Goal: Task Accomplishment & Management: Manage account settings

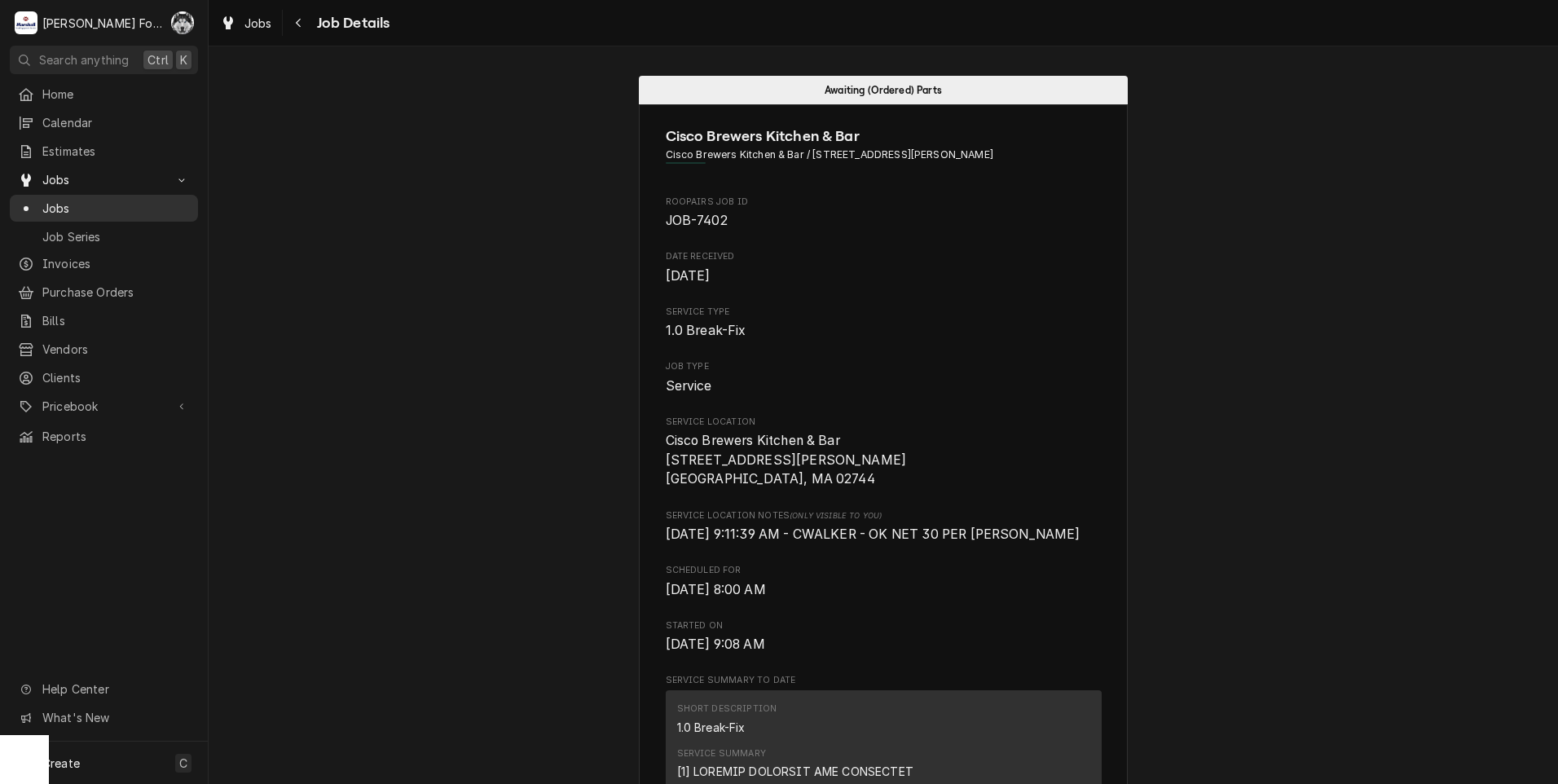
click at [58, 199] on span "Jobs" at bounding box center [116, 208] width 148 height 17
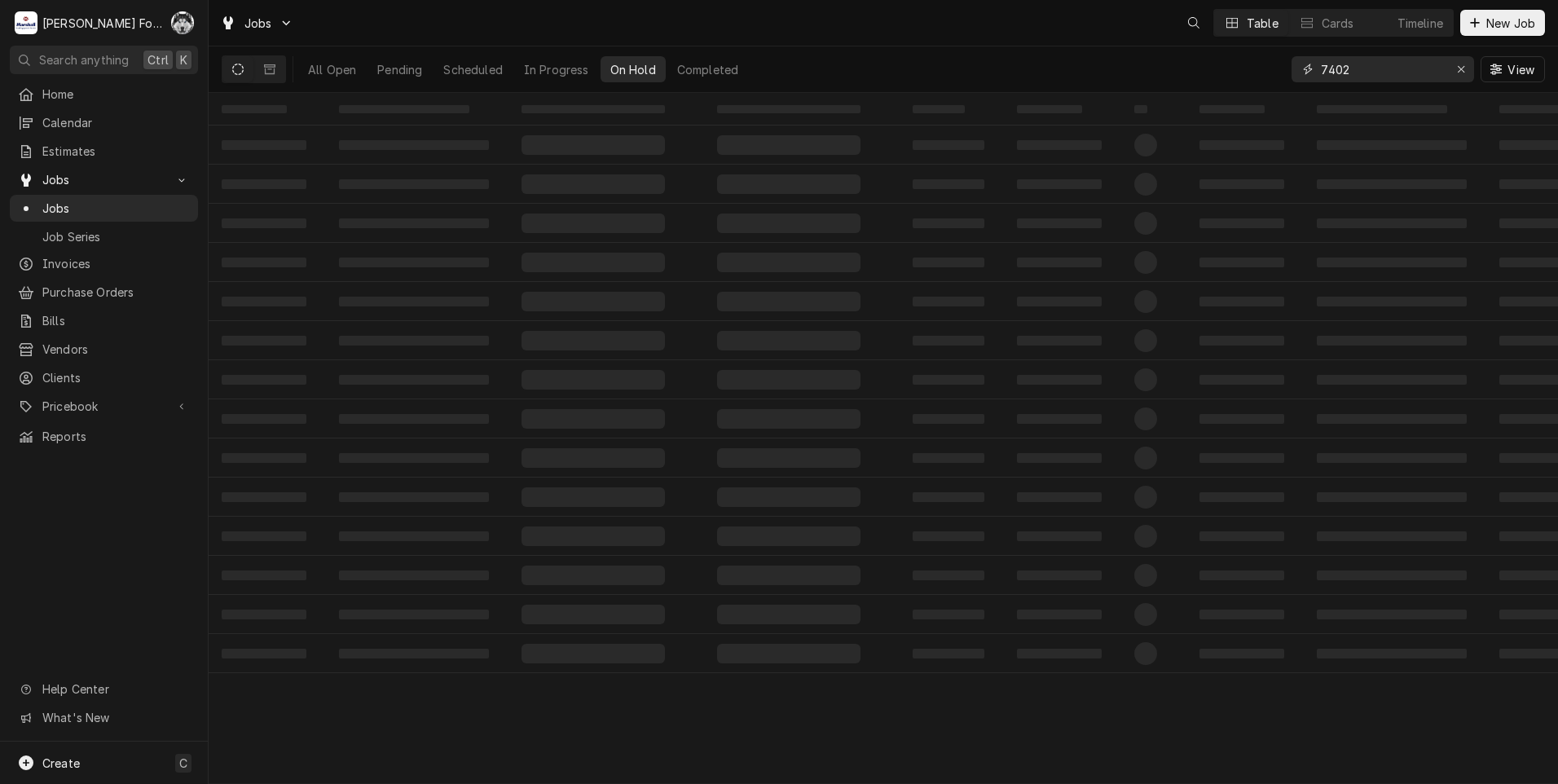
click at [1204, 80] on div "All Open Pending Scheduled In Progress On Hold Completed 7402 View" at bounding box center [883, 69] width 1323 height 45
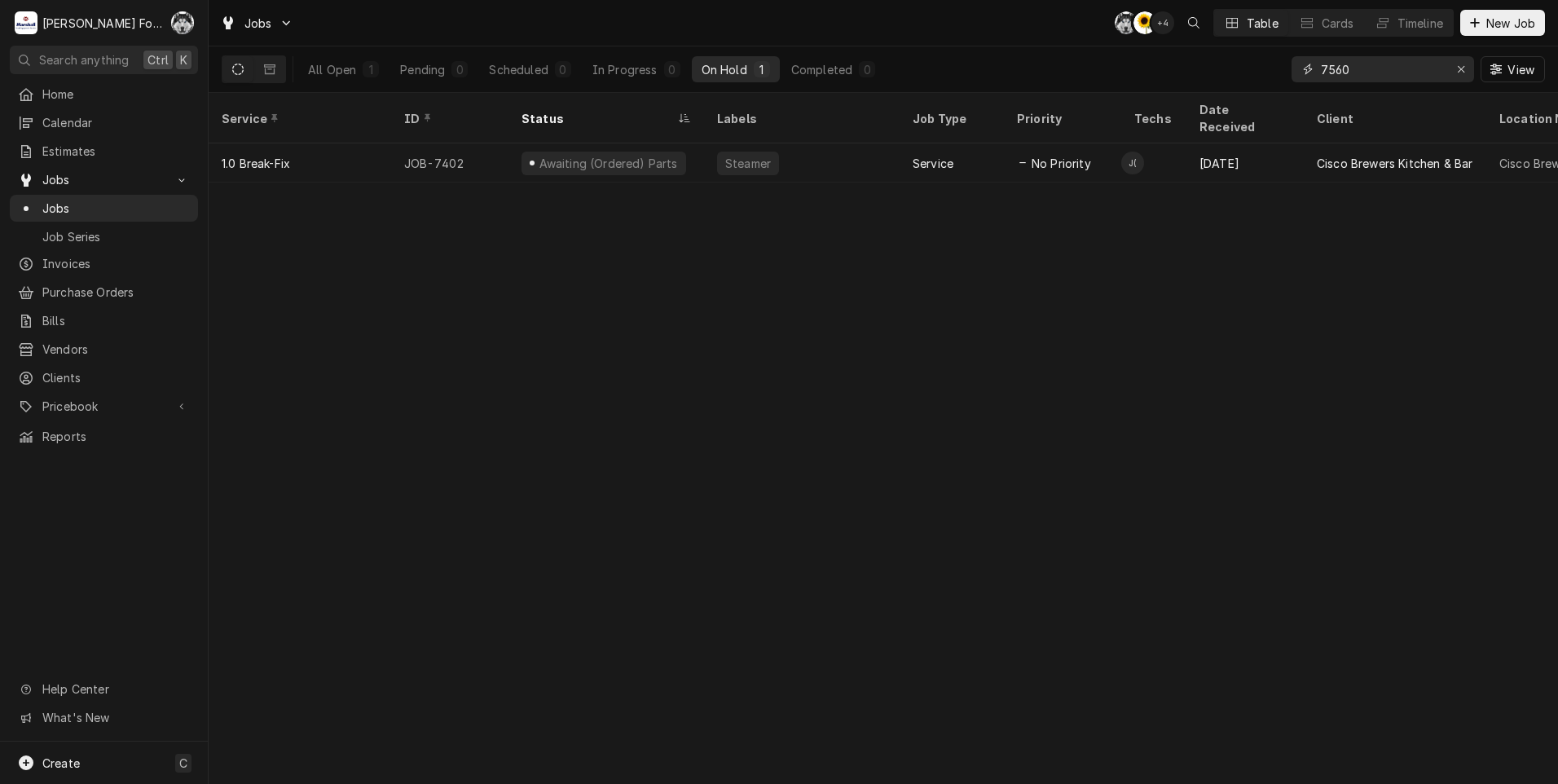
type input "7560"
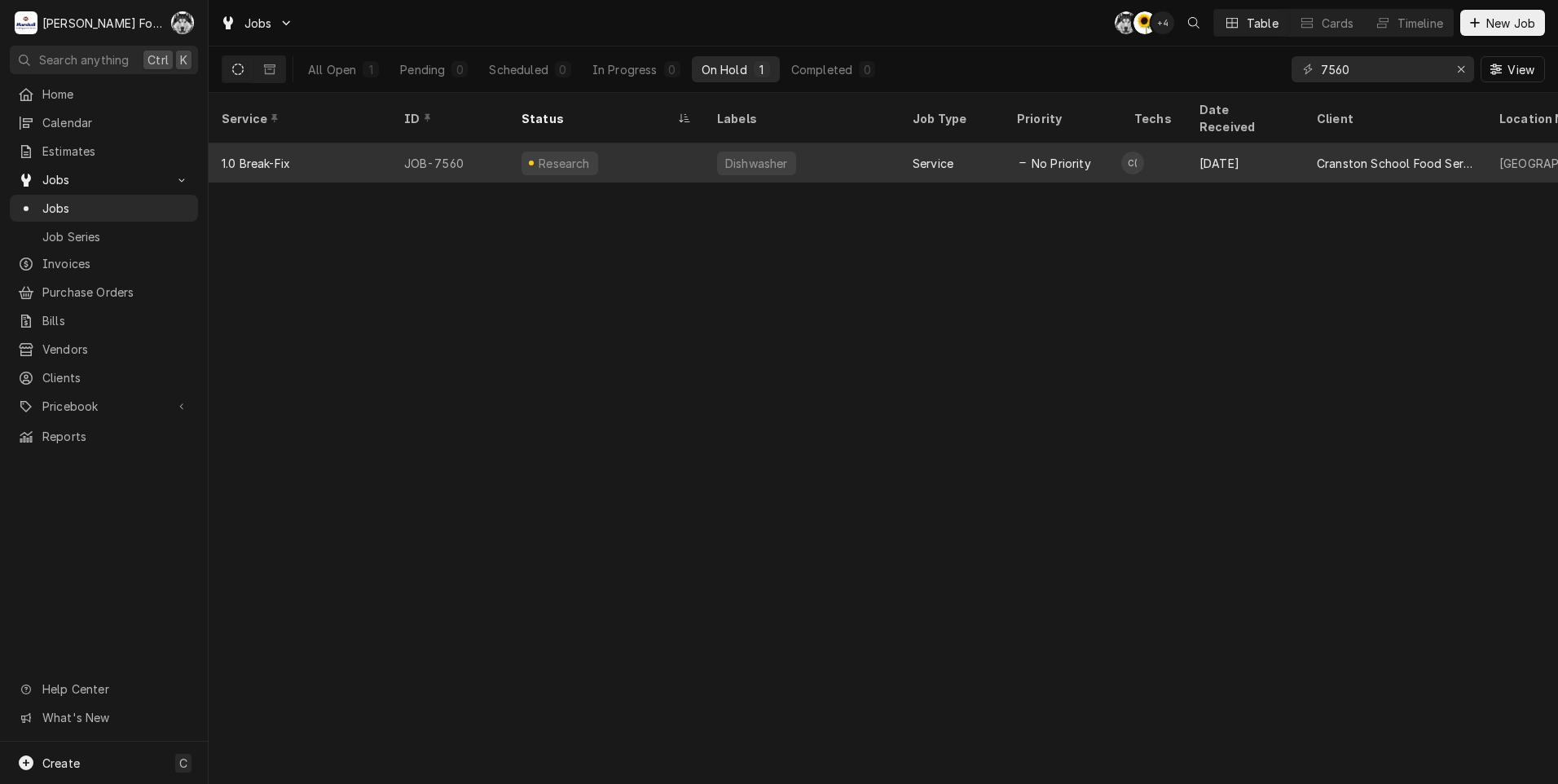
click at [622, 145] on div "Research" at bounding box center [606, 163] width 196 height 39
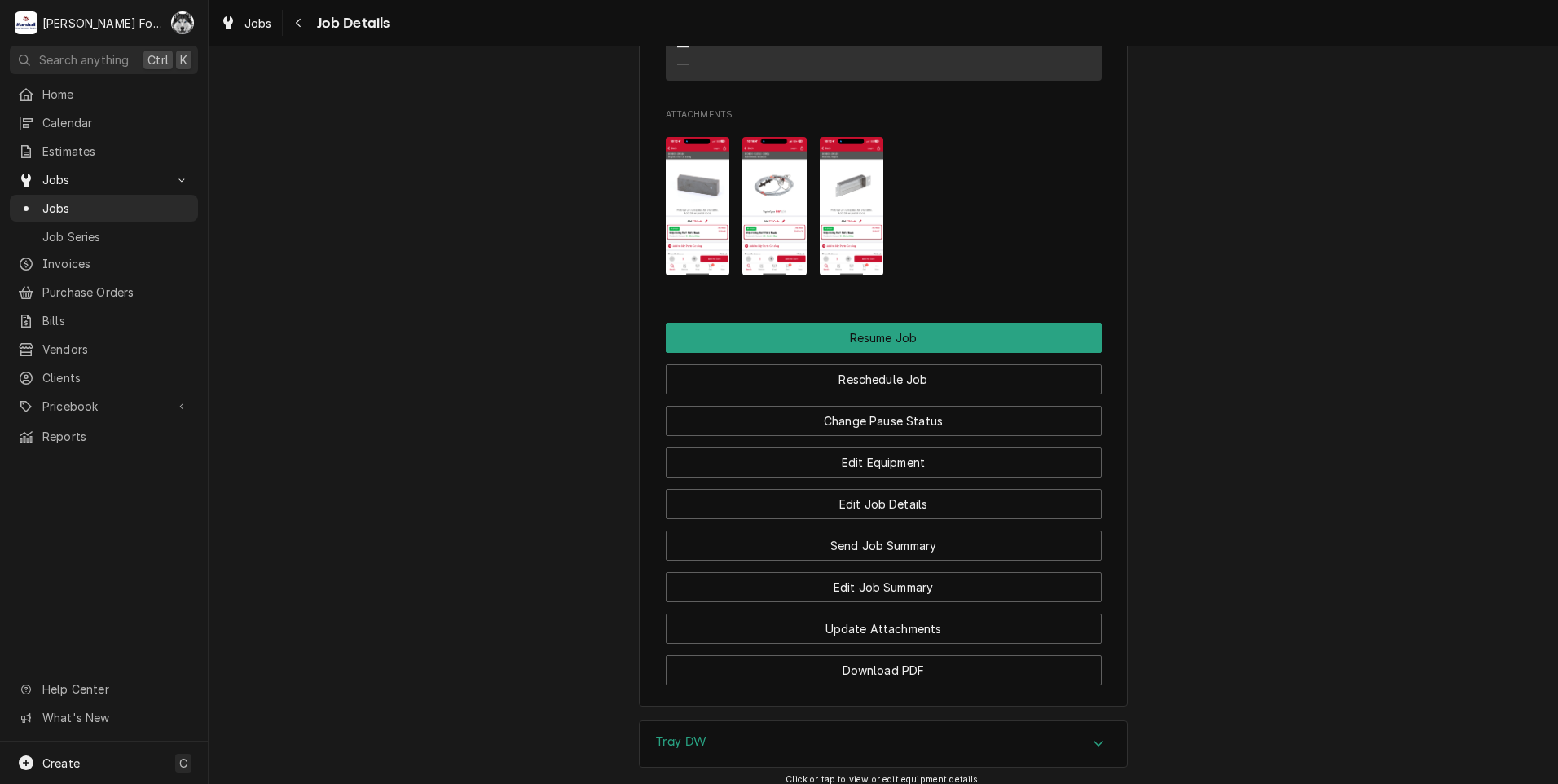
scroll to position [2021, 0]
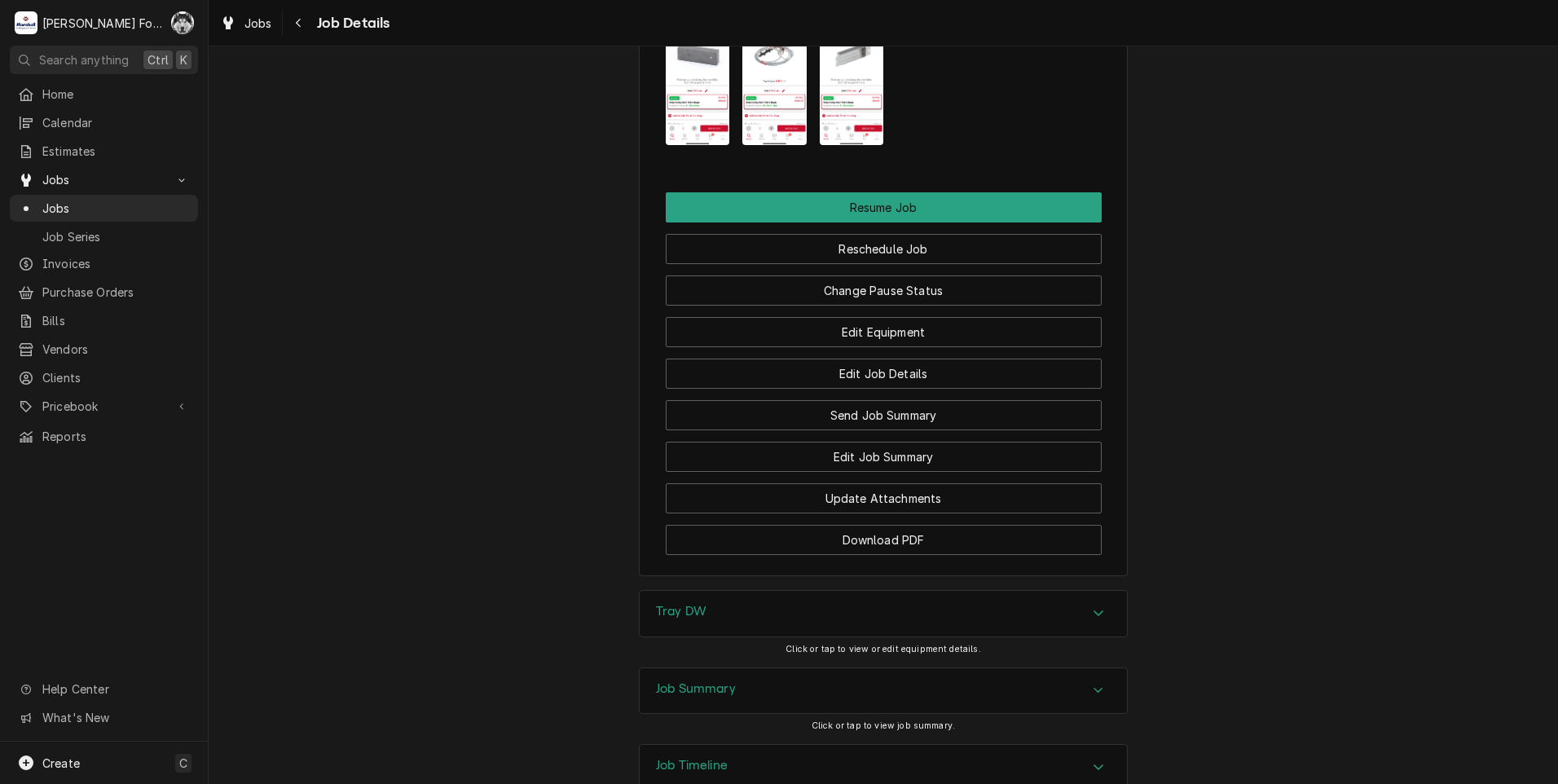
click at [801, 591] on div "Tray DW" at bounding box center [882, 613] width 487 height 45
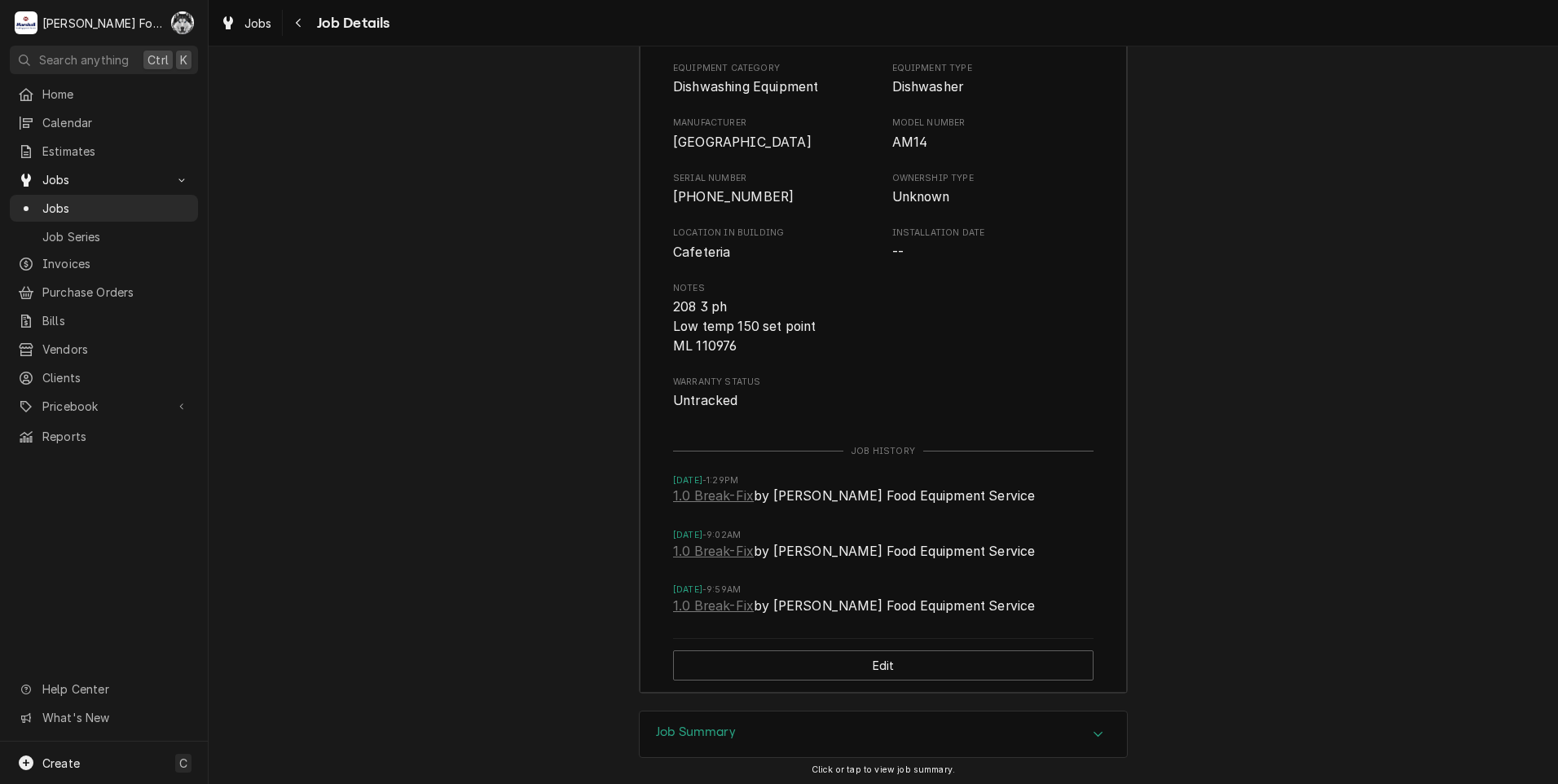
scroll to position [2657, 0]
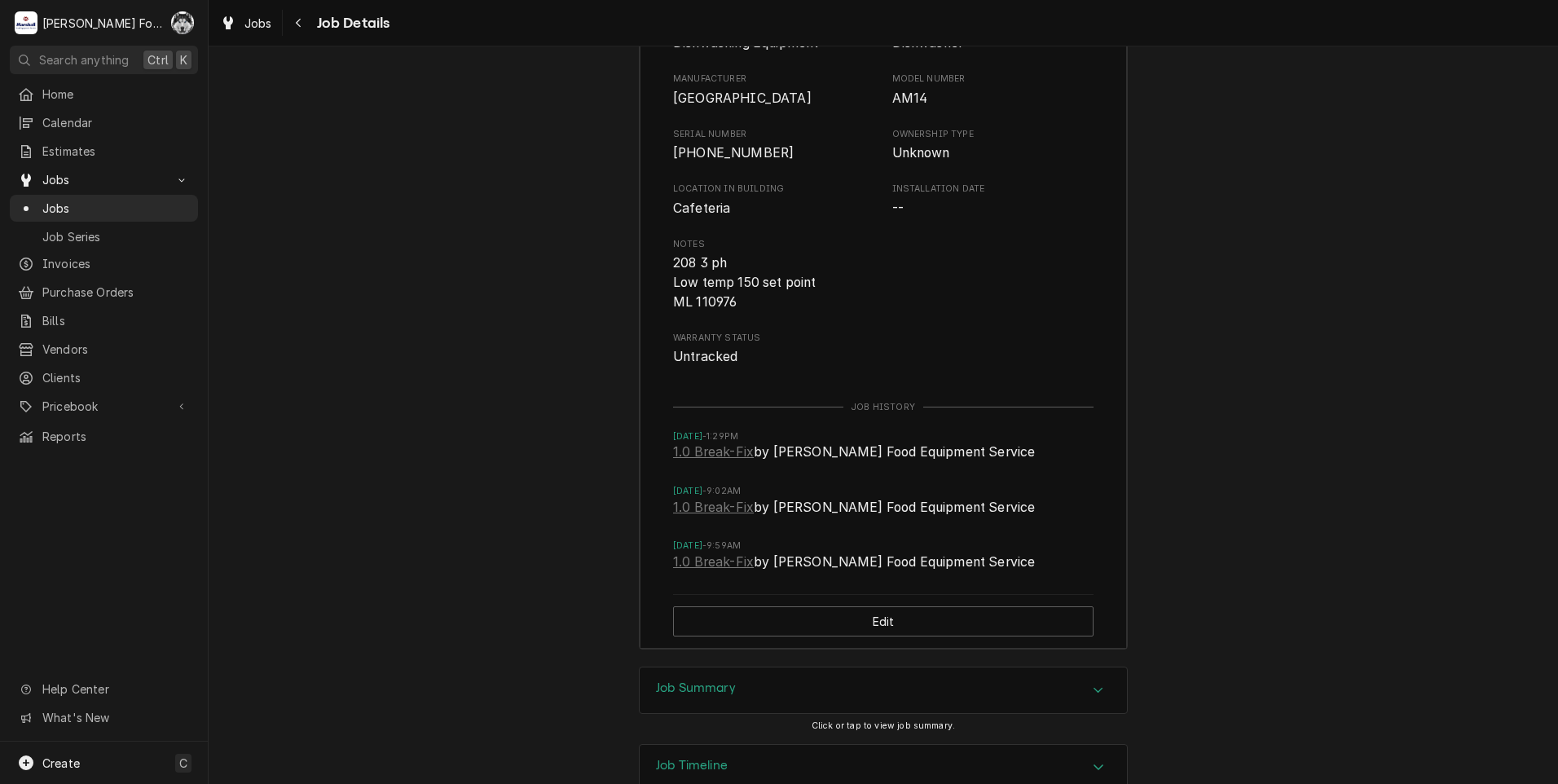
click at [733, 667] on div "Job Summary" at bounding box center [882, 689] width 487 height 45
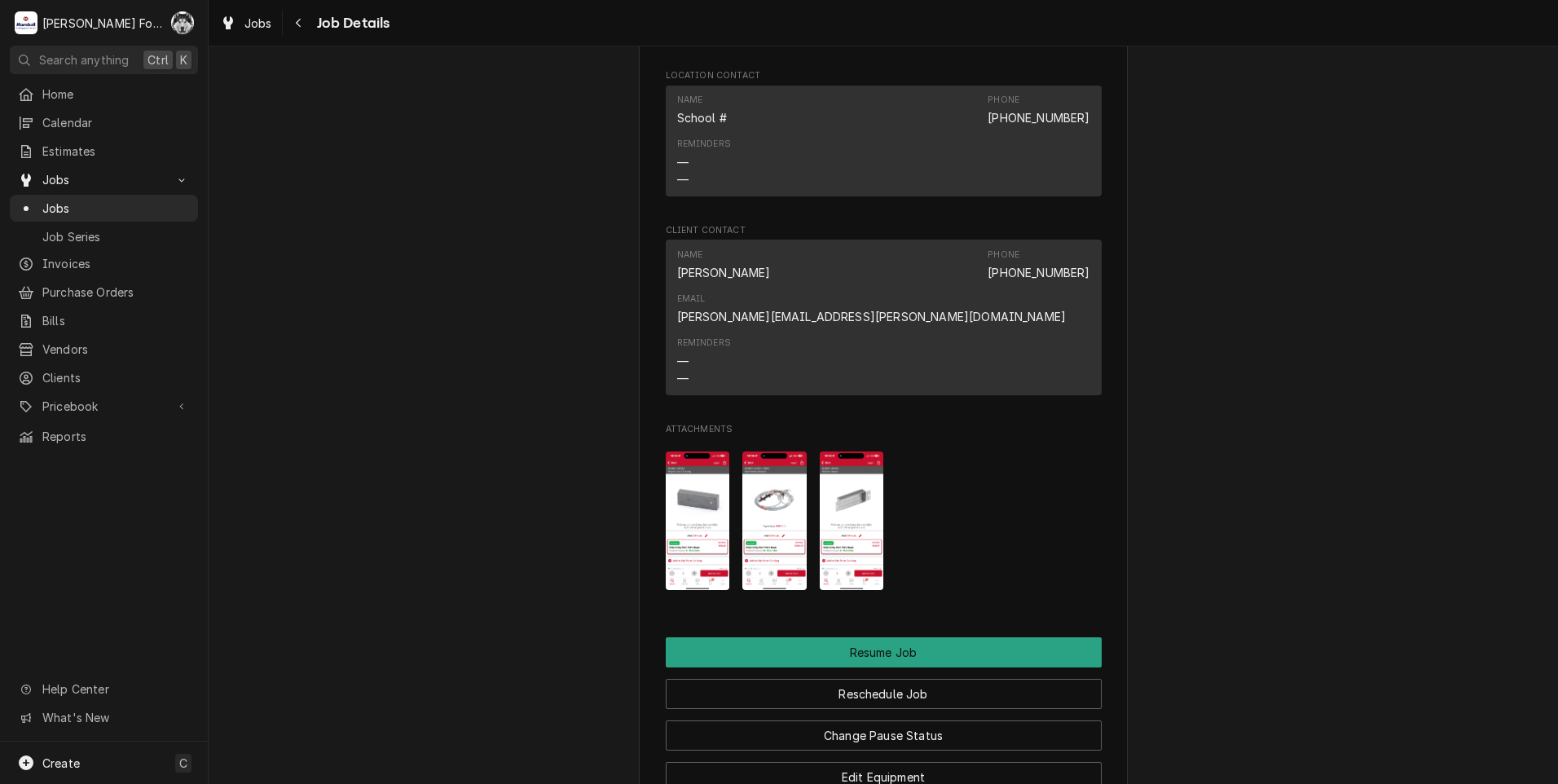
scroll to position [1572, 0]
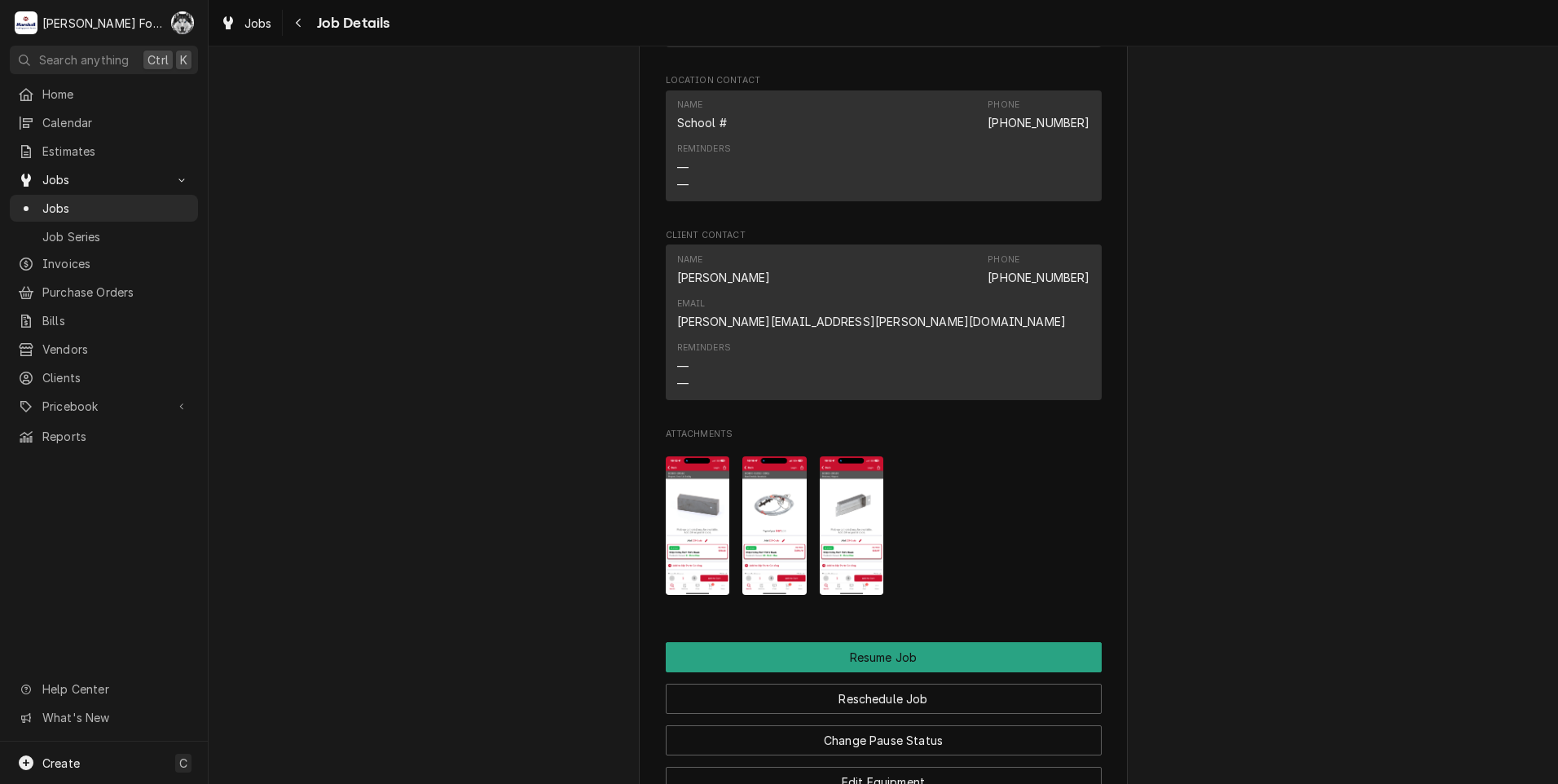
click at [687, 456] on img "Attachments" at bounding box center [697, 526] width 64 height 139
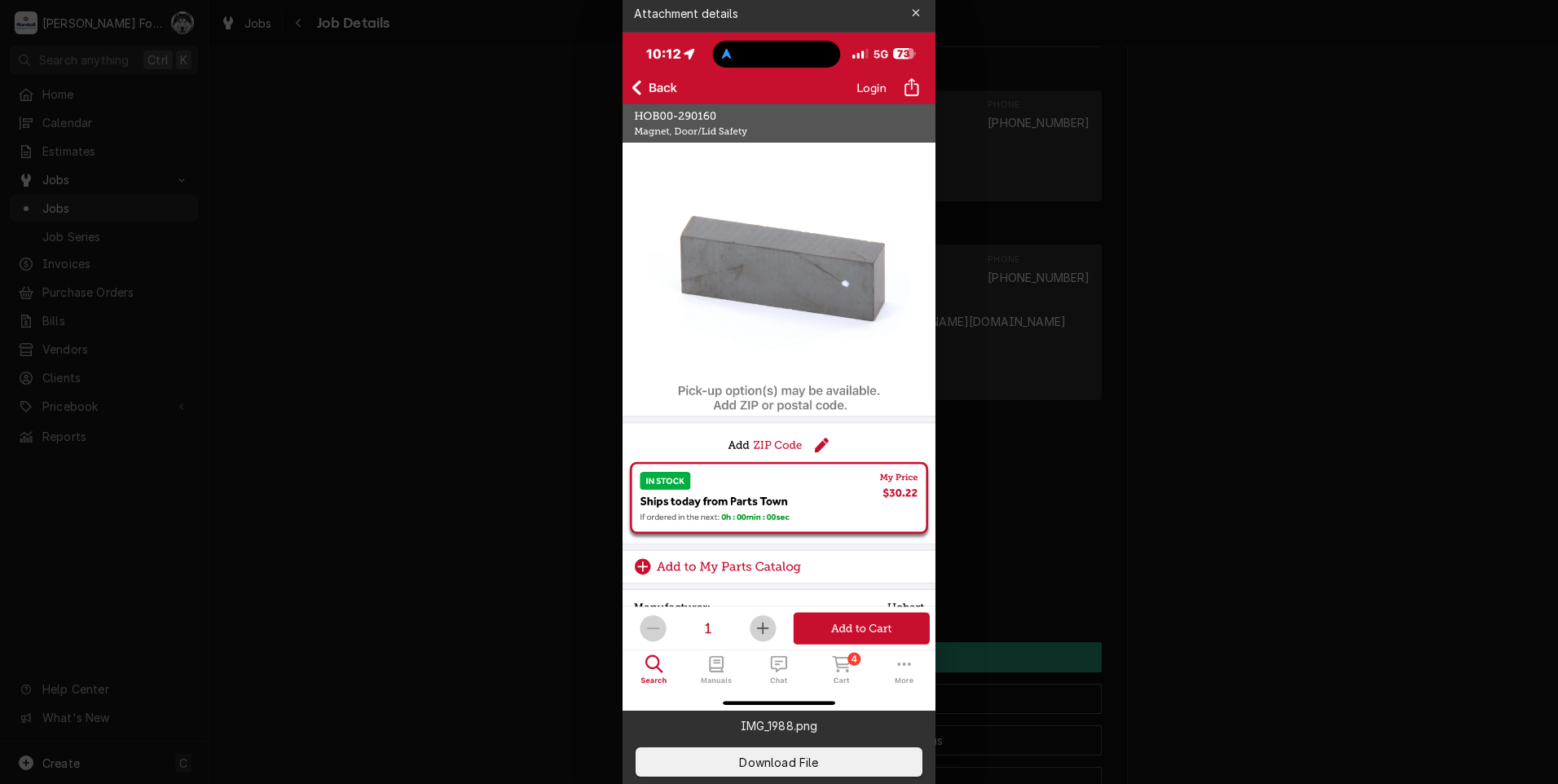
click at [480, 324] on div at bounding box center [779, 392] width 1558 height 784
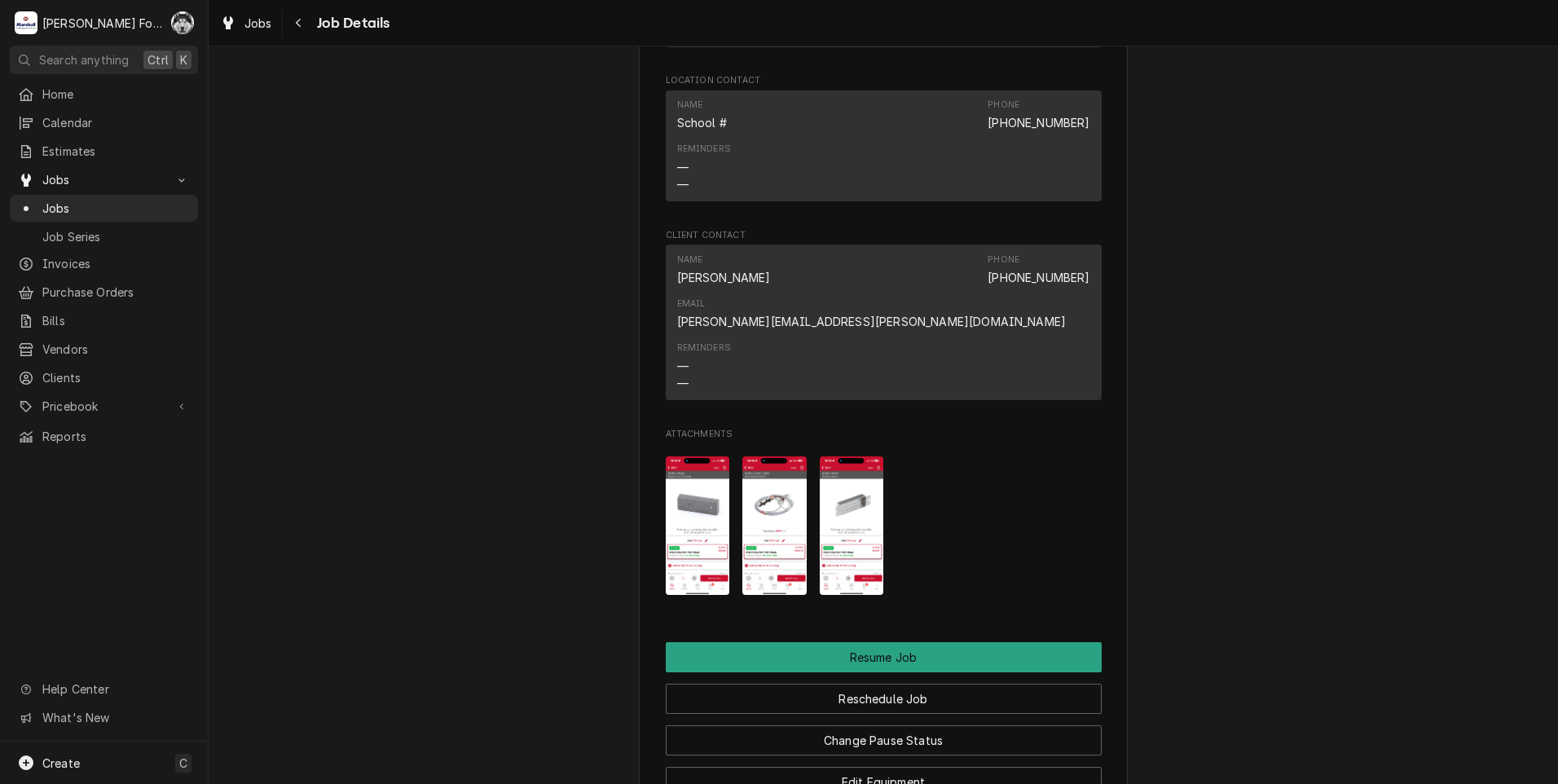
click at [768, 456] on img "Attachments" at bounding box center [774, 526] width 64 height 139
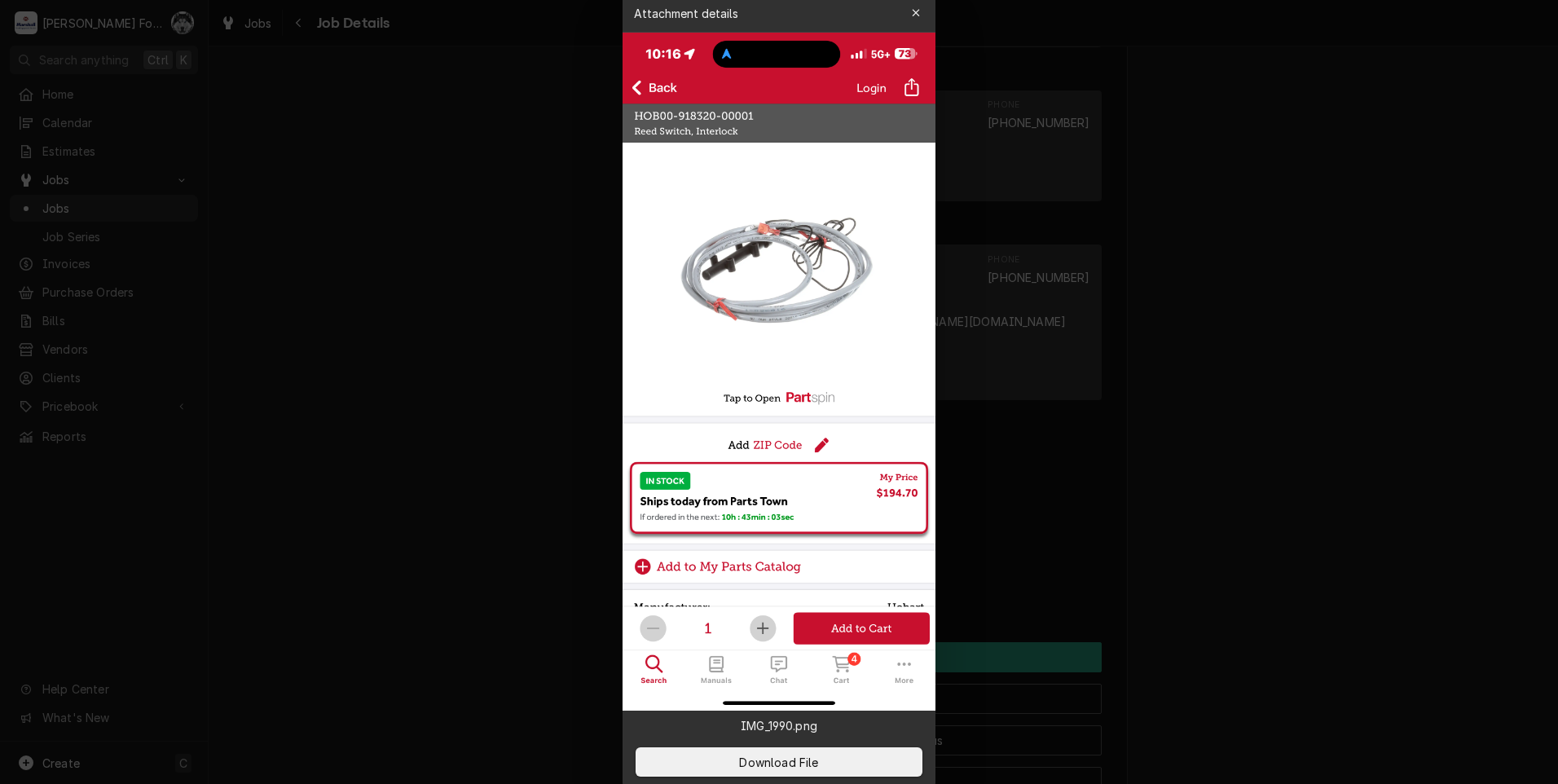
click at [453, 456] on div at bounding box center [779, 392] width 1558 height 784
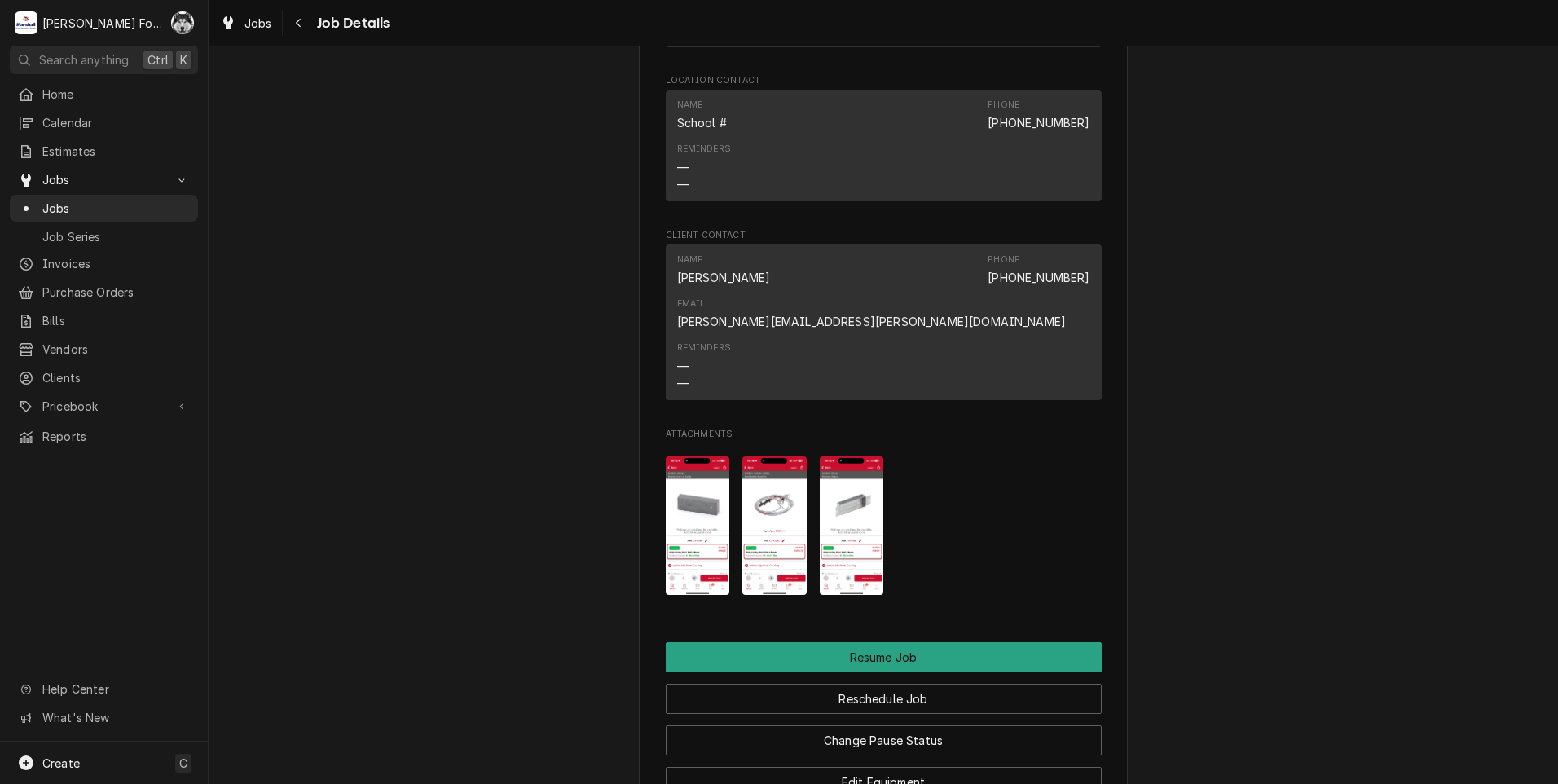
click at [858, 456] on img "Attachments" at bounding box center [851, 526] width 64 height 139
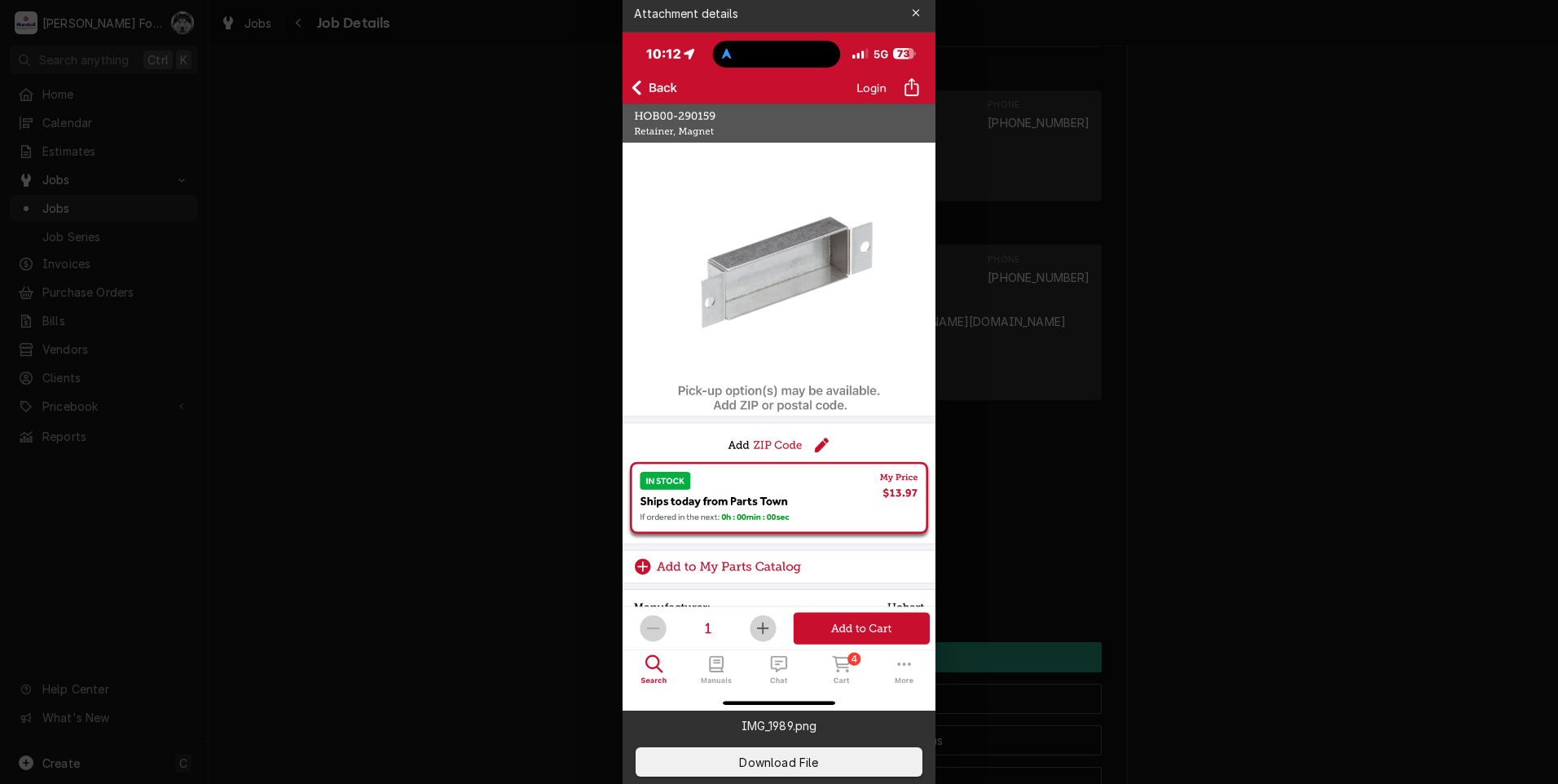
click at [470, 264] on div at bounding box center [779, 392] width 1558 height 784
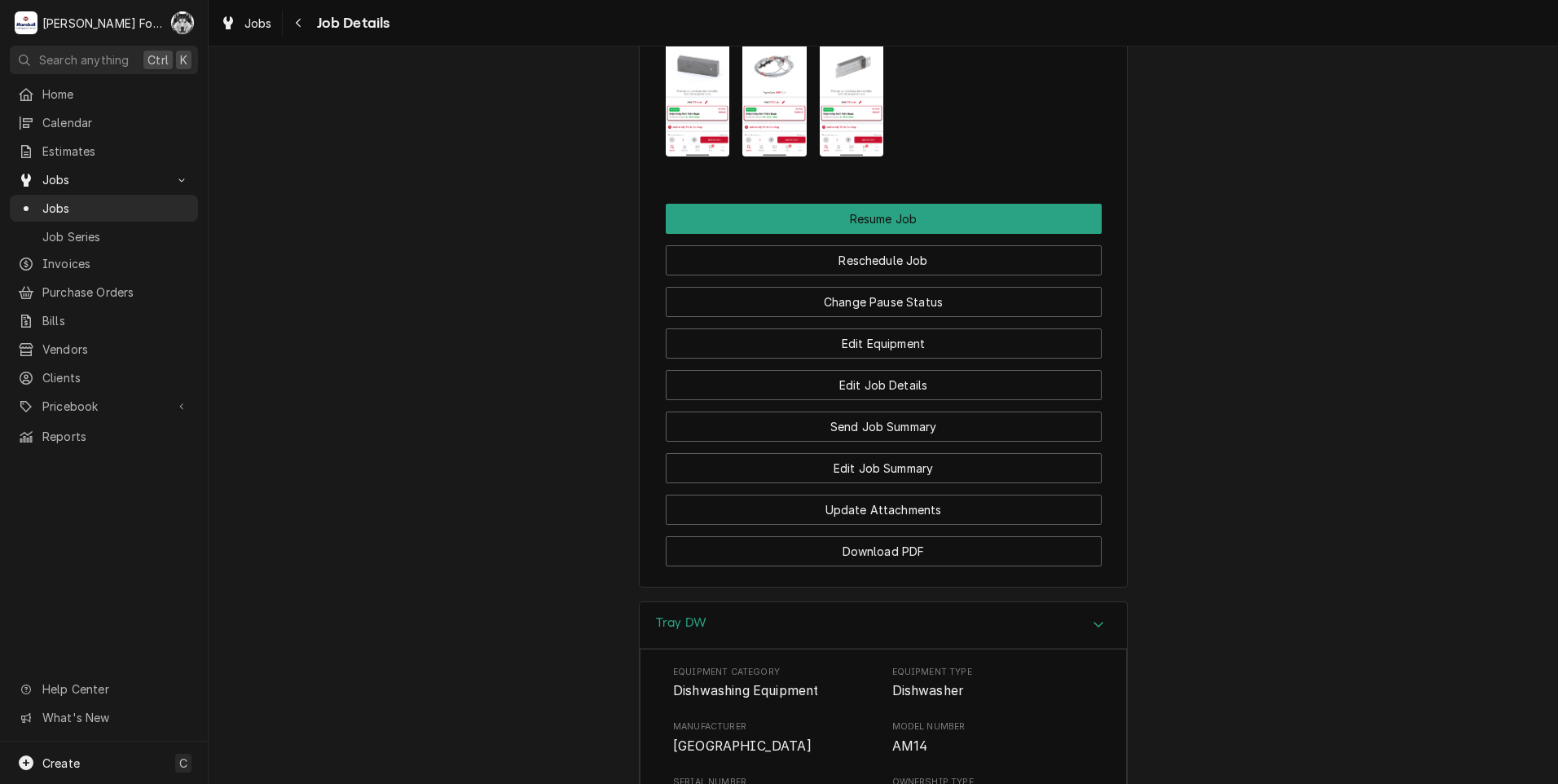
scroll to position [2114, 0]
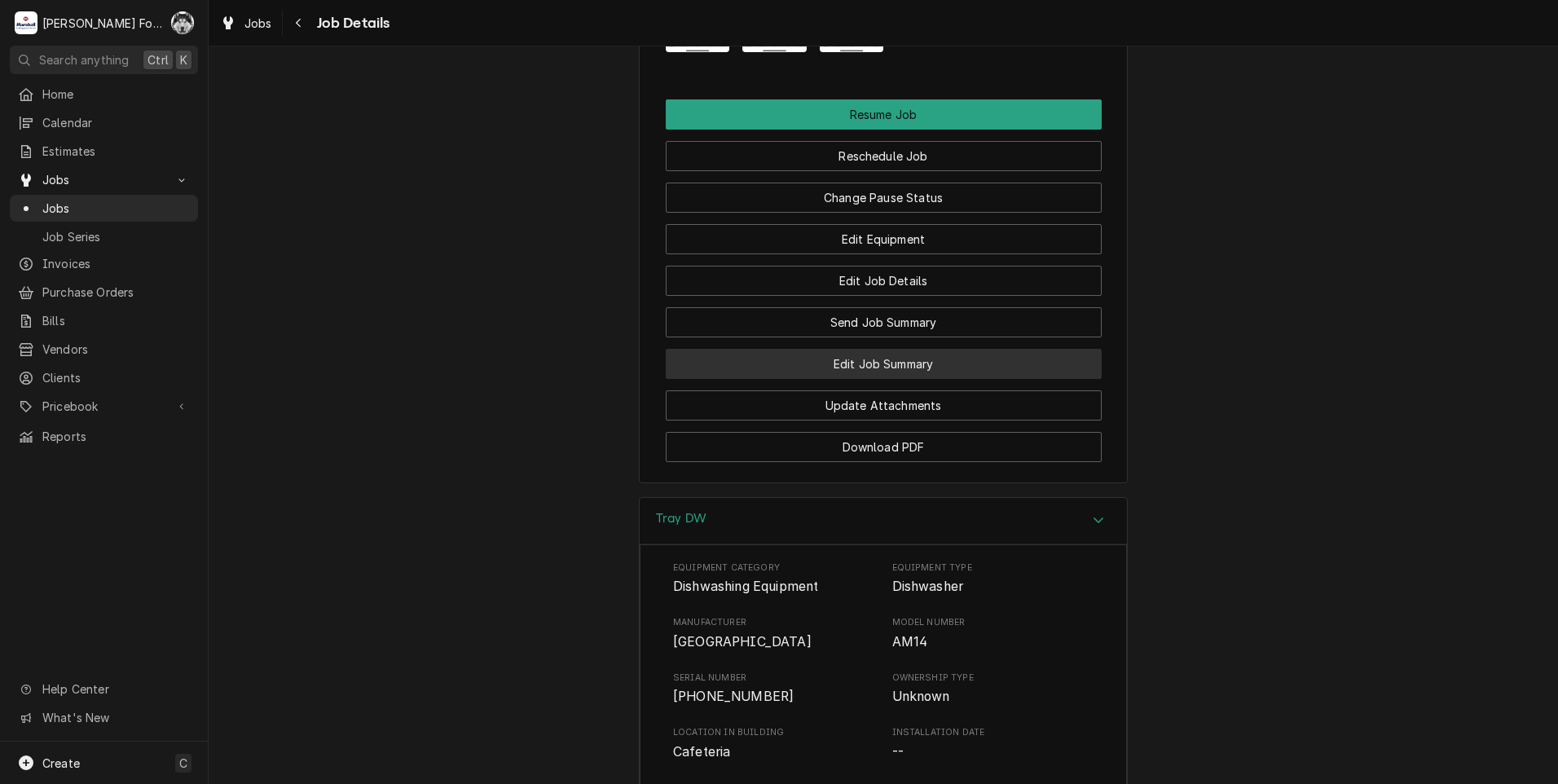
click at [870, 349] on button "Edit Job Summary" at bounding box center [883, 364] width 436 height 30
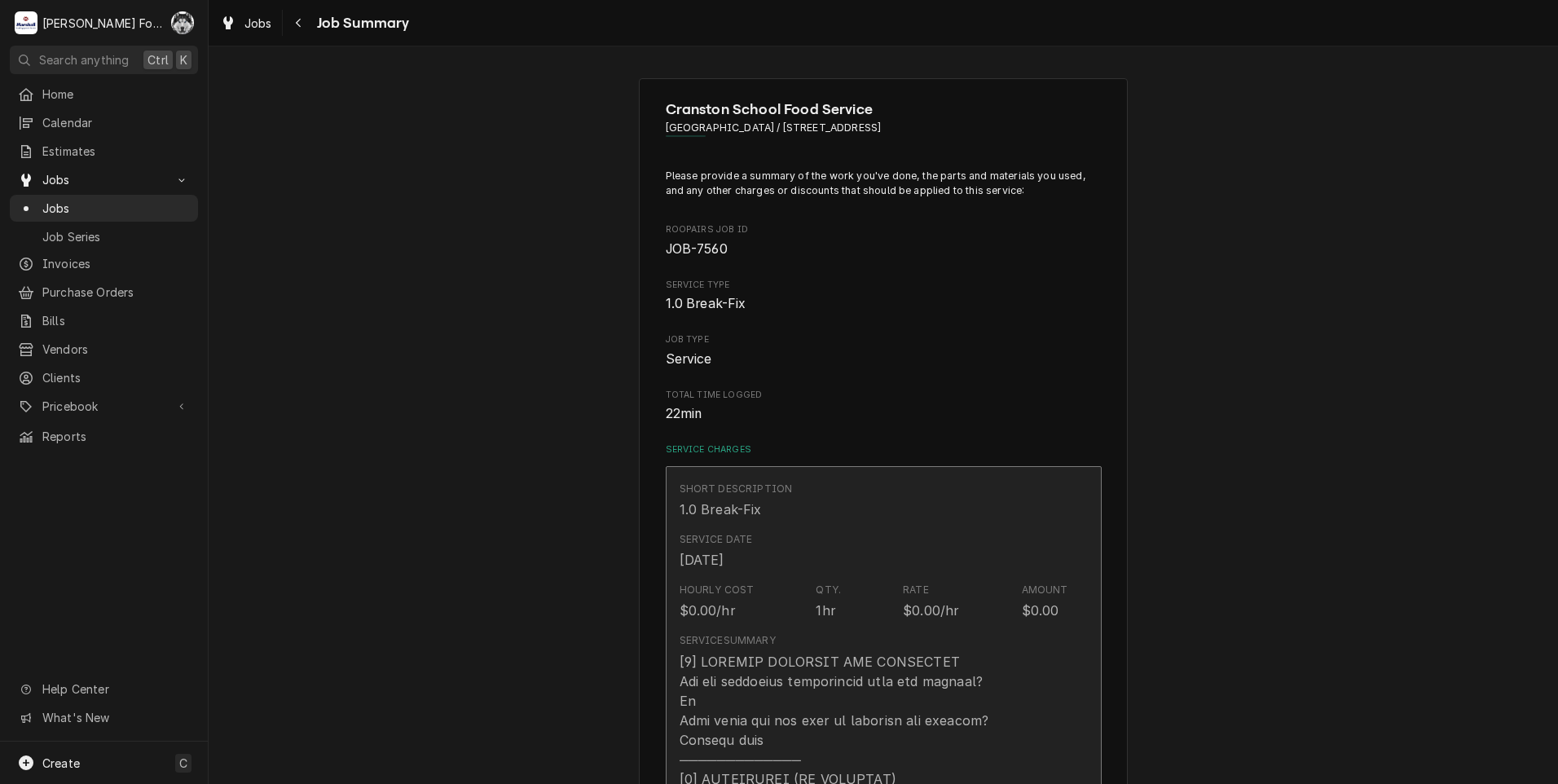
type textarea "x"
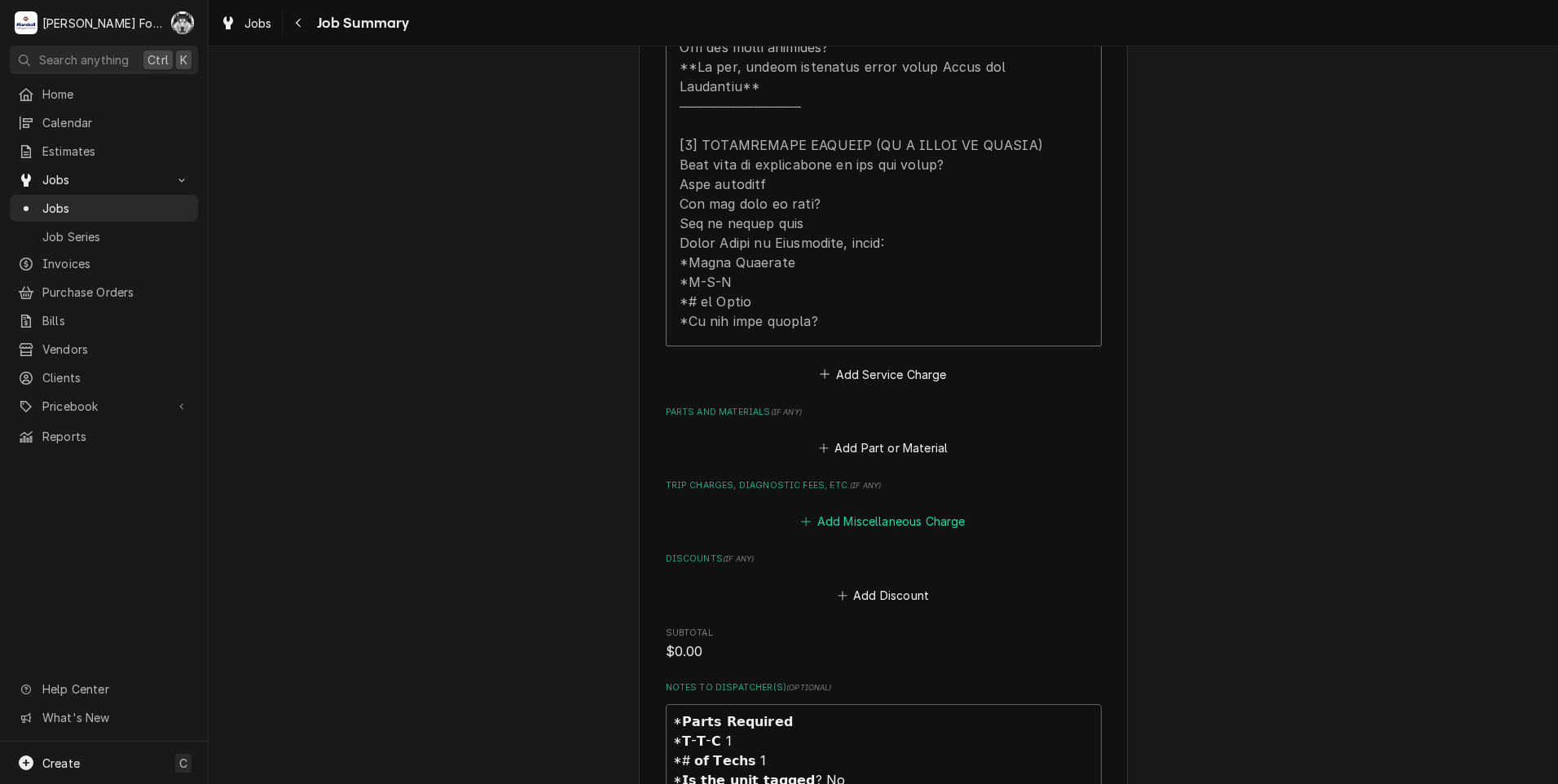
scroll to position [815, 0]
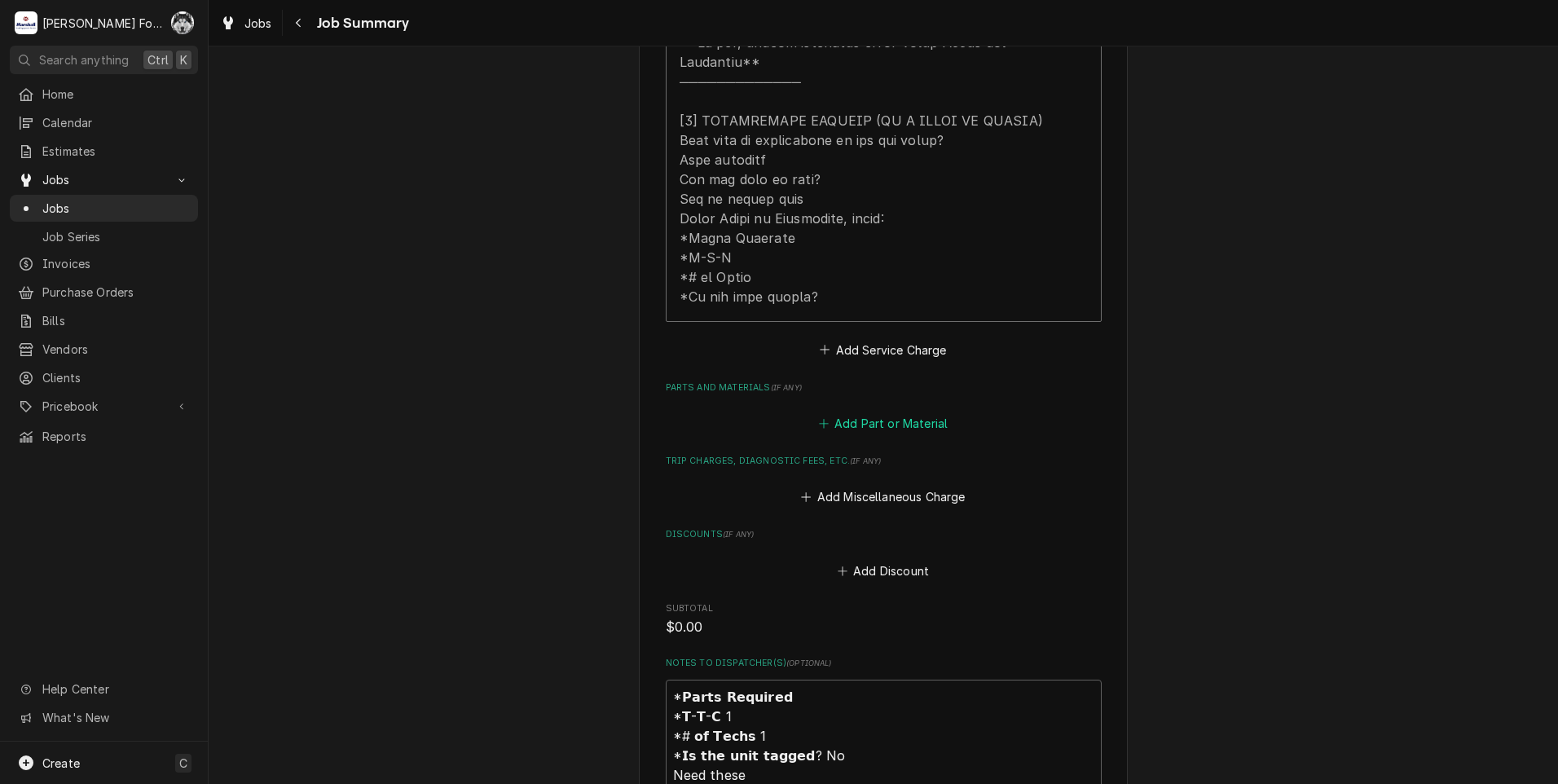
click at [903, 412] on button "Add Part or Material" at bounding box center [882, 423] width 135 height 23
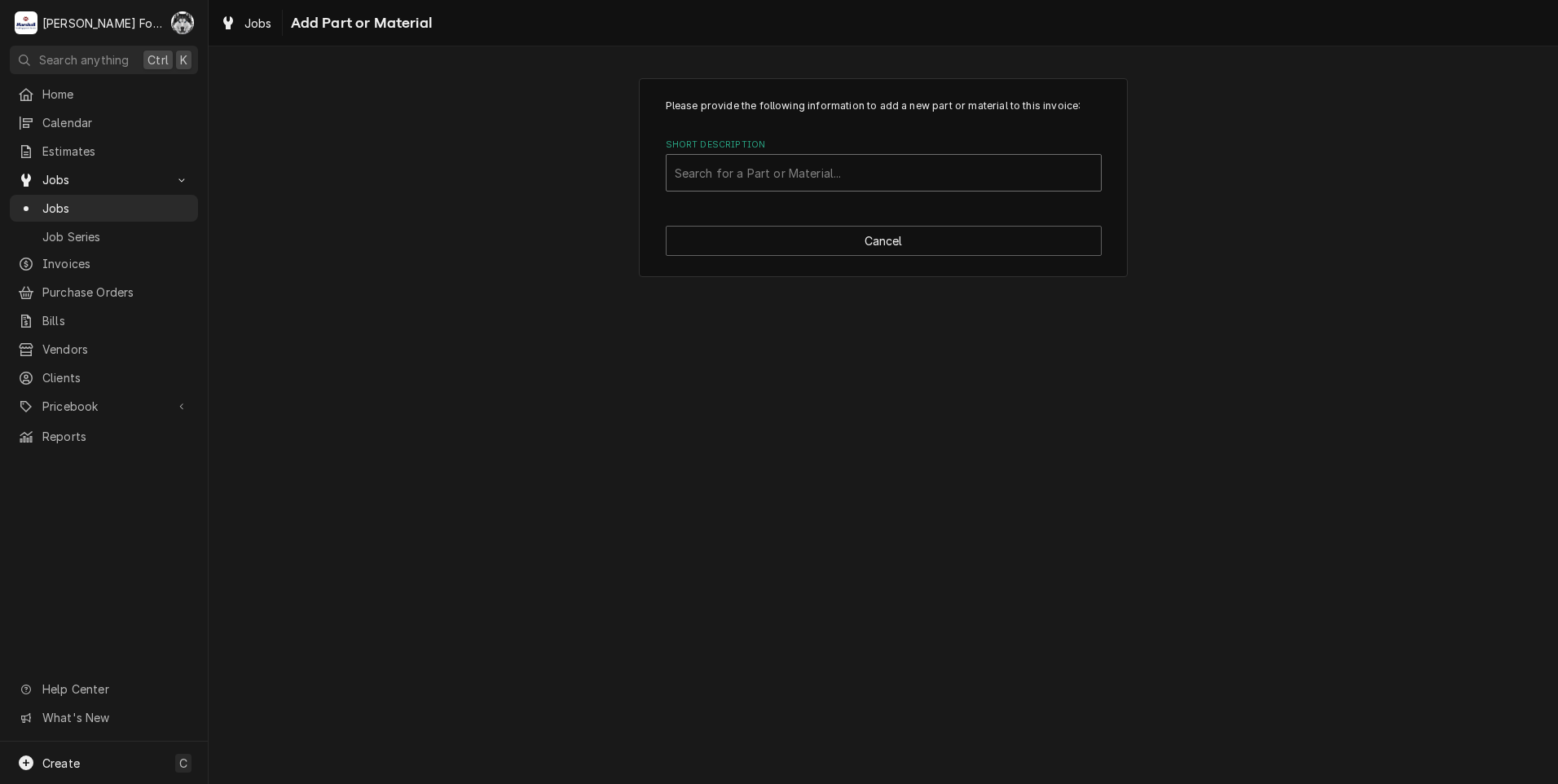
click at [879, 170] on div "Short Description" at bounding box center [883, 173] width 418 height 30
type input "00-290160"
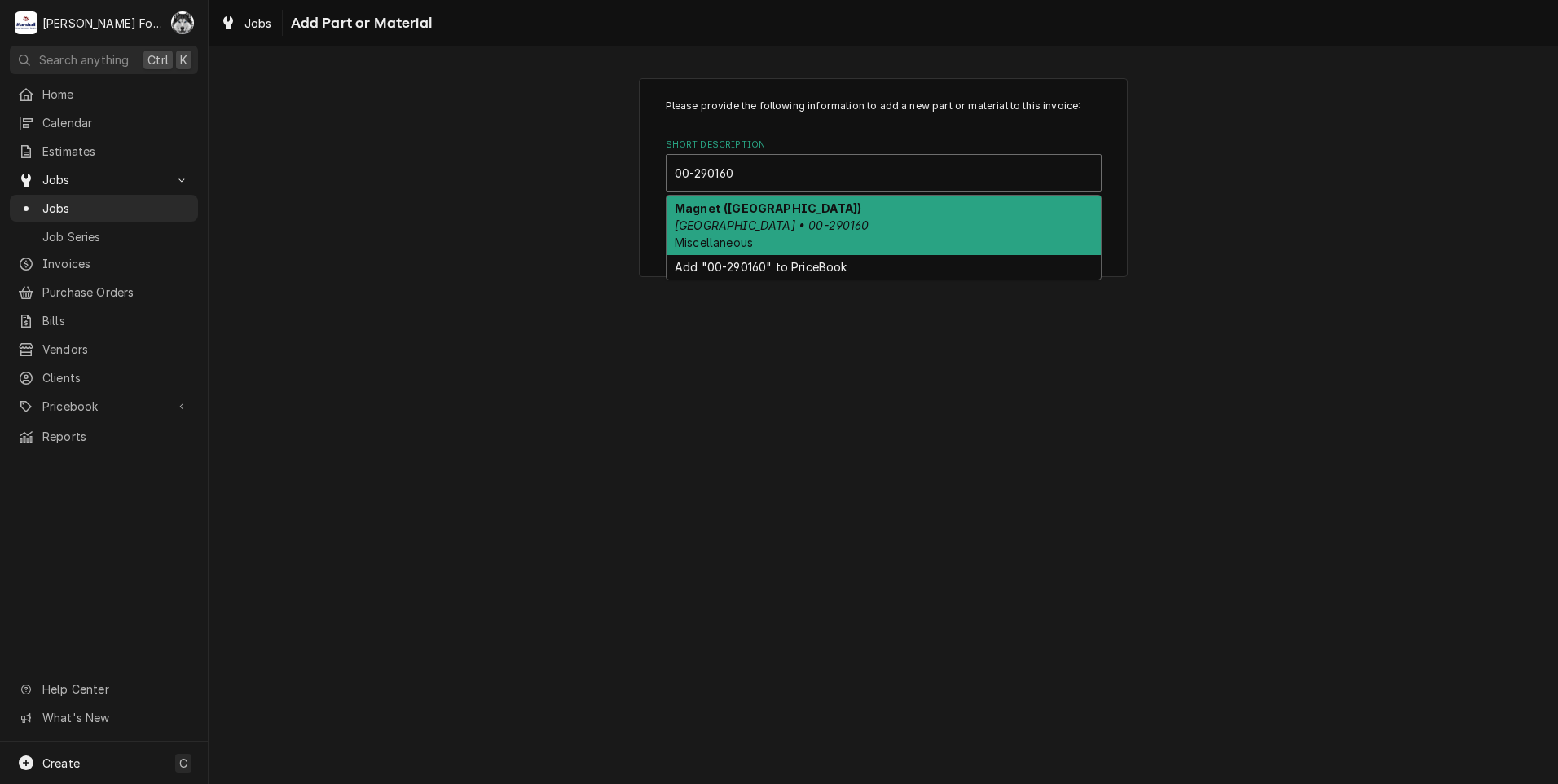
click at [747, 210] on strong "Magnet (HOBART)" at bounding box center [767, 208] width 187 height 14
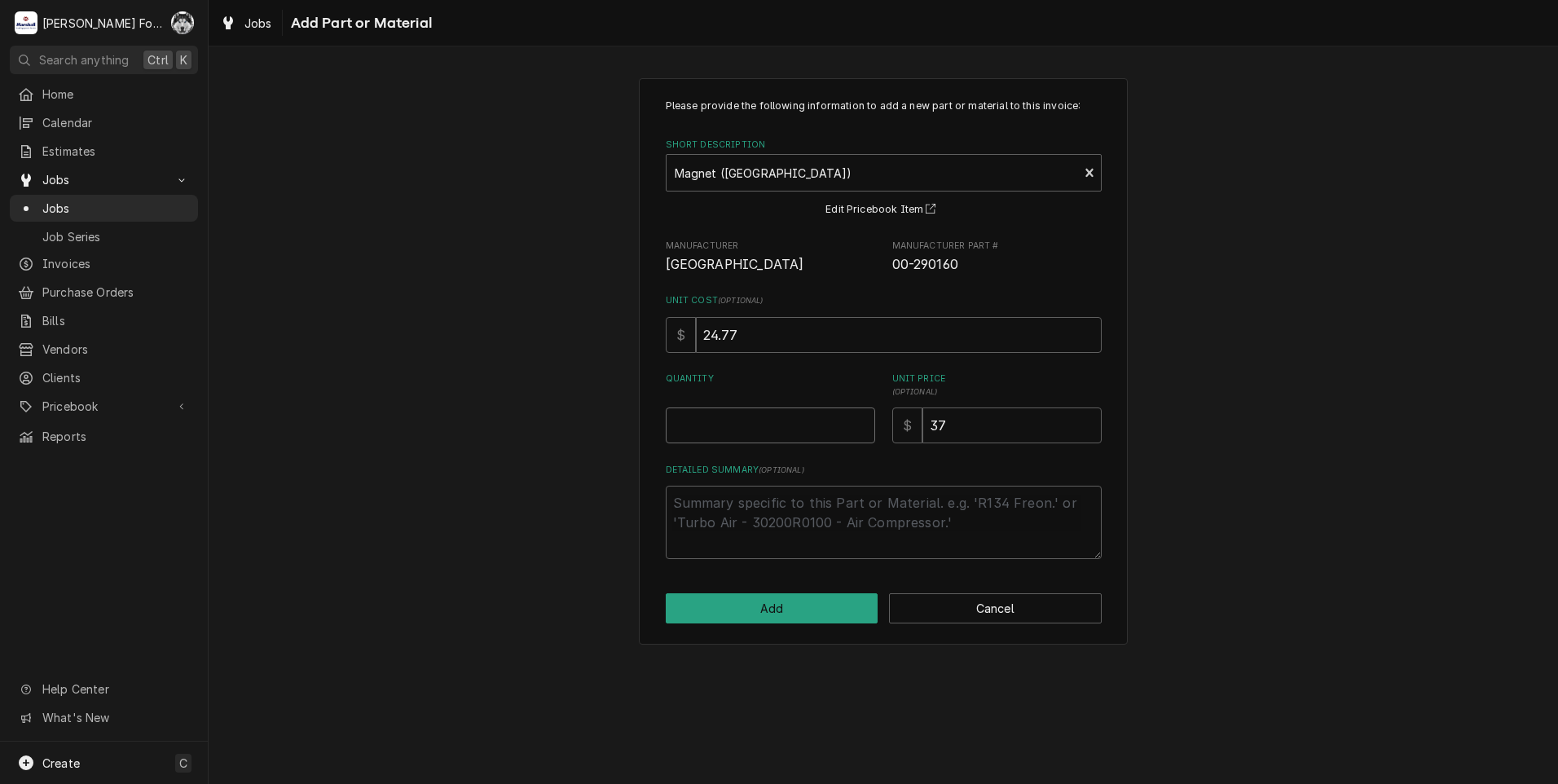
type textarea "x"
type input "0.5"
click at [861, 421] on input "0.5" at bounding box center [770, 425] width 210 height 36
type textarea "x"
type input "1"
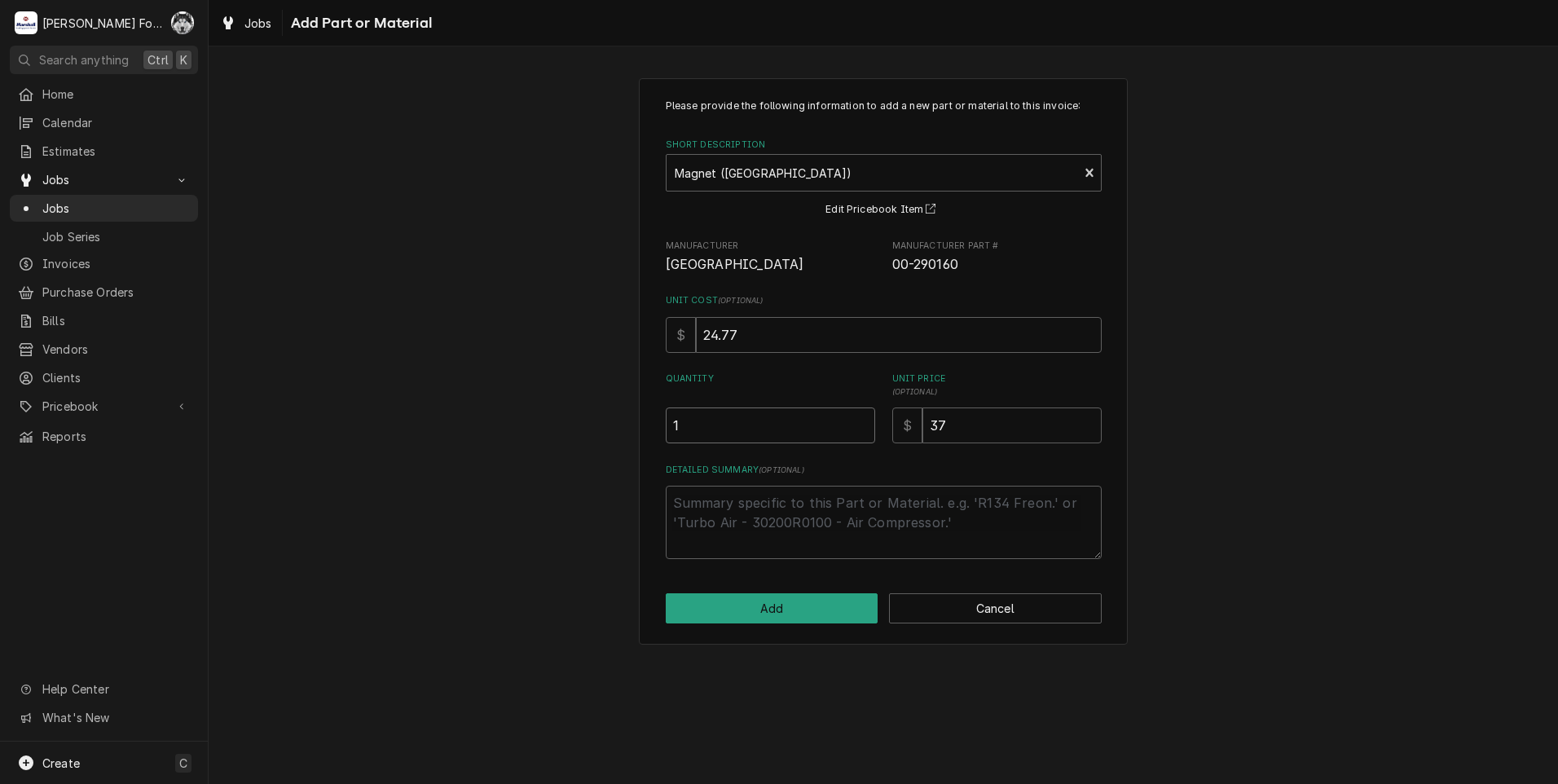
click at [861, 421] on input "1" at bounding box center [770, 425] width 210 height 36
click at [812, 605] on button "Add" at bounding box center [771, 608] width 212 height 30
type textarea "x"
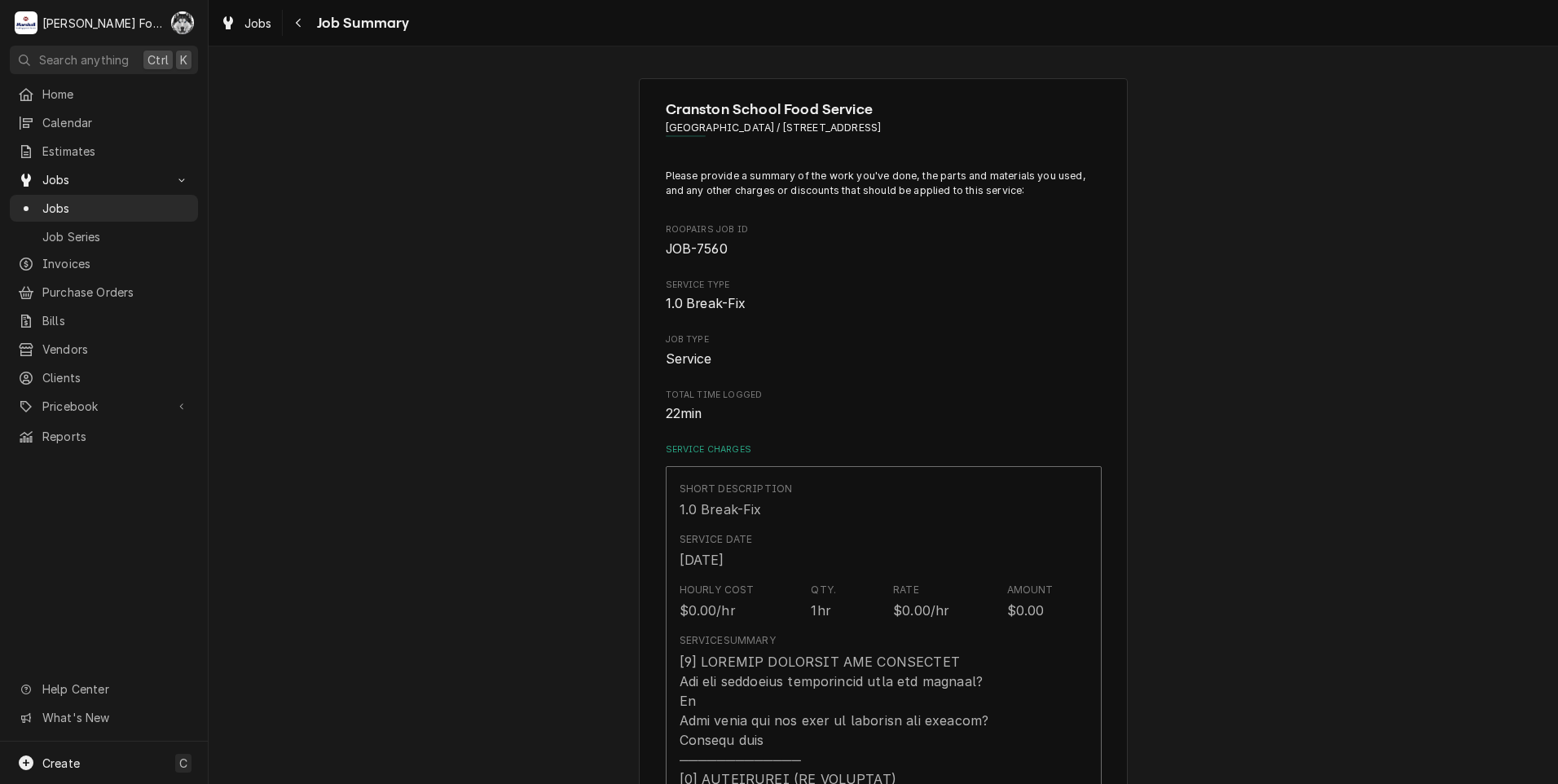
scroll to position [815, 0]
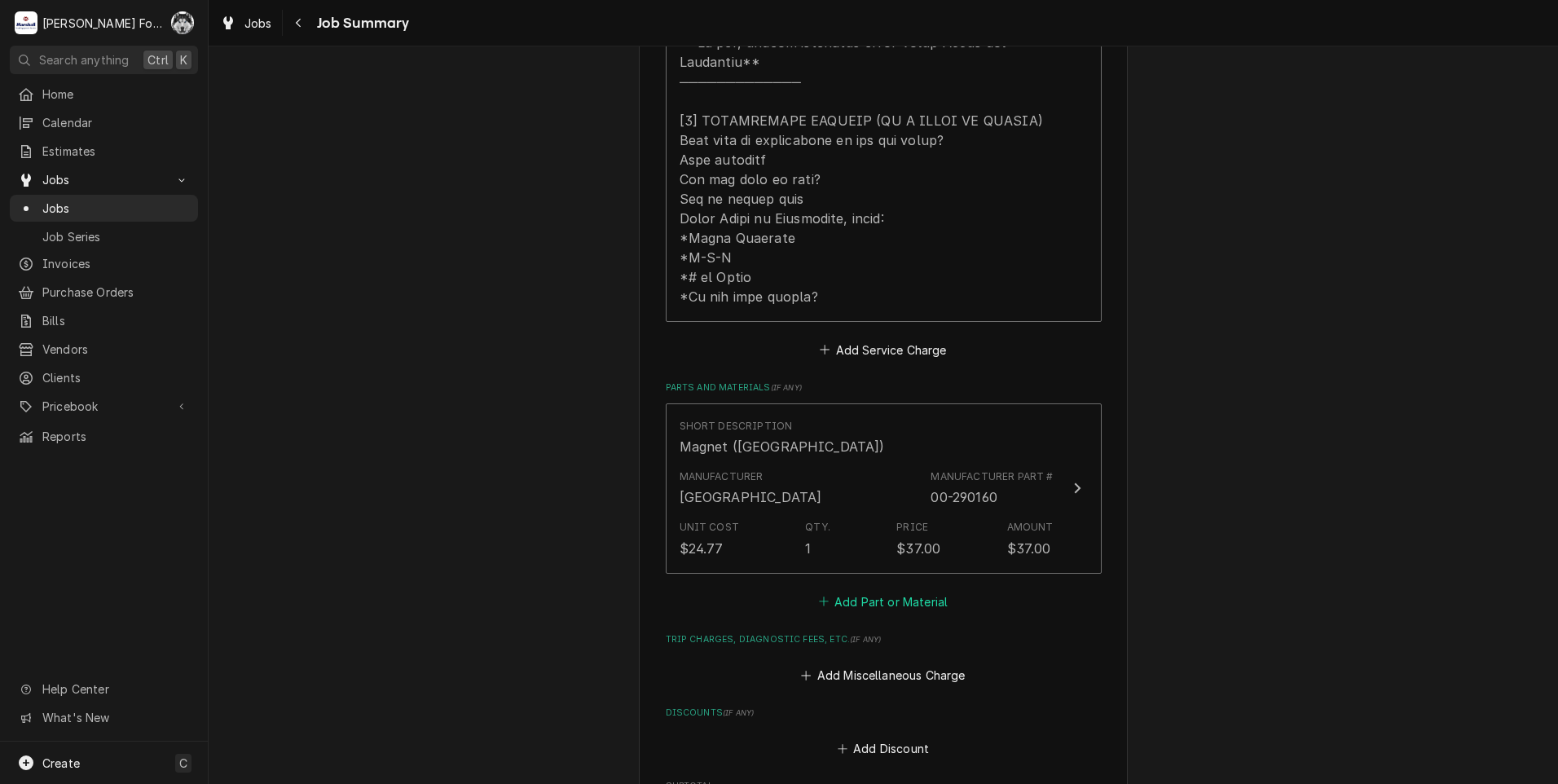
click at [843, 590] on button "Add Part or Material" at bounding box center [882, 601] width 135 height 23
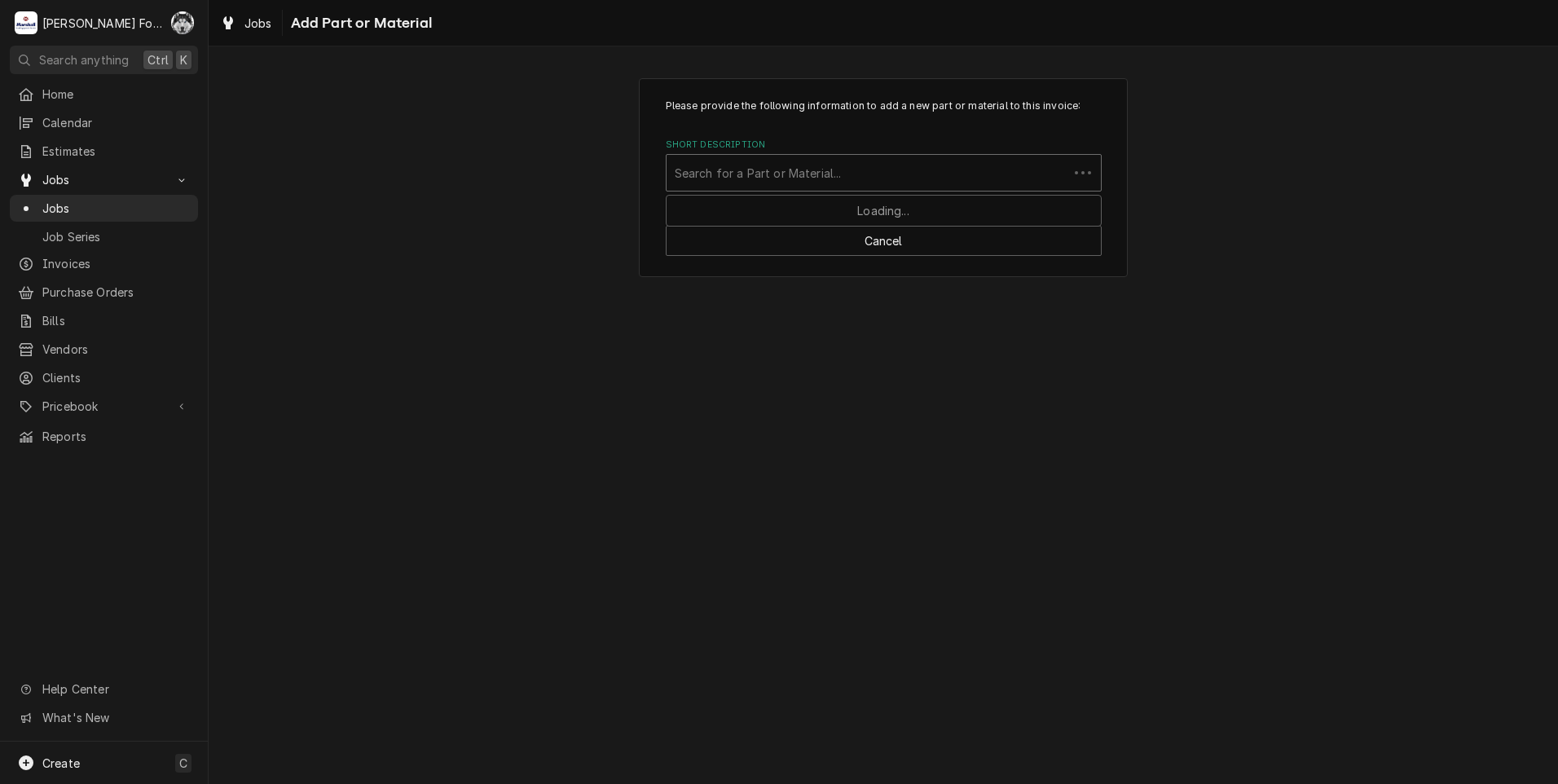
click at [835, 173] on div "Short Description" at bounding box center [867, 173] width 385 height 30
type input "00-918320-00001"
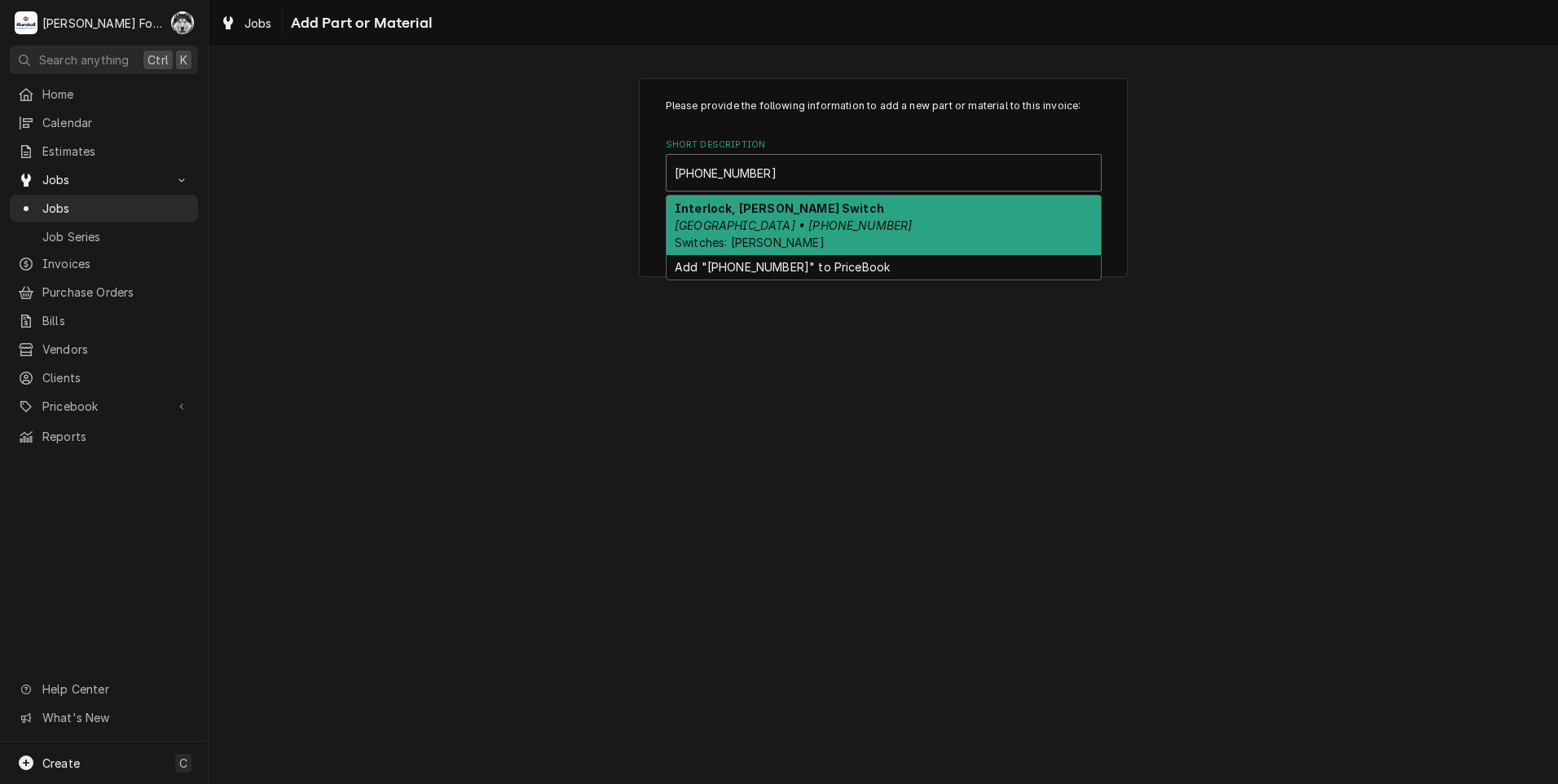
click at [835, 236] on div "Interlock, Reed Switch Hobart • 00-918320-00001 Switches: Reed" at bounding box center [883, 225] width 434 height 59
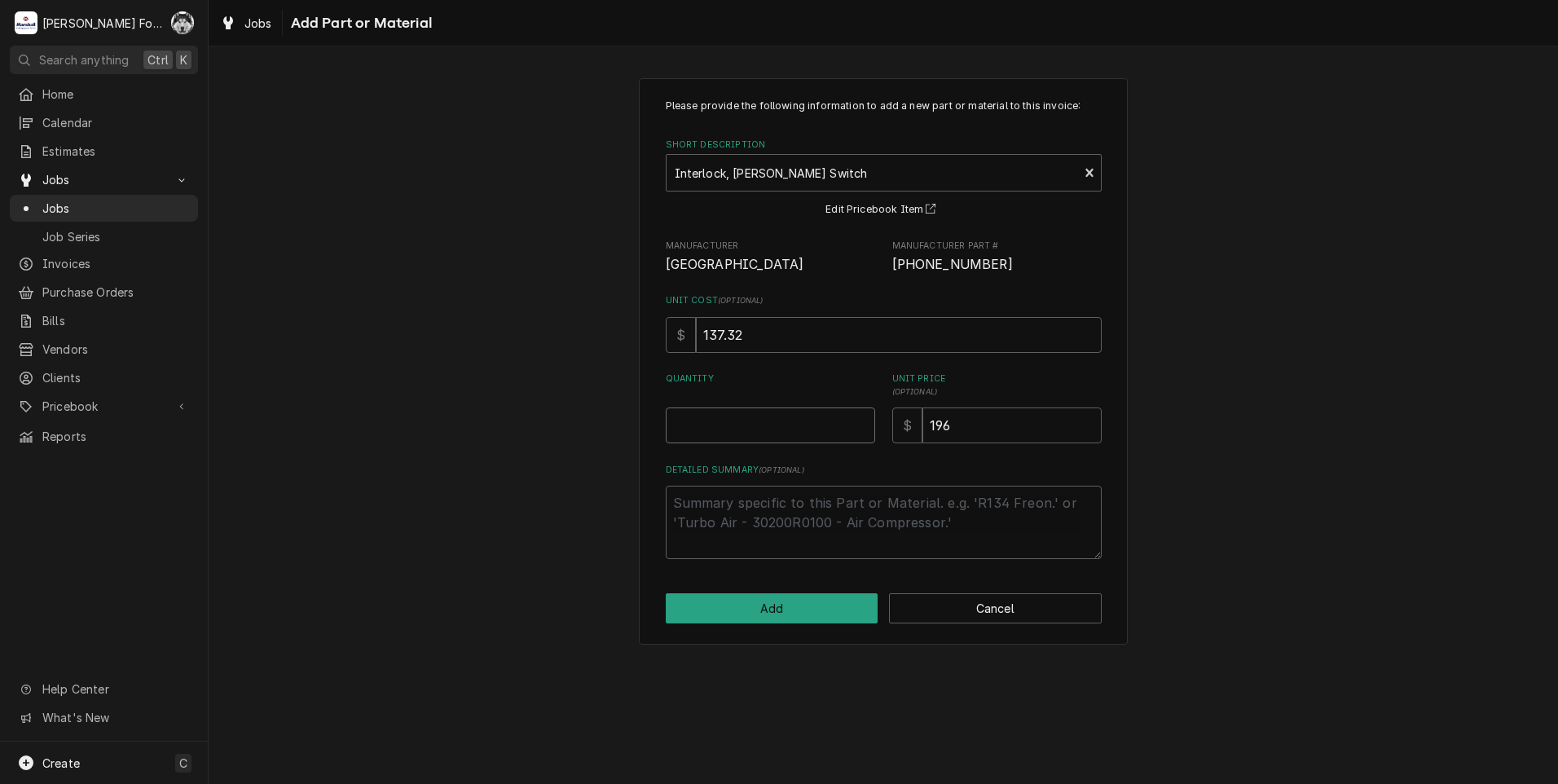
type textarea "x"
type input "0.5"
click at [862, 423] on input "0.5" at bounding box center [770, 425] width 210 height 36
type textarea "x"
type input "1"
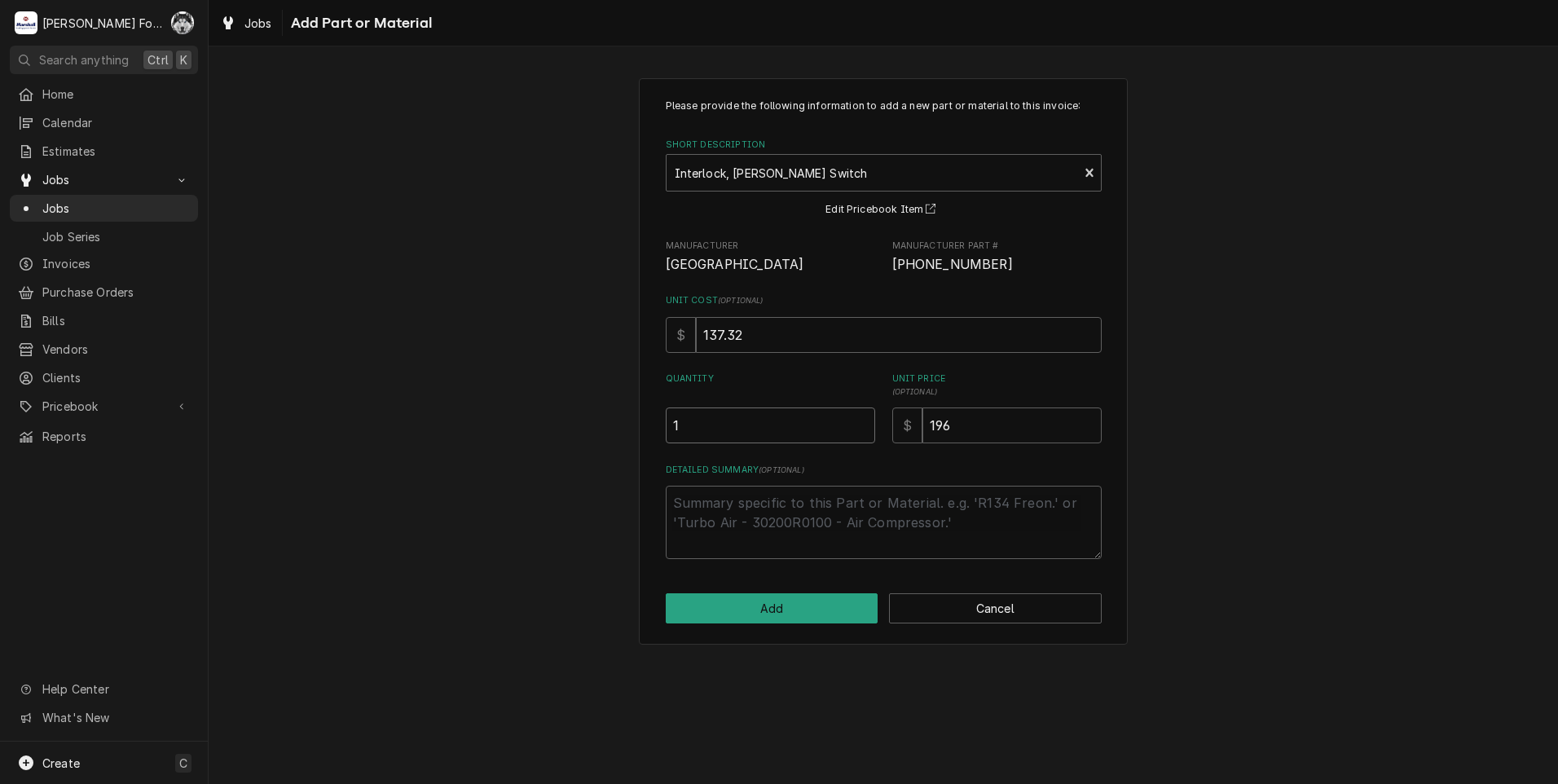
click at [862, 422] on input "1" at bounding box center [770, 425] width 210 height 36
drag, startPoint x: 985, startPoint y: 431, endPoint x: 855, endPoint y: 431, distance: 130.0
click at [855, 431] on div "Quantity 1 Unit Price ( optional ) $ 196" at bounding box center [883, 407] width 436 height 71
type textarea "x"
type input "1"
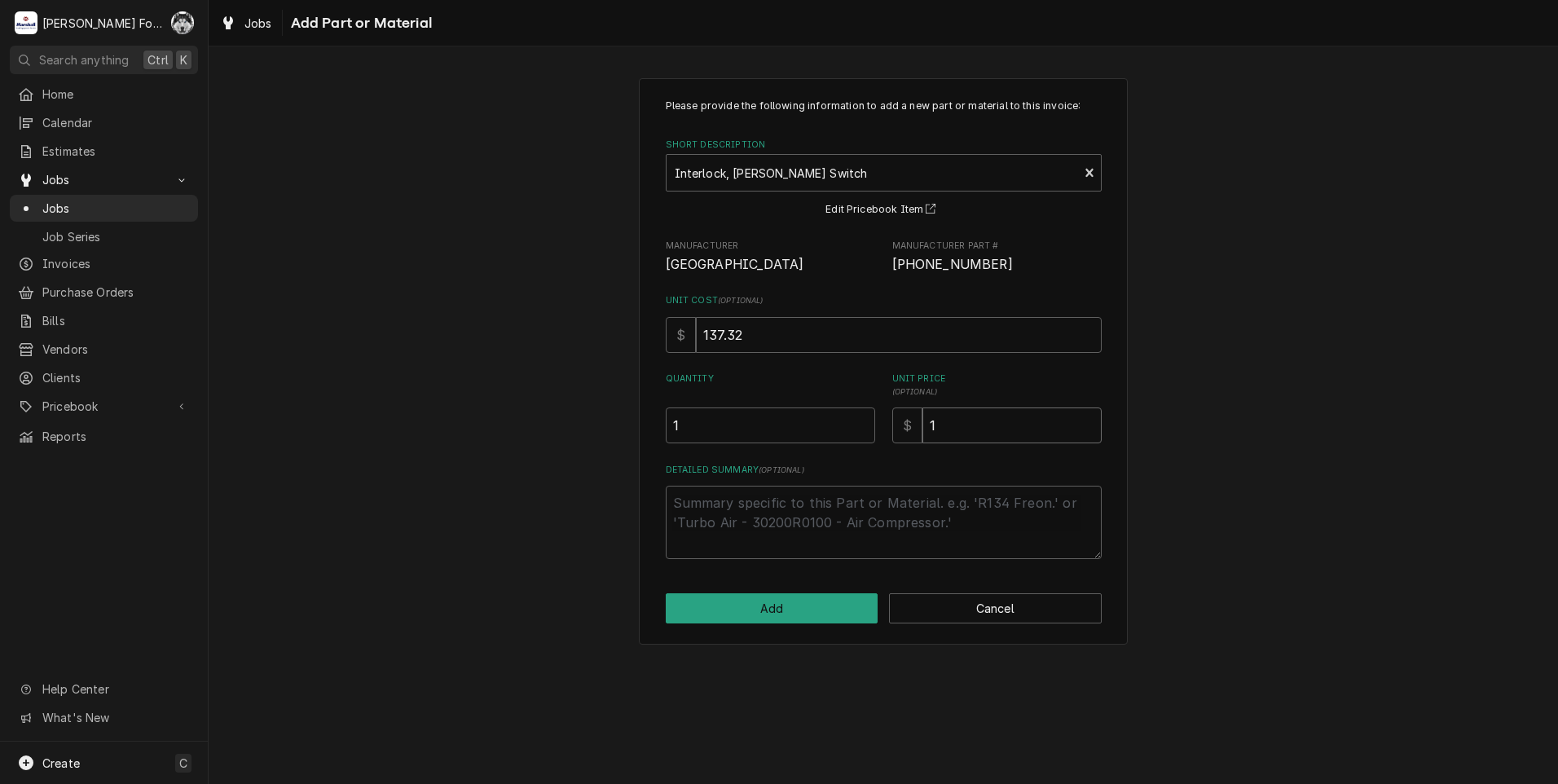
type textarea "x"
type input "19"
type textarea "x"
type input "198"
click at [723, 611] on button "Add" at bounding box center [771, 608] width 212 height 30
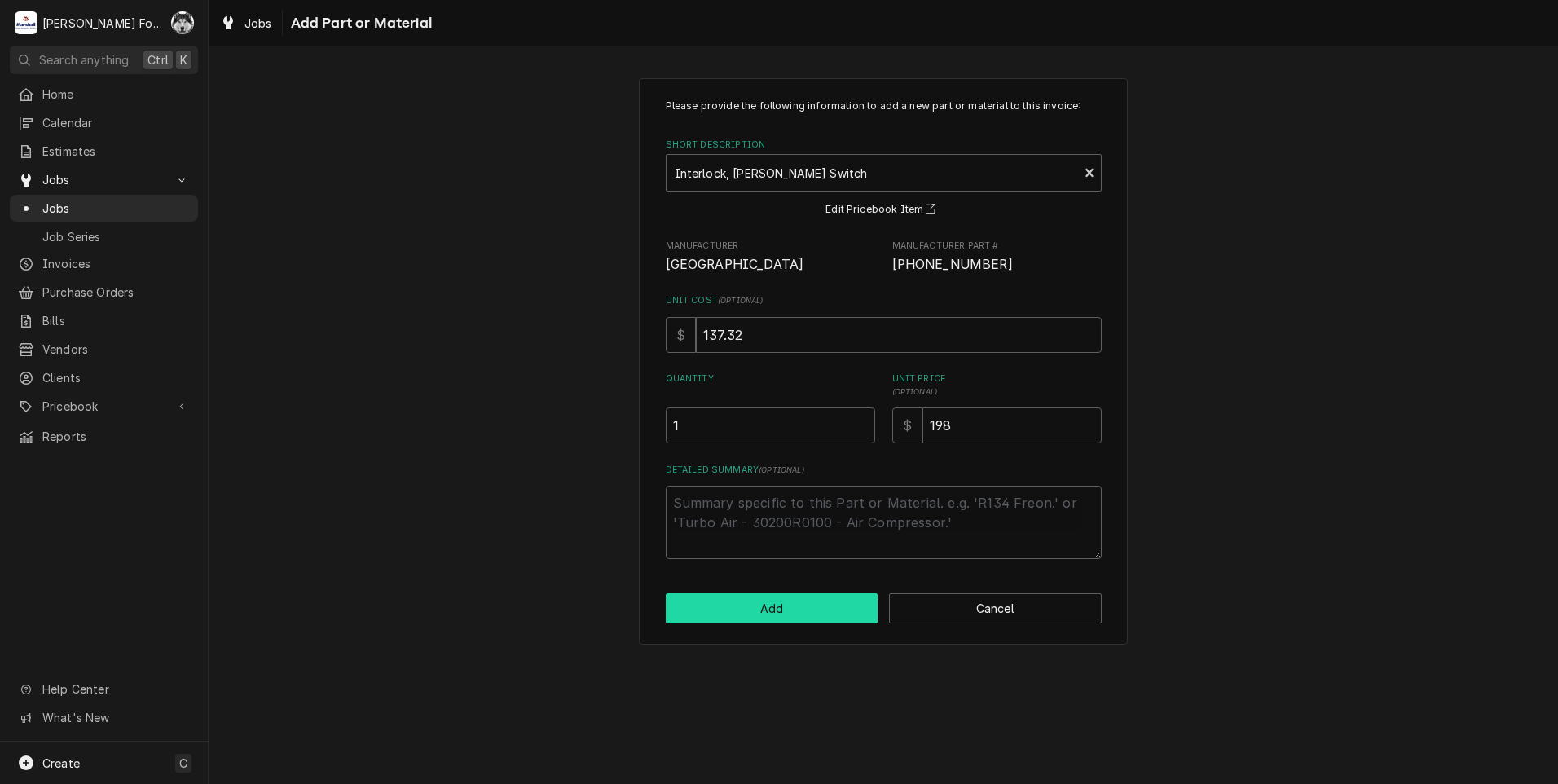
type textarea "x"
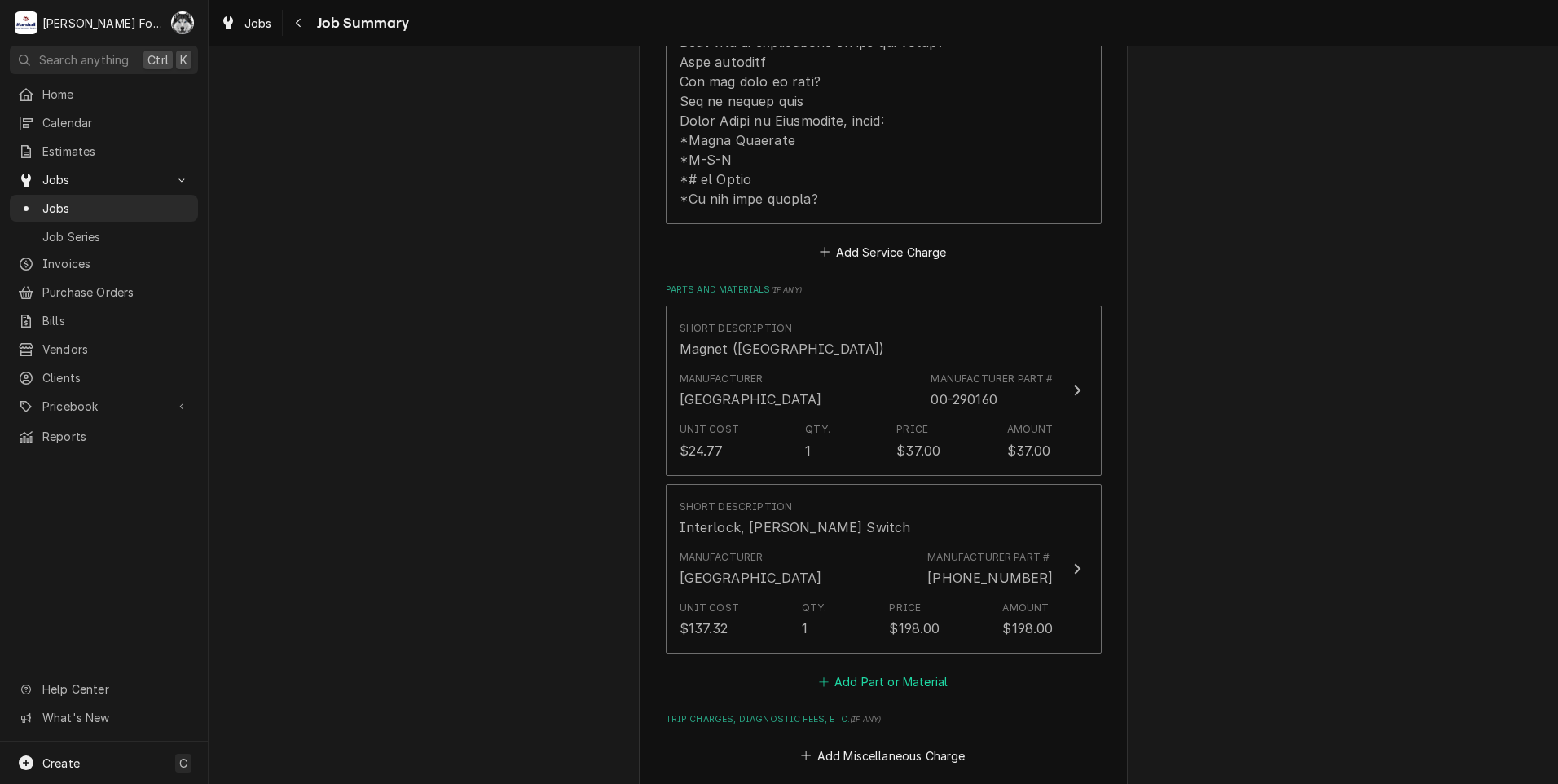
scroll to position [951, 0]
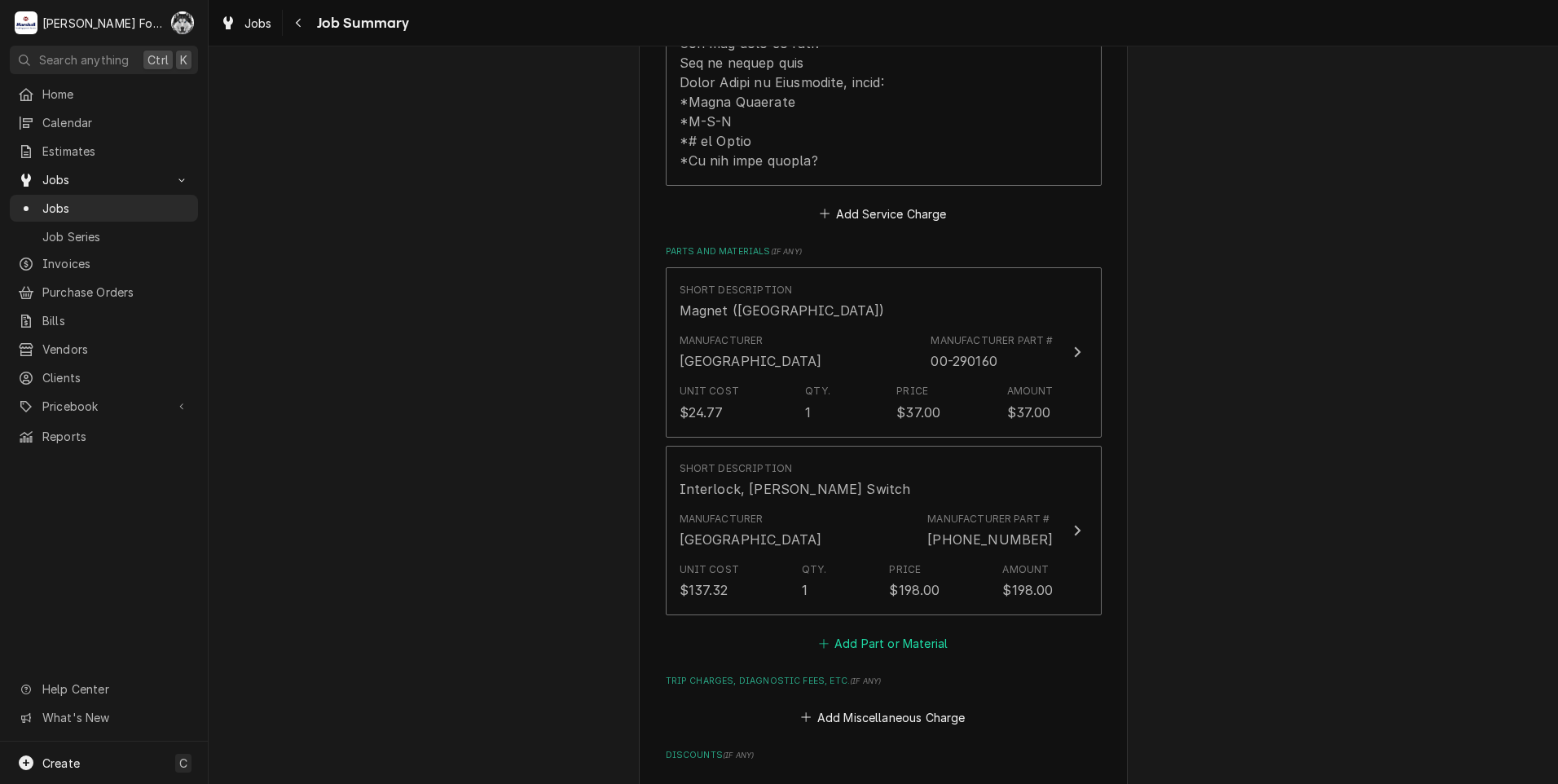
click at [895, 632] on button "Add Part or Material" at bounding box center [882, 643] width 135 height 23
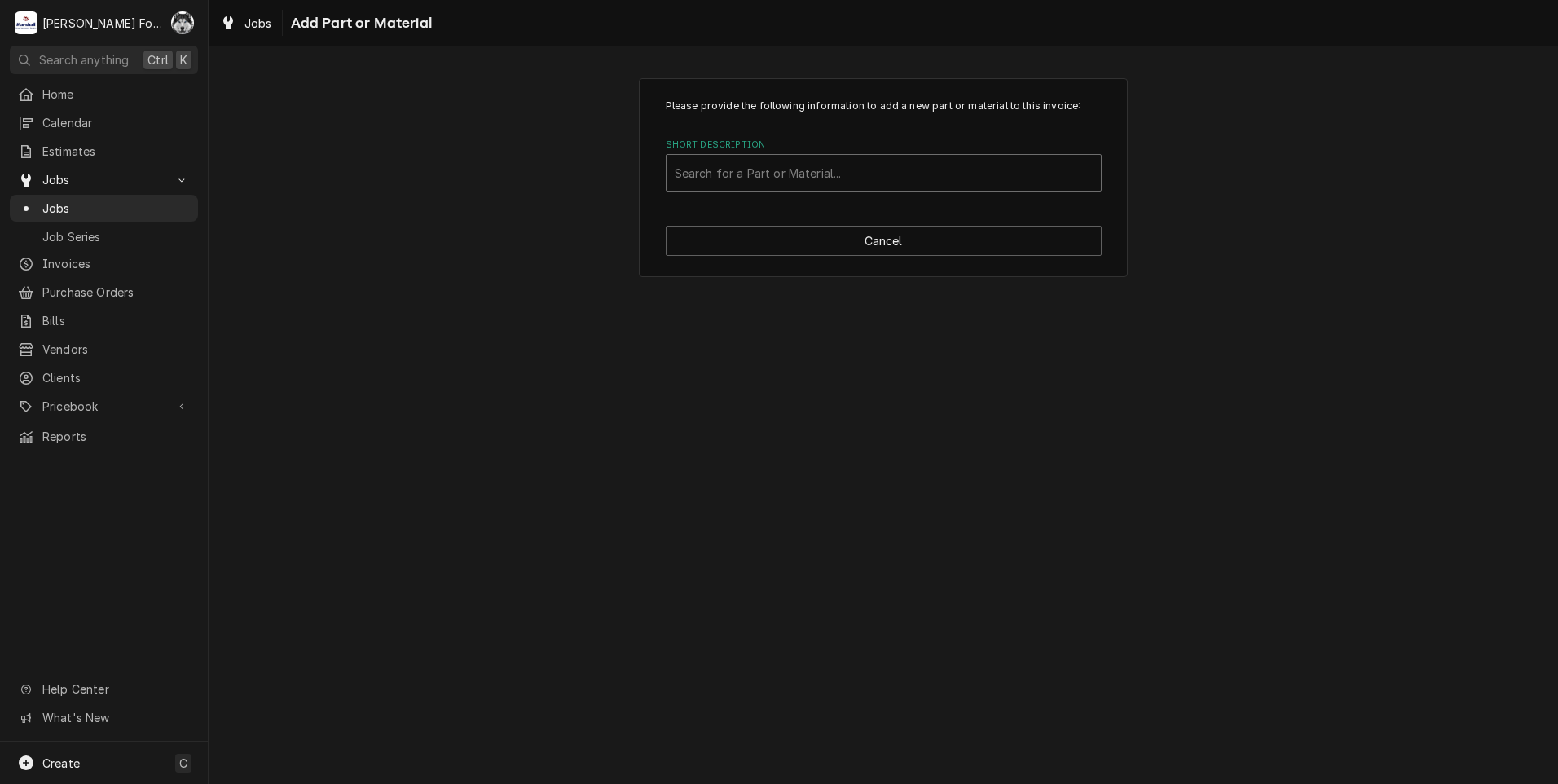
click at [856, 186] on div "Short Description" at bounding box center [883, 173] width 418 height 30
type input "00-290159"
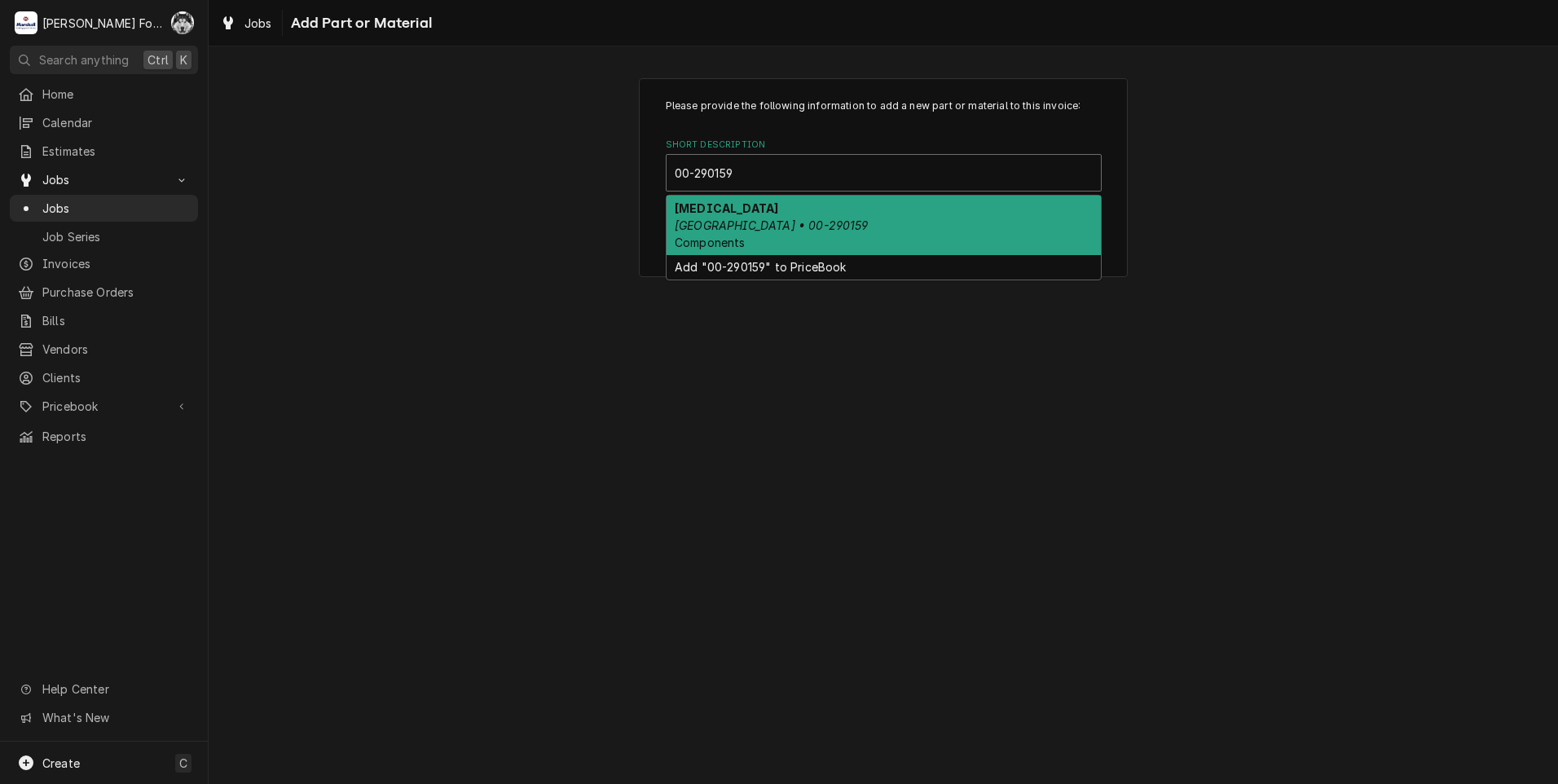
click at [776, 224] on em "Hobart • 00-290159" at bounding box center [771, 225] width 194 height 14
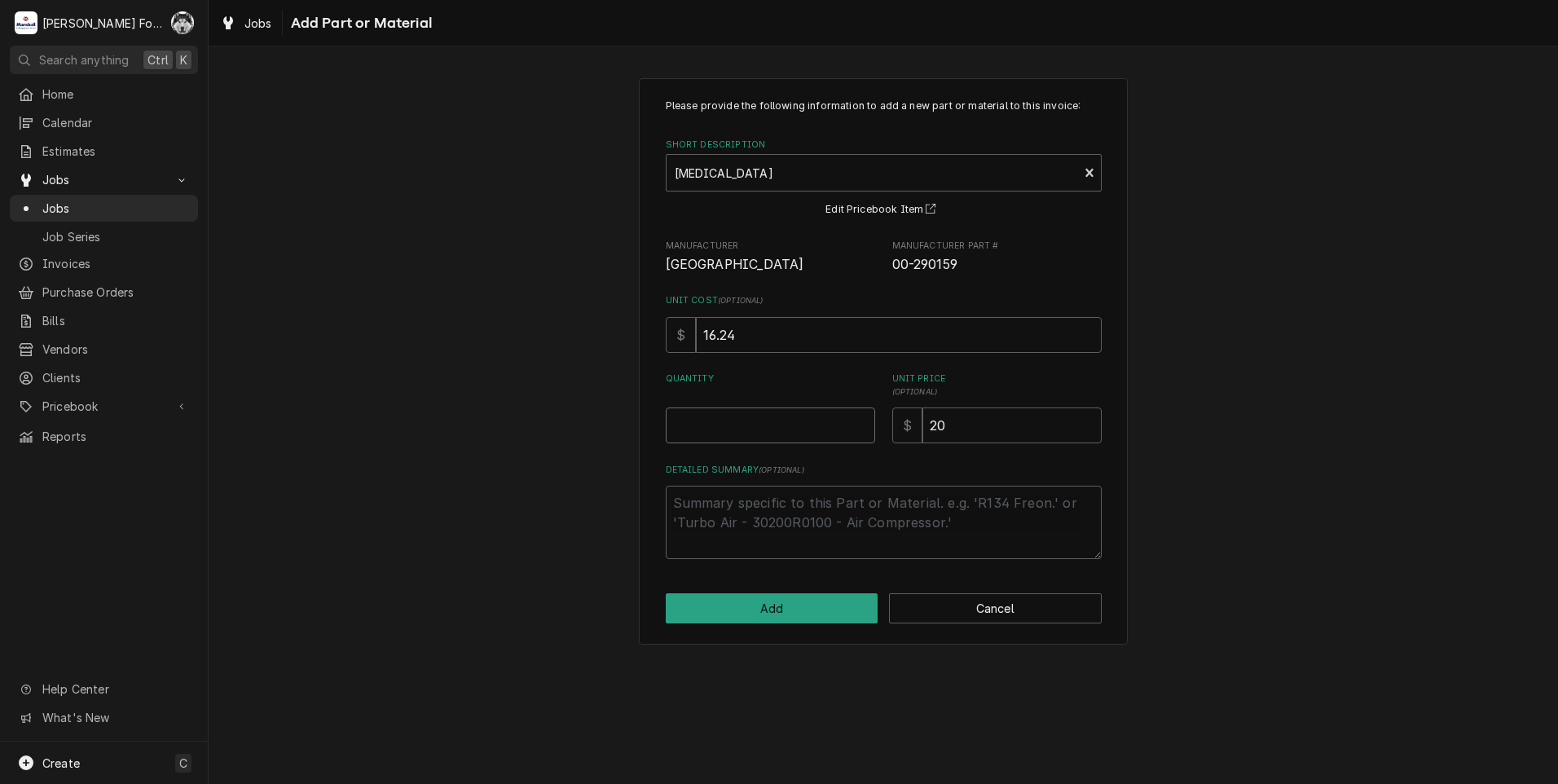
type textarea "x"
type input "0.5"
click at [862, 418] on input "0.5" at bounding box center [770, 425] width 210 height 36
type textarea "x"
type input "1"
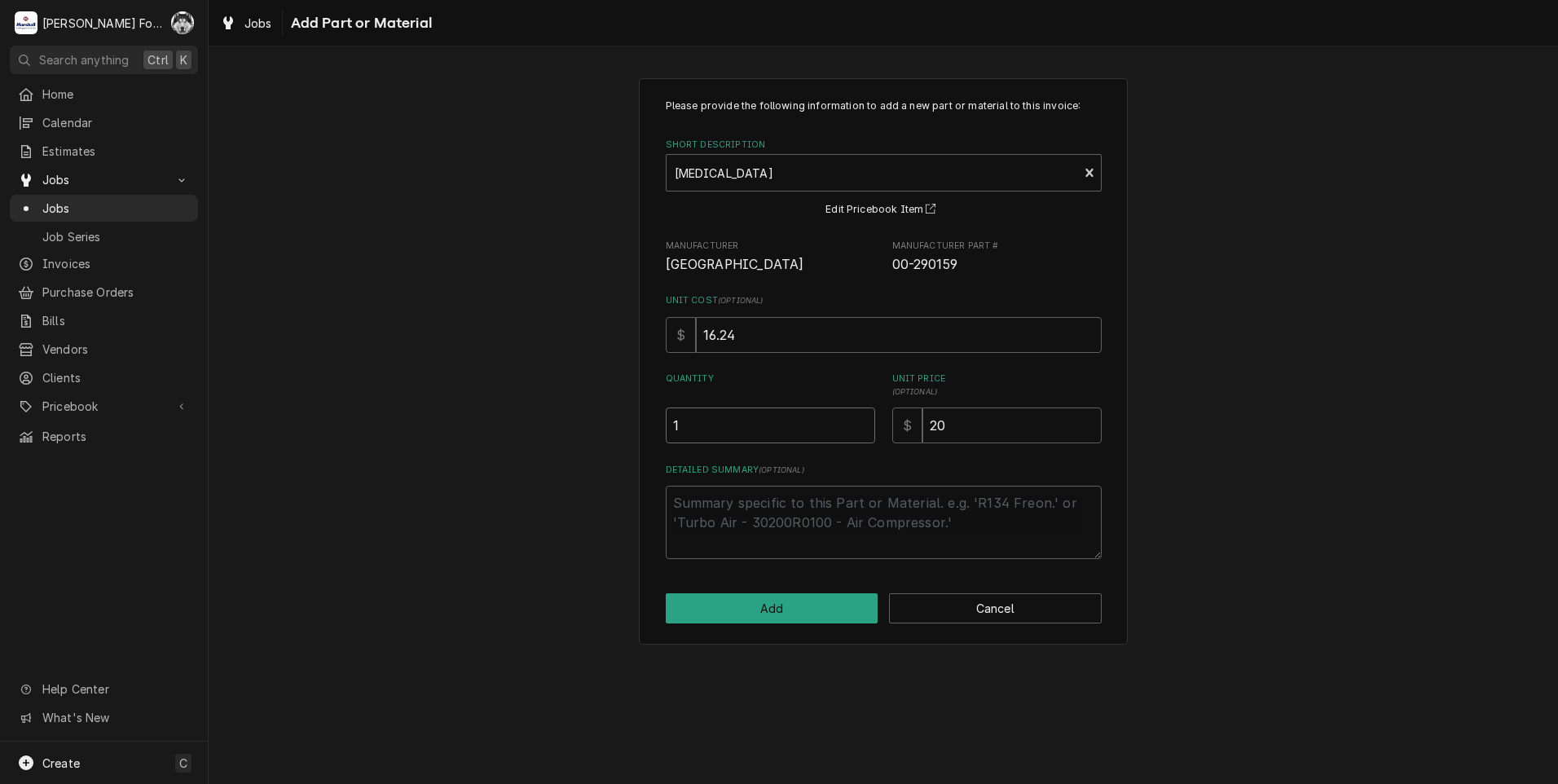
click at [862, 418] on input "1" at bounding box center [770, 425] width 210 height 36
click at [773, 604] on button "Add" at bounding box center [771, 608] width 212 height 30
type textarea "x"
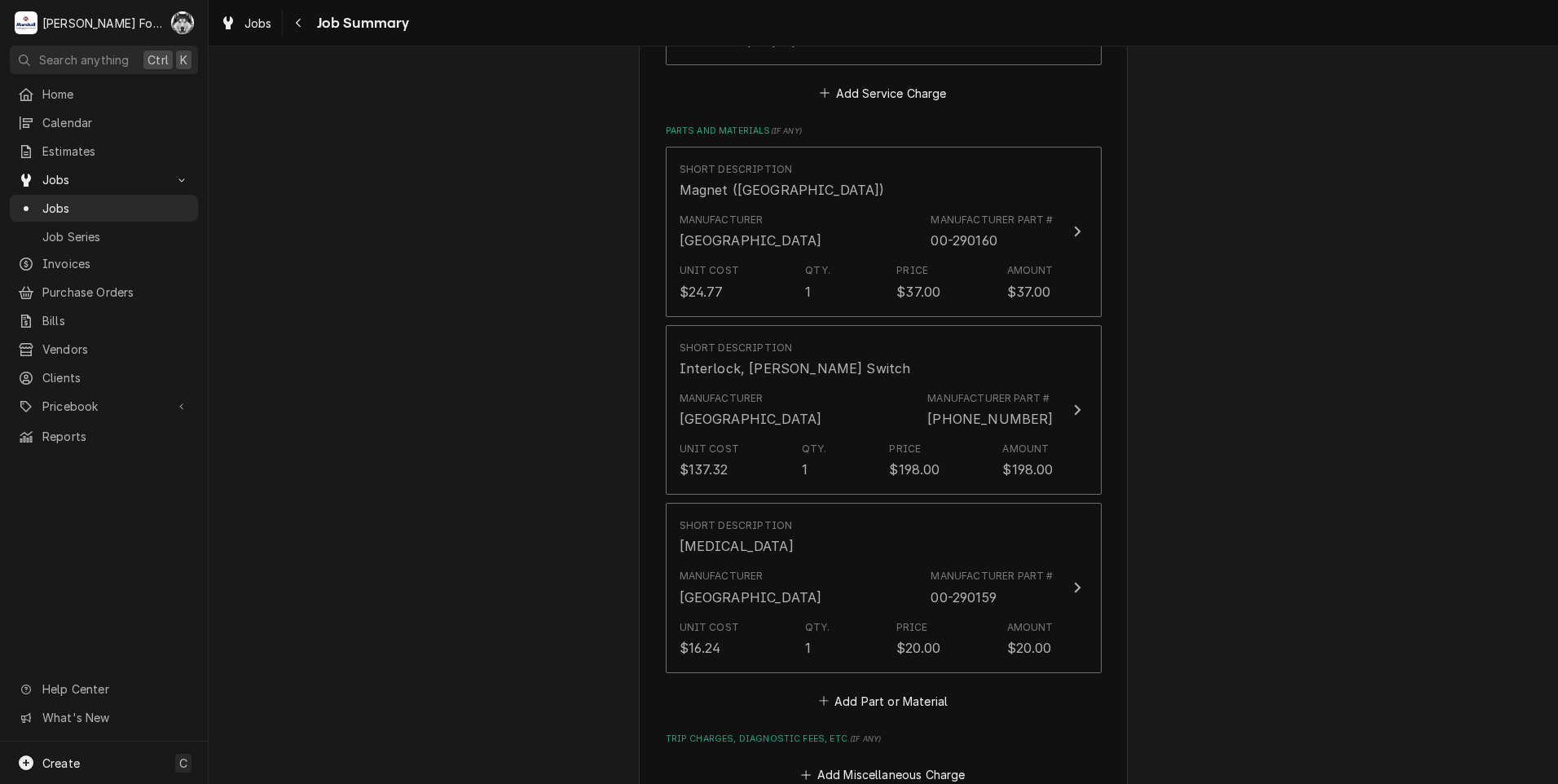
scroll to position [1222, 0]
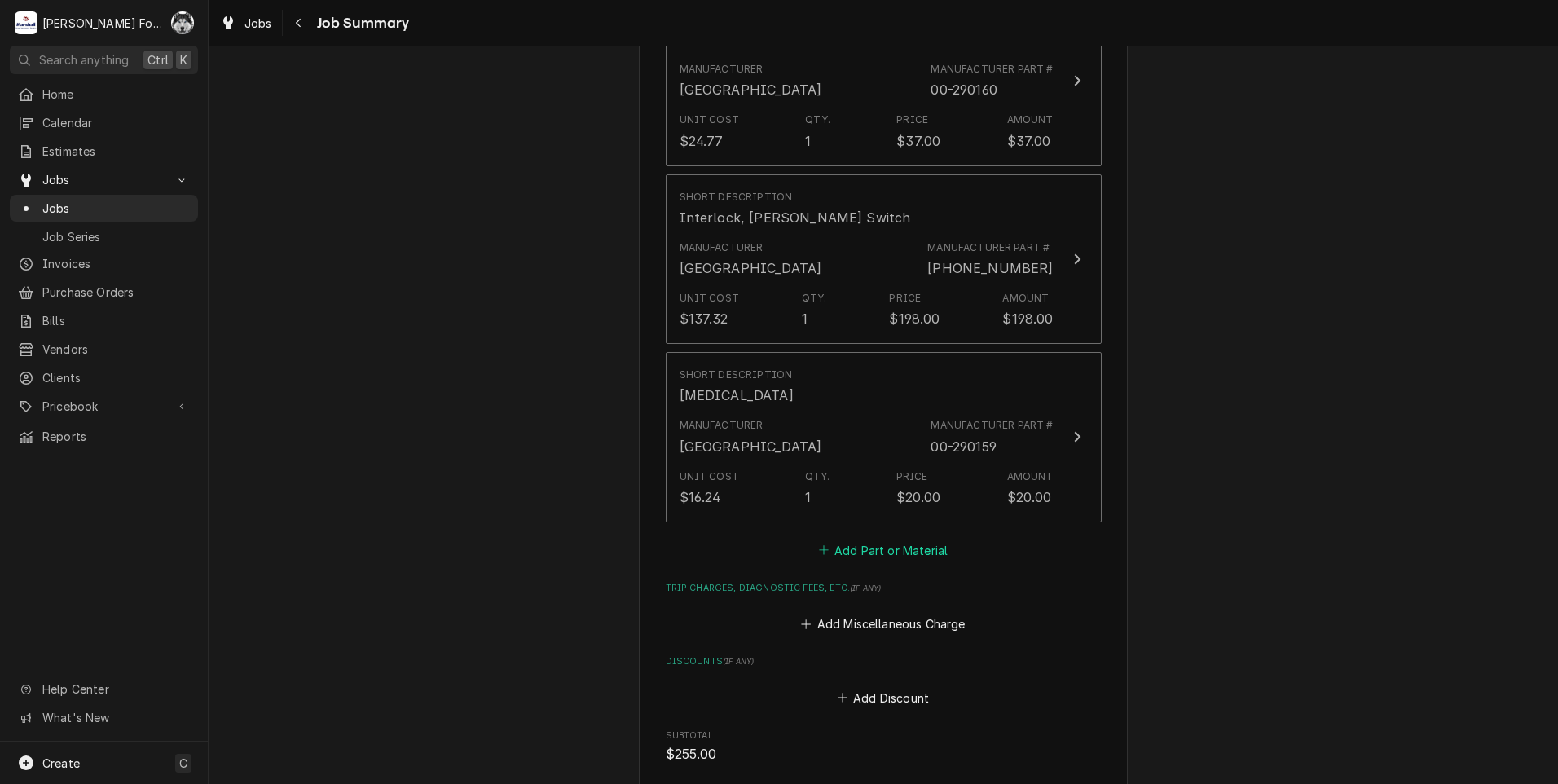
click at [847, 538] on button "Add Part or Material" at bounding box center [882, 549] width 135 height 23
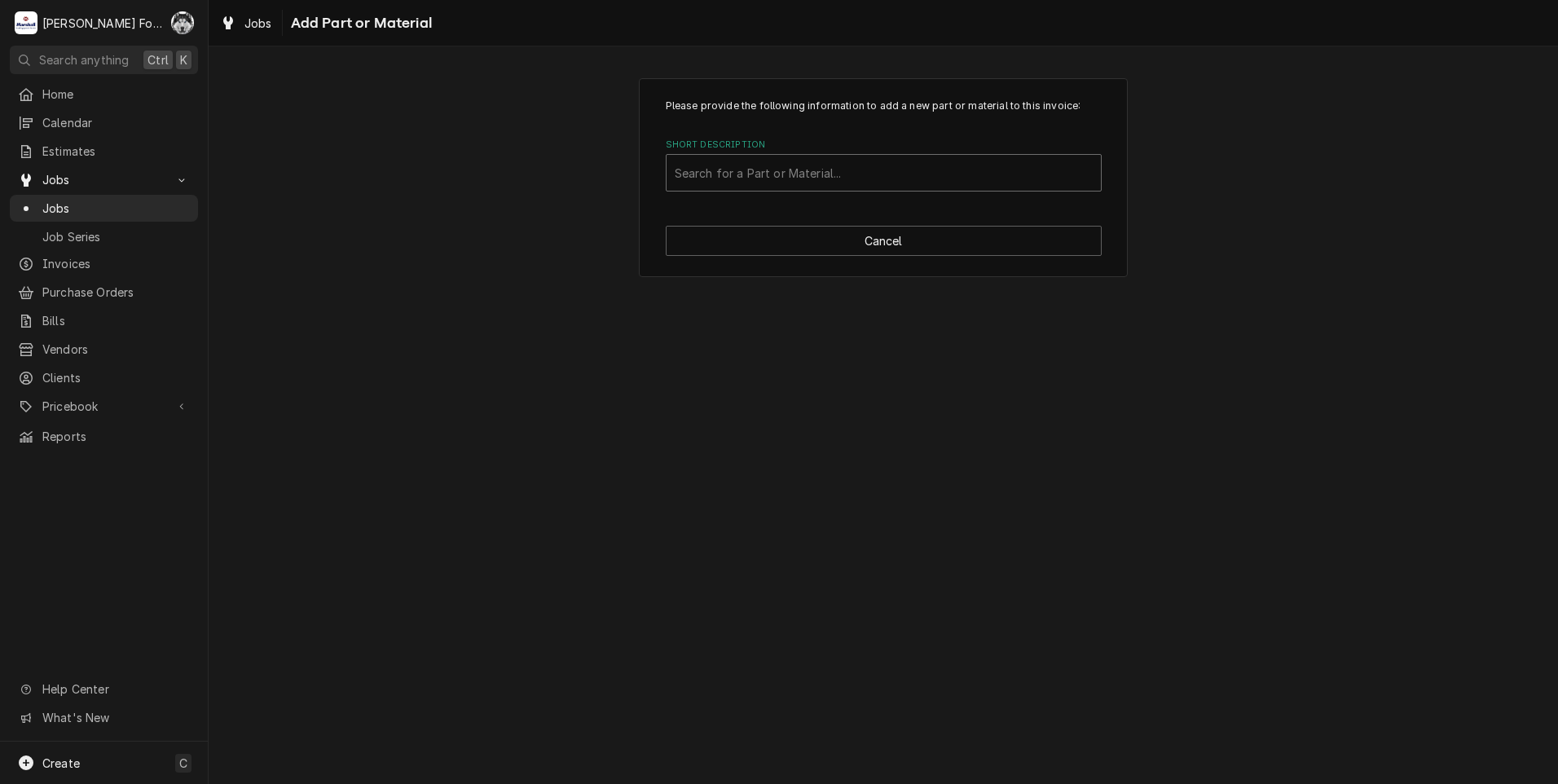
click at [752, 177] on div "Short Description" at bounding box center [883, 173] width 418 height 30
type input "SSDT"
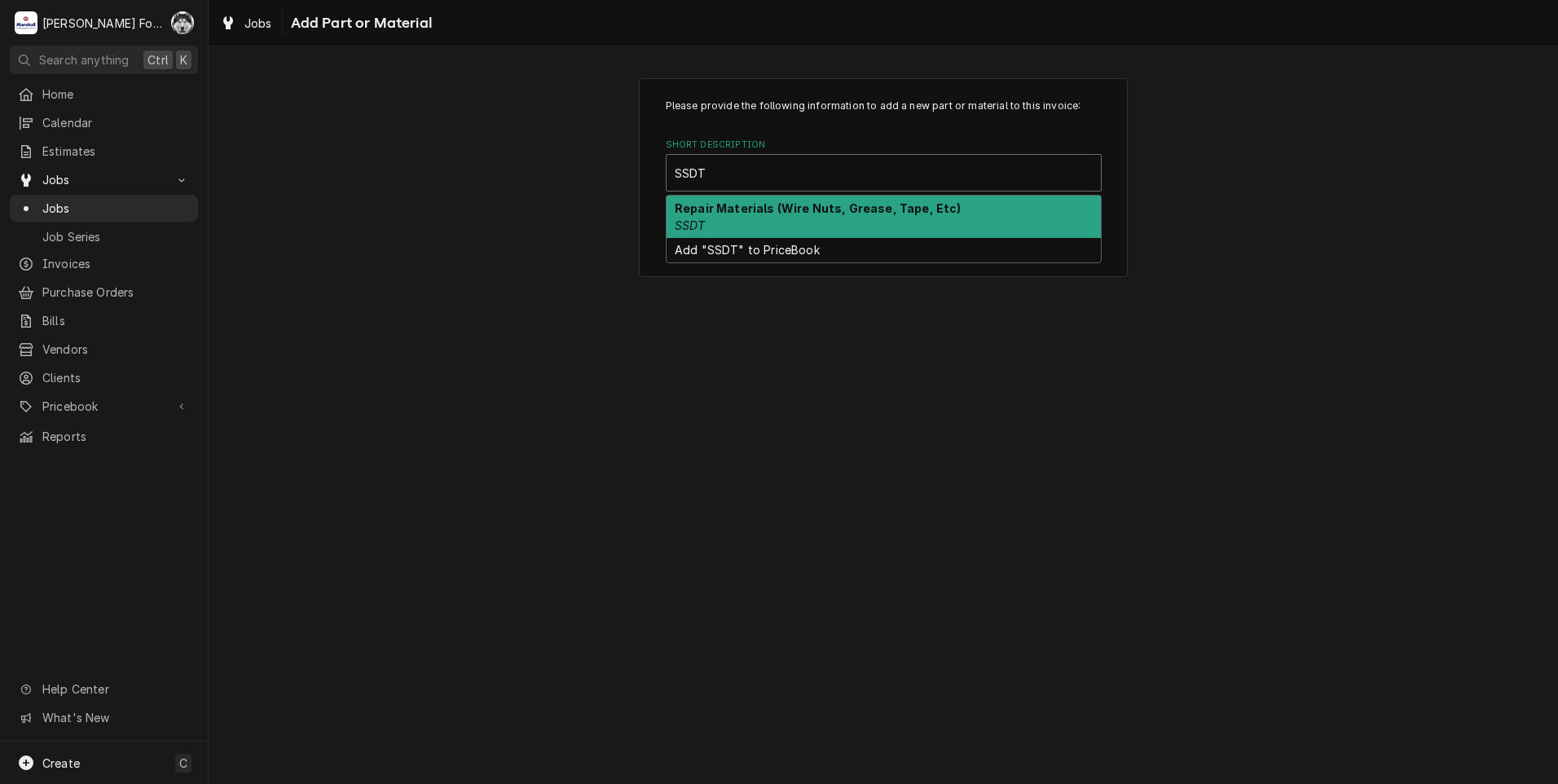
click at [742, 205] on strong "Repair Materials (Wire Nuts, Grease, Tape, Etc)" at bounding box center [818, 208] width 287 height 14
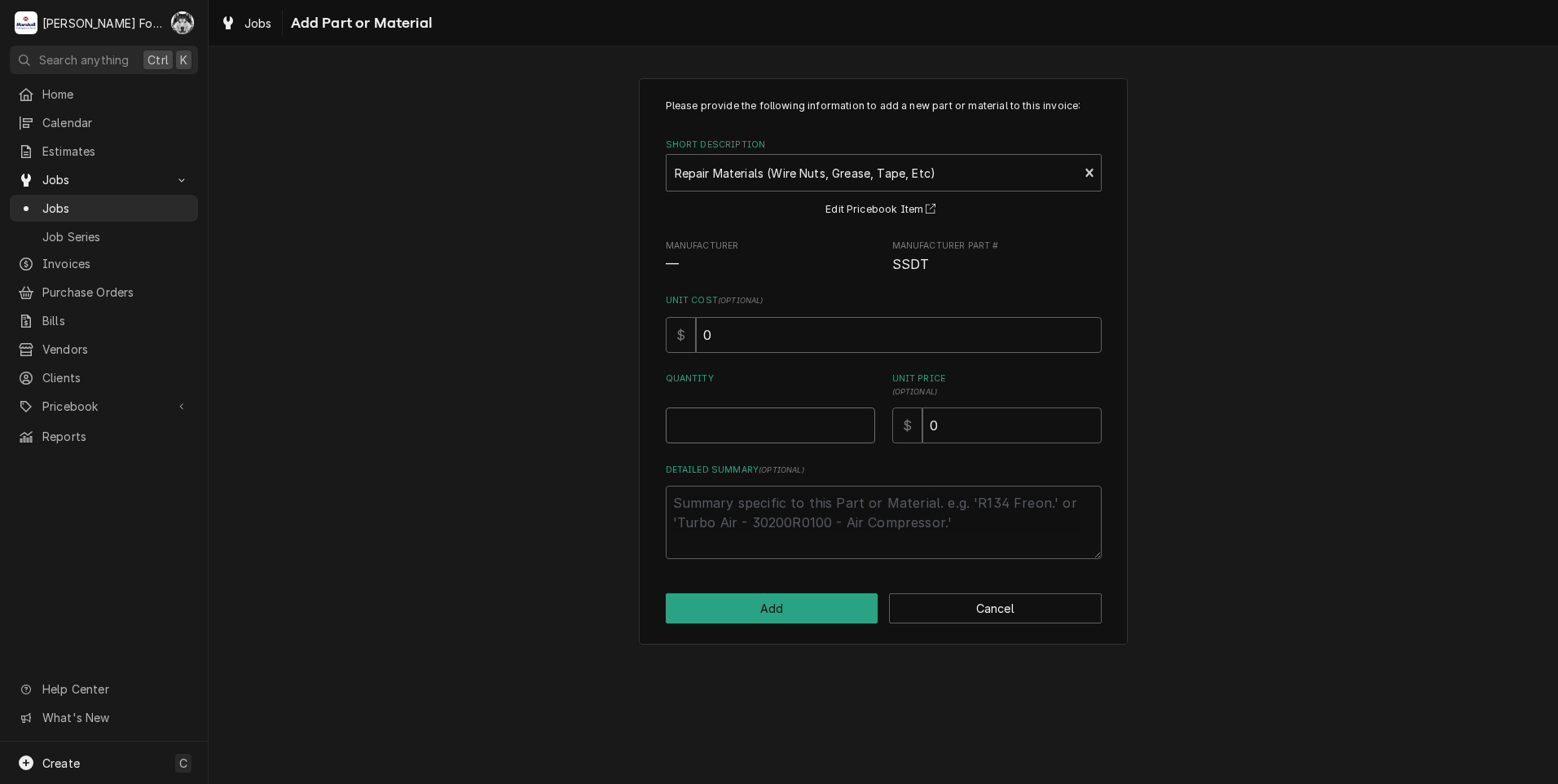
type textarea "x"
type input "0.5"
click at [860, 420] on input "0.5" at bounding box center [770, 425] width 210 height 36
type textarea "x"
type input "1"
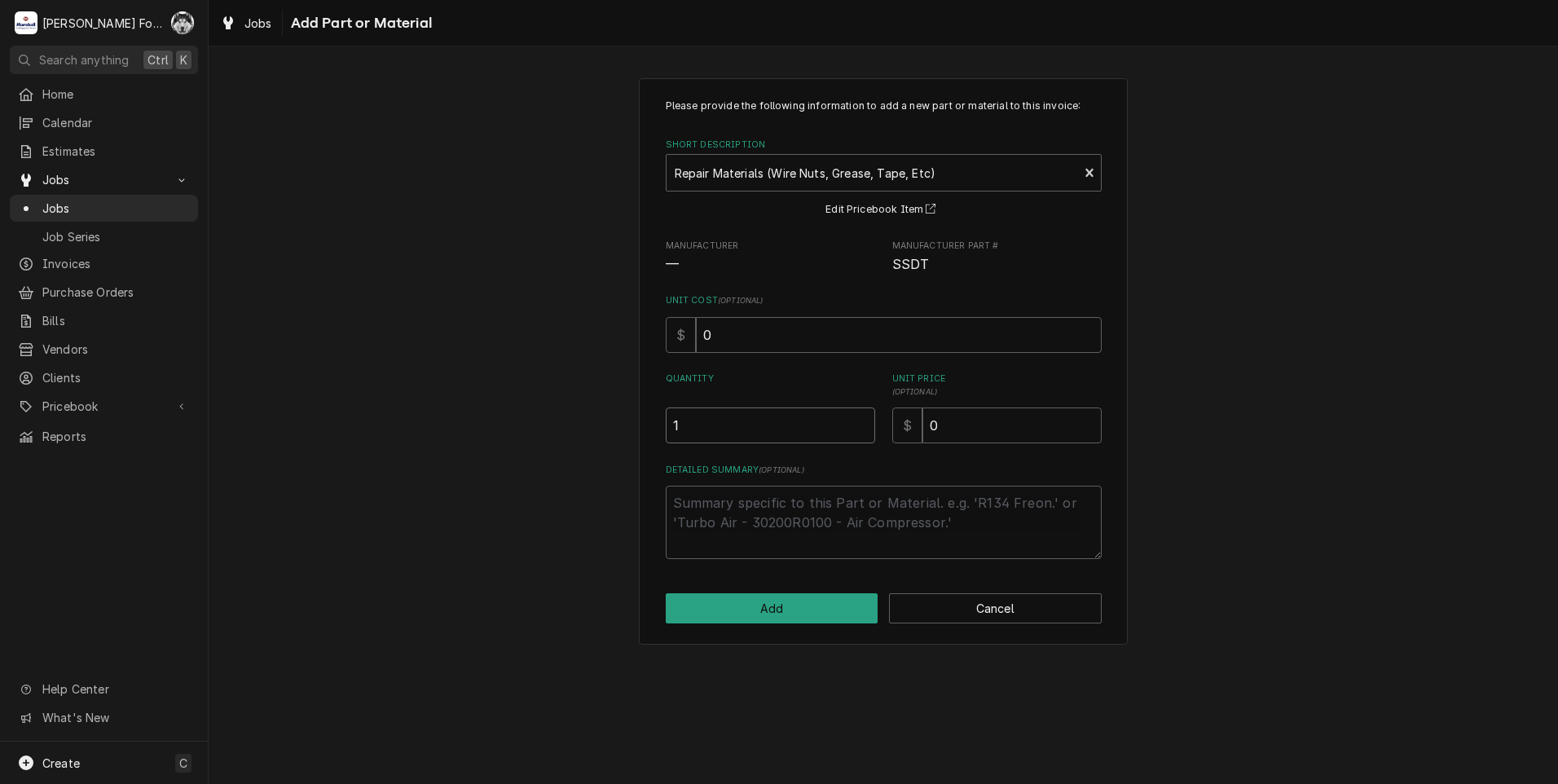
click at [860, 420] on input "1" at bounding box center [770, 425] width 210 height 36
drag, startPoint x: 970, startPoint y: 431, endPoint x: 872, endPoint y: 437, distance: 98.2
click at [872, 437] on div "Quantity 1 Unit Price ( optional ) $ 0" at bounding box center [883, 407] width 436 height 71
type textarea "x"
type input "6"
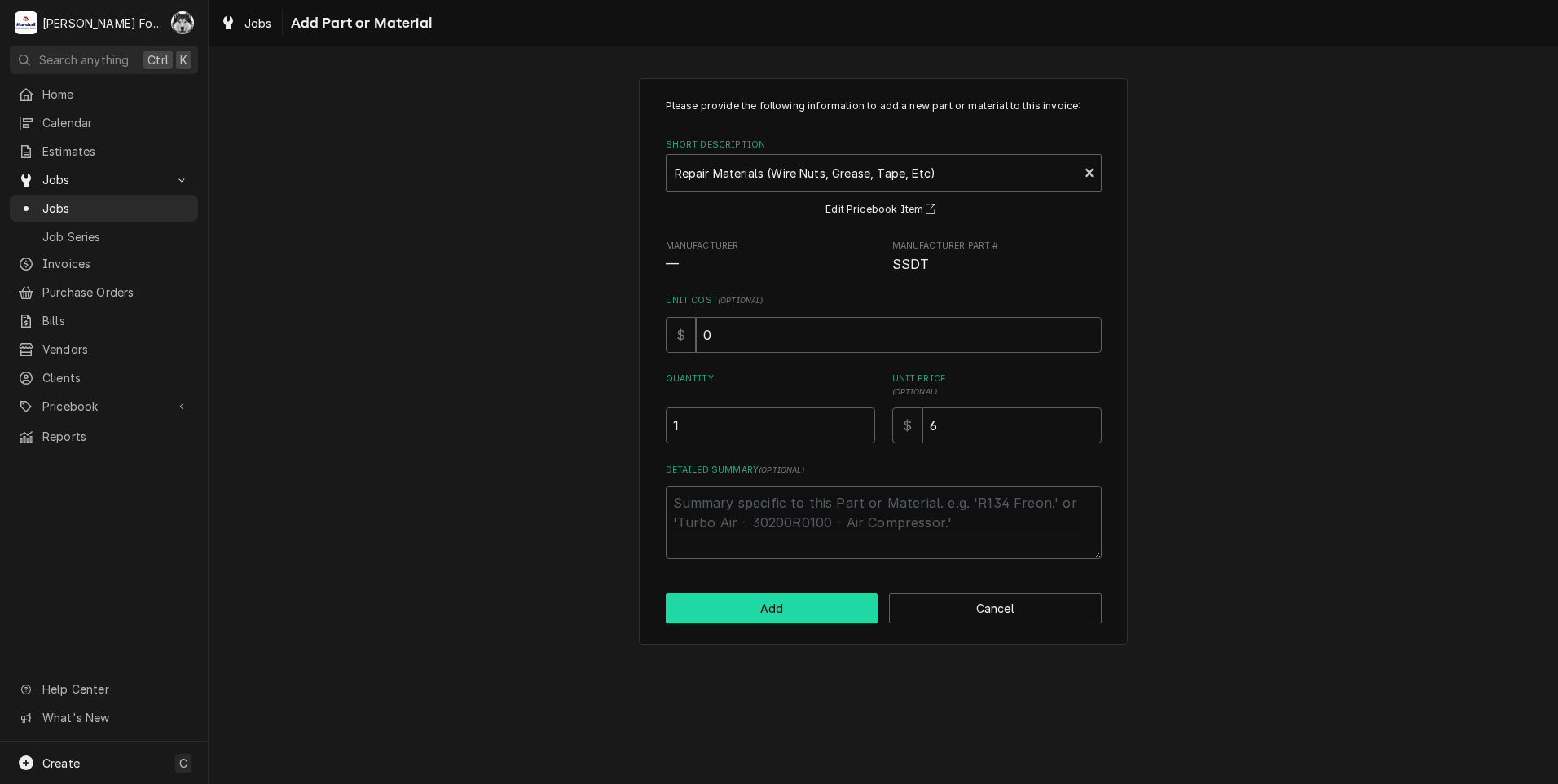
click at [766, 613] on button "Add" at bounding box center [771, 608] width 212 height 30
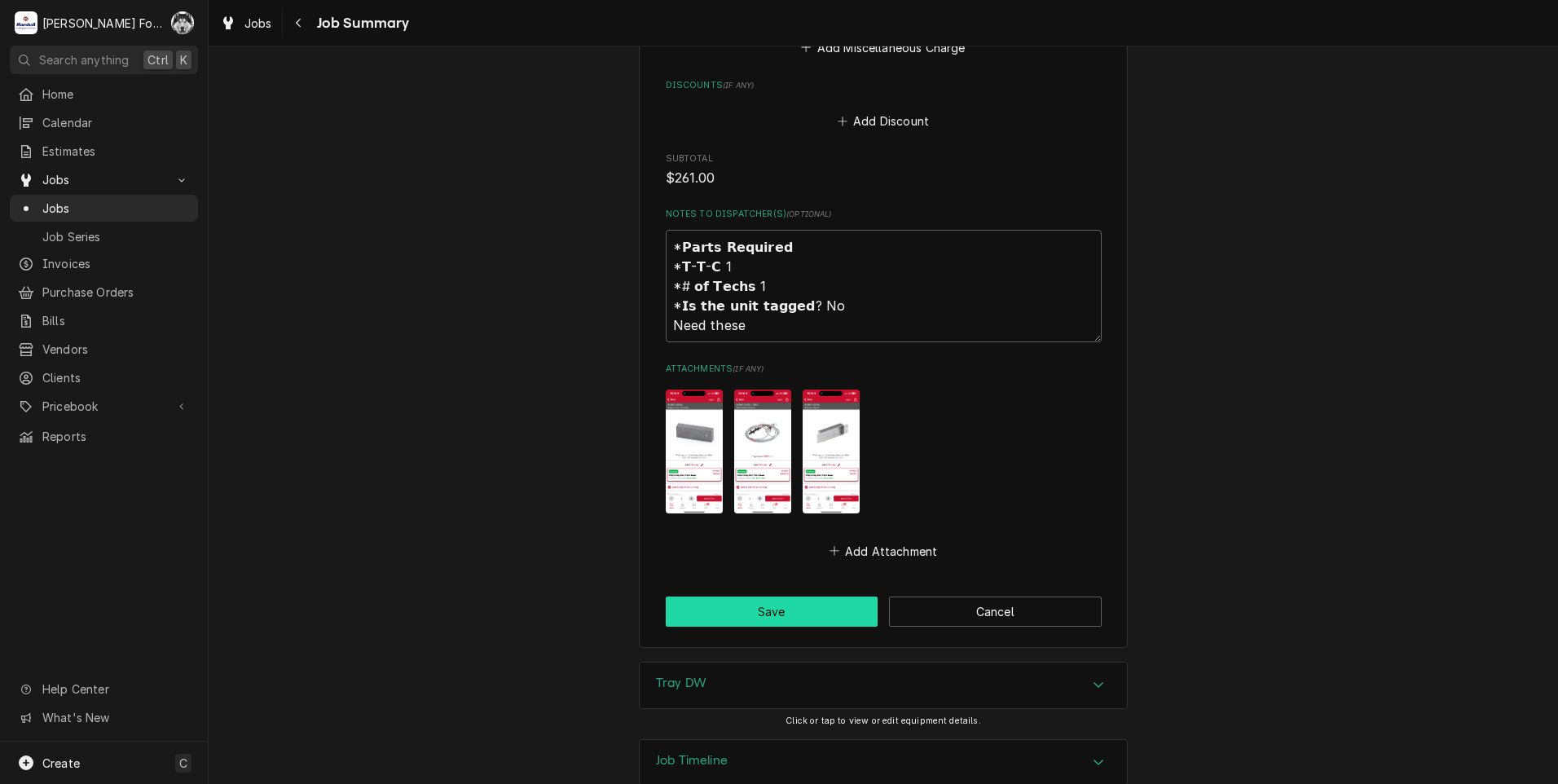
scroll to position [1988, 0]
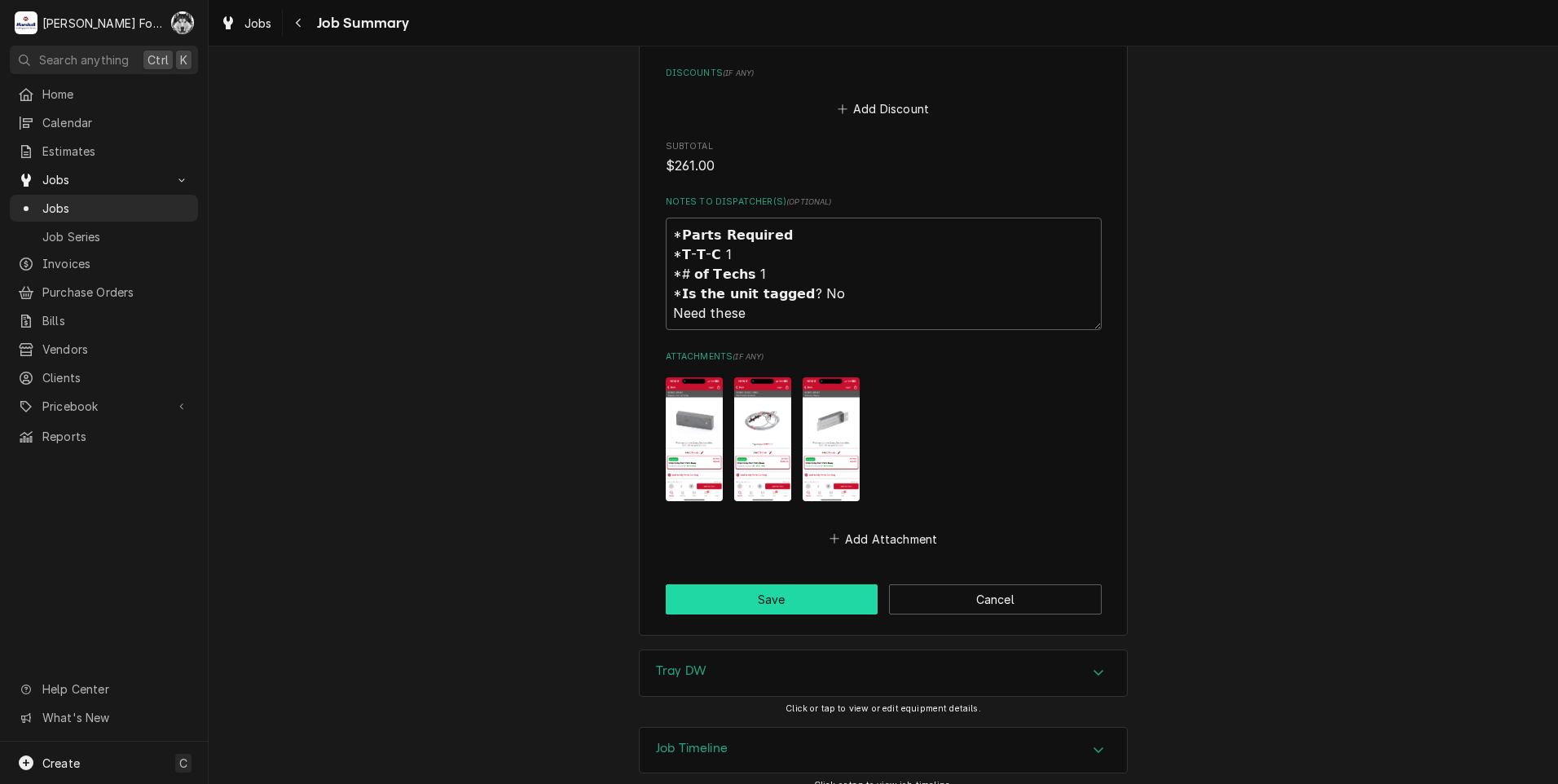
click at [806, 585] on button "Save" at bounding box center [771, 599] width 212 height 30
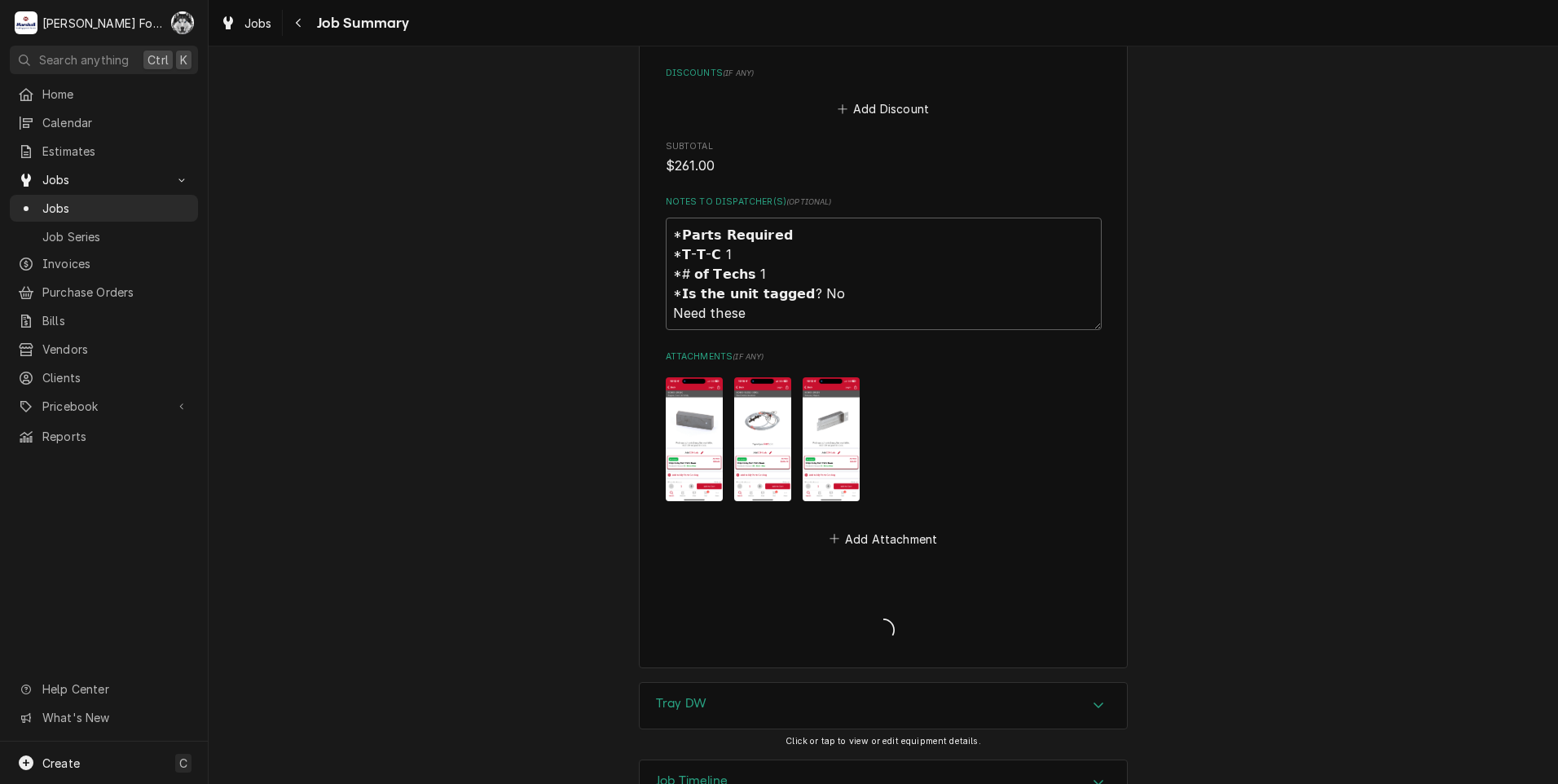
type textarea "x"
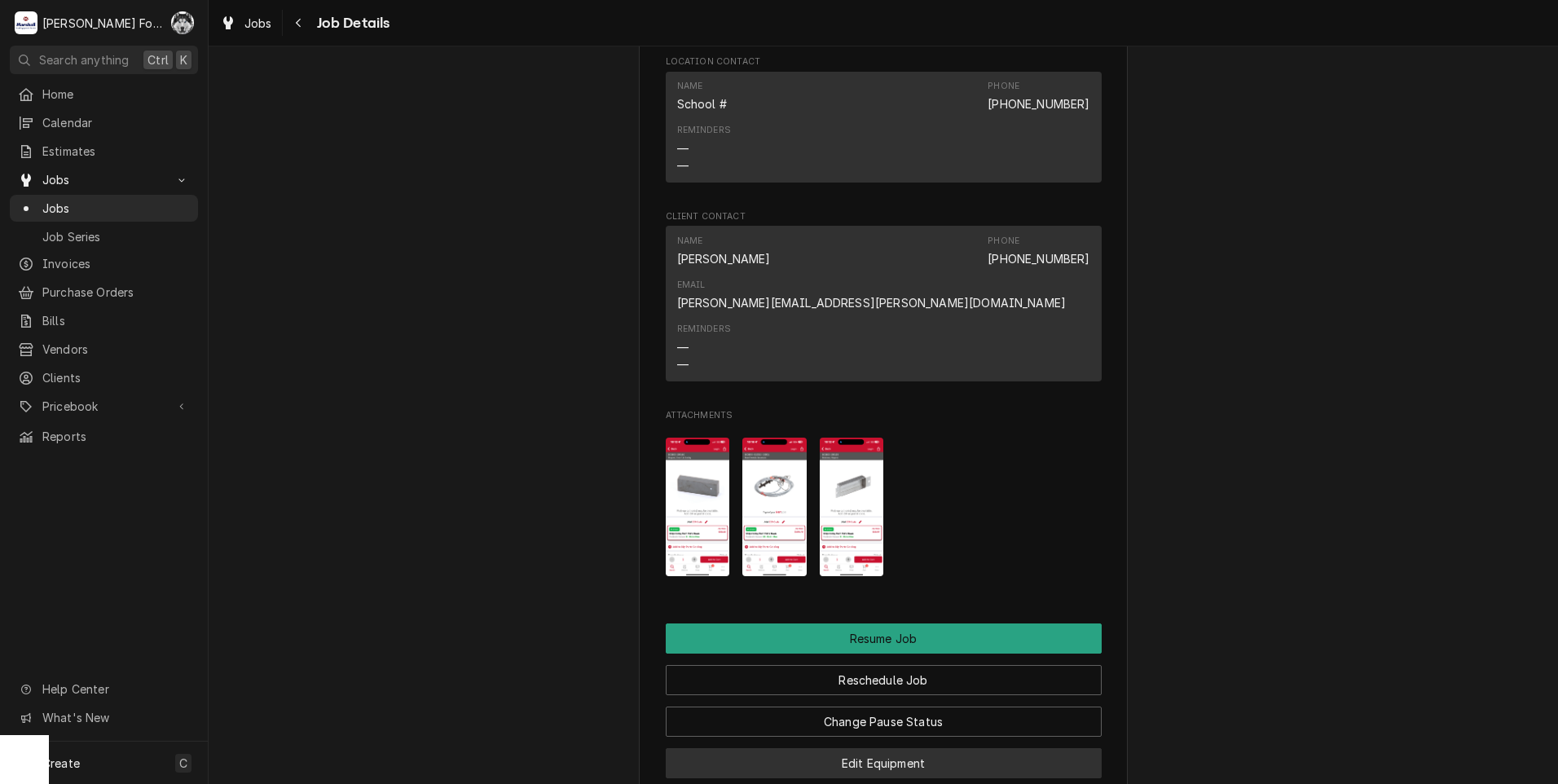
scroll to position [1629, 0]
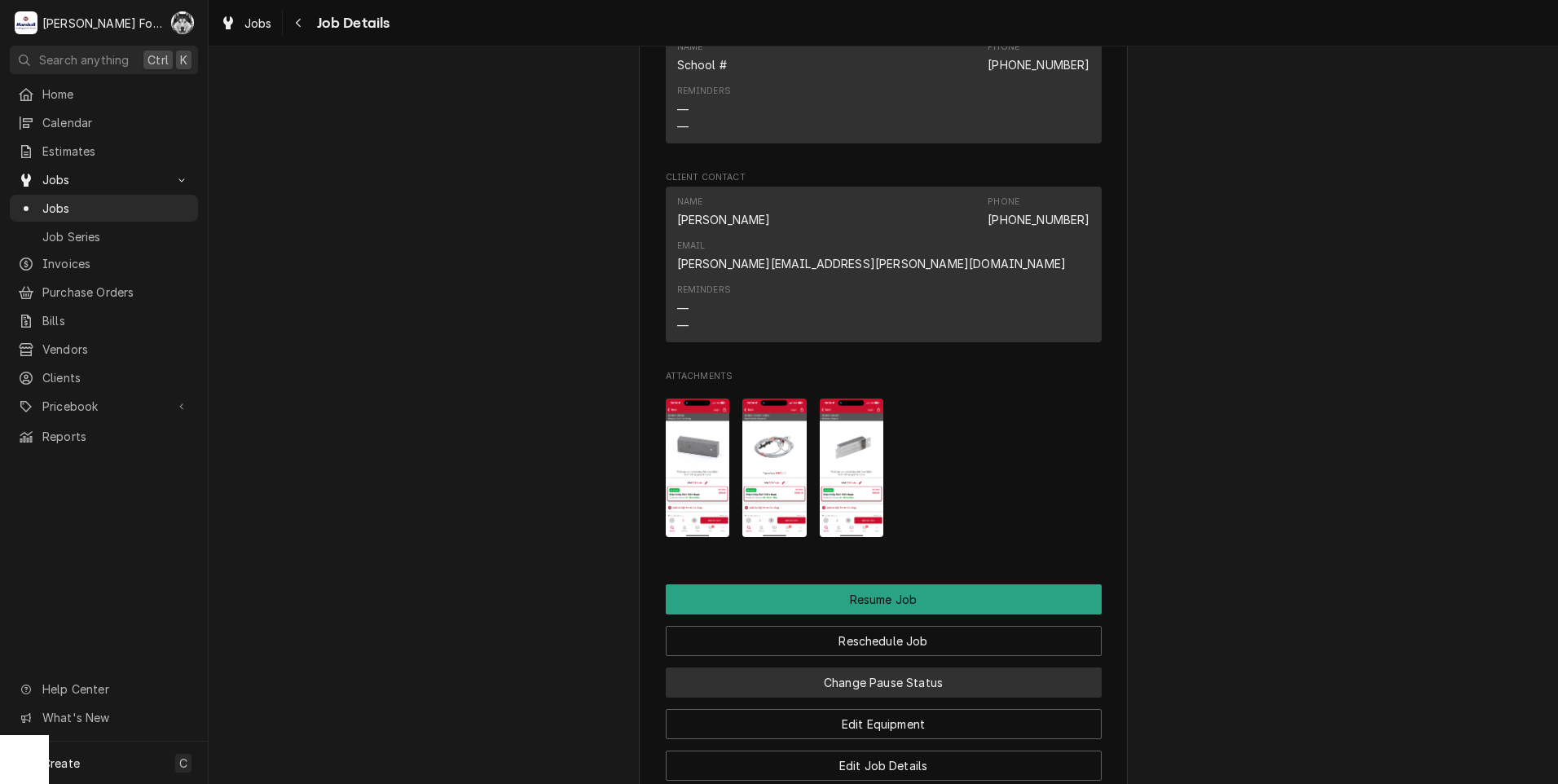
click at [888, 667] on button "Change Pause Status" at bounding box center [883, 682] width 436 height 30
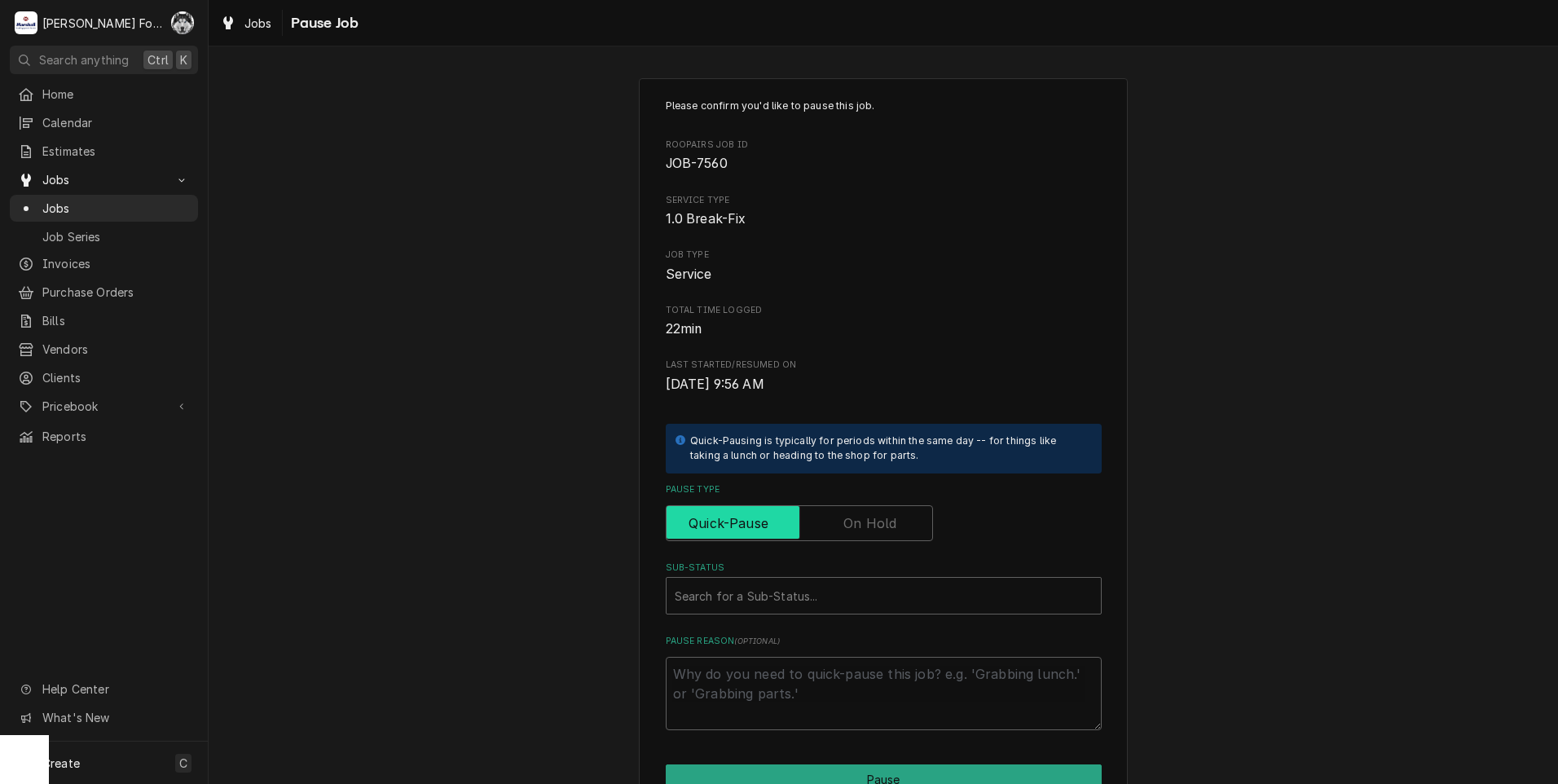
click at [824, 510] on input "Pause Type" at bounding box center [799, 522] width 252 height 36
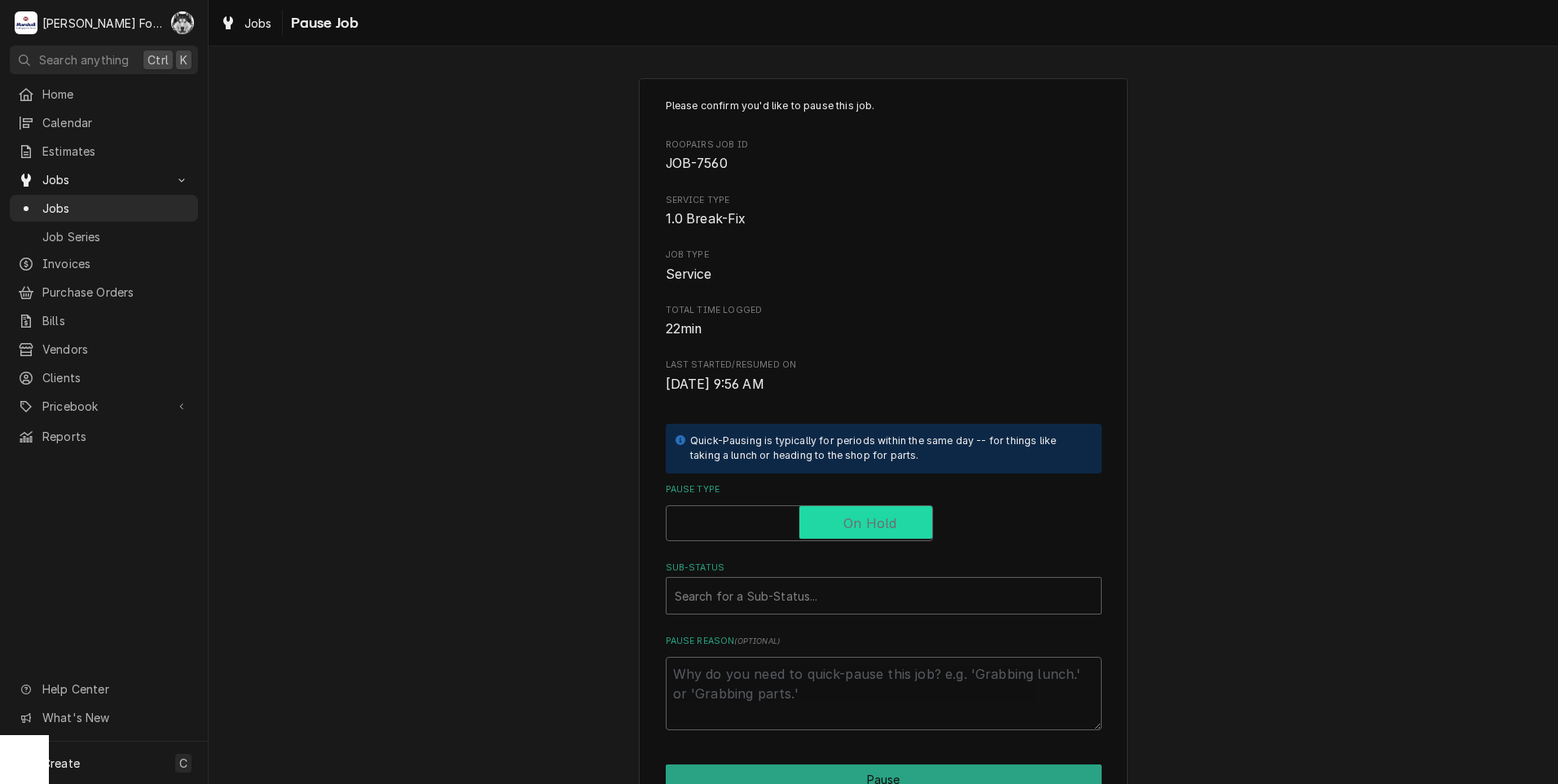
checkbox input "true"
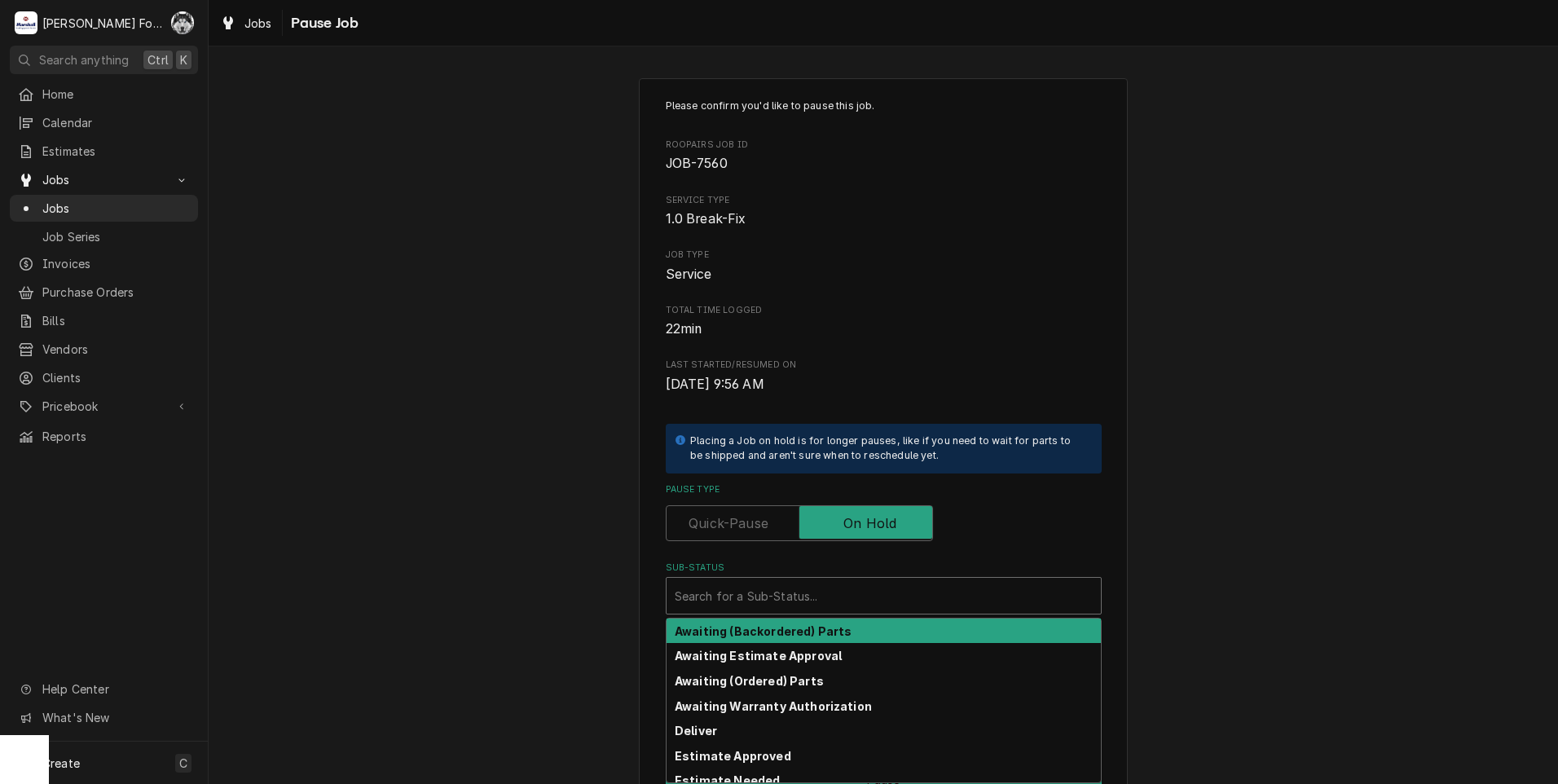
click at [825, 590] on div "Sub-Status" at bounding box center [883, 596] width 418 height 30
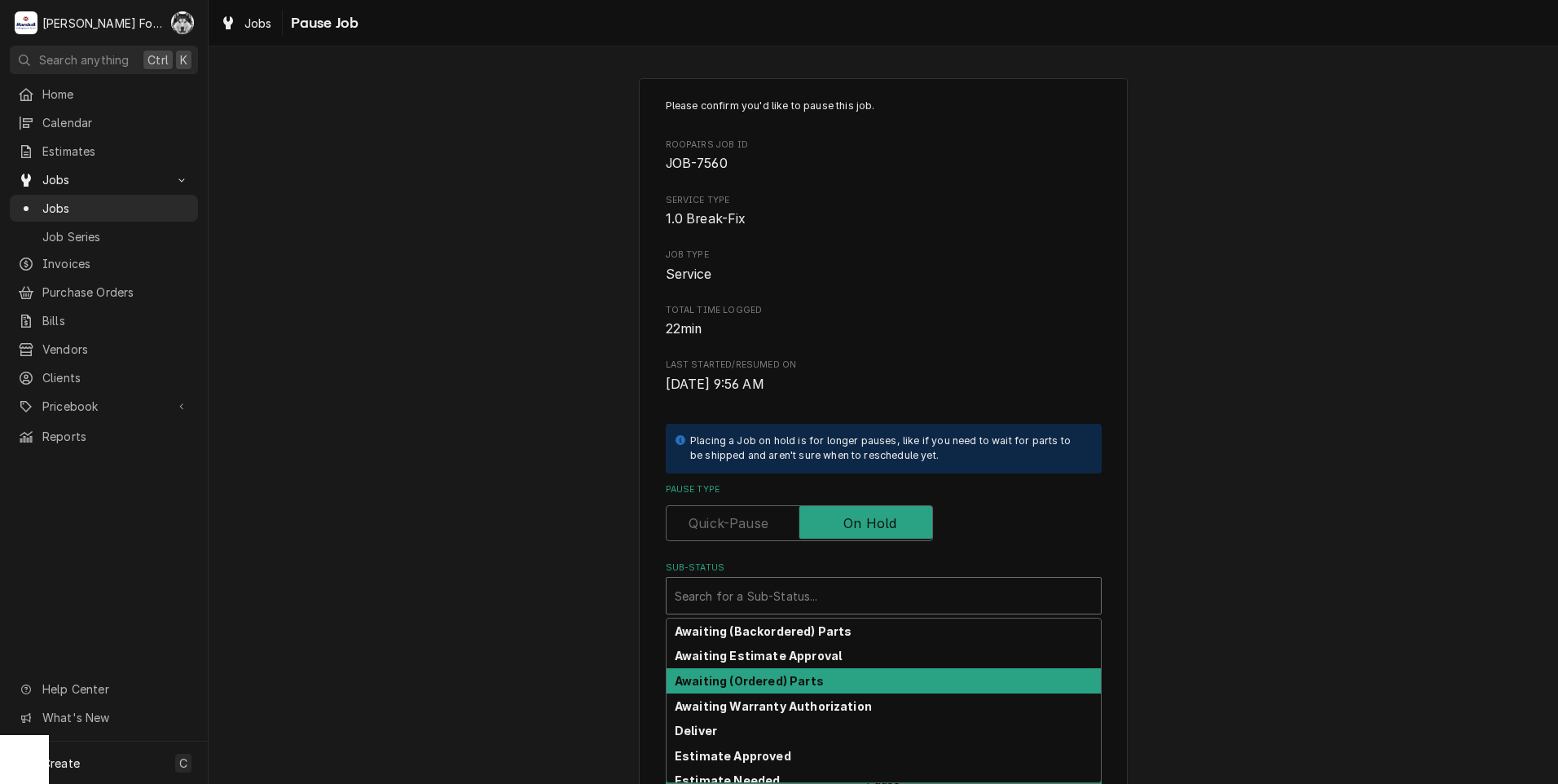
click at [797, 681] on strong "Awaiting (Ordered) Parts" at bounding box center [749, 680] width 149 height 14
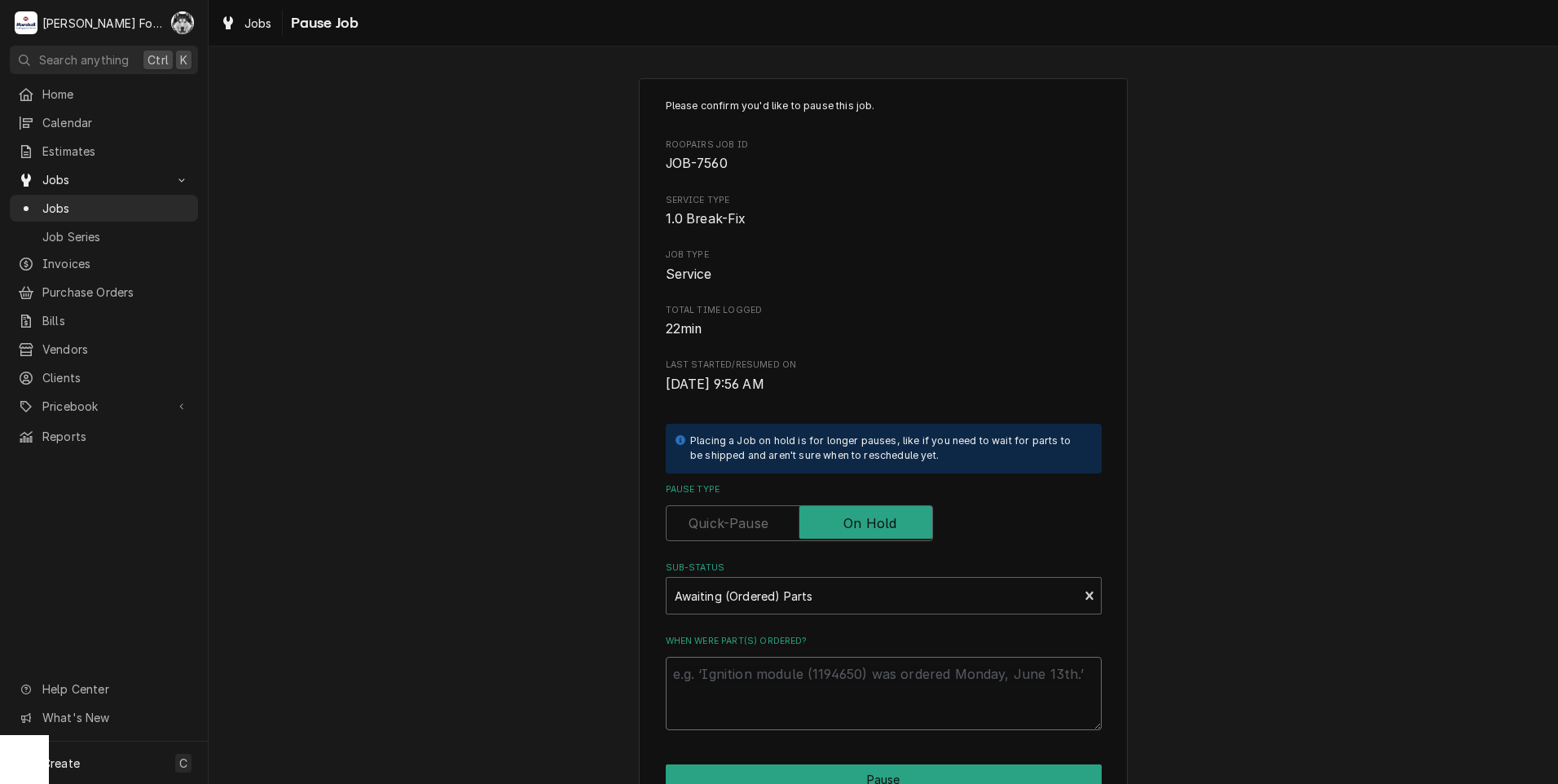
click at [789, 688] on textarea "When were part(s) ordered?" at bounding box center [883, 693] width 436 height 73
type textarea "x"
type textarea "1"
type textarea "x"
type textarea "10"
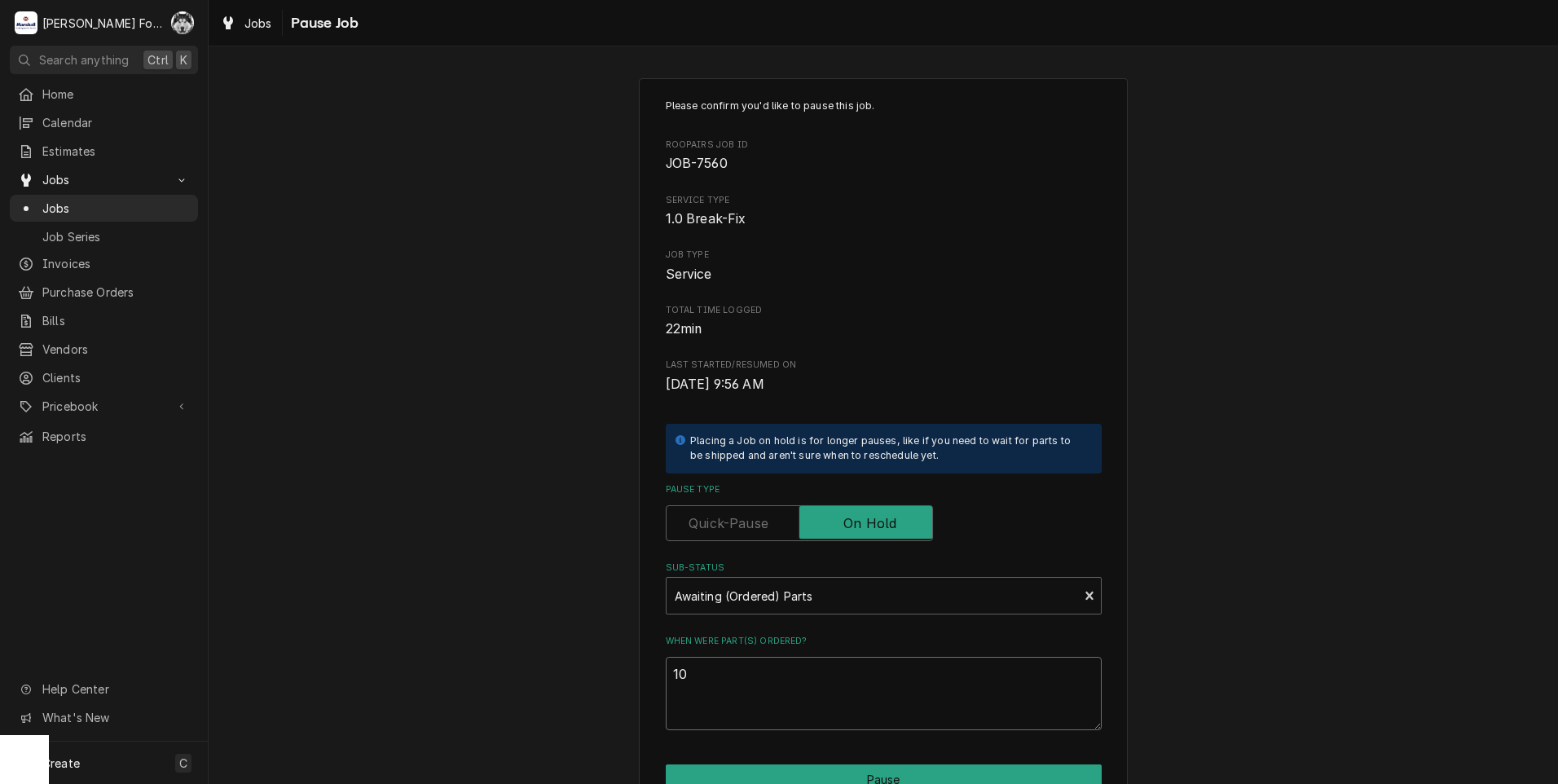
type textarea "x"
type textarea "10-"
type textarea "x"
type textarea "10"
type textarea "x"
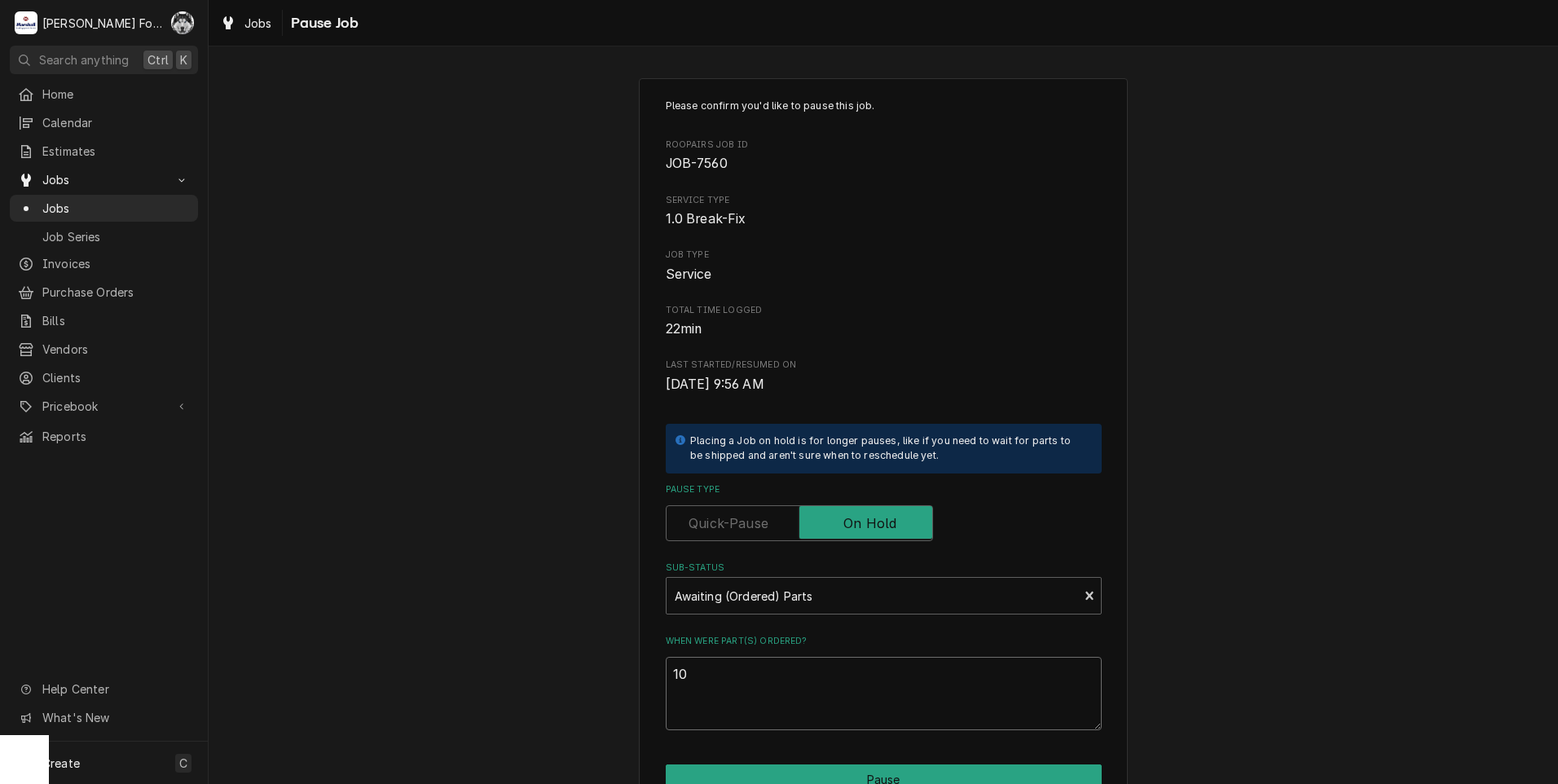
type textarea "1"
type textarea "x"
click at [727, 598] on div "Sub-Status" at bounding box center [872, 596] width 396 height 30
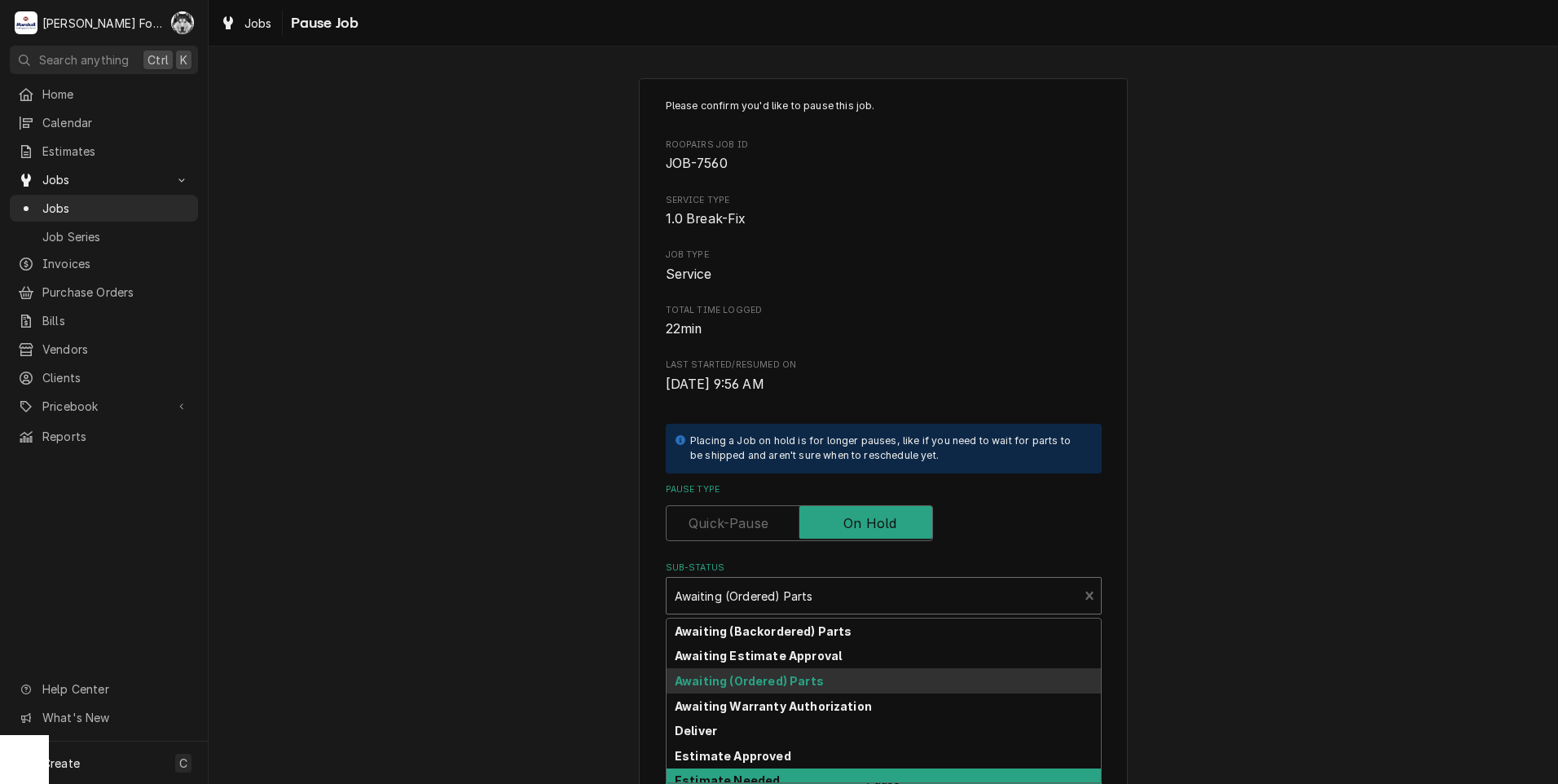
click at [752, 782] on div "Awaiting (Backordered) Parts Awaiting Estimate Approval Awaiting (Ordered) Part…" at bounding box center [883, 700] width 436 height 165
click at [747, 776] on strong "Estimate Needed" at bounding box center [727, 779] width 105 height 14
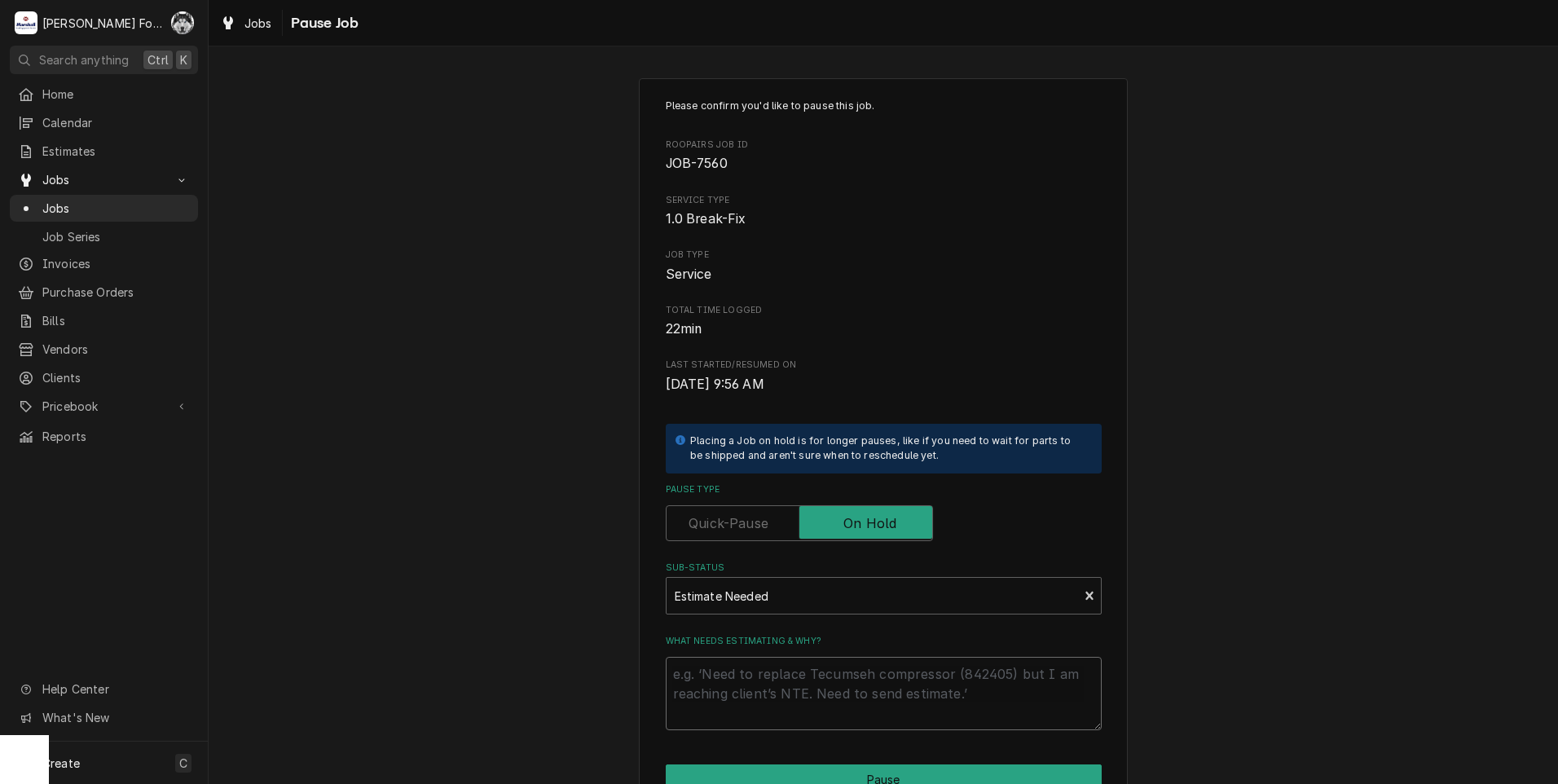
click at [738, 681] on textarea "What needs estimating & why?" at bounding box center [883, 693] width 436 height 73
type textarea "x"
type textarea "P"
type textarea "x"
type textarea "PA"
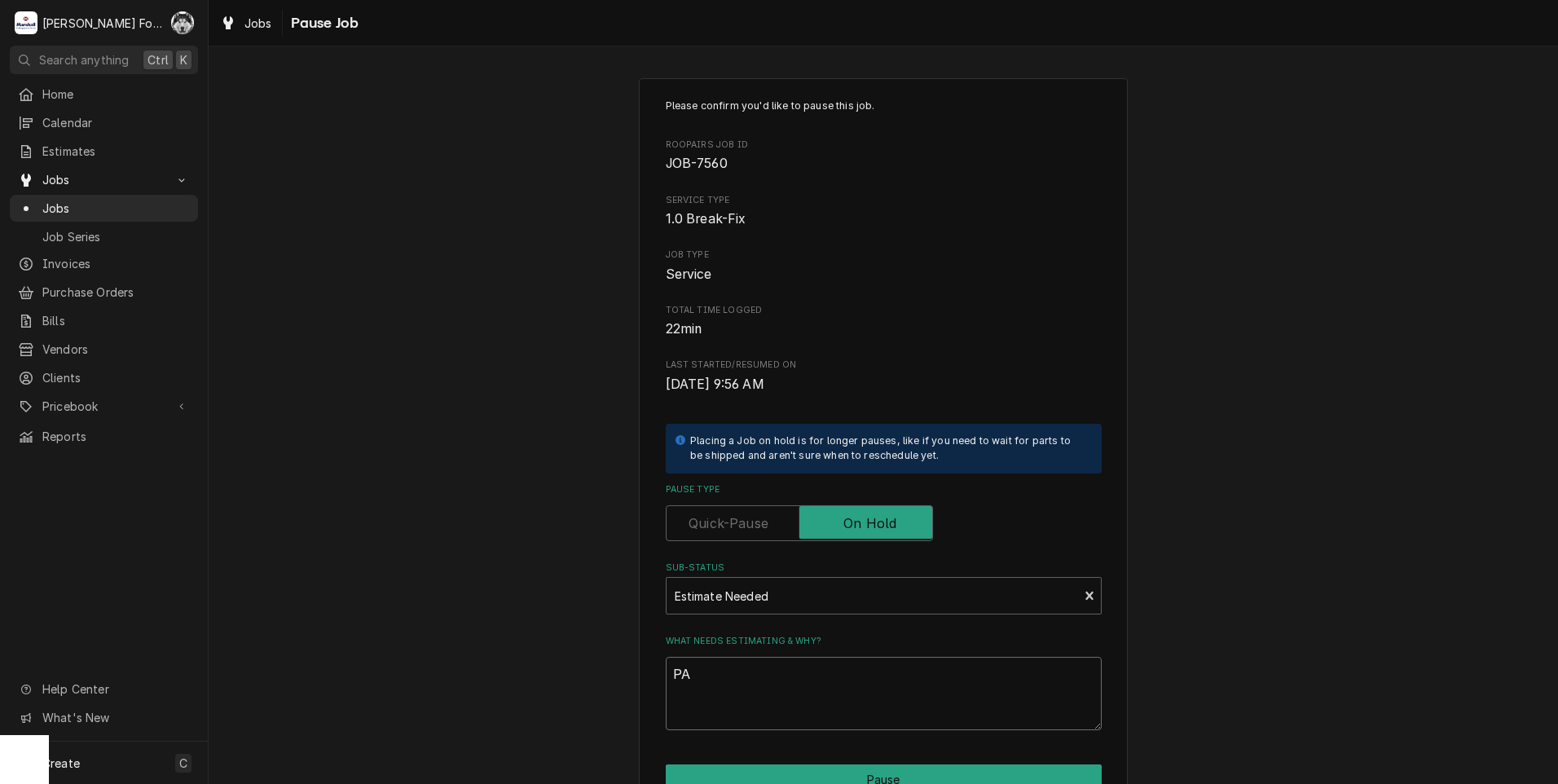
type textarea "x"
type textarea "PAR"
type textarea "x"
type textarea "PART"
type textarea "x"
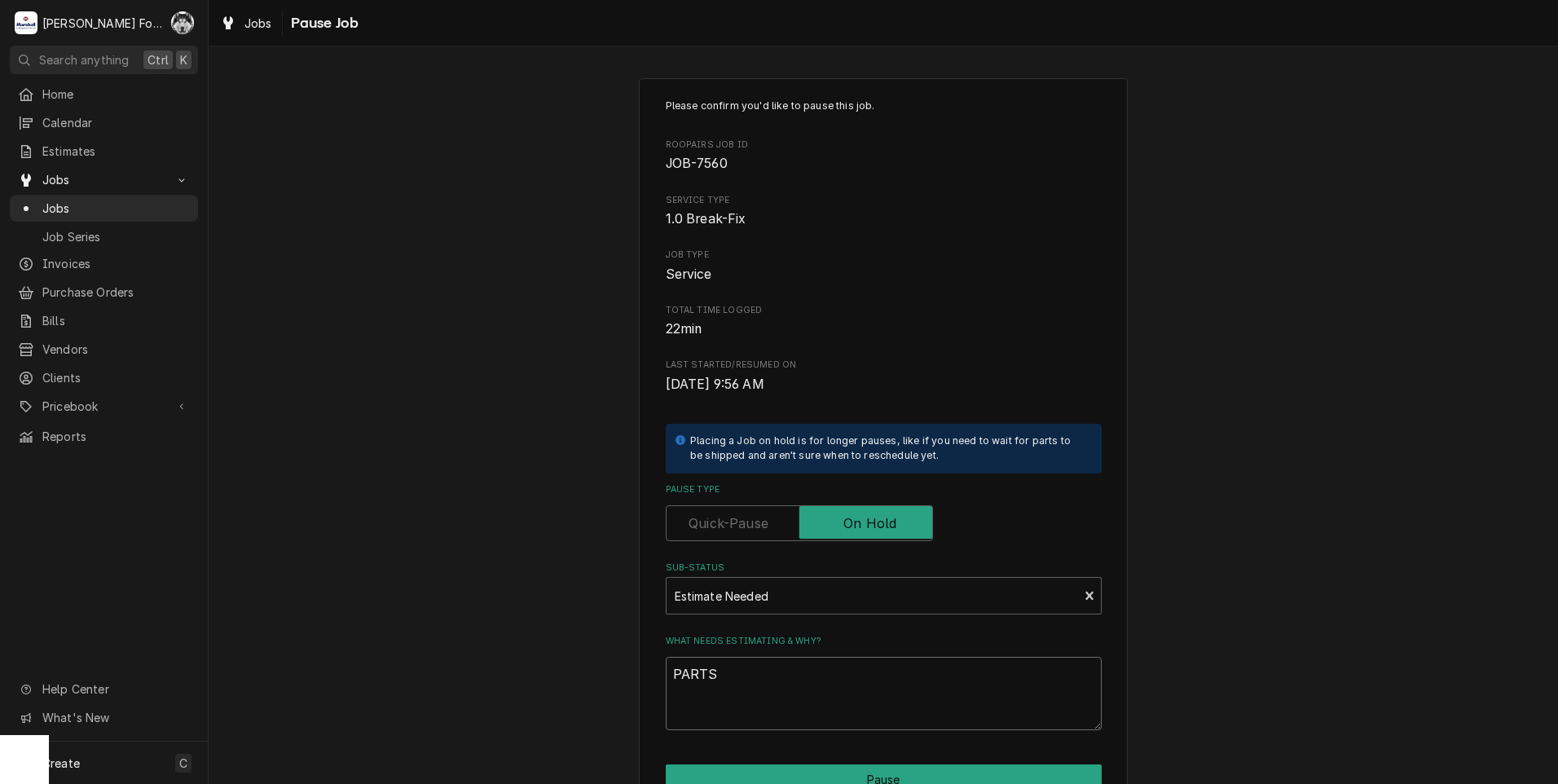
type textarea "PARTS"
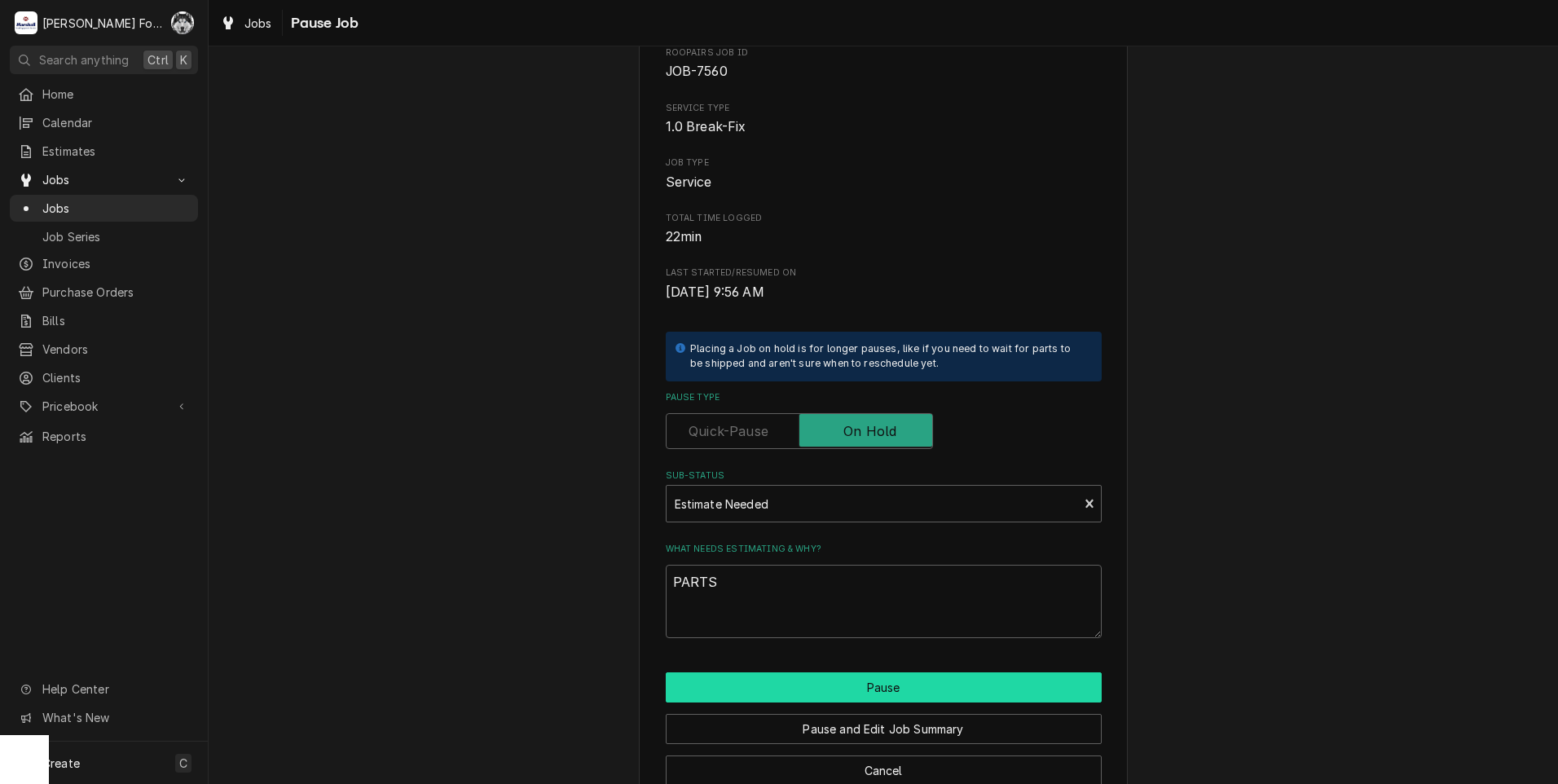
scroll to position [129, 0]
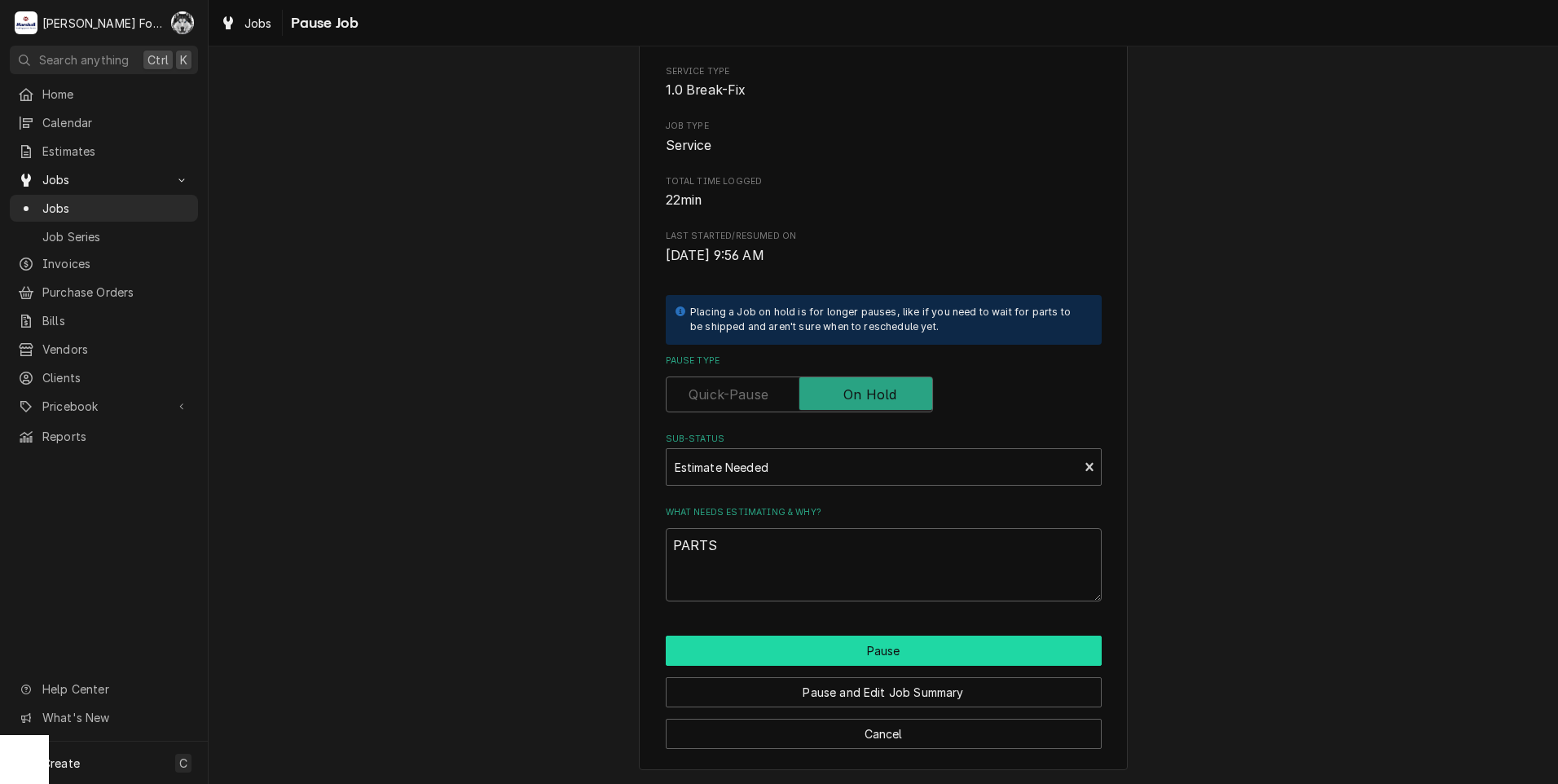
click at [779, 650] on button "Pause" at bounding box center [883, 650] width 436 height 30
type textarea "x"
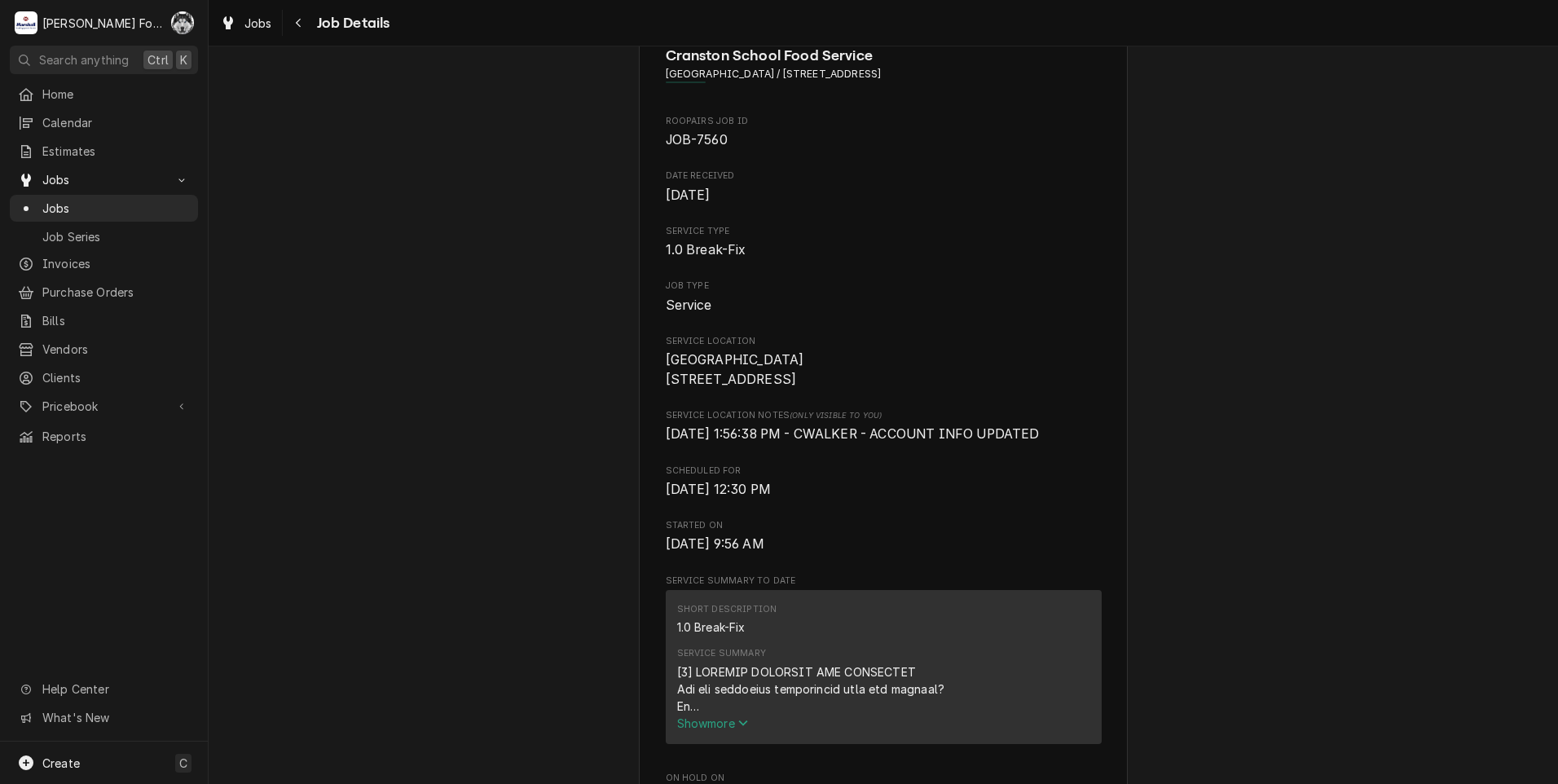
scroll to position [136, 0]
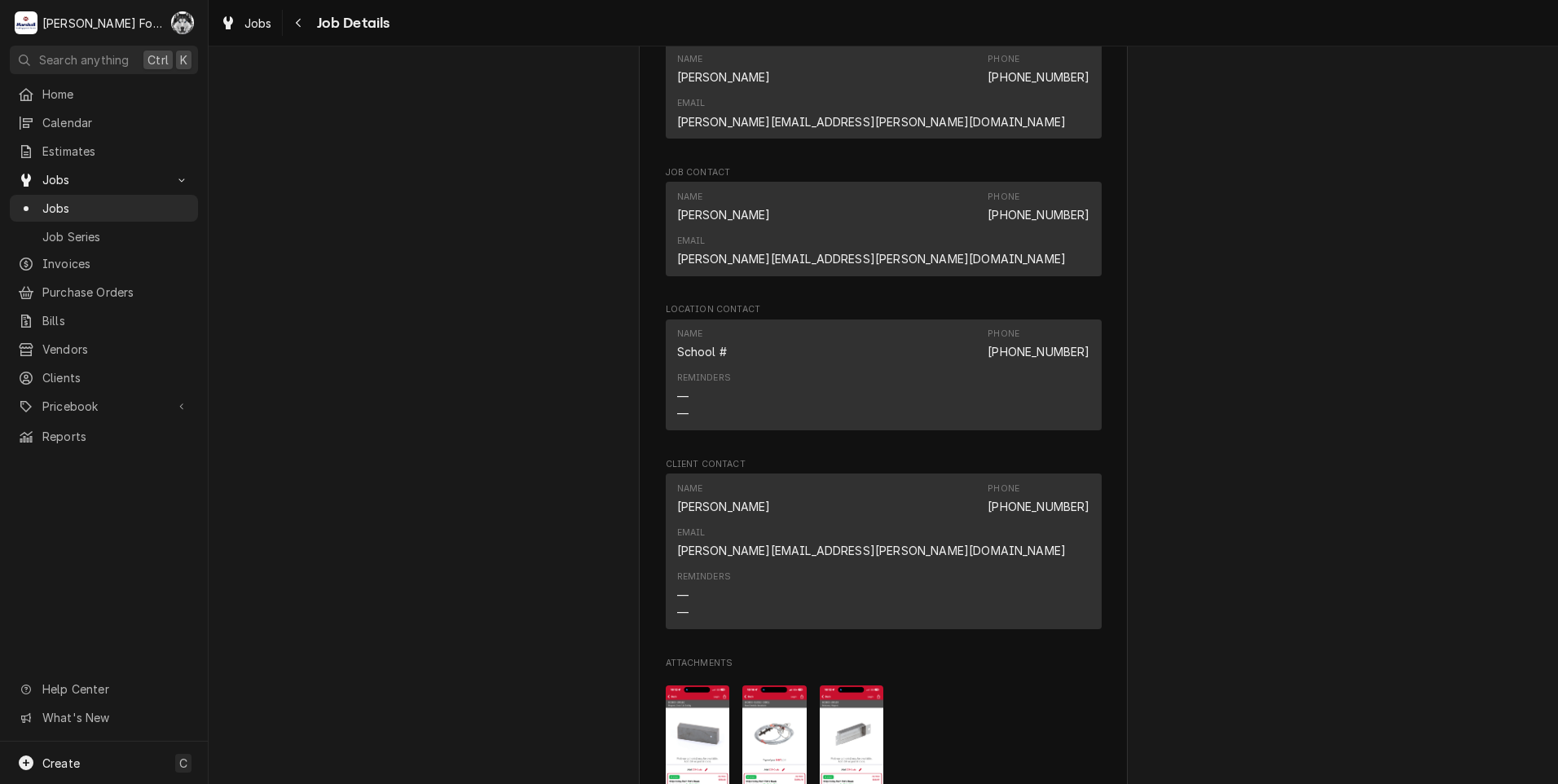
drag, startPoint x: 696, startPoint y: 352, endPoint x: 687, endPoint y: 412, distance: 60.7
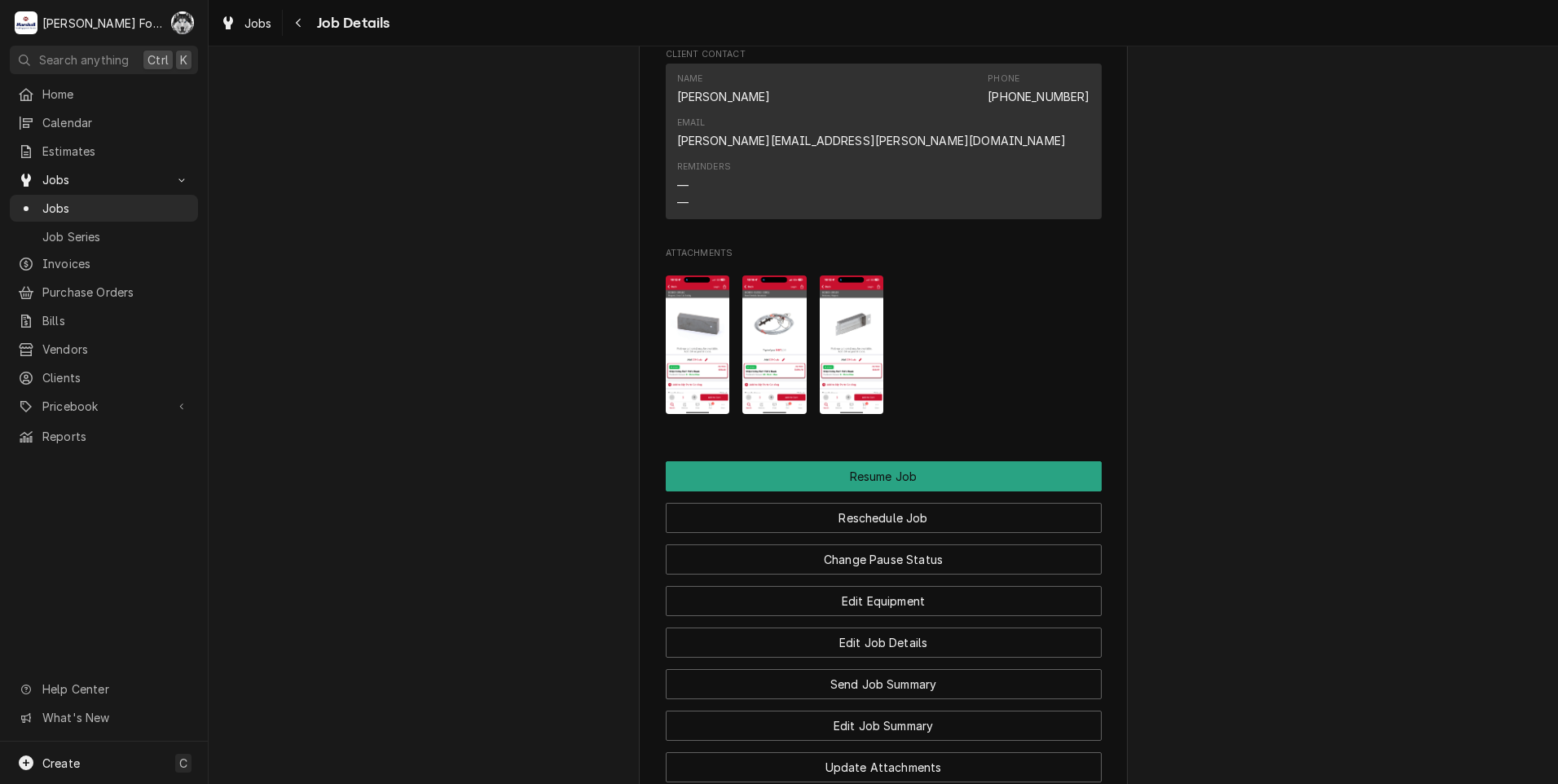
scroll to position [2021, 0]
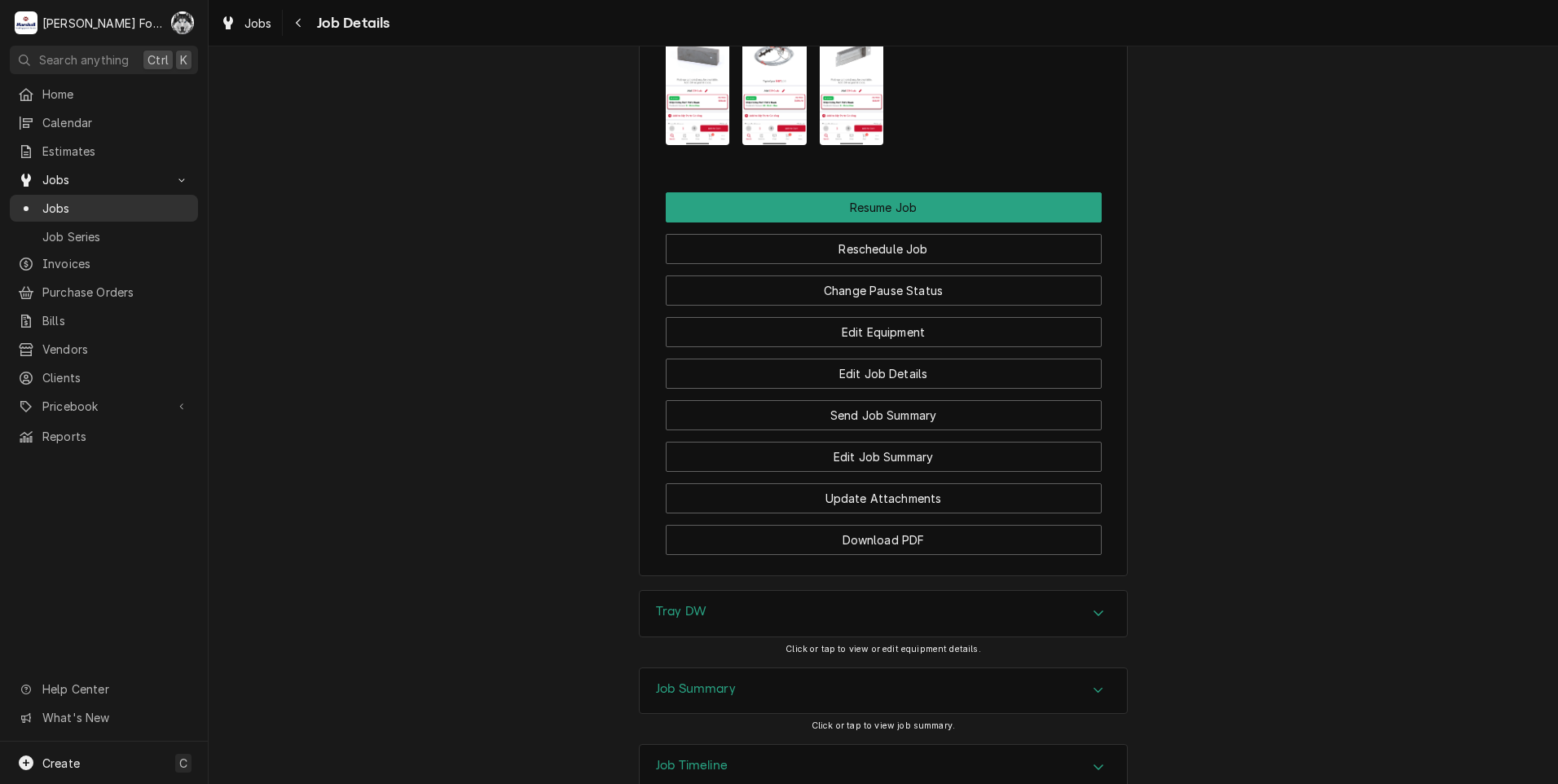
click at [45, 199] on span "Jobs" at bounding box center [116, 208] width 148 height 17
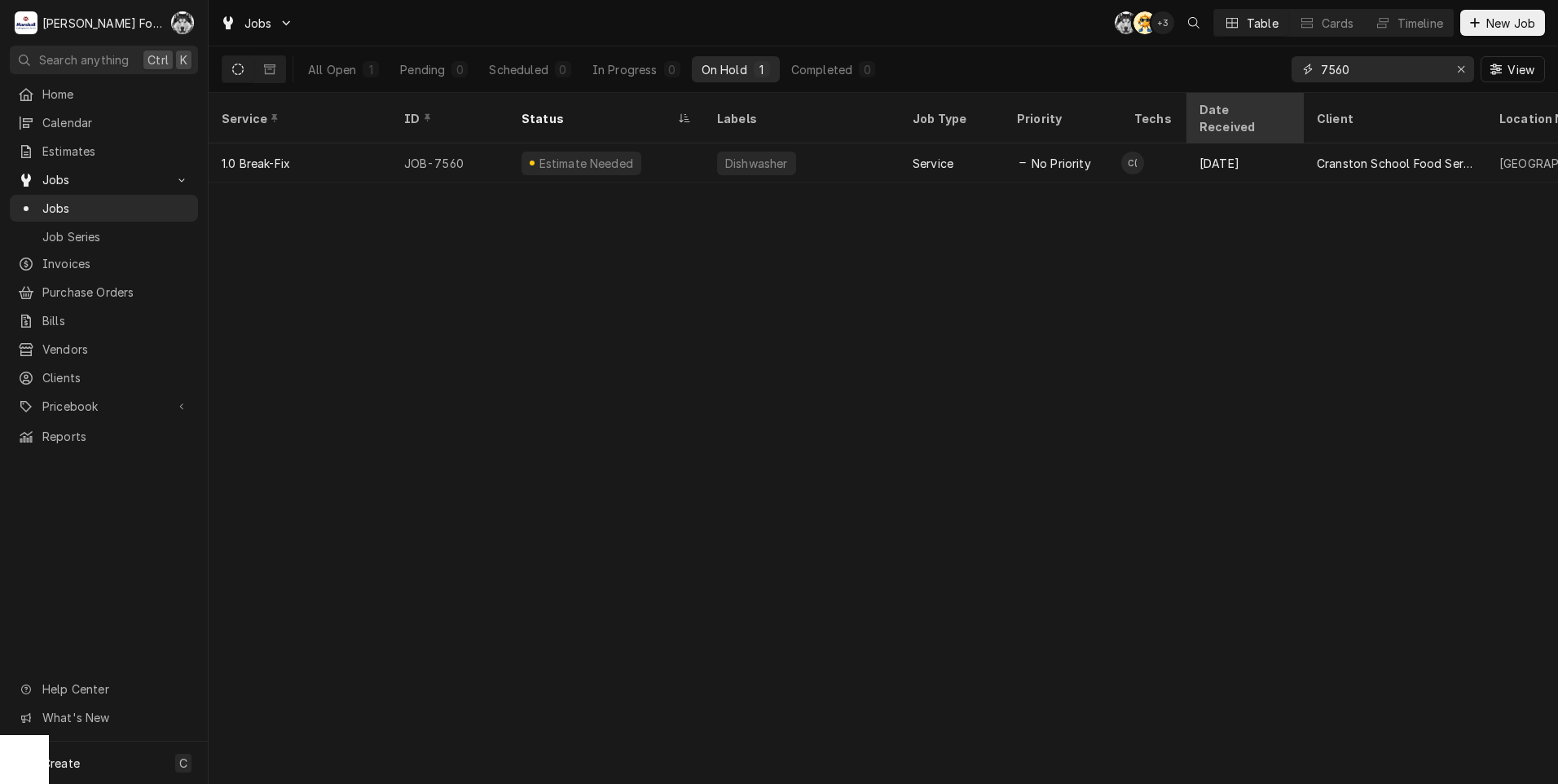
drag, startPoint x: 1372, startPoint y: 75, endPoint x: 1192, endPoint y: 112, distance: 183.8
click at [1217, 107] on div "Jobs C( AT + 3 Table Cards Timeline New Job All Open 1 Pending 0 Scheduled 0 In…" at bounding box center [883, 392] width 1349 height 784
type input "7453"
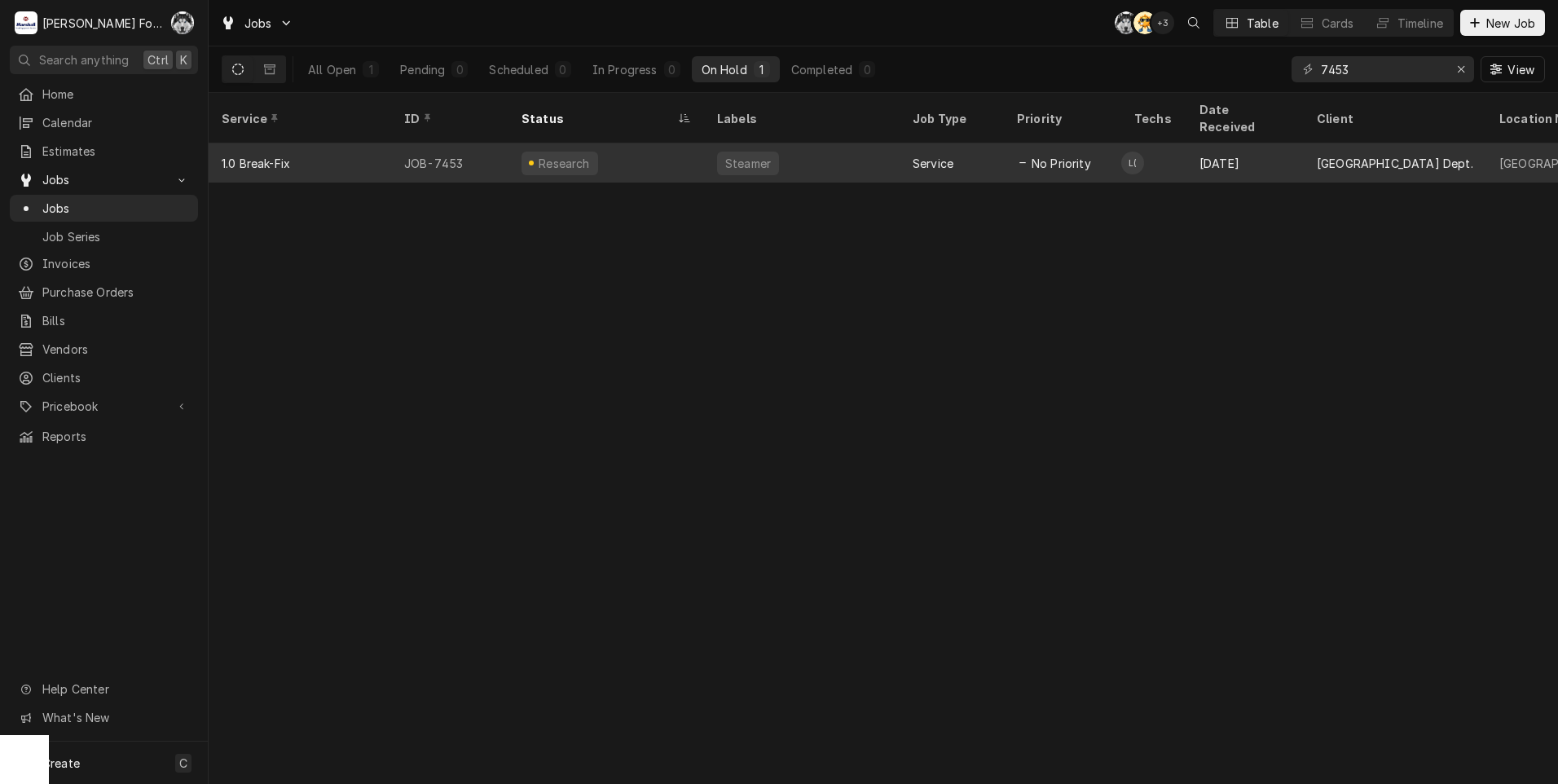
click at [777, 144] on div "Steamer" at bounding box center [802, 163] width 196 height 39
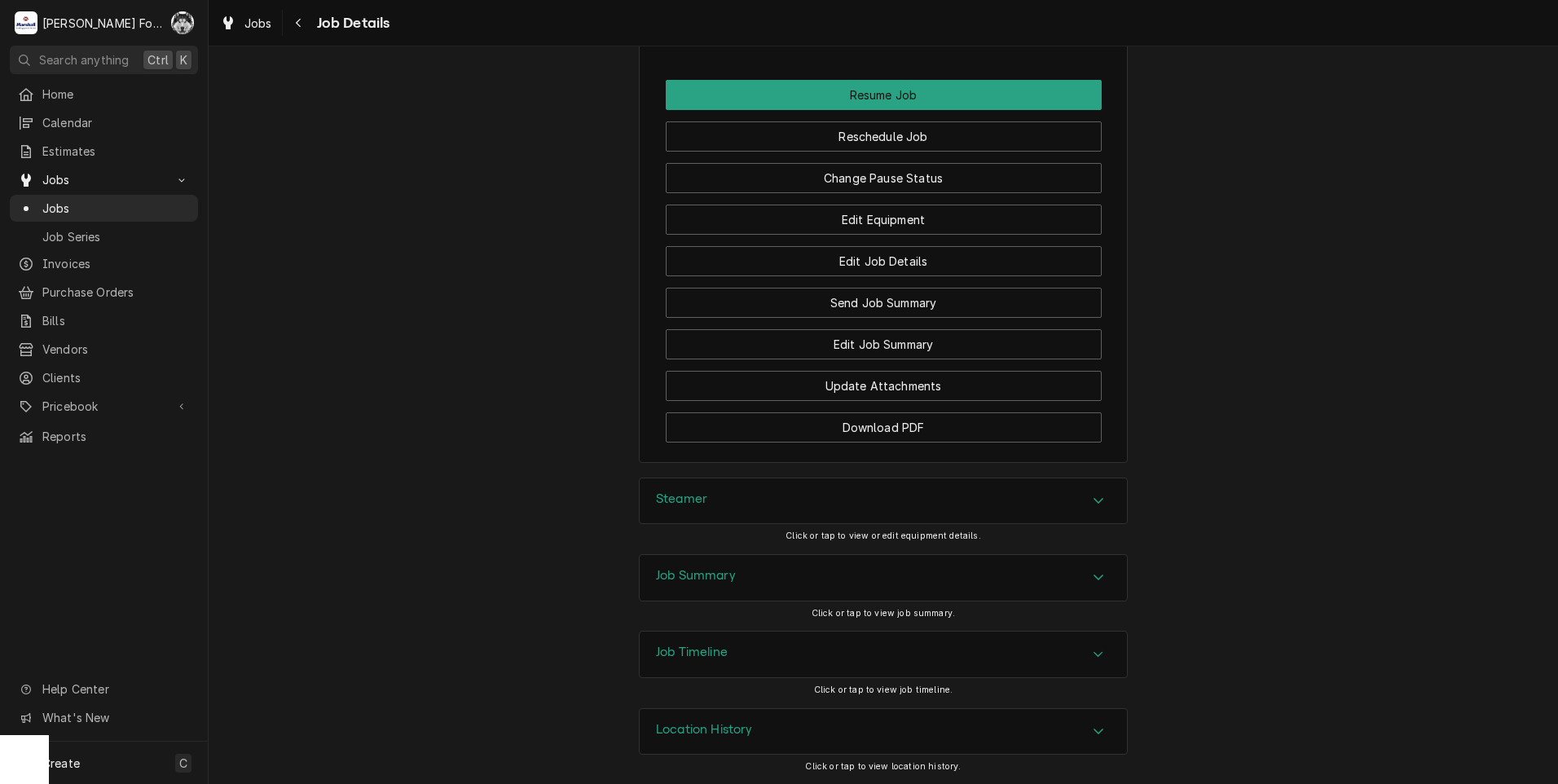
scroll to position [1994, 0]
click at [711, 504] on div "Steamer" at bounding box center [882, 500] width 487 height 45
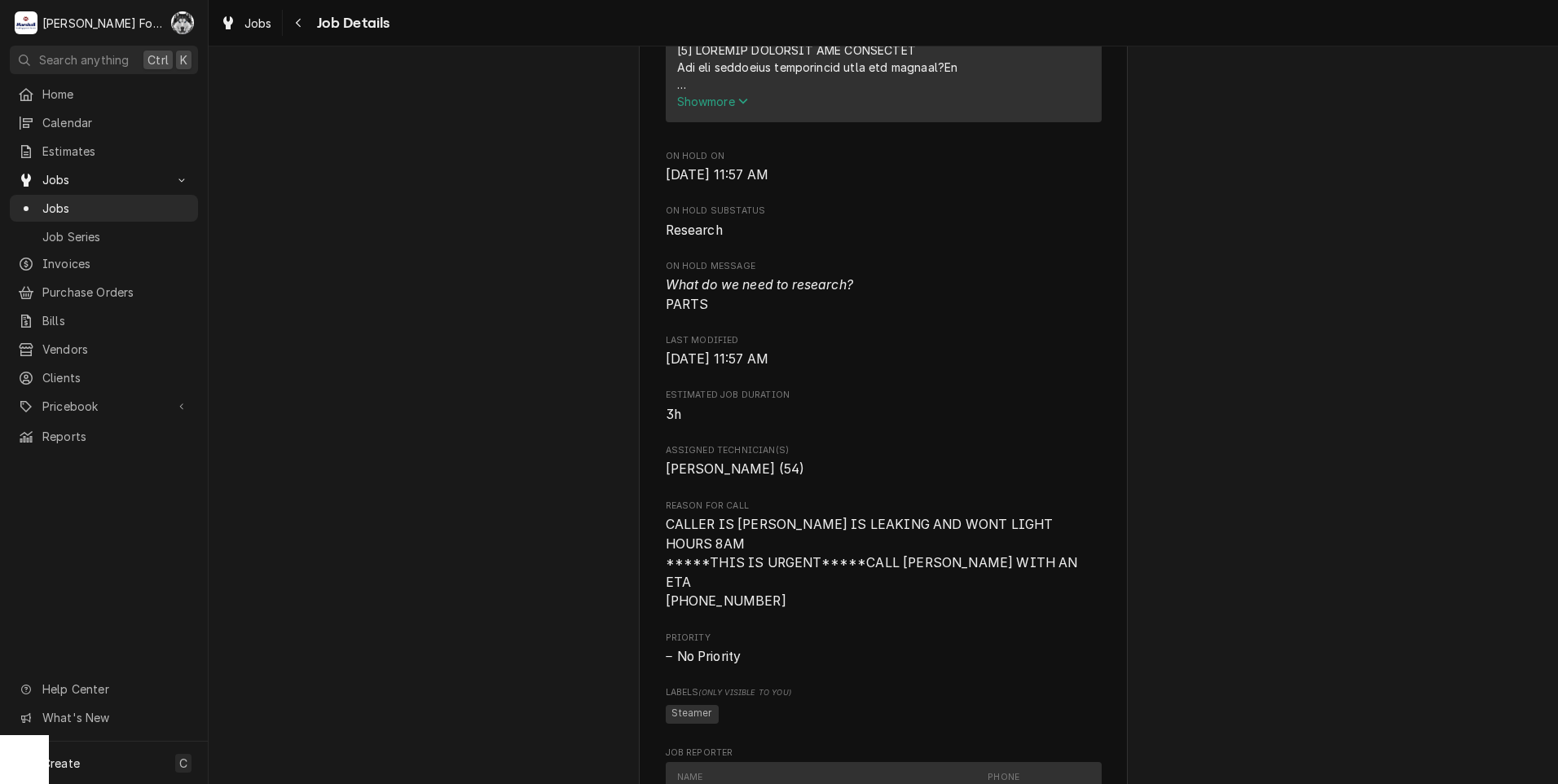
scroll to position [678, 0]
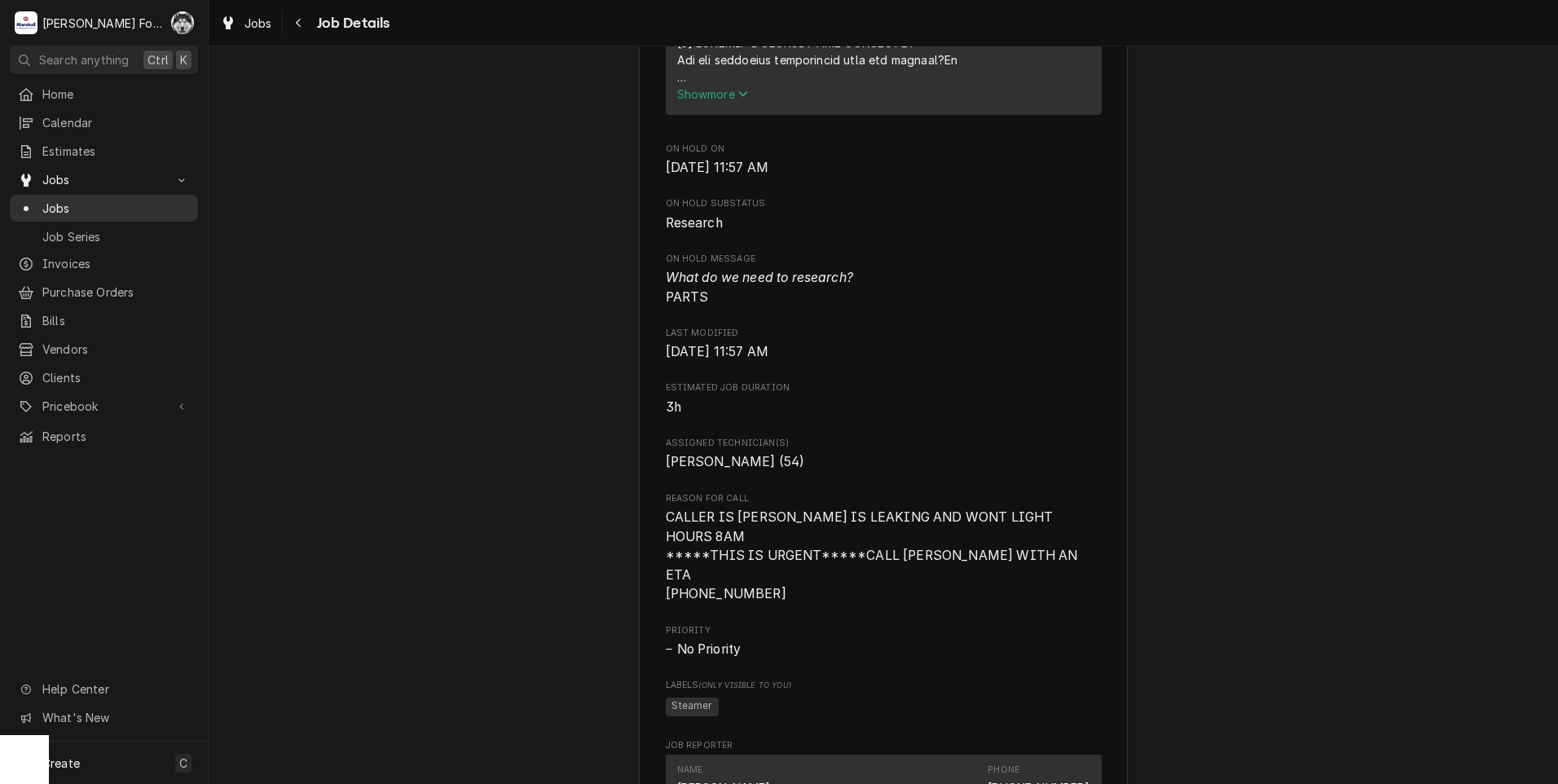
click at [60, 203] on span "Jobs" at bounding box center [116, 208] width 148 height 17
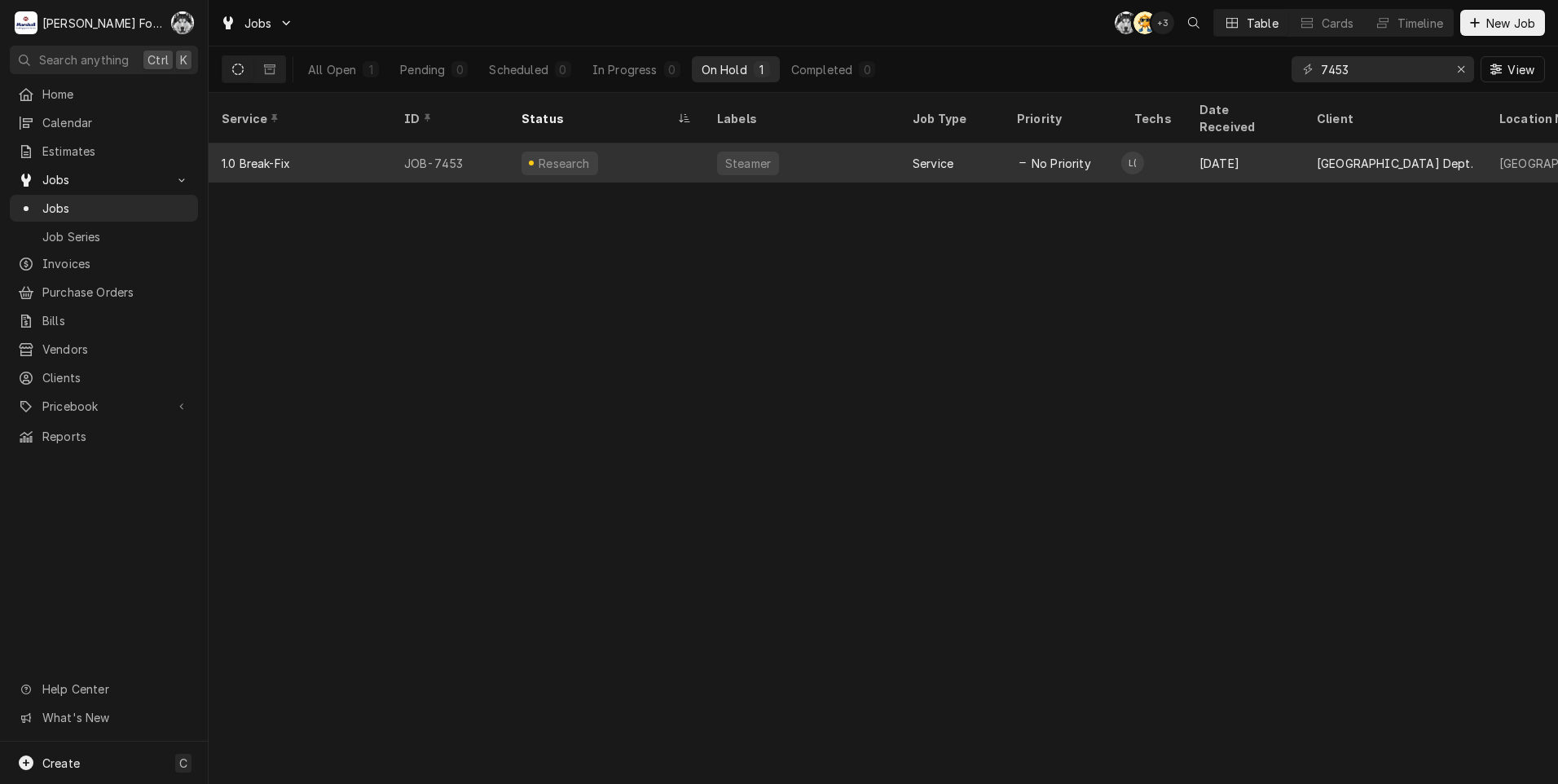
click at [985, 158] on div "Service" at bounding box center [951, 163] width 104 height 39
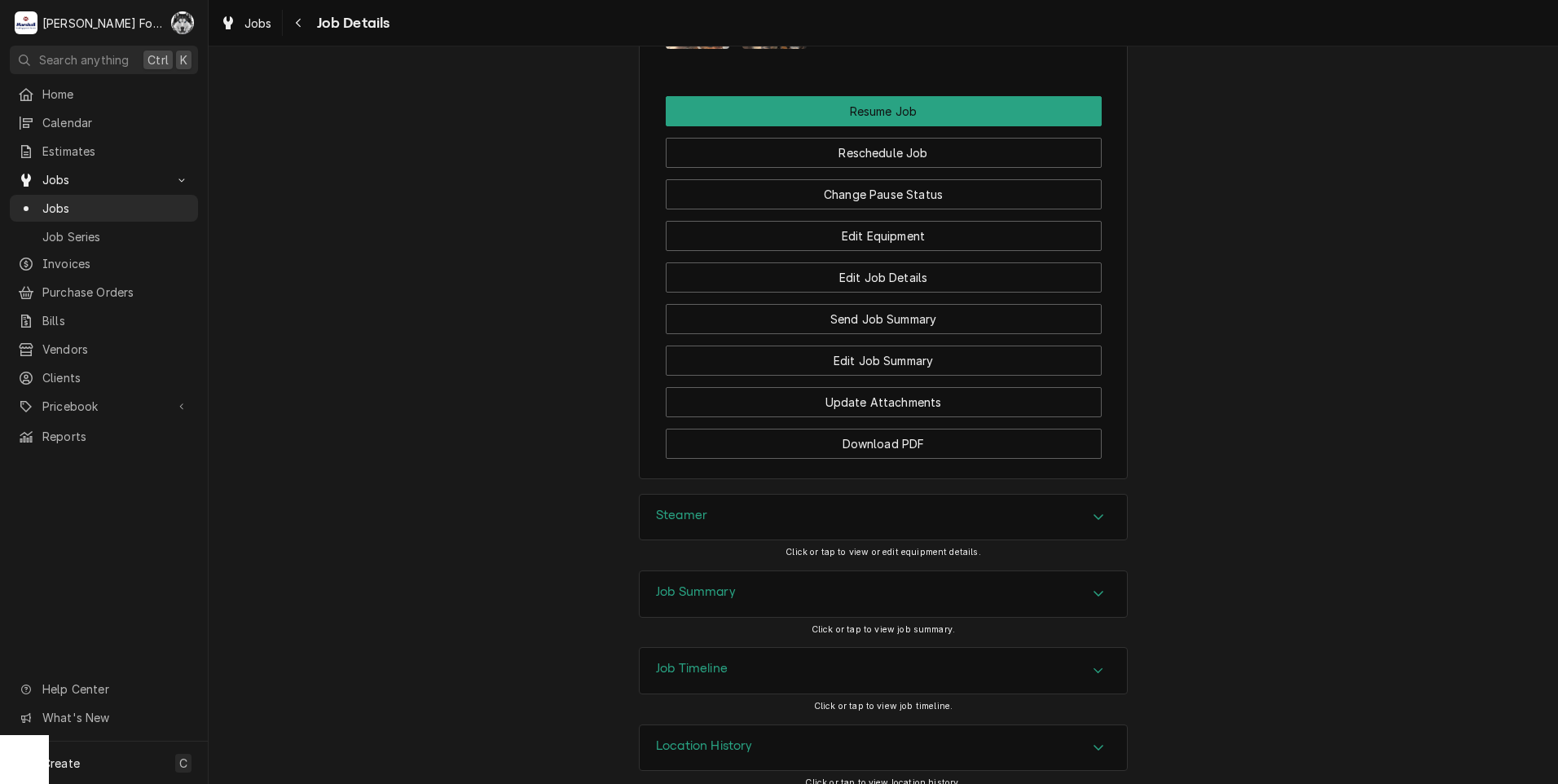
scroll to position [1994, 0]
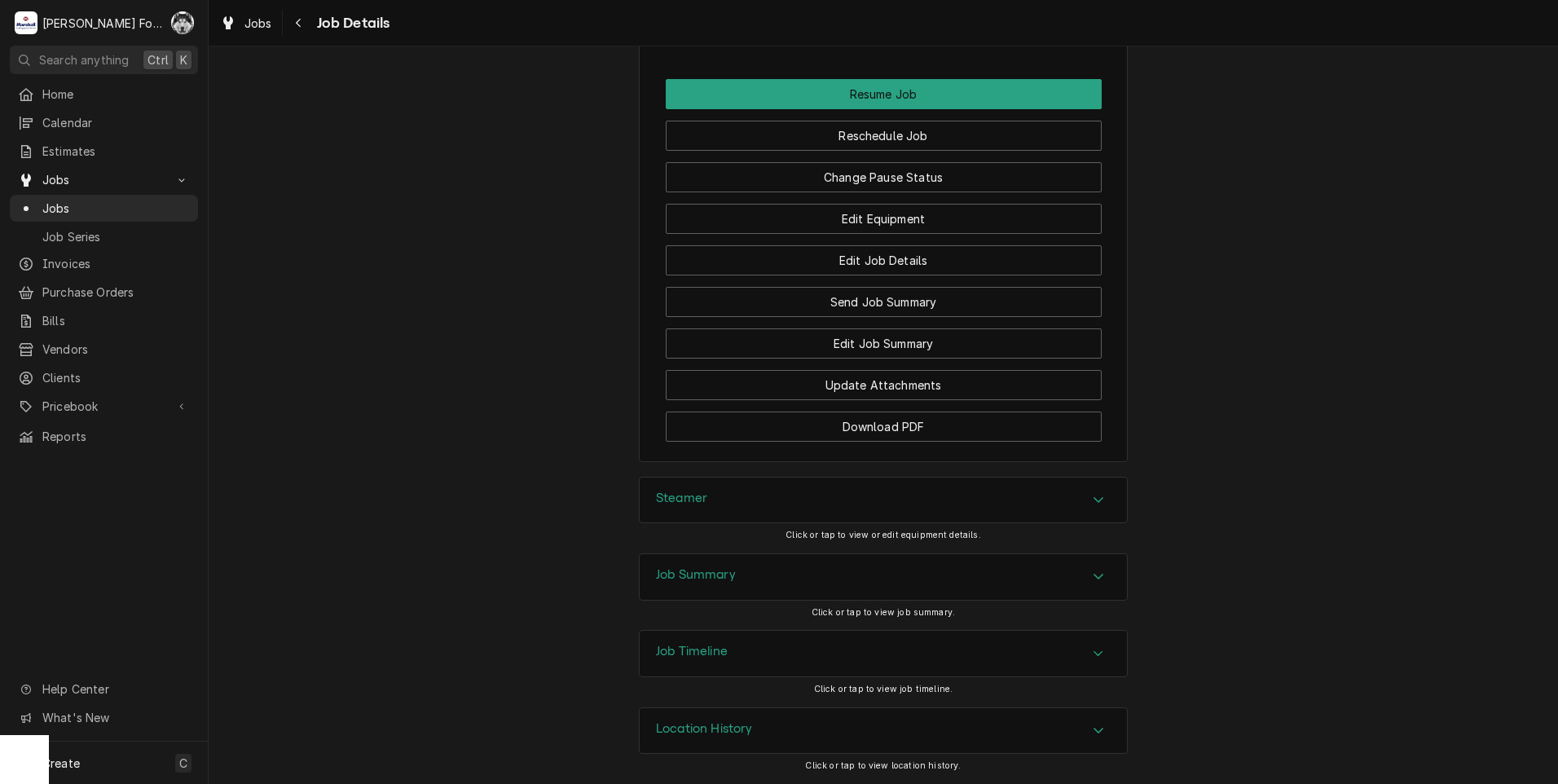
click at [803, 511] on div "Steamer" at bounding box center [882, 500] width 487 height 45
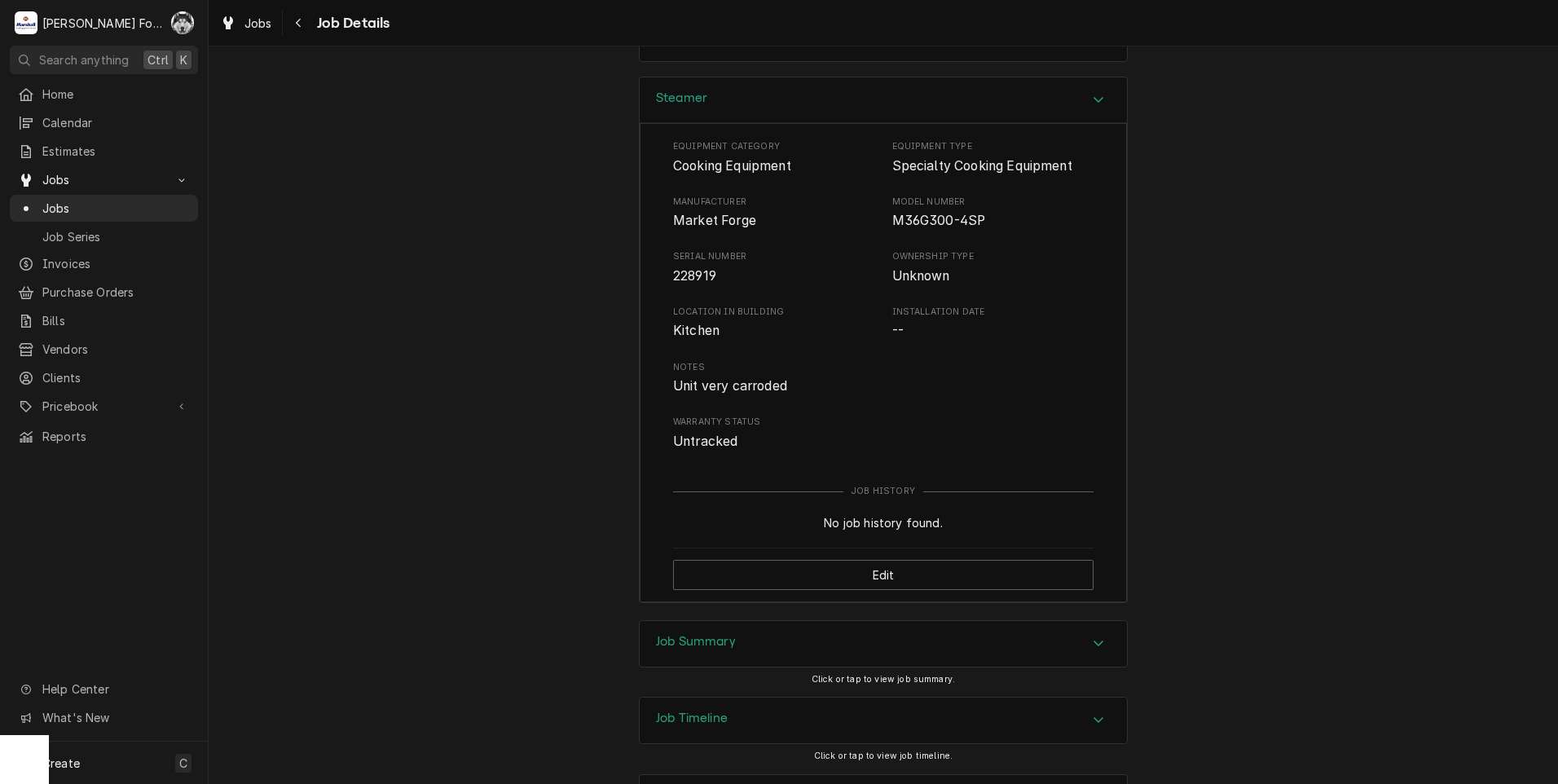
scroll to position [2401, 0]
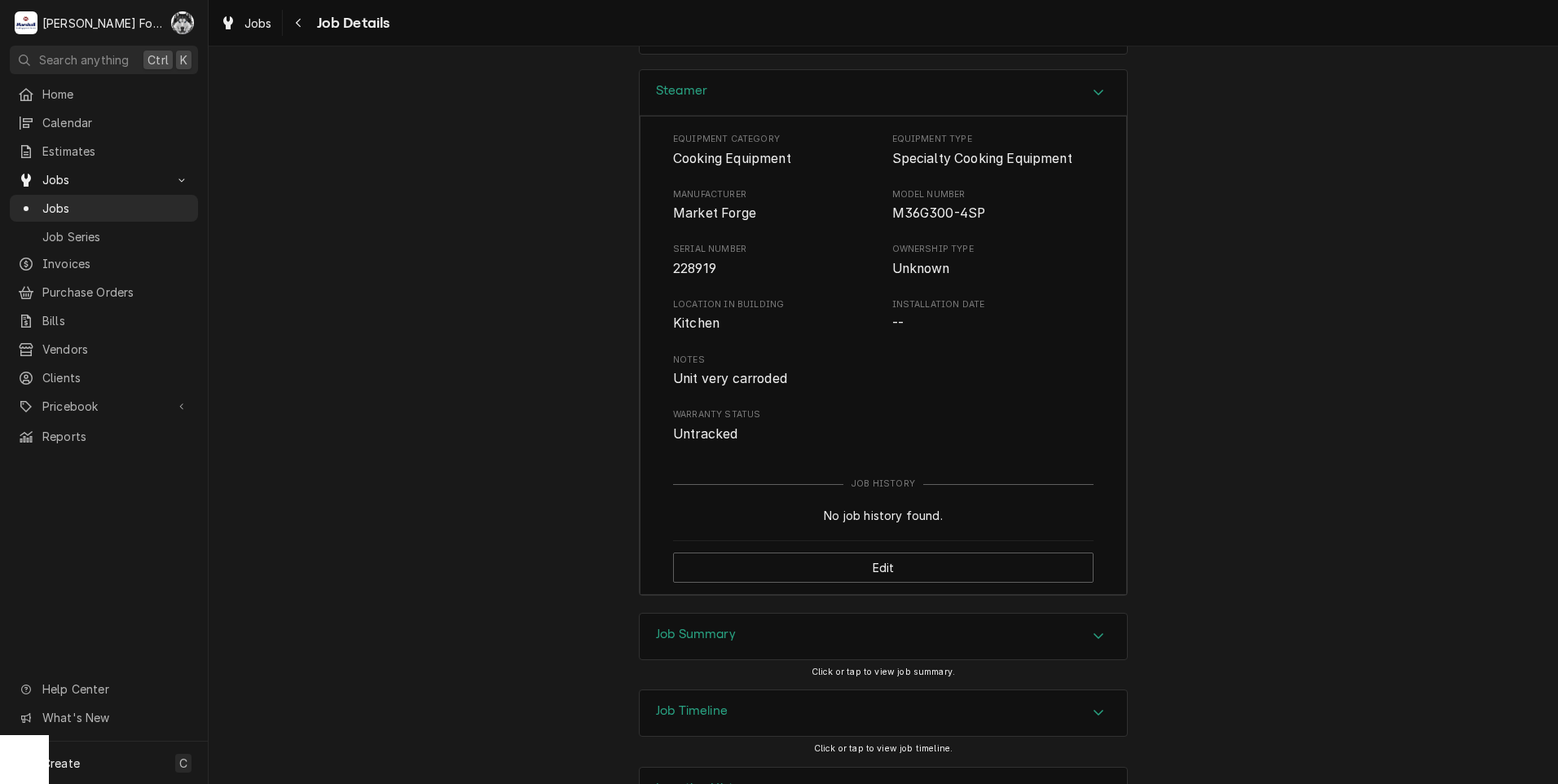
click at [709, 638] on h3 "Job Summary" at bounding box center [696, 634] width 80 height 16
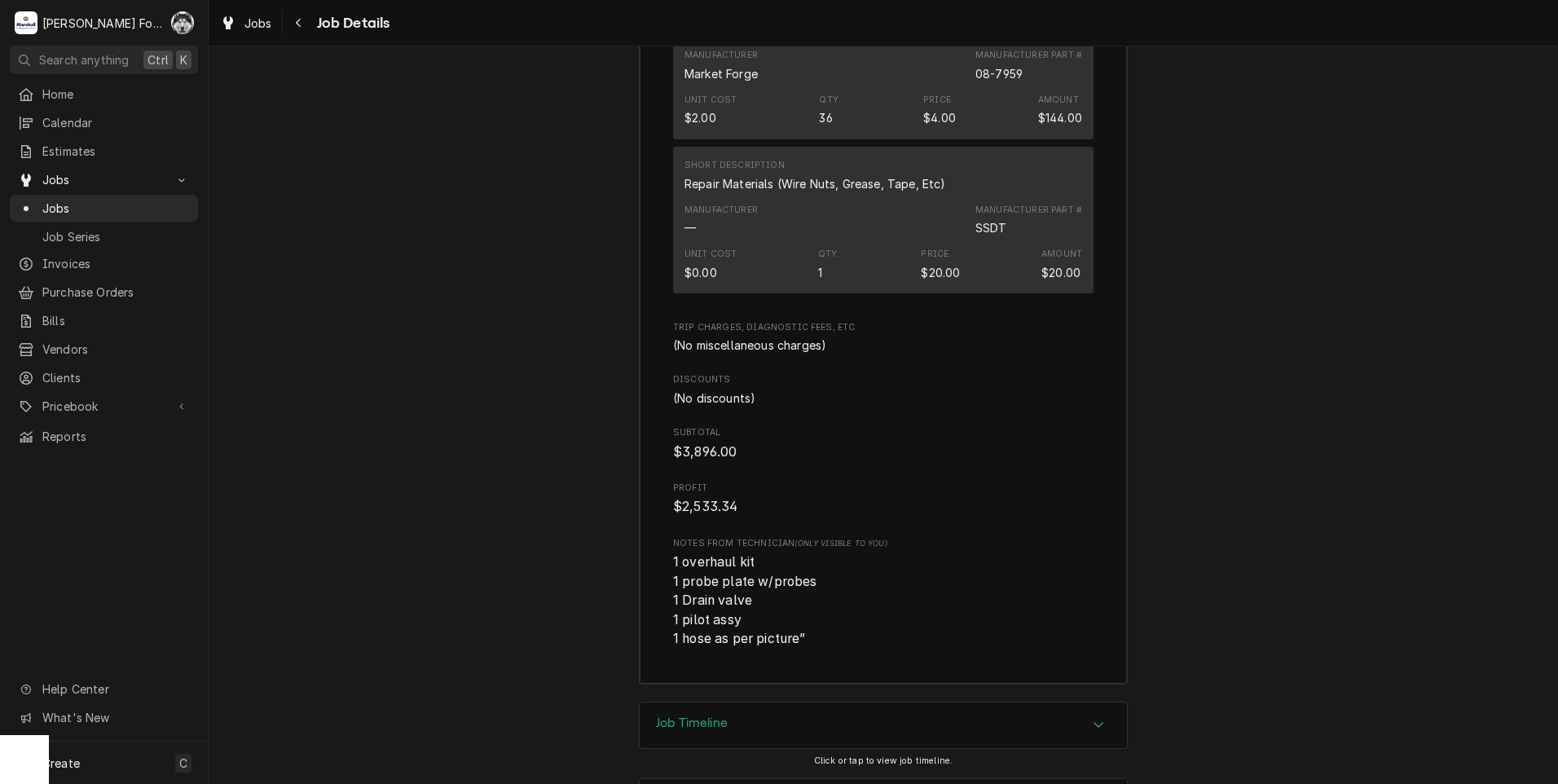
scroll to position [4639, 0]
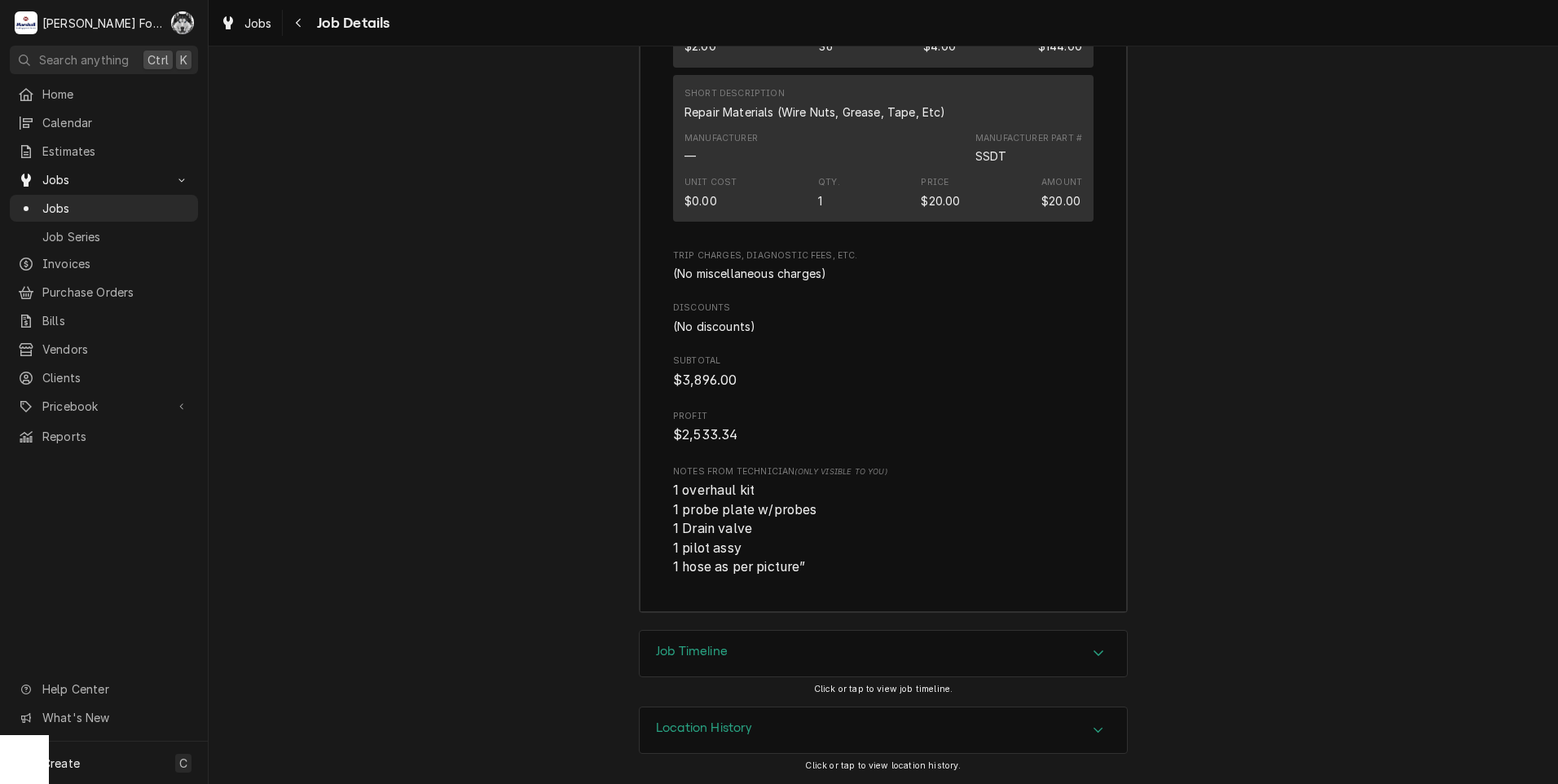
click at [741, 669] on div "Job Timeline" at bounding box center [882, 653] width 487 height 45
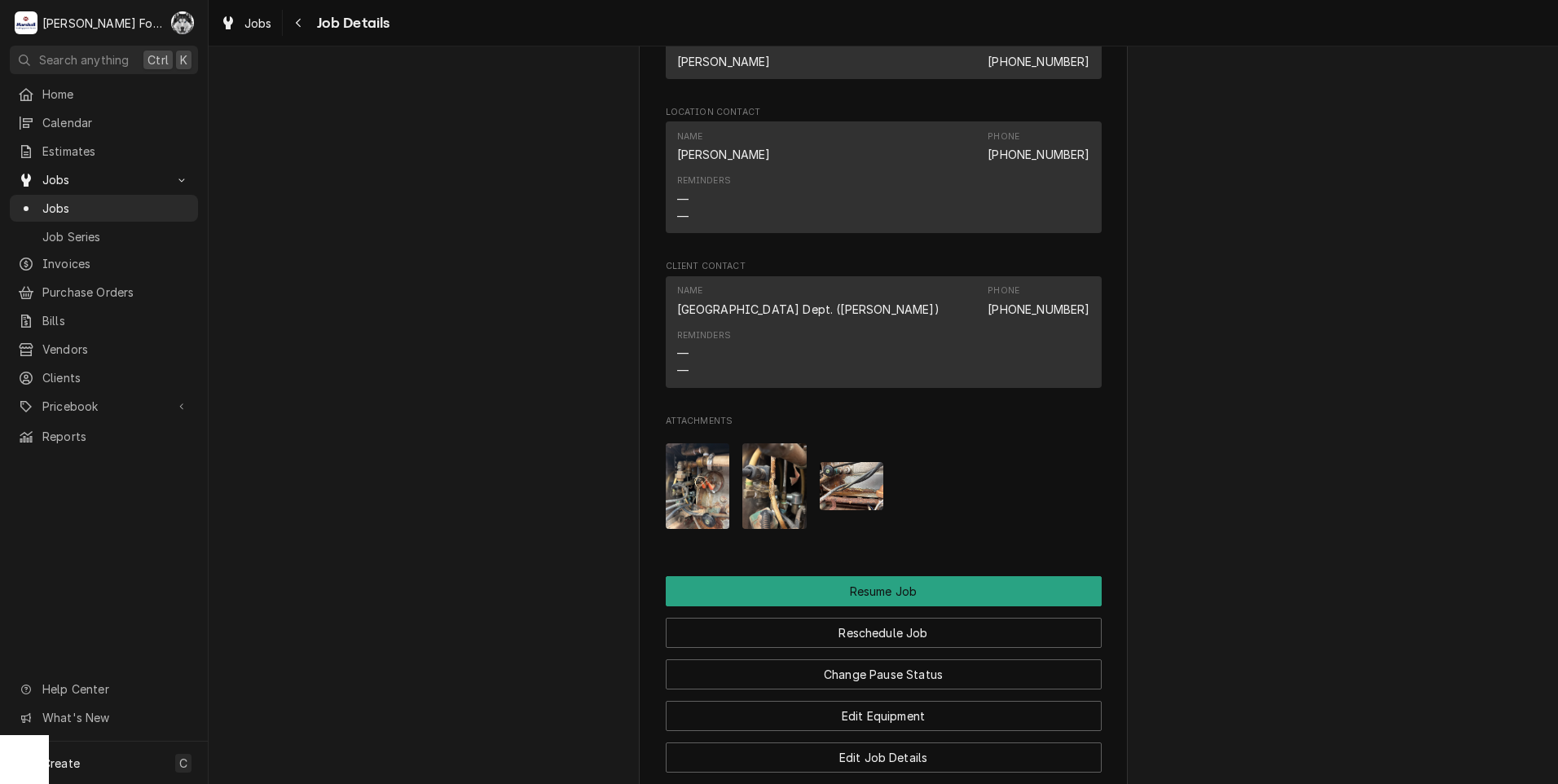
scroll to position [1768, 0]
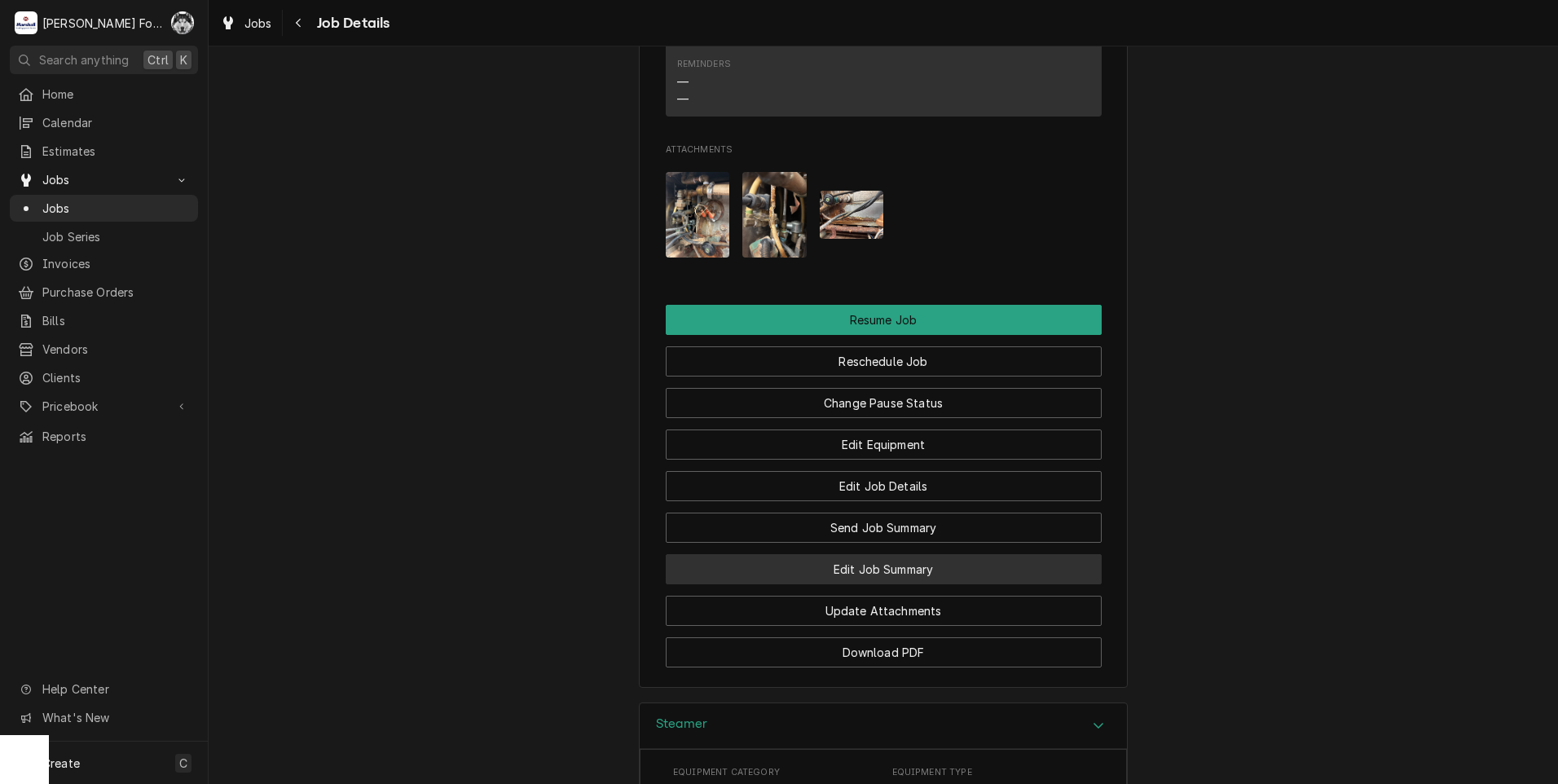
click at [850, 572] on button "Edit Job Summary" at bounding box center [883, 569] width 436 height 30
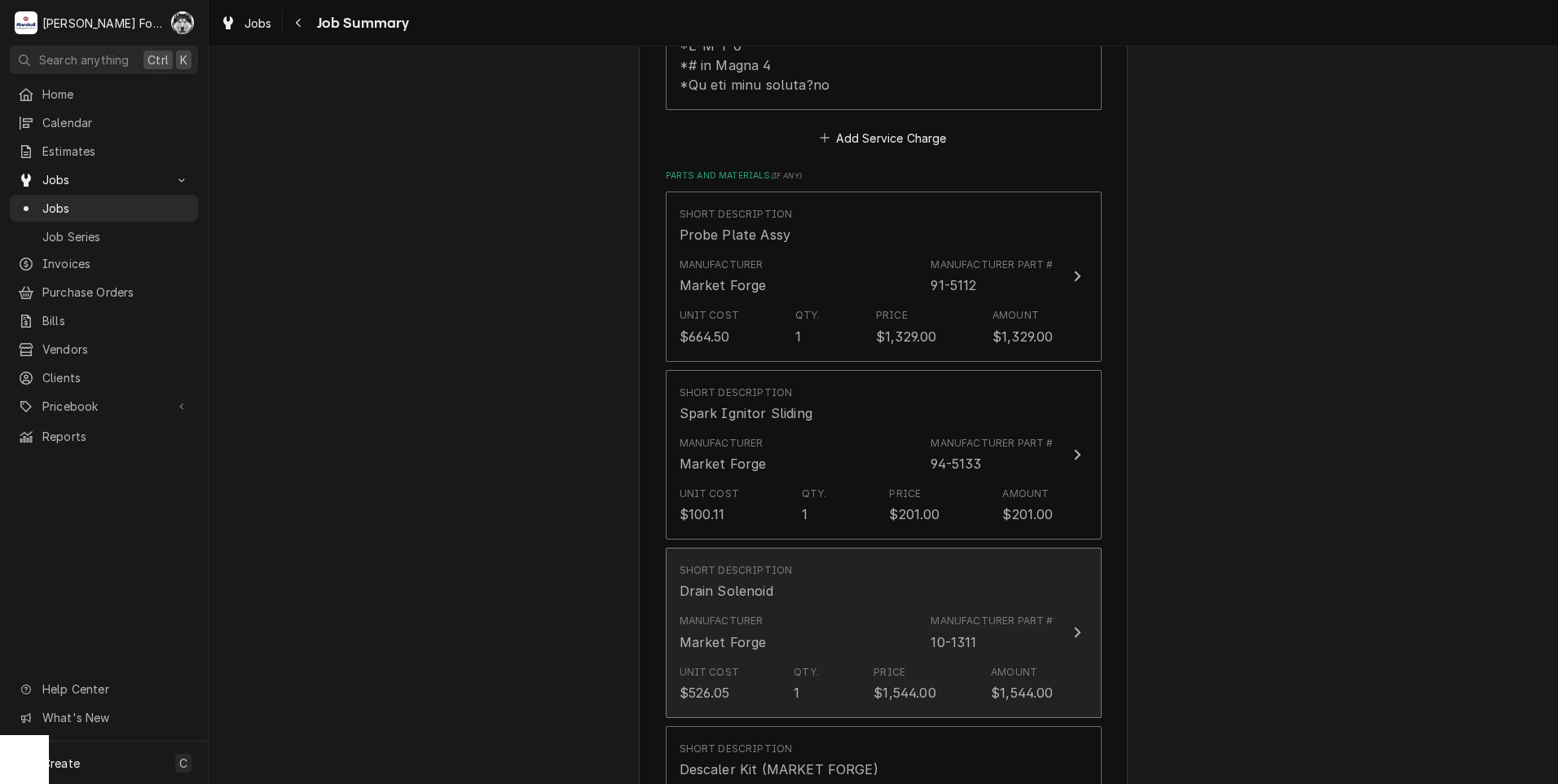
scroll to position [1086, 0]
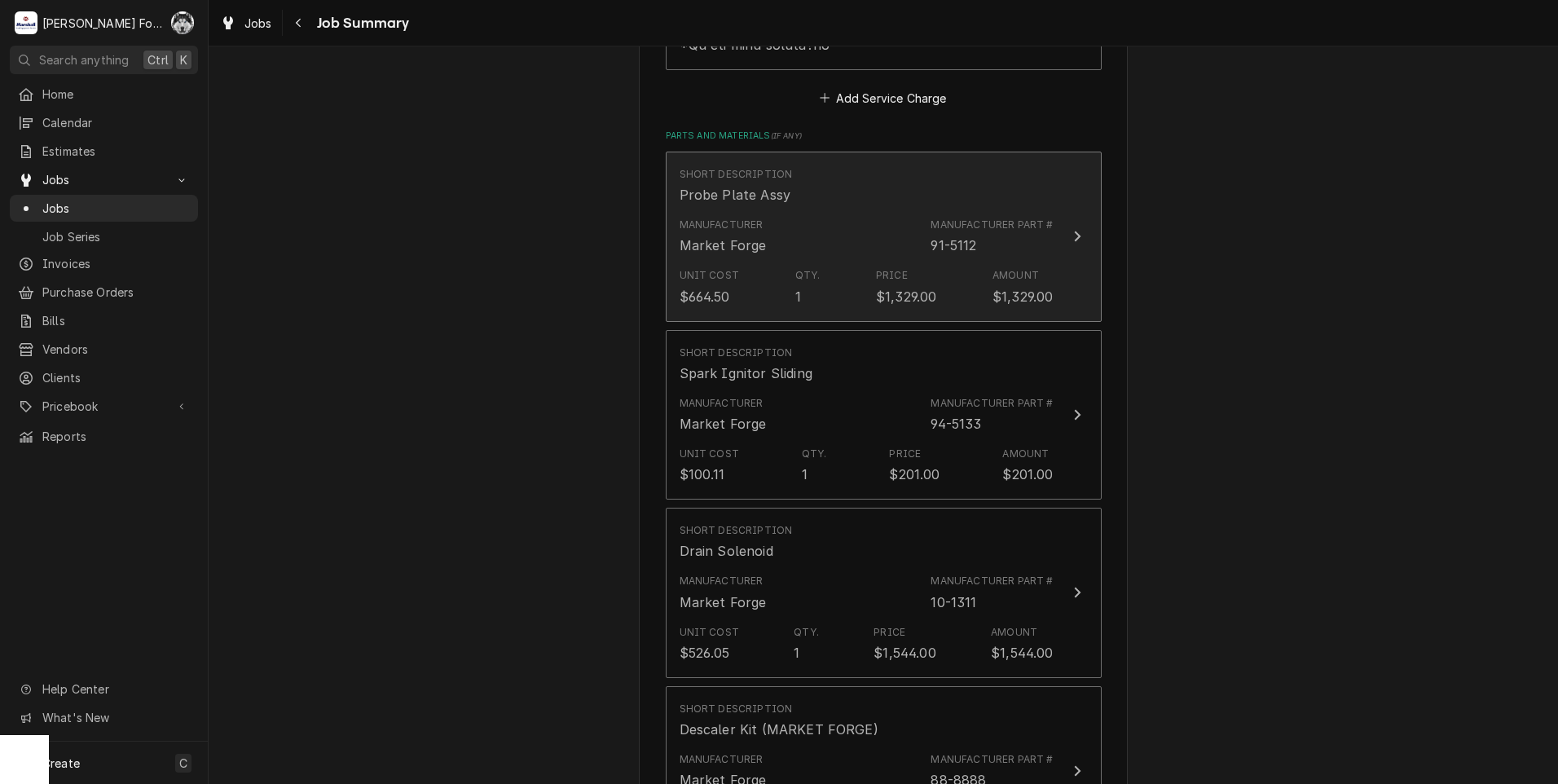
click at [873, 215] on div "Manufacturer Market Forge Manufacturer Part # 91-5112" at bounding box center [866, 236] width 374 height 50
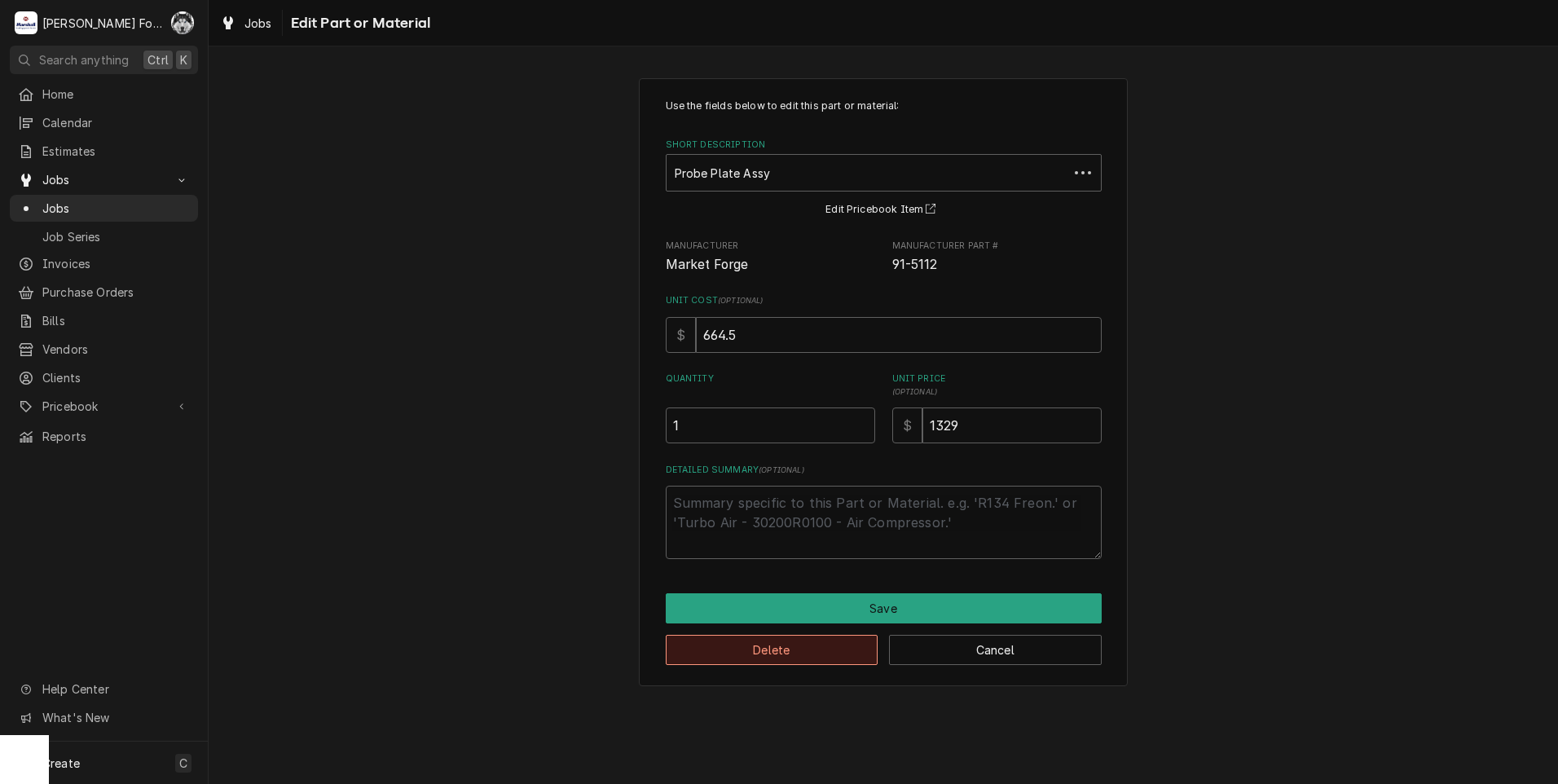
click at [825, 657] on button "Delete" at bounding box center [771, 649] width 212 height 30
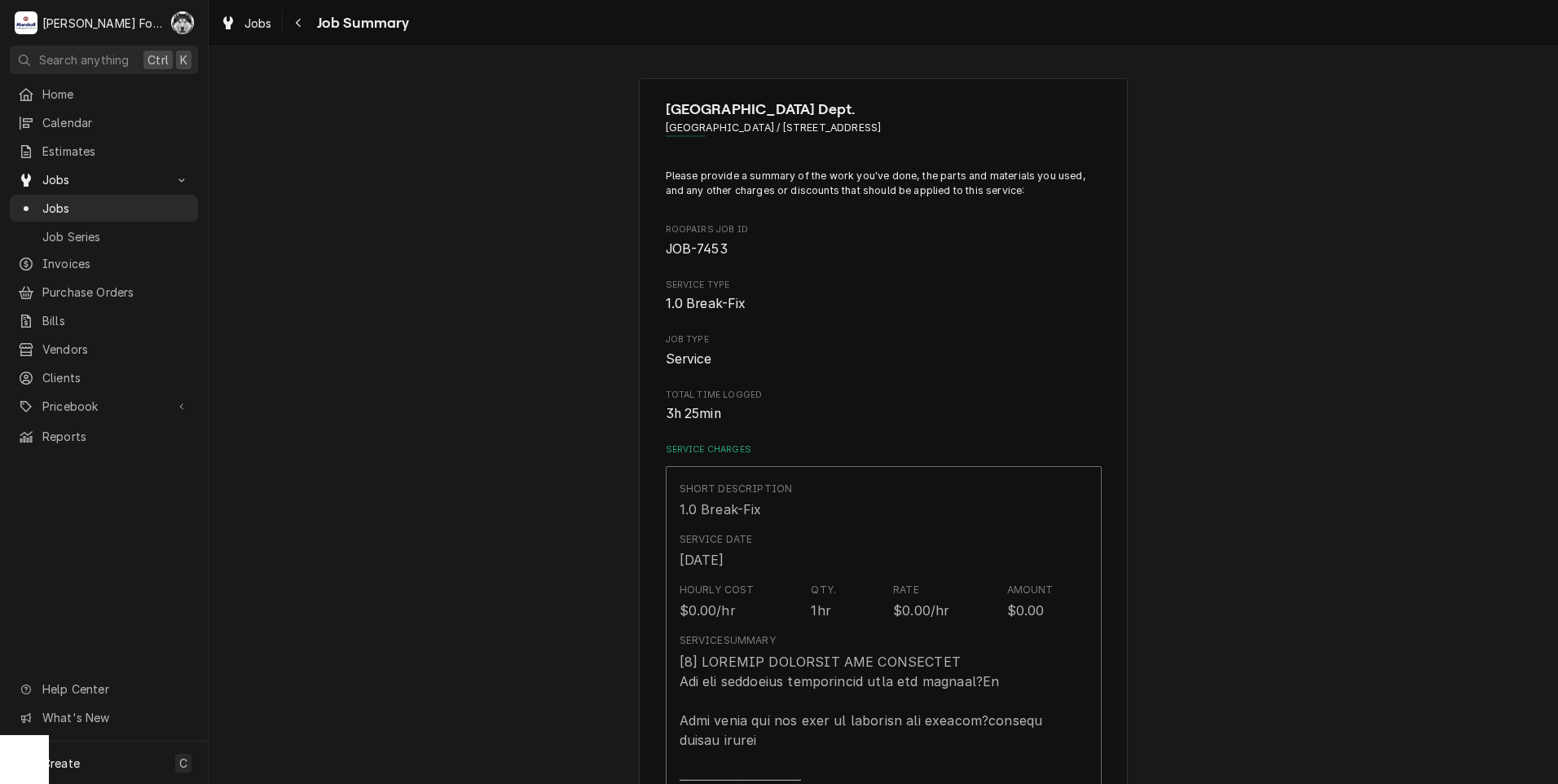
scroll to position [1086, 0]
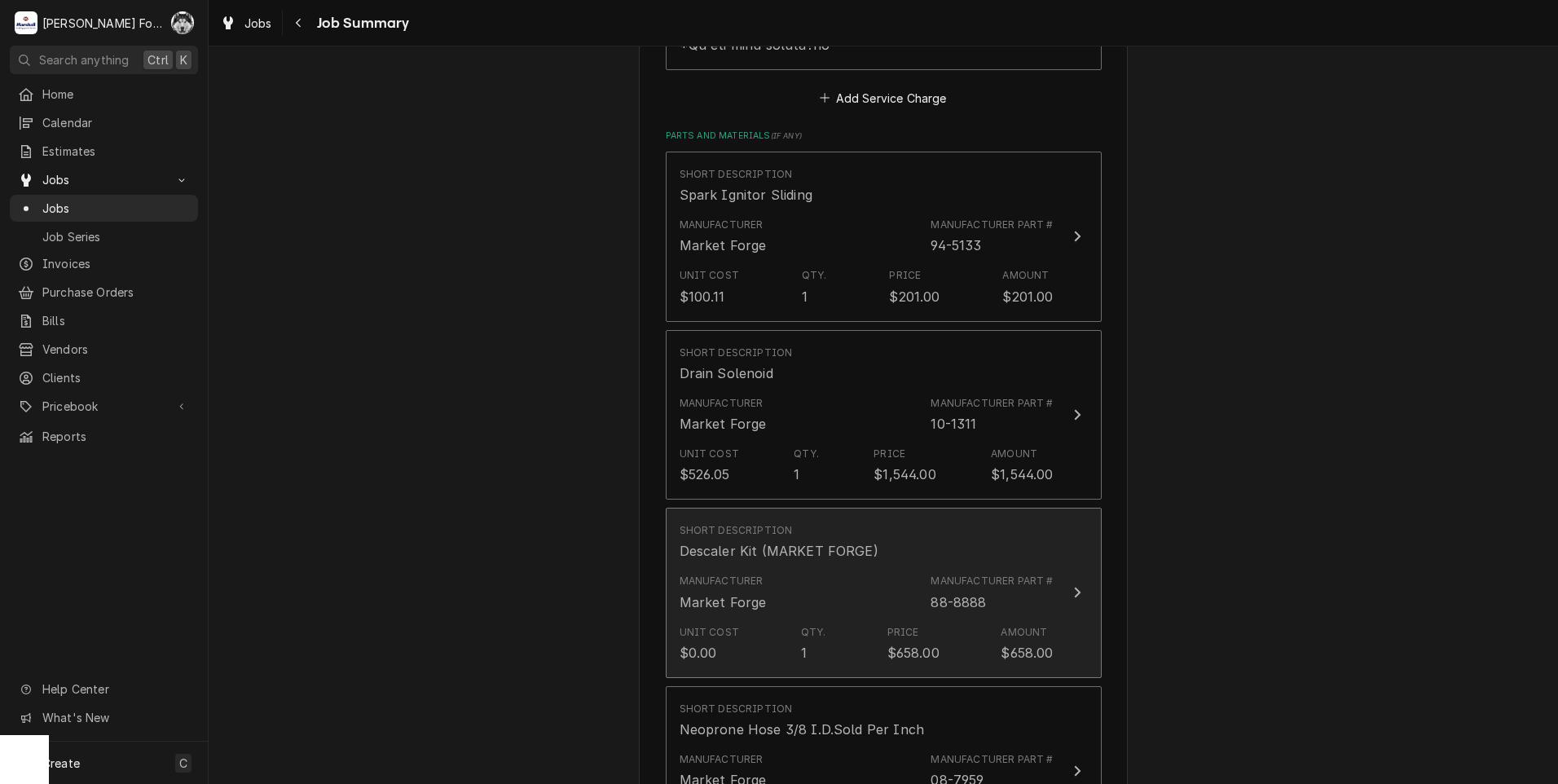
click at [808, 586] on div "Manufacturer Market Forge Manufacturer Part # 88-8888" at bounding box center [866, 592] width 374 height 50
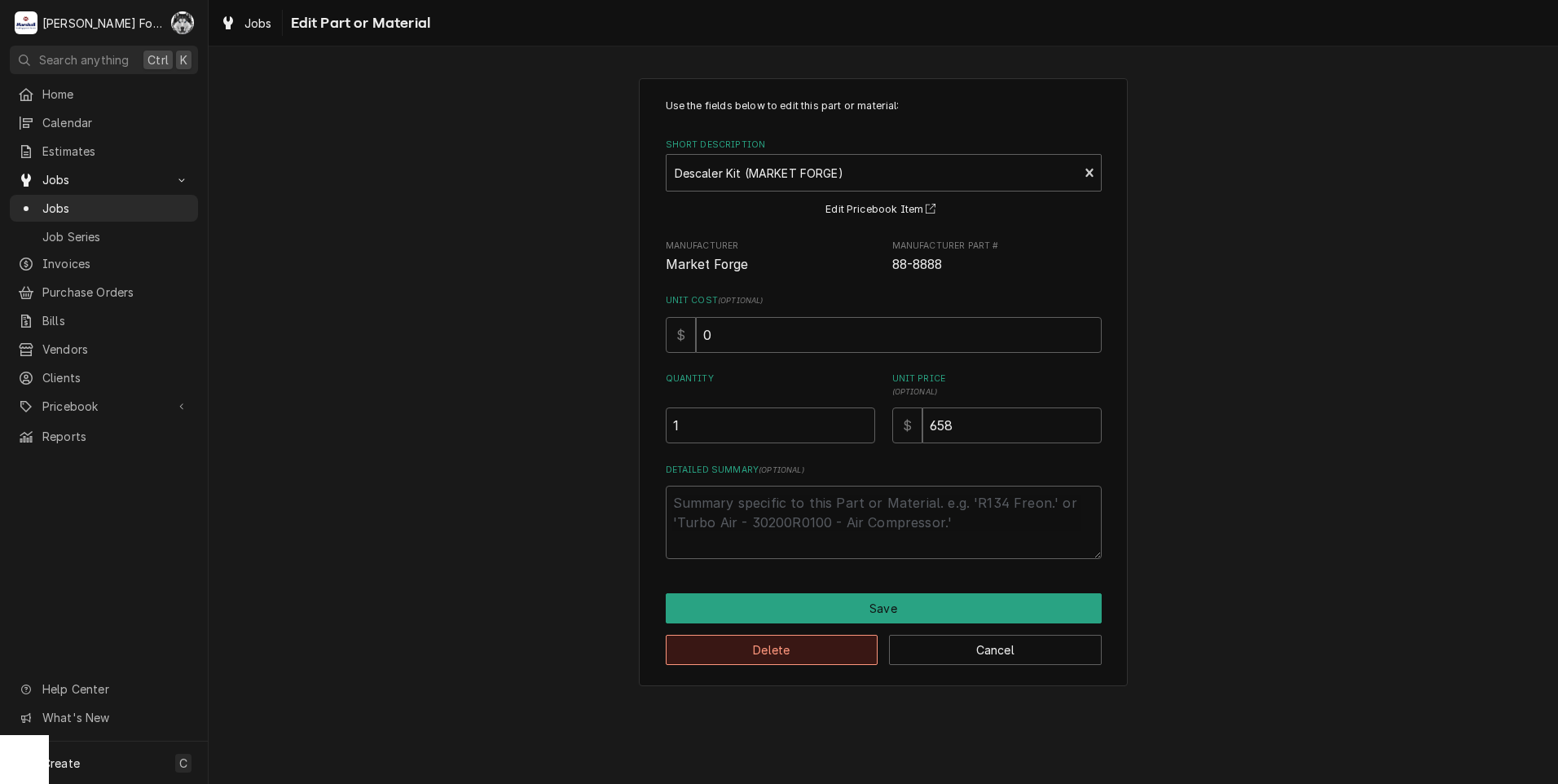
click at [778, 658] on button "Delete" at bounding box center [771, 649] width 212 height 30
type textarea "x"
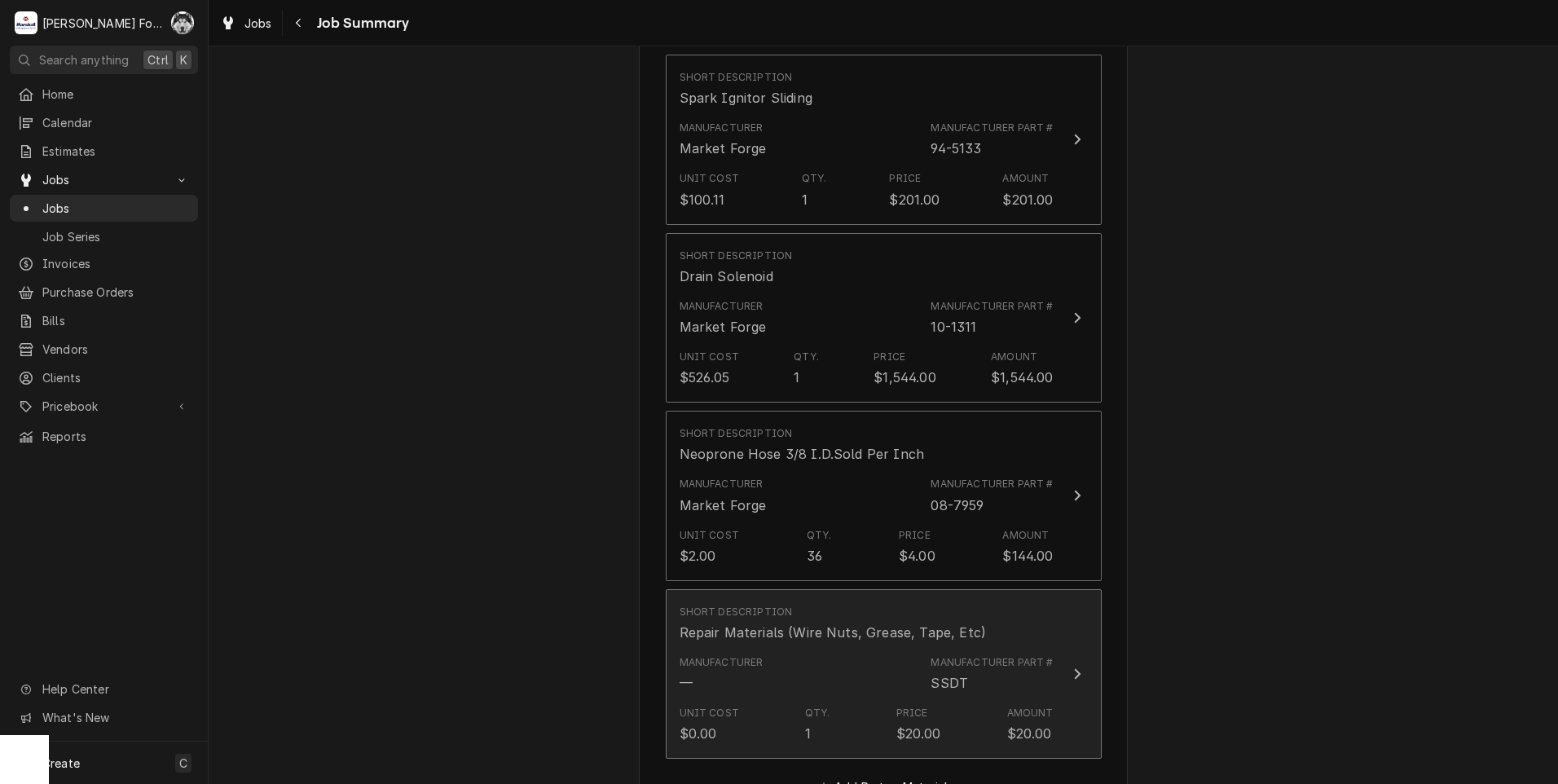
scroll to position [1222, 0]
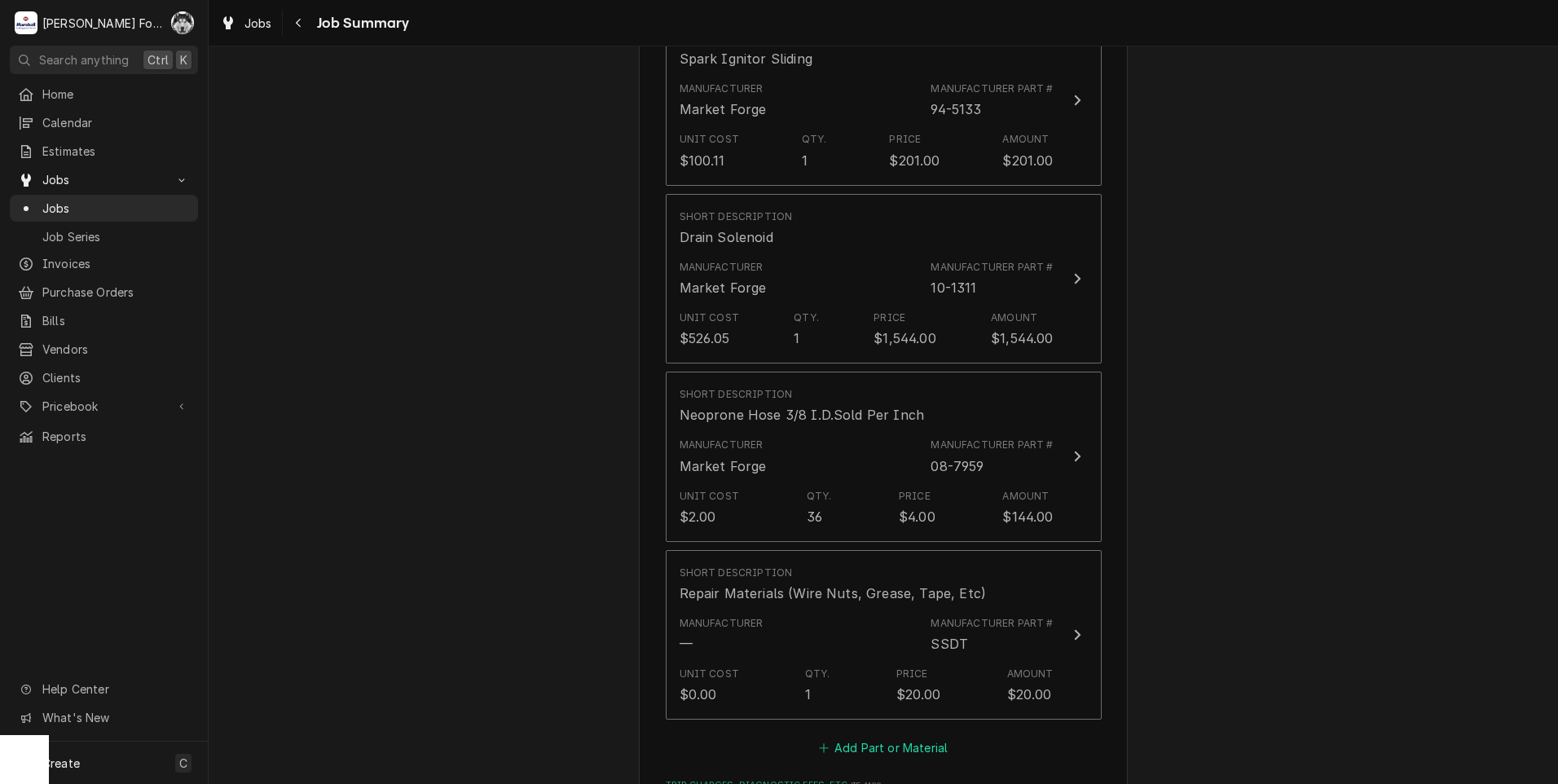
click at [879, 737] on button "Add Part or Material" at bounding box center [882, 748] width 135 height 23
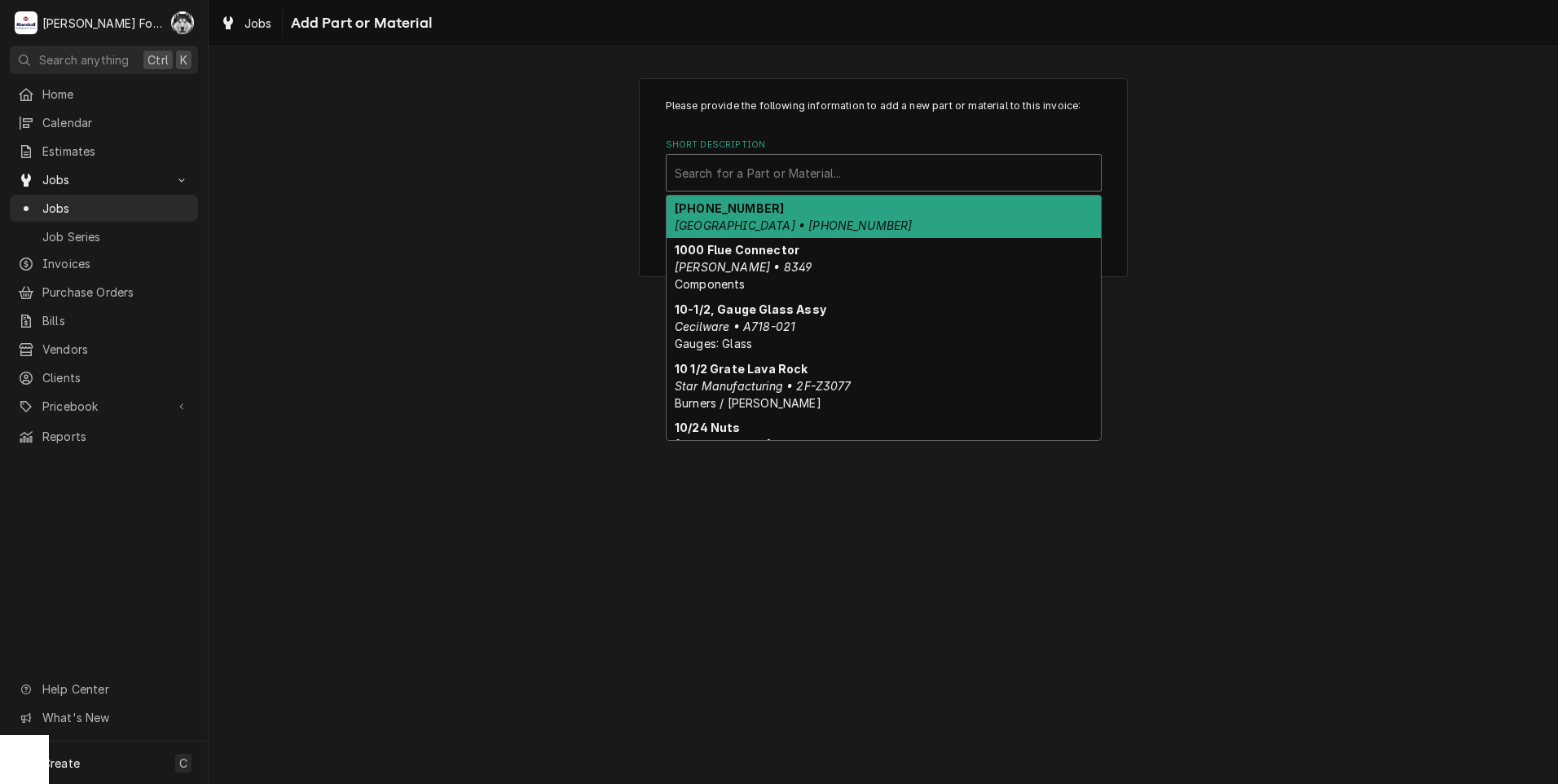
click at [817, 168] on div "Short Description" at bounding box center [883, 173] width 418 height 30
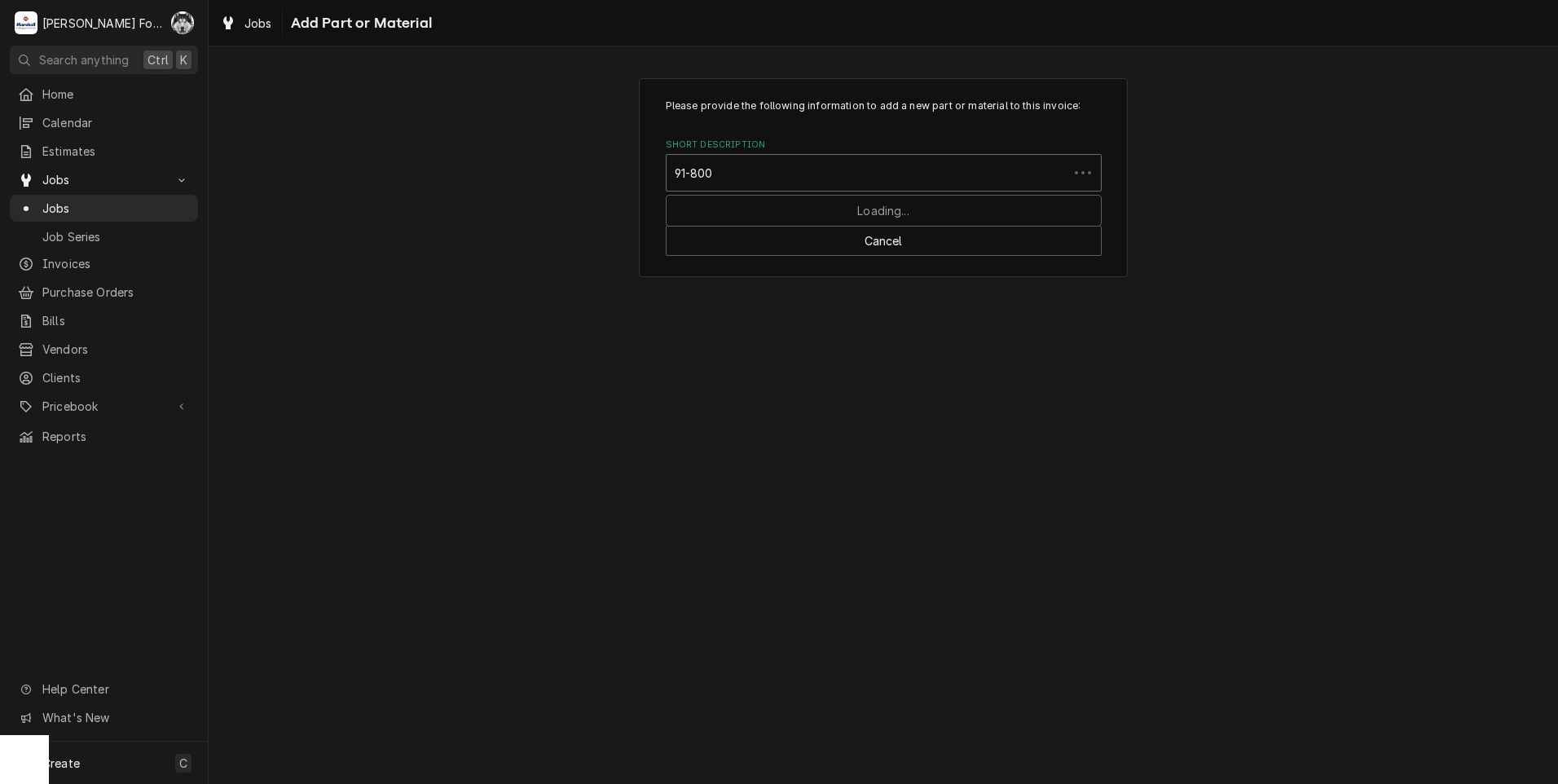
type input "91-8009"
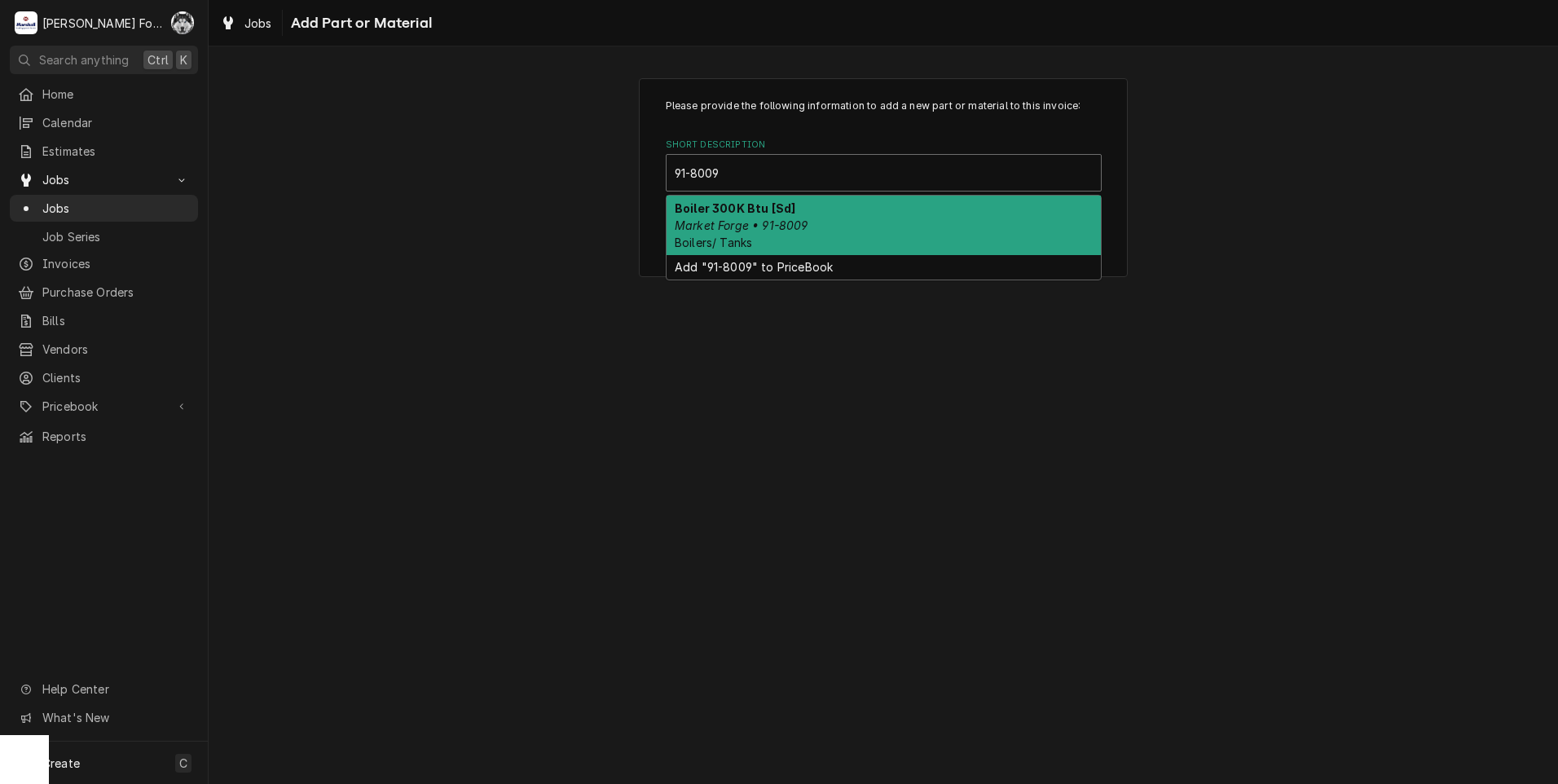
click at [744, 219] on em "Market Forge • 91-8009" at bounding box center [741, 225] width 134 height 14
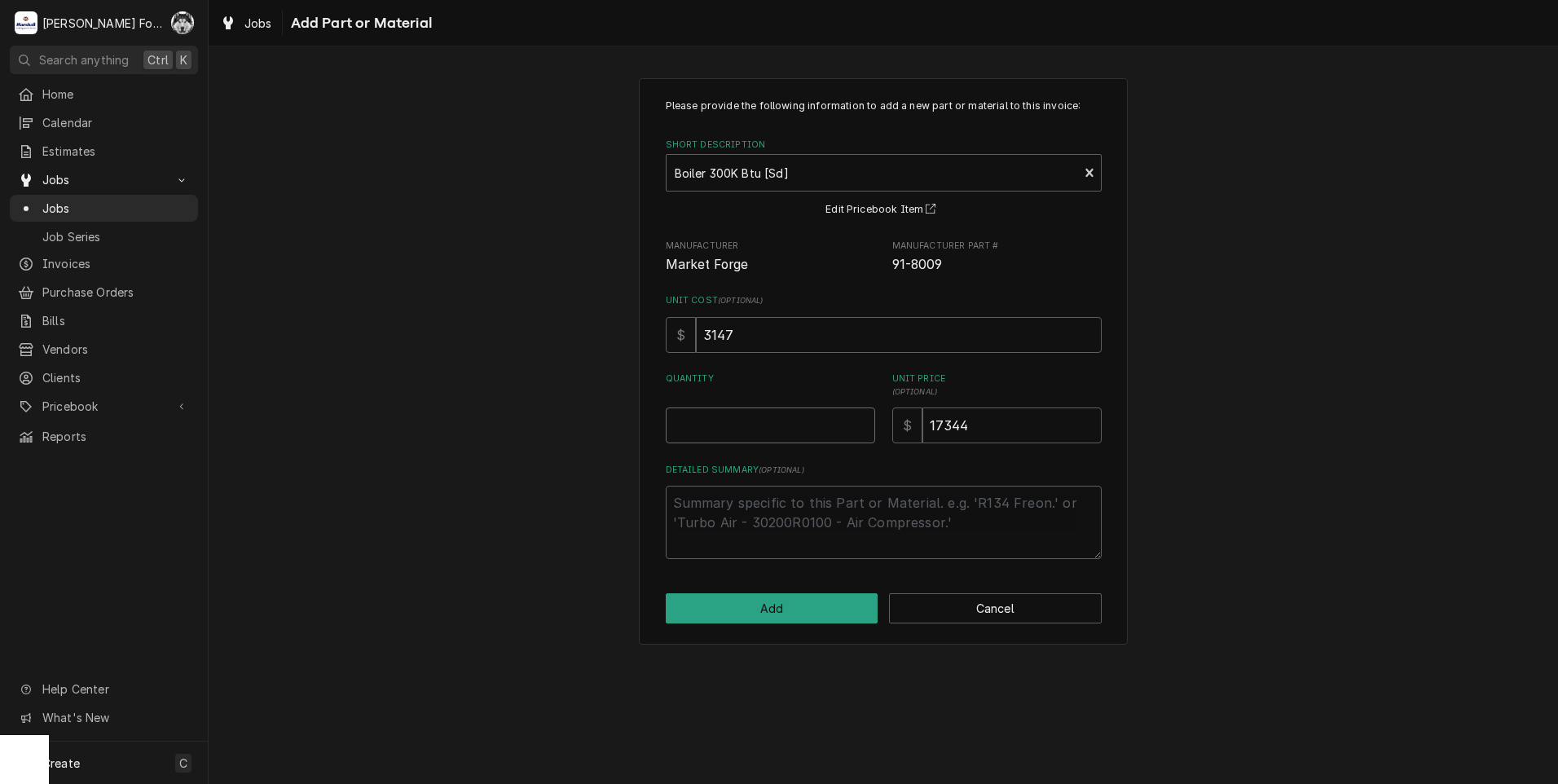
type textarea "x"
type input "0.5"
click at [863, 420] on input "0.5" at bounding box center [770, 425] width 210 height 36
type textarea "x"
type input "1"
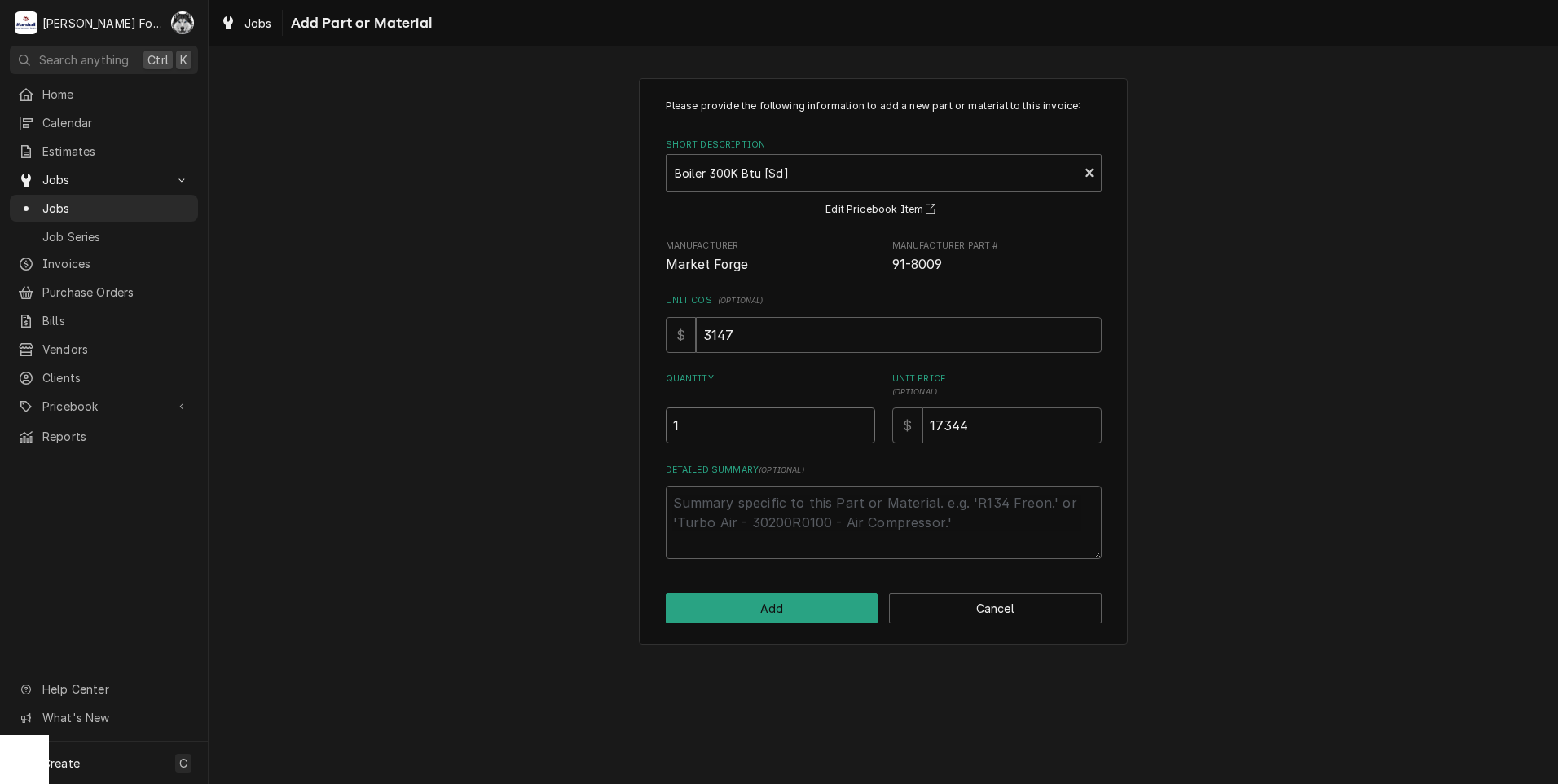
click at [863, 419] on input "1" at bounding box center [770, 425] width 210 height 36
click at [758, 621] on button "Add" at bounding box center [771, 608] width 212 height 30
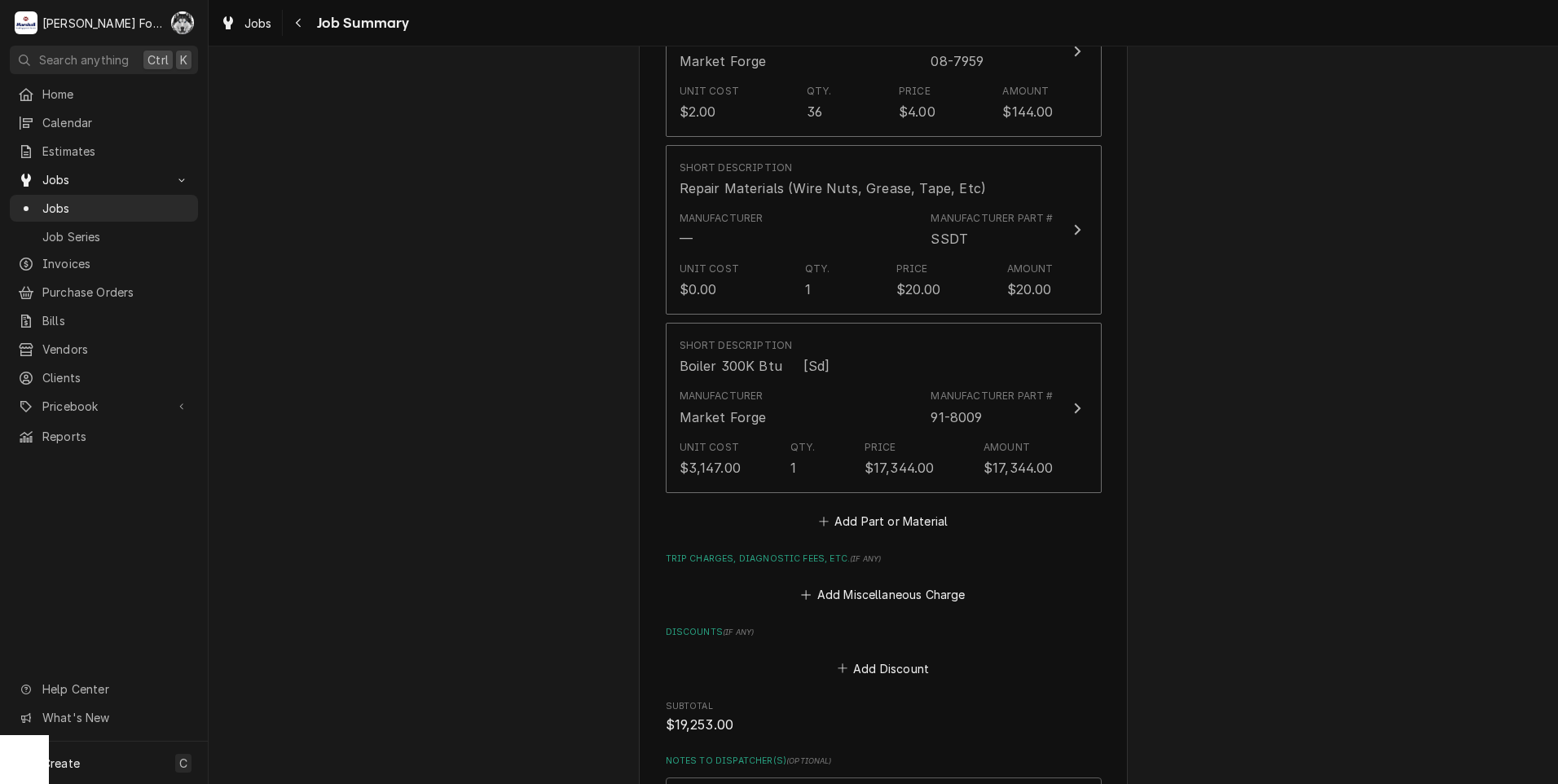
scroll to position [1629, 0]
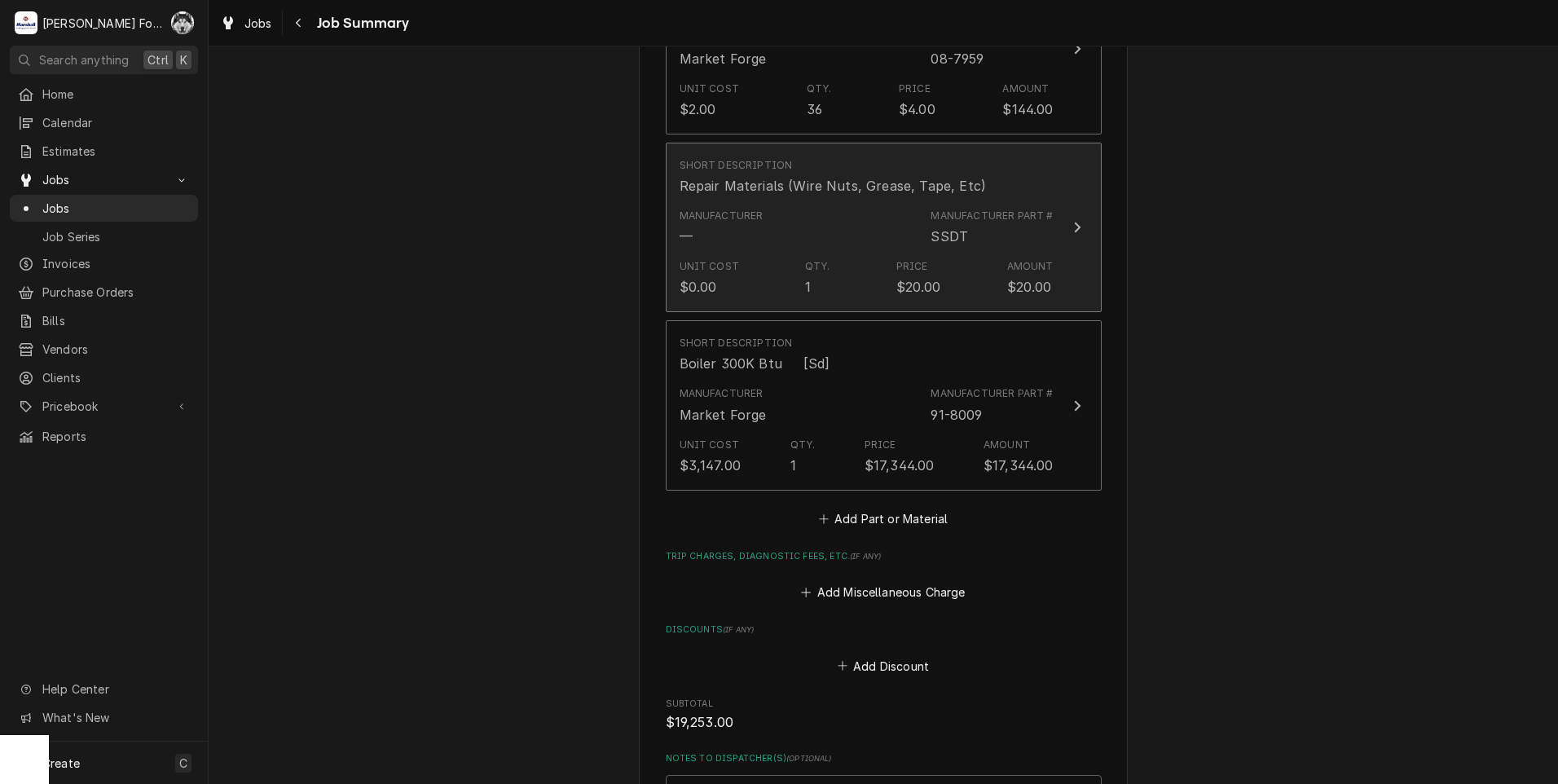
click at [865, 230] on div "Manufacturer — Manufacturer Part # SSDT" at bounding box center [866, 227] width 374 height 50
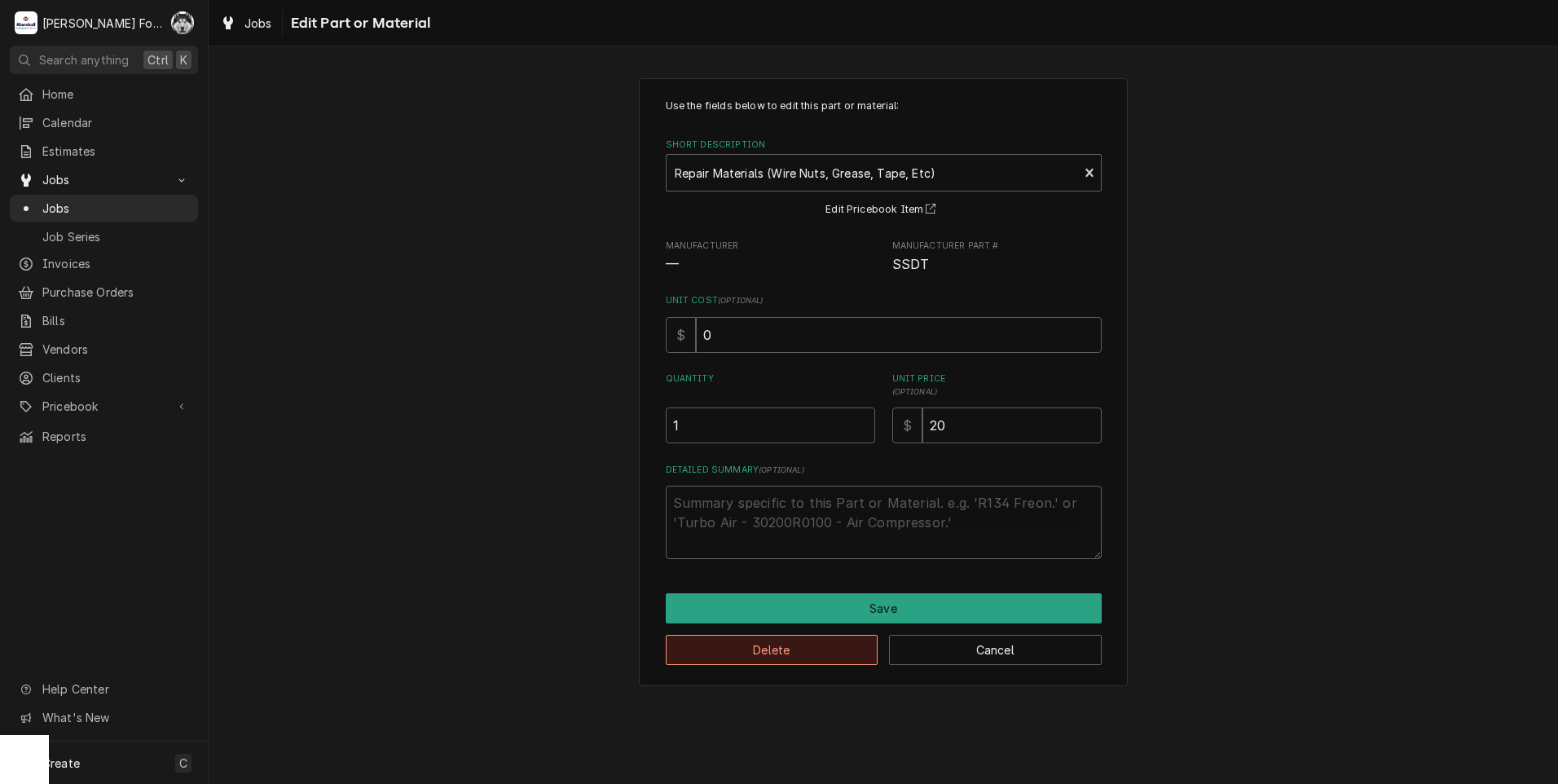
click at [811, 643] on button "Delete" at bounding box center [771, 649] width 212 height 30
type textarea "x"
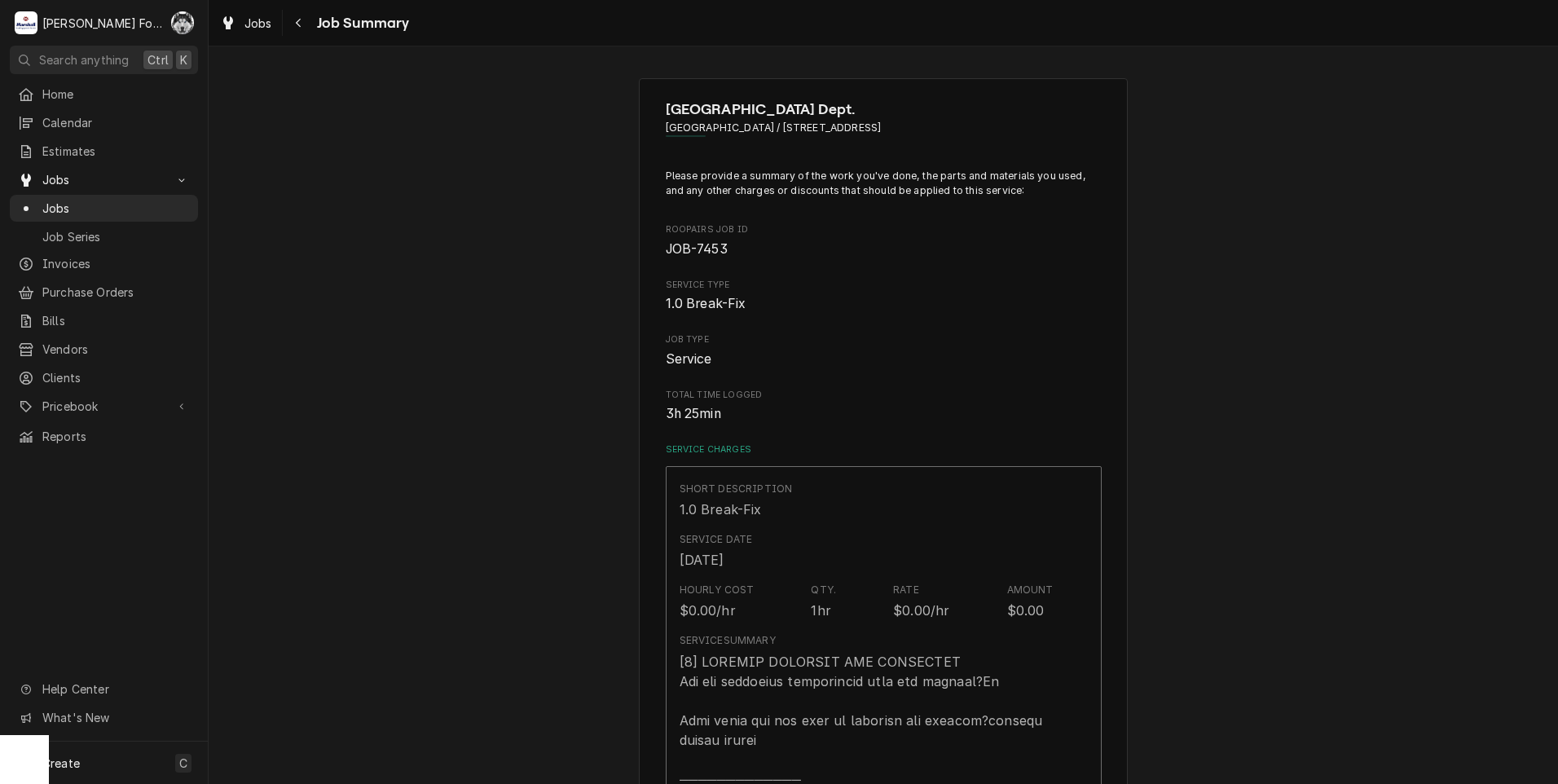
scroll to position [1629, 0]
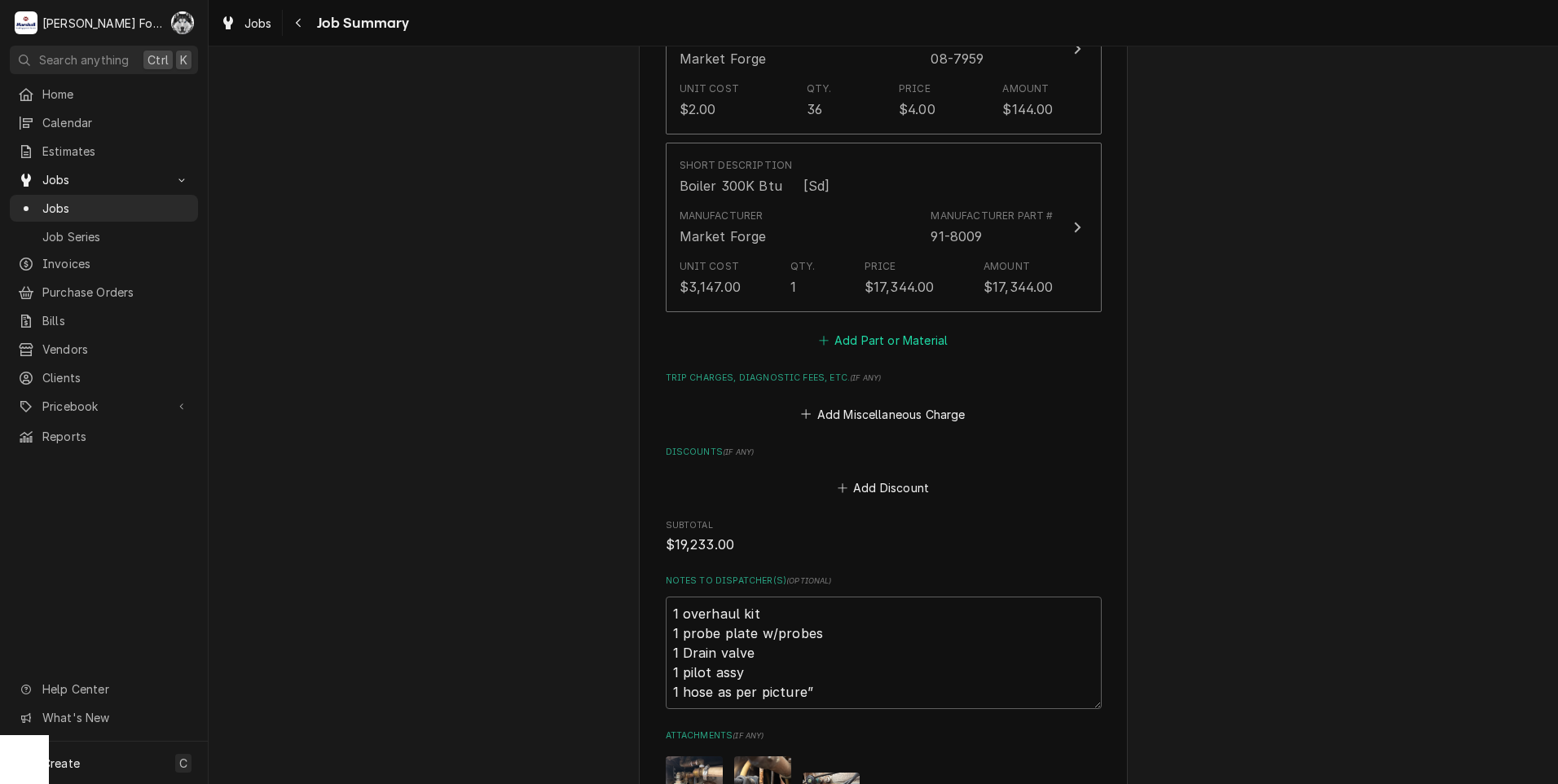
click at [892, 329] on button "Add Part or Material" at bounding box center [882, 341] width 135 height 23
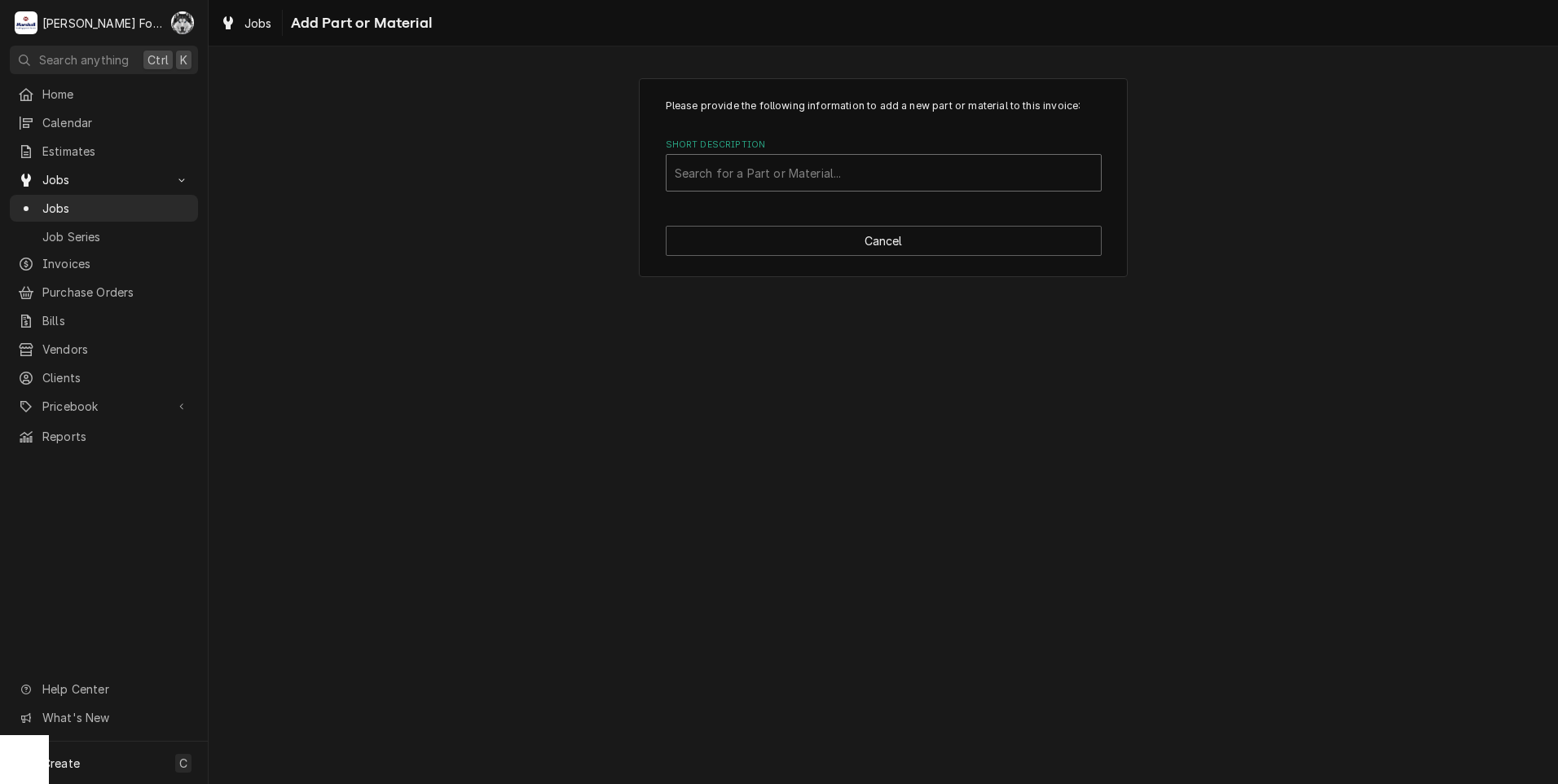
click at [881, 164] on div "Short Description" at bounding box center [883, 173] width 418 height 30
type input "SSDT"
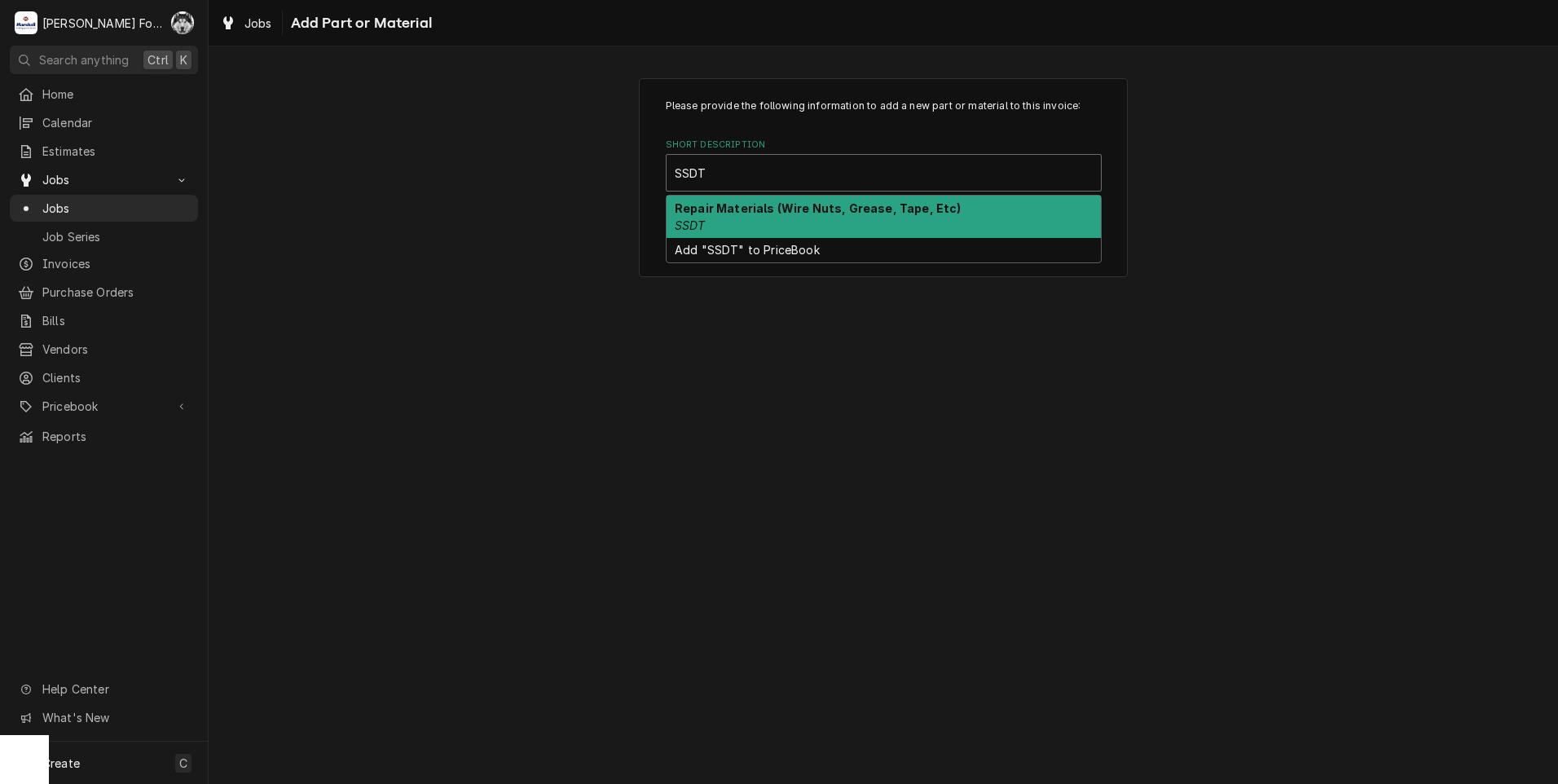
click at [843, 227] on div "Repair Materials (Wire Nuts, Grease, Tape, Etc) SSDT" at bounding box center [883, 217] width 434 height 43
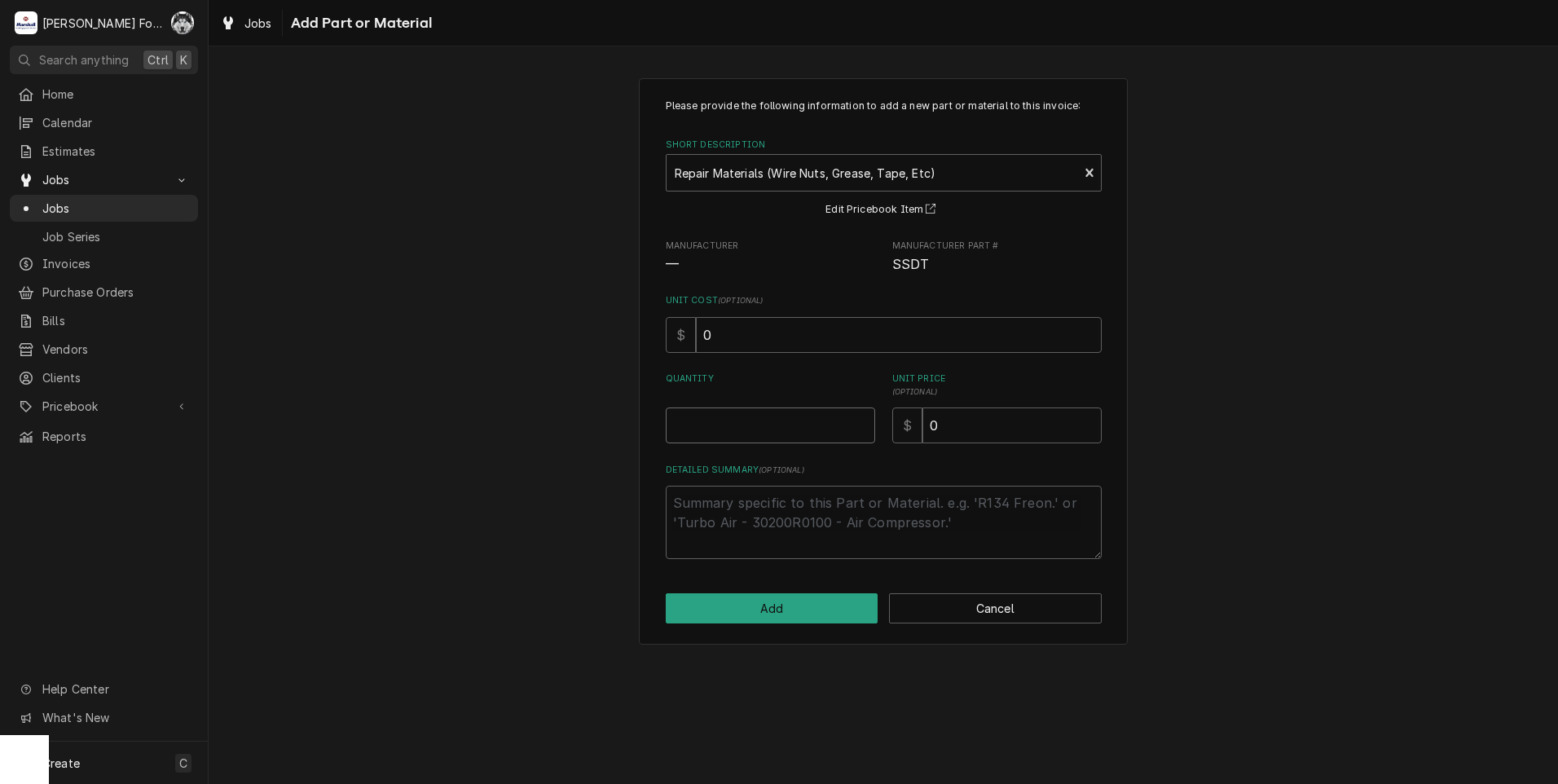
type textarea "x"
type input "0.5"
click at [860, 422] on input "0.5" at bounding box center [770, 425] width 210 height 36
type textarea "x"
type input "1"
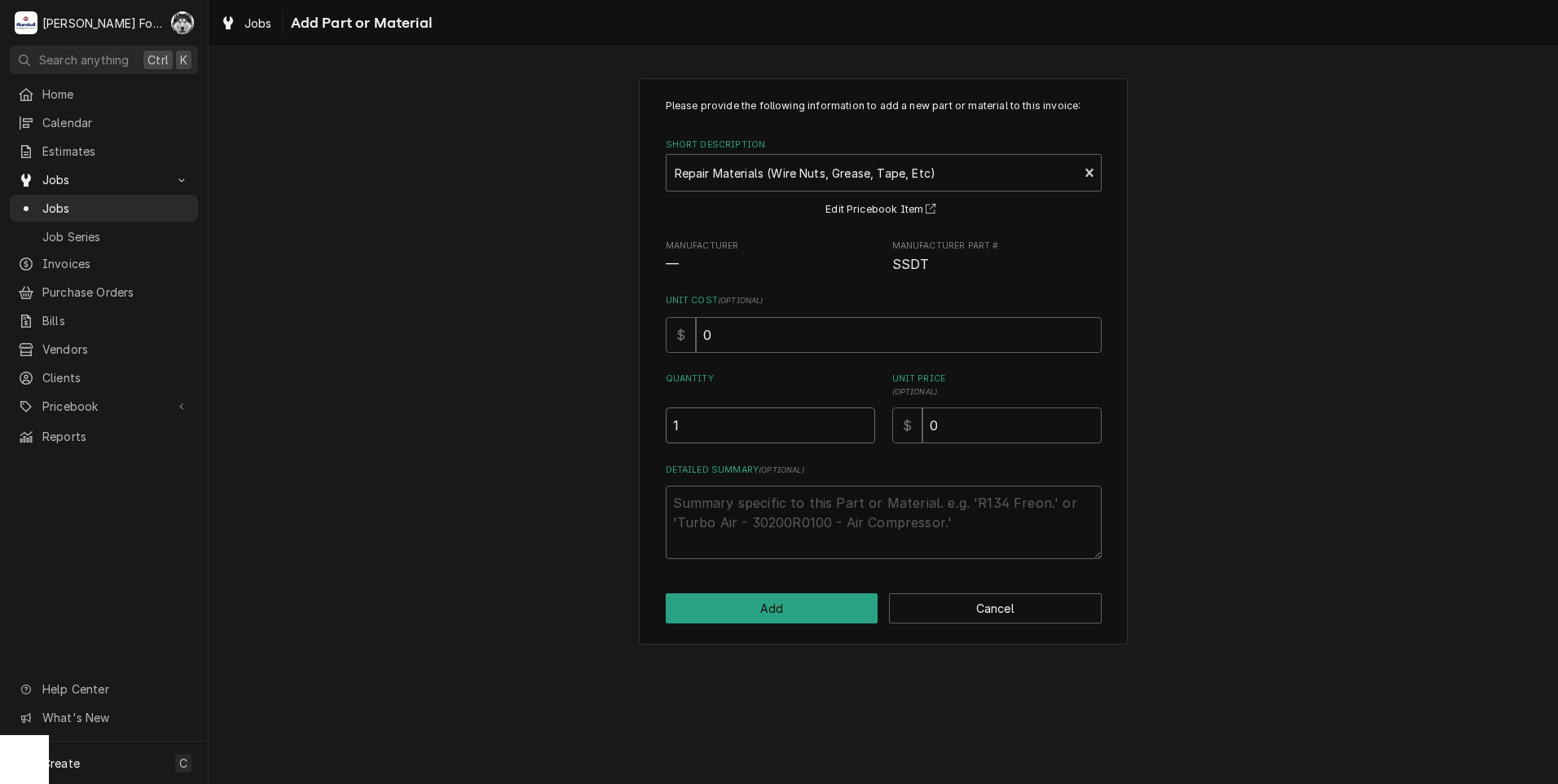
click at [860, 421] on input "1" at bounding box center [770, 425] width 210 height 36
drag, startPoint x: 961, startPoint y: 428, endPoint x: 851, endPoint y: 457, distance: 113.8
click at [852, 457] on div "Please provide the following information to add a new part or material to this …" at bounding box center [883, 328] width 436 height 460
type textarea "x"
type input "2"
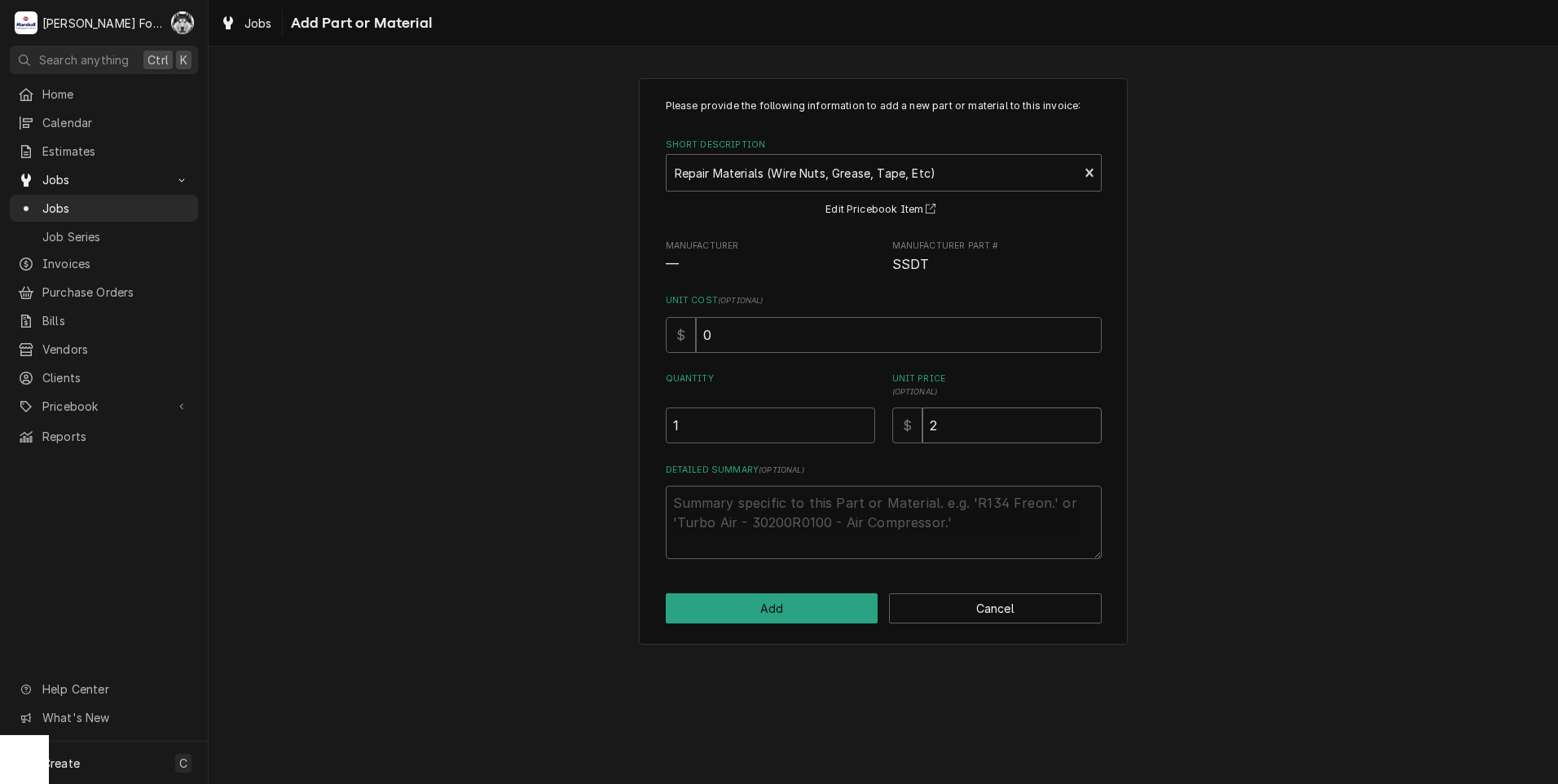
type textarea "x"
type input "20"
click at [761, 609] on button "Add" at bounding box center [771, 608] width 212 height 30
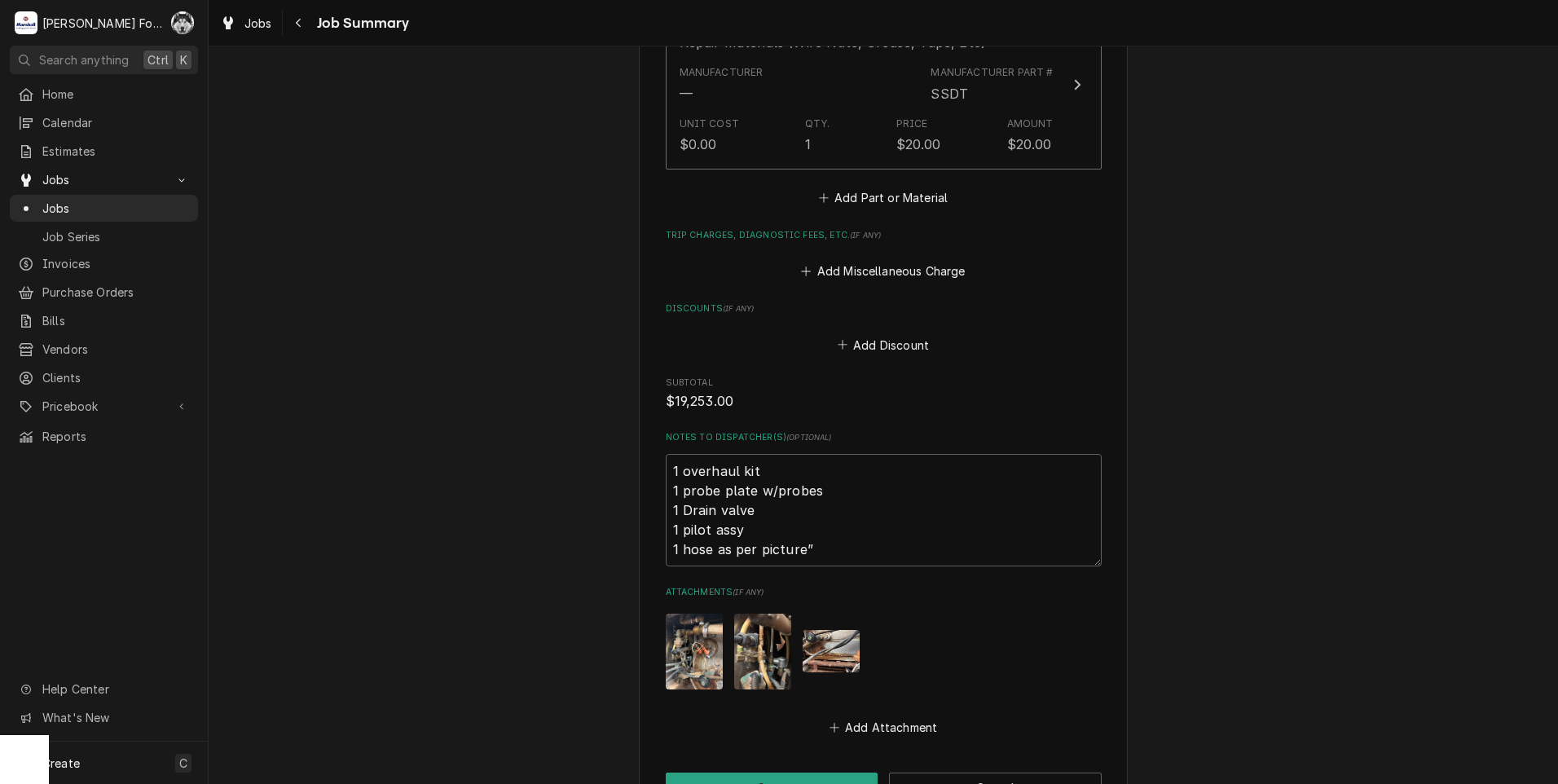
scroll to position [2037, 0]
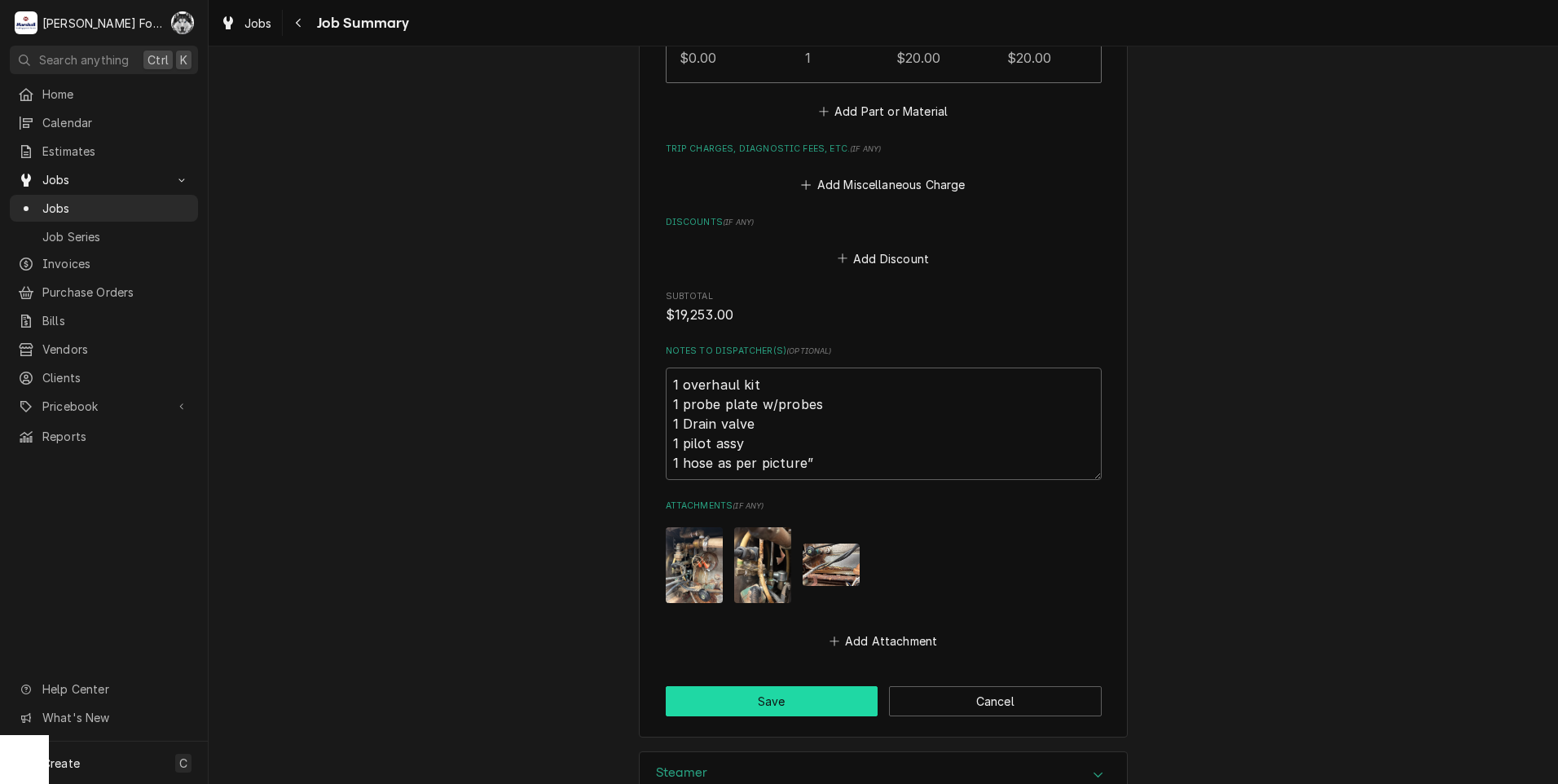
click at [746, 686] on button "Save" at bounding box center [771, 700] width 212 height 30
type textarea "x"
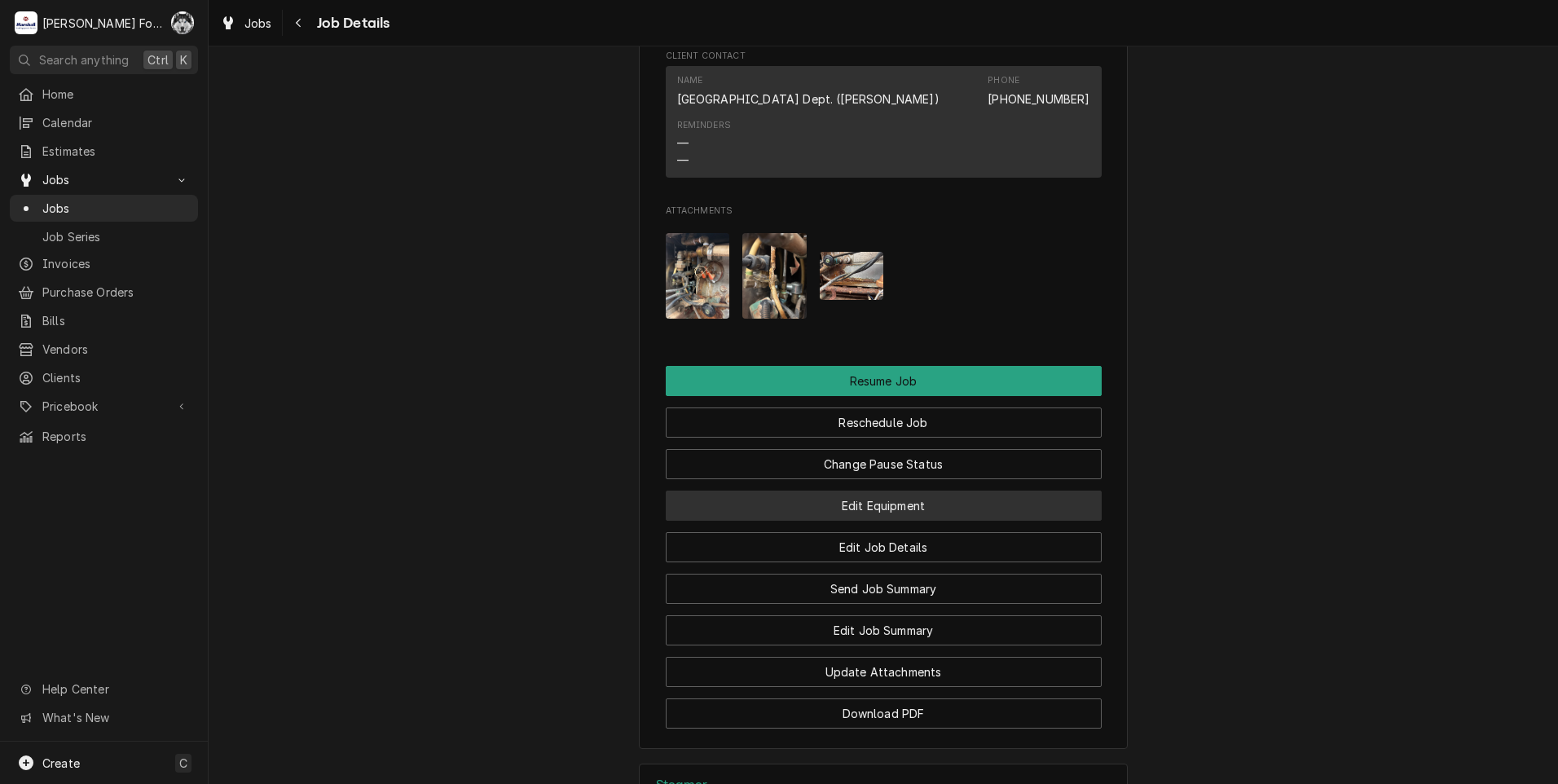
scroll to position [1900, 0]
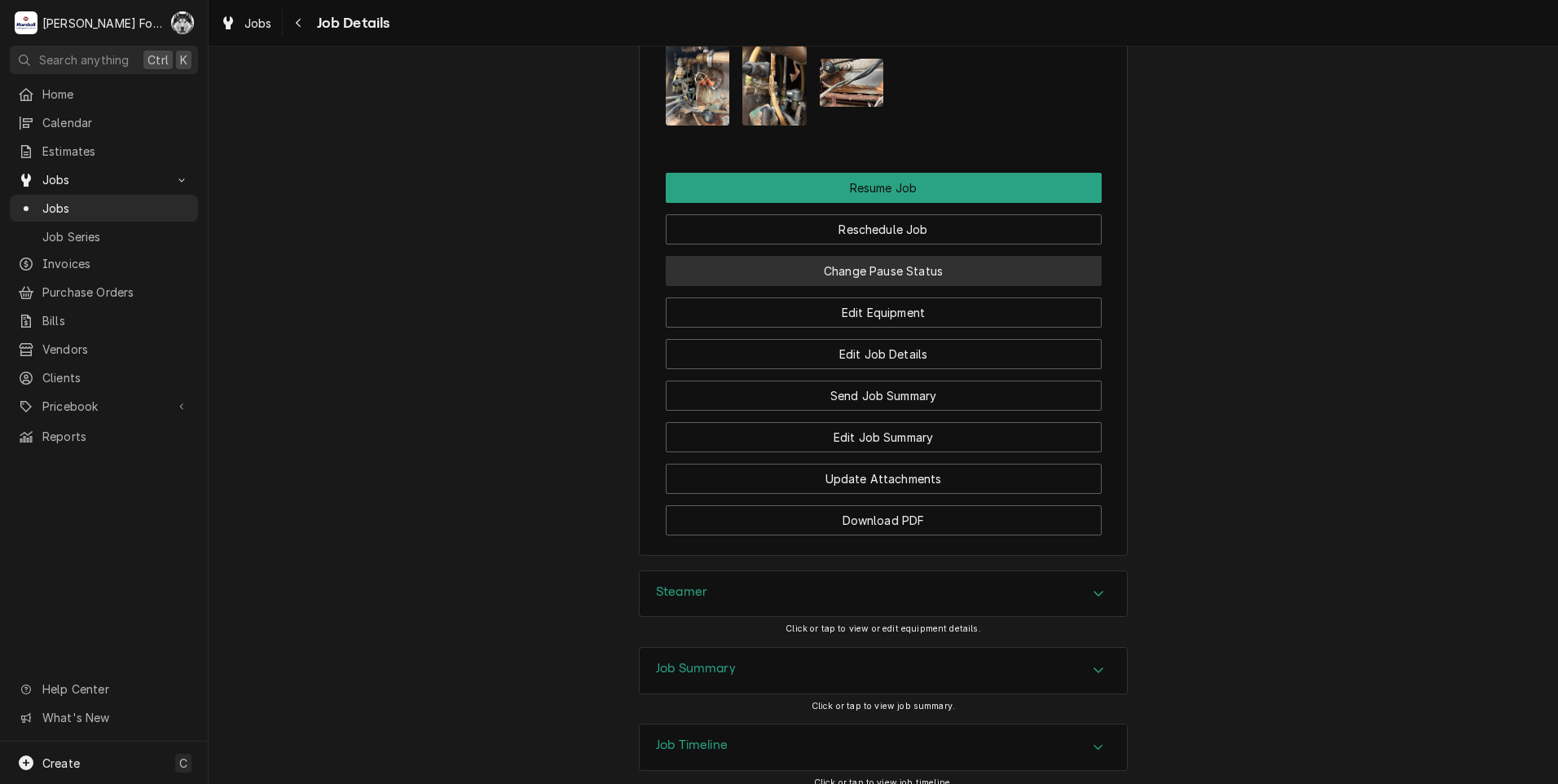
click at [862, 263] on button "Change Pause Status" at bounding box center [883, 271] width 436 height 30
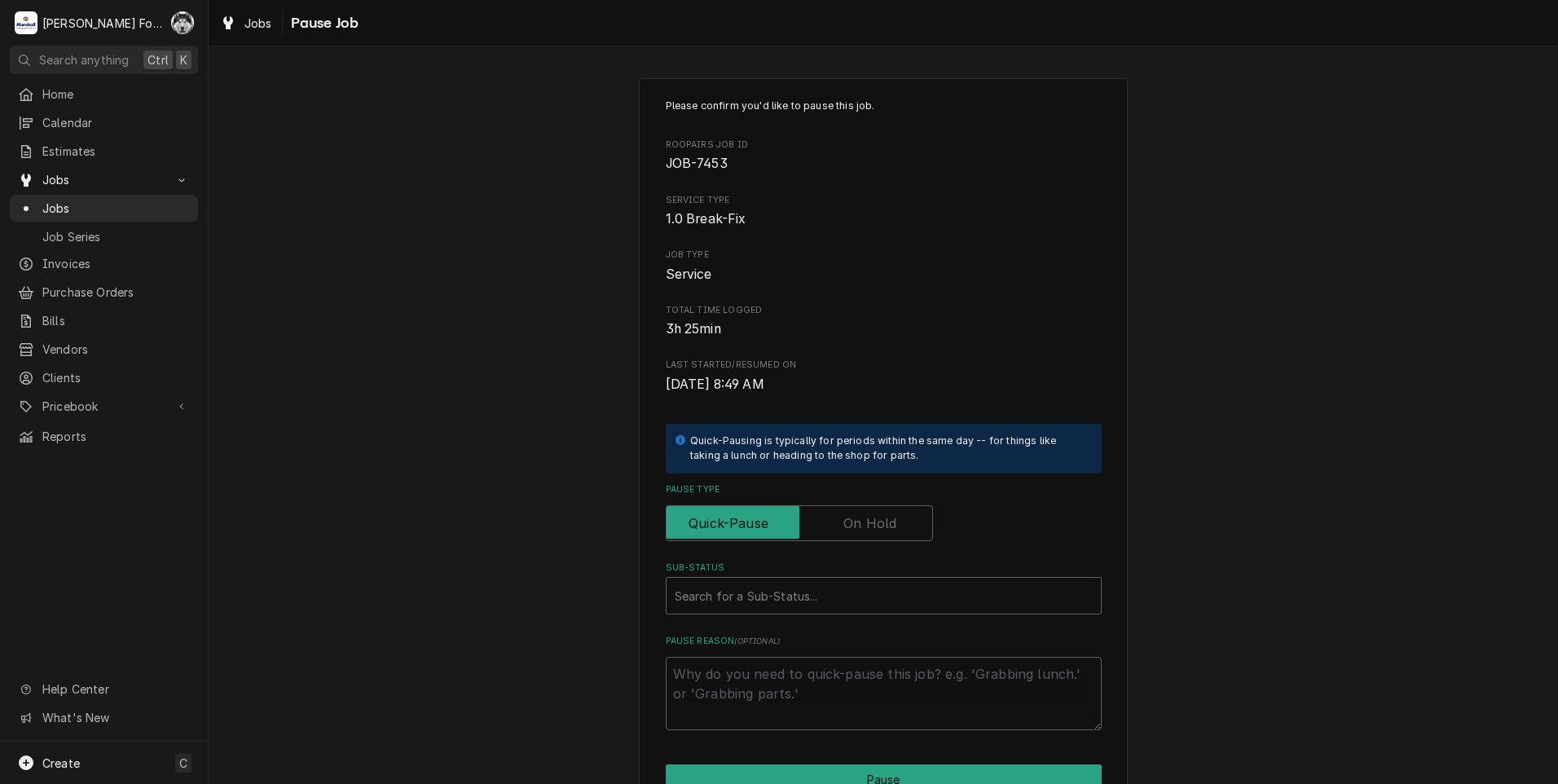
click at [877, 524] on label "Pause Type" at bounding box center [799, 522] width 267 height 36
click at [877, 524] on input "Pause Type" at bounding box center [799, 522] width 252 height 36
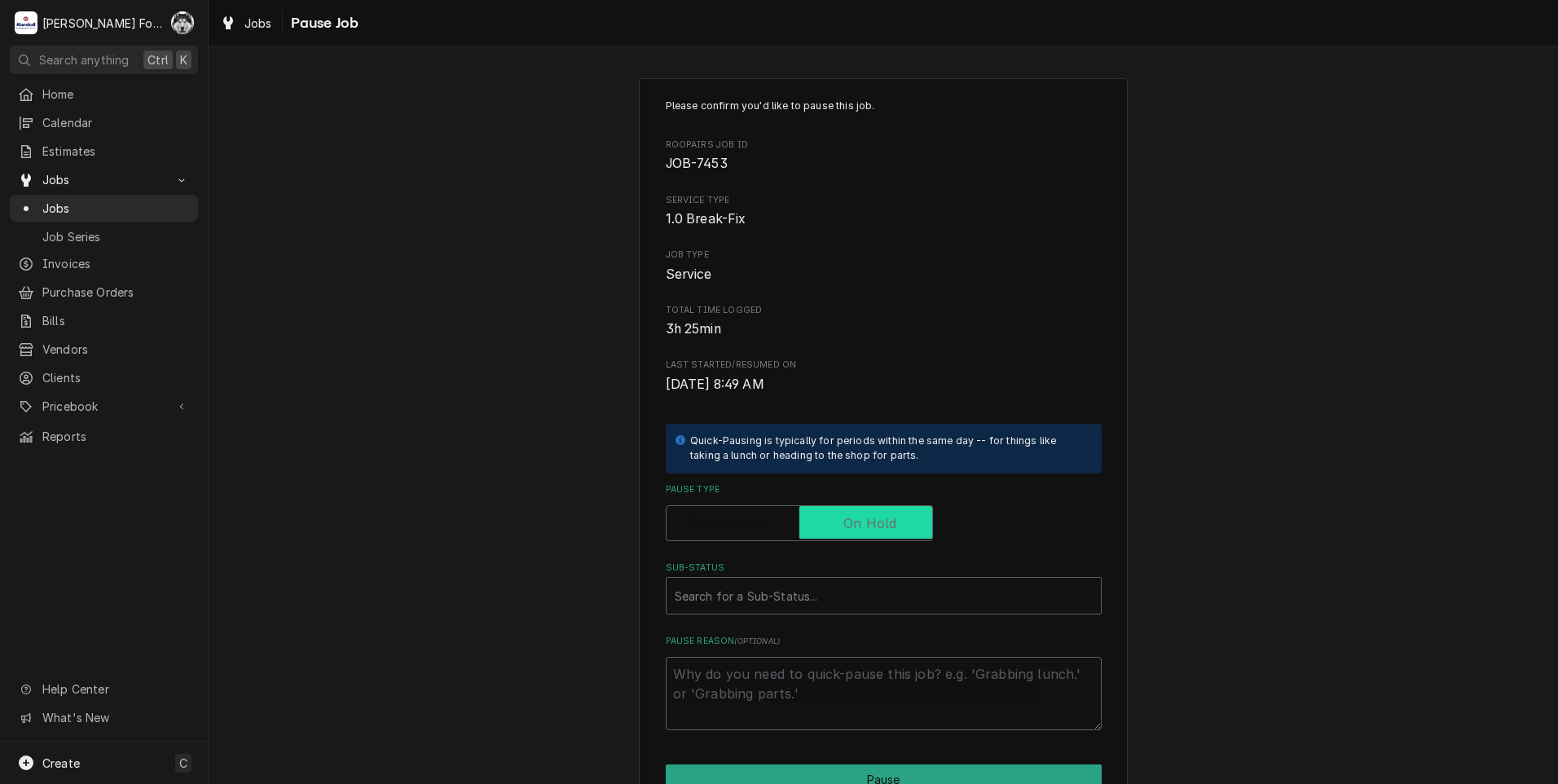
checkbox input "true"
type textarea "x"
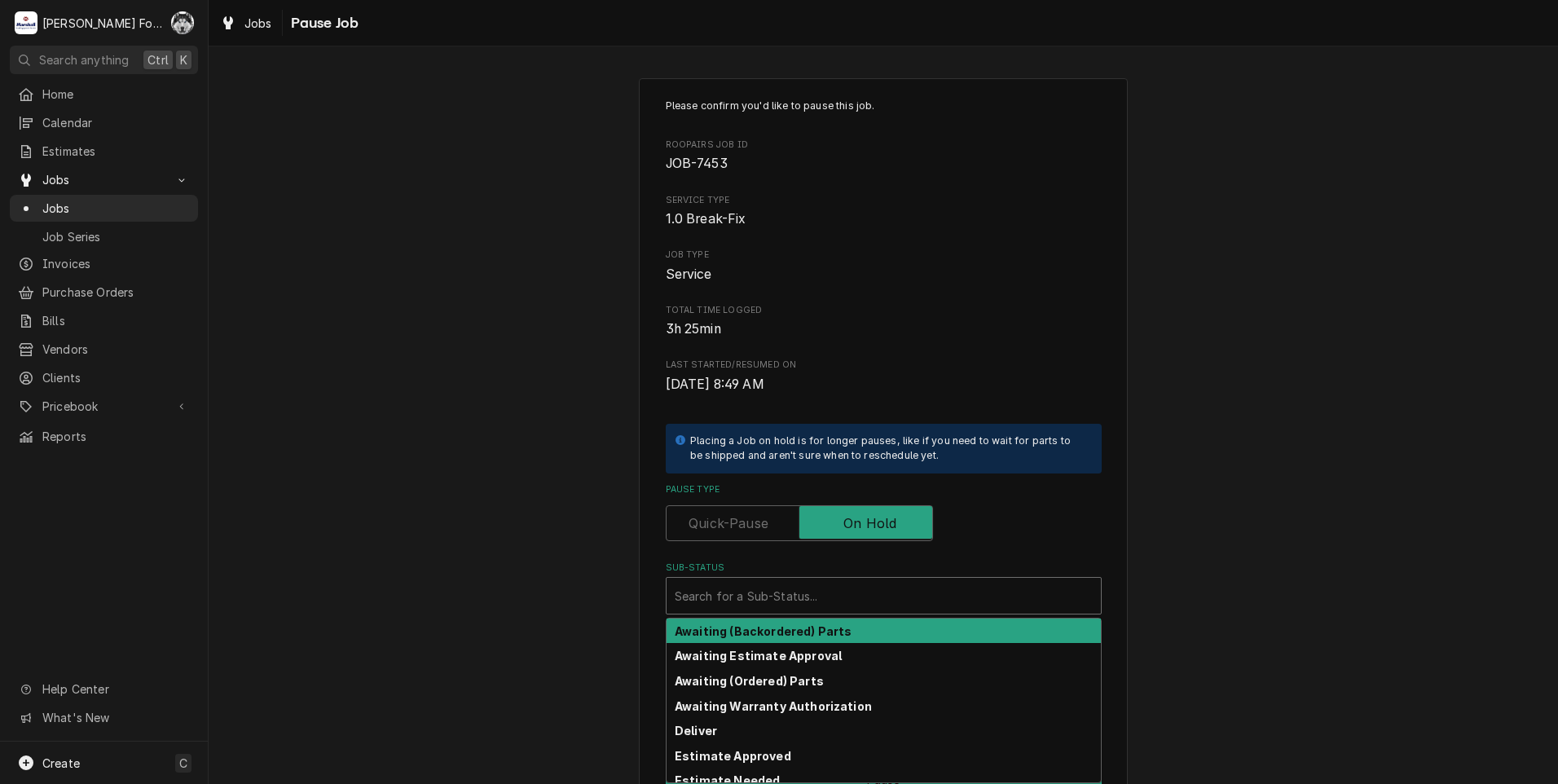
click at [835, 592] on div "Sub-Status" at bounding box center [883, 596] width 418 height 30
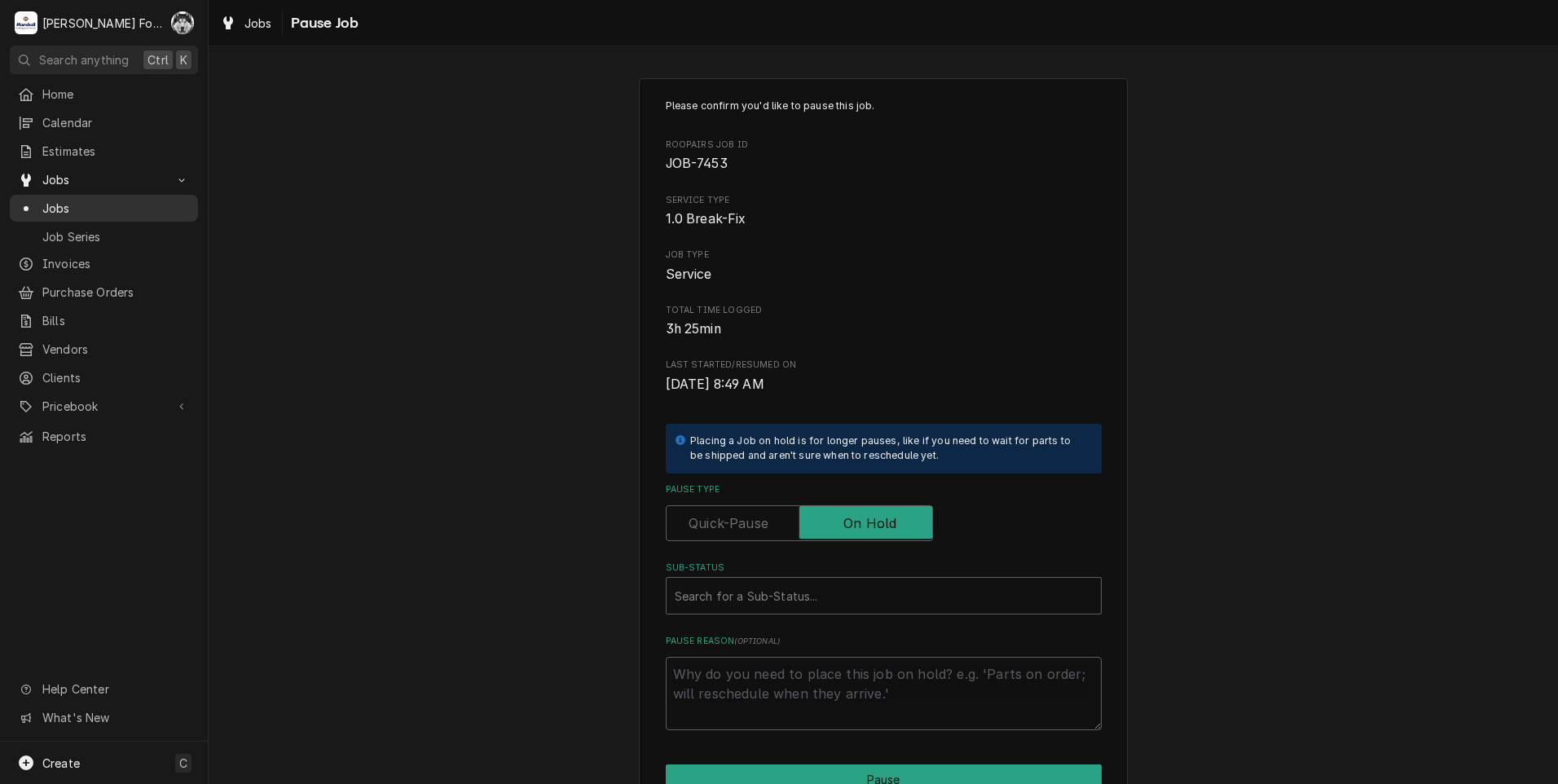
click at [52, 201] on span "Jobs" at bounding box center [116, 208] width 148 height 17
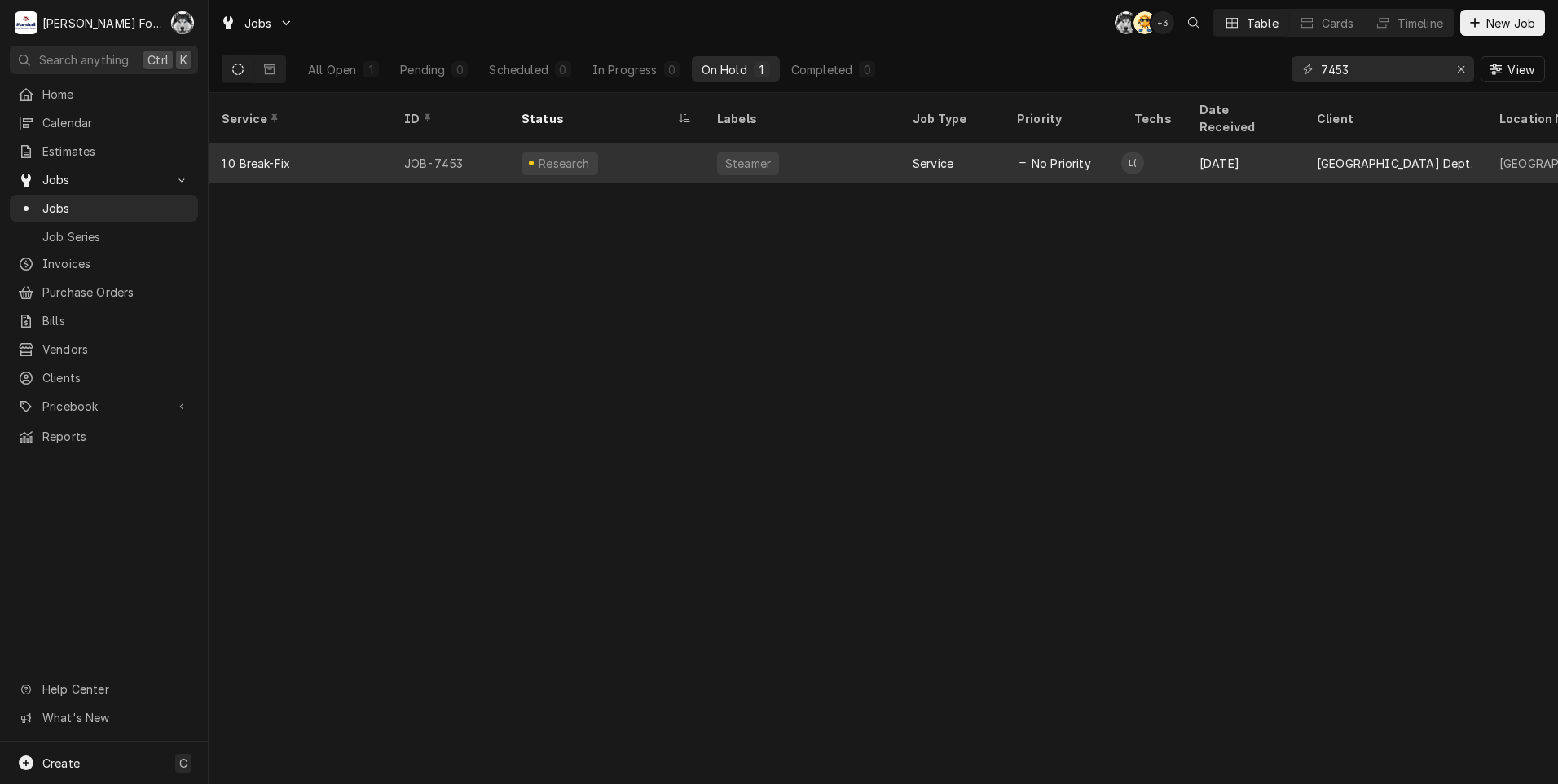
click at [673, 144] on div "Research" at bounding box center [606, 163] width 196 height 39
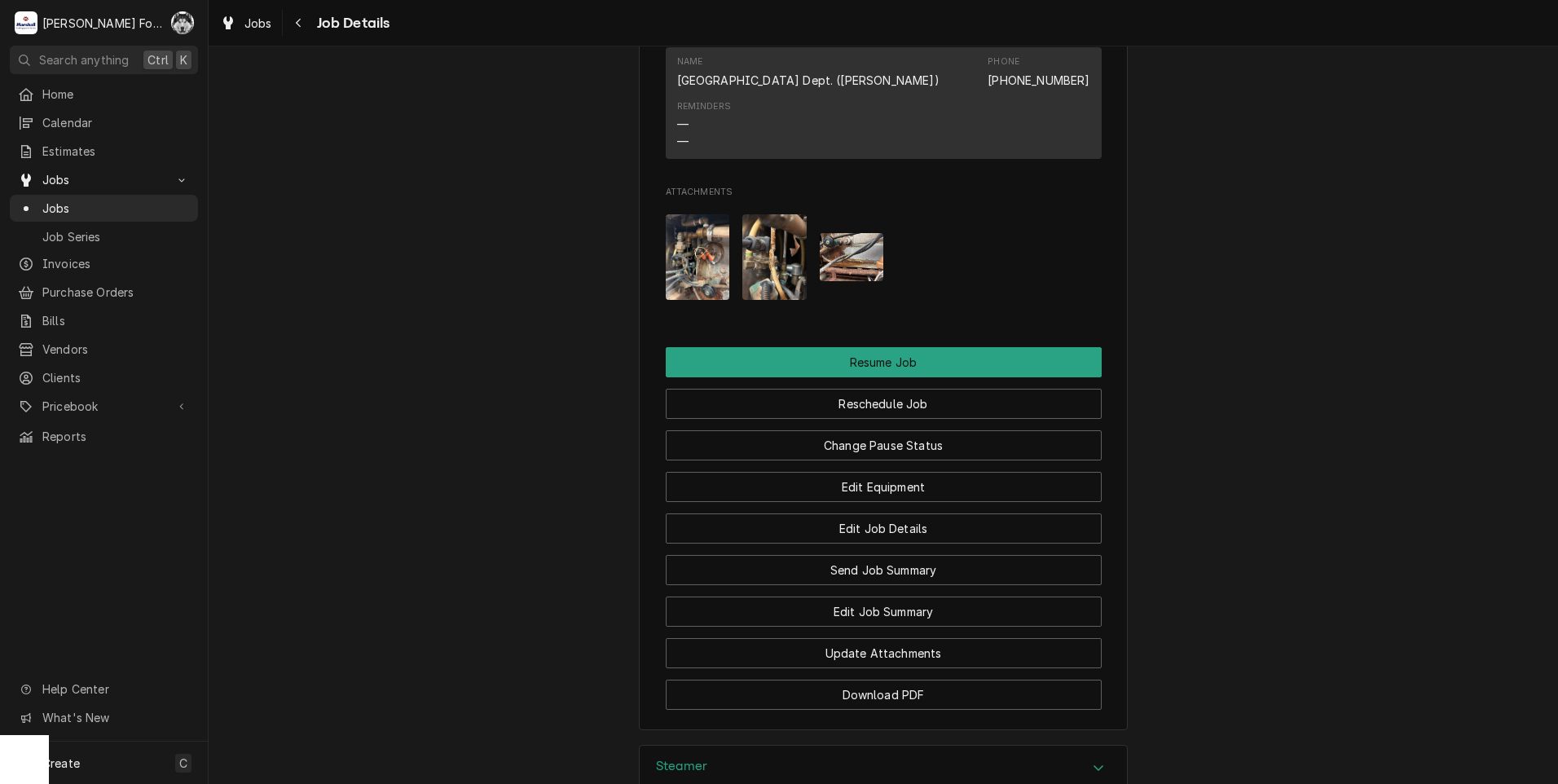
scroll to position [1766, 0]
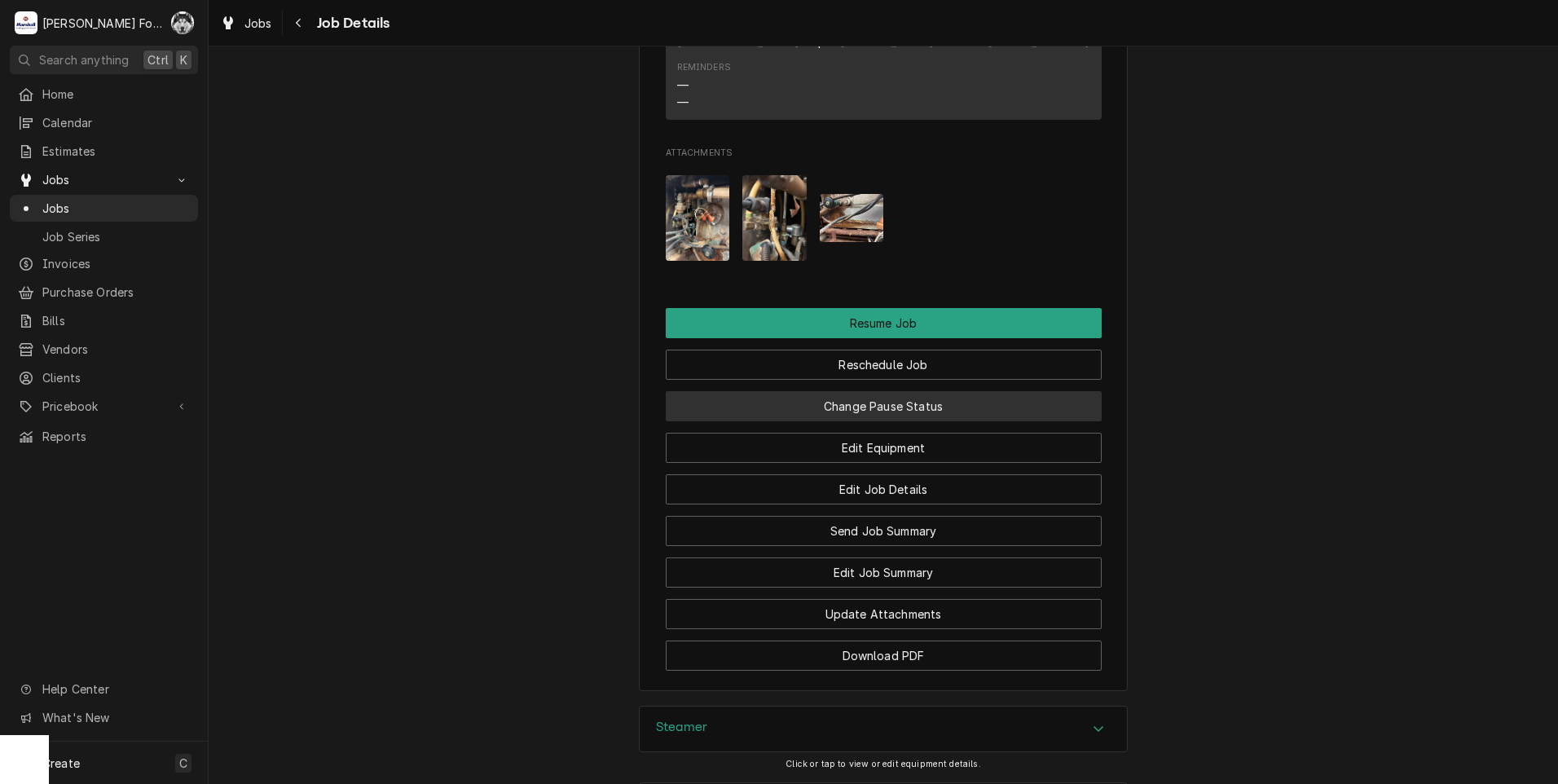
click at [825, 404] on button "Change Pause Status" at bounding box center [883, 405] width 436 height 30
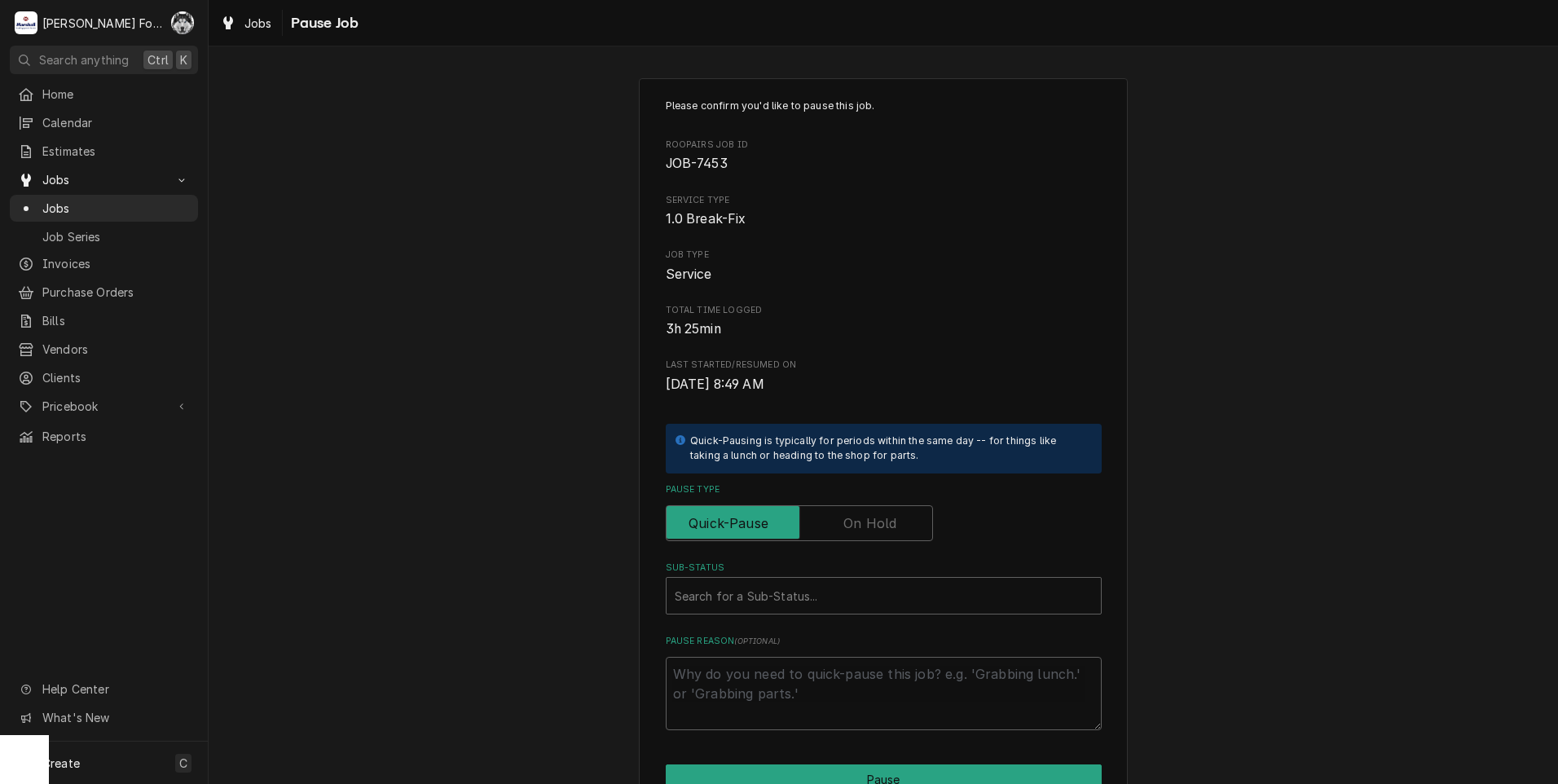
click at [858, 514] on label "Pause Type" at bounding box center [799, 522] width 267 height 36
click at [858, 514] on input "Pause Type" at bounding box center [799, 522] width 252 height 36
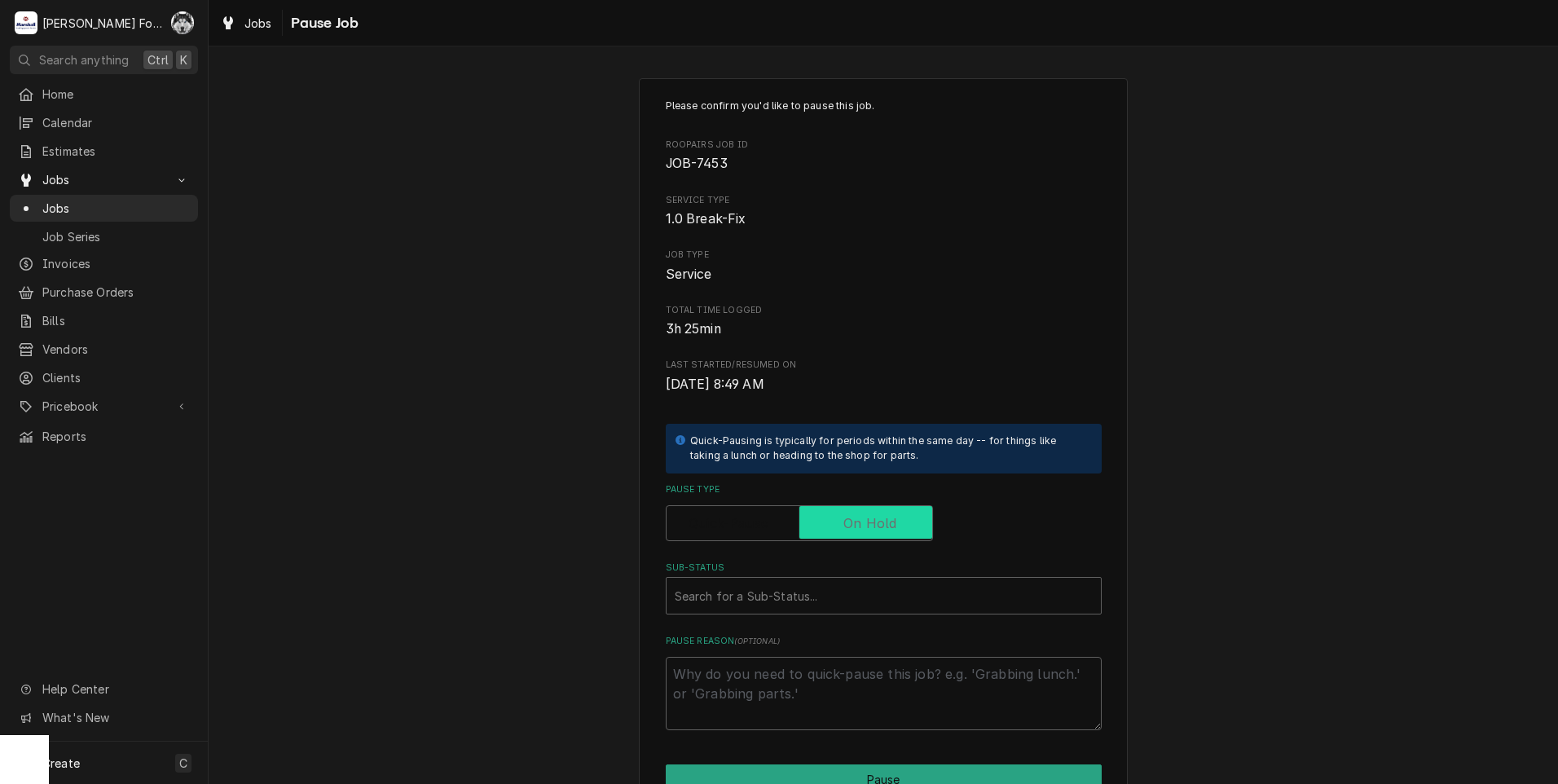
checkbox input "true"
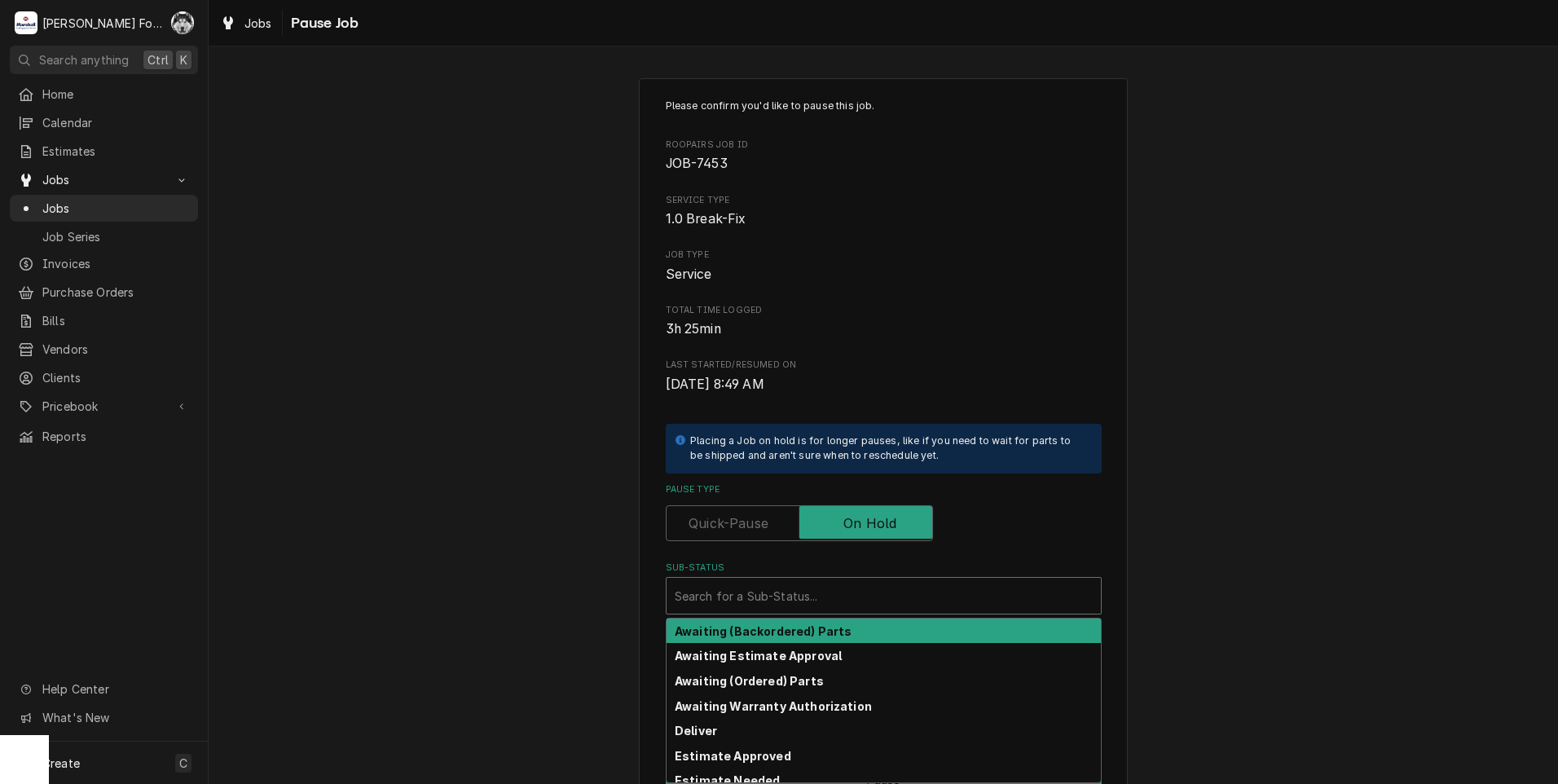
click at [810, 595] on div "Sub-Status" at bounding box center [883, 596] width 418 height 30
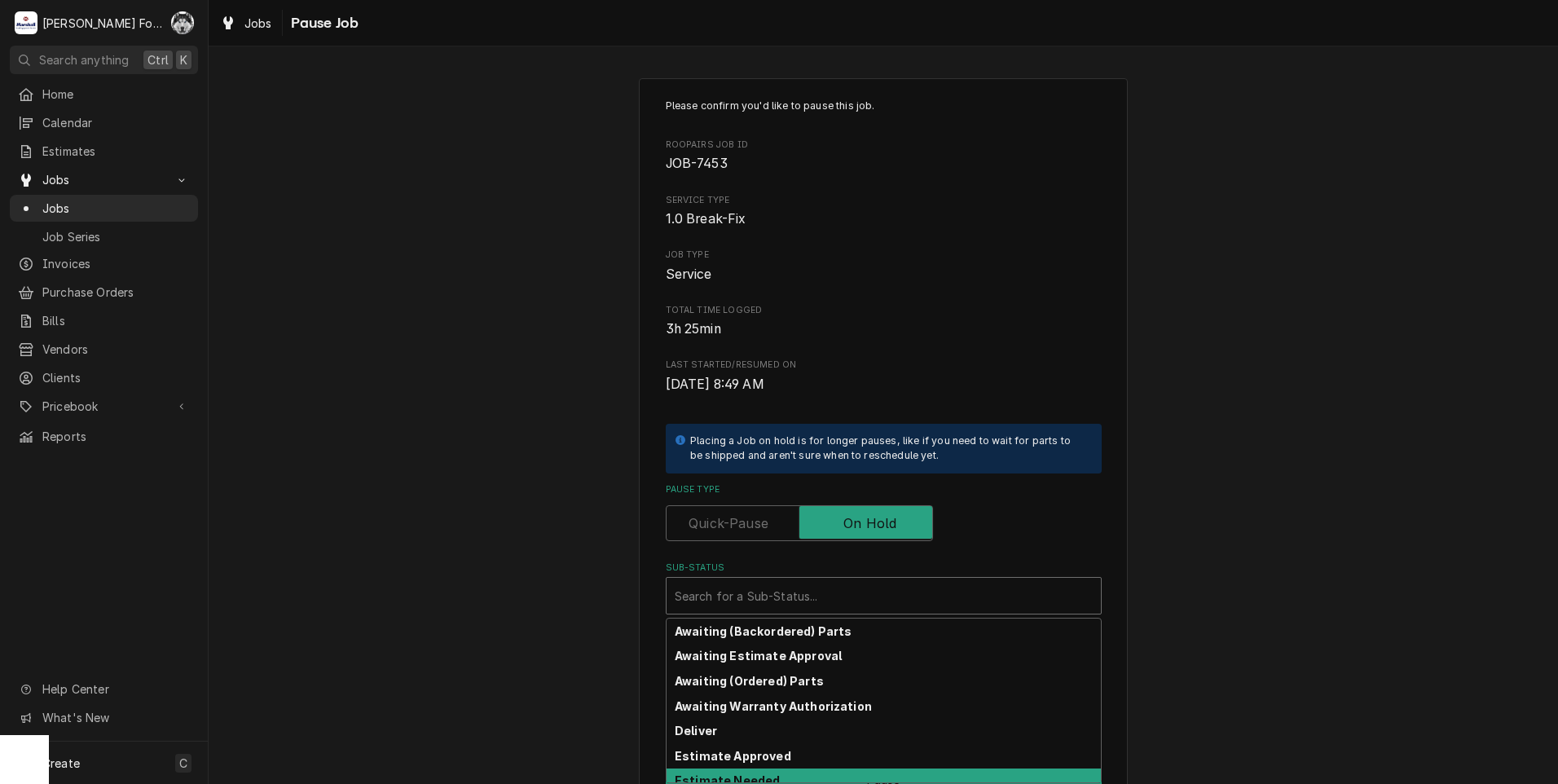
click at [767, 768] on div "Estimate Needed" at bounding box center [883, 780] width 434 height 25
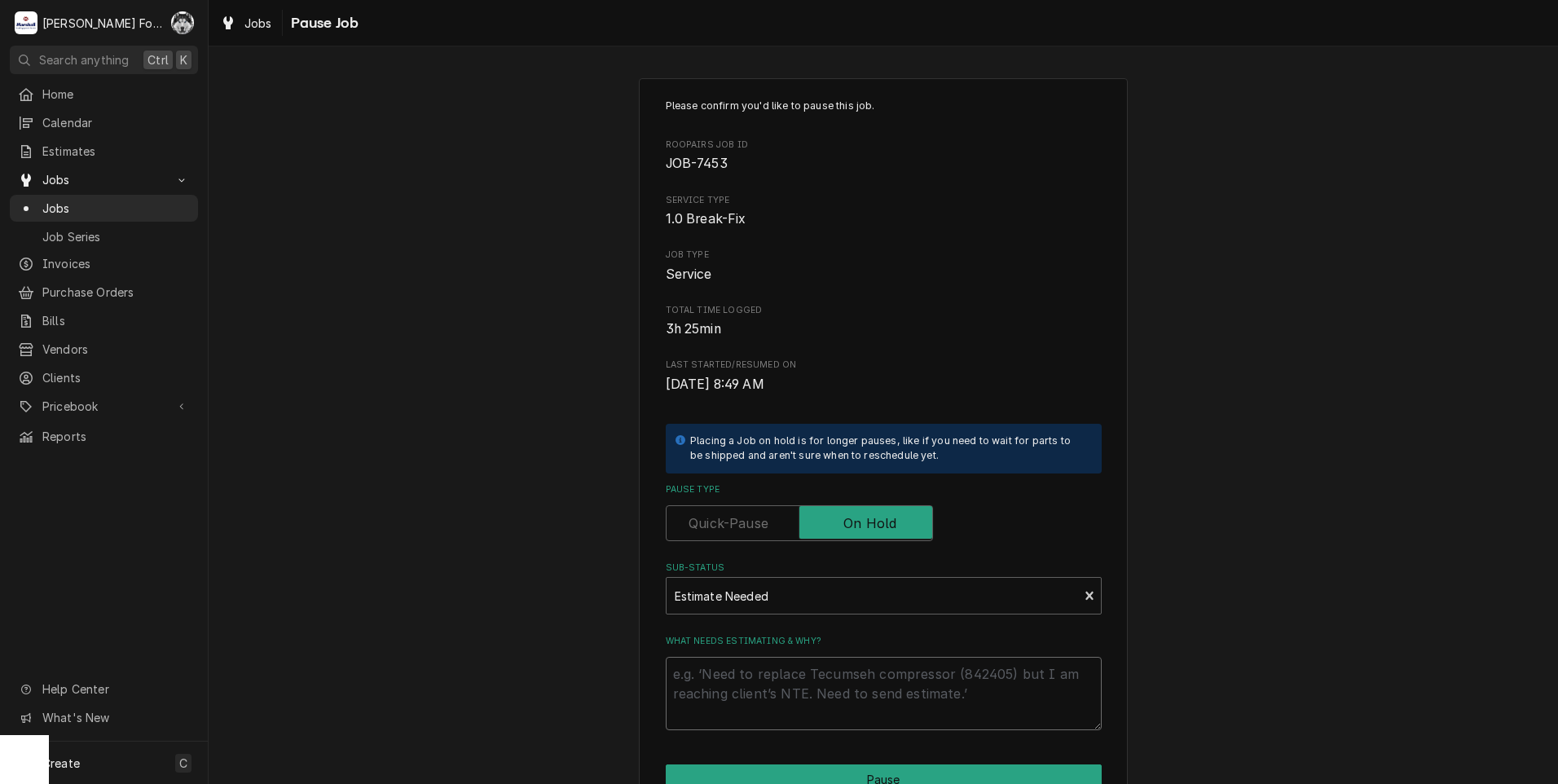
drag, startPoint x: 751, startPoint y: 687, endPoint x: 759, endPoint y: 681, distance: 10.0
click at [751, 685] on textarea "What needs estimating & why?" at bounding box center [883, 693] width 436 height 73
type textarea "x"
type textarea "P"
type textarea "x"
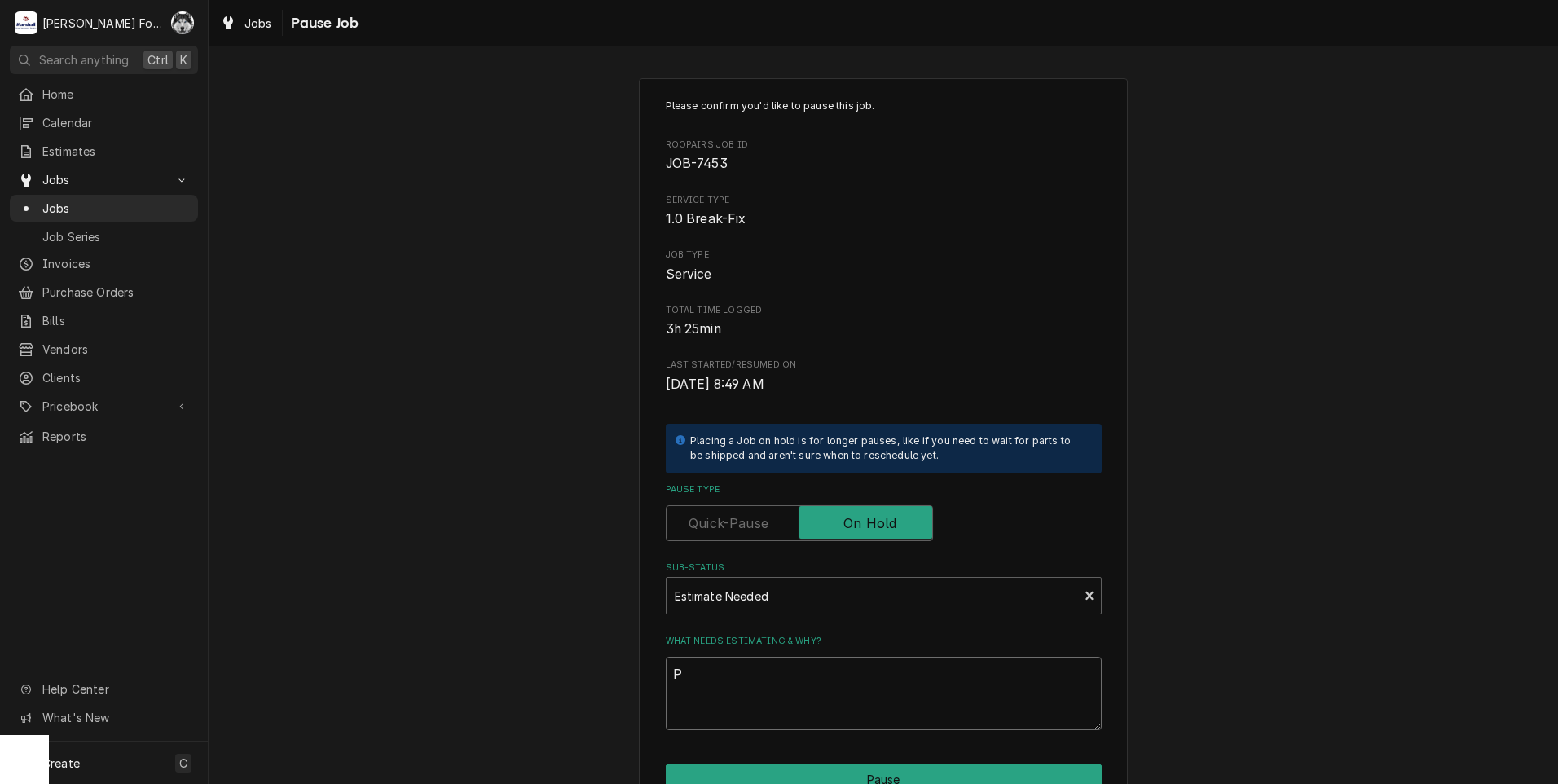
type textarea "PA"
type textarea "x"
type textarea "PAR"
type textarea "x"
type textarea "PART"
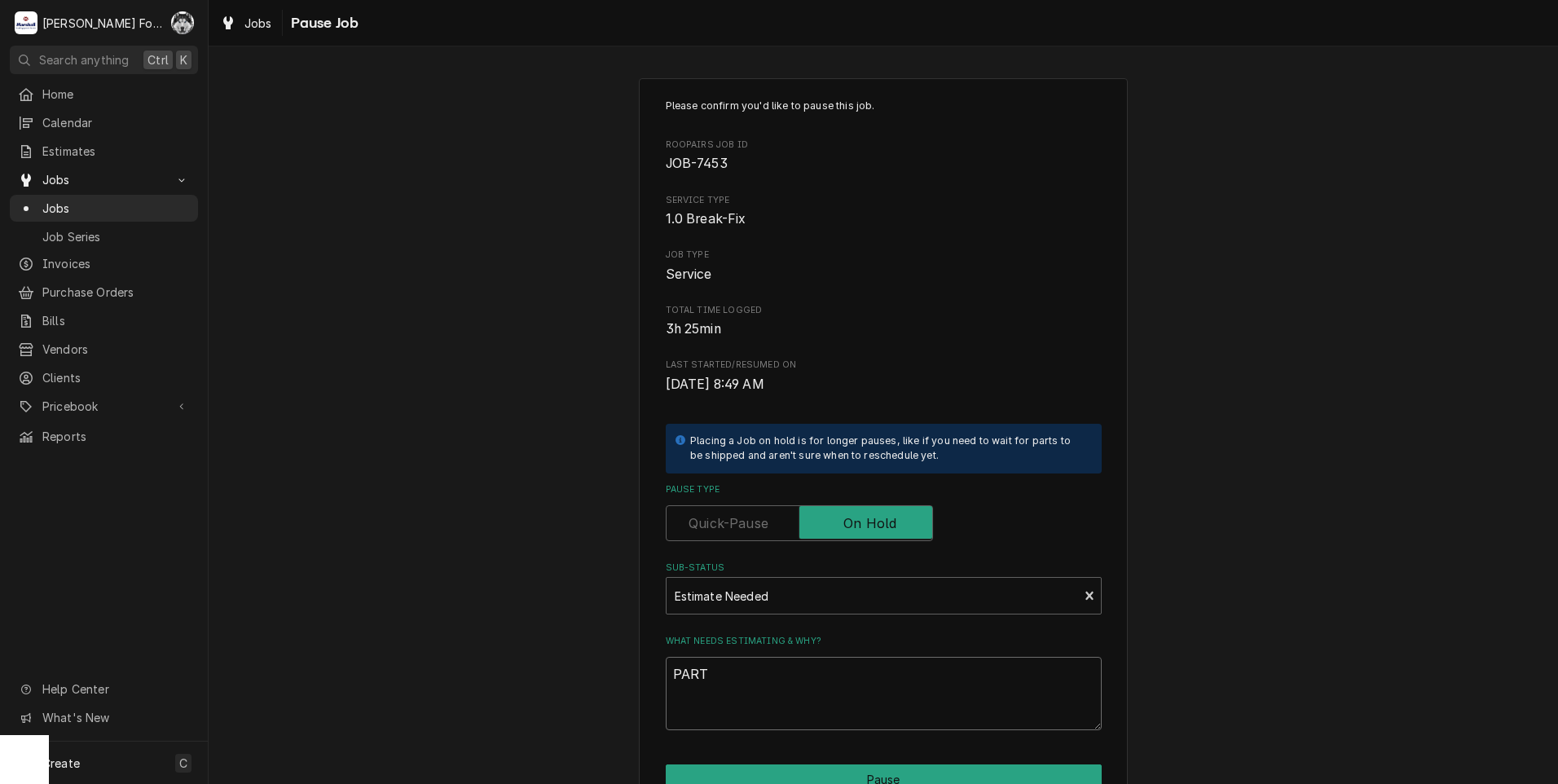
type textarea "x"
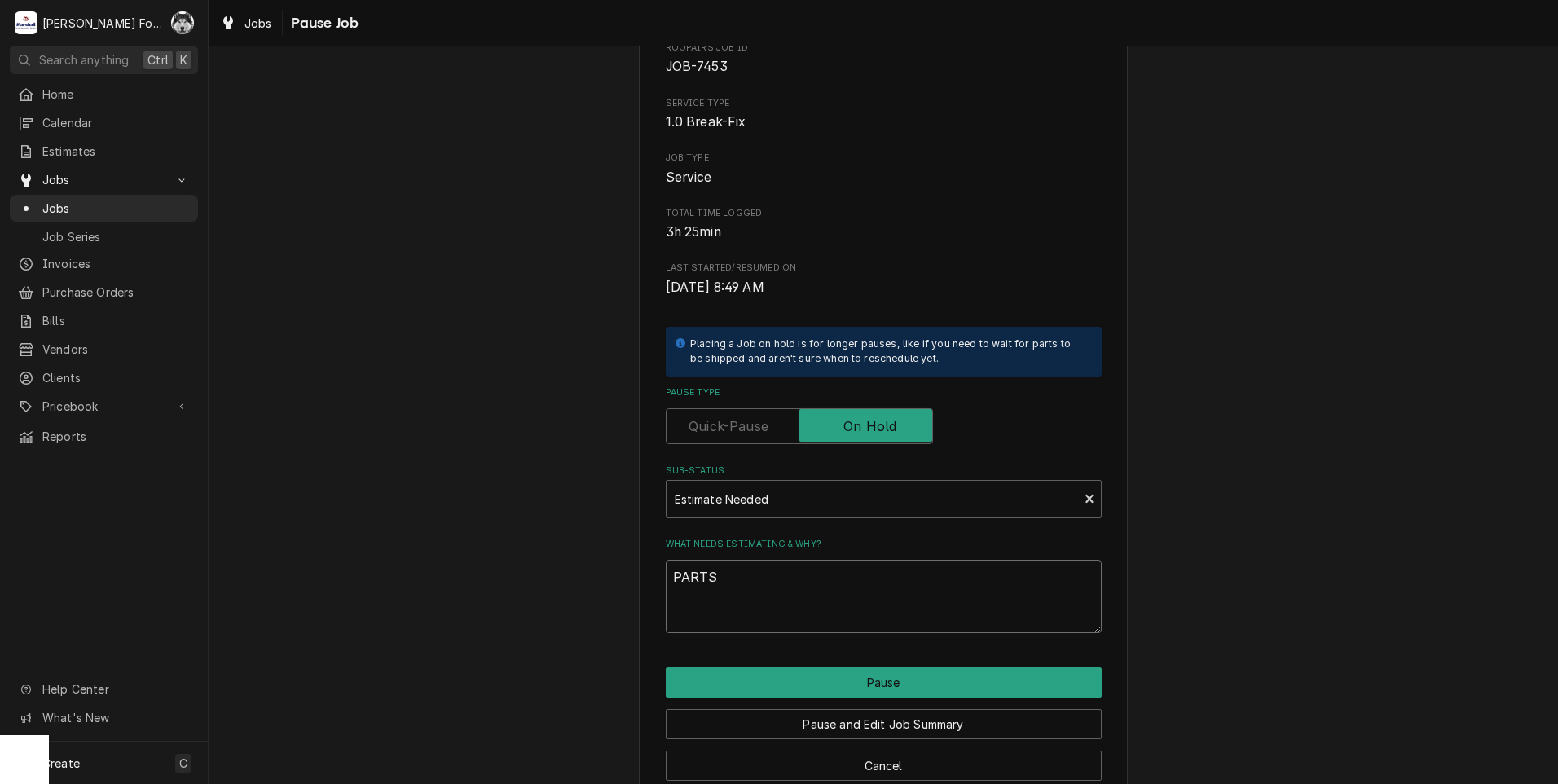
scroll to position [129, 0]
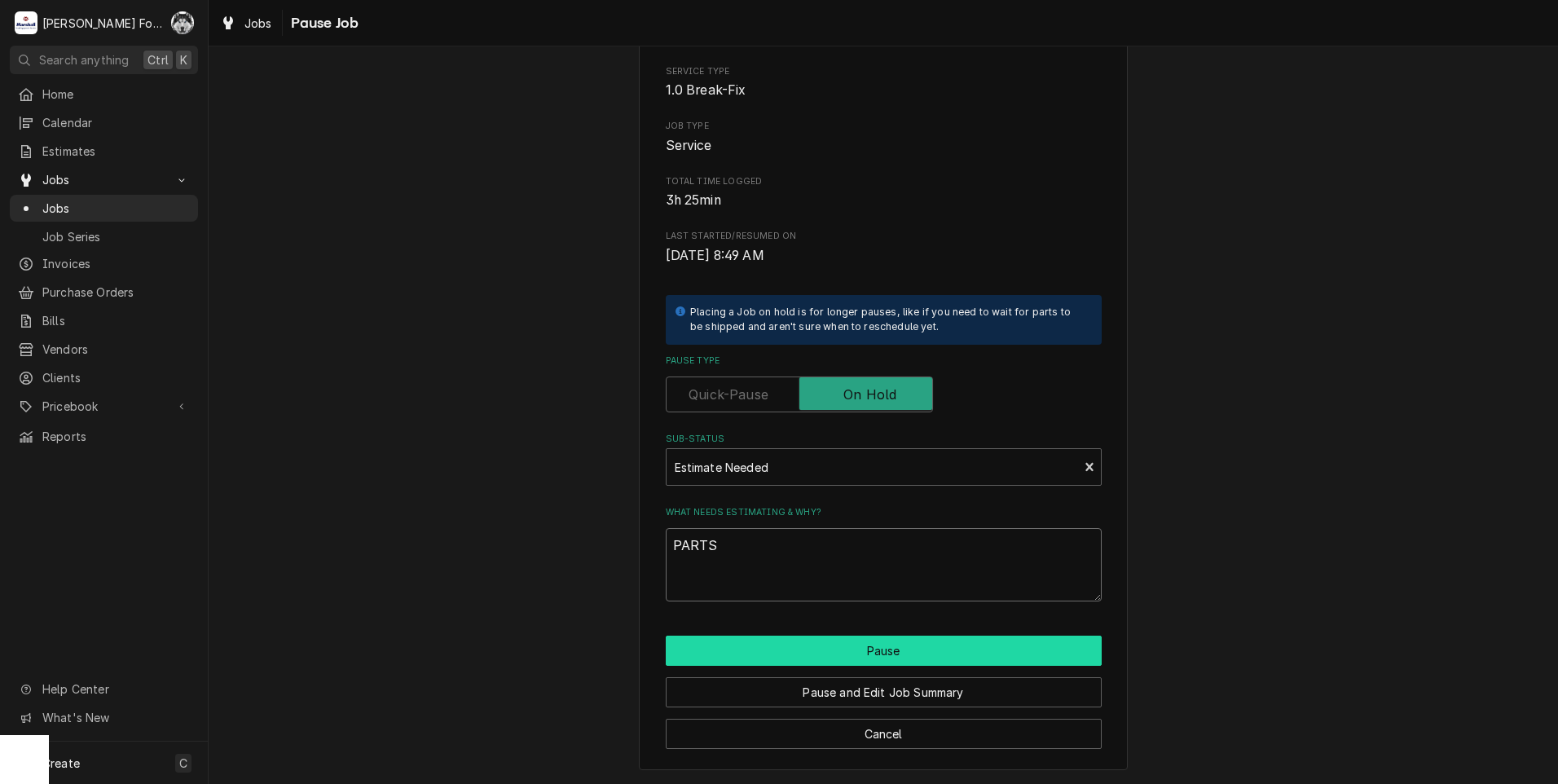
type textarea "PARTS"
click at [714, 645] on button "Pause" at bounding box center [883, 650] width 436 height 30
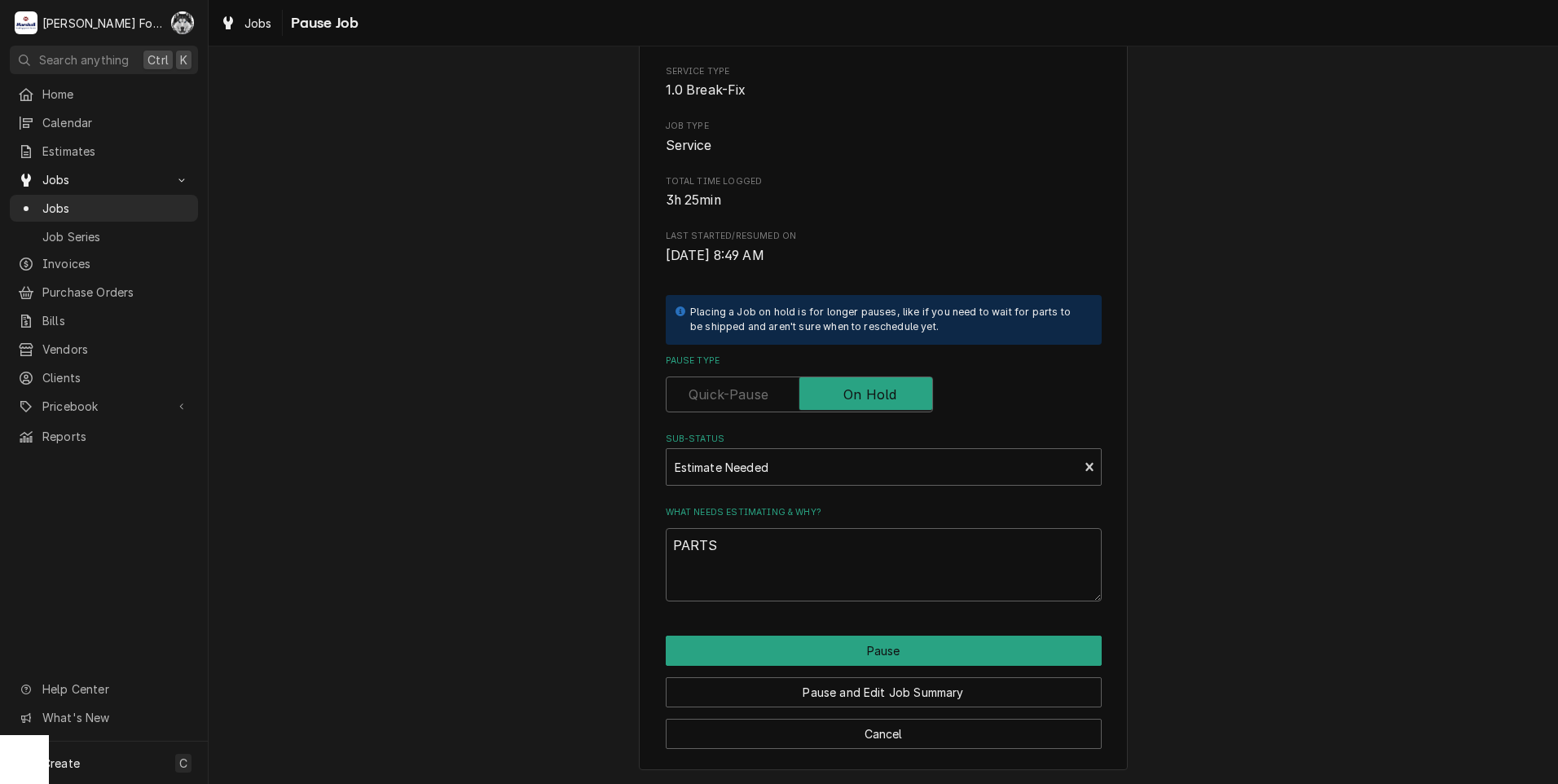
type textarea "x"
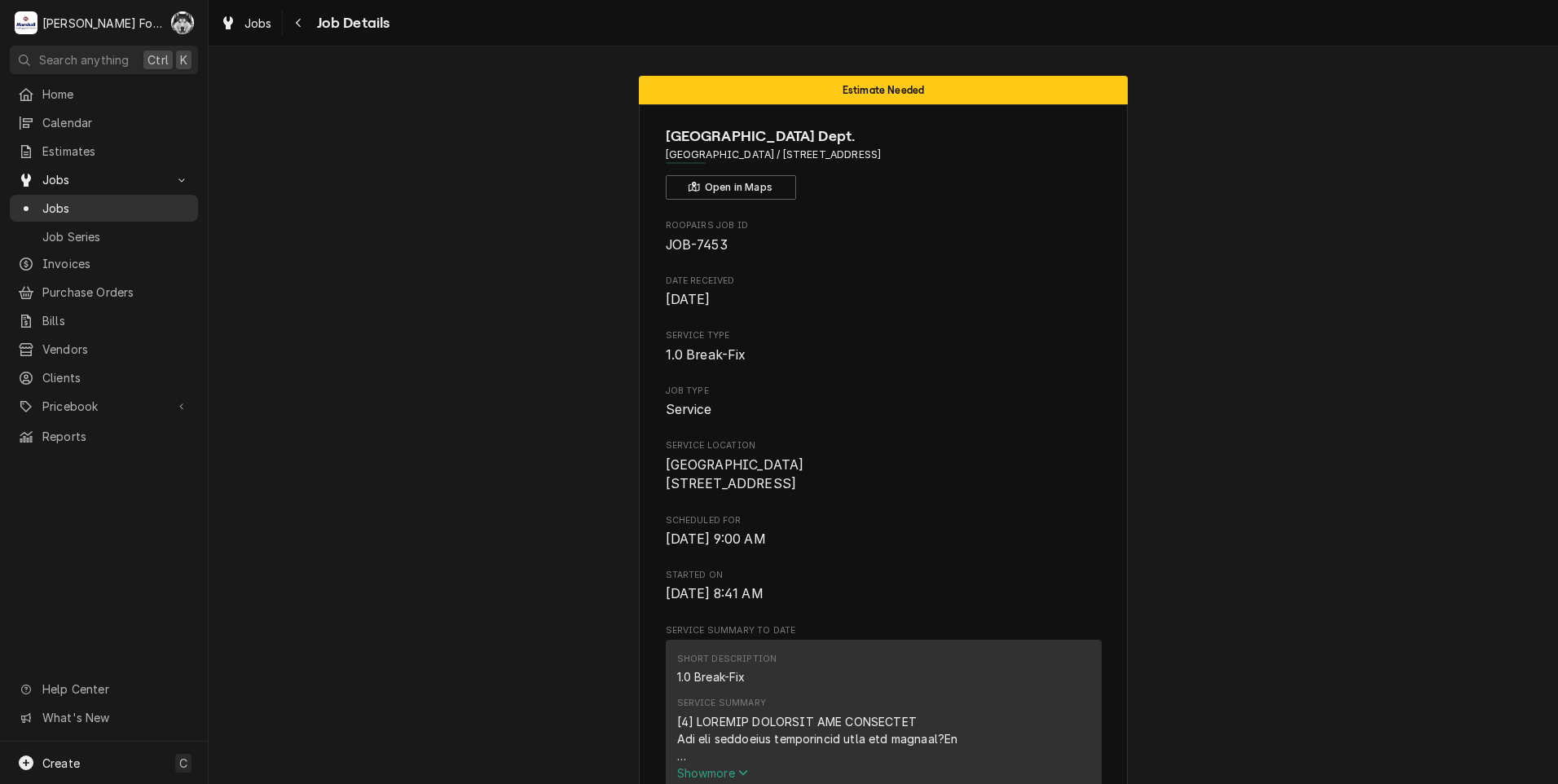
click at [50, 203] on span "Jobs" at bounding box center [116, 208] width 148 height 17
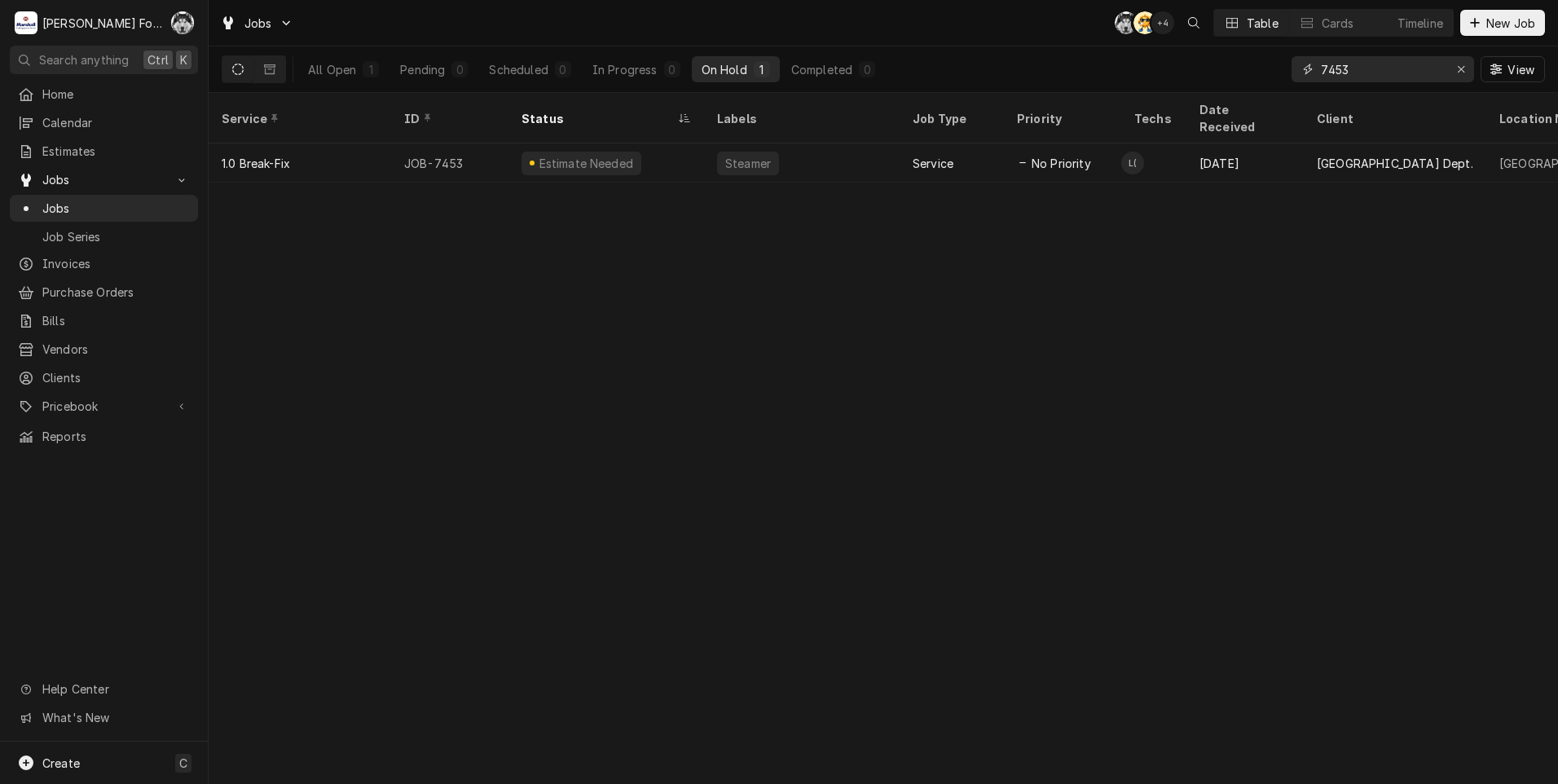
drag, startPoint x: 1362, startPoint y: 74, endPoint x: 1250, endPoint y: 84, distance: 112.4
click at [1251, 84] on div "All Open 1 Pending 0 Scheduled 0 In Progress 0 On Hold 1 Completed 0 7453 View" at bounding box center [883, 69] width 1323 height 45
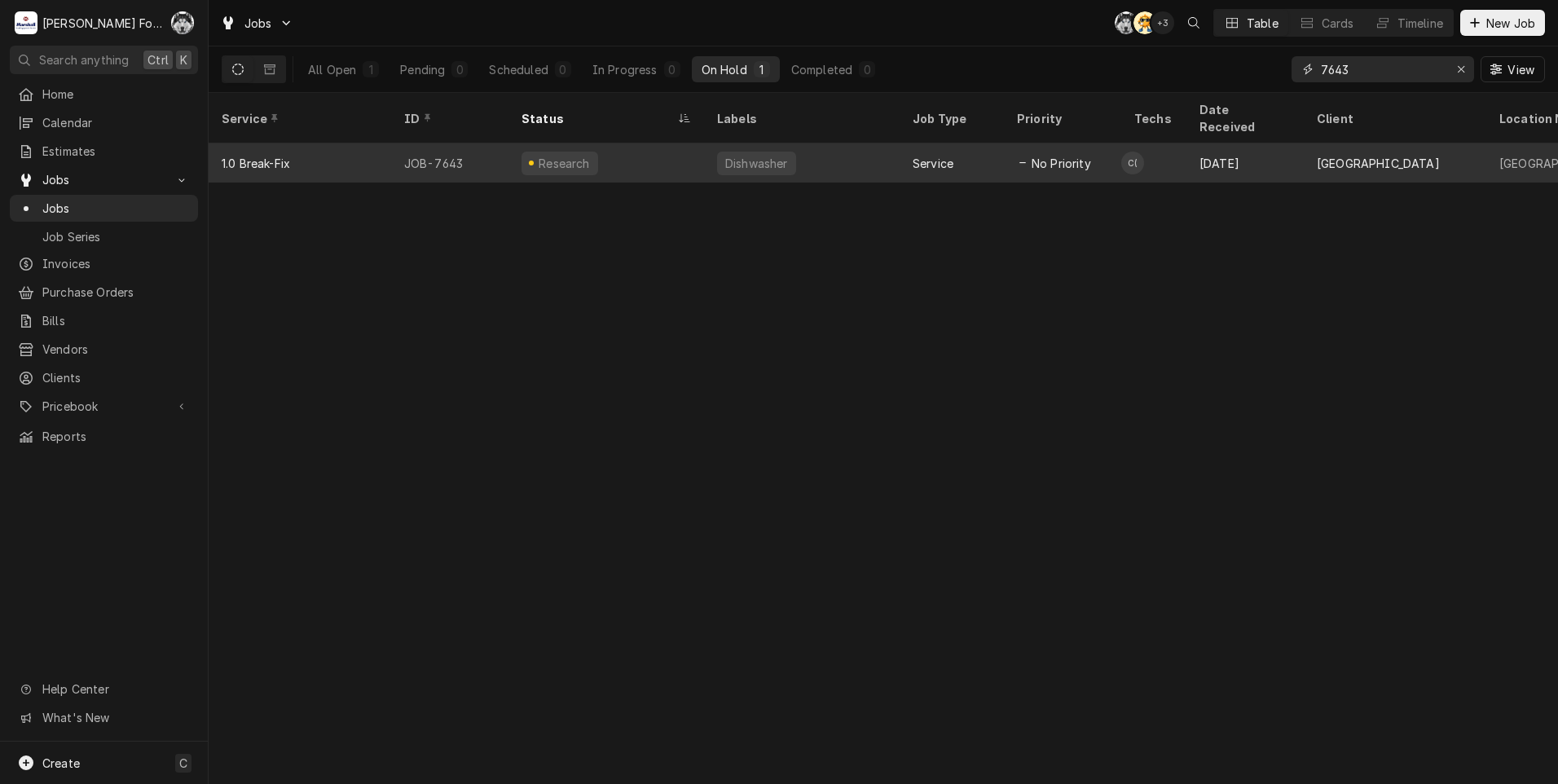
type input "7643"
click at [650, 146] on div "Research" at bounding box center [606, 163] width 196 height 39
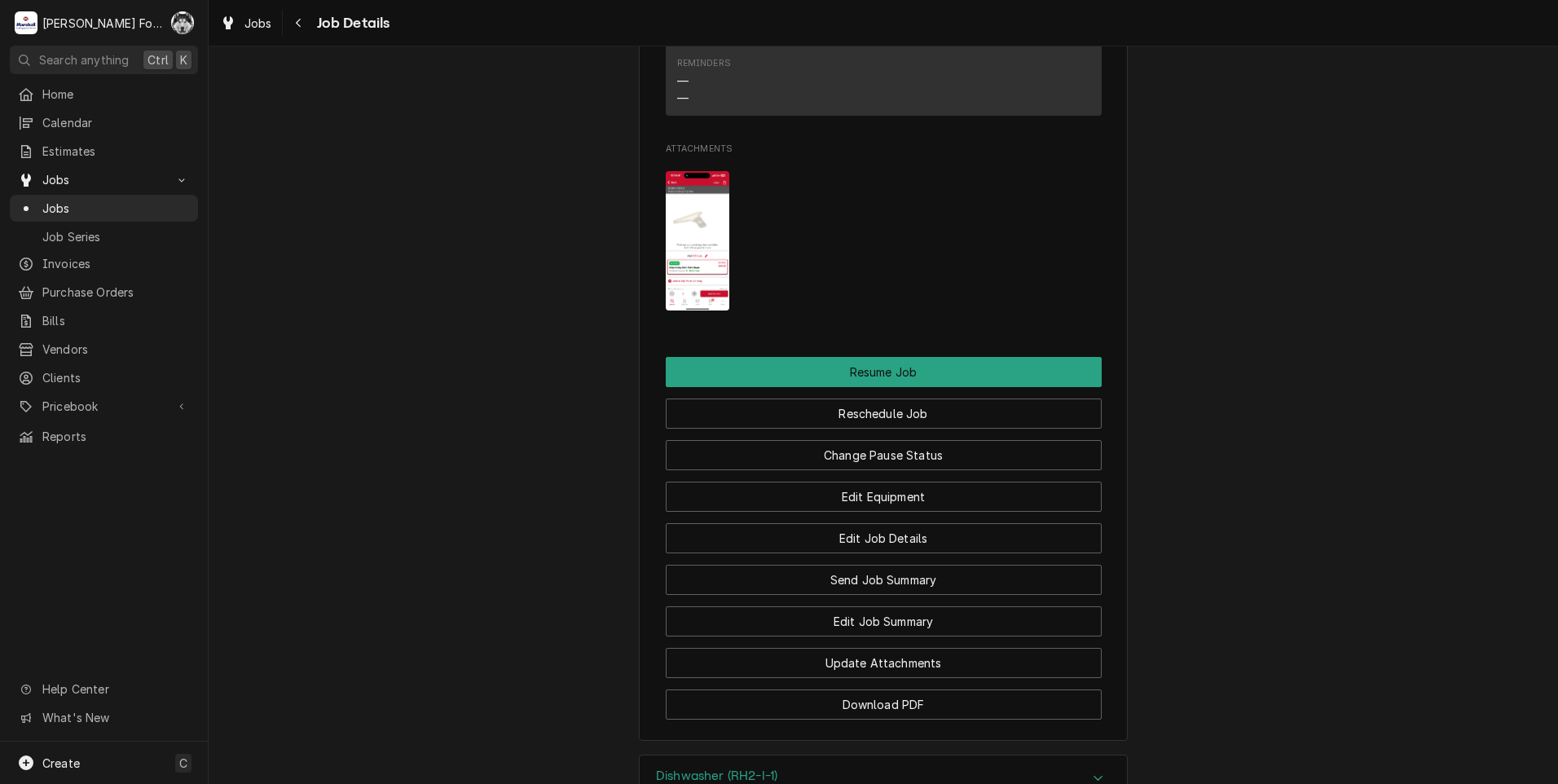
scroll to position [2427, 0]
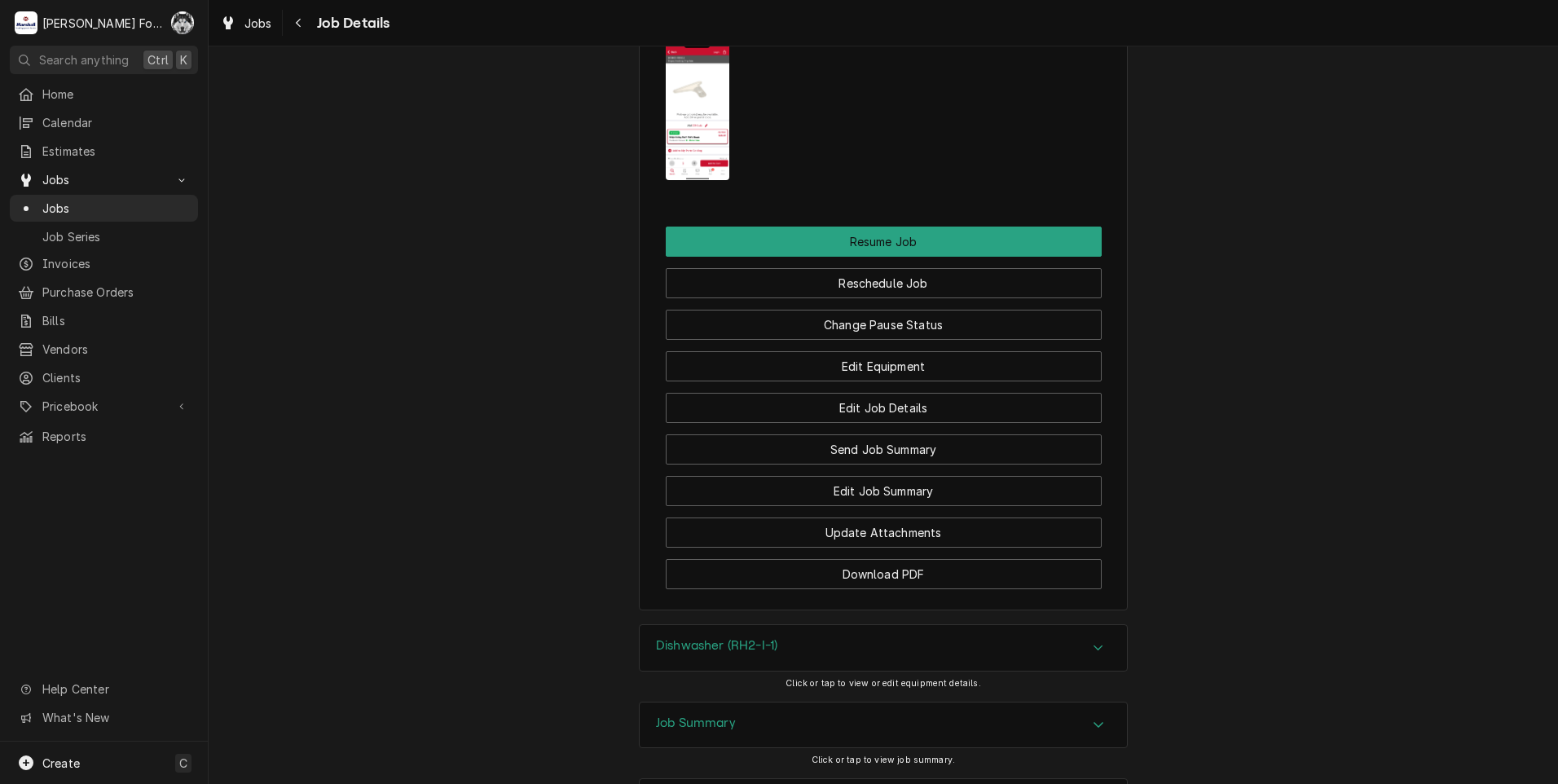
click at [756, 624] on div "Dishwasher (RH2-I-1)" at bounding box center [882, 647] width 487 height 45
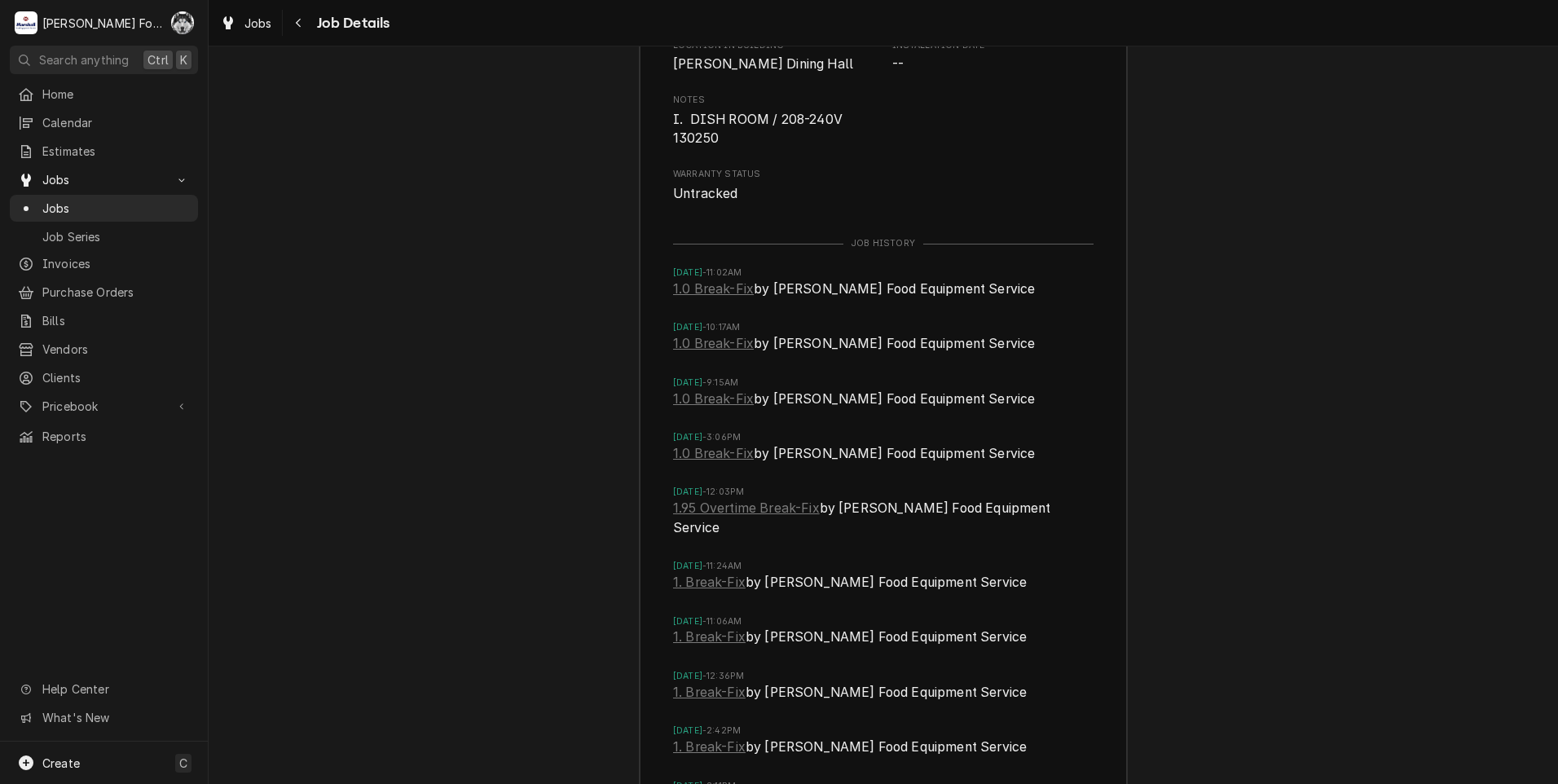
scroll to position [3482, 0]
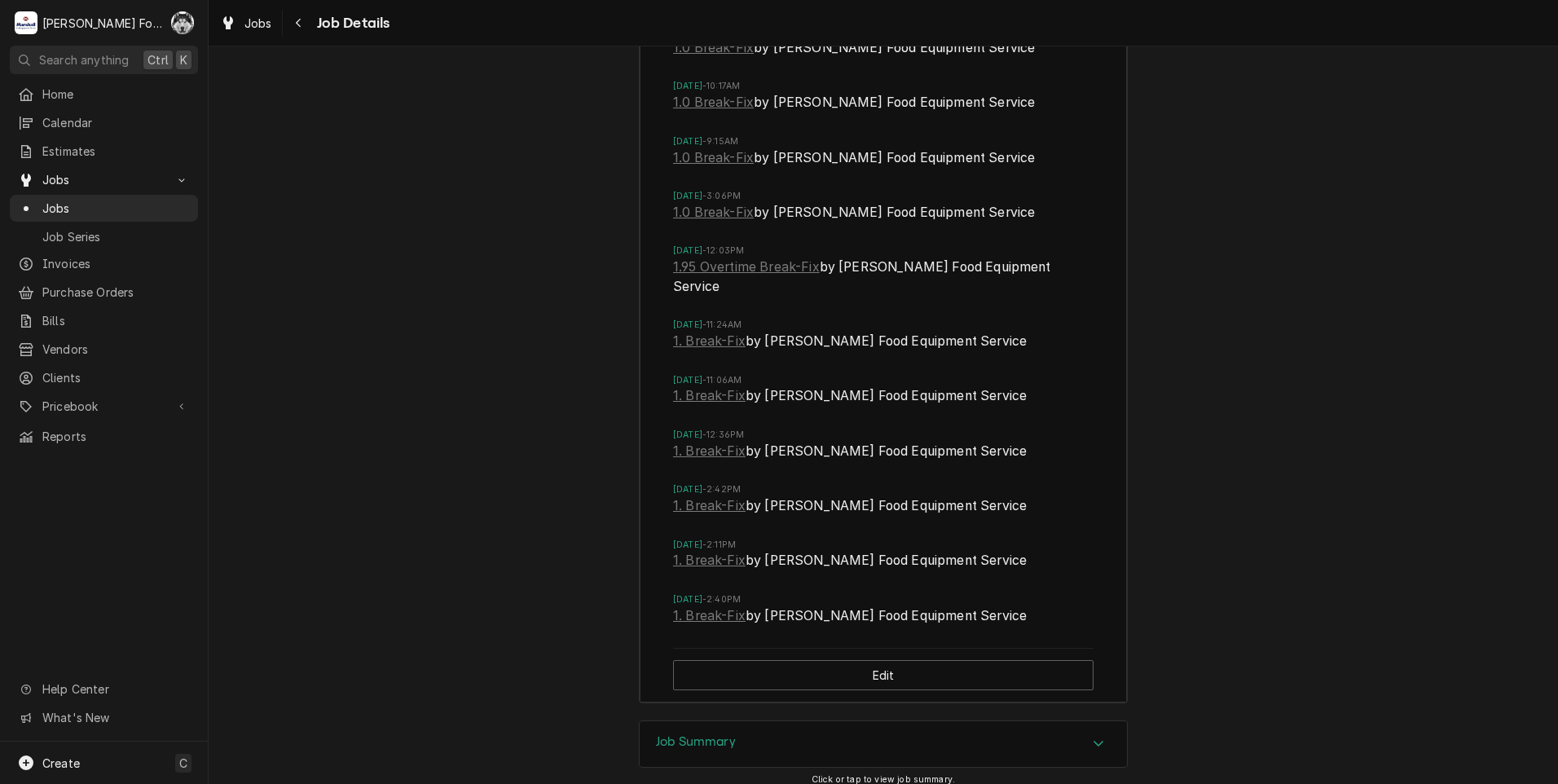
click at [734, 721] on div "Job Summary" at bounding box center [882, 743] width 487 height 45
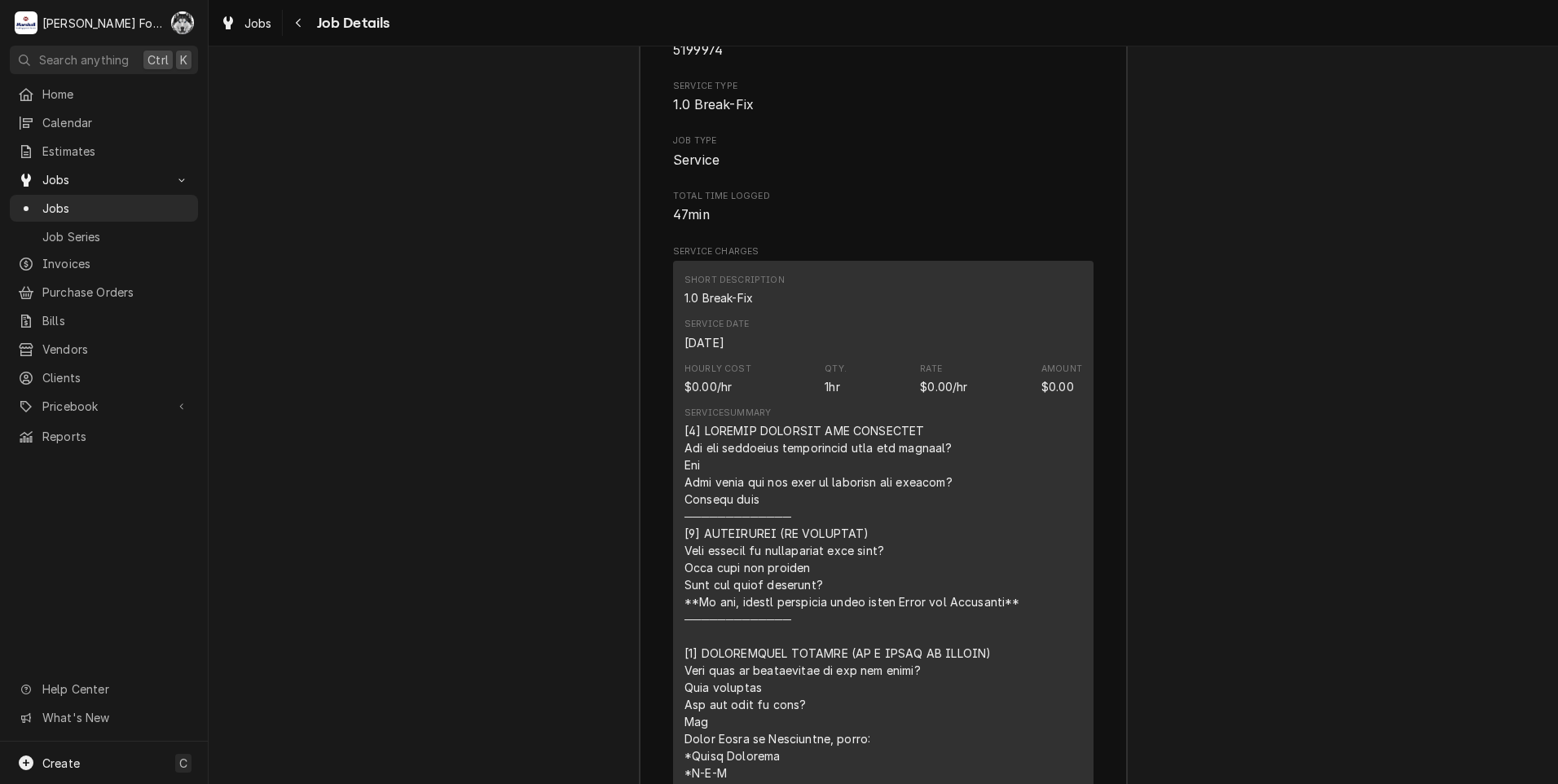
scroll to position [4789, 0]
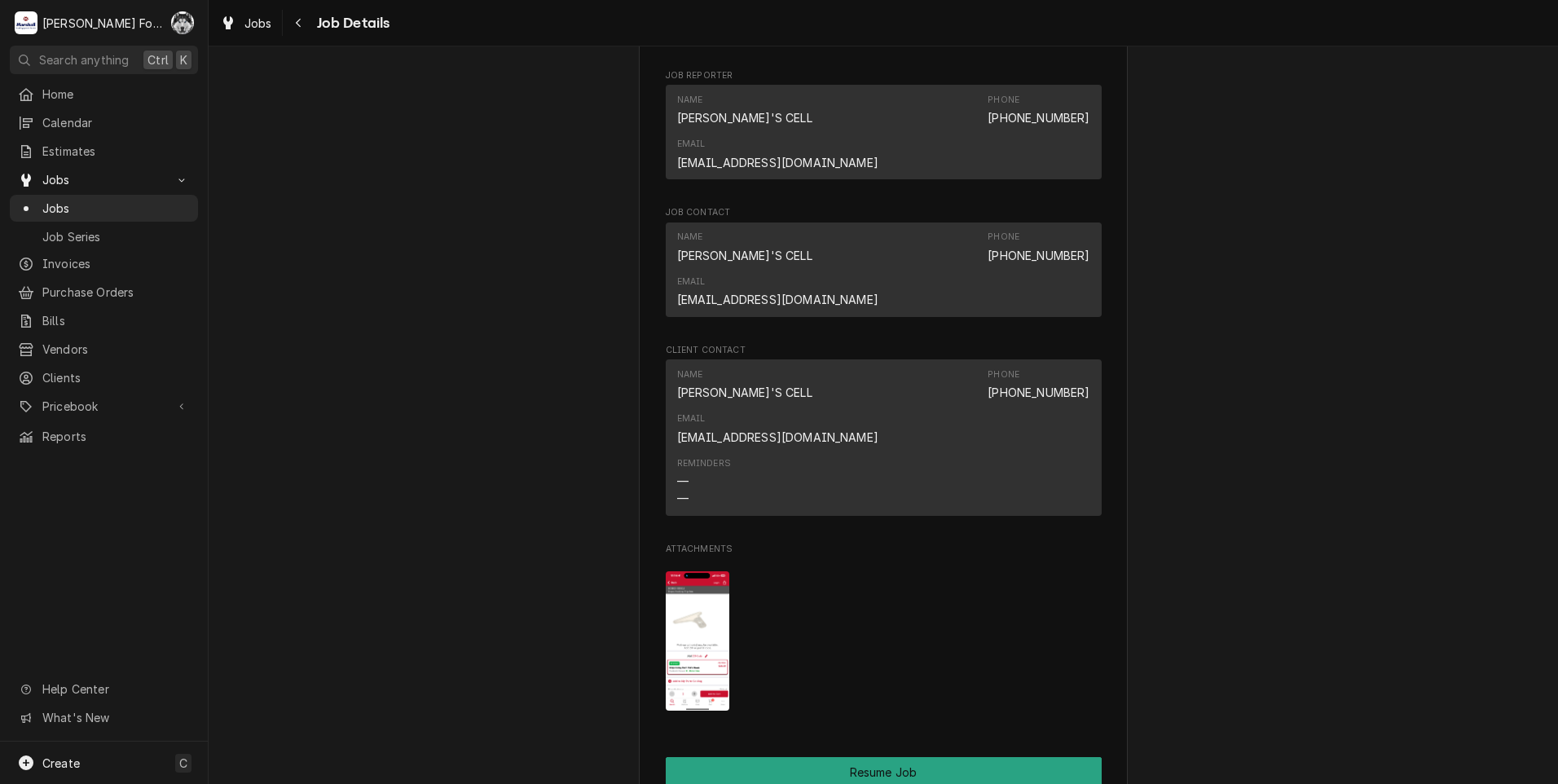
scroll to position [1852, 0]
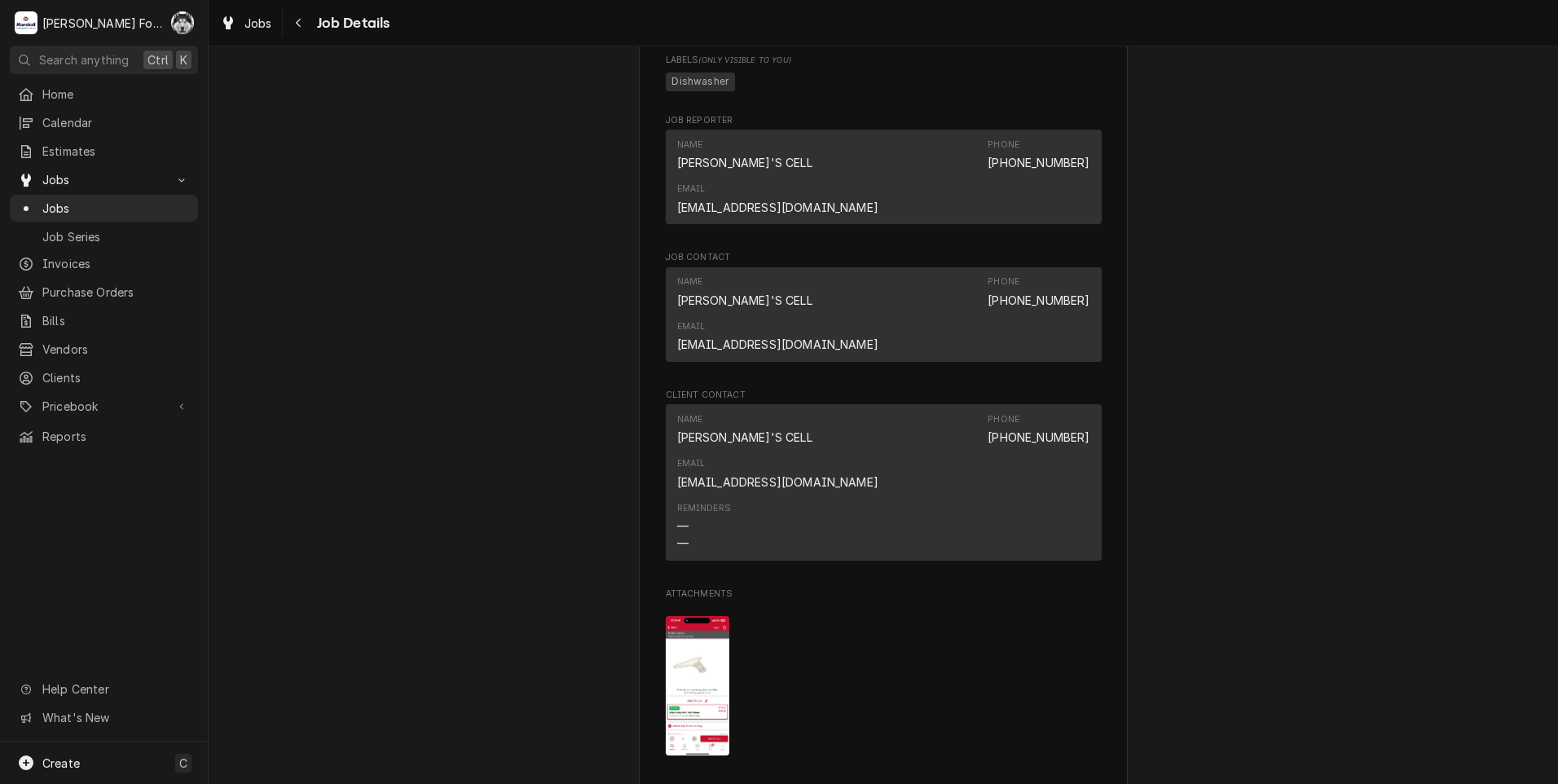
click at [697, 616] on img "Attachments" at bounding box center [697, 686] width 64 height 139
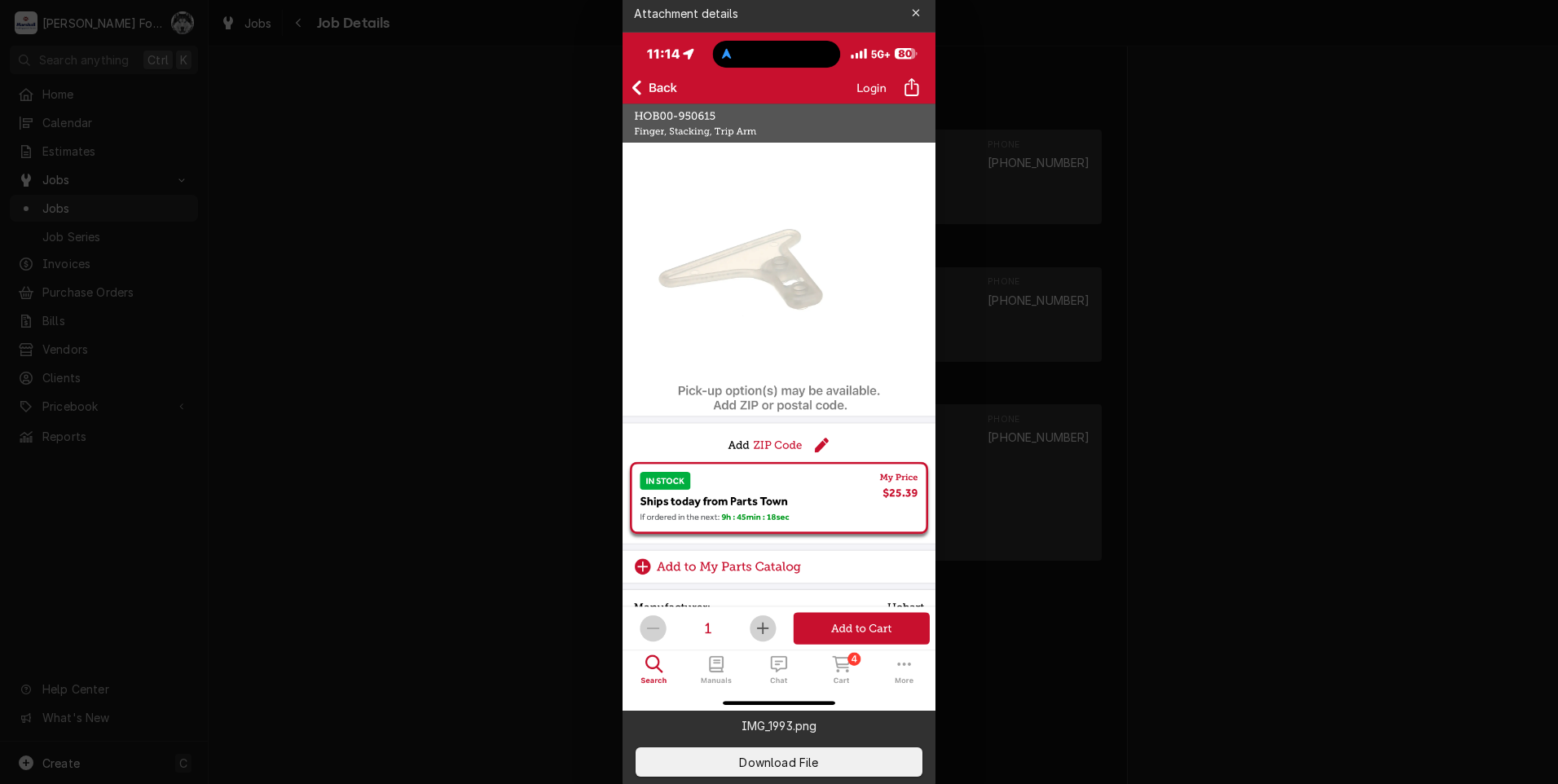
click at [501, 315] on div at bounding box center [779, 392] width 1558 height 784
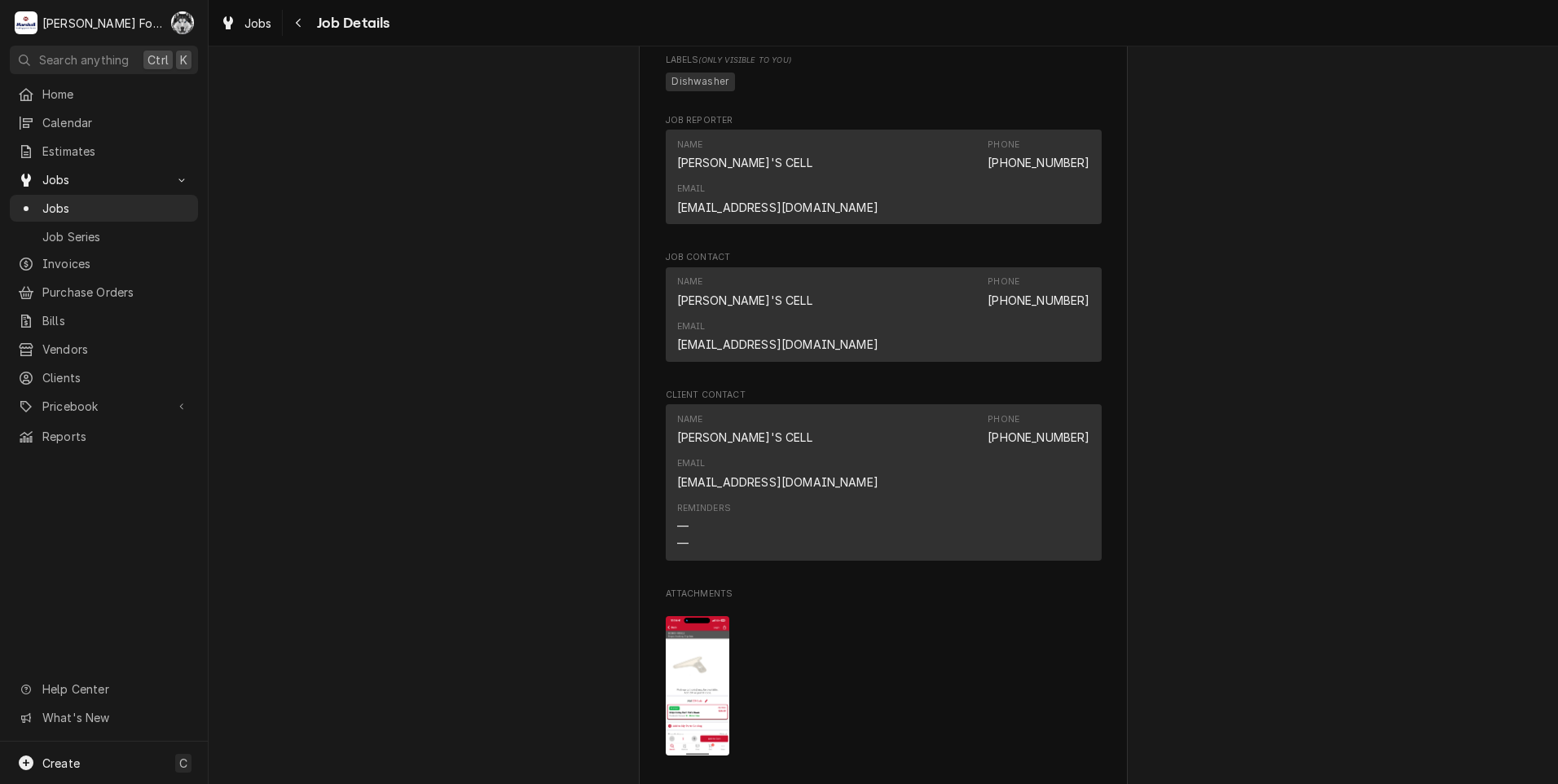
click at [665, 616] on img "Attachments" at bounding box center [697, 686] width 64 height 139
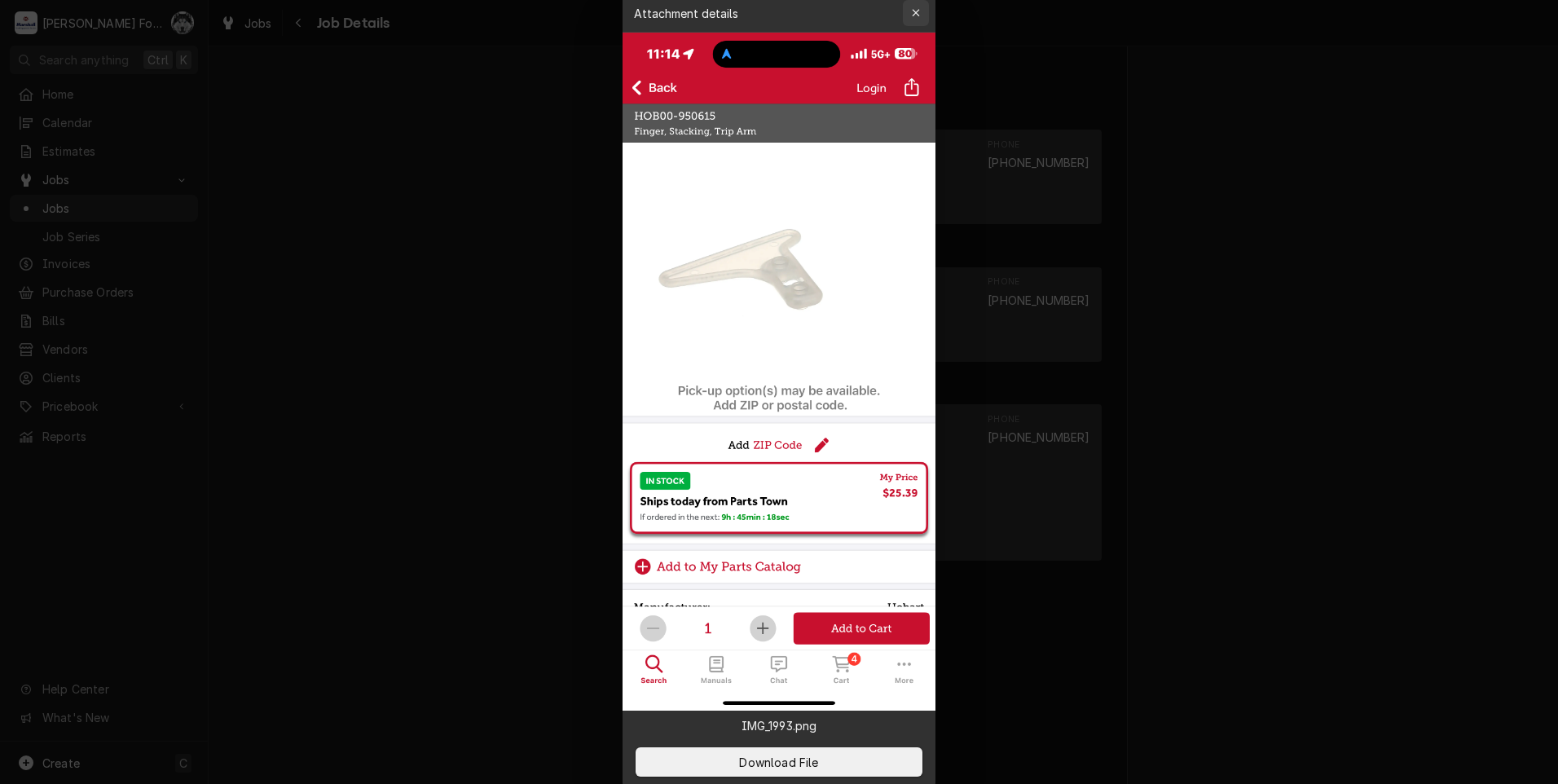
click at [913, 14] on icon "button" at bounding box center [916, 13] width 9 height 11
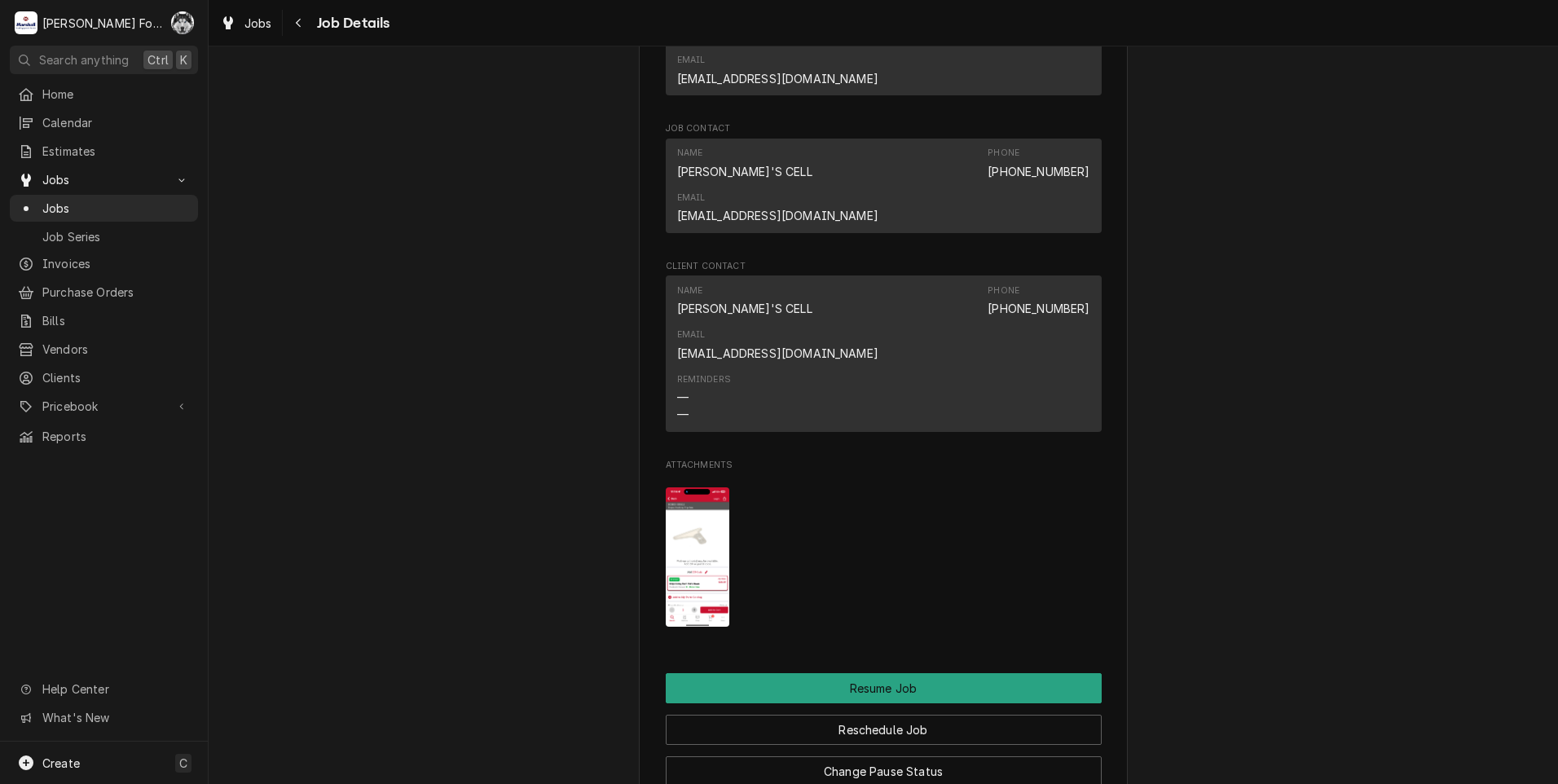
scroll to position [2394, 0]
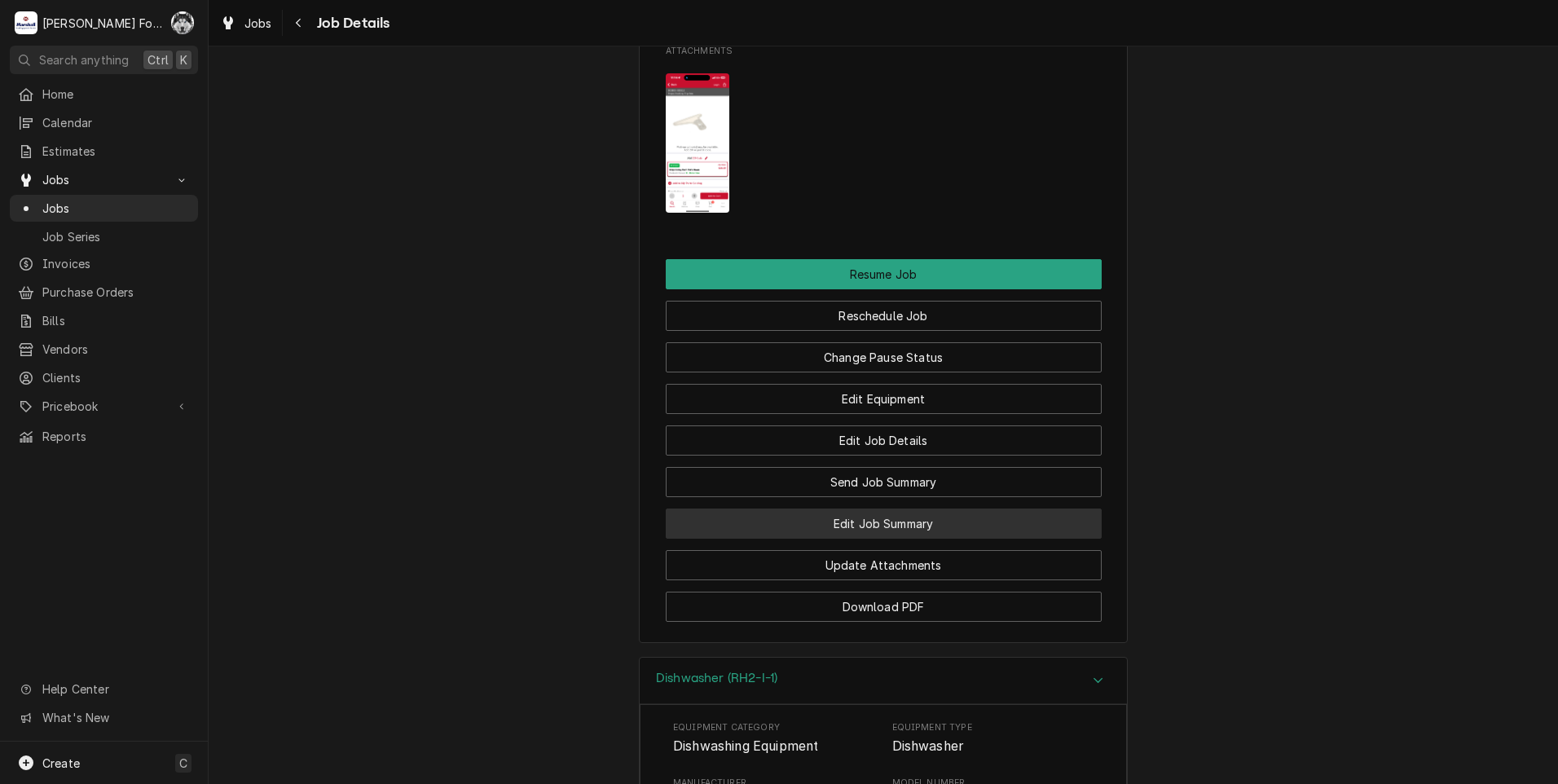
click at [831, 508] on button "Edit Job Summary" at bounding box center [883, 523] width 436 height 30
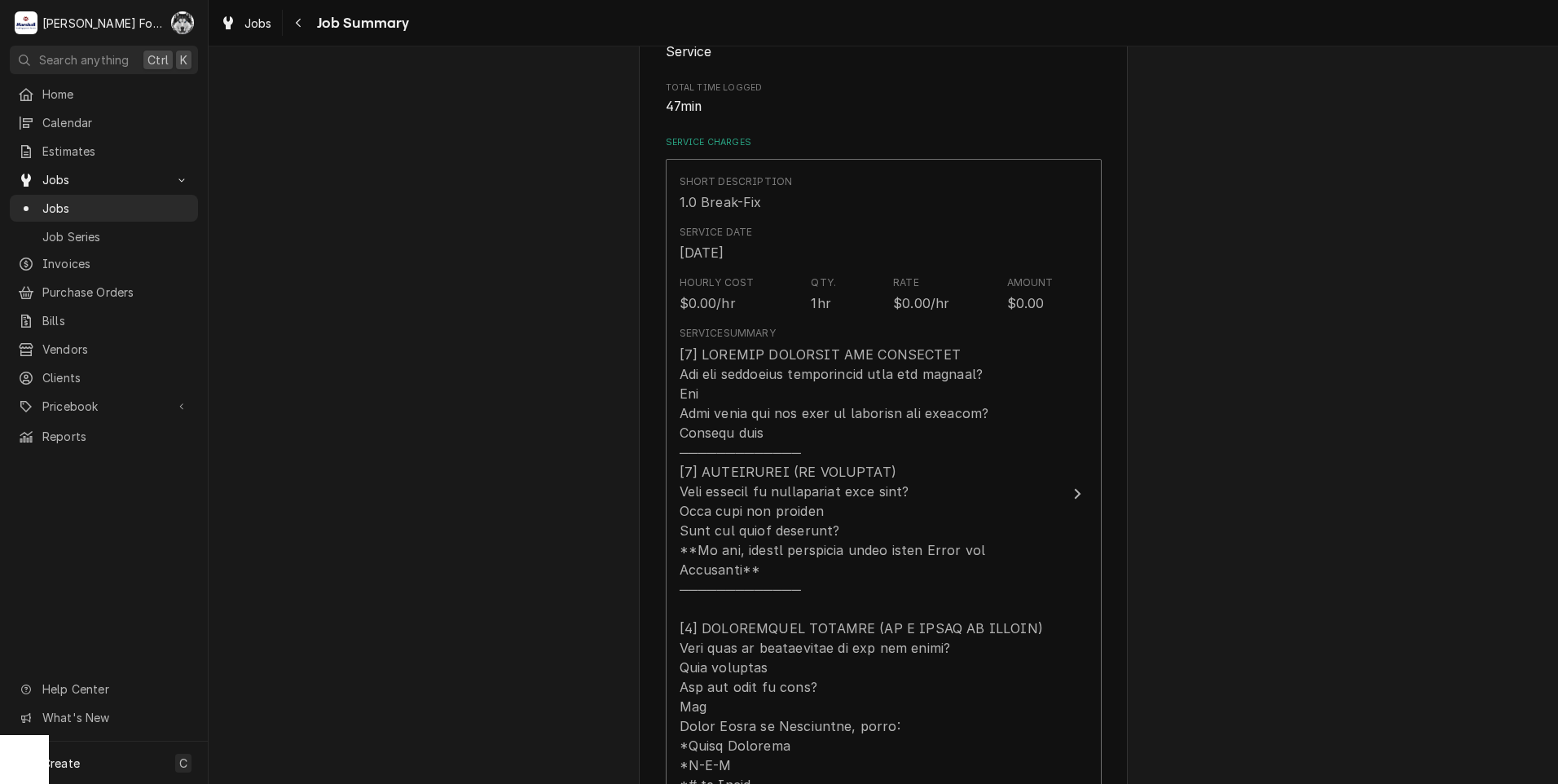
scroll to position [678, 0]
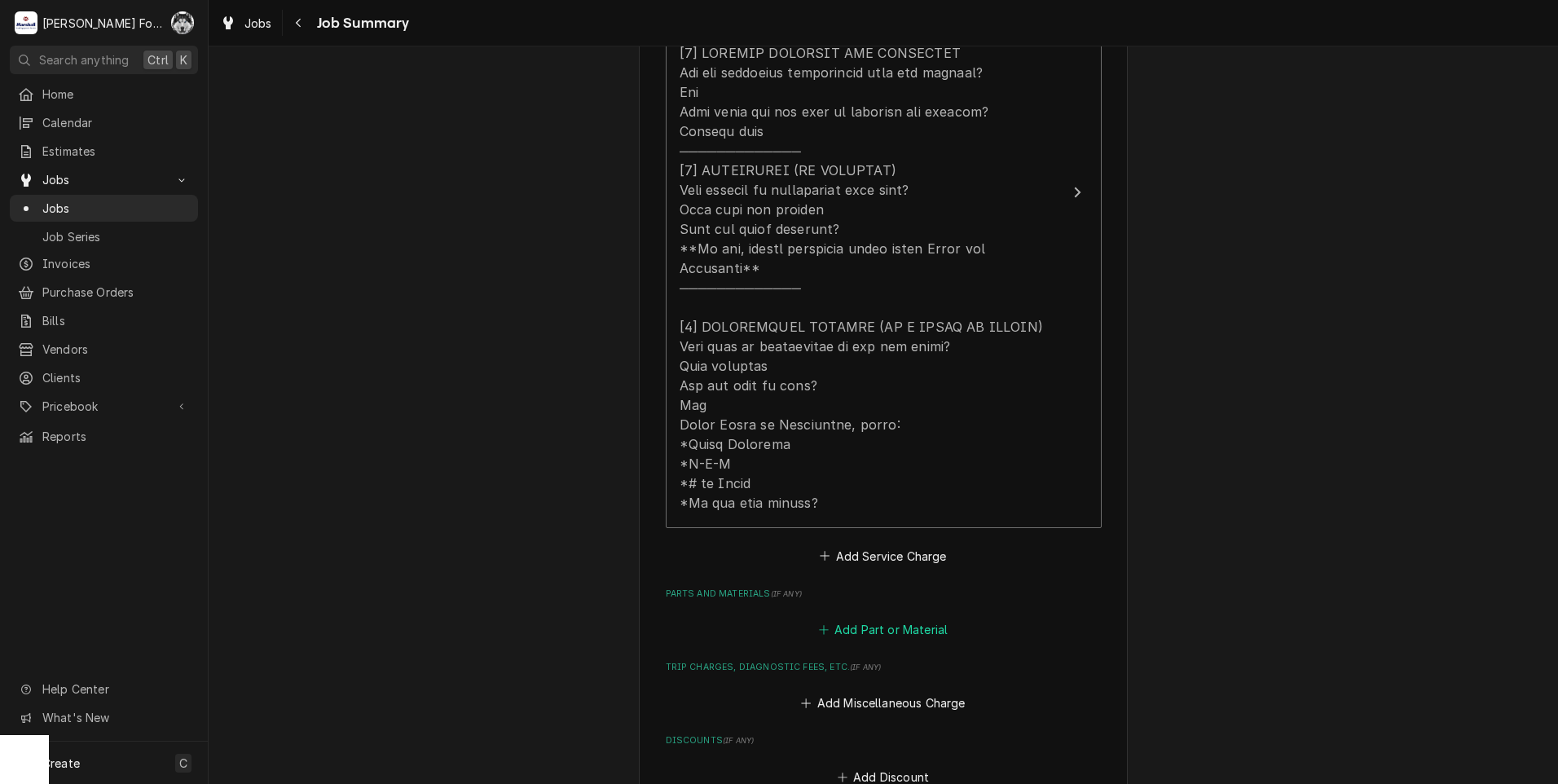
click at [884, 618] on button "Add Part or Material" at bounding box center [882, 629] width 135 height 23
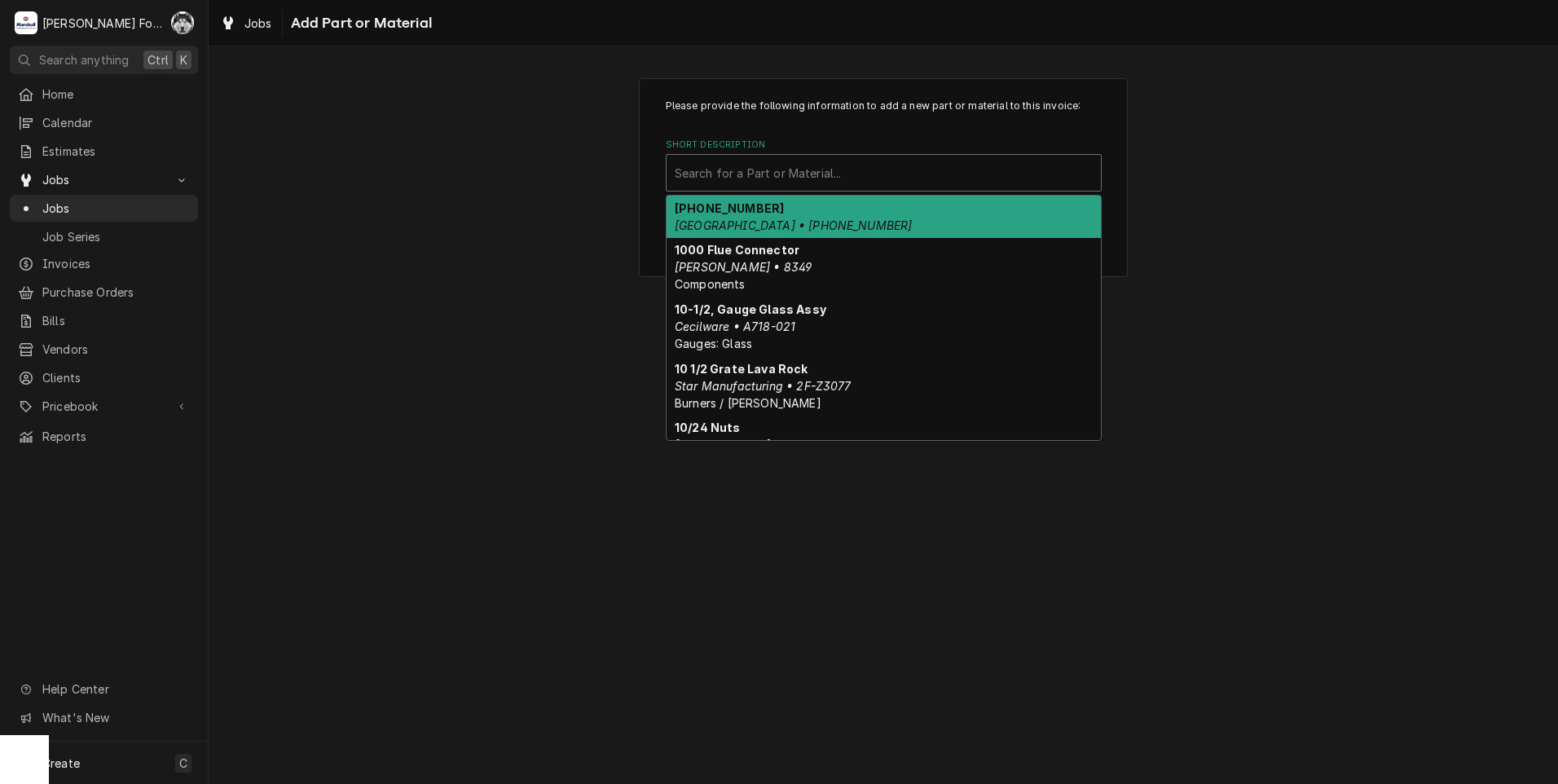
click at [812, 161] on div "Short Description" at bounding box center [883, 173] width 418 height 30
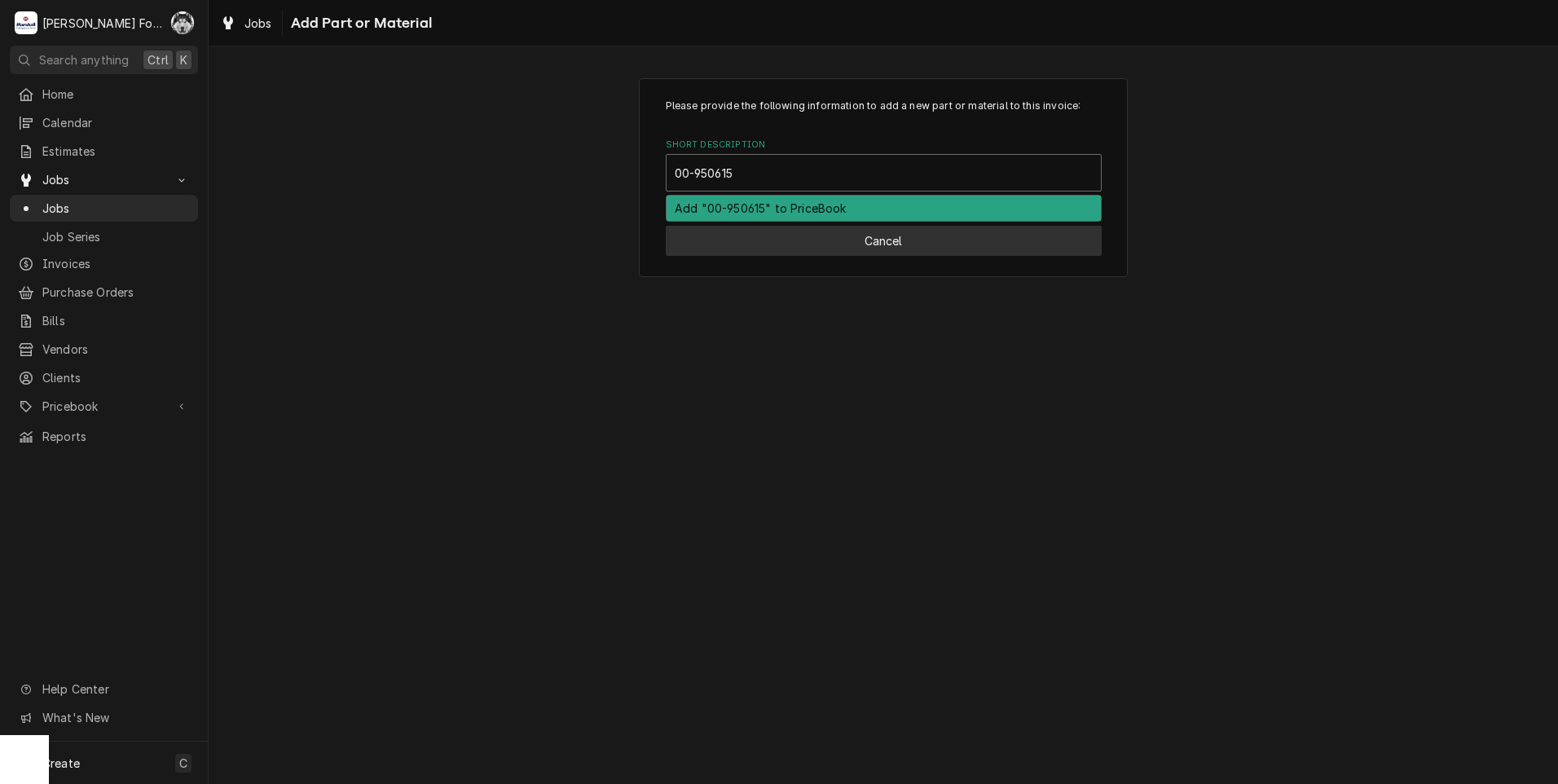
type input "00-950615"
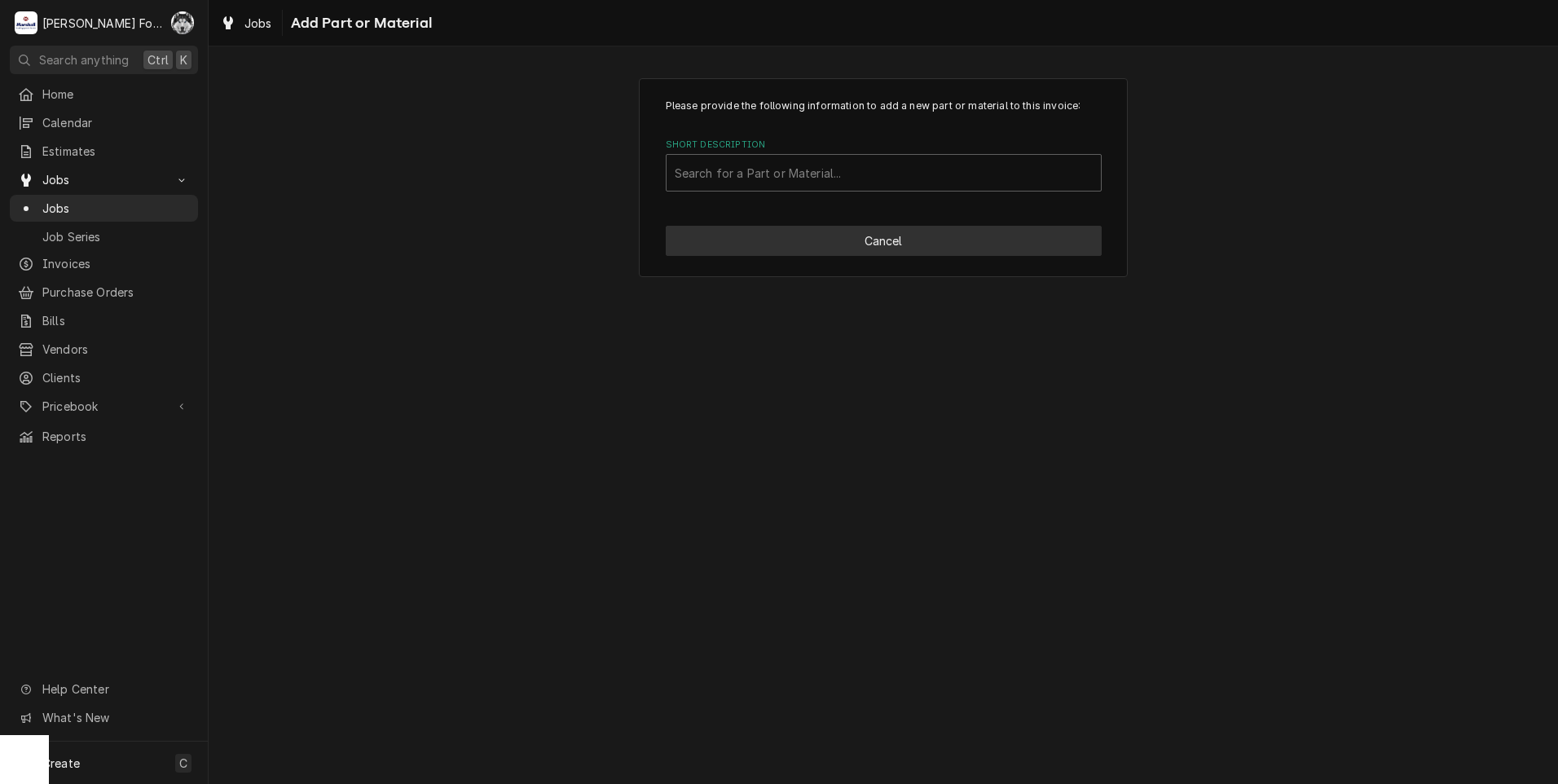
click at [846, 240] on button "Cancel" at bounding box center [883, 240] width 436 height 30
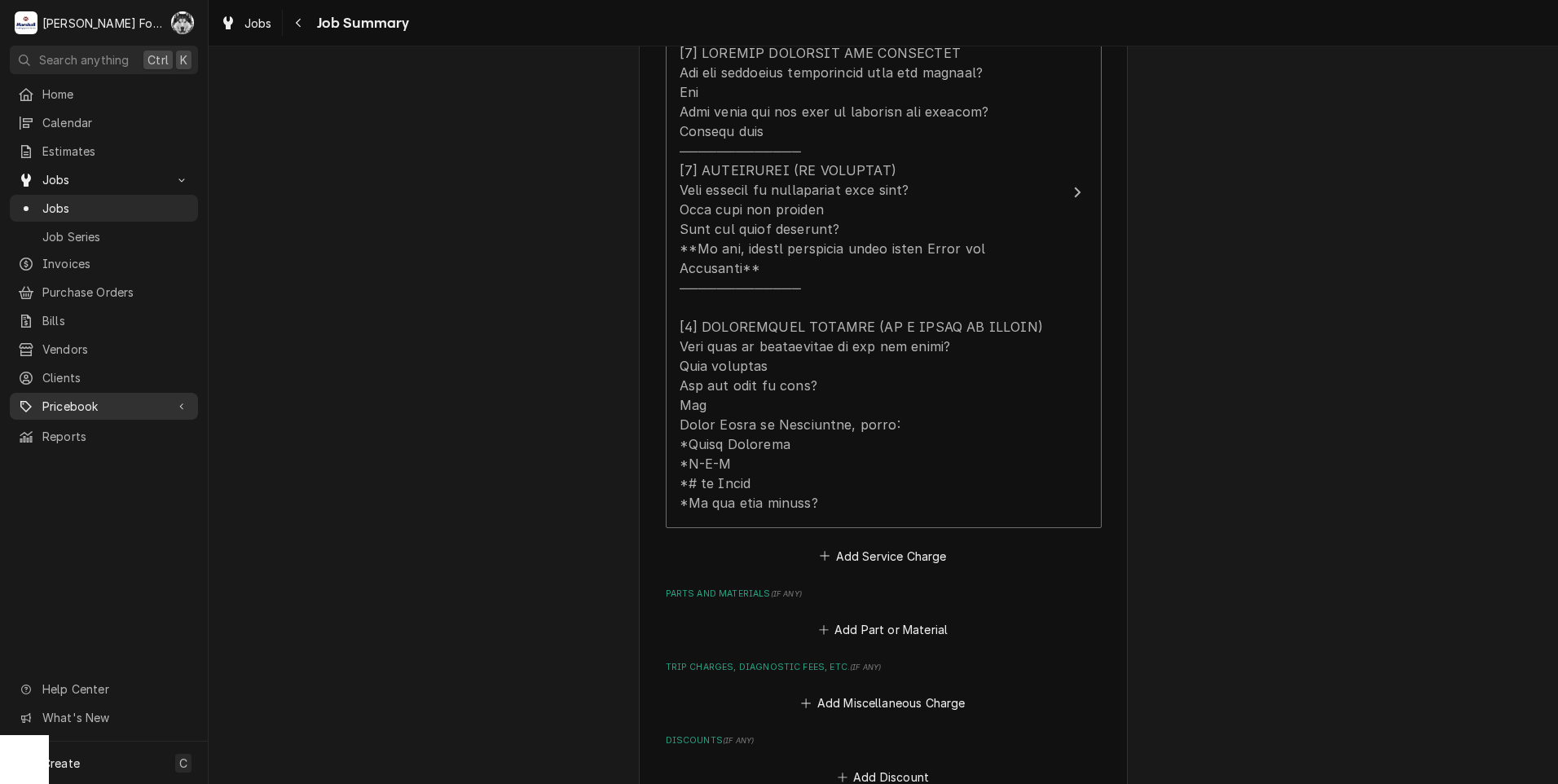
click at [84, 405] on div "Pricebook" at bounding box center [104, 406] width 182 height 20
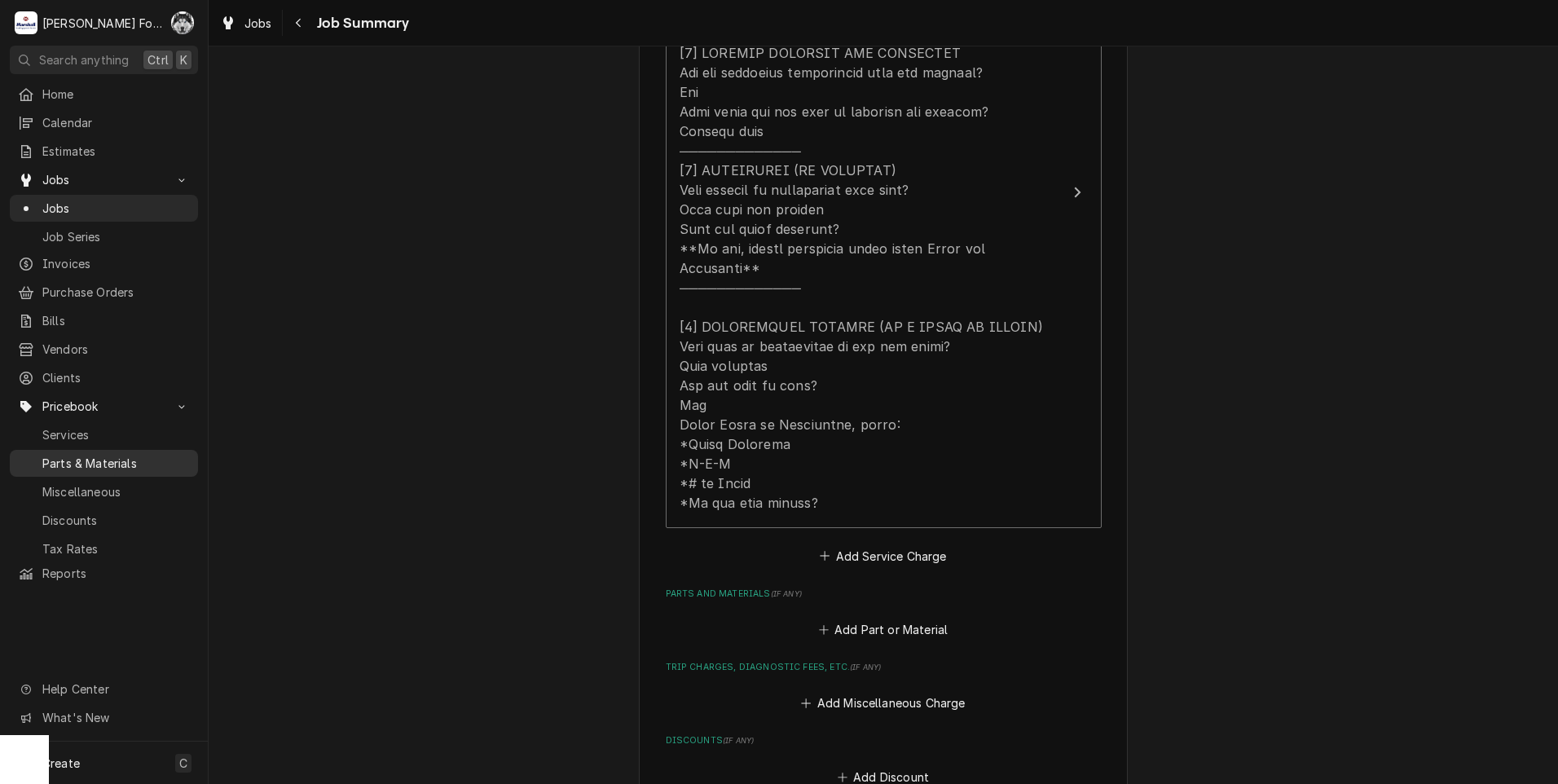
click at [132, 455] on span "Parts & Materials" at bounding box center [116, 463] width 148 height 17
type textarea "x"
click at [921, 618] on button "Add Part or Material" at bounding box center [882, 629] width 135 height 23
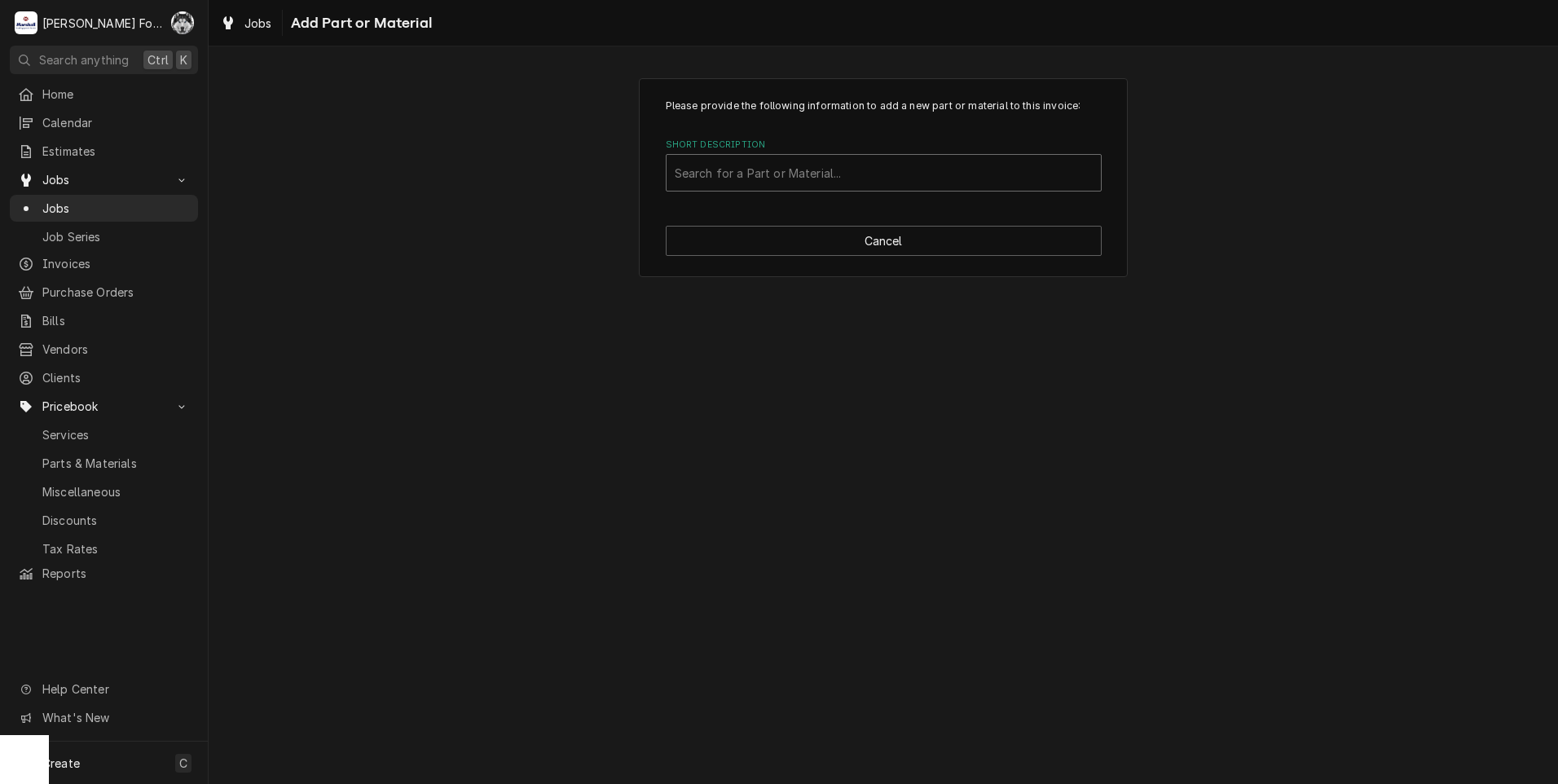
click at [909, 182] on div "Short Description" at bounding box center [883, 173] width 418 height 30
type input "00-950615"
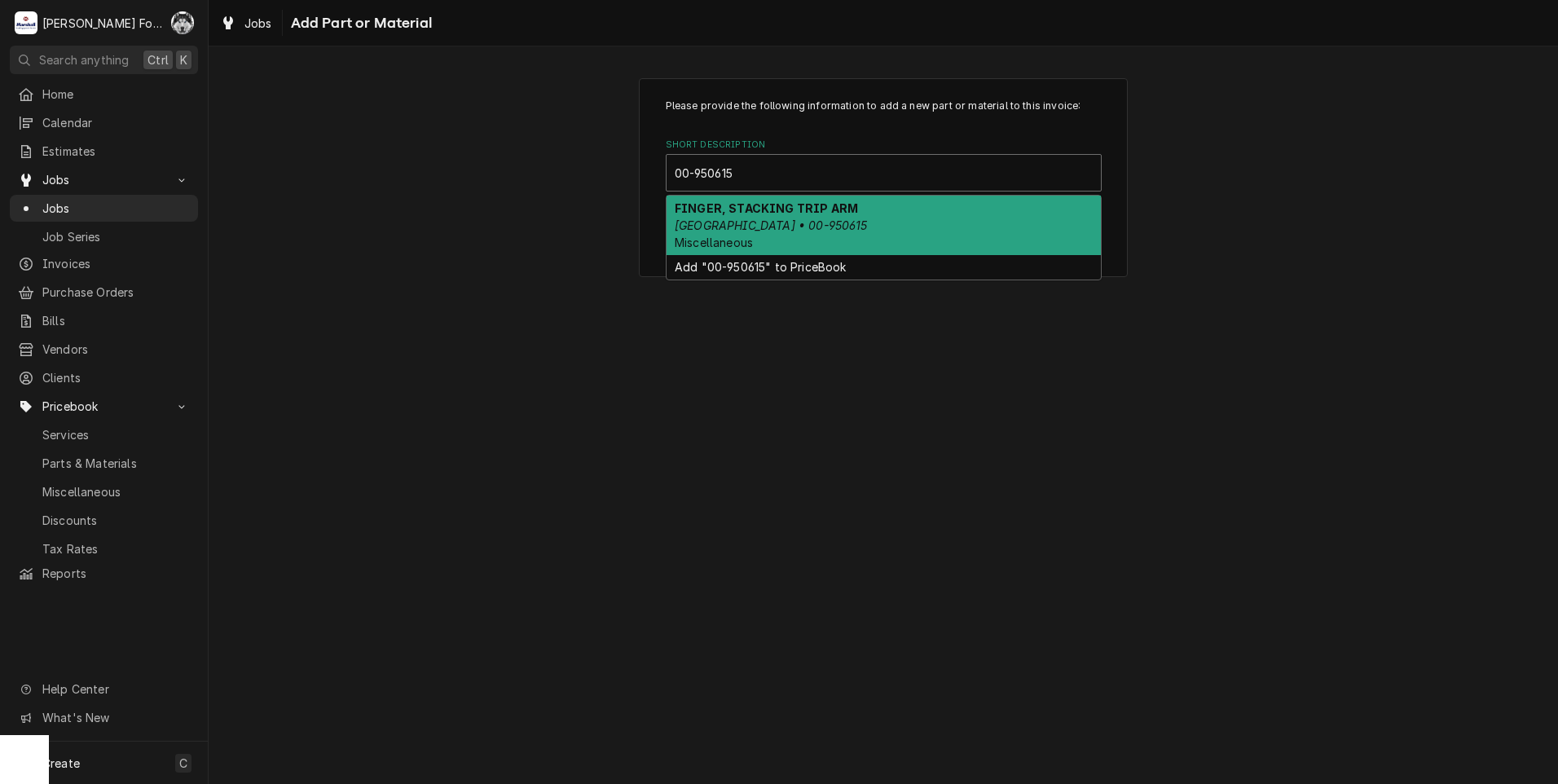
click at [807, 221] on div "FINGER, STACKING TRIP ARM HOBART • 00-950615 Miscellaneous" at bounding box center [883, 225] width 434 height 59
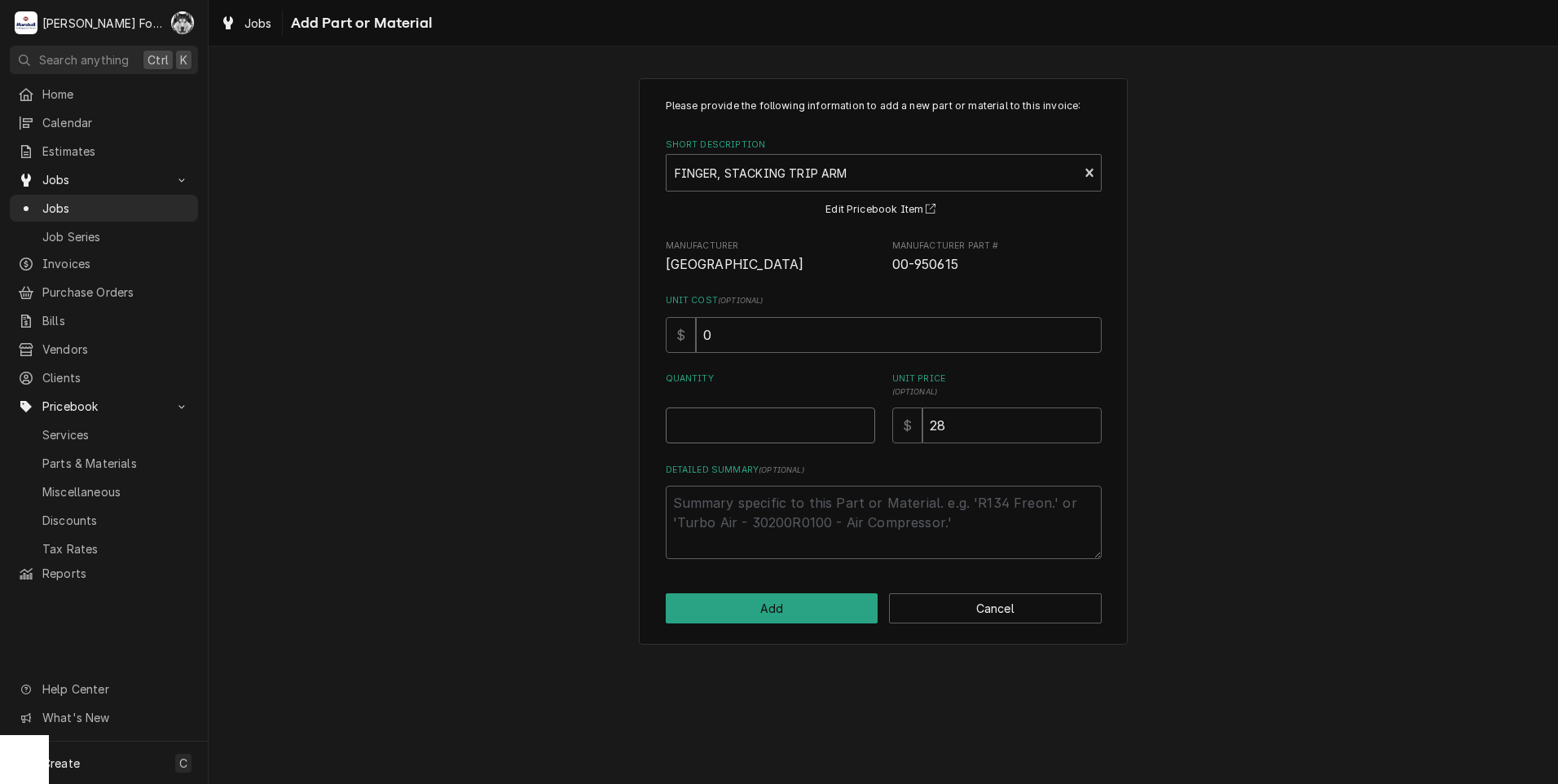
click at [792, 425] on input "Quantity" at bounding box center [770, 425] width 210 height 36
type textarea "x"
type input "1"
type textarea "x"
type input "17"
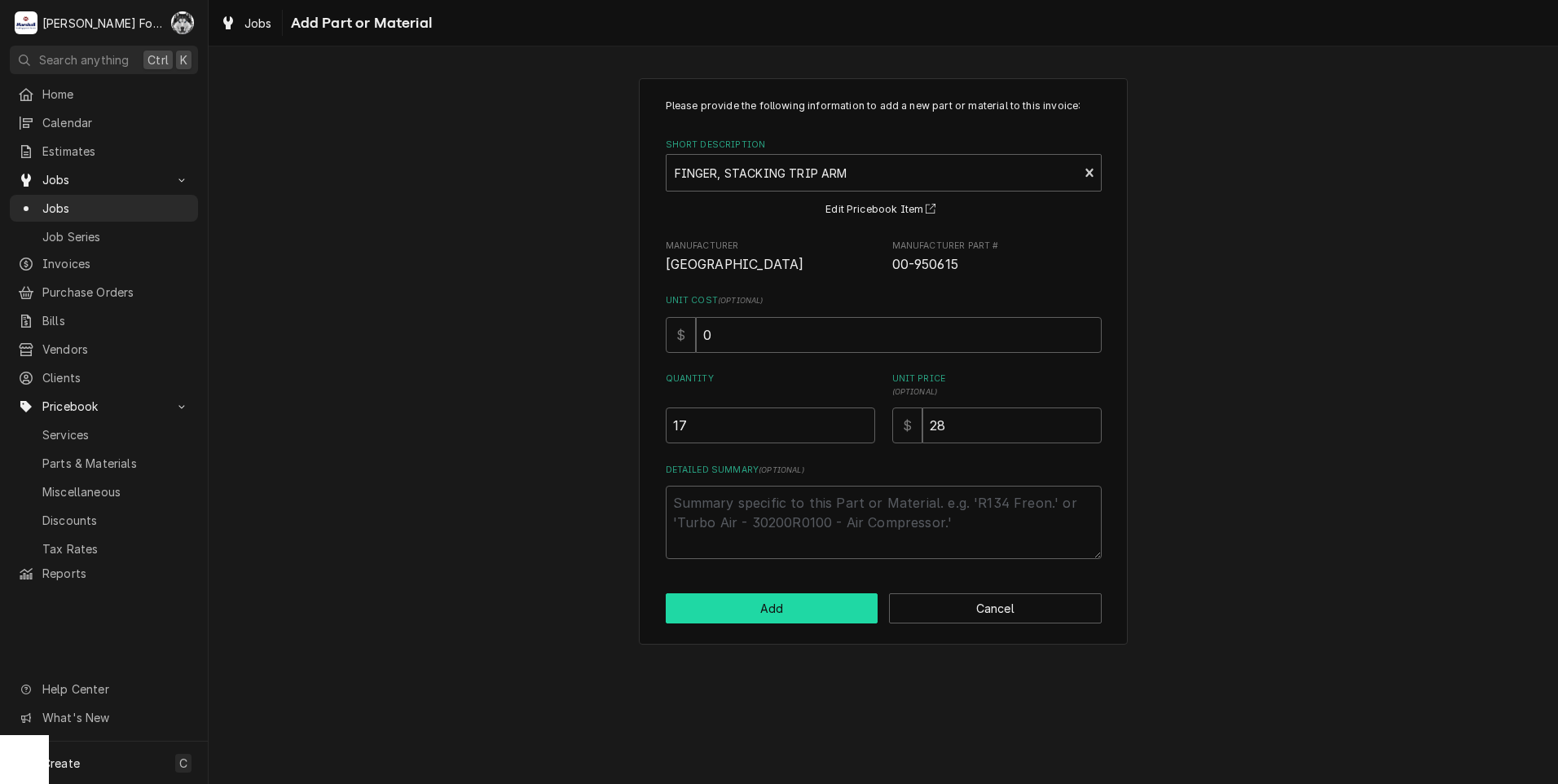
click at [704, 619] on button "Add" at bounding box center [771, 608] width 212 height 30
type textarea "x"
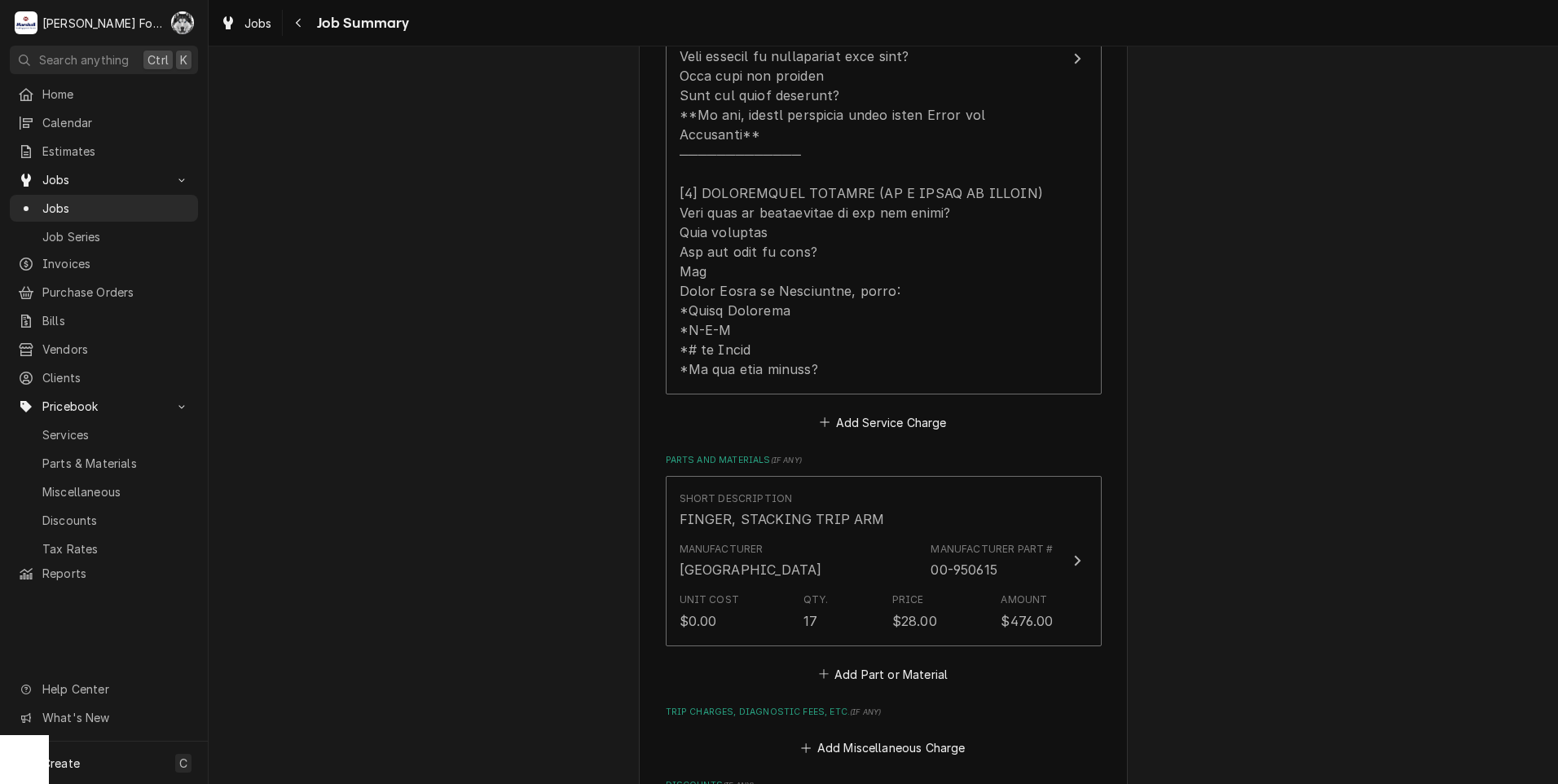
scroll to position [950, 0]
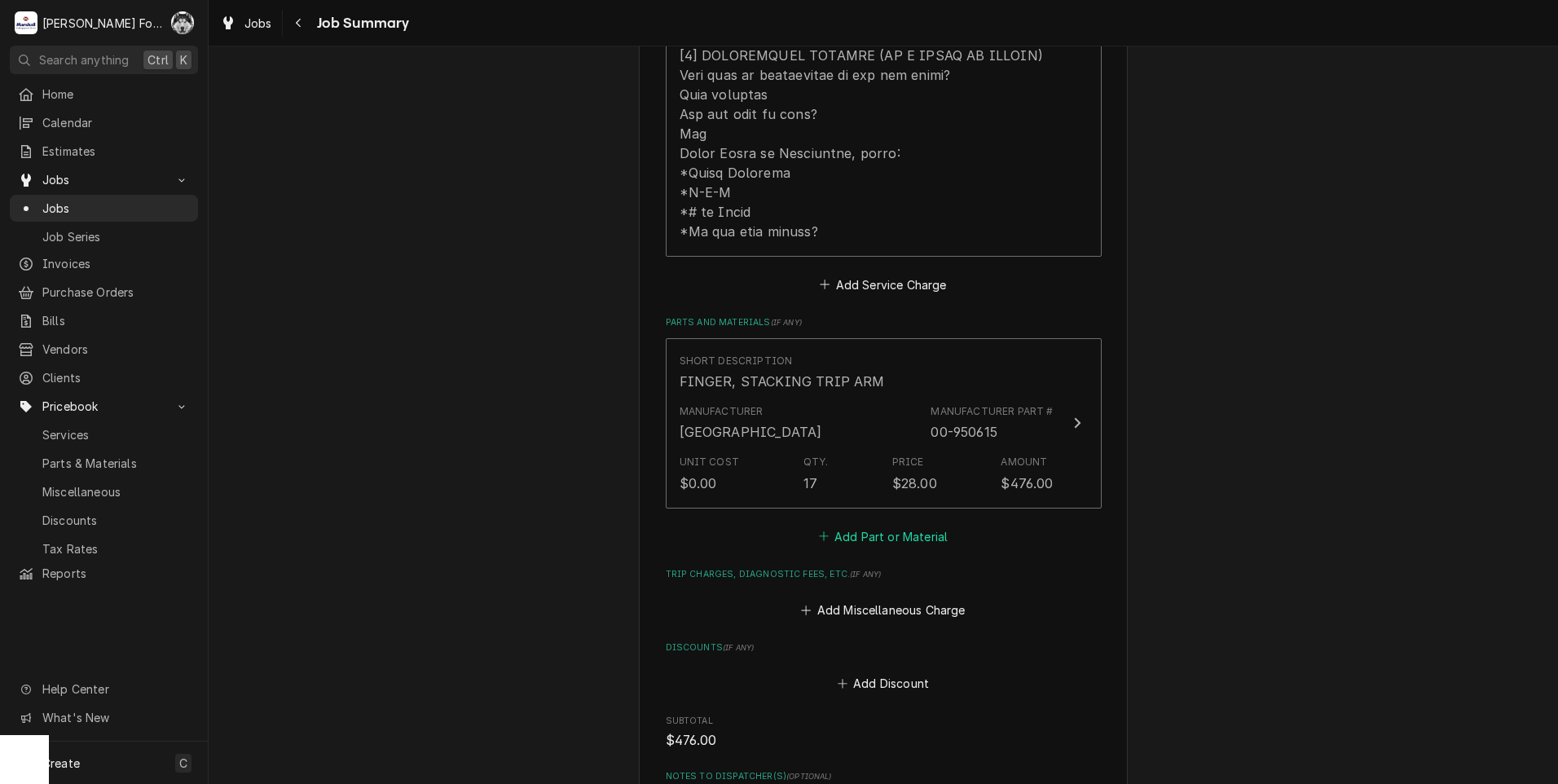
click at [926, 524] on button "Add Part or Material" at bounding box center [882, 535] width 135 height 23
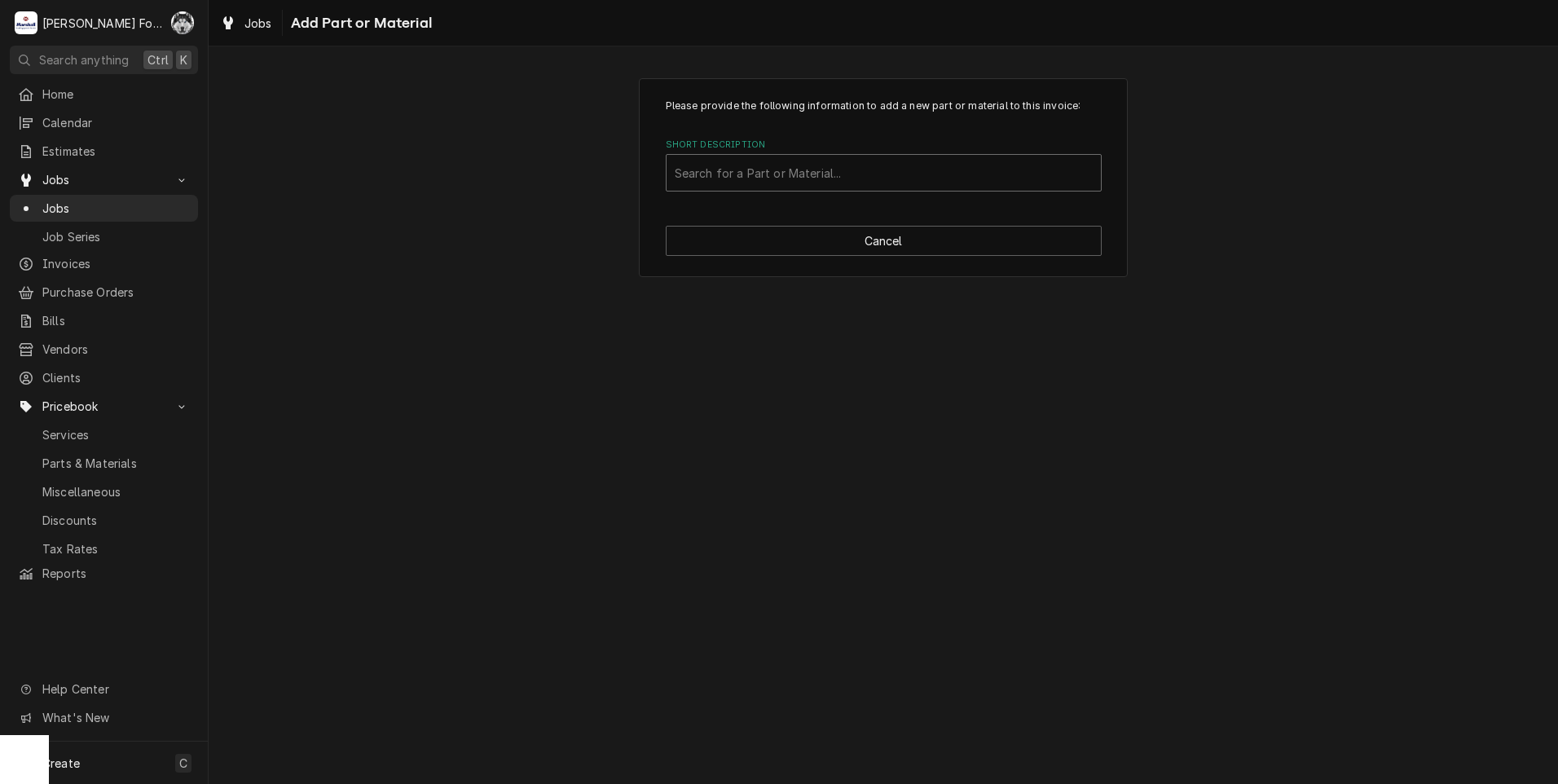
click at [800, 179] on div "Short Description" at bounding box center [883, 173] width 418 height 30
type input "SSDT"
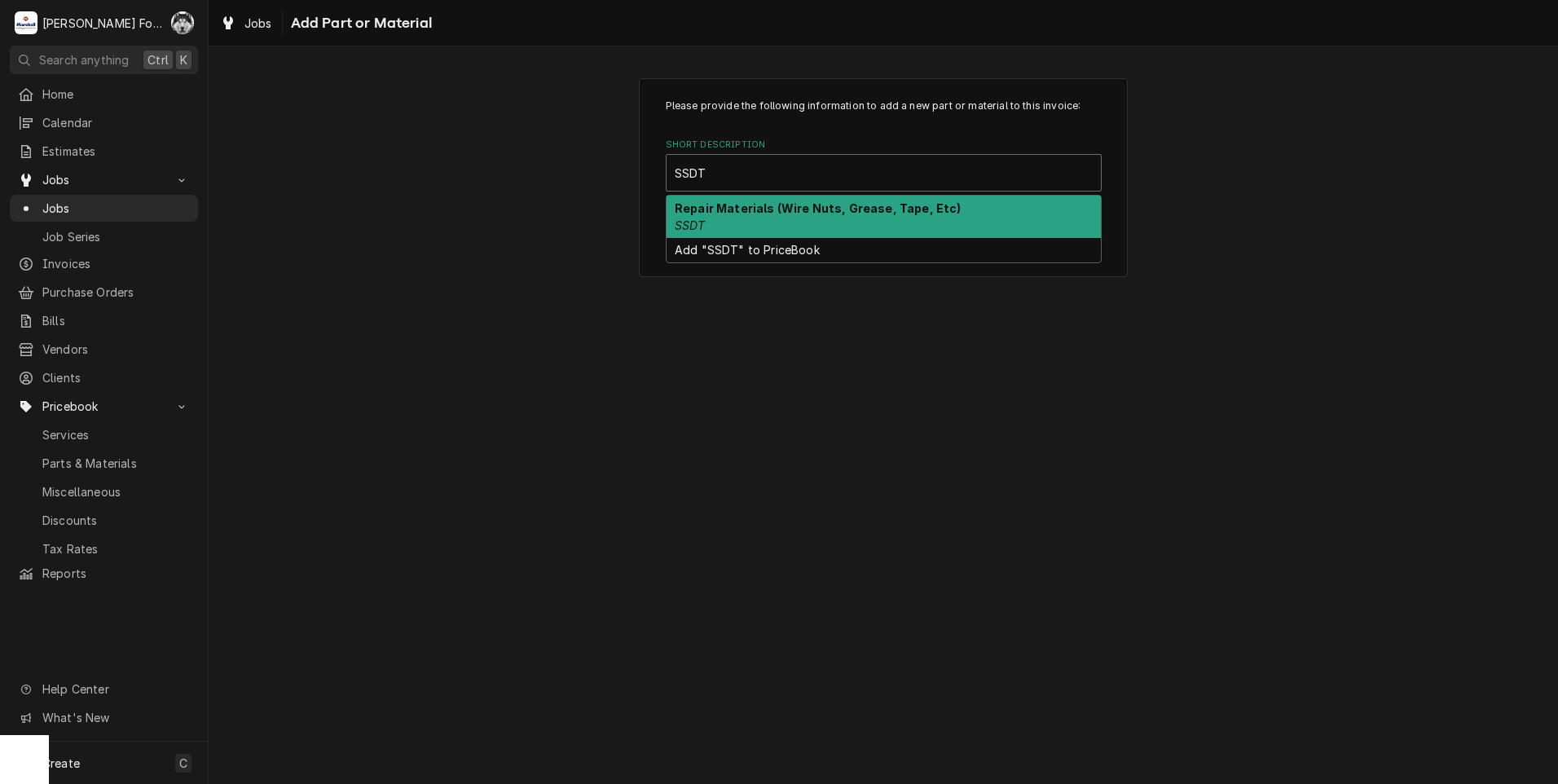
click at [785, 225] on div "Repair Materials (Wire Nuts, Grease, Tape, Etc) SSDT" at bounding box center [883, 217] width 434 height 43
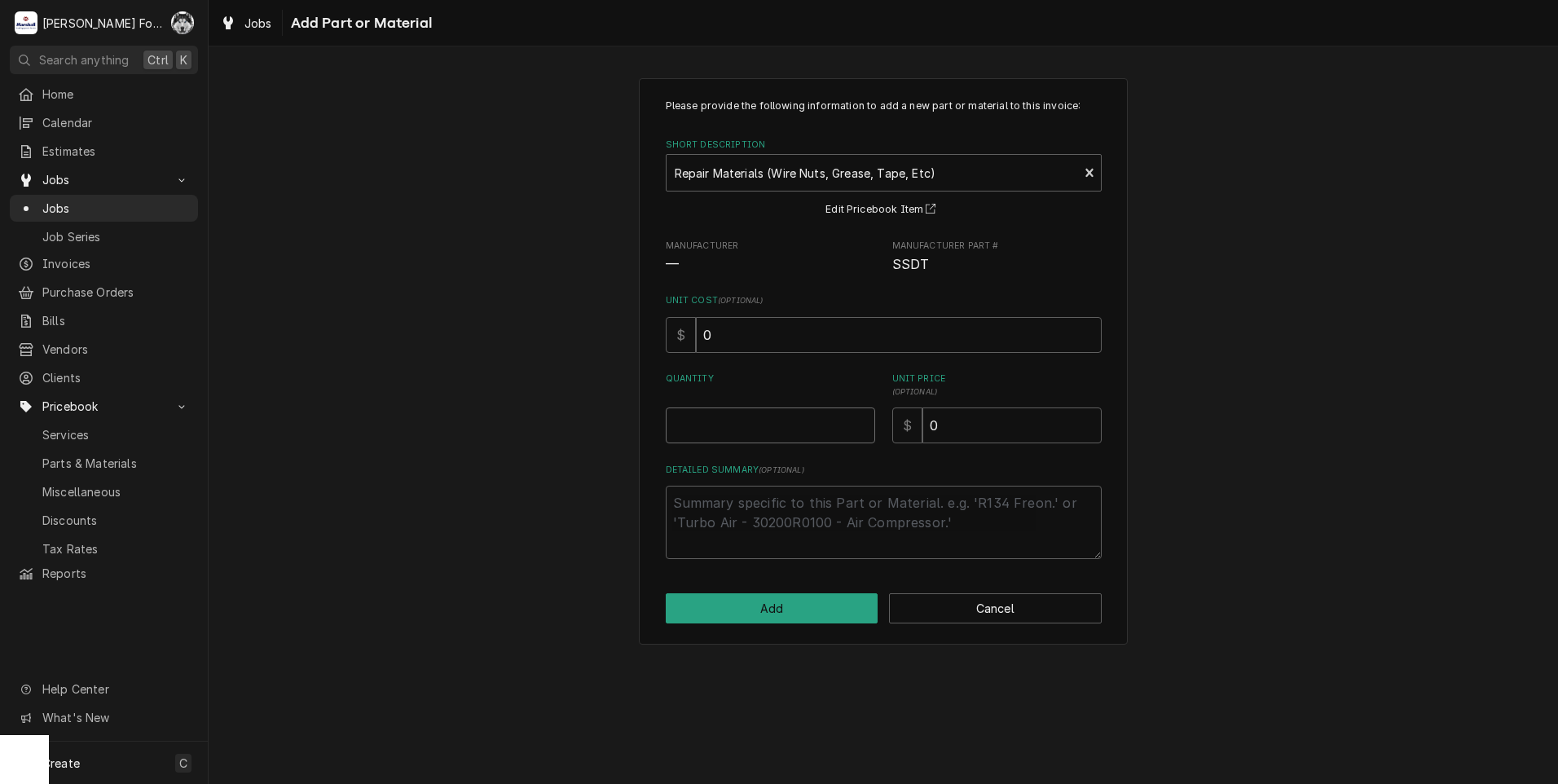
type textarea "x"
type input "0.5"
click at [864, 420] on input "0.5" at bounding box center [770, 425] width 210 height 36
type textarea "x"
type input "1"
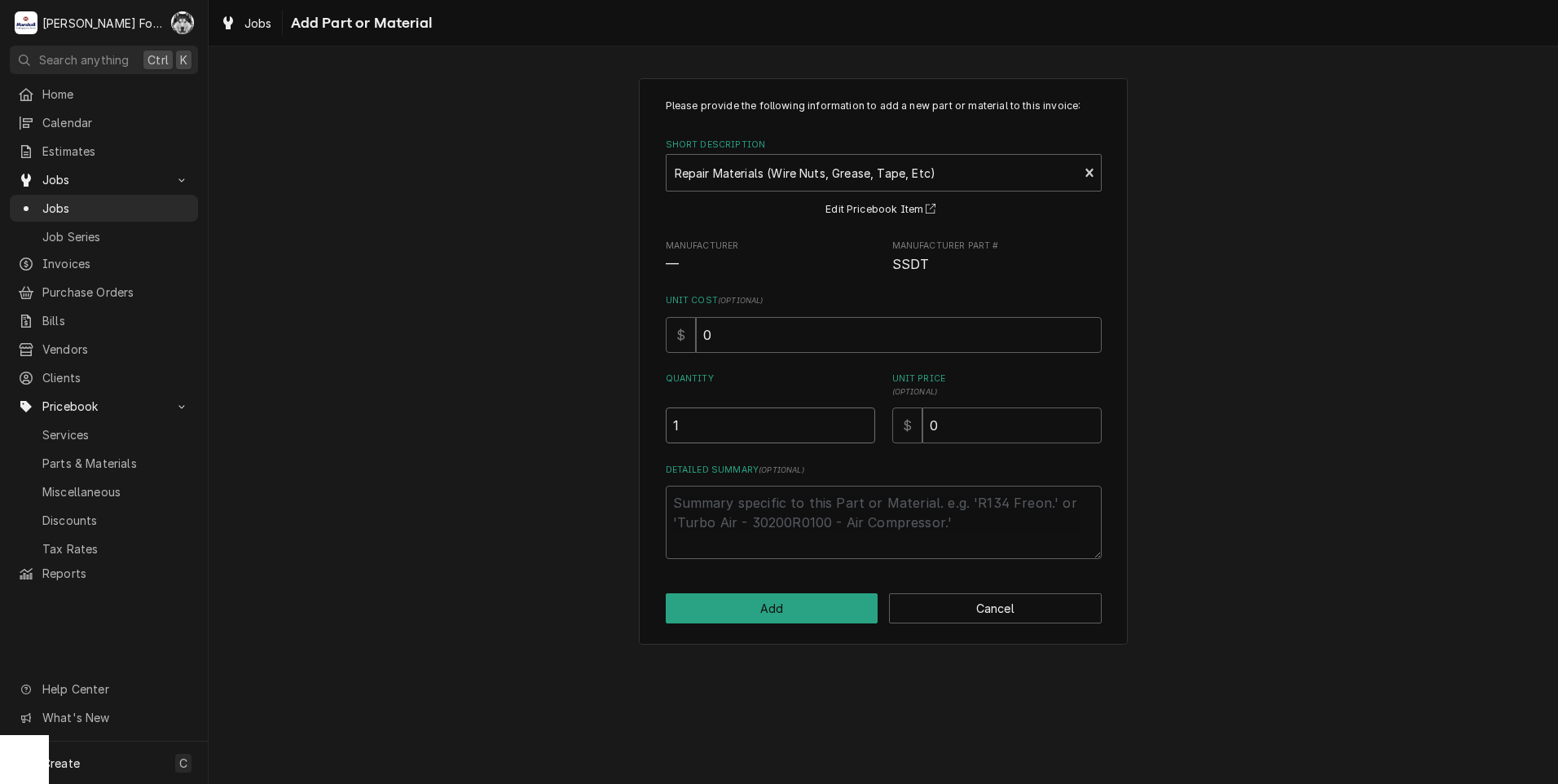
click at [864, 420] on input "1" at bounding box center [770, 425] width 210 height 36
drag, startPoint x: 972, startPoint y: 424, endPoint x: 599, endPoint y: 494, distance: 379.5
click at [700, 480] on div "Please provide the following information to add a new part or material to this …" at bounding box center [883, 328] width 436 height 460
type textarea "x"
type input "2"
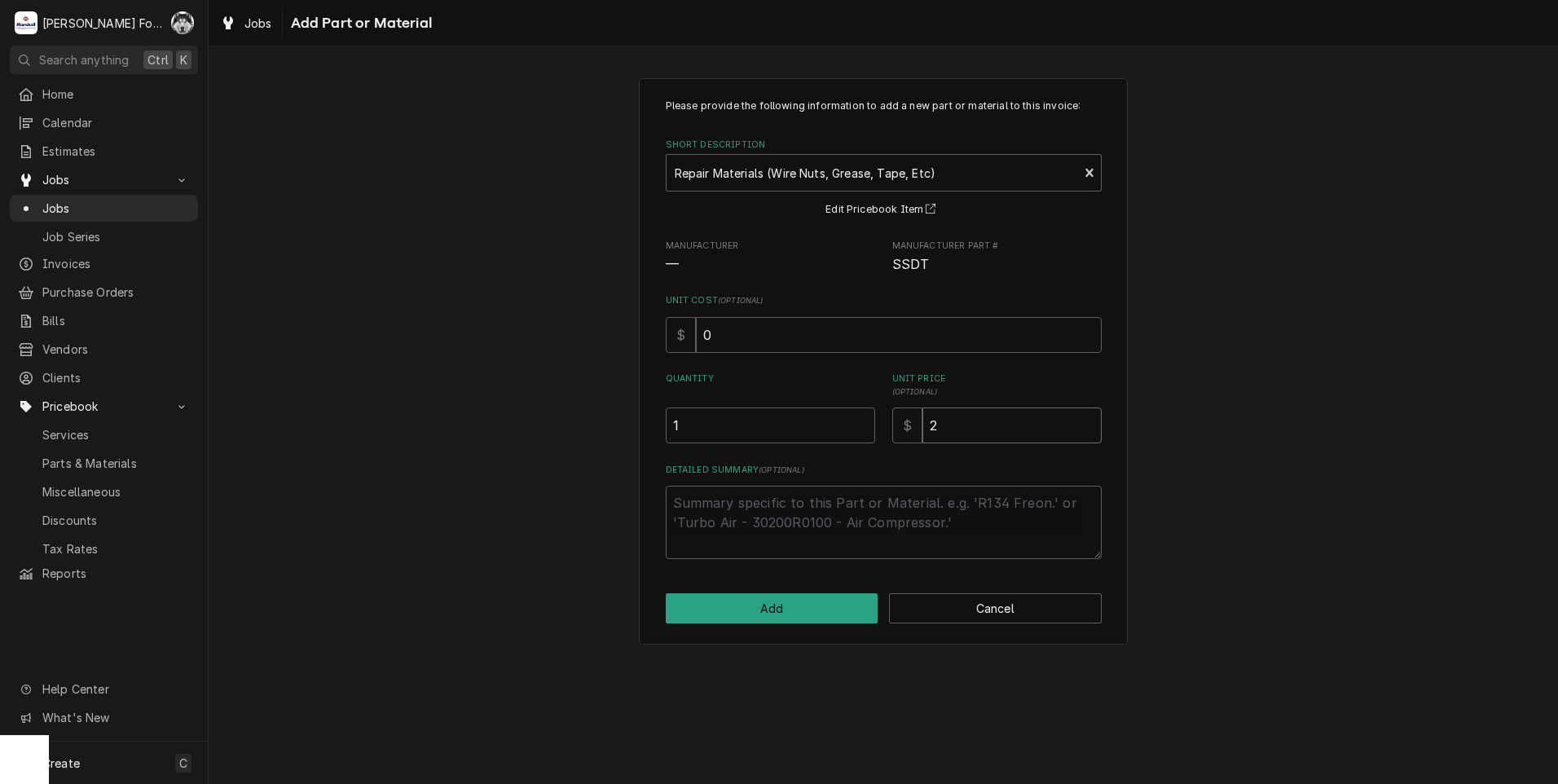
type textarea "x"
type input "1"
type textarea "x"
type input "10"
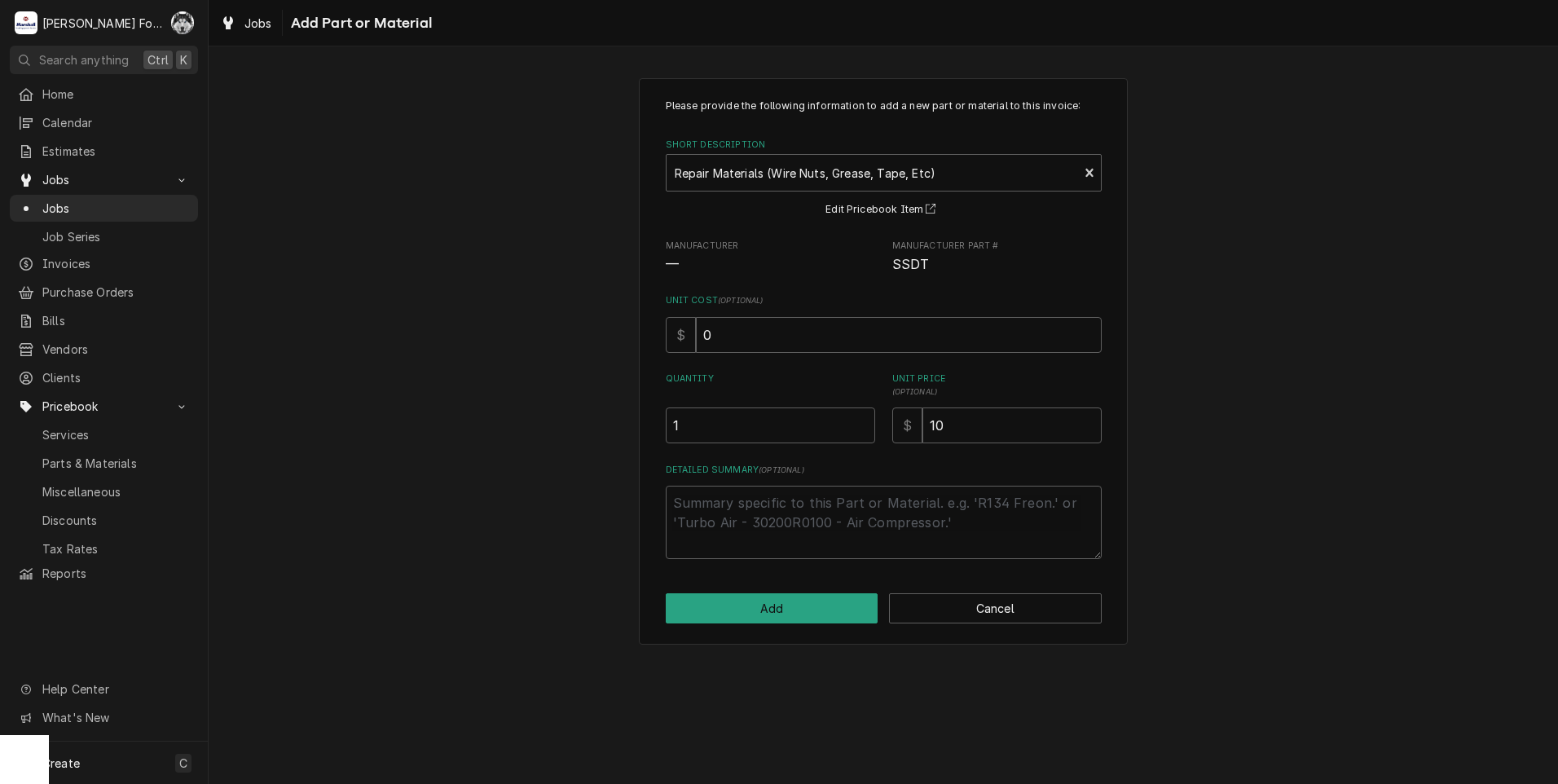
click at [807, 585] on div "Please provide the following information to add a new part or material to this …" at bounding box center [882, 361] width 489 height 566
click at [811, 610] on button "Add" at bounding box center [771, 608] width 212 height 30
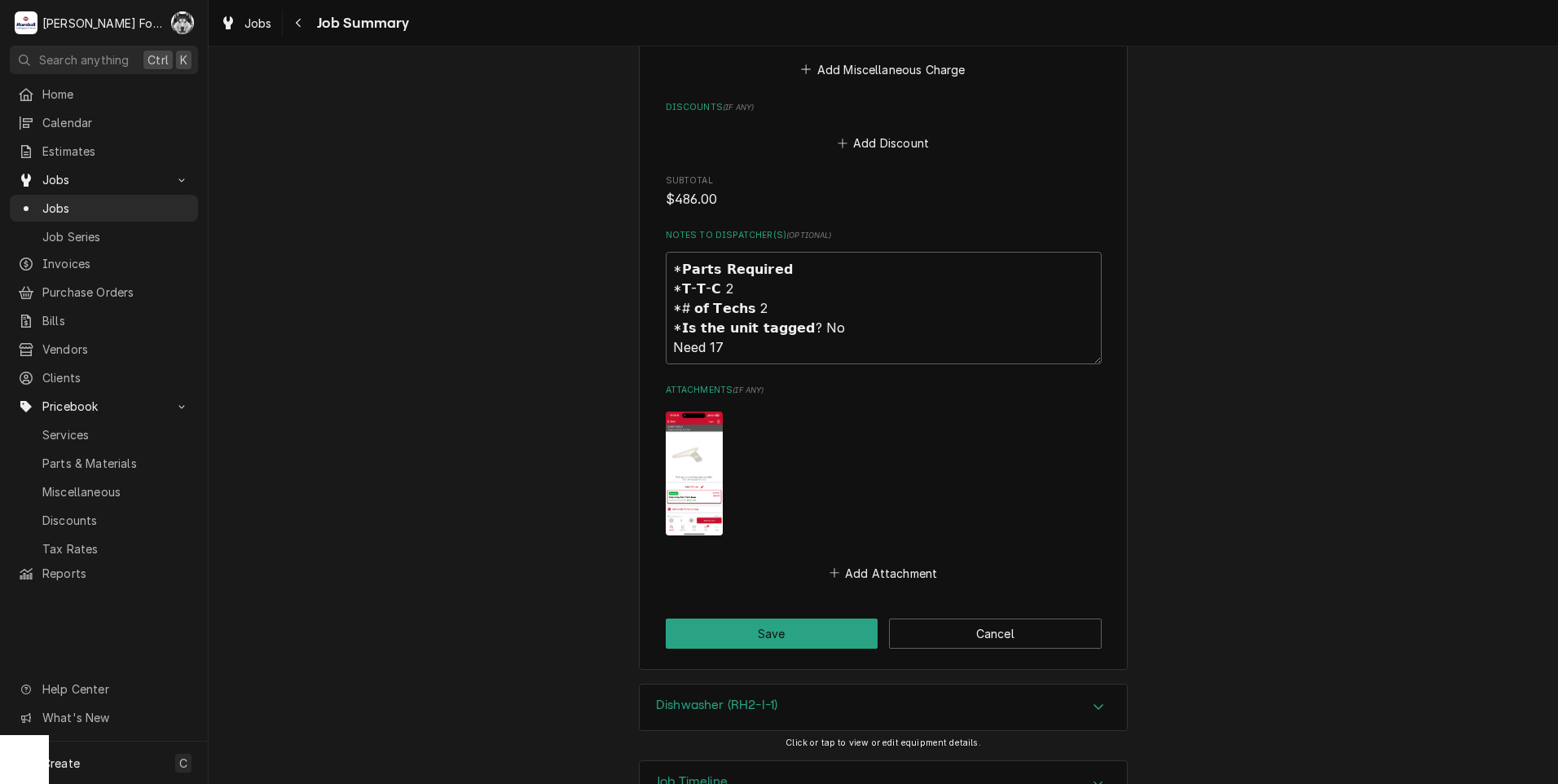
scroll to position [1687, 0]
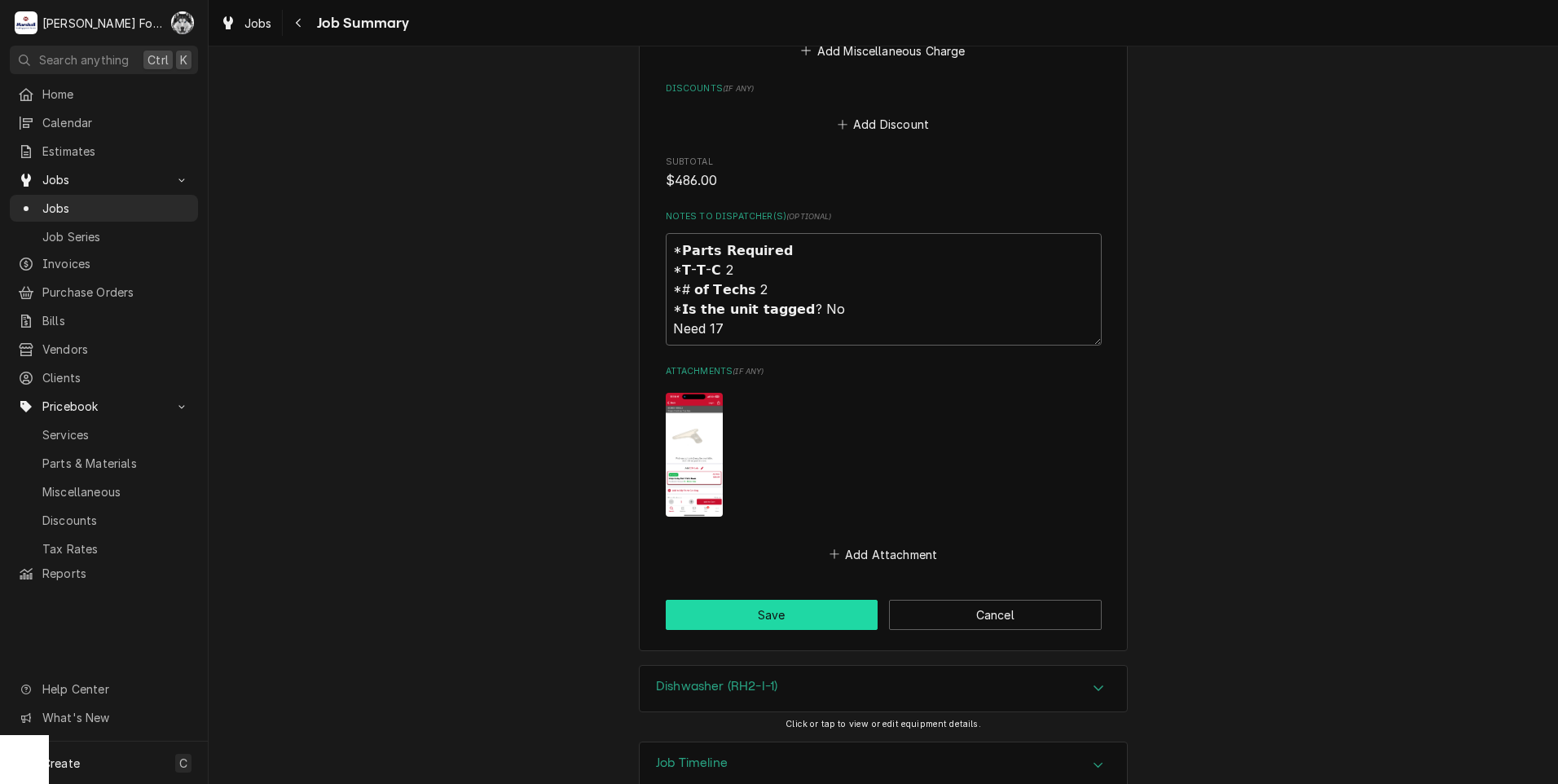
click at [741, 599] on button "Save" at bounding box center [771, 614] width 212 height 30
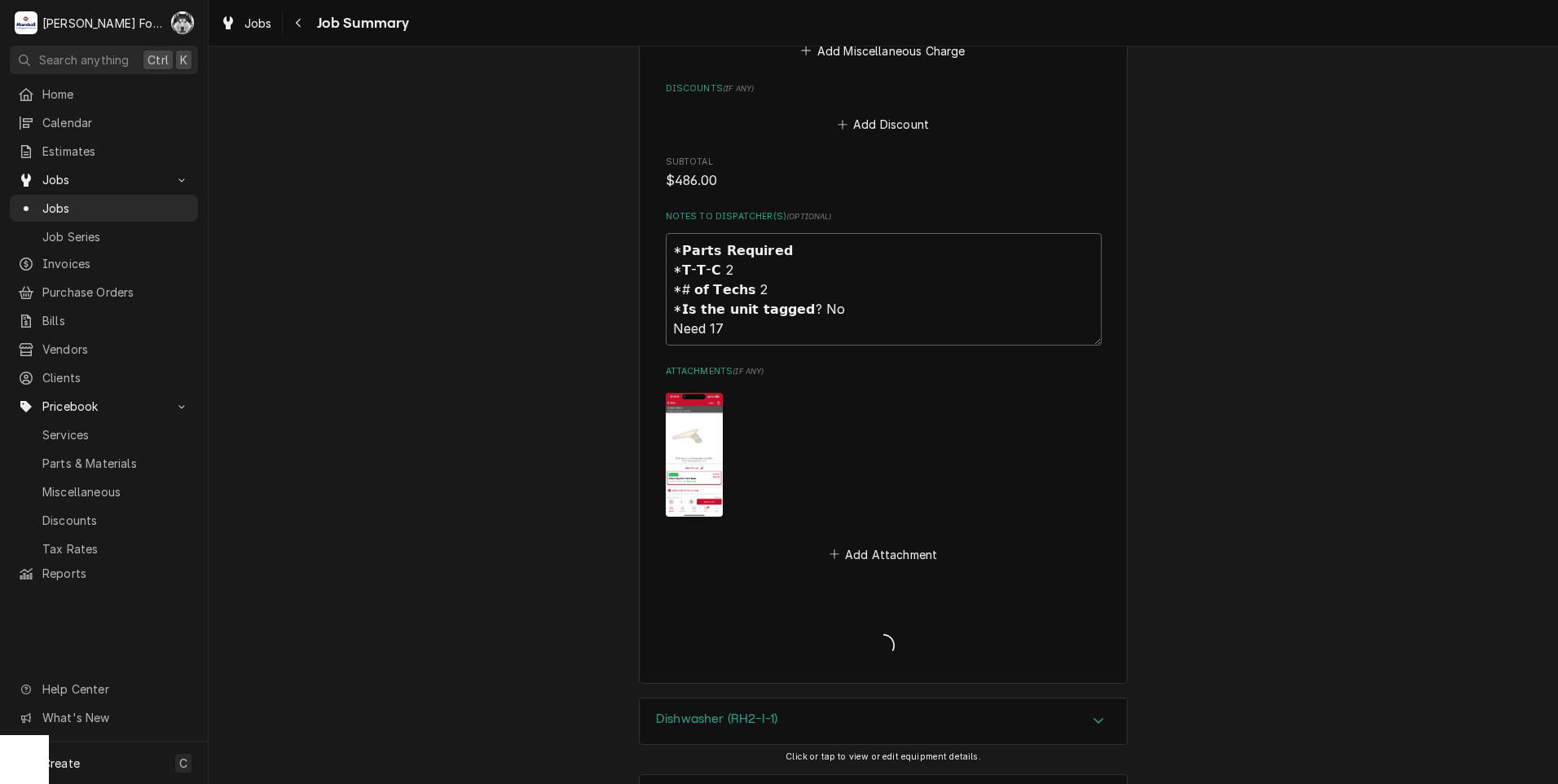
type textarea "x"
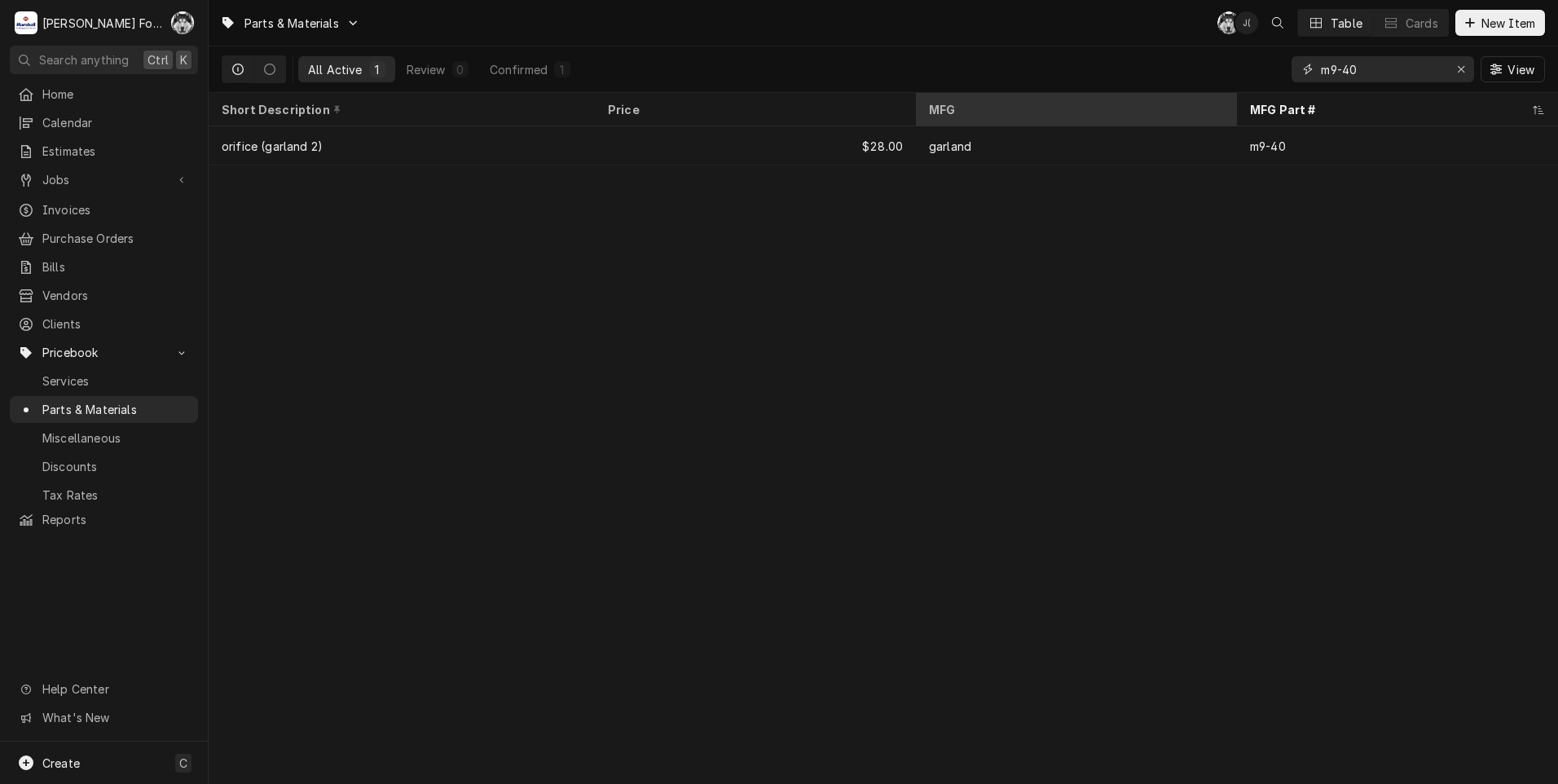
drag, startPoint x: 1383, startPoint y: 72, endPoint x: 1178, endPoint y: 121, distance: 210.8
click at [1179, 118] on div "Parts & Materials C( J( Table Cards New Item All Active 1 Review 0 Confirmed 1 …" at bounding box center [883, 392] width 1349 height 784
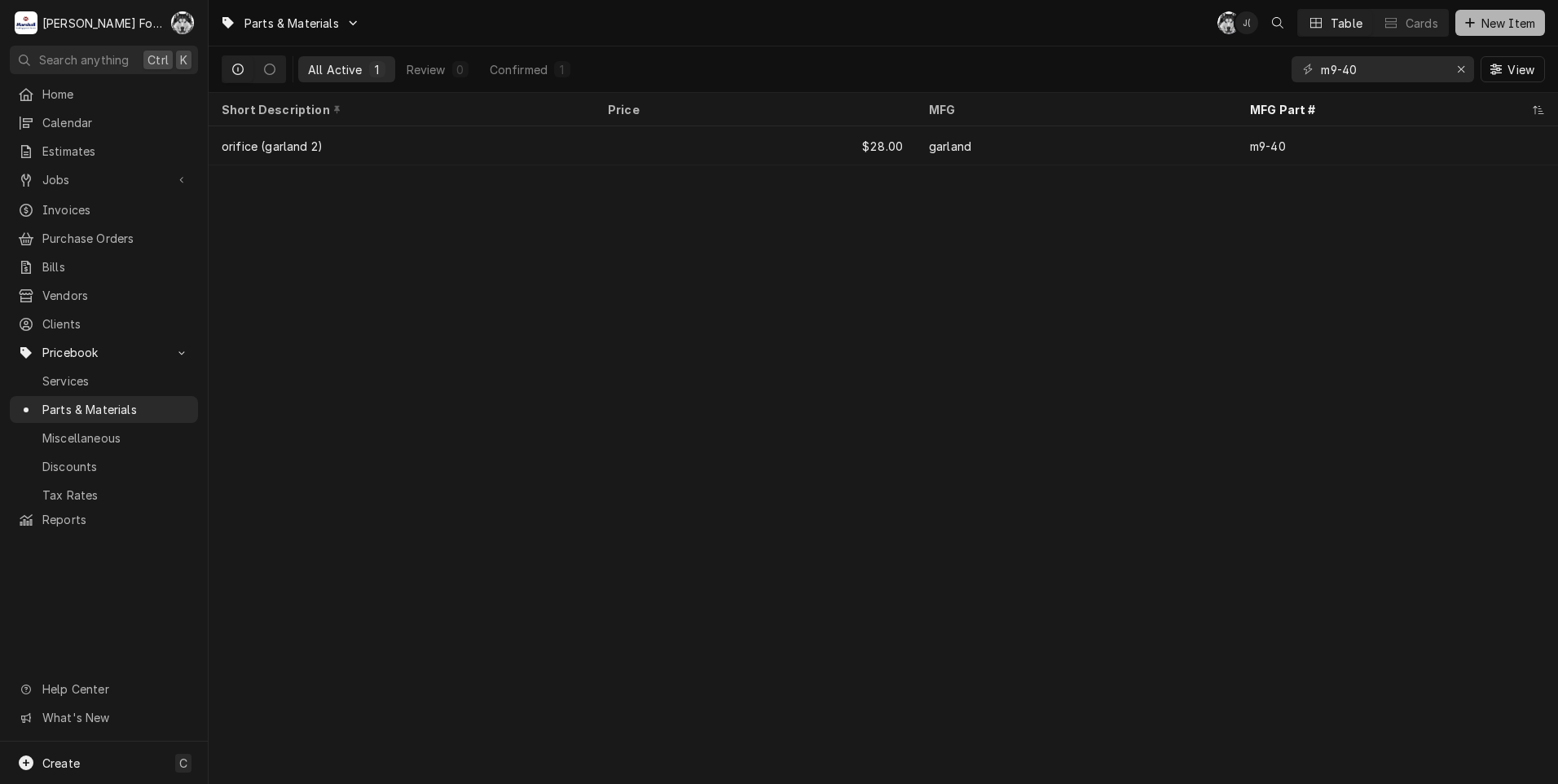
click at [1479, 22] on span "New Item" at bounding box center [1508, 23] width 60 height 17
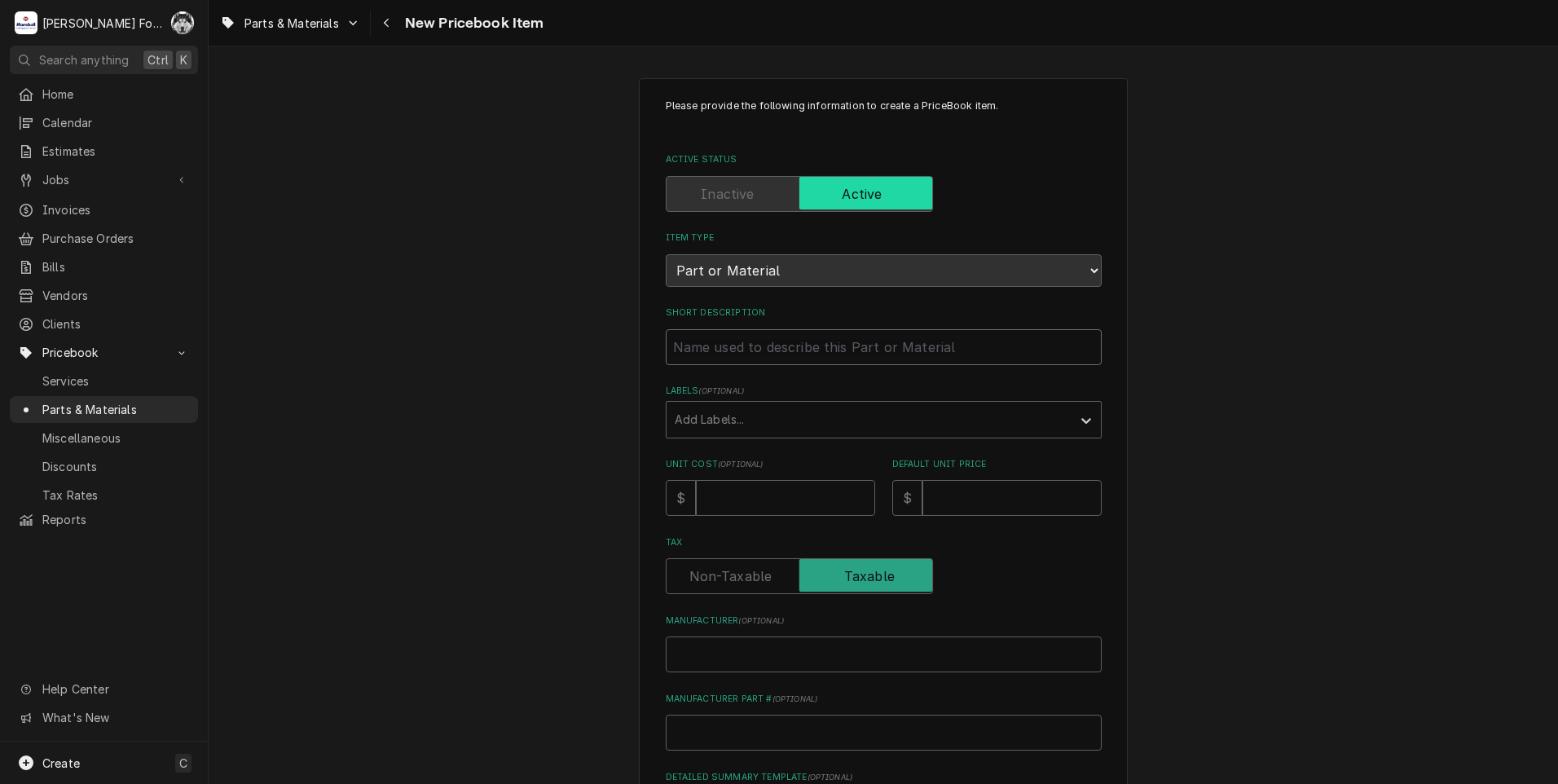
click at [782, 352] on input "Short Description" at bounding box center [883, 347] width 436 height 36
type textarea "x"
type input "H"
type textarea "x"
type input "HO"
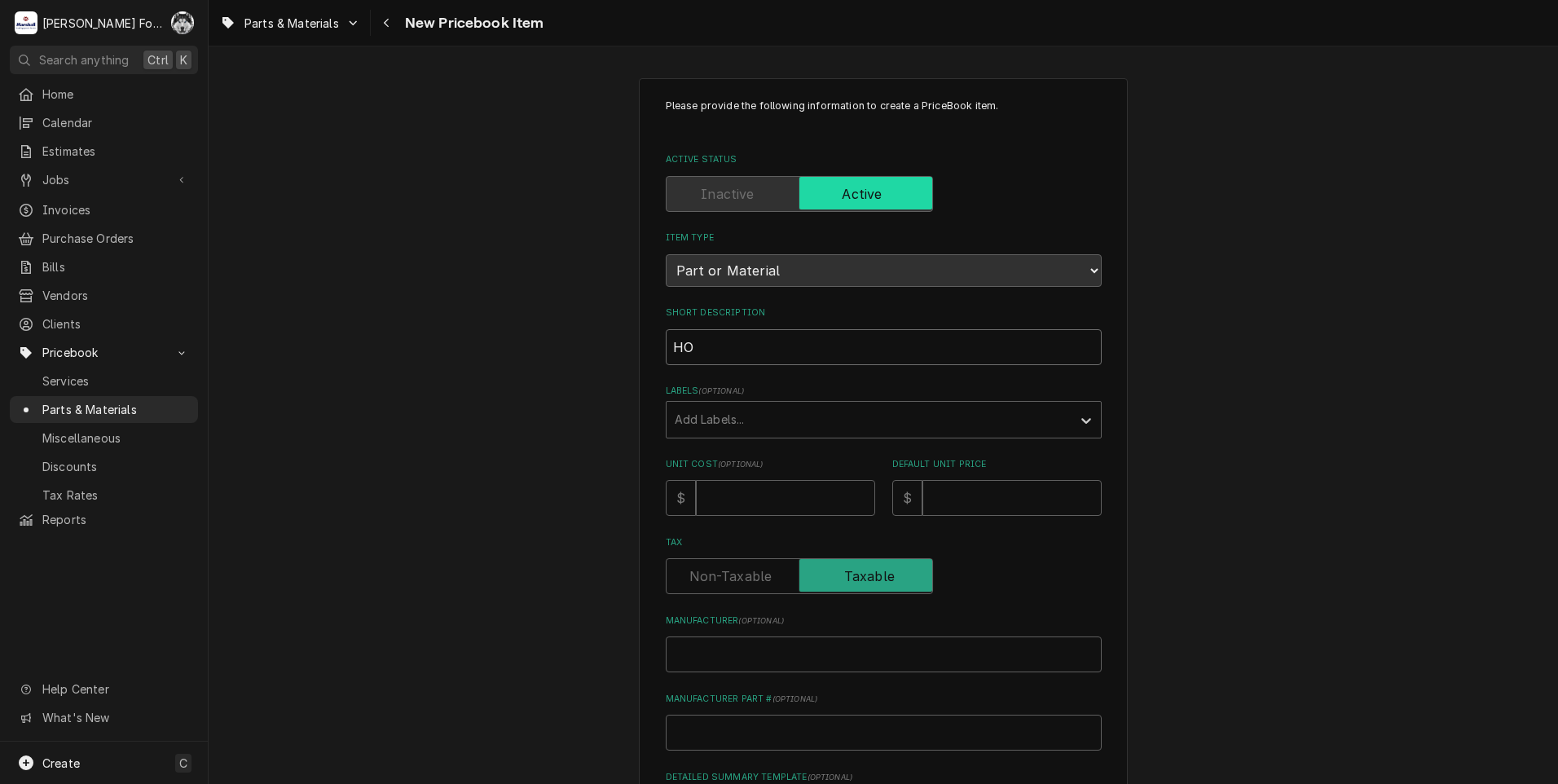
type textarea "x"
type input "HOB"
type textarea "x"
type input "HOBA"
type textarea "x"
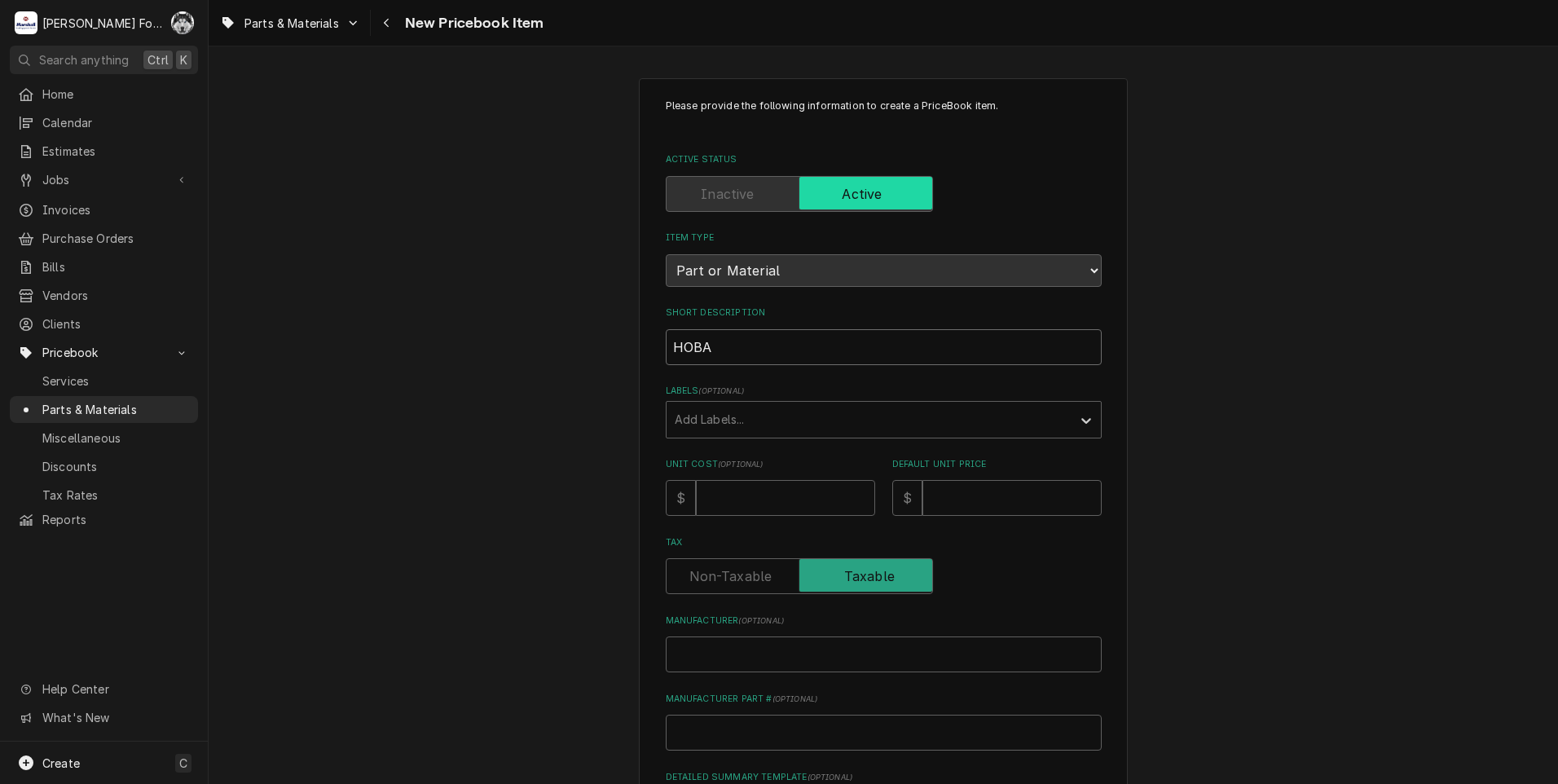
type input "HOBAR"
type textarea "x"
type input "HOBART"
drag, startPoint x: 802, startPoint y: 290, endPoint x: 733, endPoint y: 322, distance: 76.1
click at [733, 322] on div "Please provide the following information to create a PriceBook item. Active Sta…" at bounding box center [883, 577] width 436 height 958
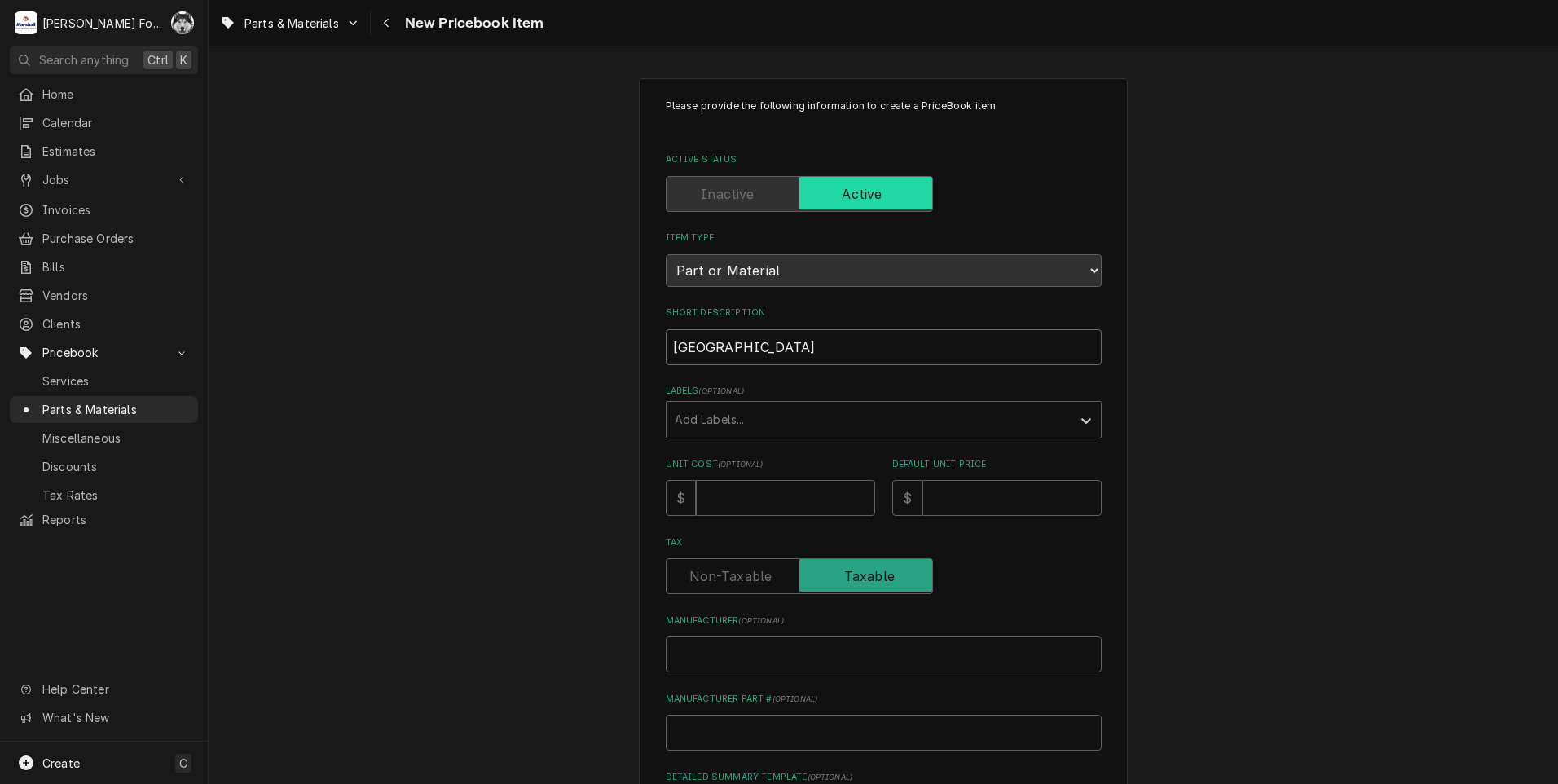
drag, startPoint x: 744, startPoint y: 359, endPoint x: 360, endPoint y: 411, distance: 387.5
click at [360, 411] on div "Please provide the following information to create a PriceBook item. Active Sta…" at bounding box center [883, 609] width 1349 height 1092
type textarea "x"
type input "0"
type textarea "x"
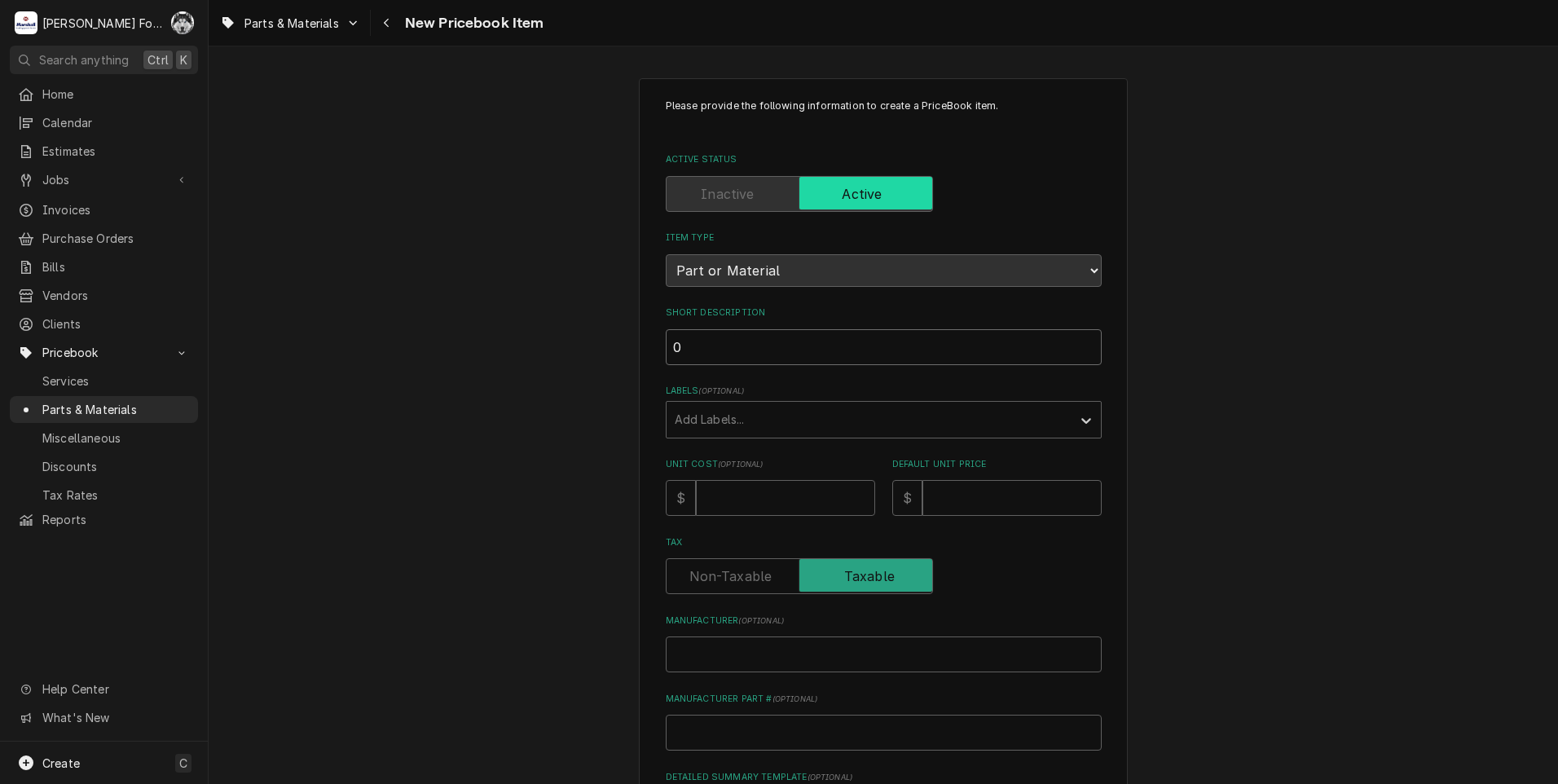
type input "00"
type textarea "x"
type input "00-"
type textarea "x"
type input "00-9"
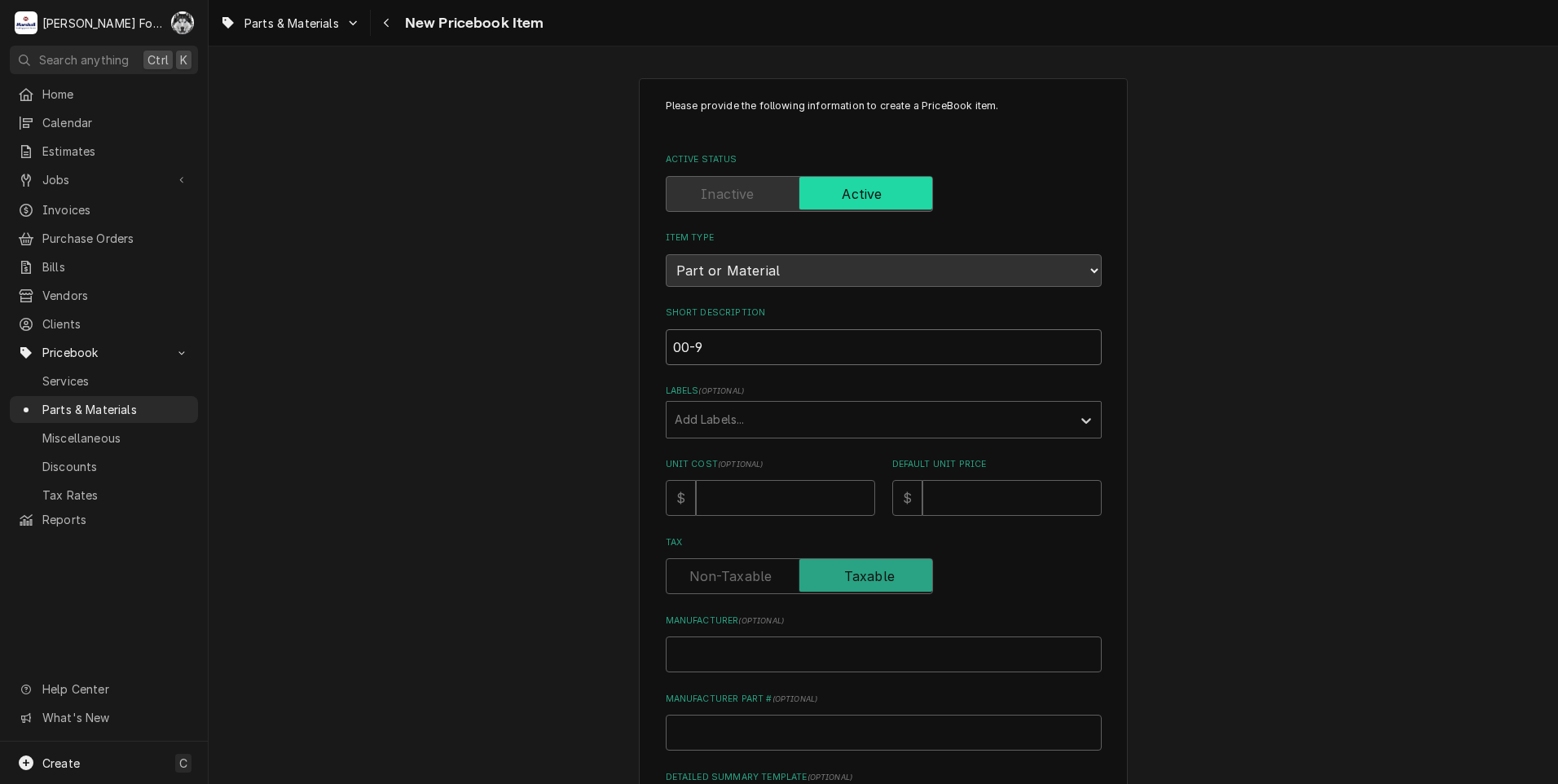
type textarea "x"
type input "00-95"
type textarea "x"
type input "00-950"
type textarea "x"
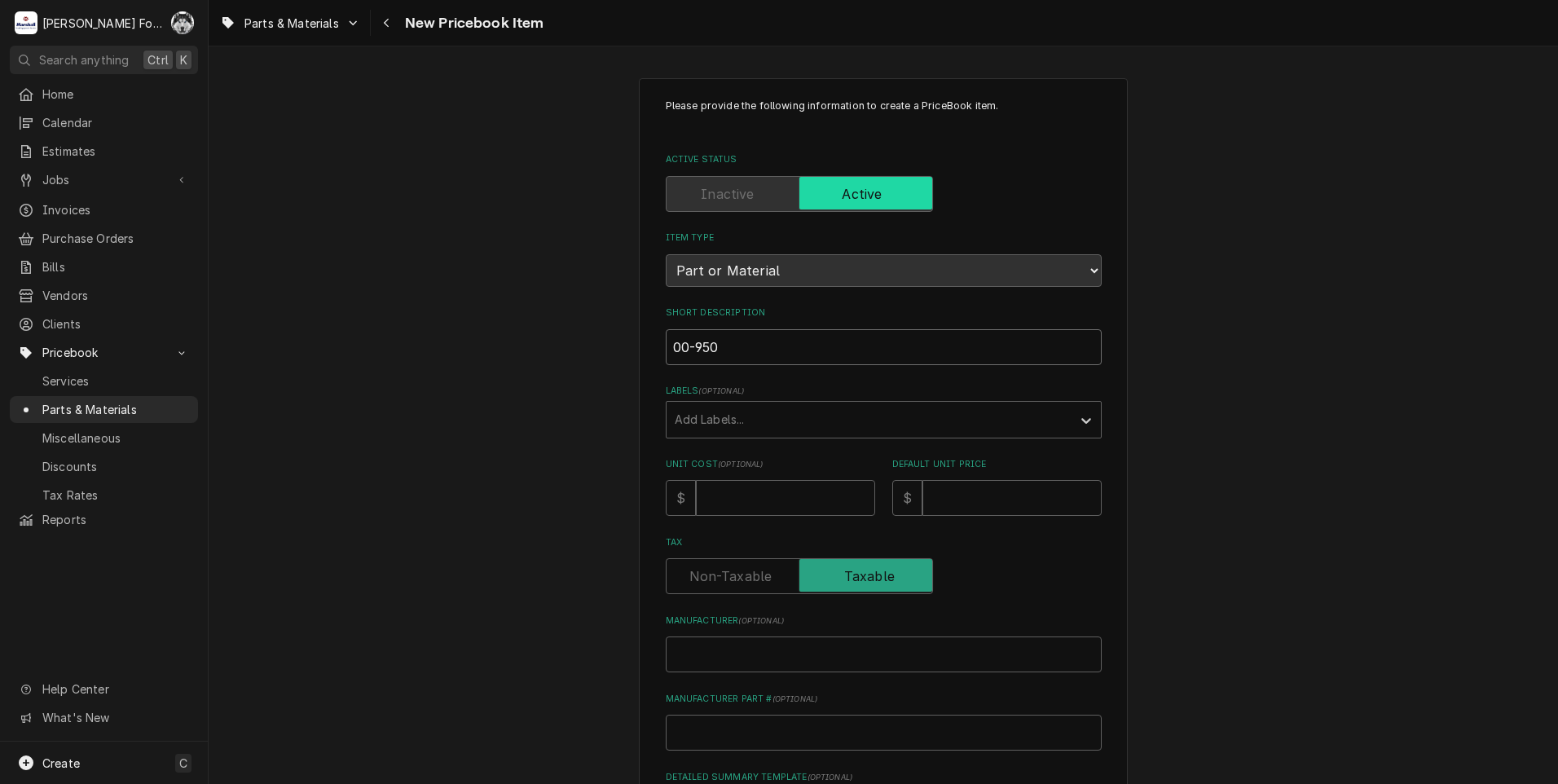
type input "00-9506"
type textarea "x"
type input "00-95061"
type textarea "x"
type input "00-950615"
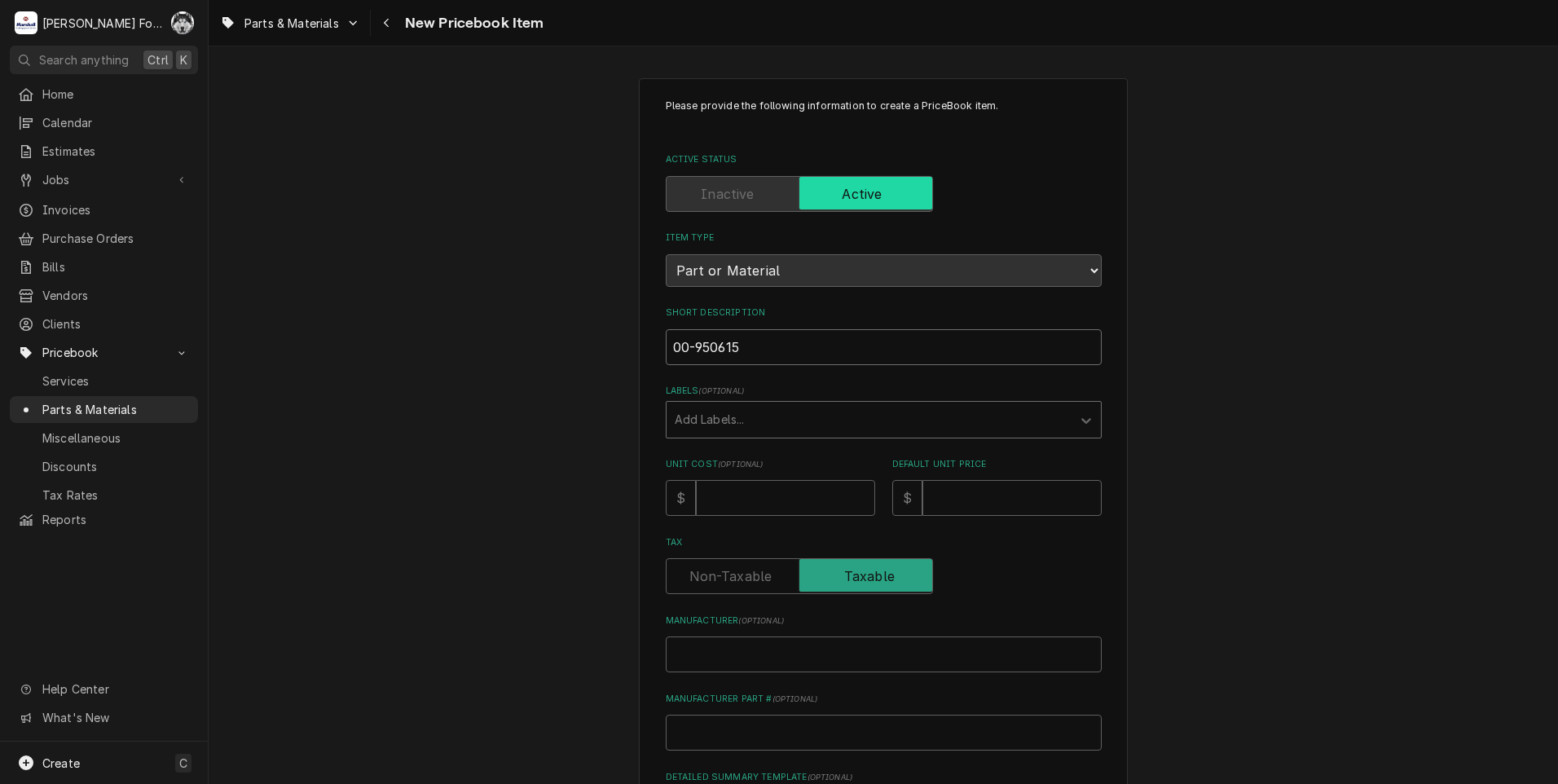
drag, startPoint x: 765, startPoint y: 342, endPoint x: 379, endPoint y: 386, distance: 388.5
click at [379, 386] on div "Please provide the following information to create a PriceBook item. Active Sta…" at bounding box center [883, 609] width 1349 height 1092
type textarea "x"
type input "F"
type textarea "x"
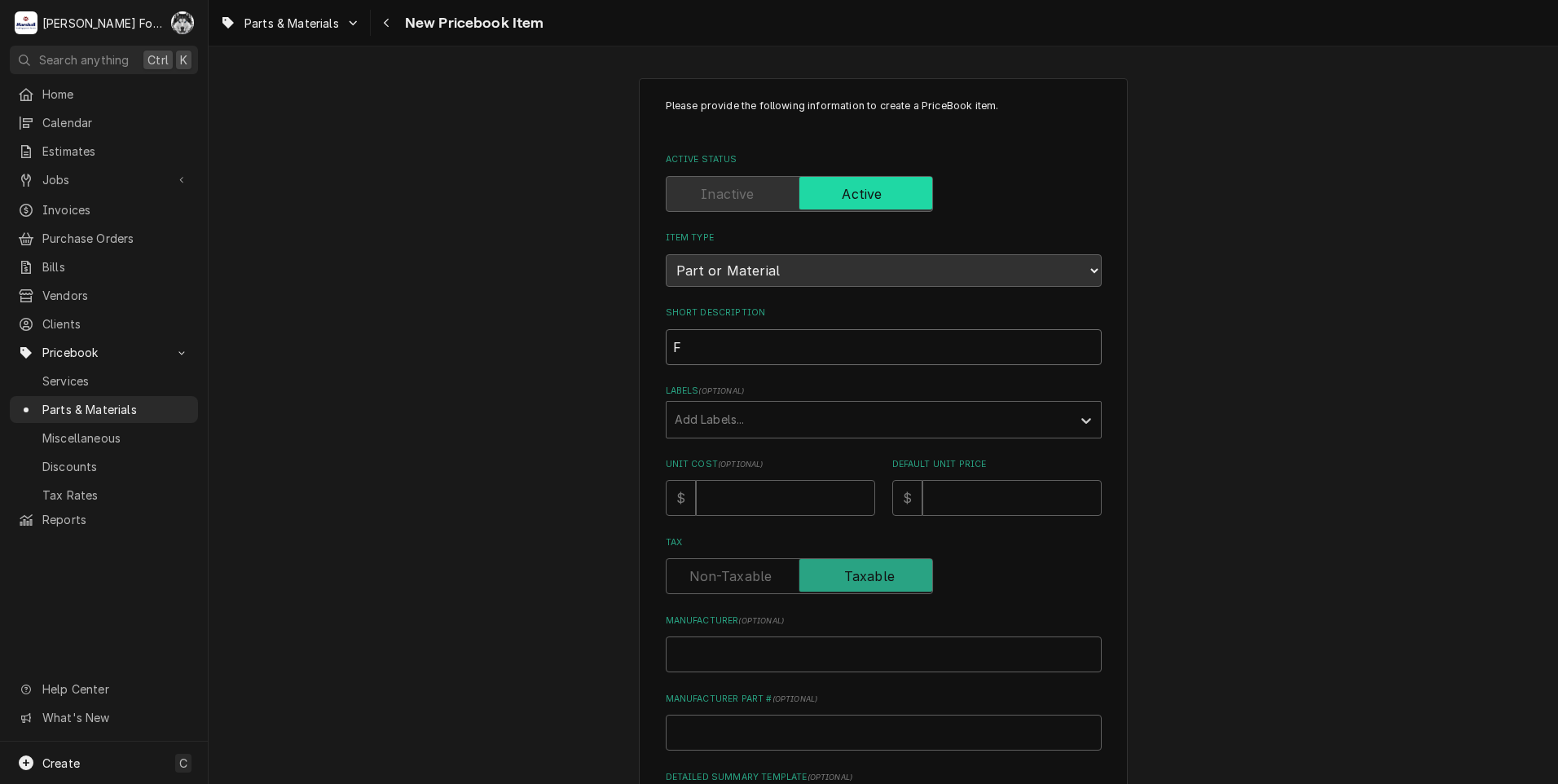
type input "FI"
type textarea "x"
type input "FIN"
type textarea "x"
type input "FING"
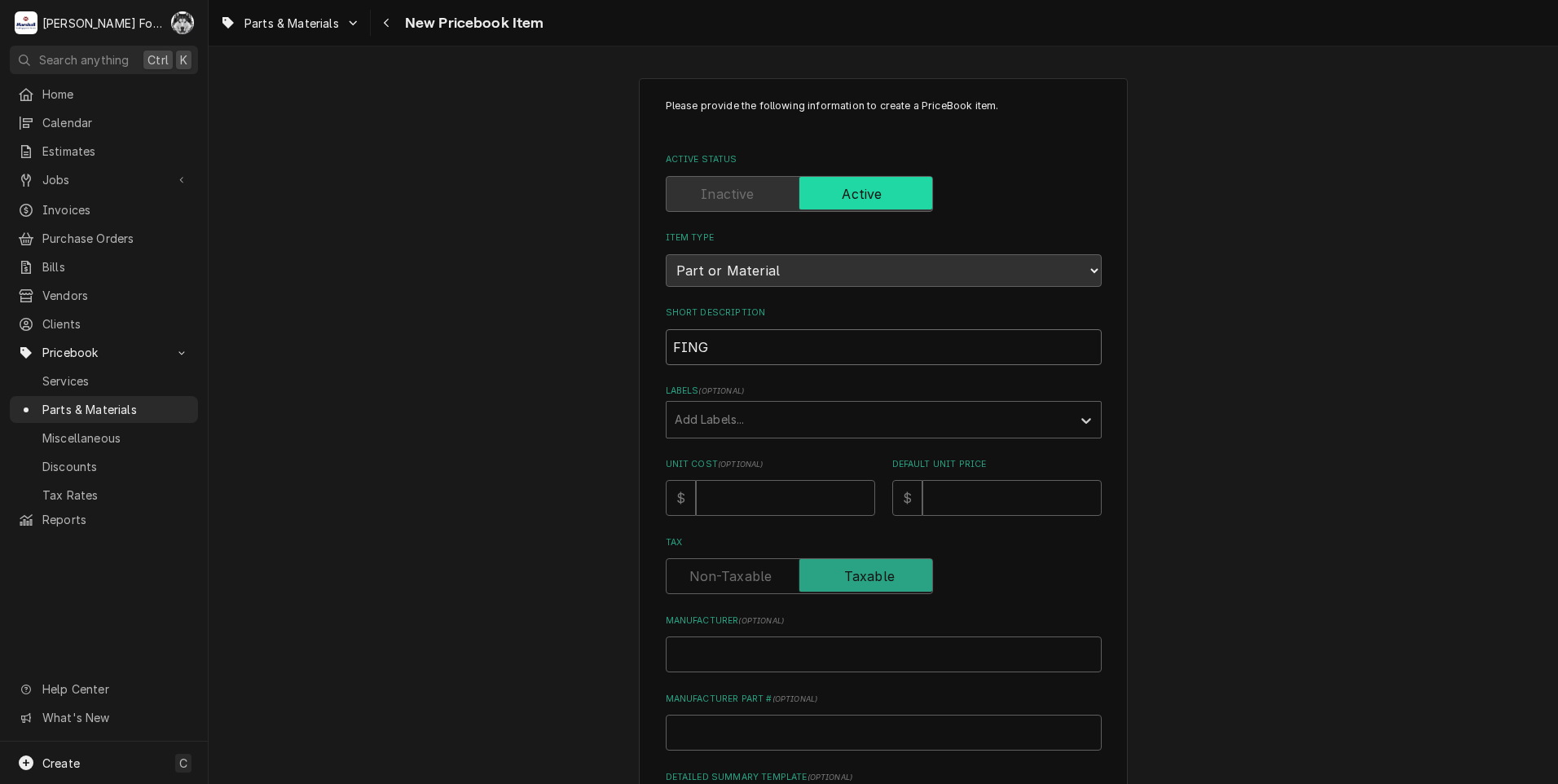
type textarea "x"
type input "FINGE"
type textarea "x"
type input "FINGER"
type textarea "x"
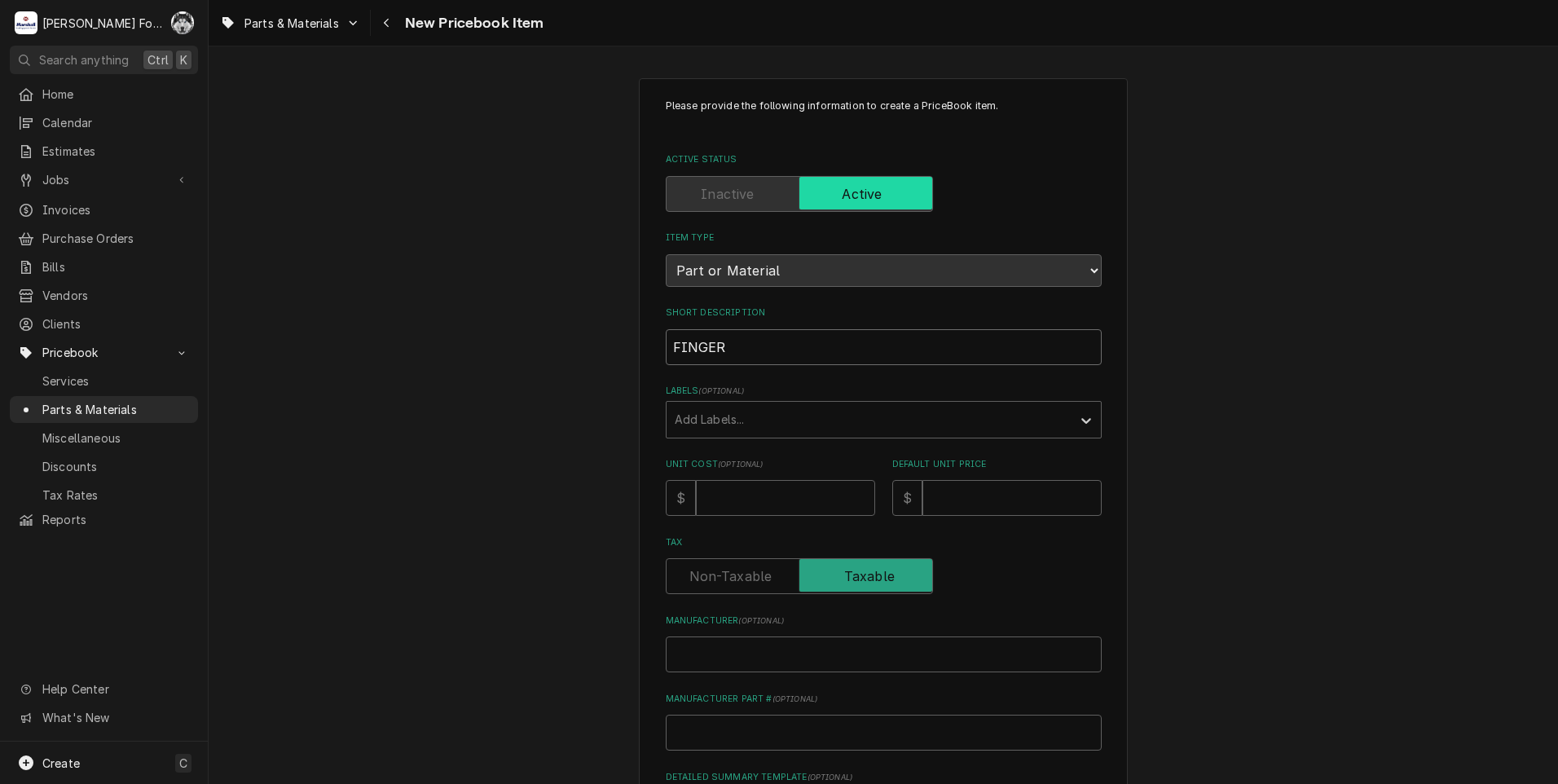
type input "FINGER,"
type textarea "x"
type input "FINGER,"
type textarea "x"
type input "FINGER, S"
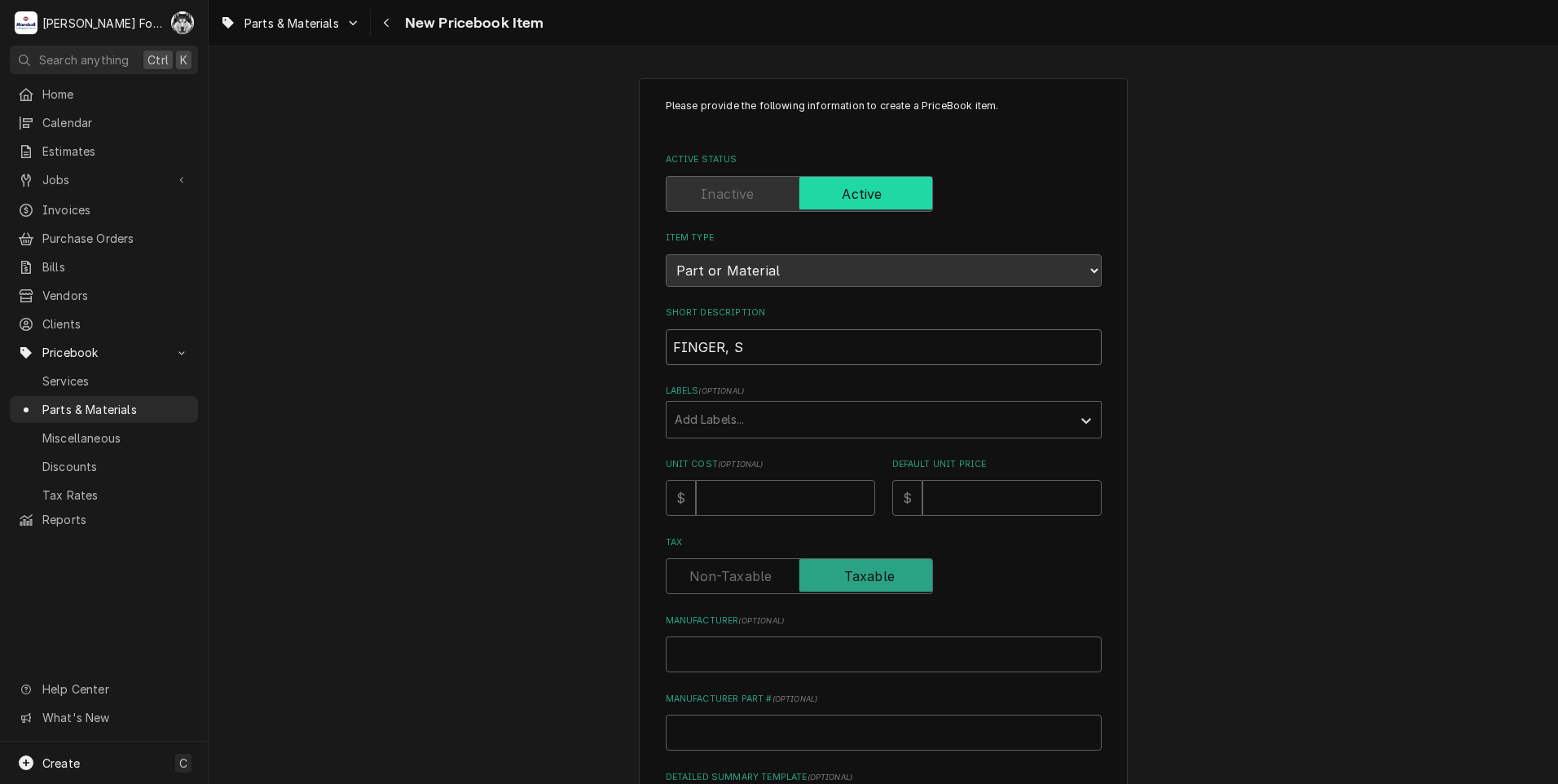
type textarea "x"
type input "FINGER, ST"
type textarea "x"
type input "FINGER, STA"
type textarea "x"
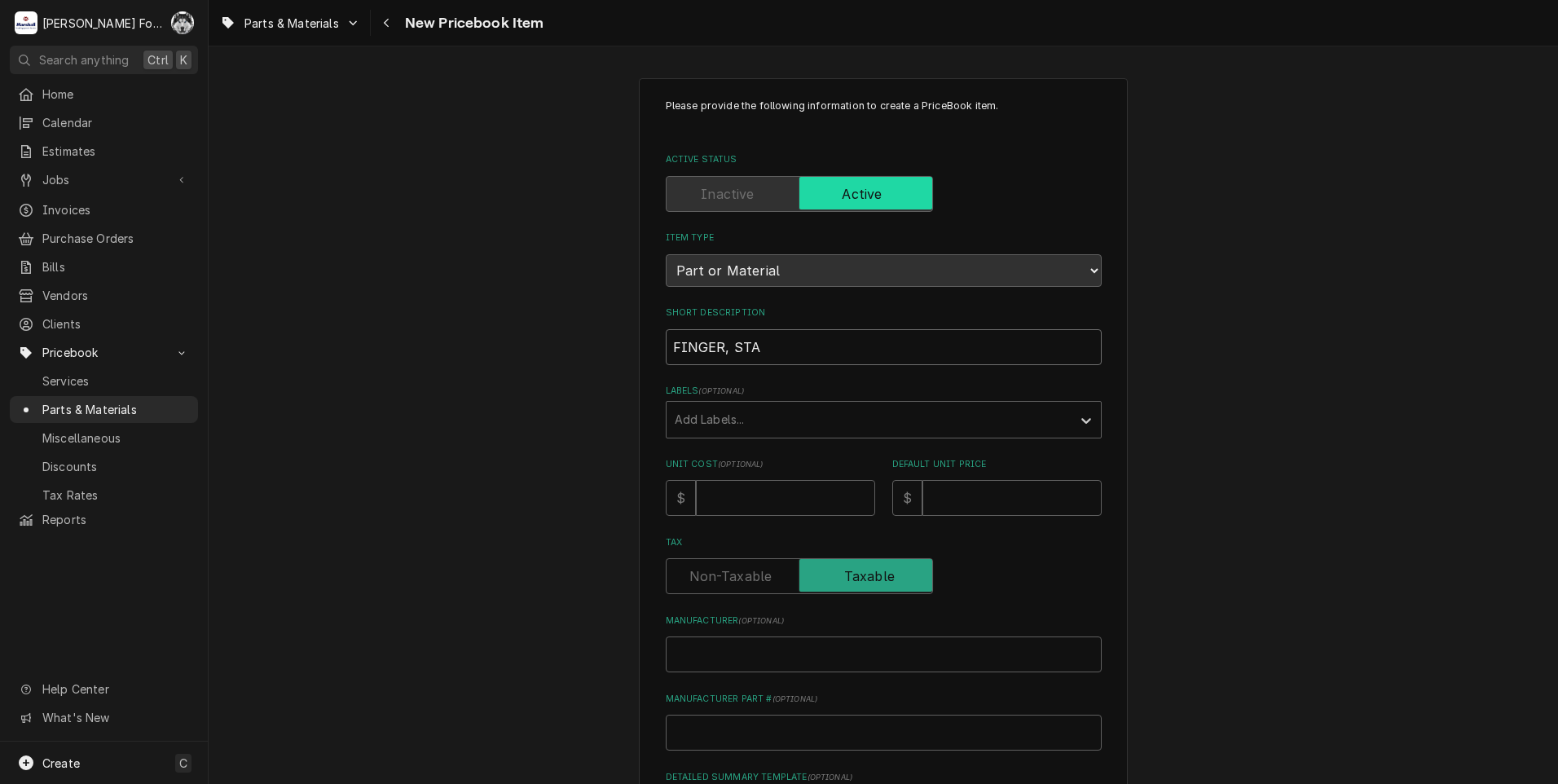
type input "FINGER, STAC"
type textarea "x"
type input "FINGER, STACK"
type textarea "x"
type input "FINGER, STACKI"
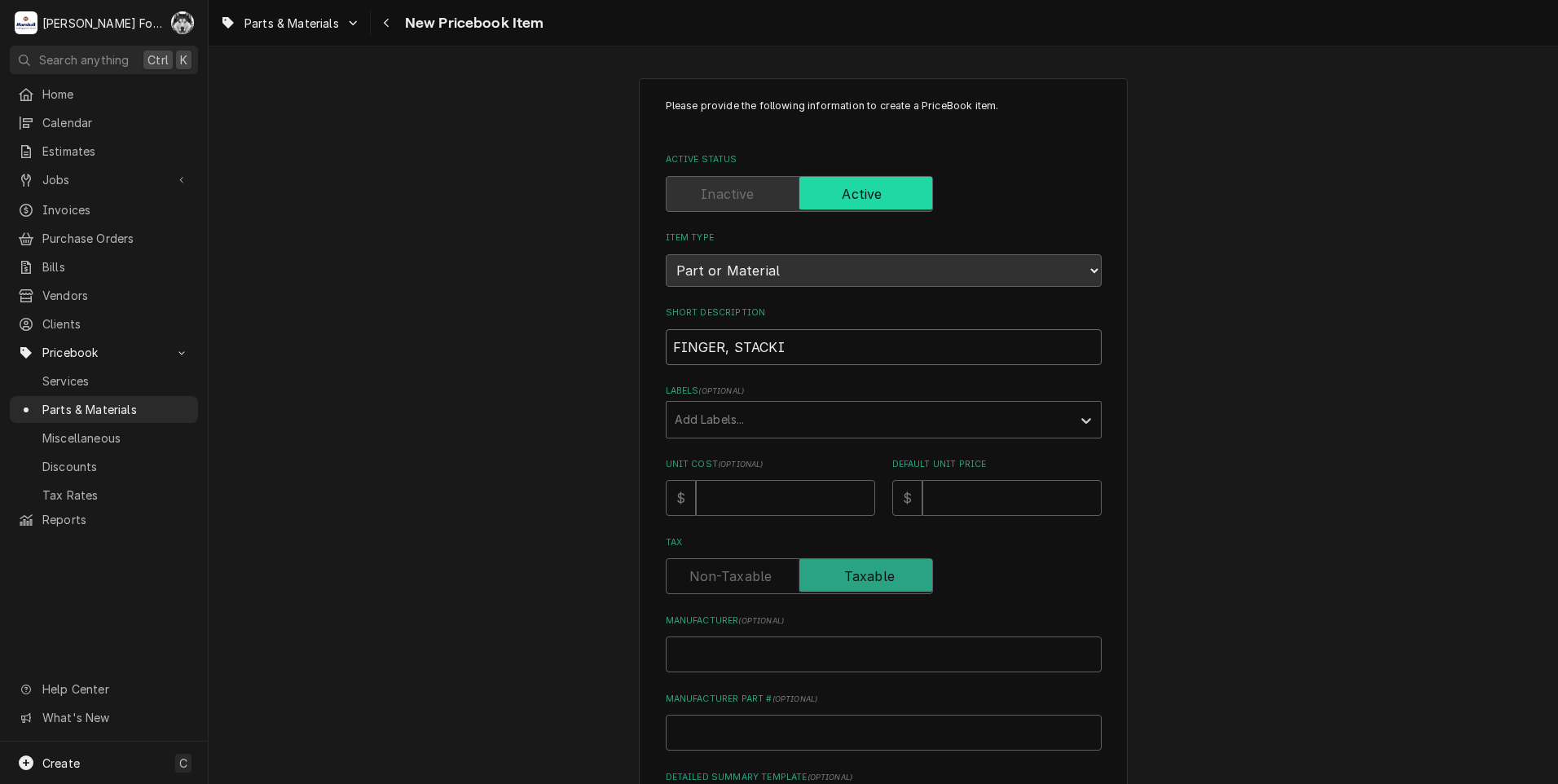
type textarea "x"
type input "FINGER, STACKIN"
type textarea "x"
type input "FINGER, STACKING"
type textarea "x"
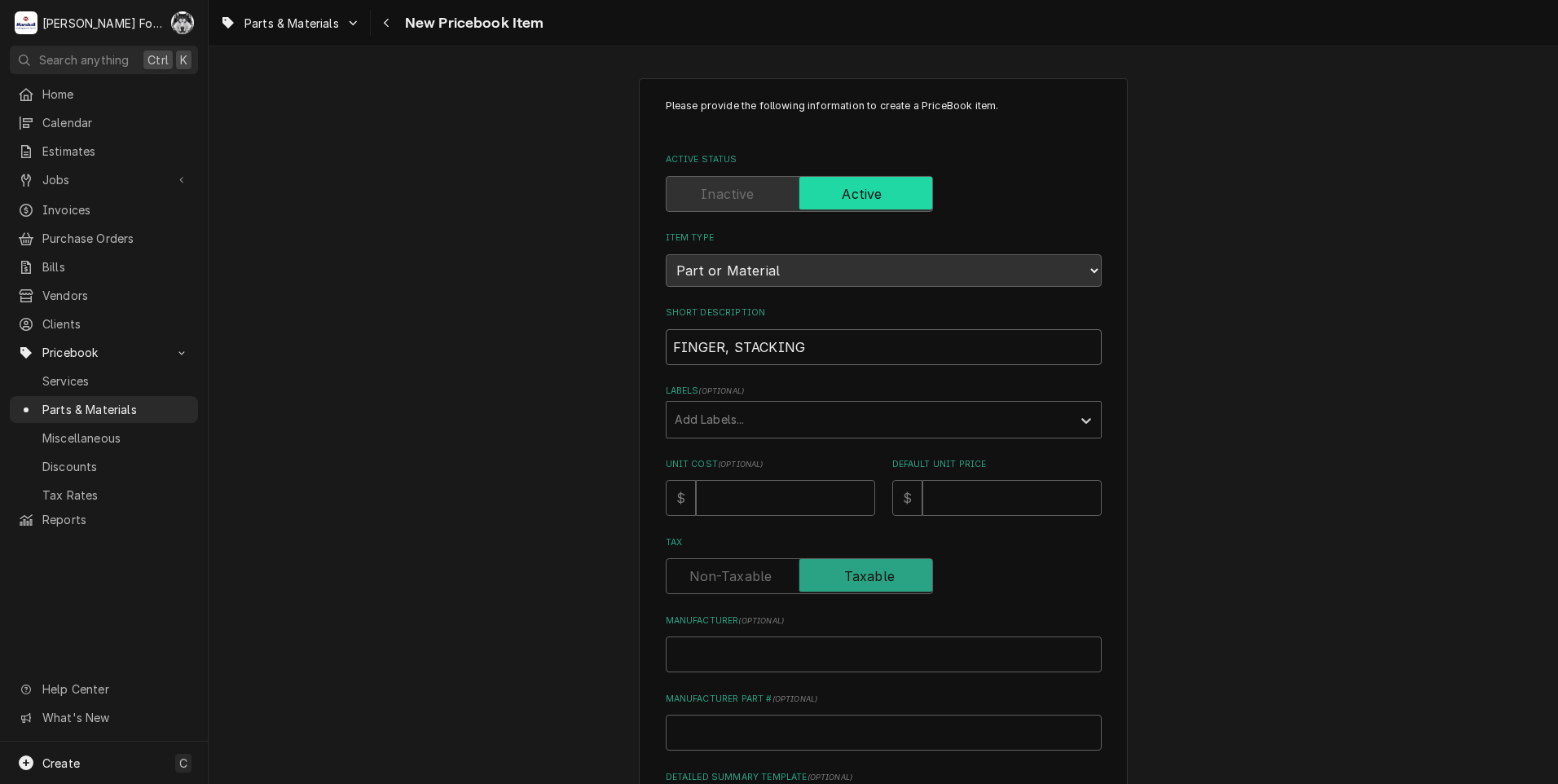
type input "FINGER, STACKING"
type textarea "x"
type input "FINGER, STACKING T"
type textarea "x"
type input "FINGER, STACKING TR"
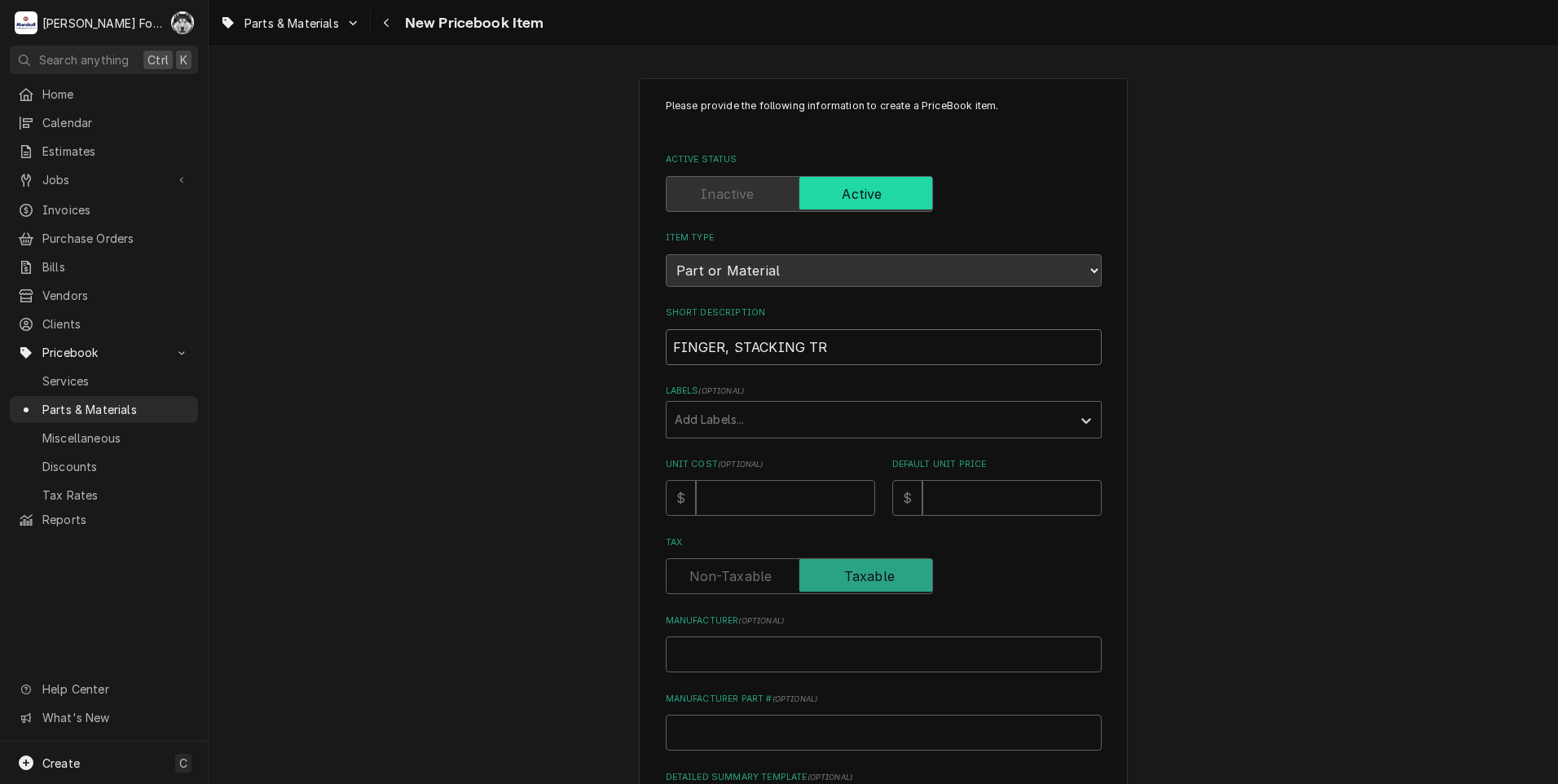
type textarea "x"
type input "FINGER, STACKING TRI"
type textarea "x"
type input "FINGER, STACKING TRIP"
type textarea "x"
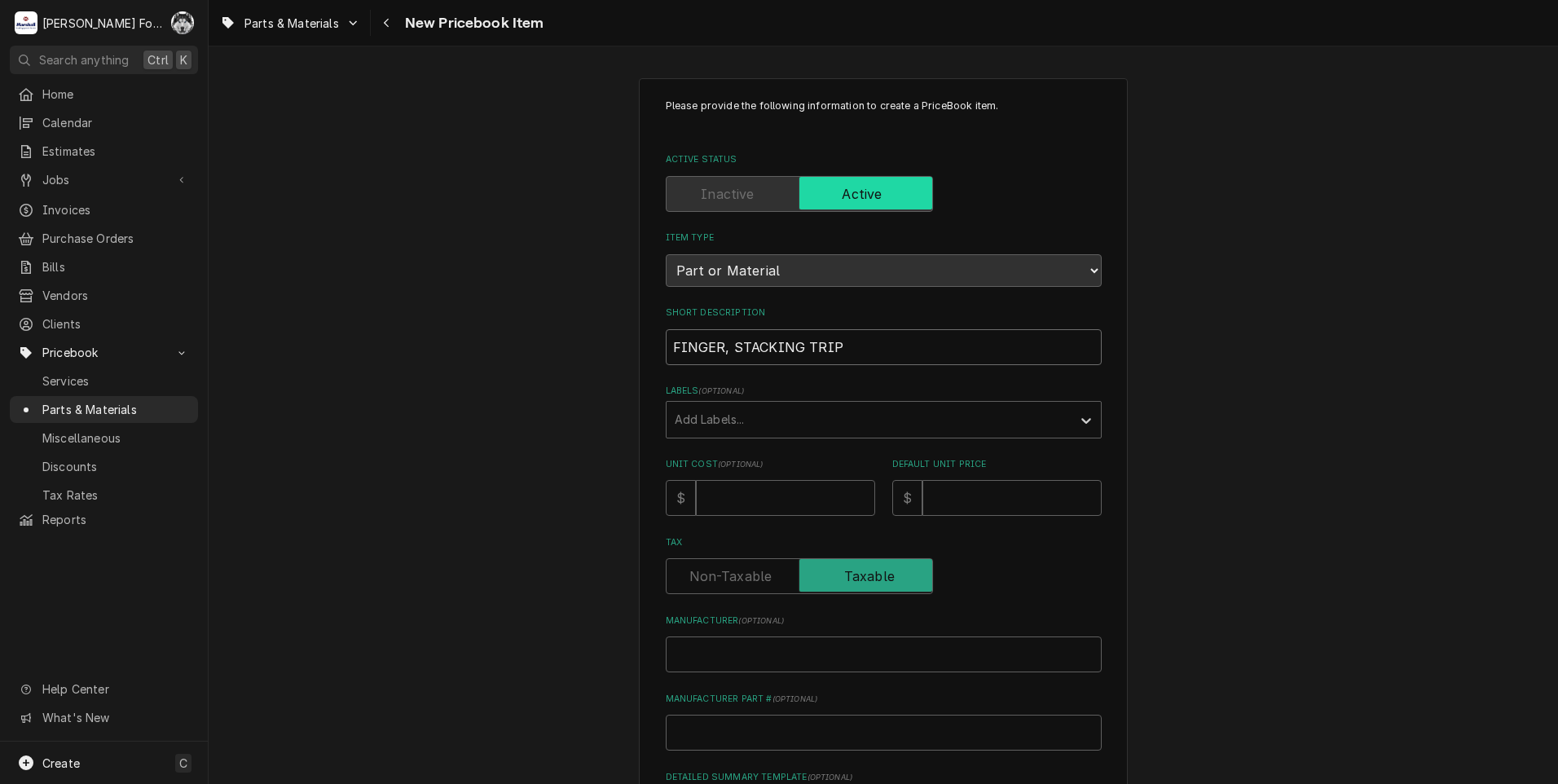
type input "FINGER, STACKING TRIP"
type textarea "x"
type input "FINGER, STACKING TRIP A"
type textarea "x"
type input "FINGER, STACKING TRIP AR"
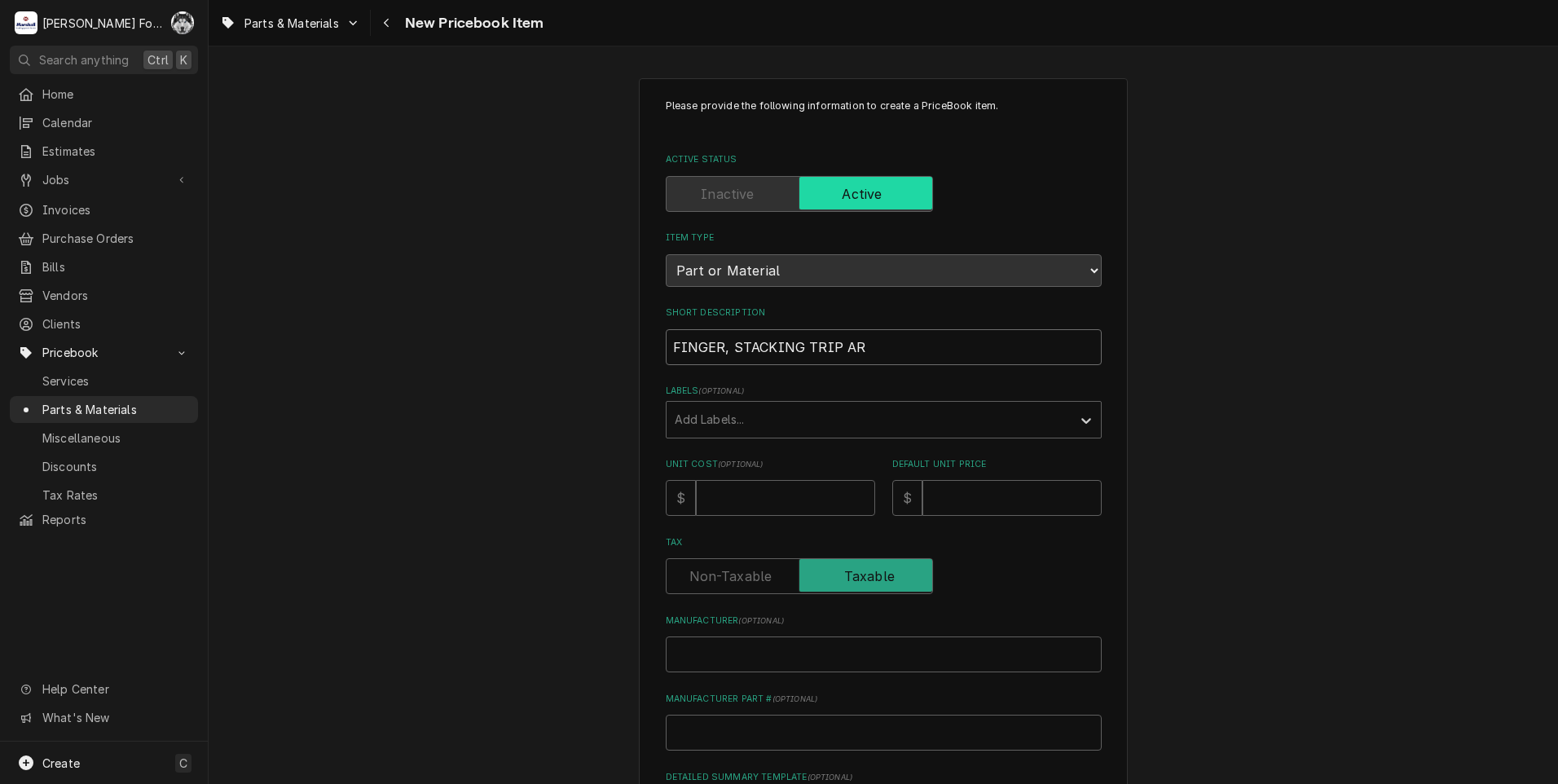
type textarea "x"
type input "FINGER, STACKING TRIP ARM"
click at [851, 431] on div "Labels" at bounding box center [869, 419] width 389 height 30
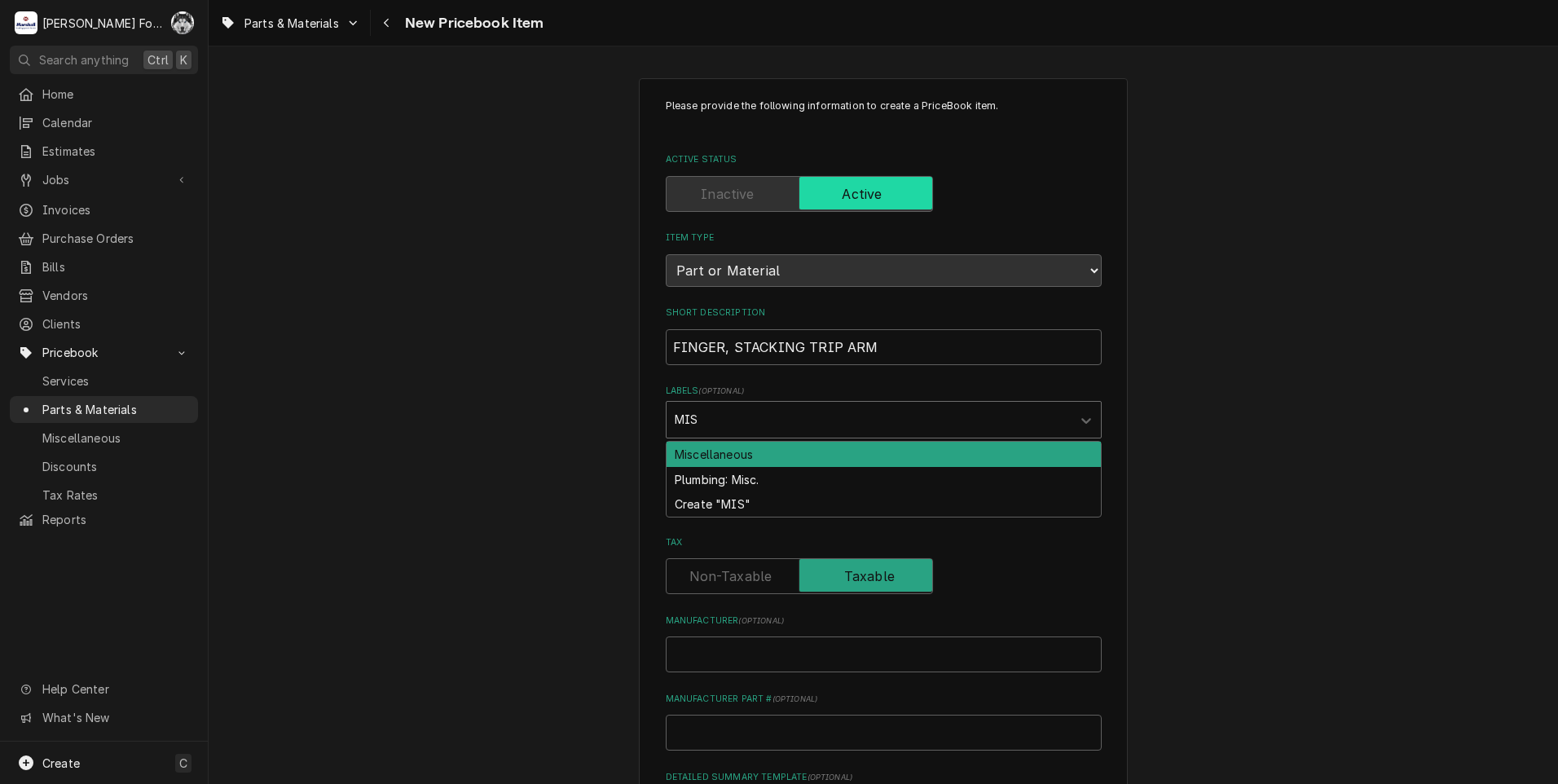
type input "MISC"
type textarea "x"
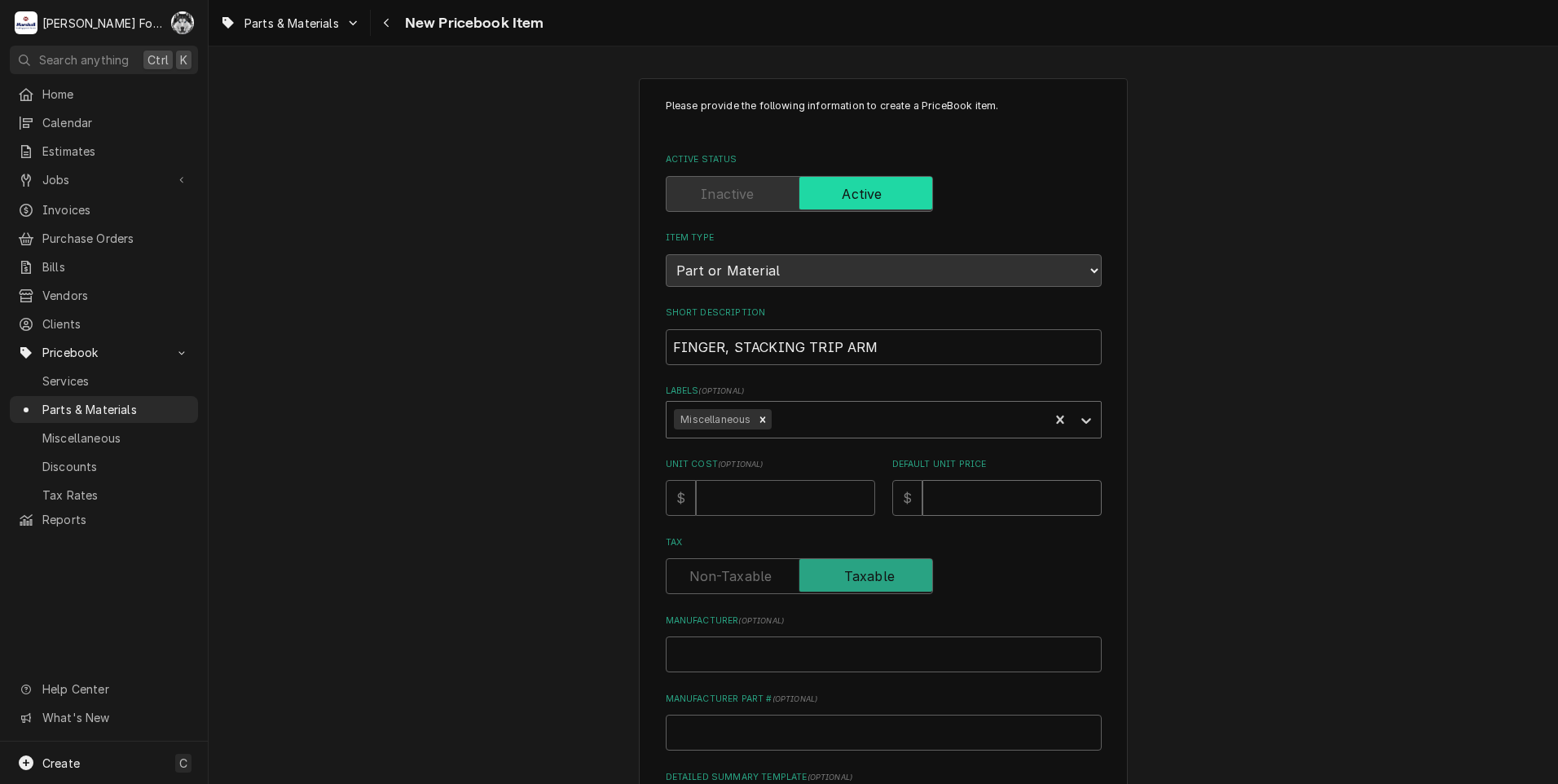
type textarea "x"
type input "2"
type textarea "x"
type input "28"
type textarea "x"
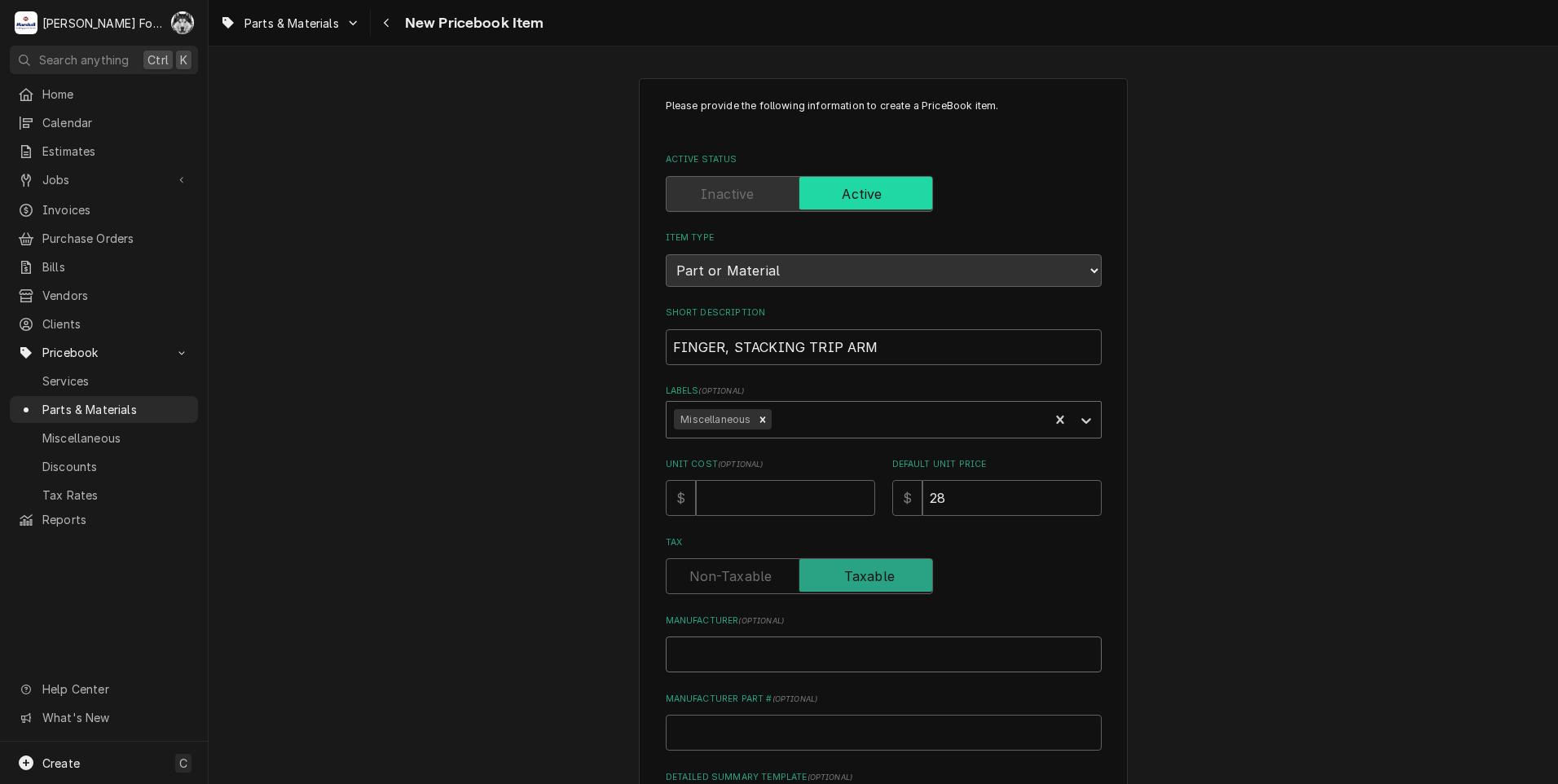
type input "H"
type textarea "x"
type input "HO"
type textarea "x"
type input "HOB"
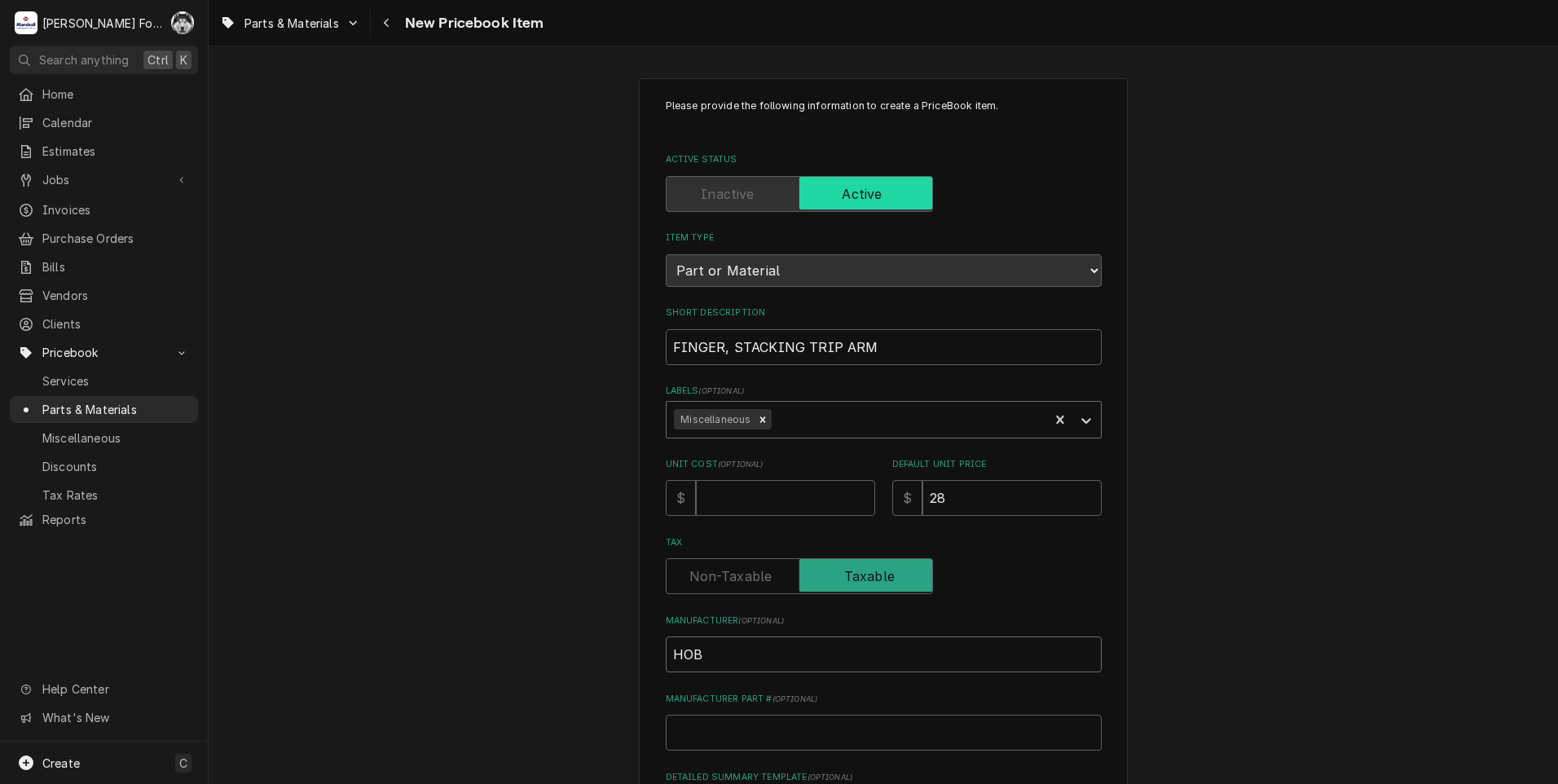
type textarea "x"
type input "HOBA"
type textarea "x"
type input "HOBAR"
type textarea "x"
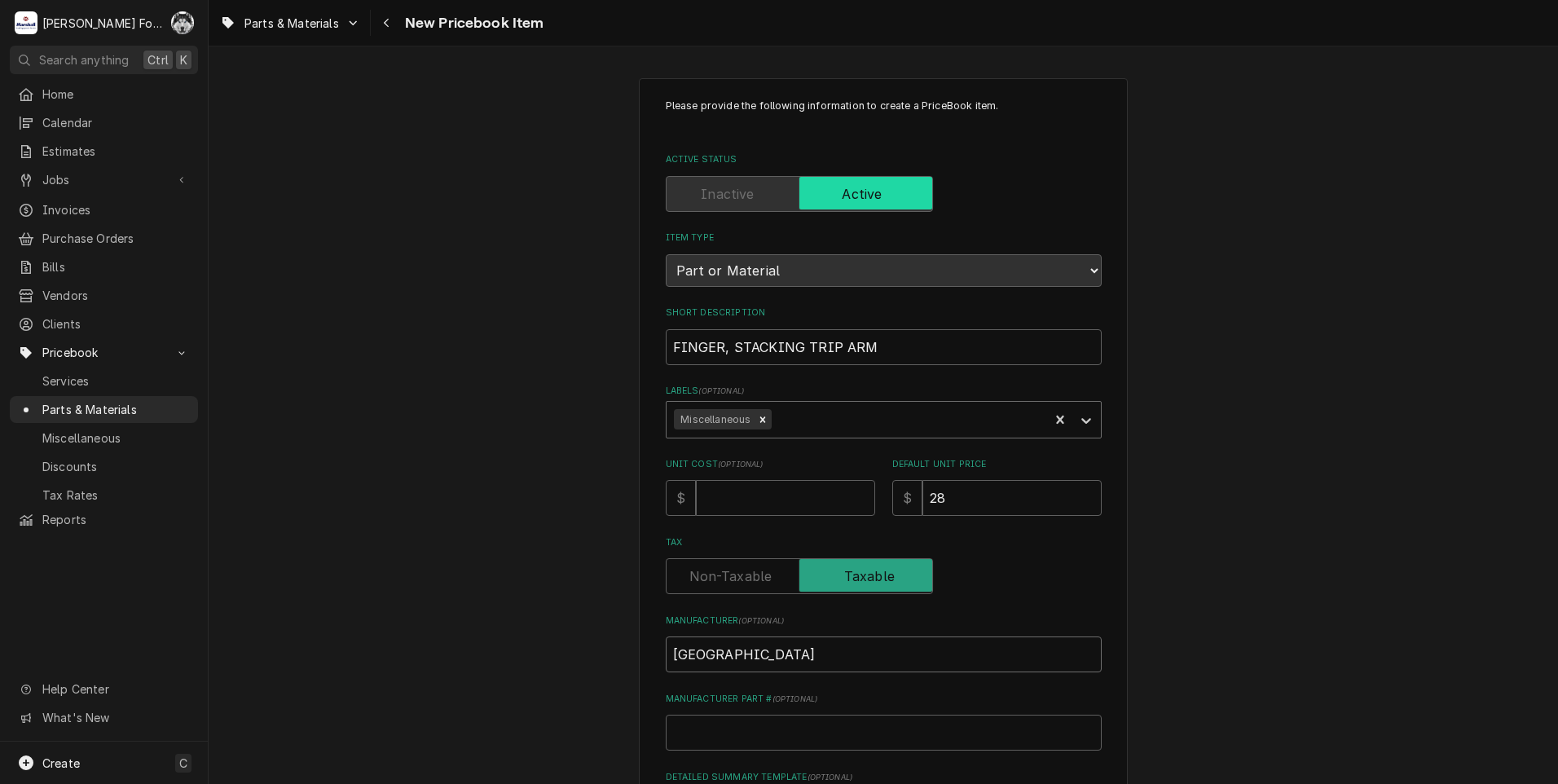
type input "HOBART"
type textarea "x"
type input "0"
type textarea "x"
type input "00"
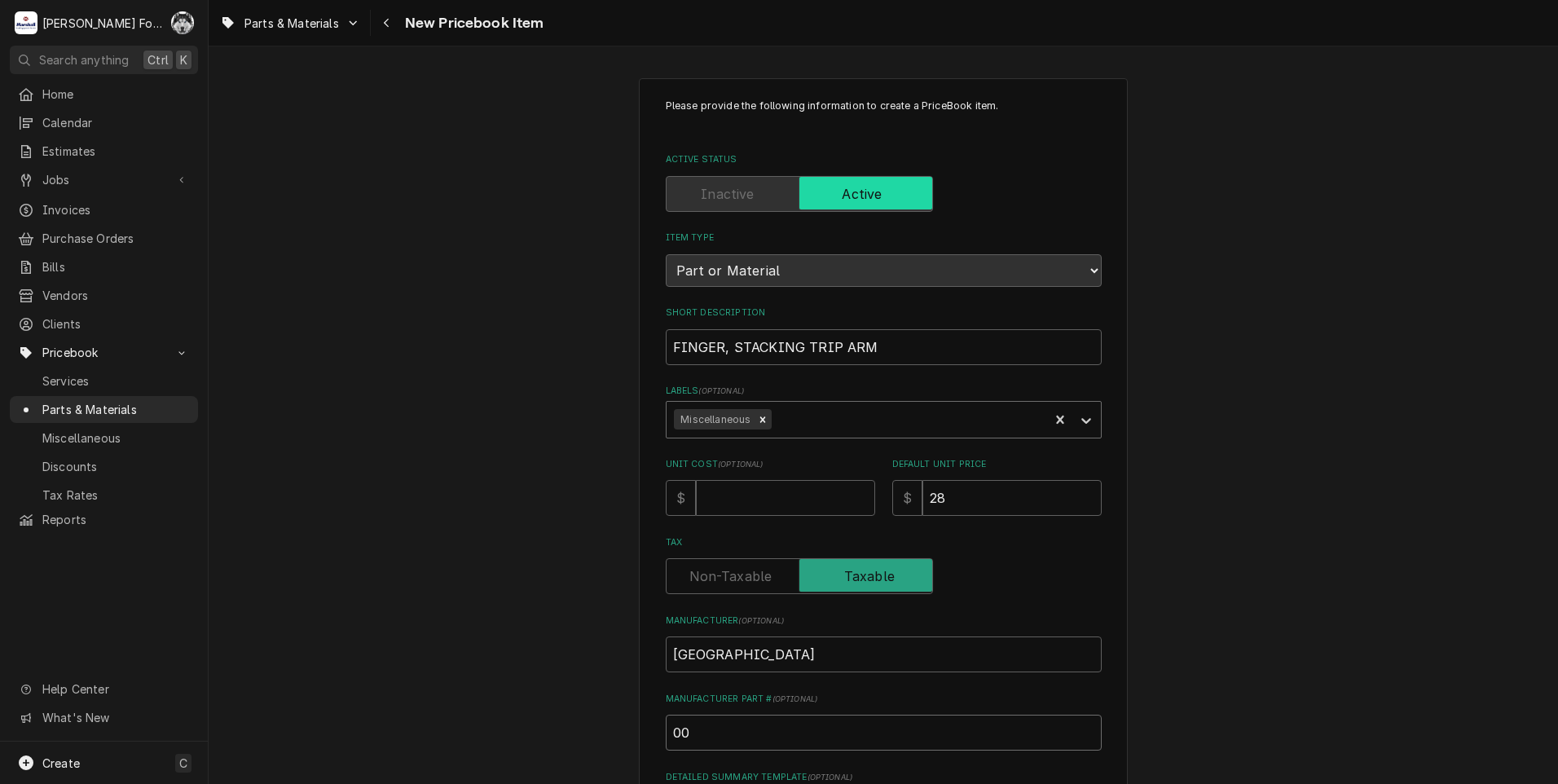
type textarea "x"
type input "00-"
type textarea "x"
type input "00-9"
type textarea "x"
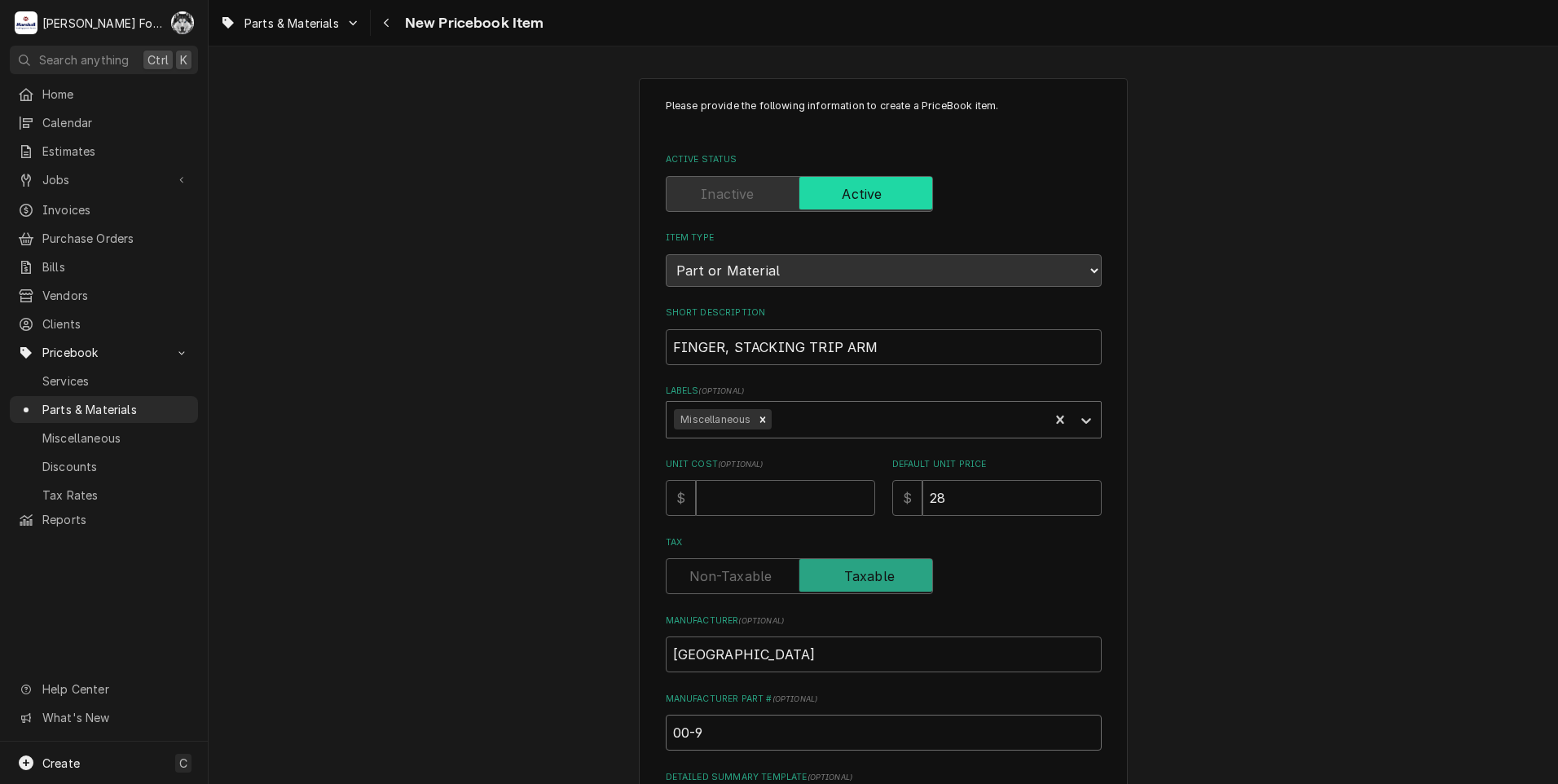
type input "00-95"
type textarea "x"
type input "00-950"
type textarea "x"
type input "00-9506"
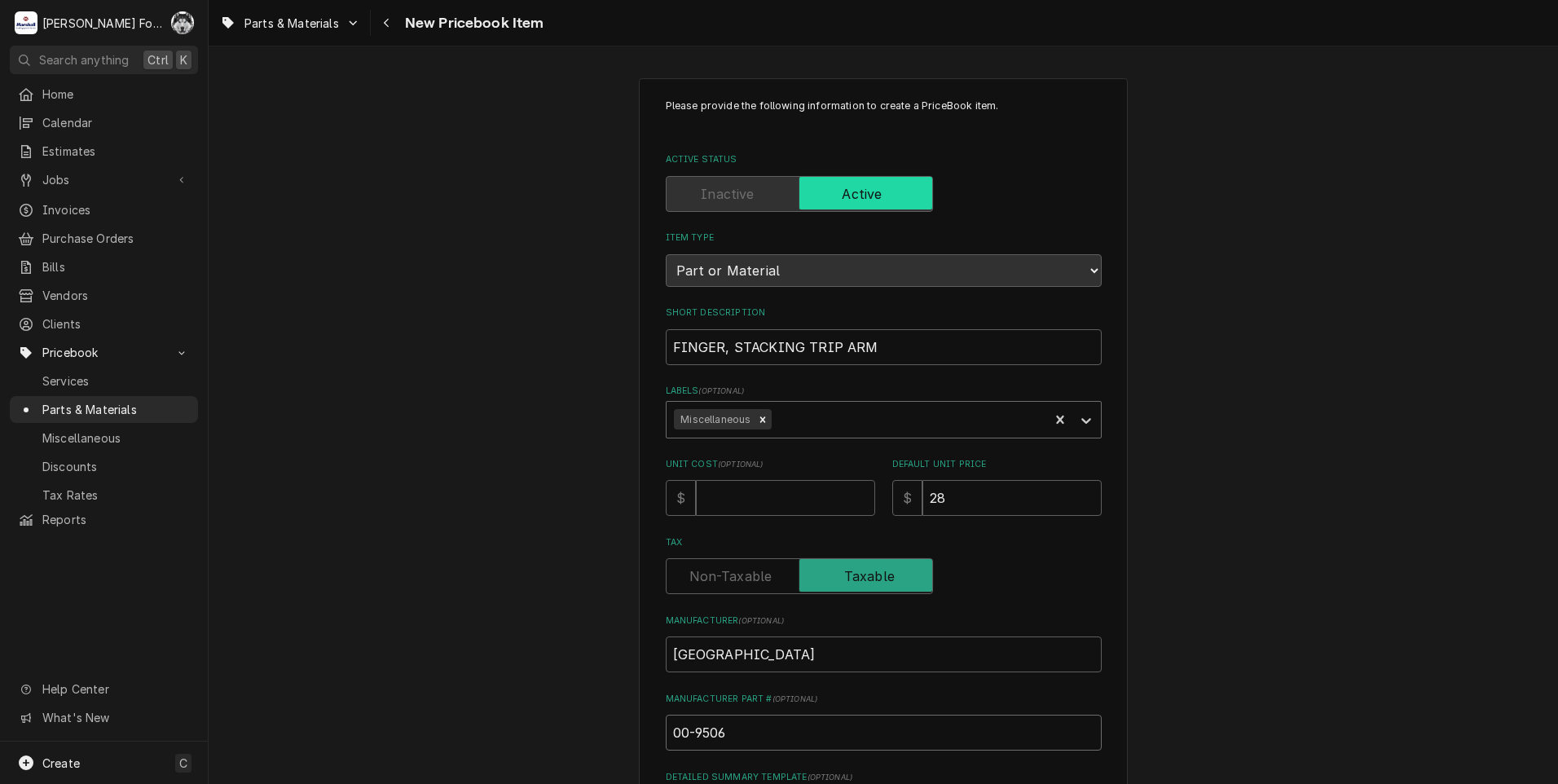
type textarea "x"
type input "00-95061"
type textarea "x"
type input "00-950615"
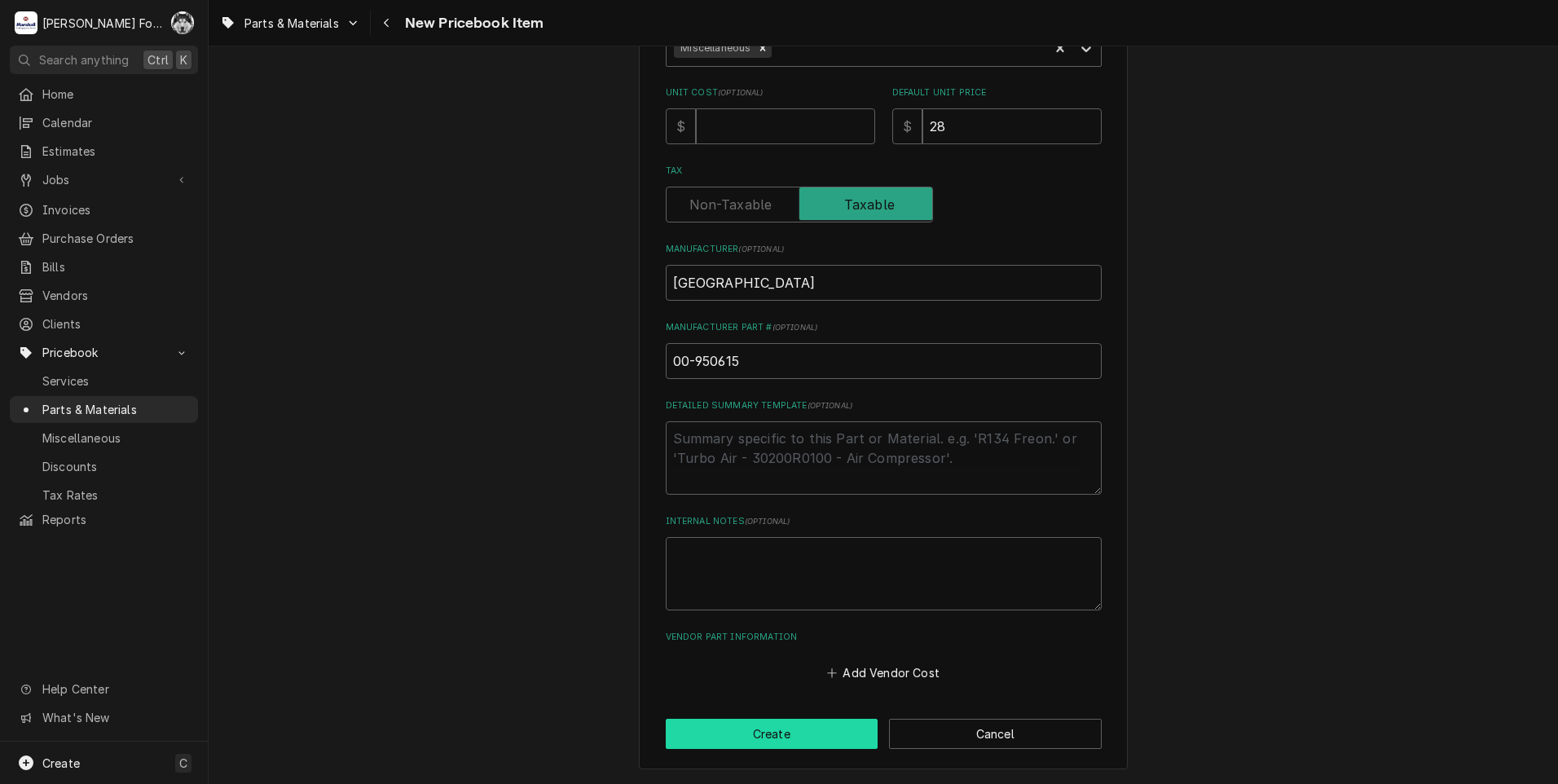
click at [765, 739] on button "Create" at bounding box center [771, 733] width 212 height 30
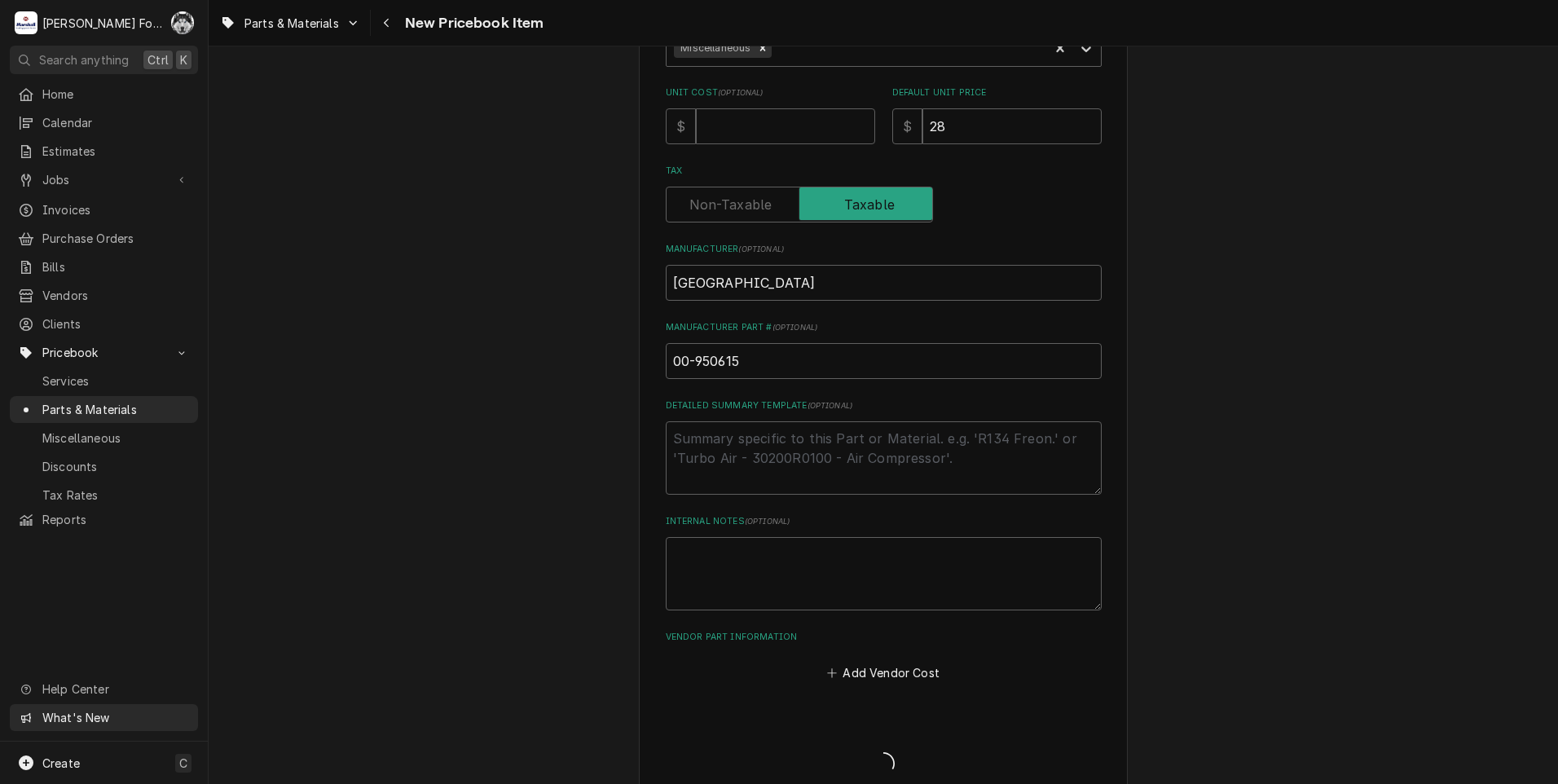
type textarea "x"
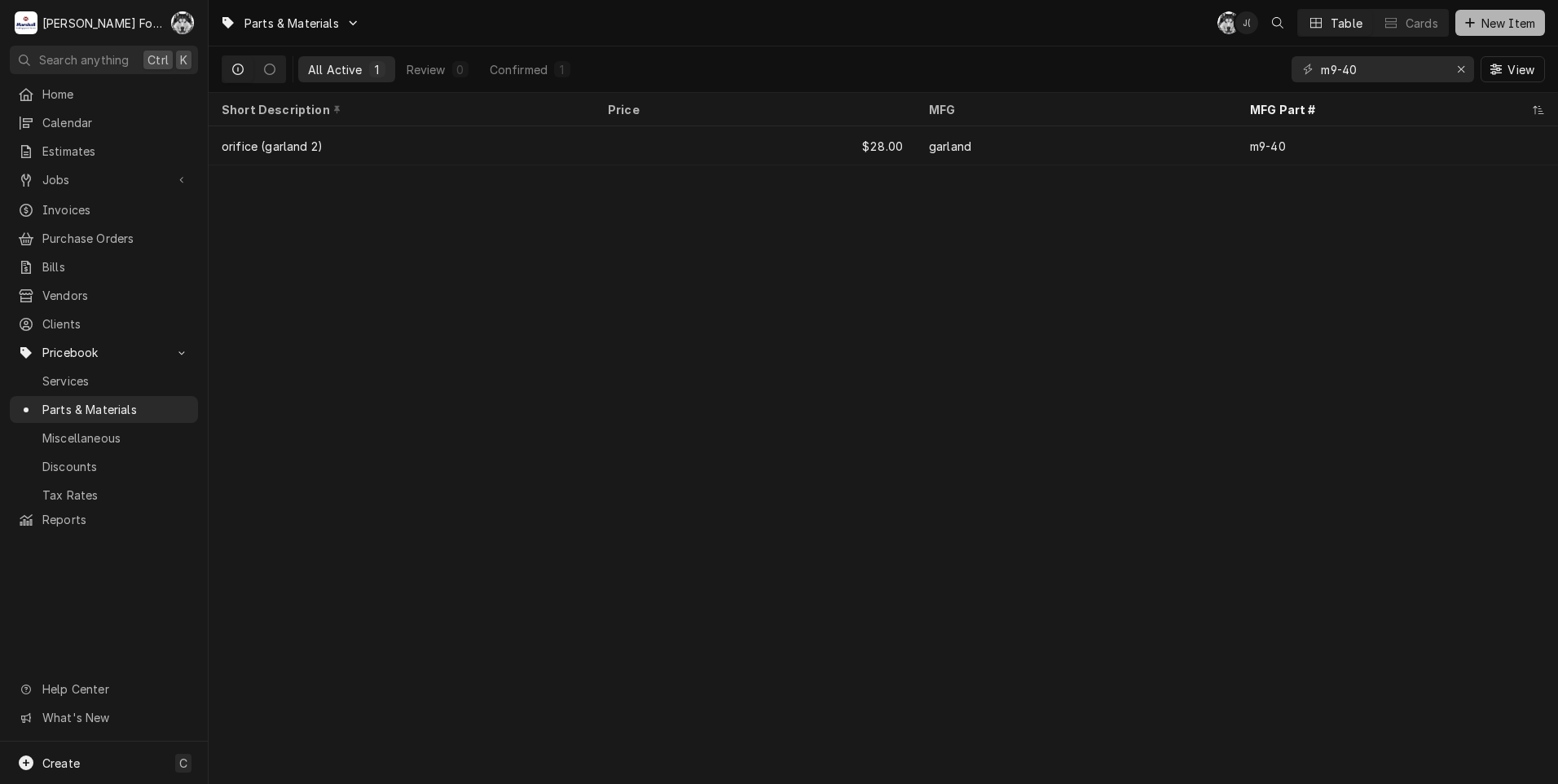
click at [1489, 32] on button "New Item" at bounding box center [1500, 23] width 90 height 26
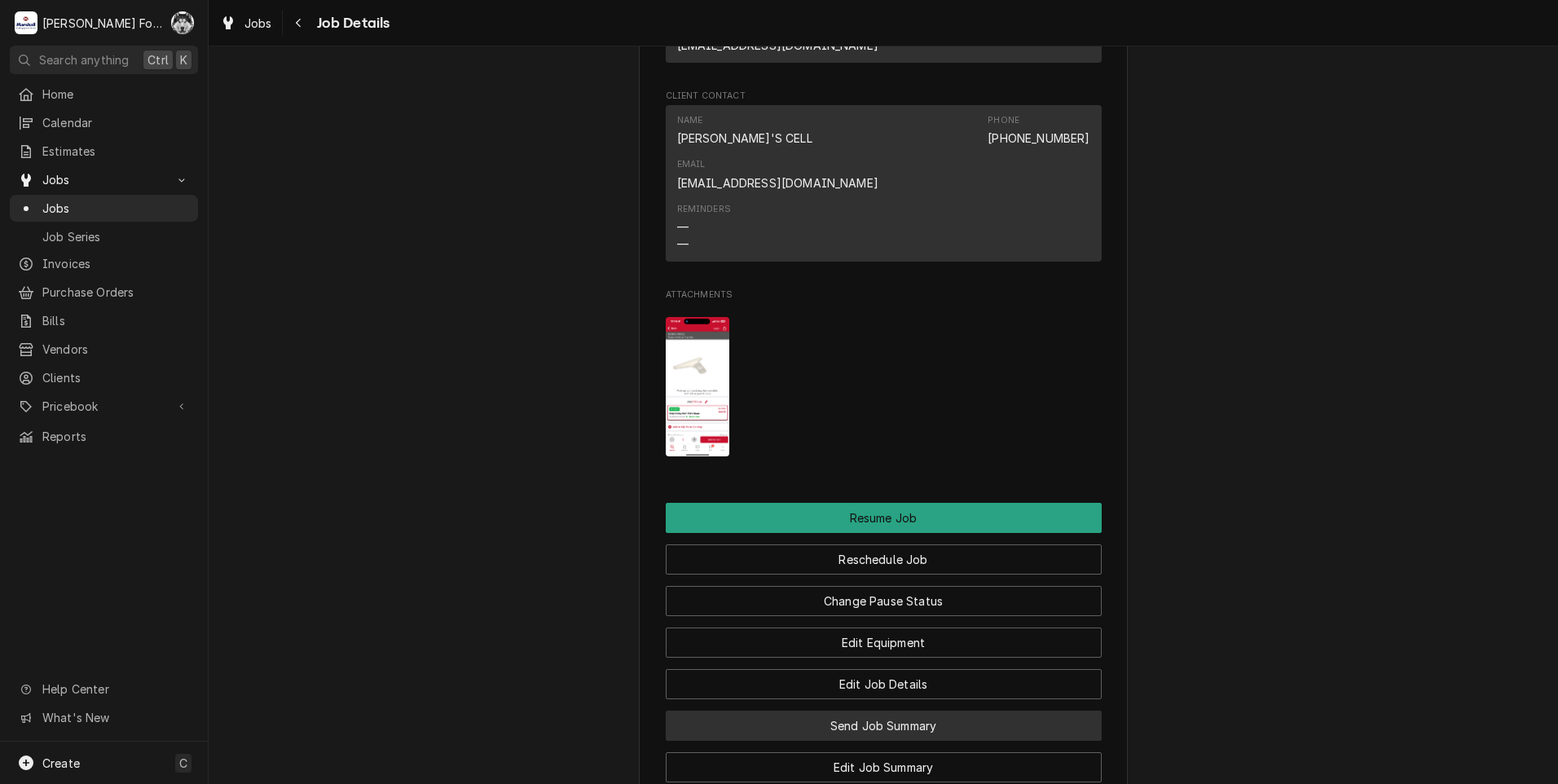
scroll to position [2173, 0]
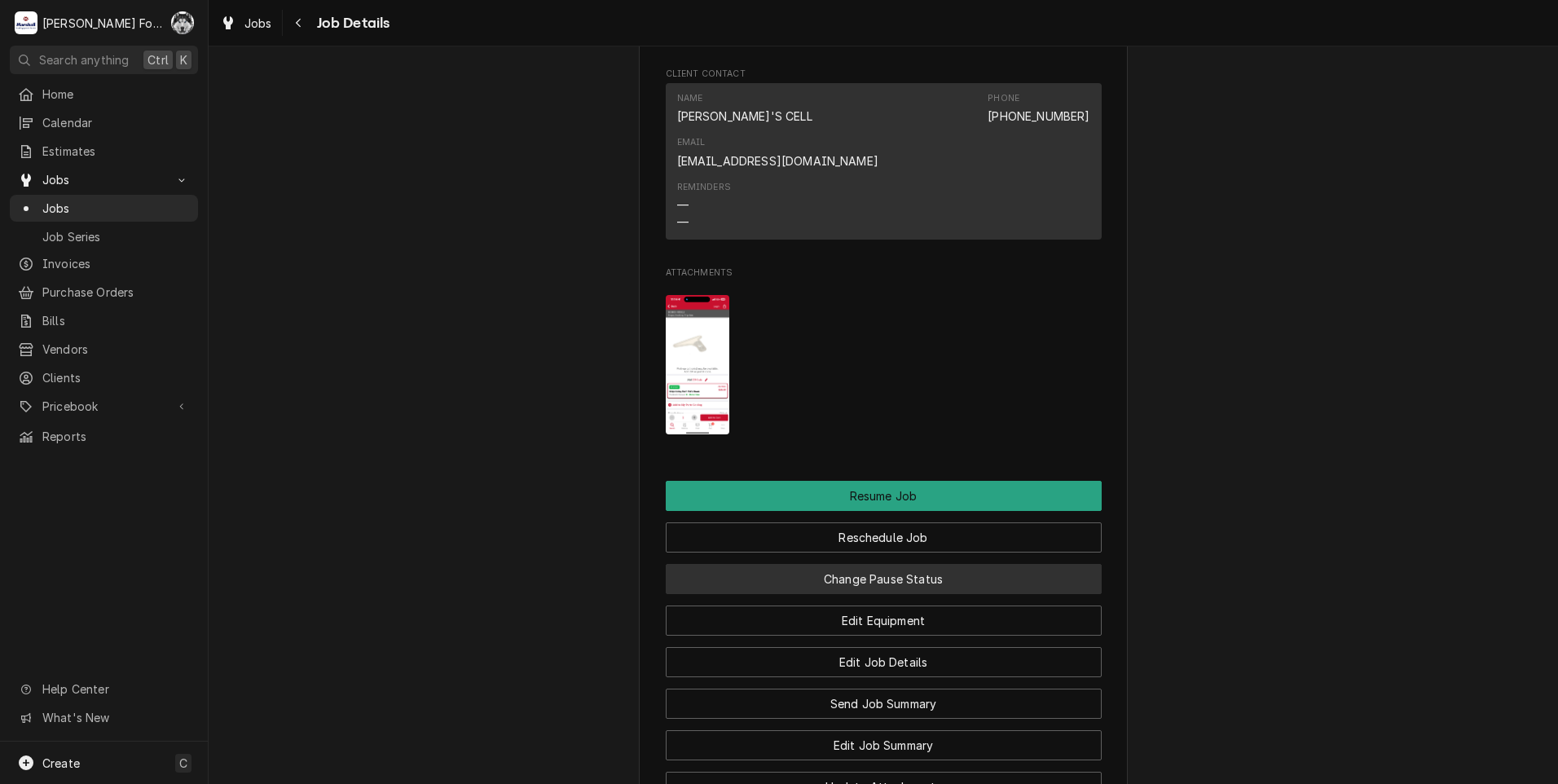
click at [882, 564] on button "Change Pause Status" at bounding box center [883, 579] width 436 height 30
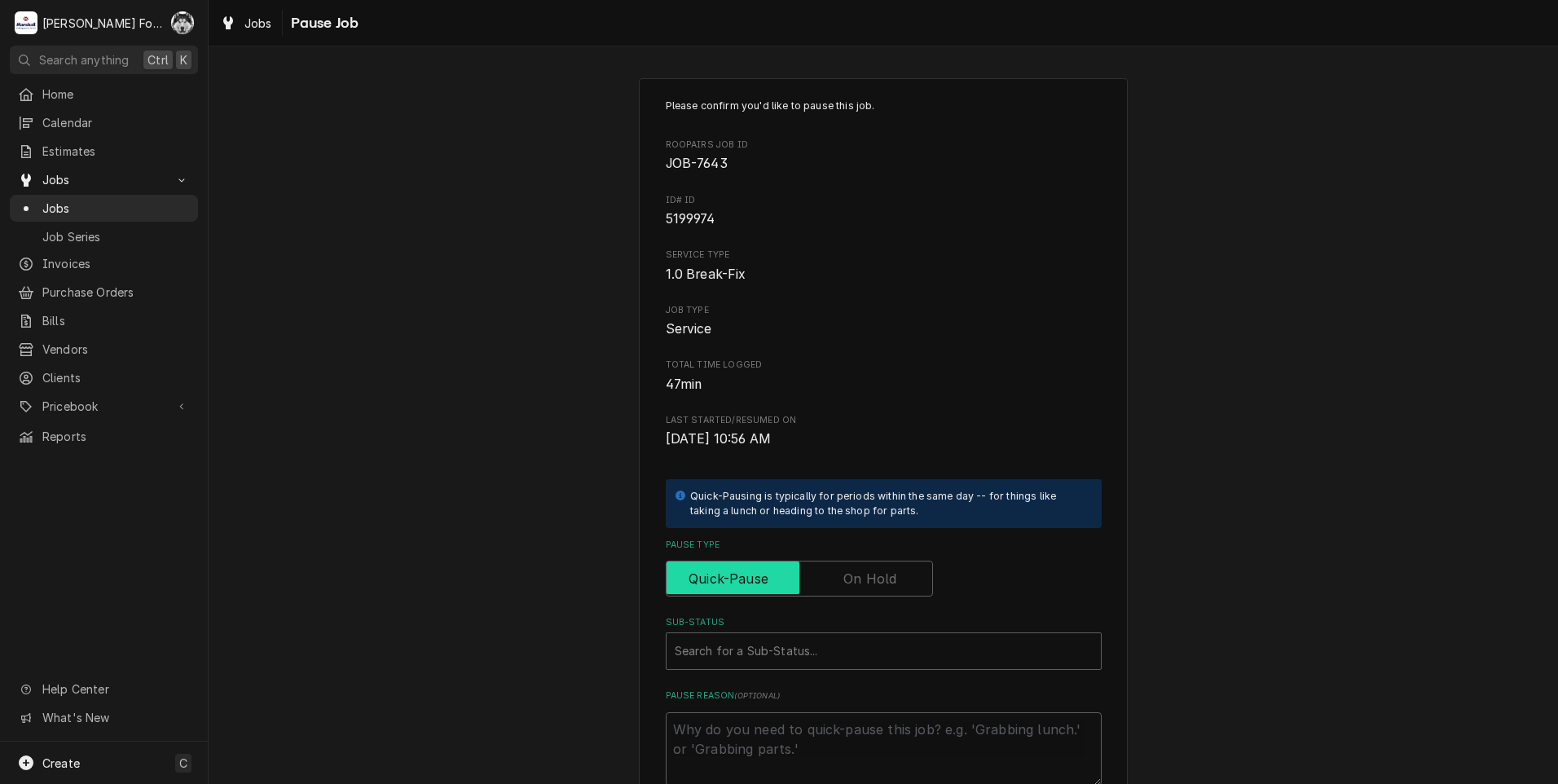
click at [854, 564] on input "Pause Type" at bounding box center [799, 578] width 252 height 36
checkbox input "true"
click at [858, 654] on div "Sub-Status" at bounding box center [883, 651] width 418 height 30
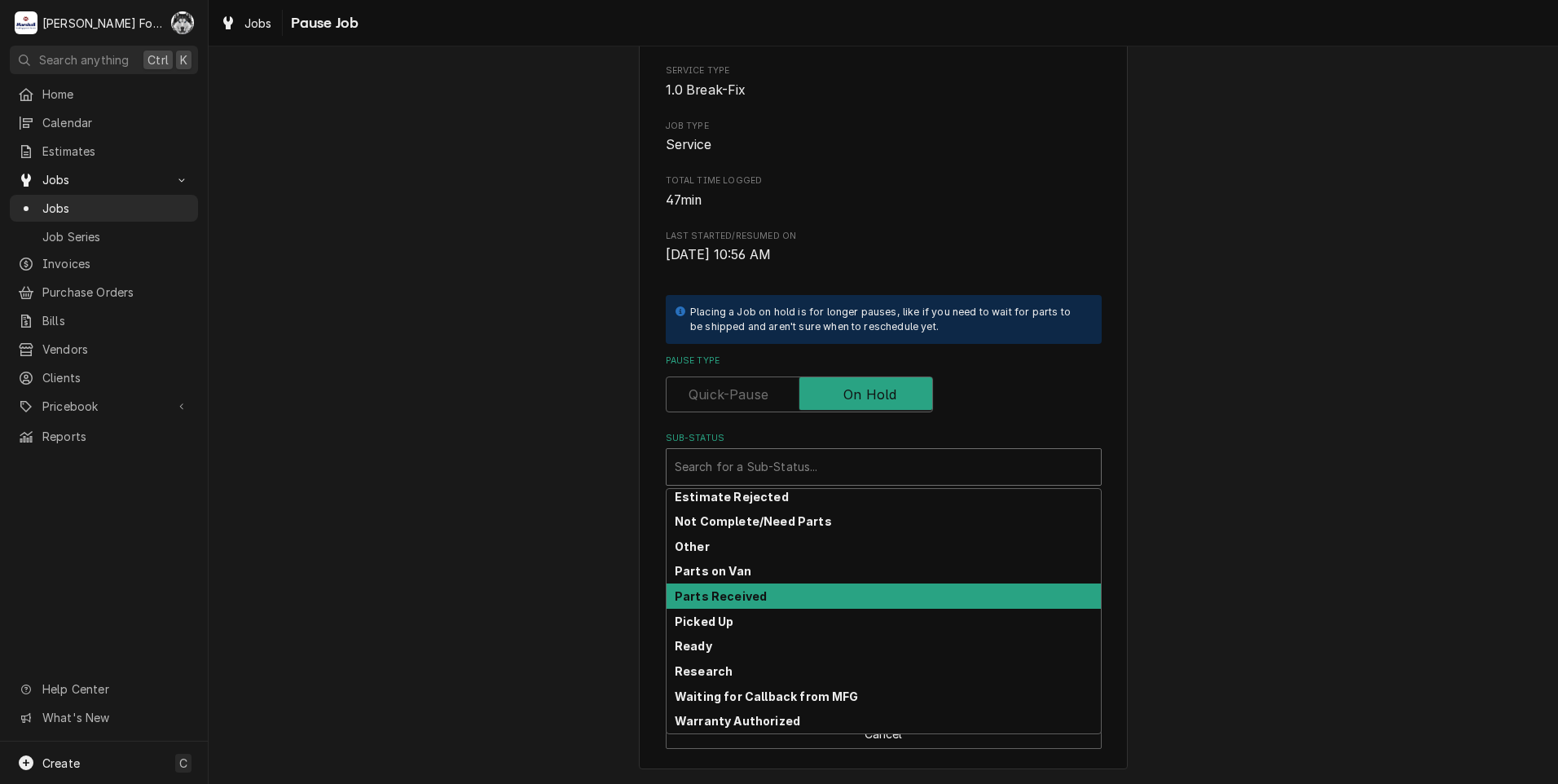
scroll to position [44, 0]
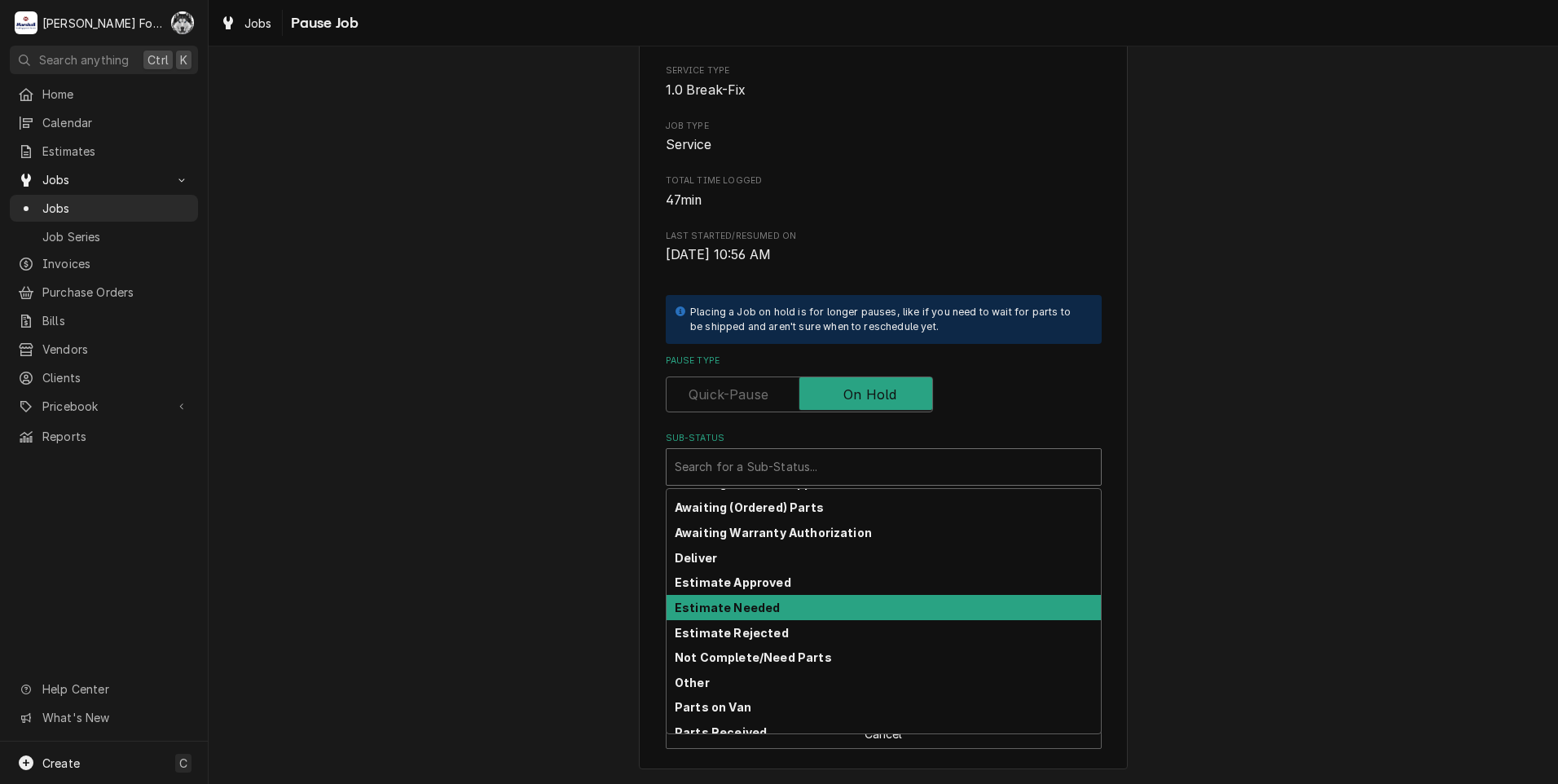
click at [743, 604] on strong "Estimate Needed" at bounding box center [727, 607] width 105 height 14
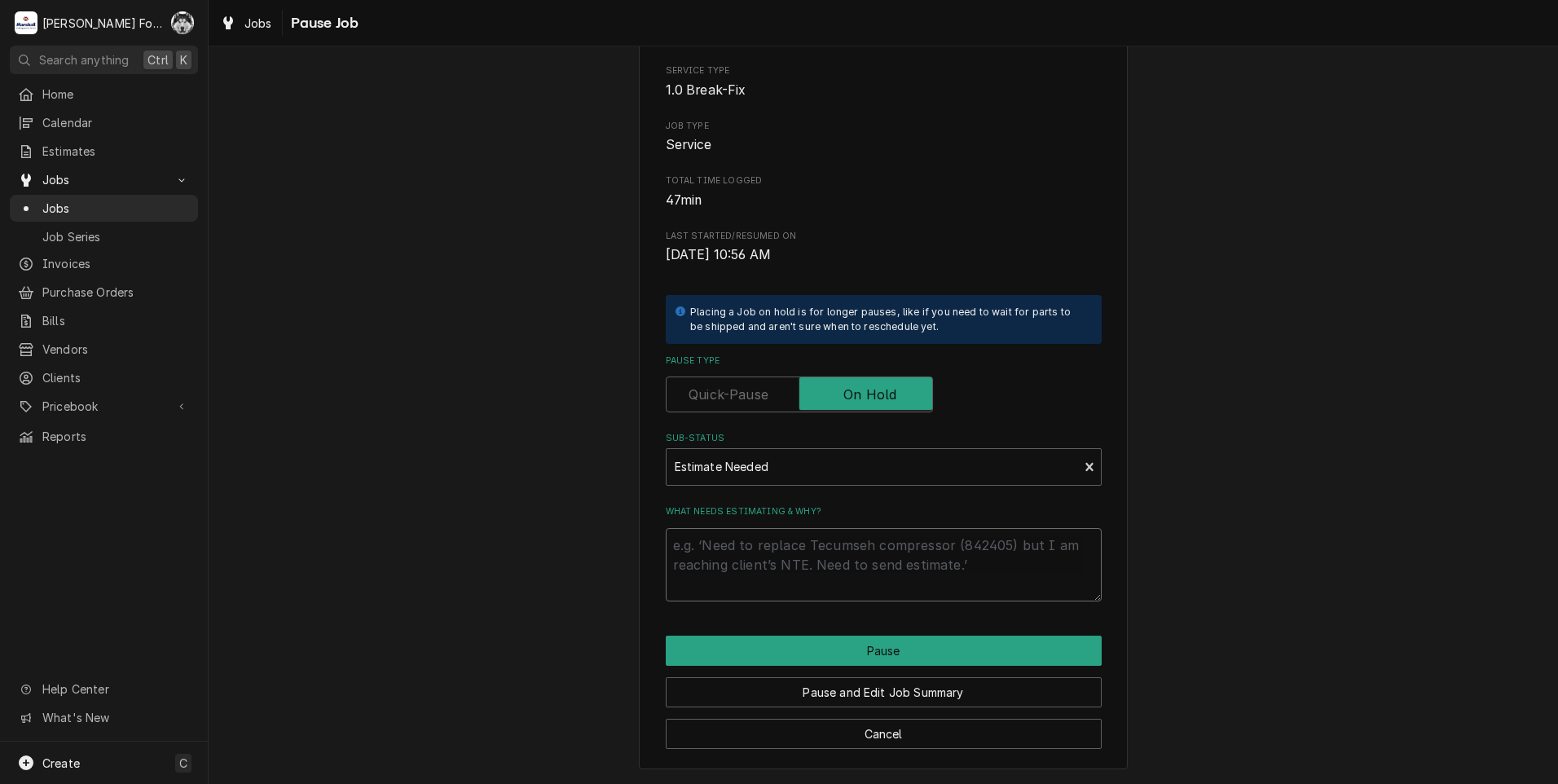
click at [756, 556] on textarea "What needs estimating & why?" at bounding box center [883, 564] width 436 height 73
type textarea "x"
type textarea "P"
type textarea "x"
type textarea "PA"
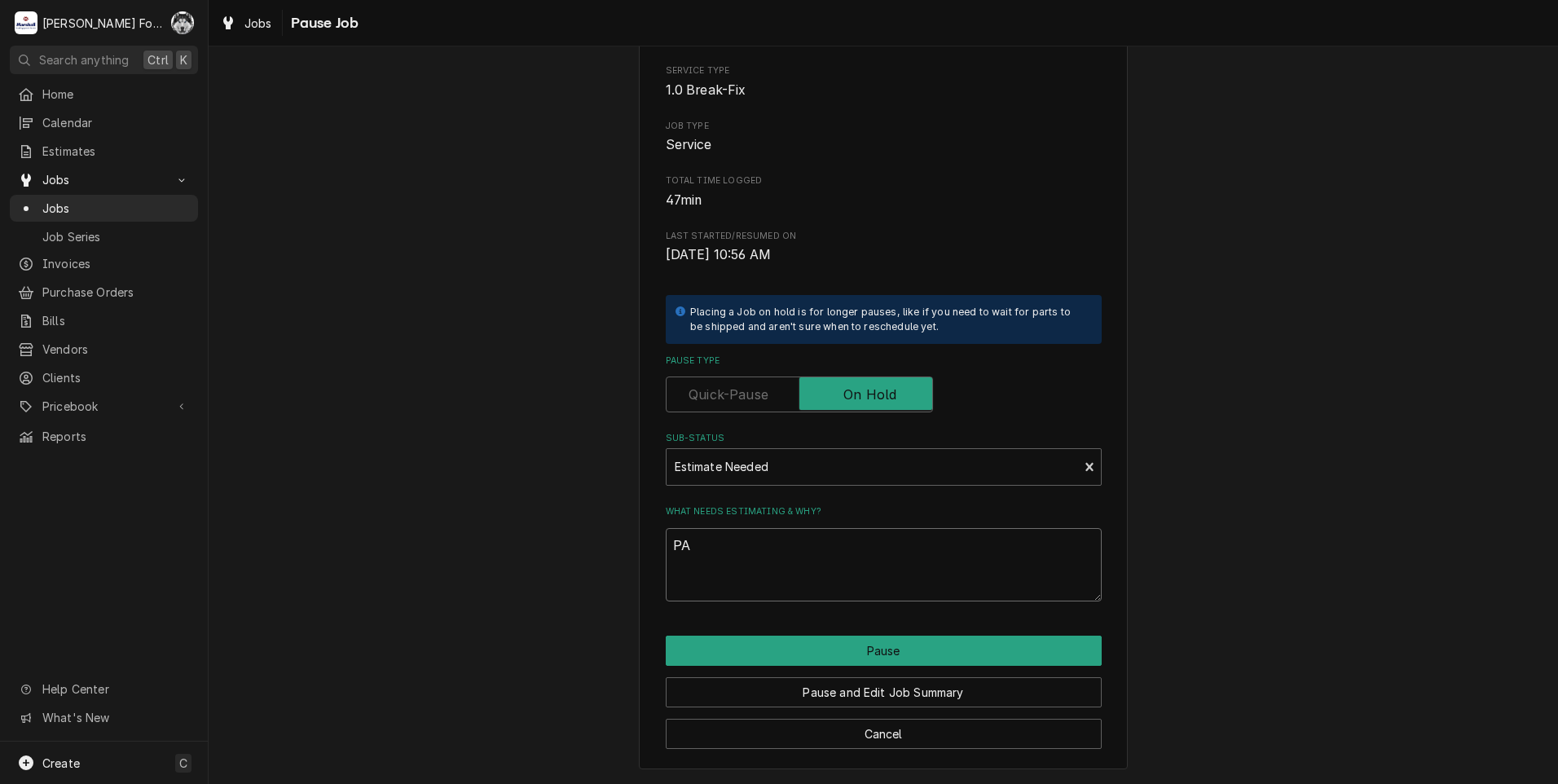
type textarea "x"
type textarea "PAR"
type textarea "x"
type textarea "PART"
type textarea "x"
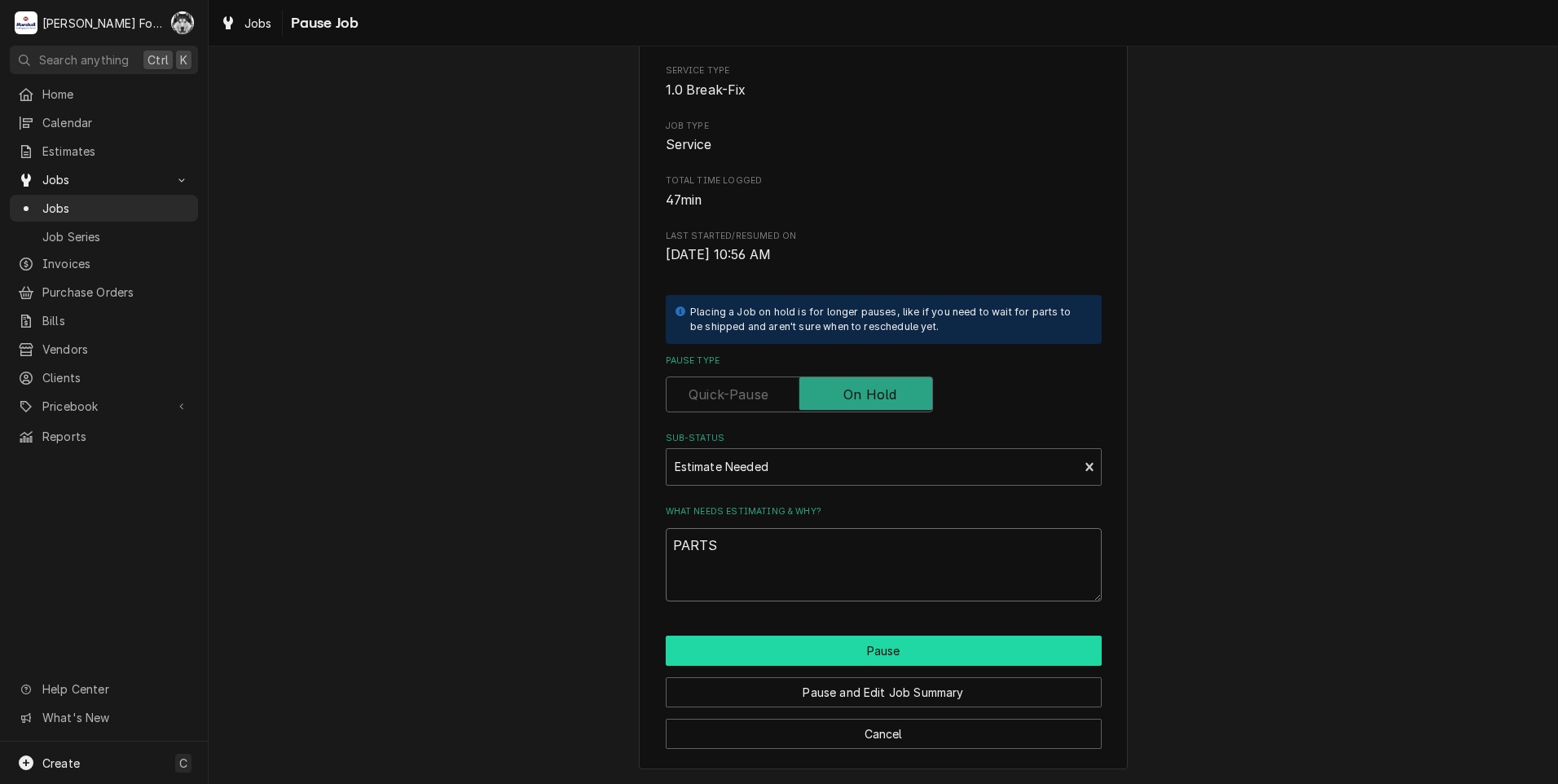
type textarea "PARTS"
click at [809, 636] on button "Pause" at bounding box center [883, 650] width 436 height 30
type textarea "x"
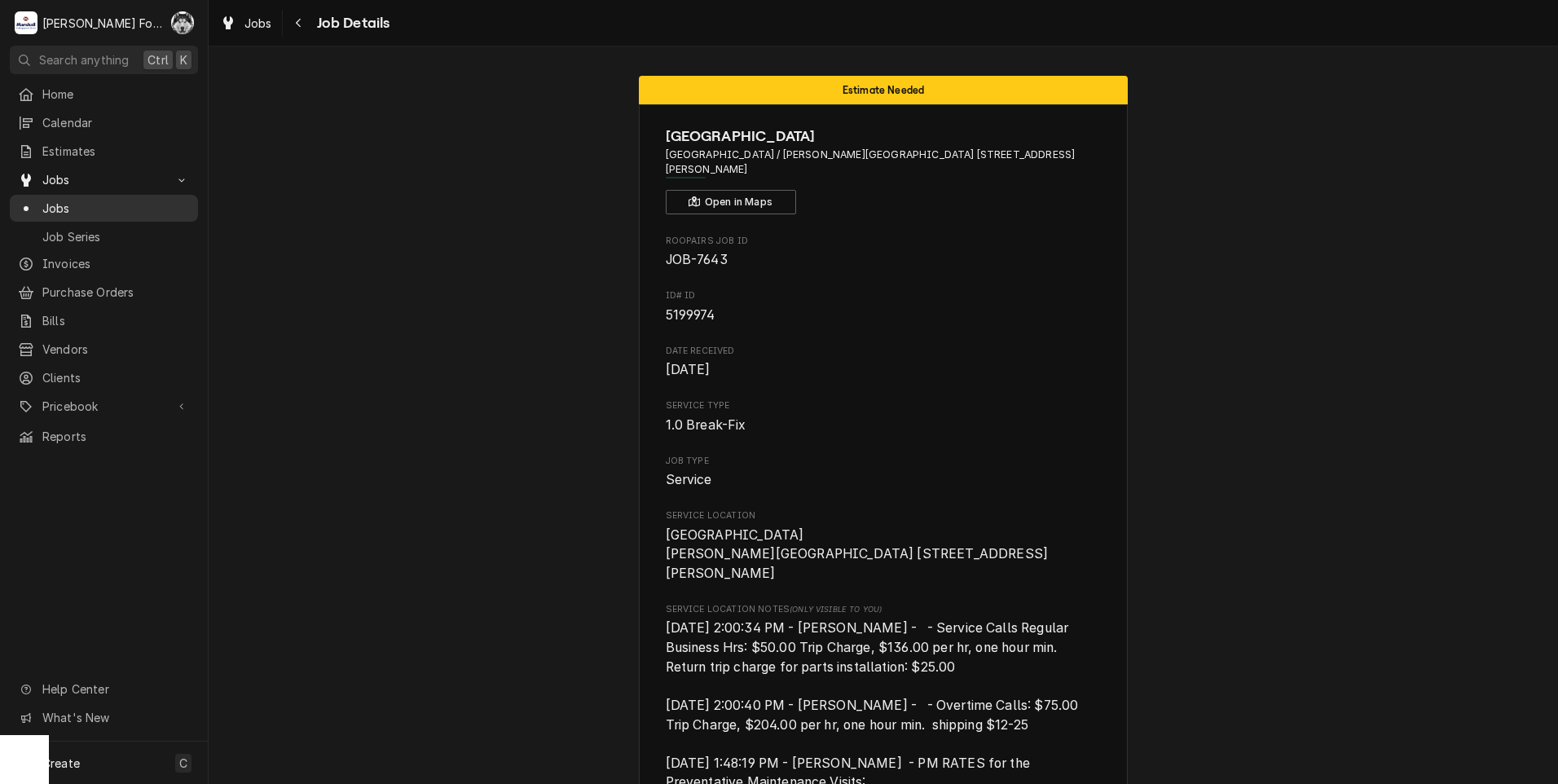
click at [58, 203] on span "Jobs" at bounding box center [116, 208] width 148 height 17
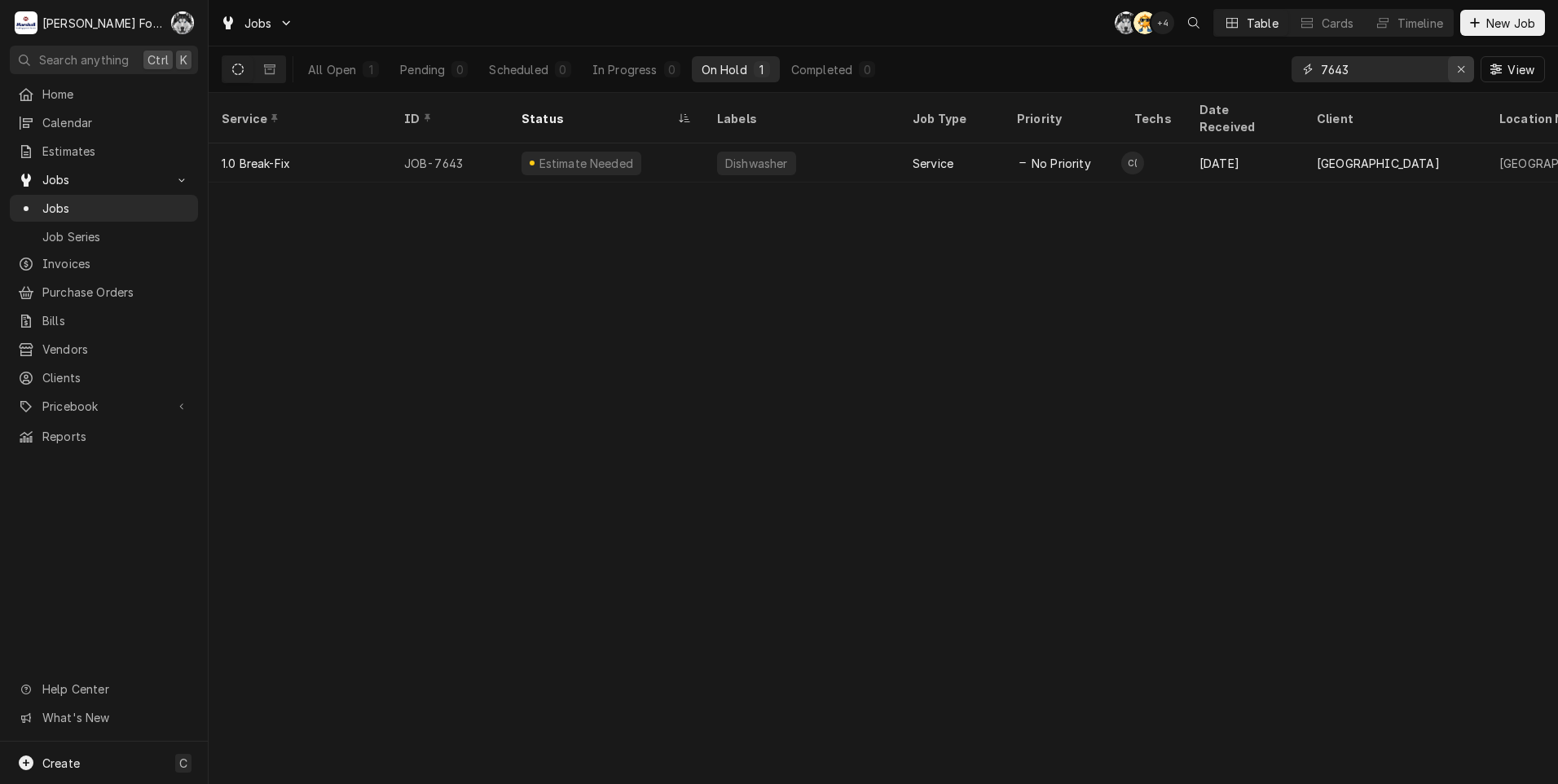
click at [1453, 73] on div "Erase input" at bounding box center [1461, 70] width 17 height 17
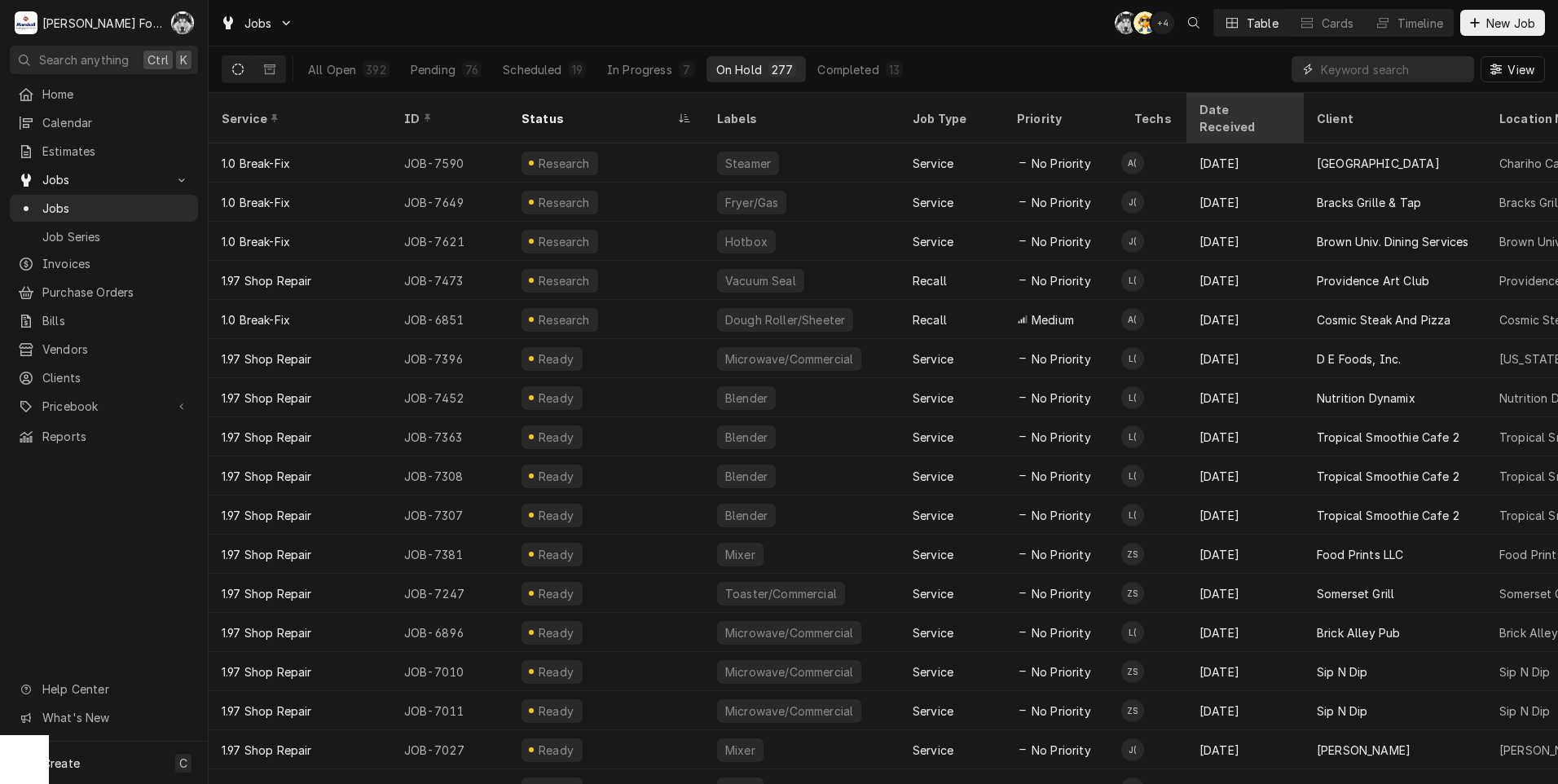
drag, startPoint x: 1376, startPoint y: 67, endPoint x: 1262, endPoint y: 96, distance: 117.6
click at [1262, 96] on div "Jobs C( AT + 4 Table Cards Timeline New Job All Open 392 Pending 76 Scheduled 1…" at bounding box center [883, 392] width 1349 height 784
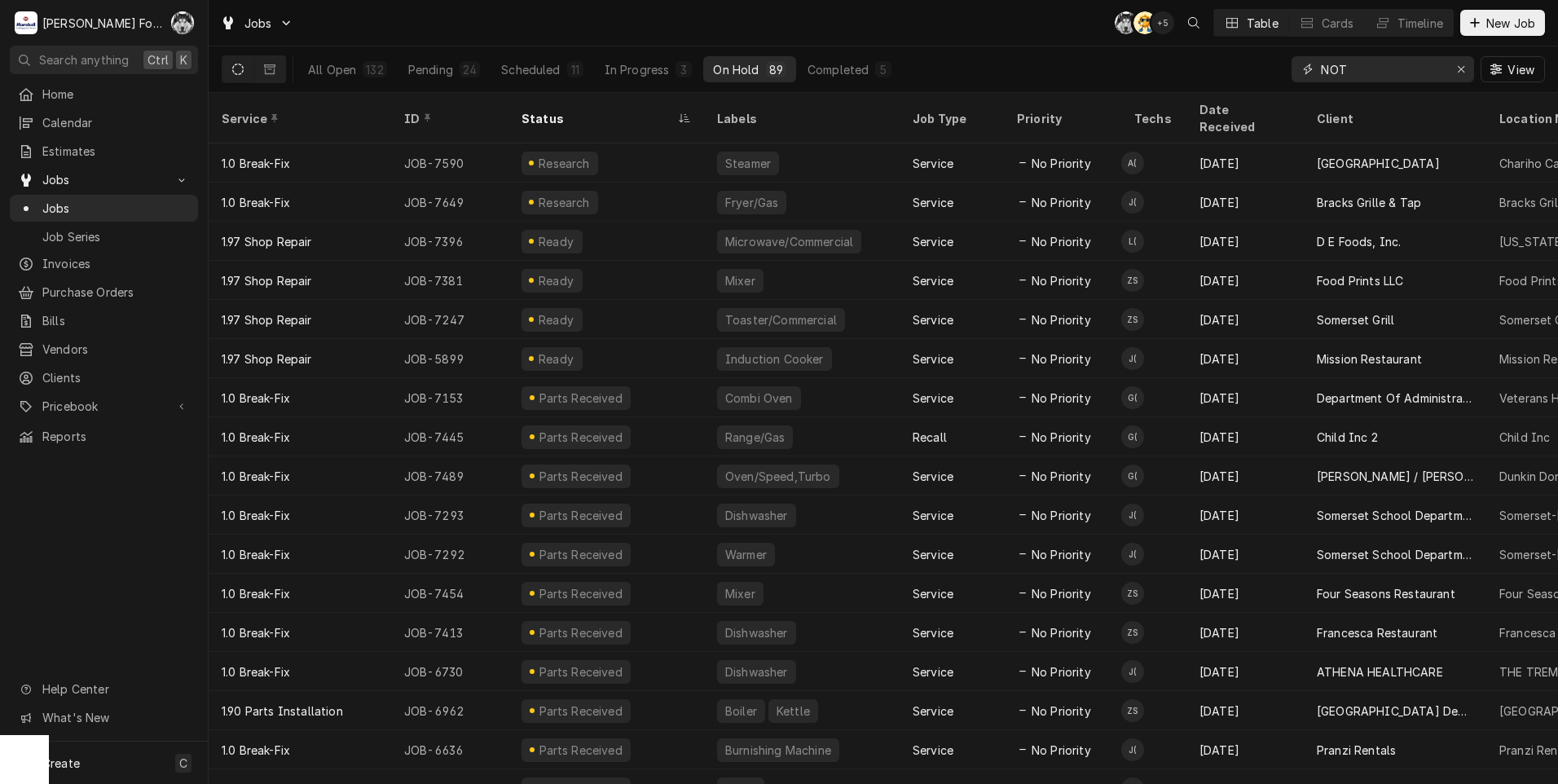
type input "NOT"
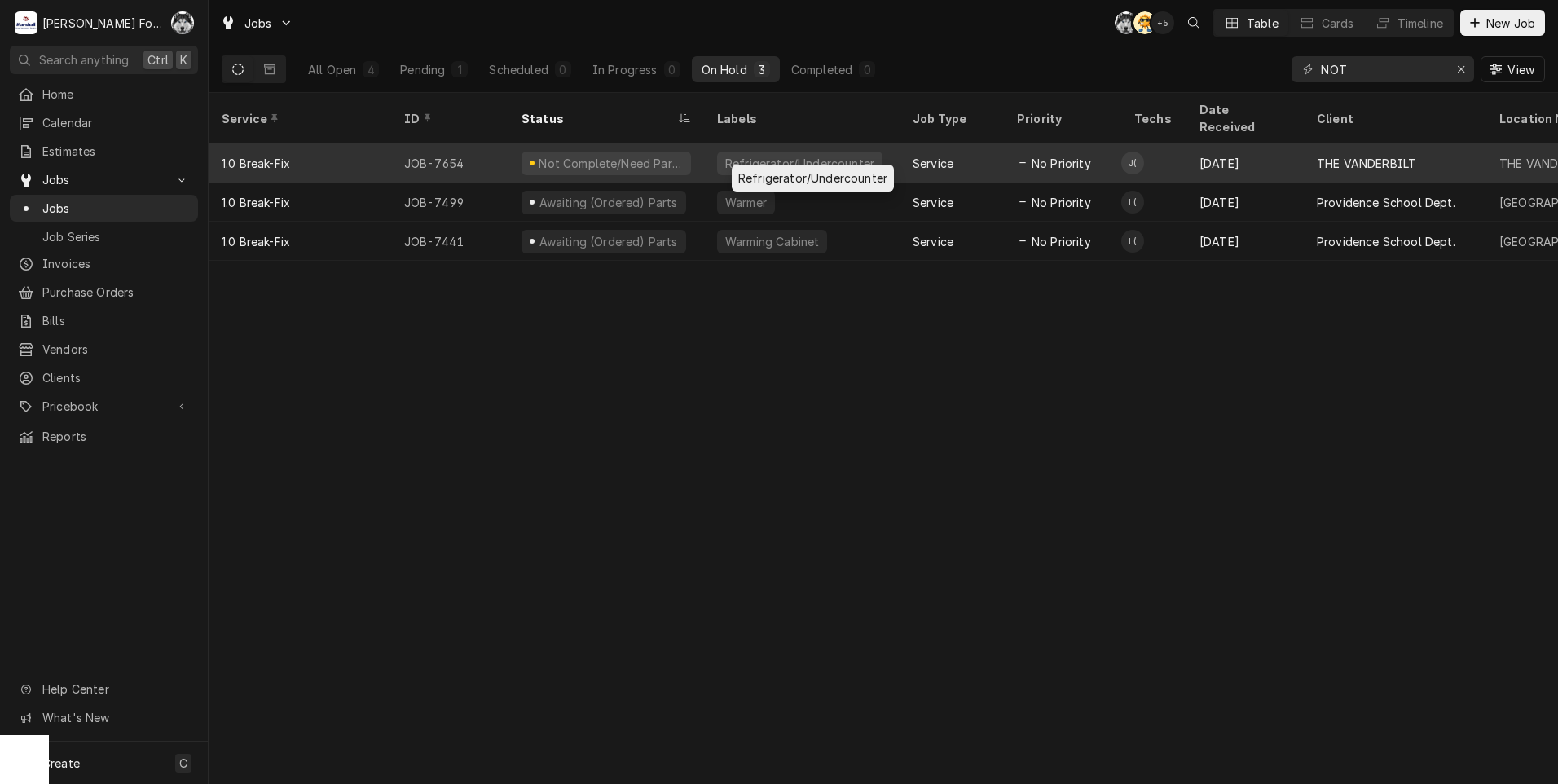
click at [874, 144] on div "Refrigerator/Undercounter" at bounding box center [802, 163] width 196 height 39
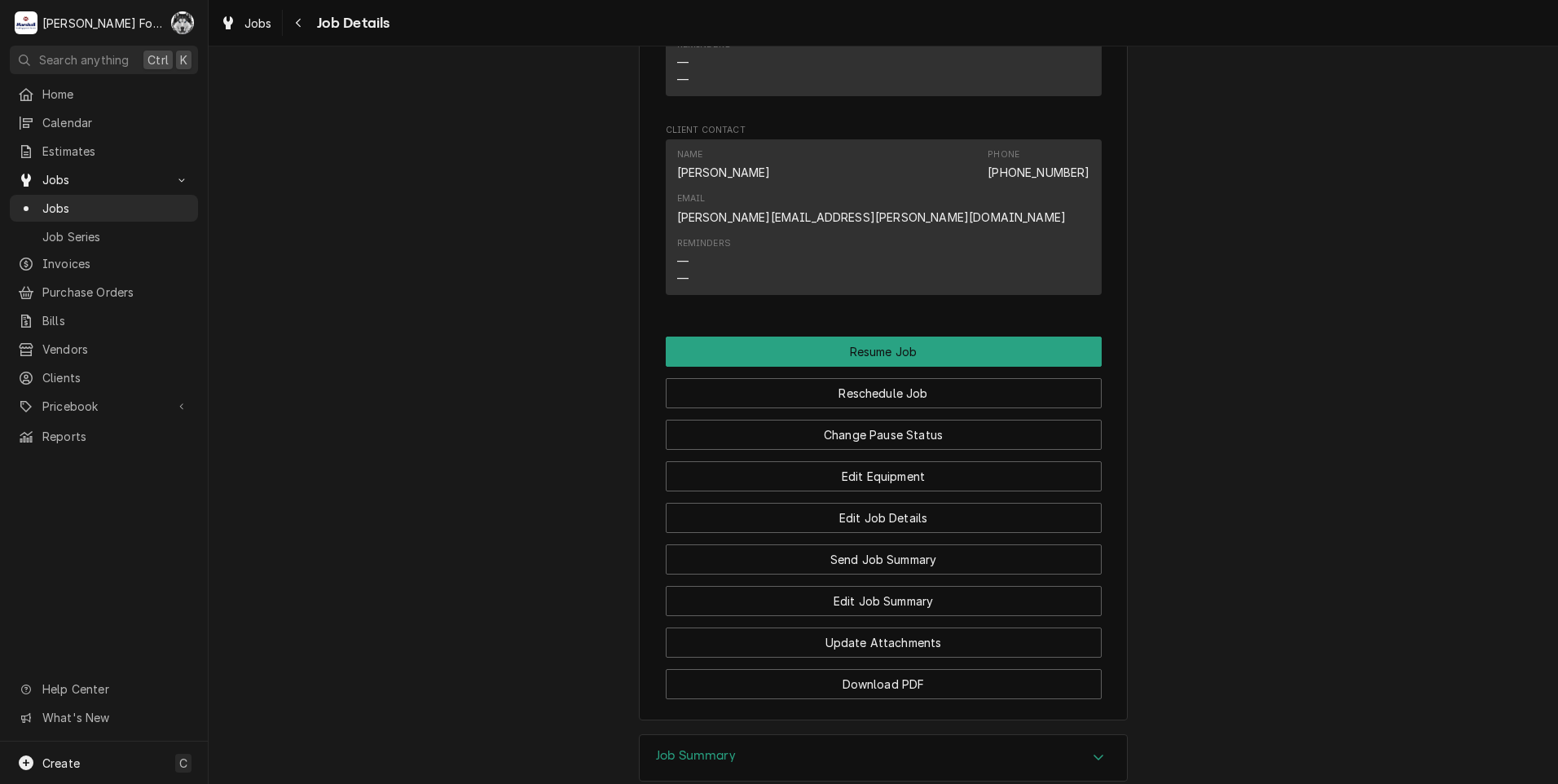
scroll to position [2163, 0]
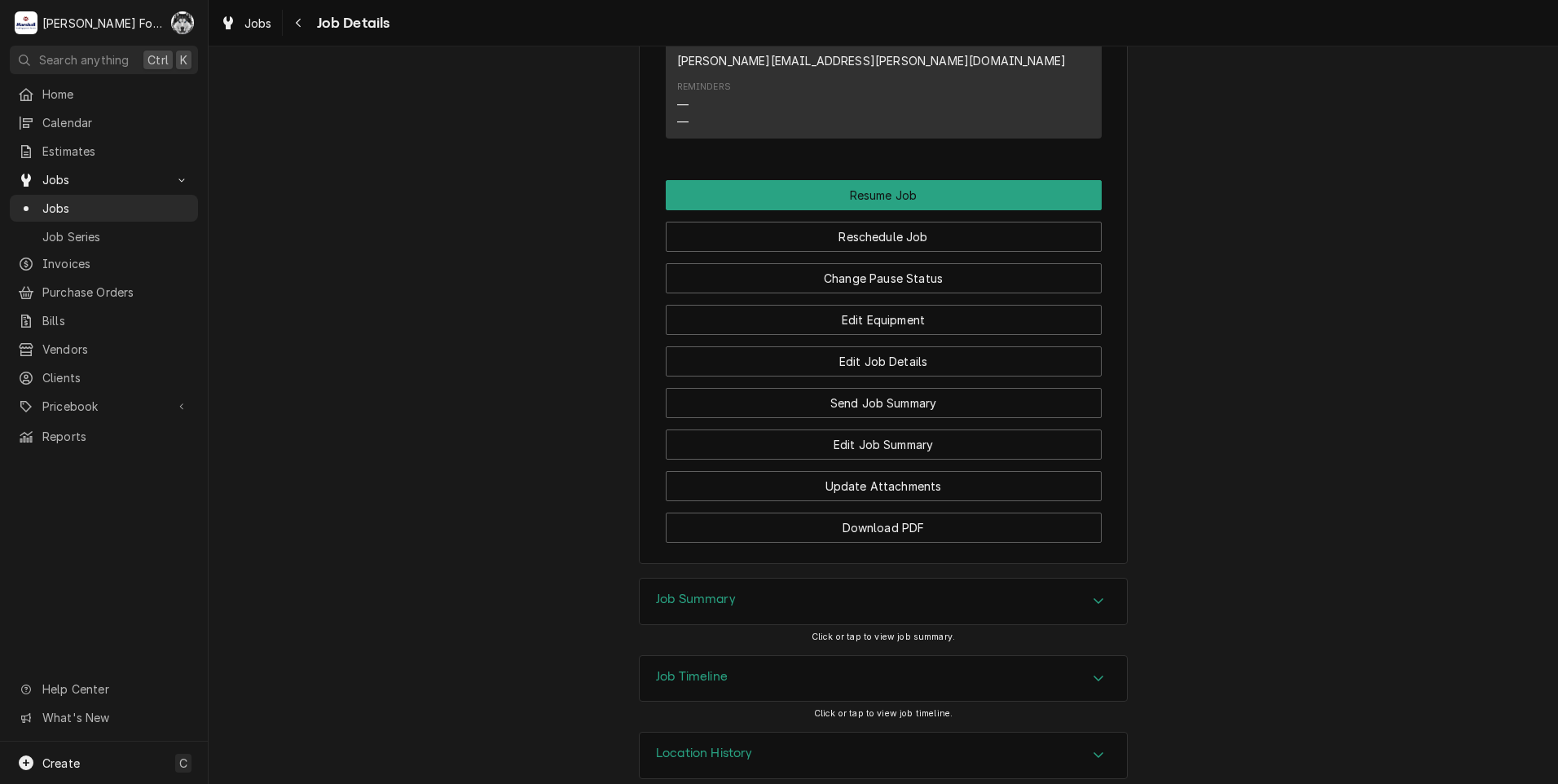
click at [798, 578] on div "Job Summary" at bounding box center [882, 600] width 487 height 45
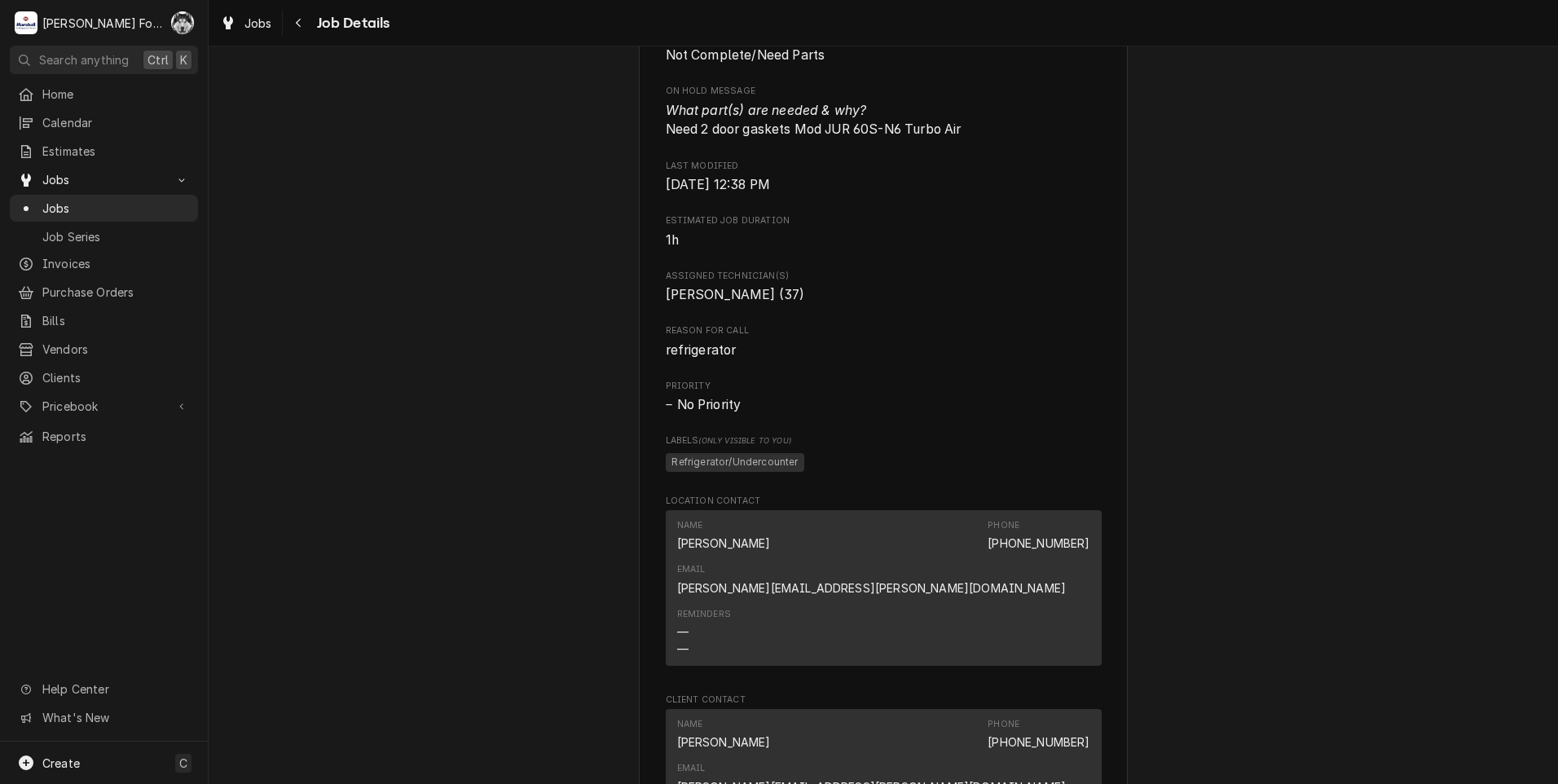
scroll to position [1301, 0]
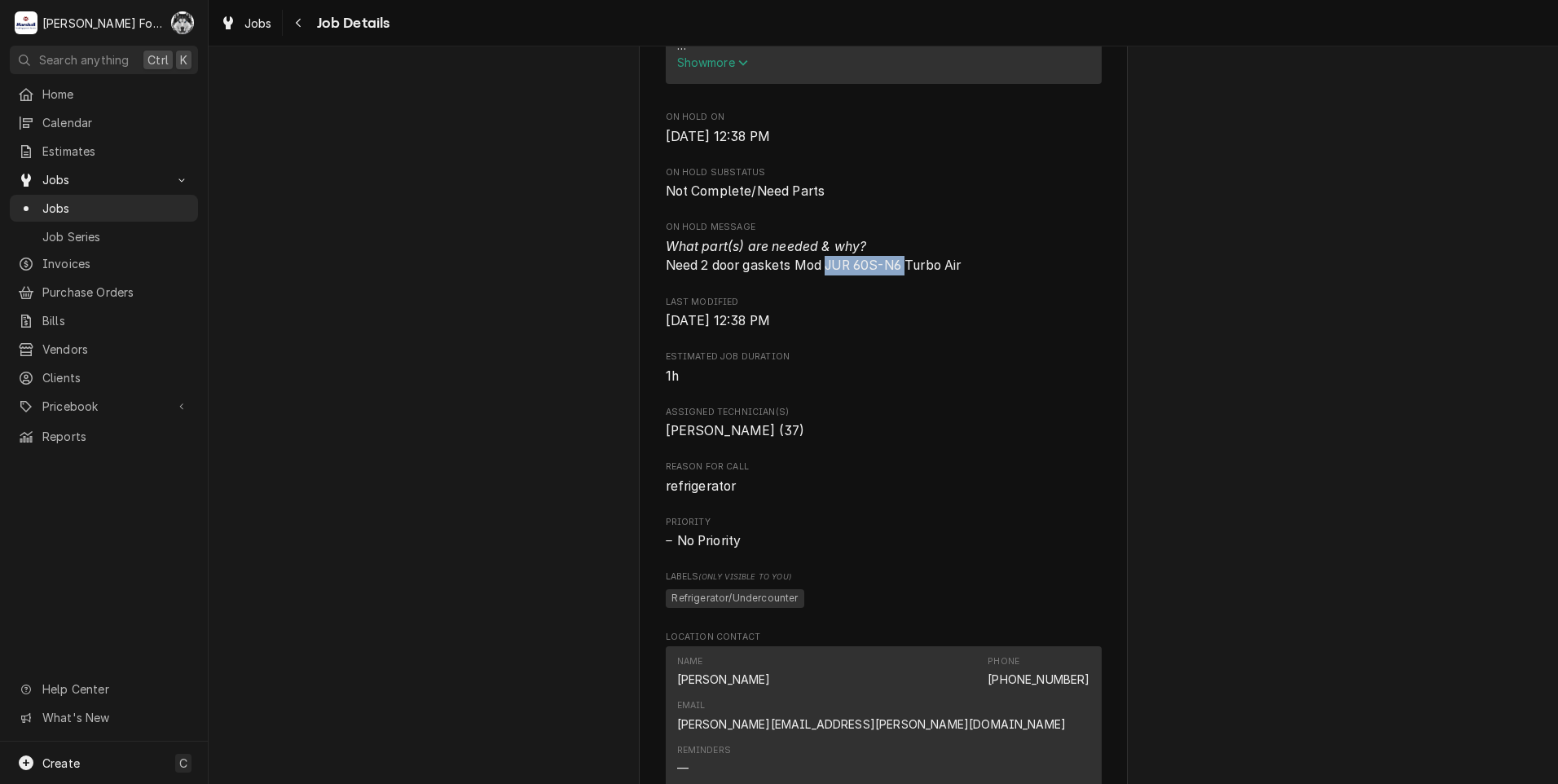
drag, startPoint x: 823, startPoint y: 279, endPoint x: 902, endPoint y: 290, distance: 79.8
click at [902, 274] on span "What part(s) are needed & why? Need 2 door gaskets Mod JUR 60S-N6 Turbo Air" at bounding box center [813, 256] width 296 height 35
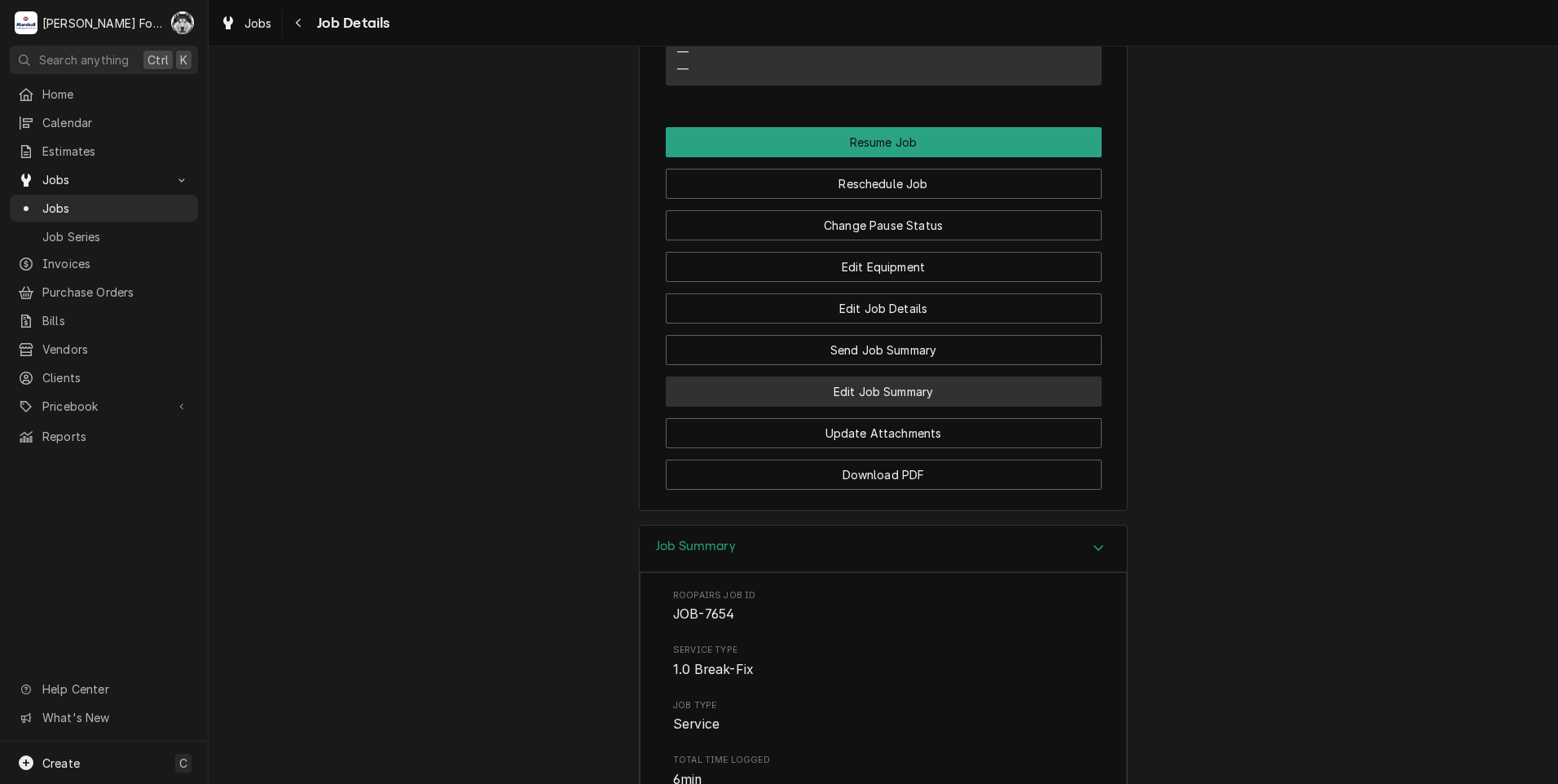
scroll to position [2252, 0]
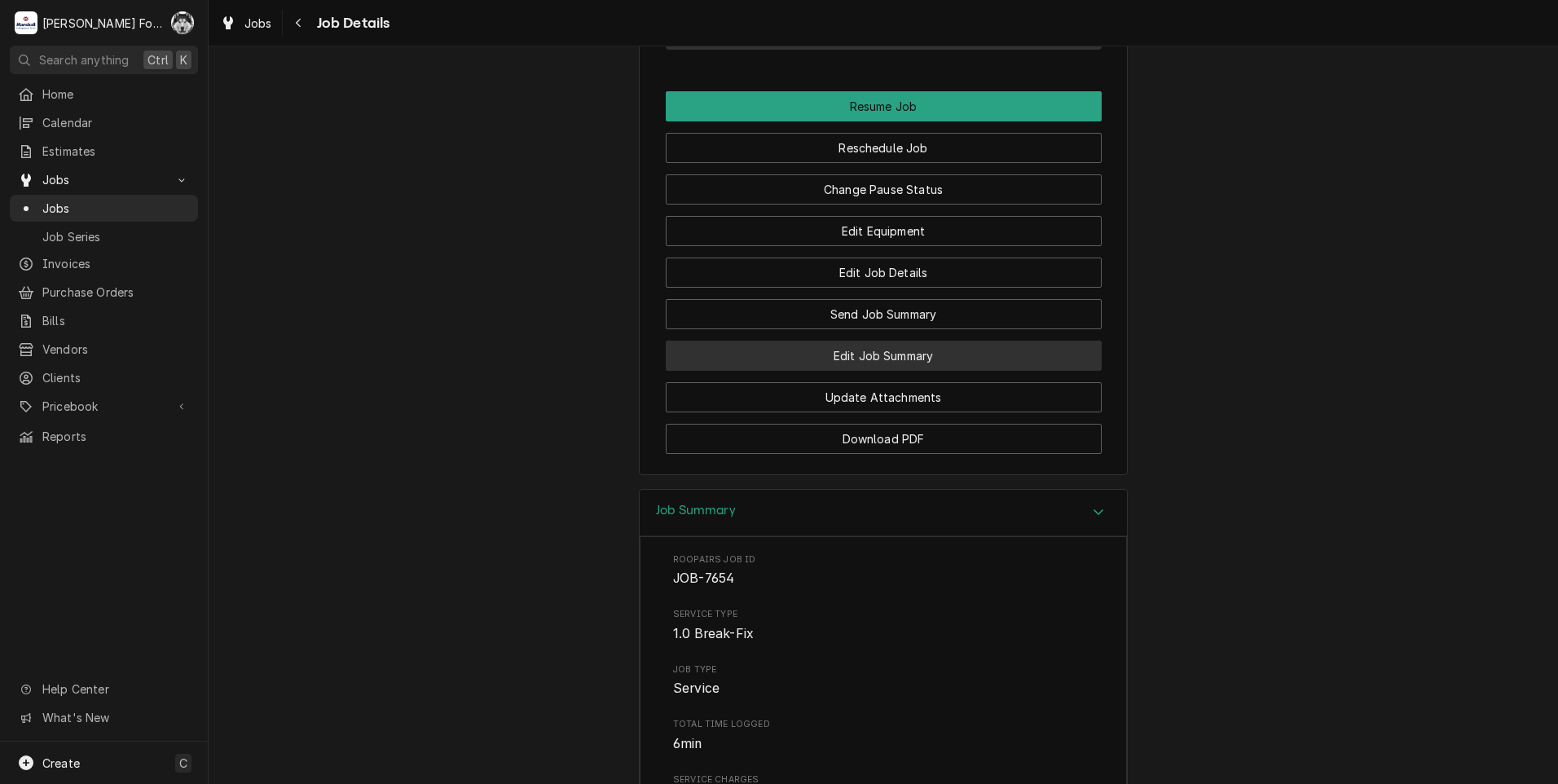
click at [888, 341] on button "Edit Job Summary" at bounding box center [883, 355] width 436 height 30
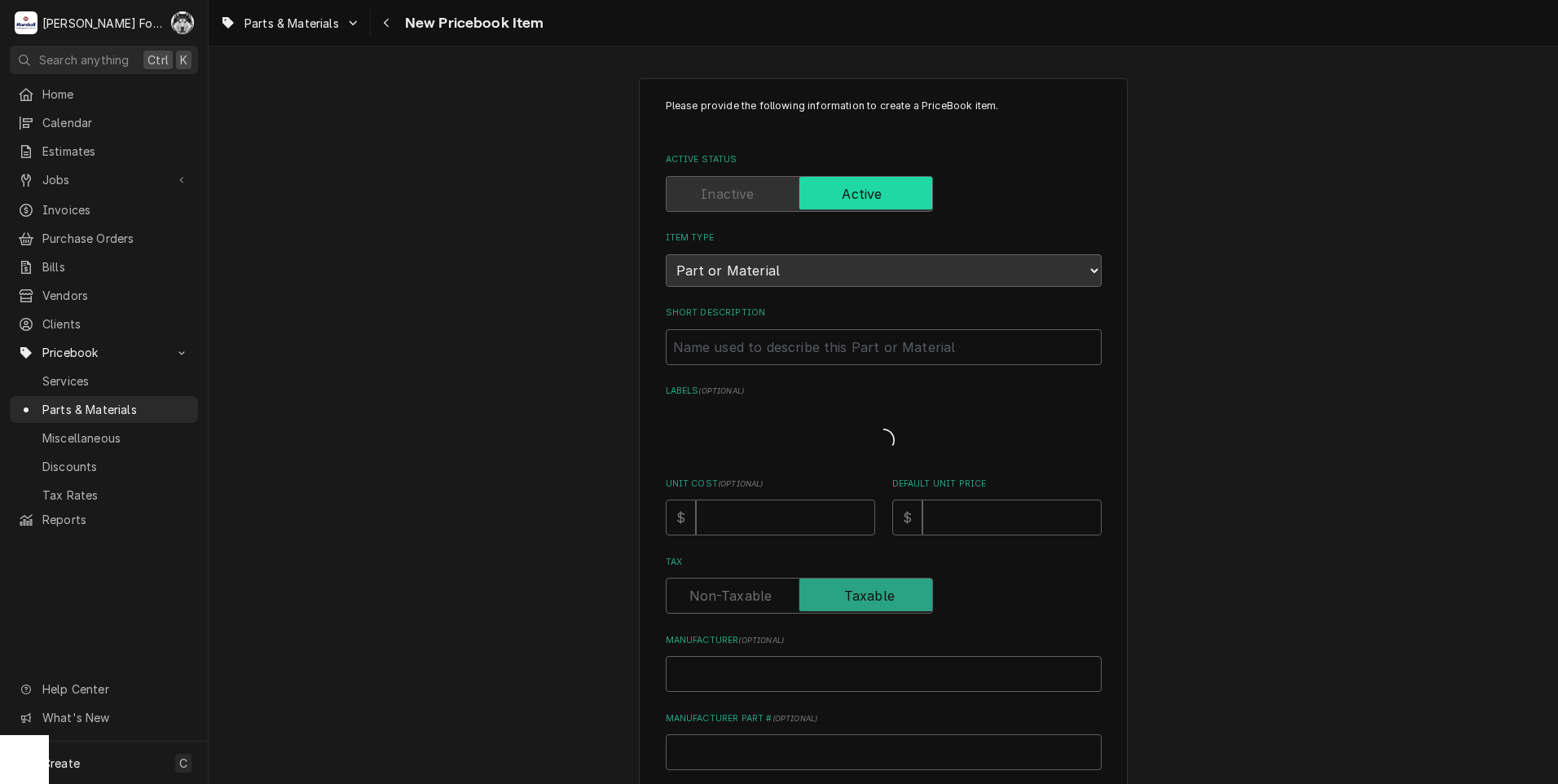
type textarea "x"
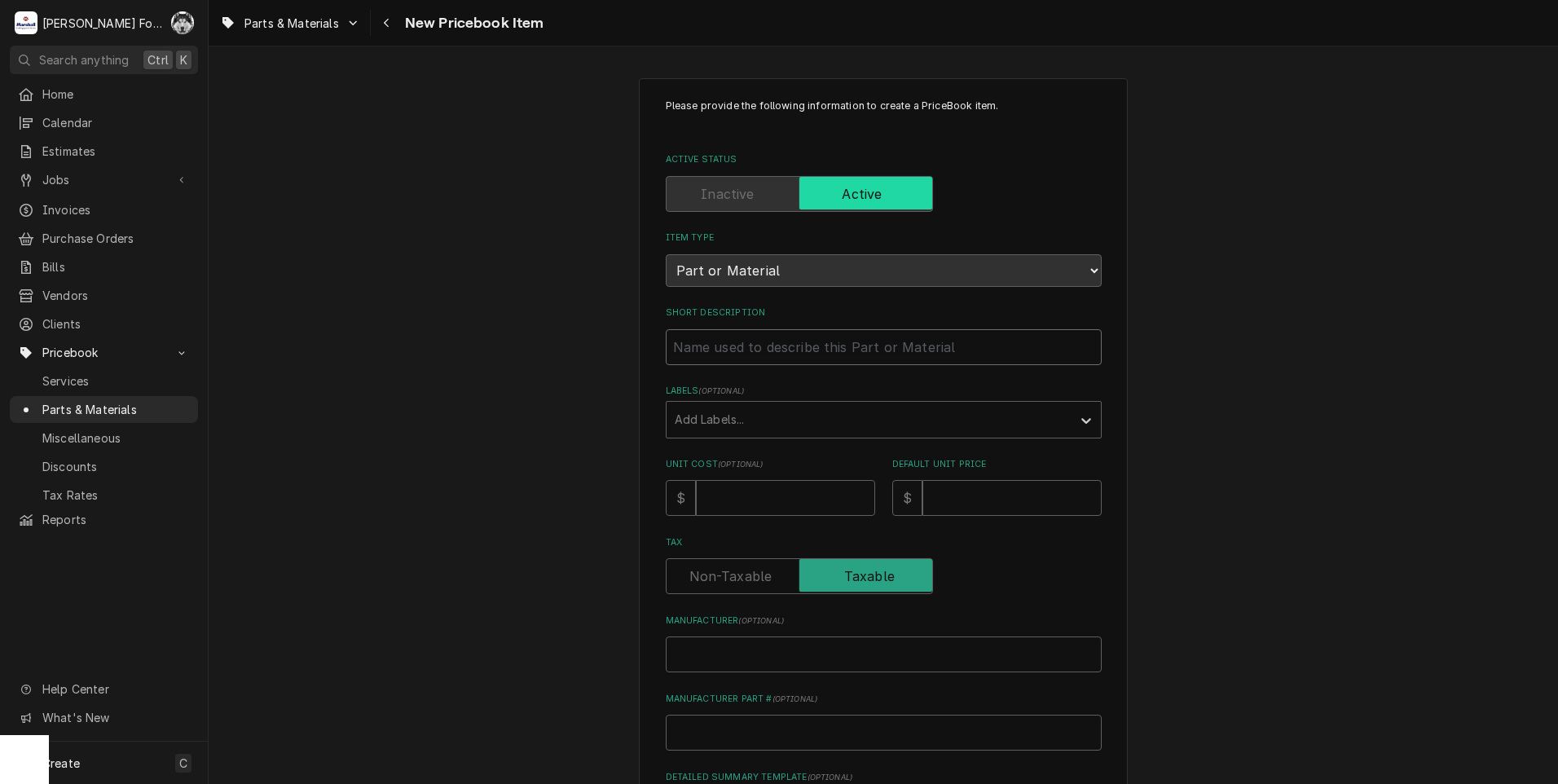
click at [795, 347] on input "Short Description" at bounding box center [883, 347] width 436 height 36
type input "D"
type textarea "x"
type input "DO"
type textarea "x"
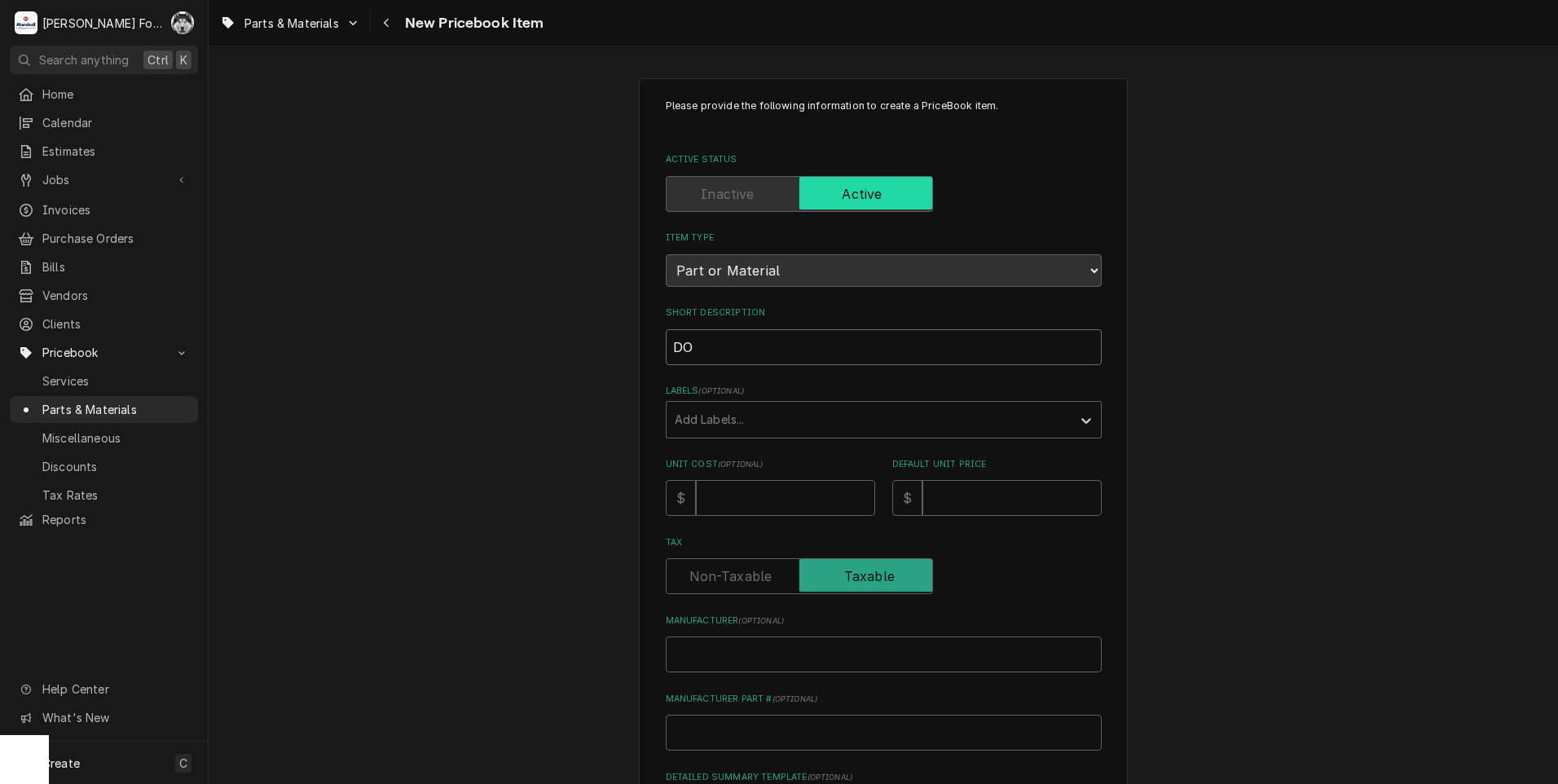
type input "DOO"
type textarea "x"
type input "DOOR"
type textarea "x"
type input "DOOR"
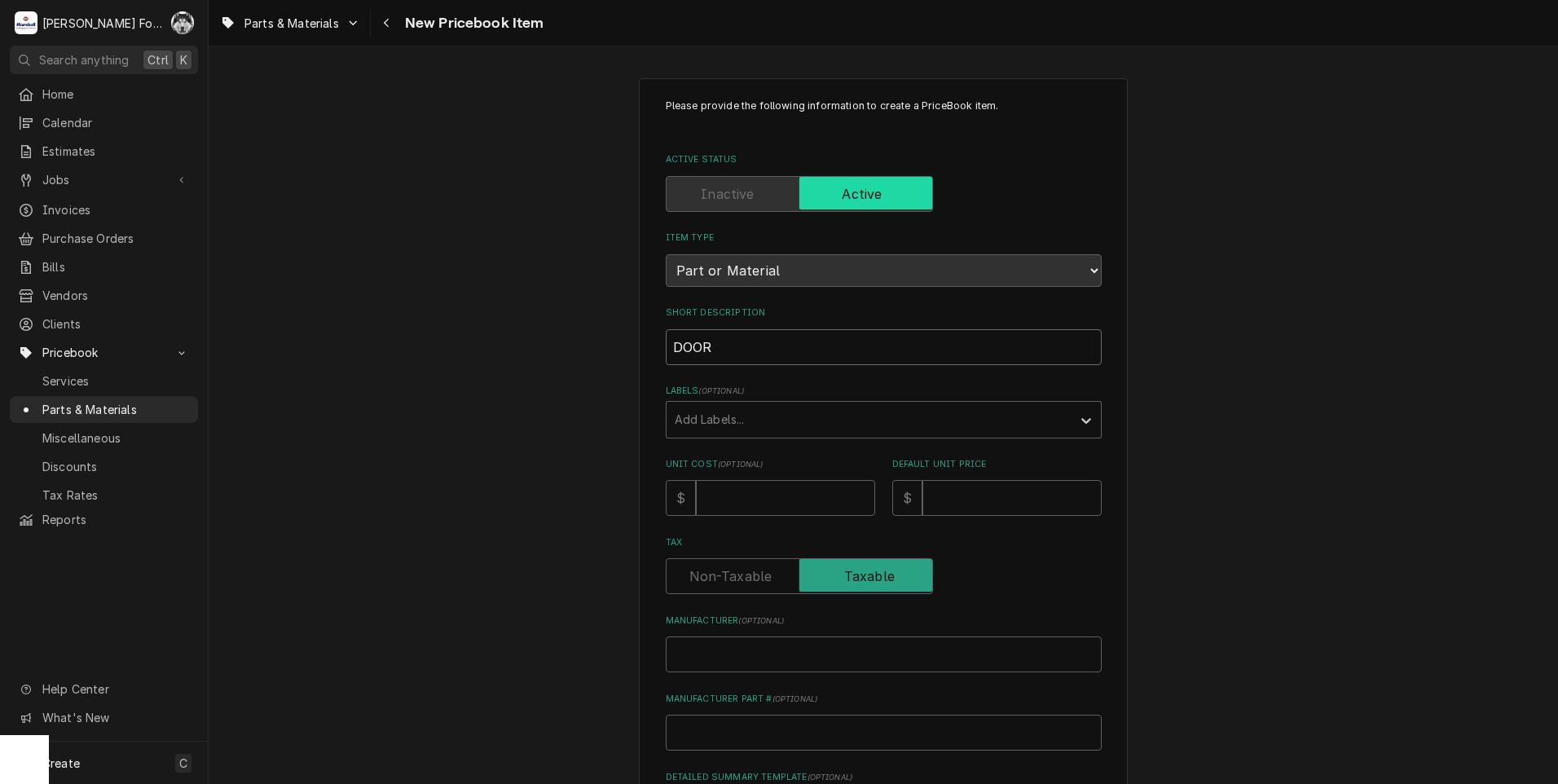
type textarea "x"
type input "DOOR G"
type textarea "x"
type input "DOOR GA"
type textarea "x"
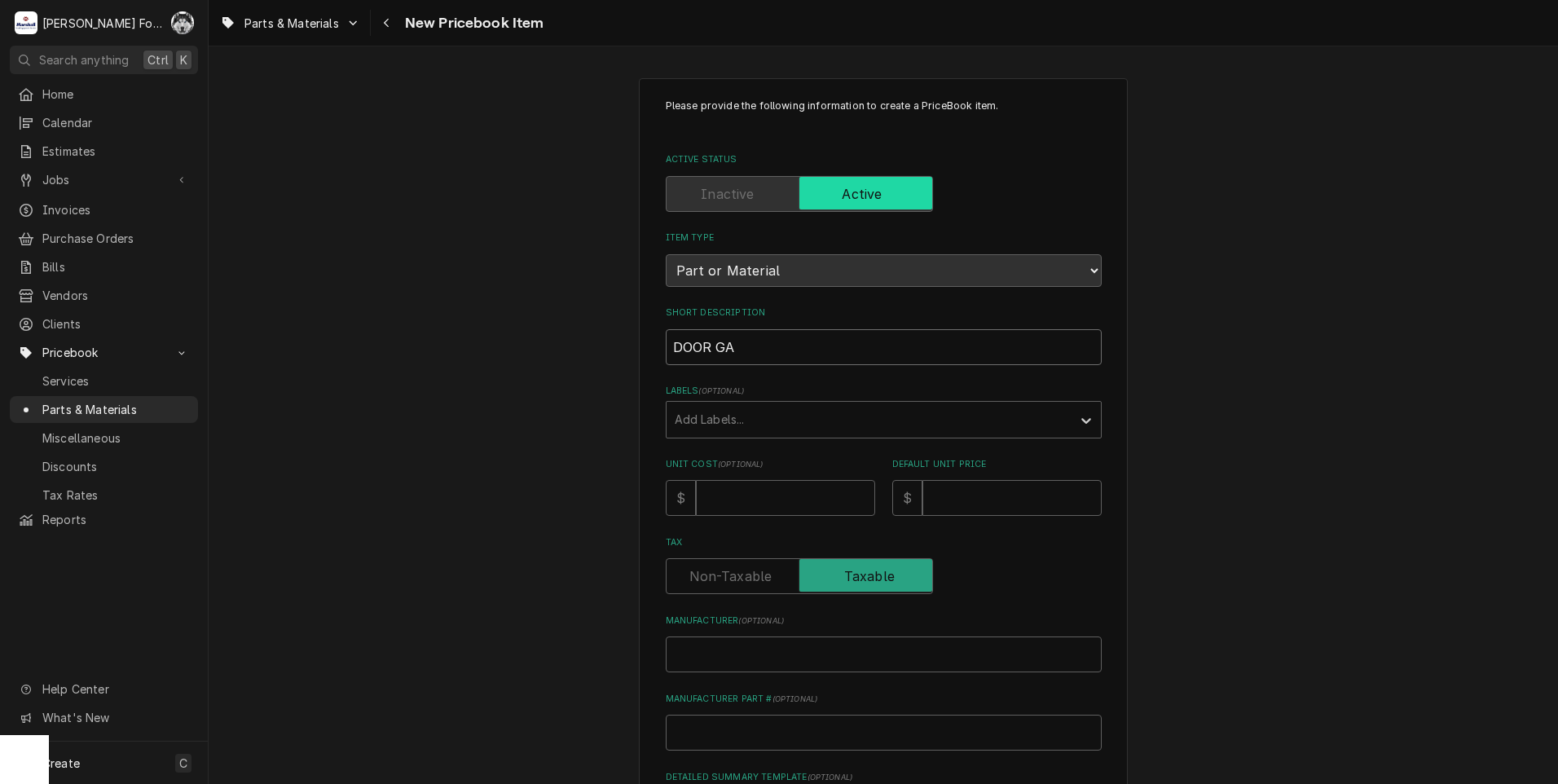
type input "DOOR GAS"
type textarea "x"
type input "DOOR GASK"
type textarea "x"
type input "DOOR [PERSON_NAME]"
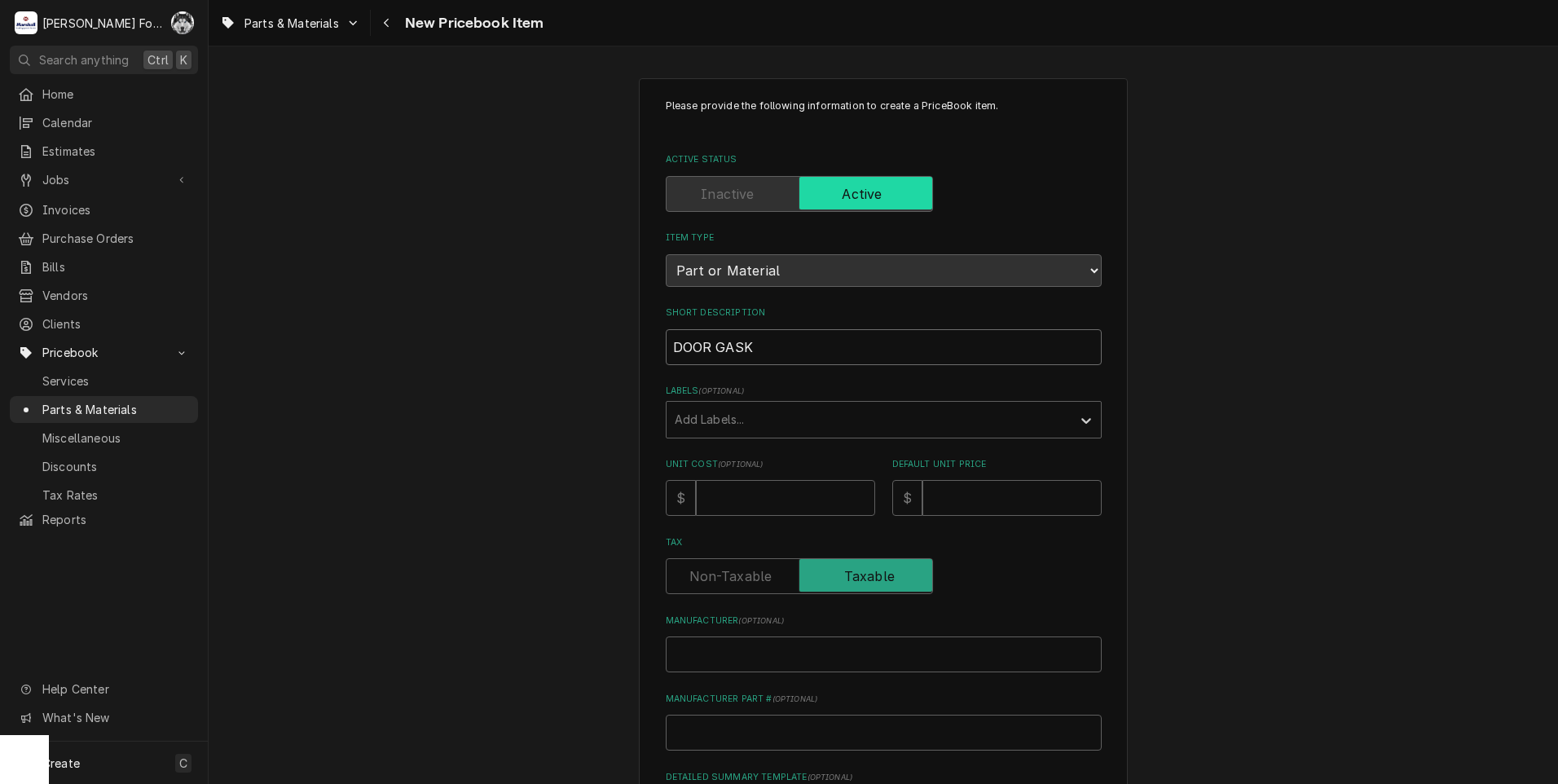
type textarea "x"
type input "DOOR GASKET"
type textarea "x"
type input "DOOR GASKET,"
type textarea "x"
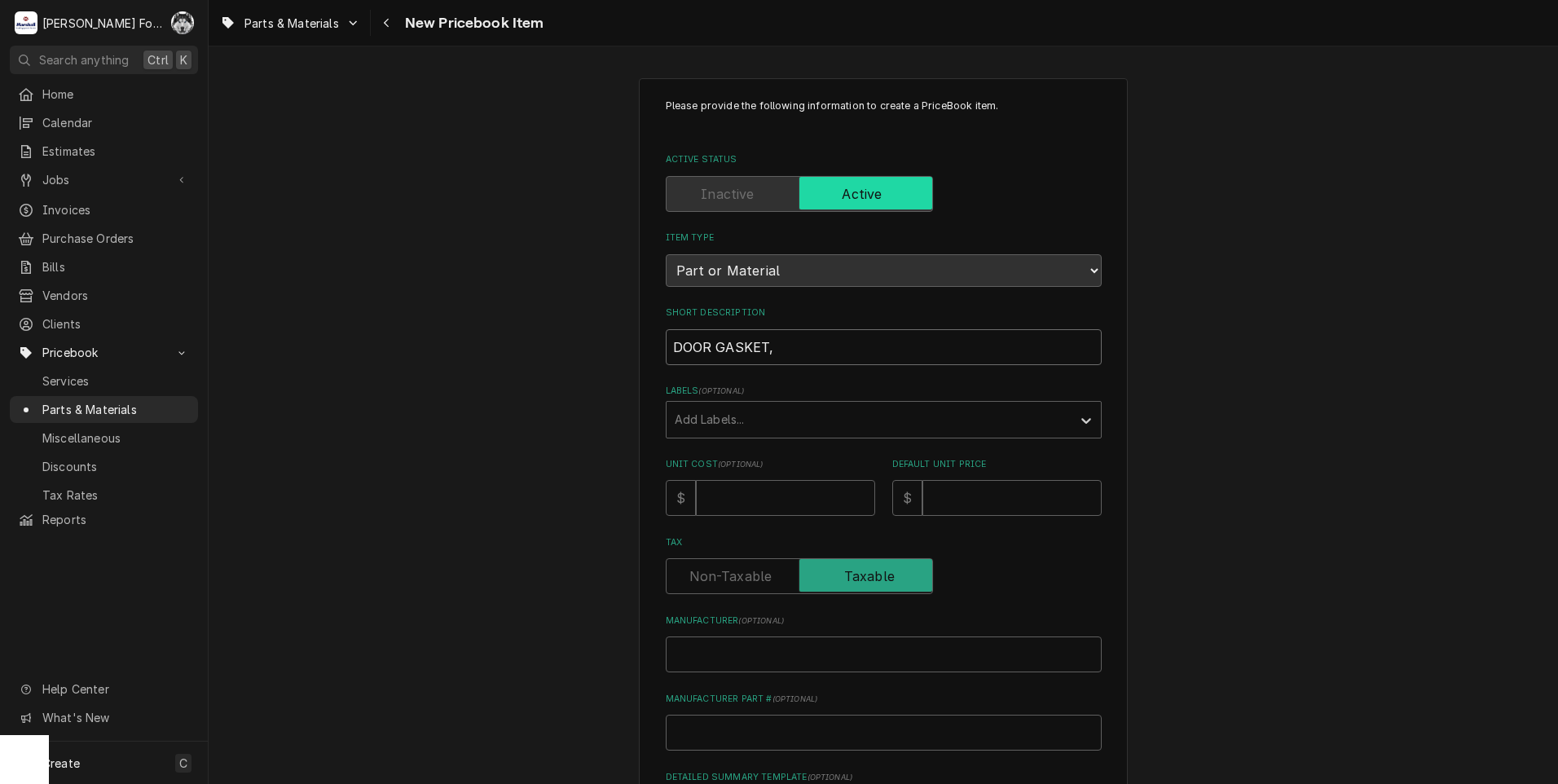
type input "DOOR GASKET,"
type textarea "x"
type input "DOOR GASKET,"
type textarea "x"
type input "DOOR GASKET"
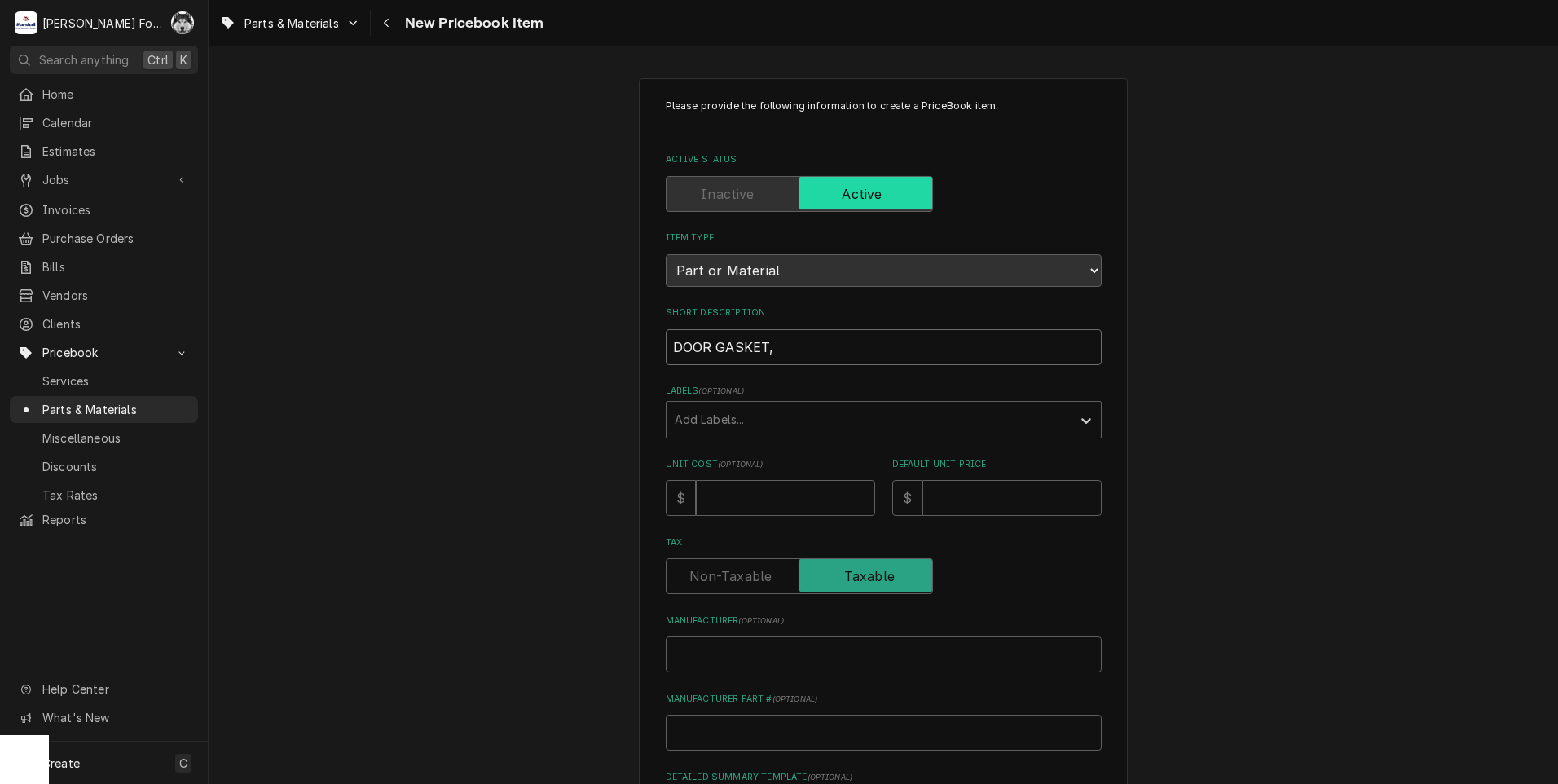
type textarea "x"
type input "DOOR GASKET"
type textarea "x"
type input "DOOR GASKET ("
type textarea "x"
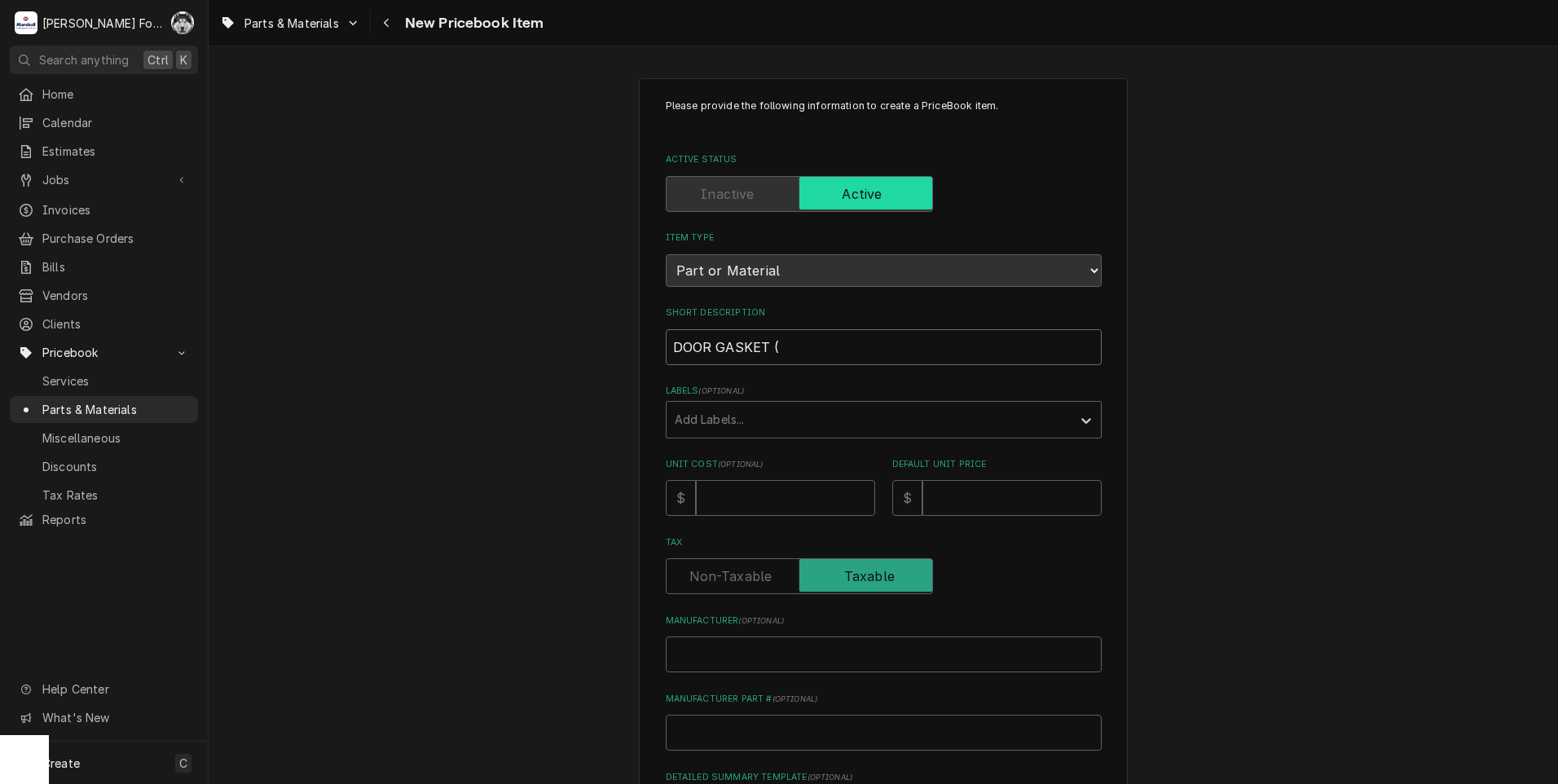
type input "DOOR GASKET (T"
type textarea "x"
type input "DOOR GASKET (TU"
type textarea "x"
type input "DOOR GASKET (TUR"
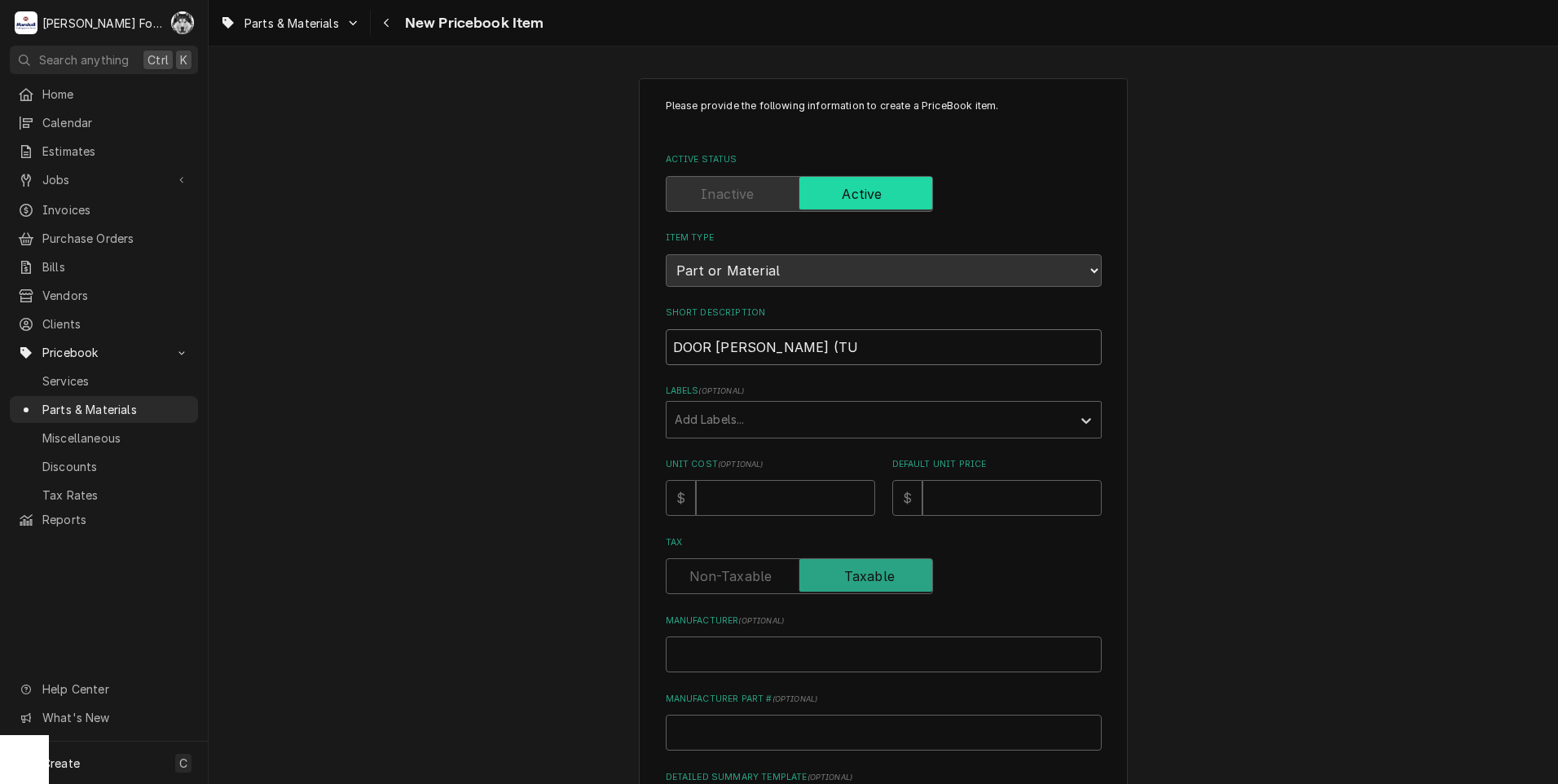
type textarea "x"
type input "DOOR GASKET (TURB"
type textarea "x"
type input "DOOR GASKET (TURBO"
type textarea "x"
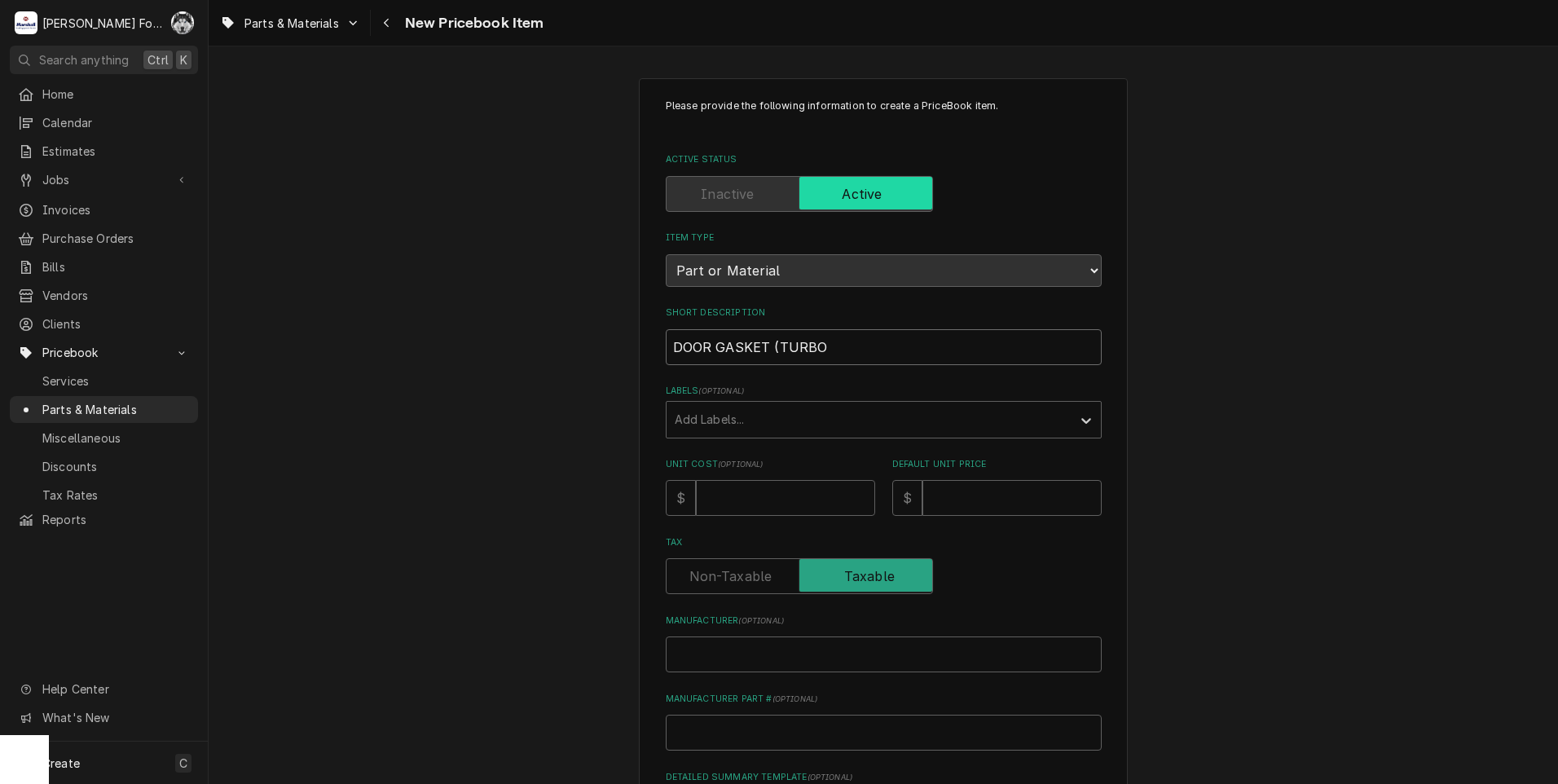
type input "DOOR GASKET (TURBOA"
type textarea "x"
type input "DOOR GASKET (TURBOAI"
type textarea "x"
type input "DOOR GASKET (TURBOAIR"
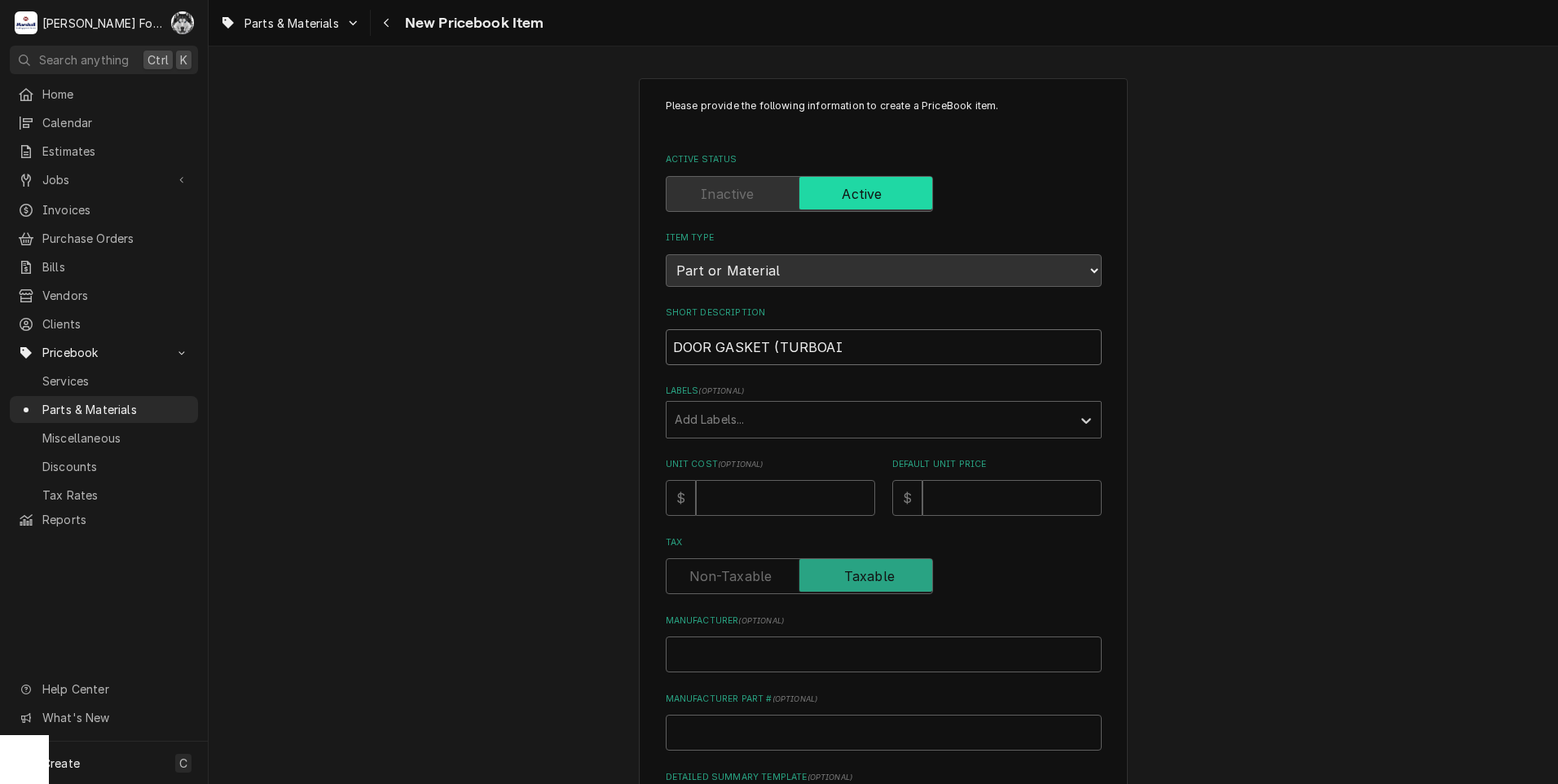
type textarea "x"
type input "DOOR GASKET (TURBOAIR)"
type textarea "x"
type input "DOOR GASKET (TURBOAIR)"
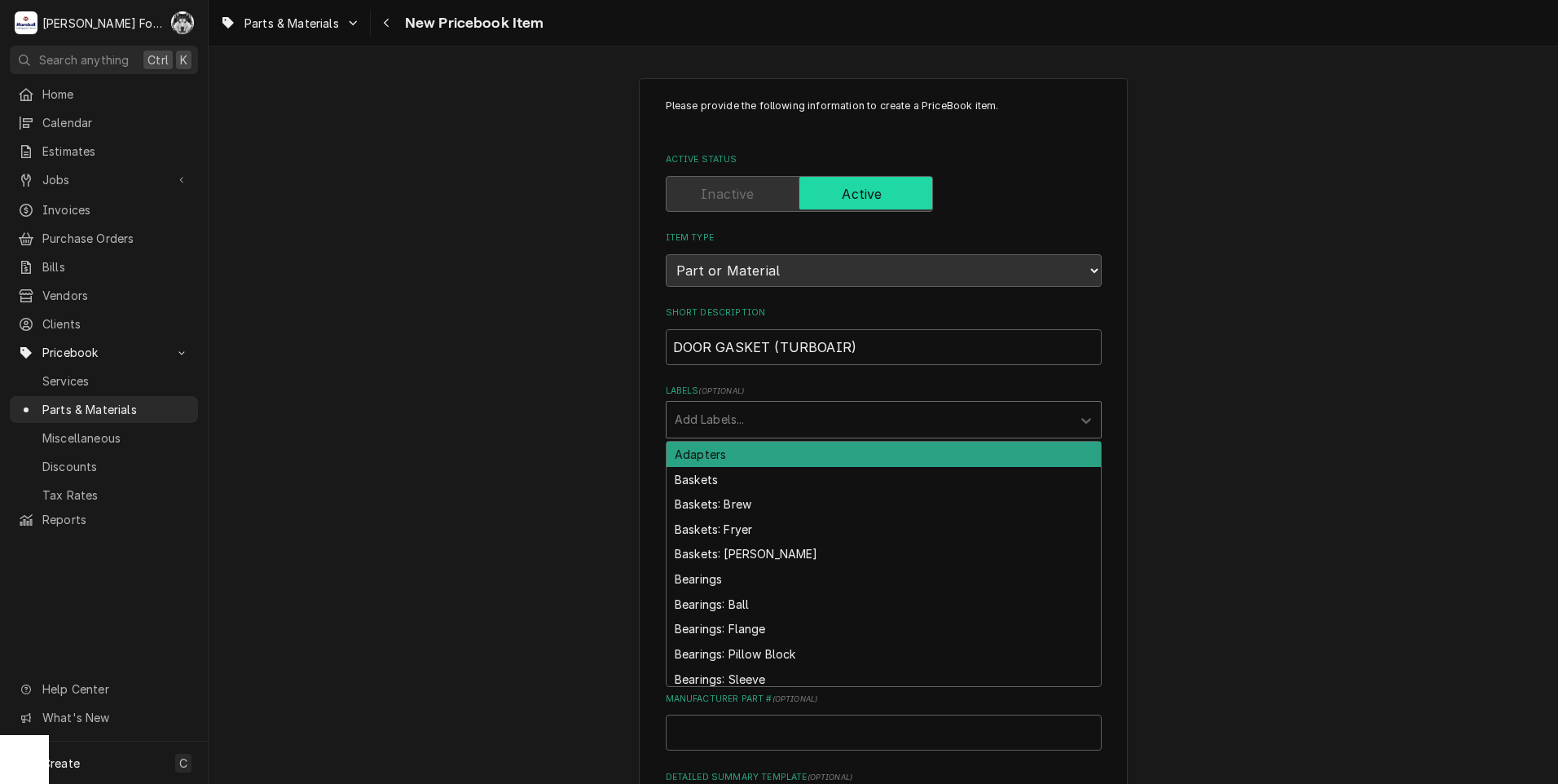
click at [779, 424] on div "Labels" at bounding box center [869, 419] width 389 height 30
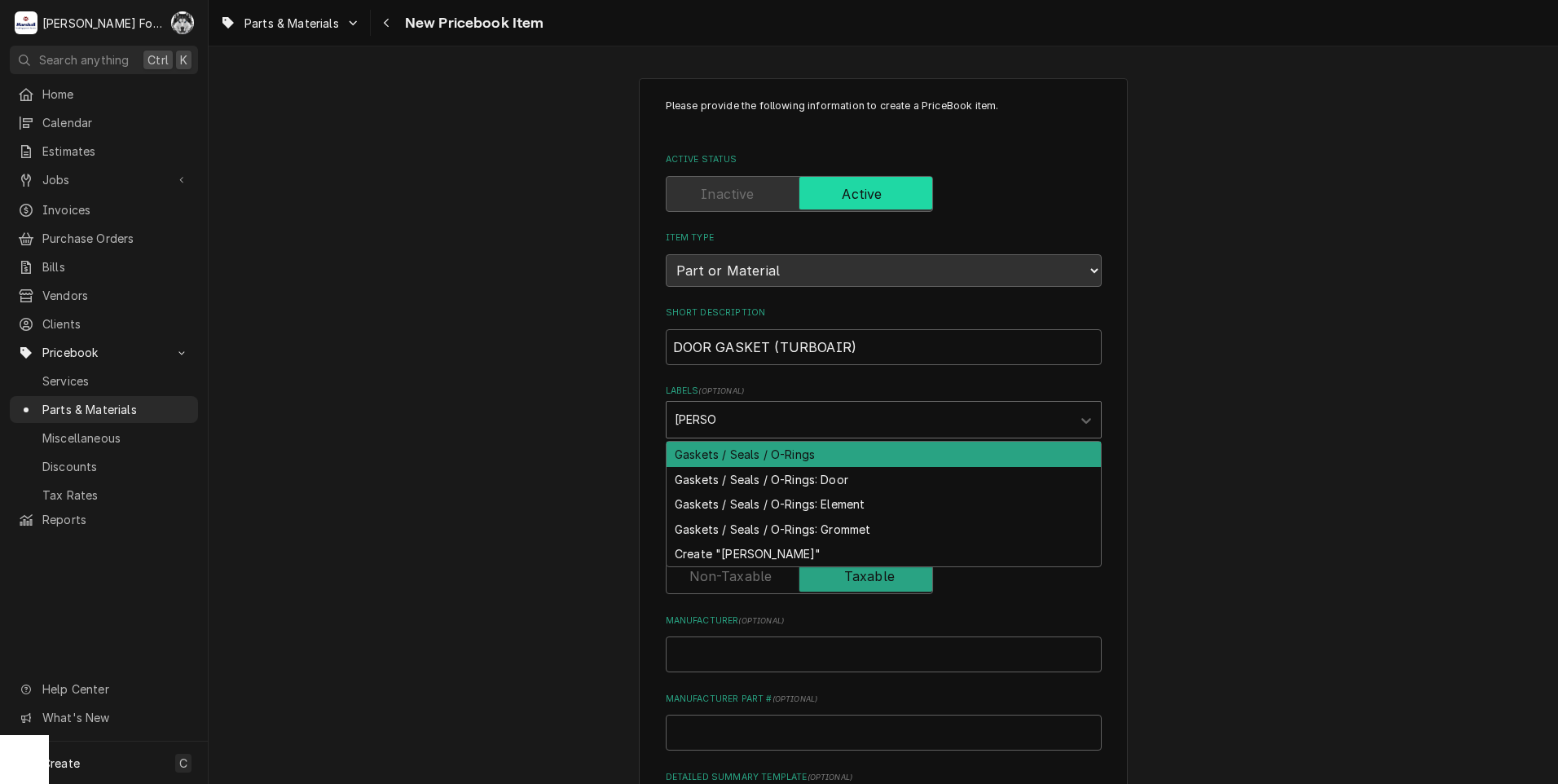
type input "GASKET"
type textarea "x"
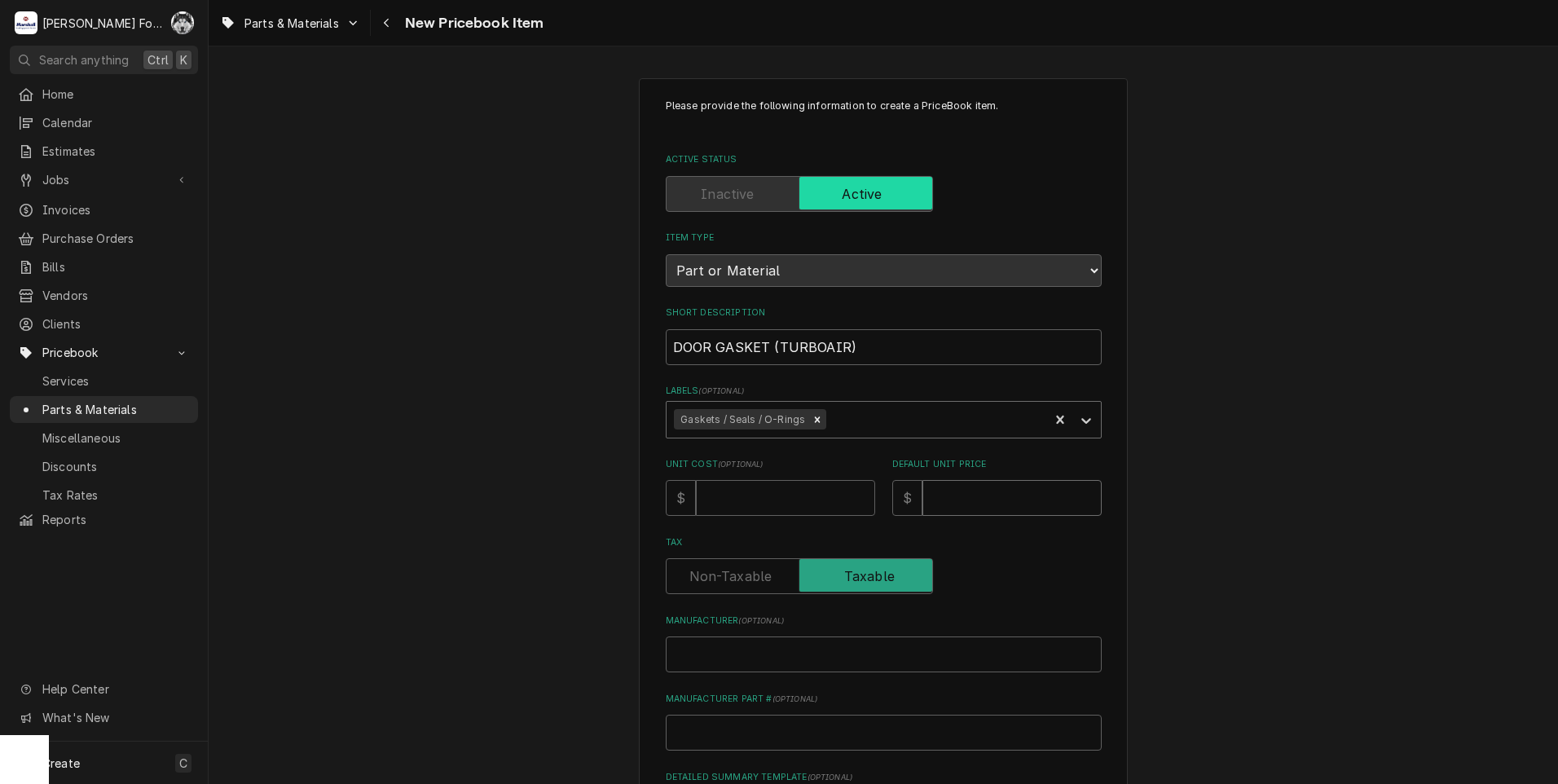
type input "7"
type textarea "x"
type input "1"
type textarea "x"
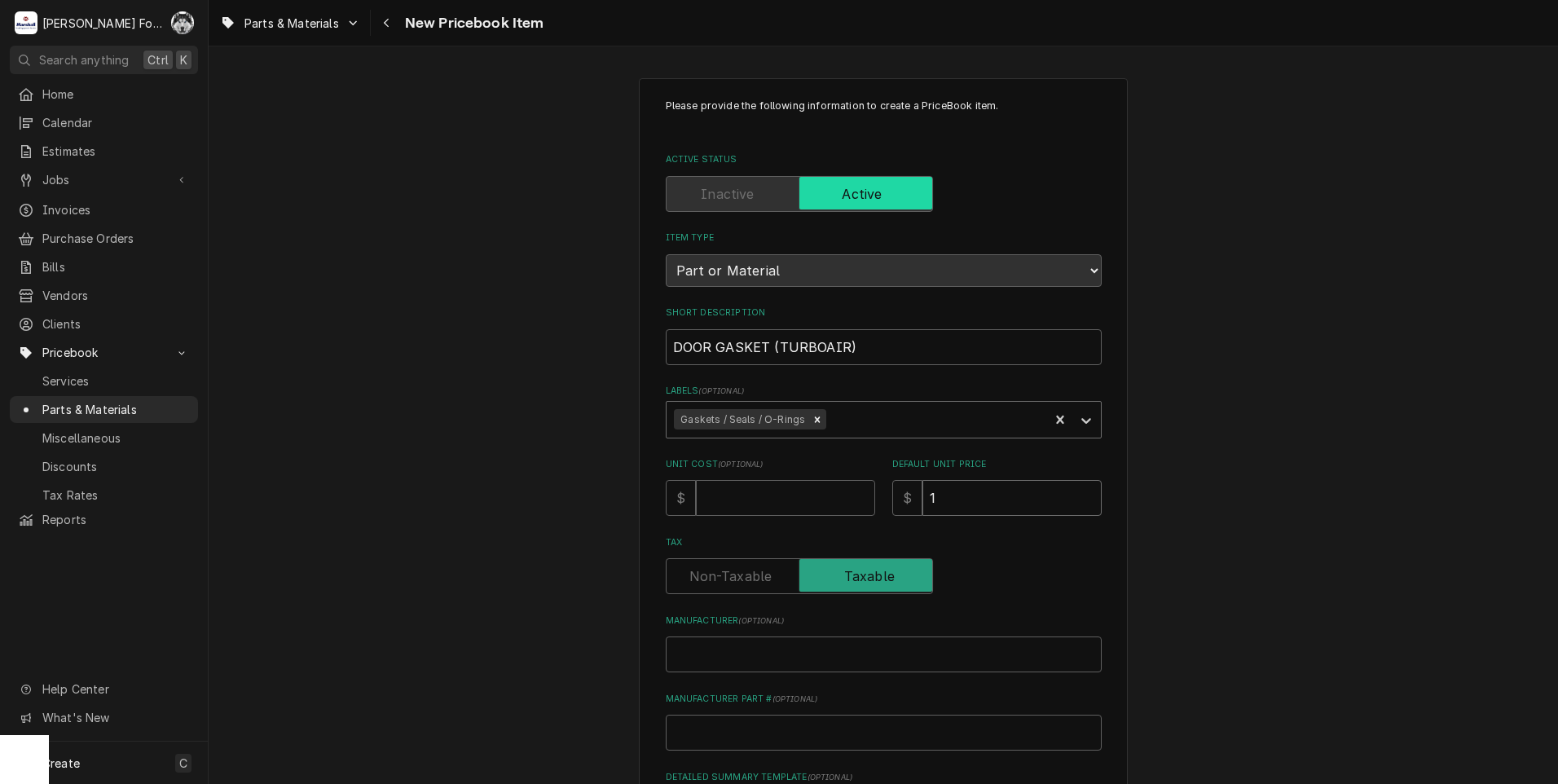
type input "11"
type textarea "x"
type input "112"
type textarea "x"
type input "112"
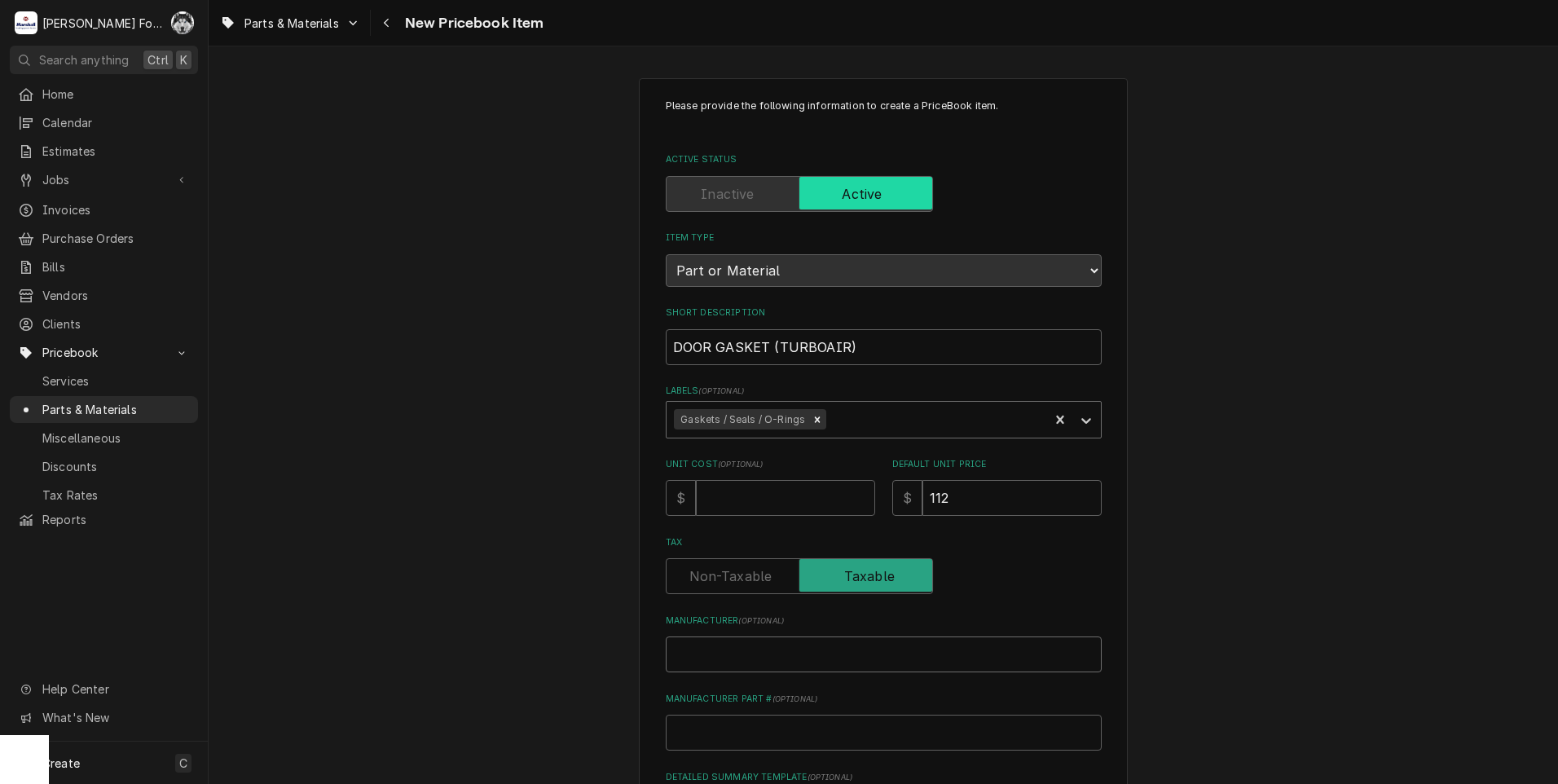
type input "T"
type textarea "x"
type input "TU"
type textarea "x"
type input "TUR"
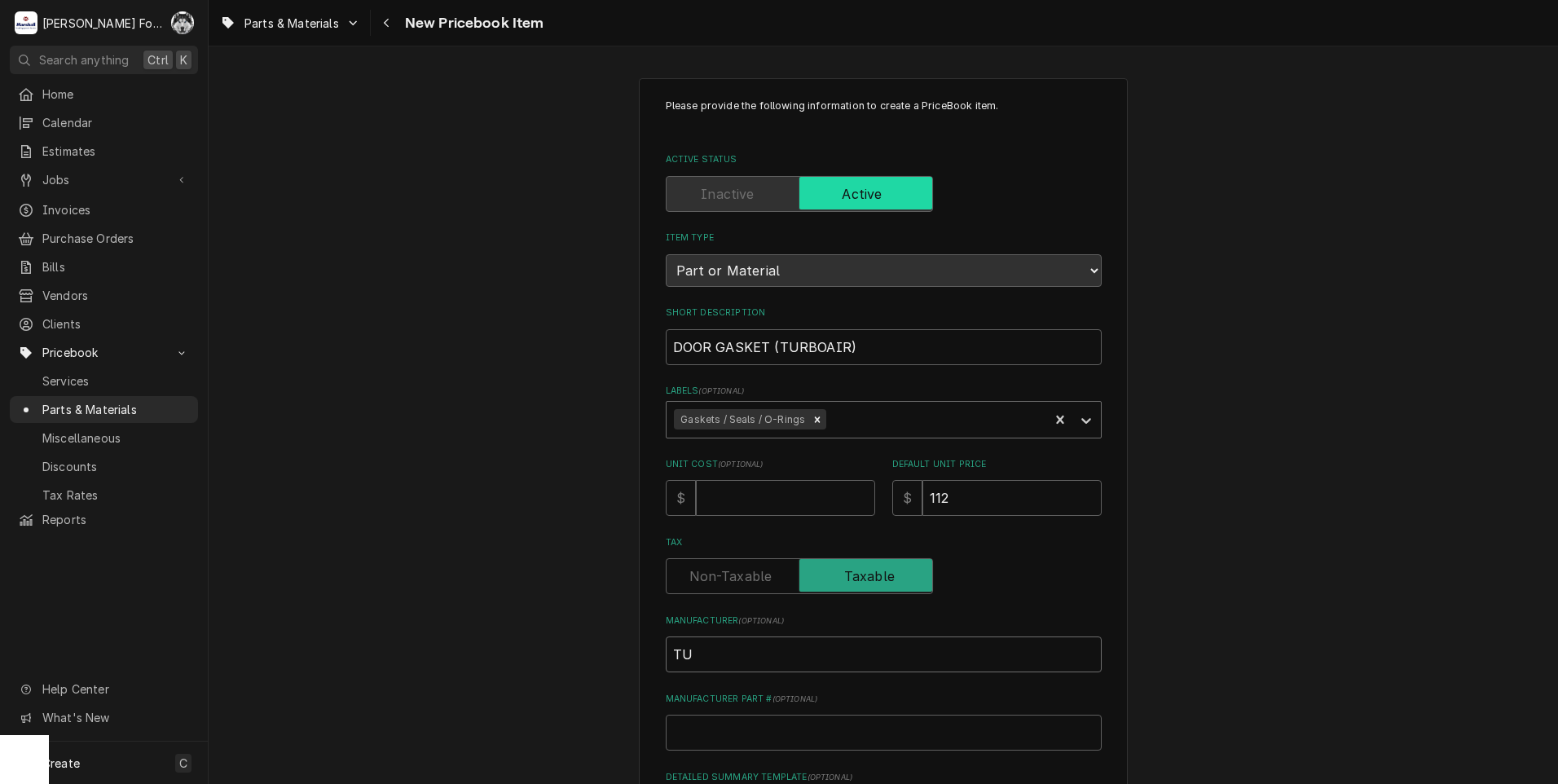
type textarea "x"
type input "TURB"
type textarea "x"
type input "TURBO"
type textarea "x"
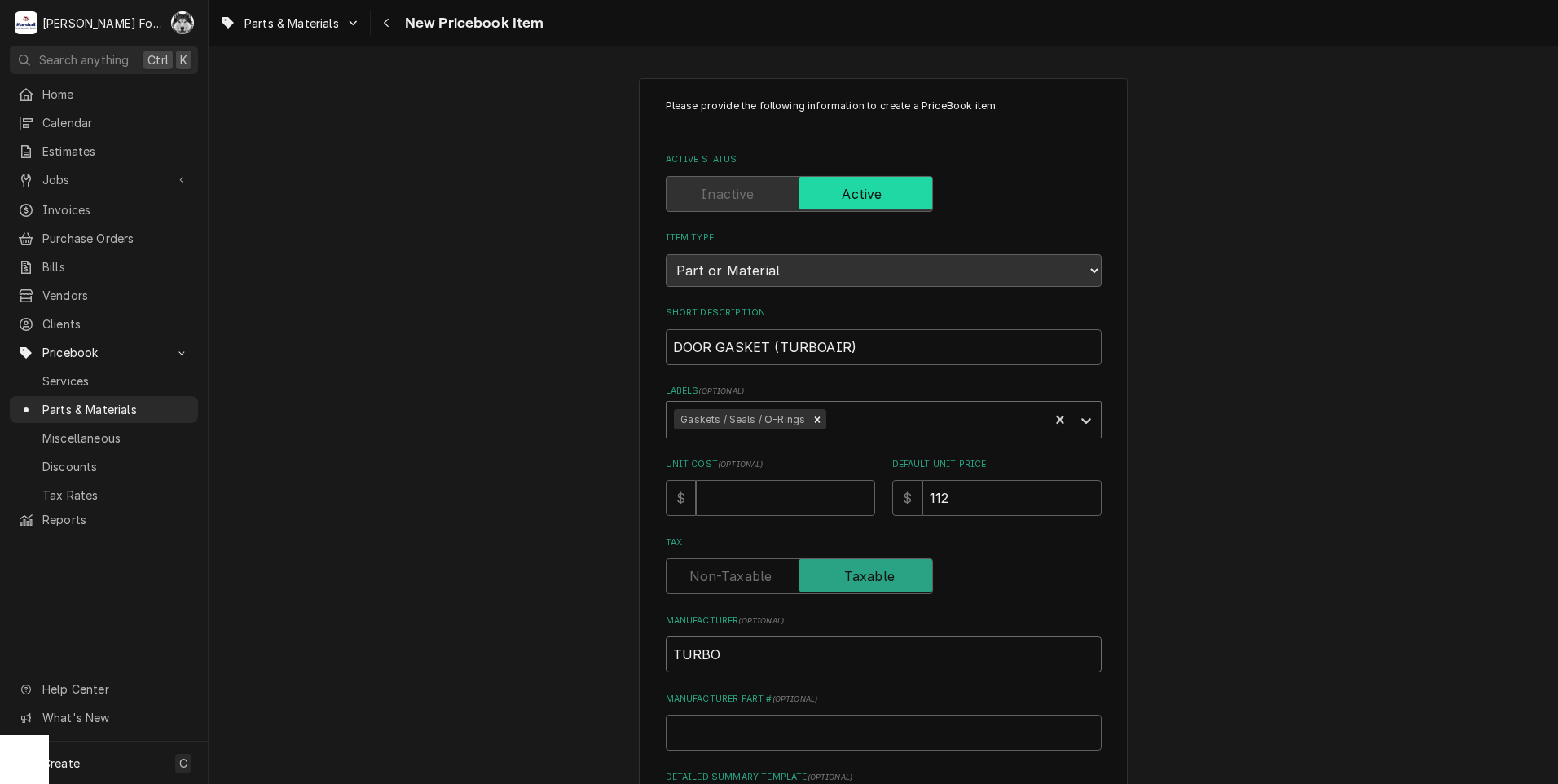
type input "TURBO"
type textarea "x"
type input "TURBO A"
type textarea "x"
type input "TURBO AI"
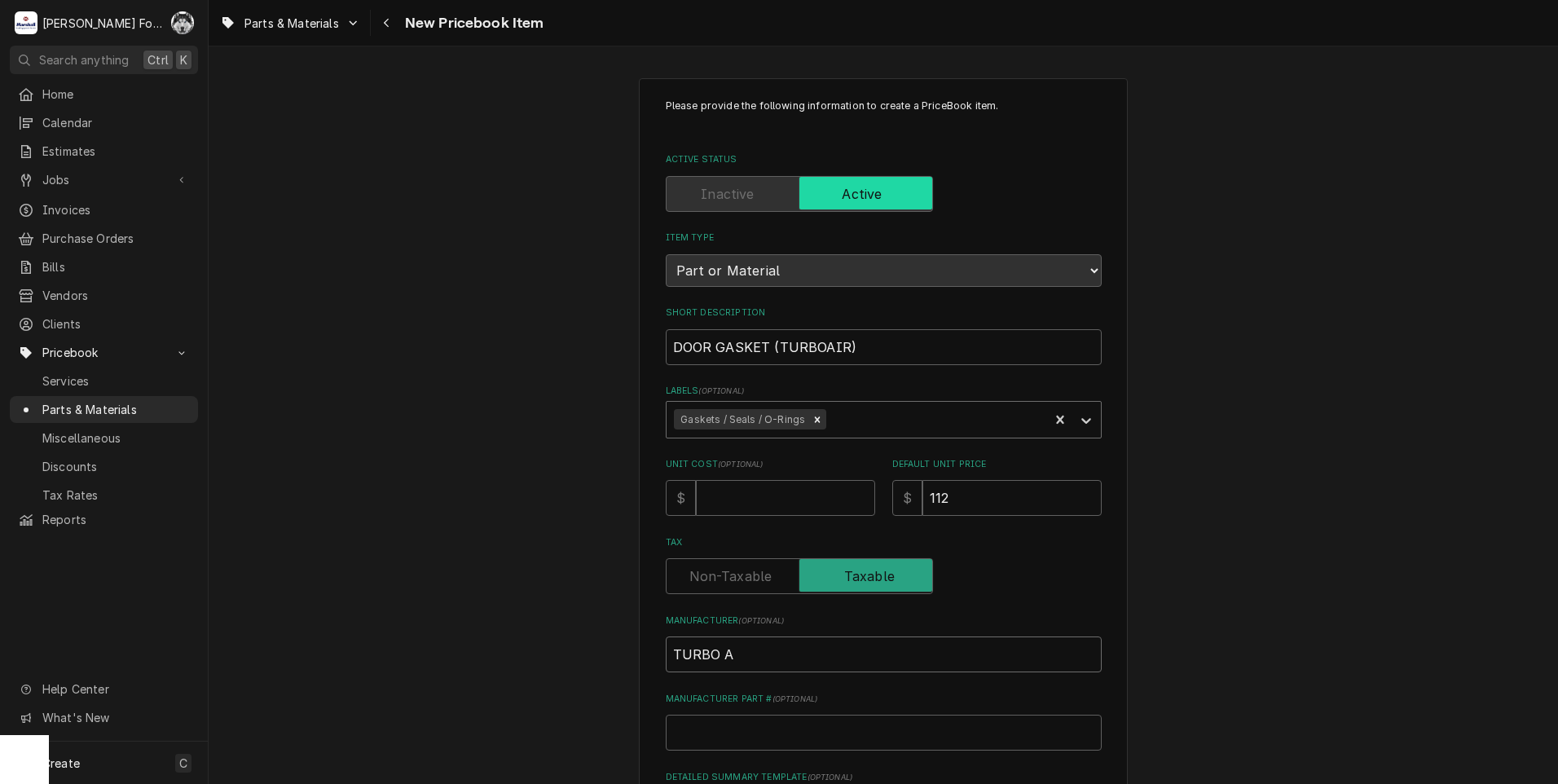
type textarea "x"
type input "TURBO AIR"
type textarea "x"
type input "TURBO AIR"
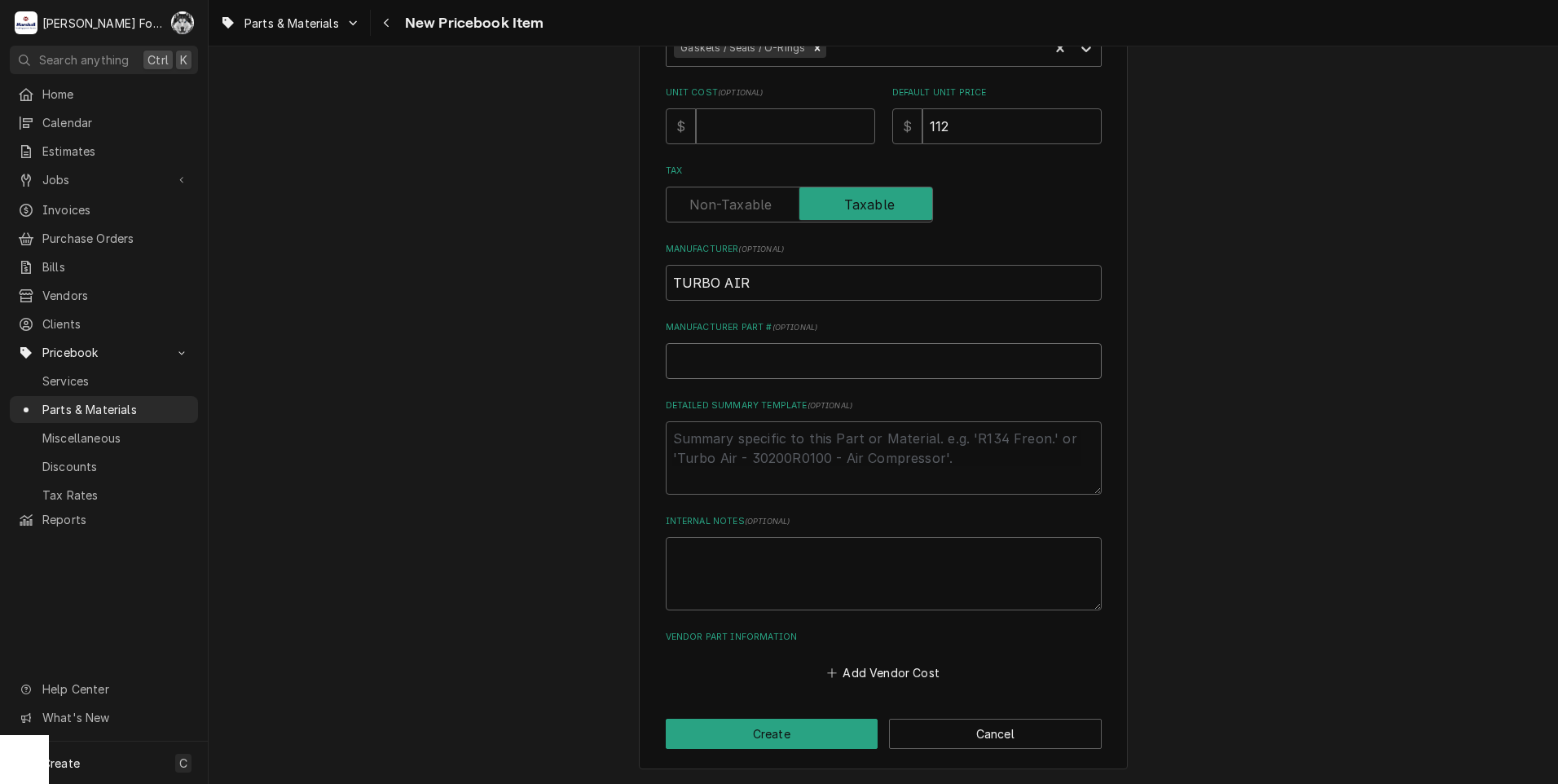
click at [753, 374] on input "Manufacturer Part # ( optional )" at bounding box center [883, 361] width 436 height 36
type input "K"
type textarea "x"
type input "KR"
type textarea "x"
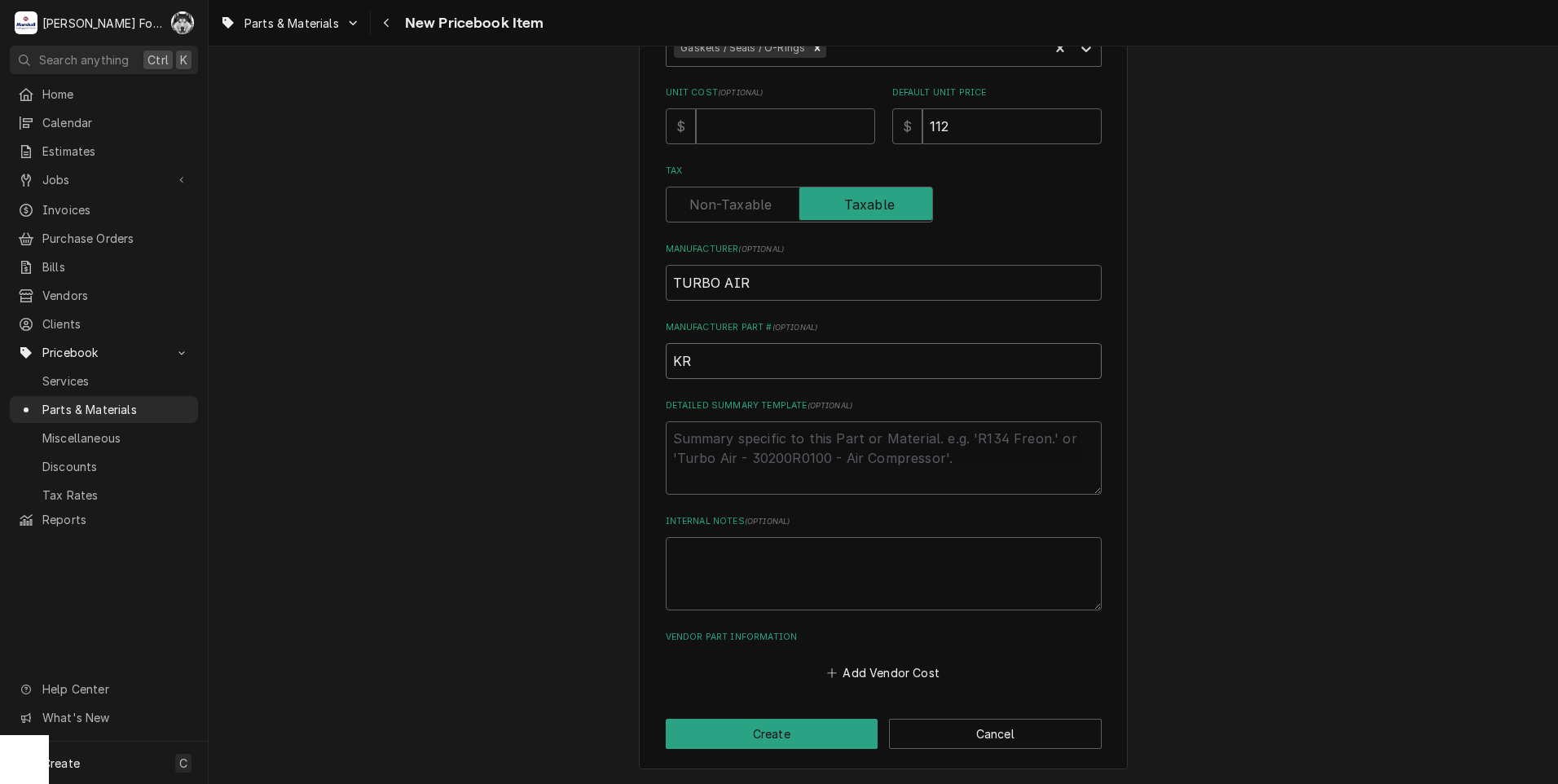
type input "KR5"
type textarea "x"
type input "KR53"
type textarea "x"
type input "KR533"
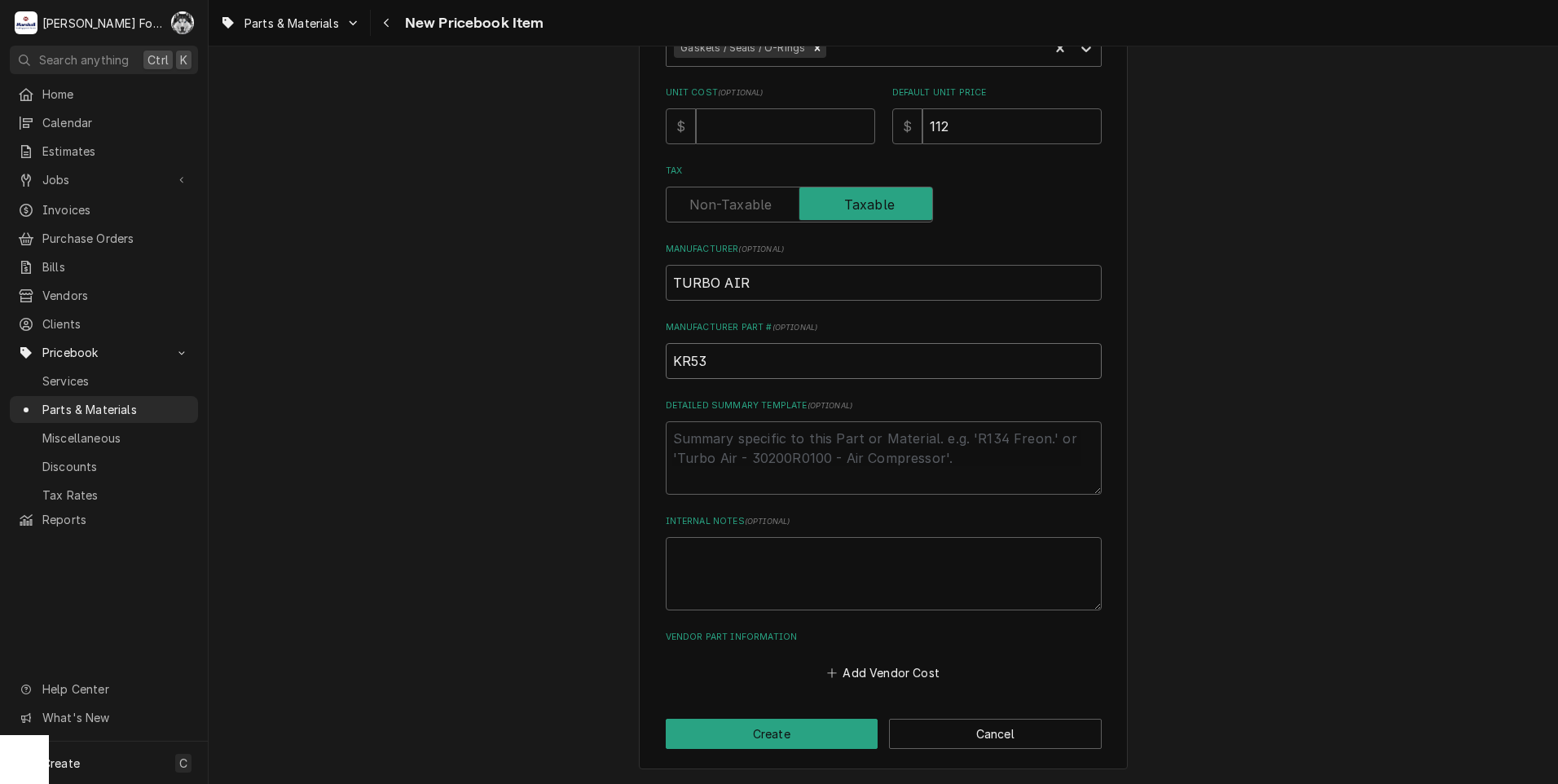
type textarea "x"
type input "KR5330"
type textarea "x"
type input "KR53300"
type textarea "x"
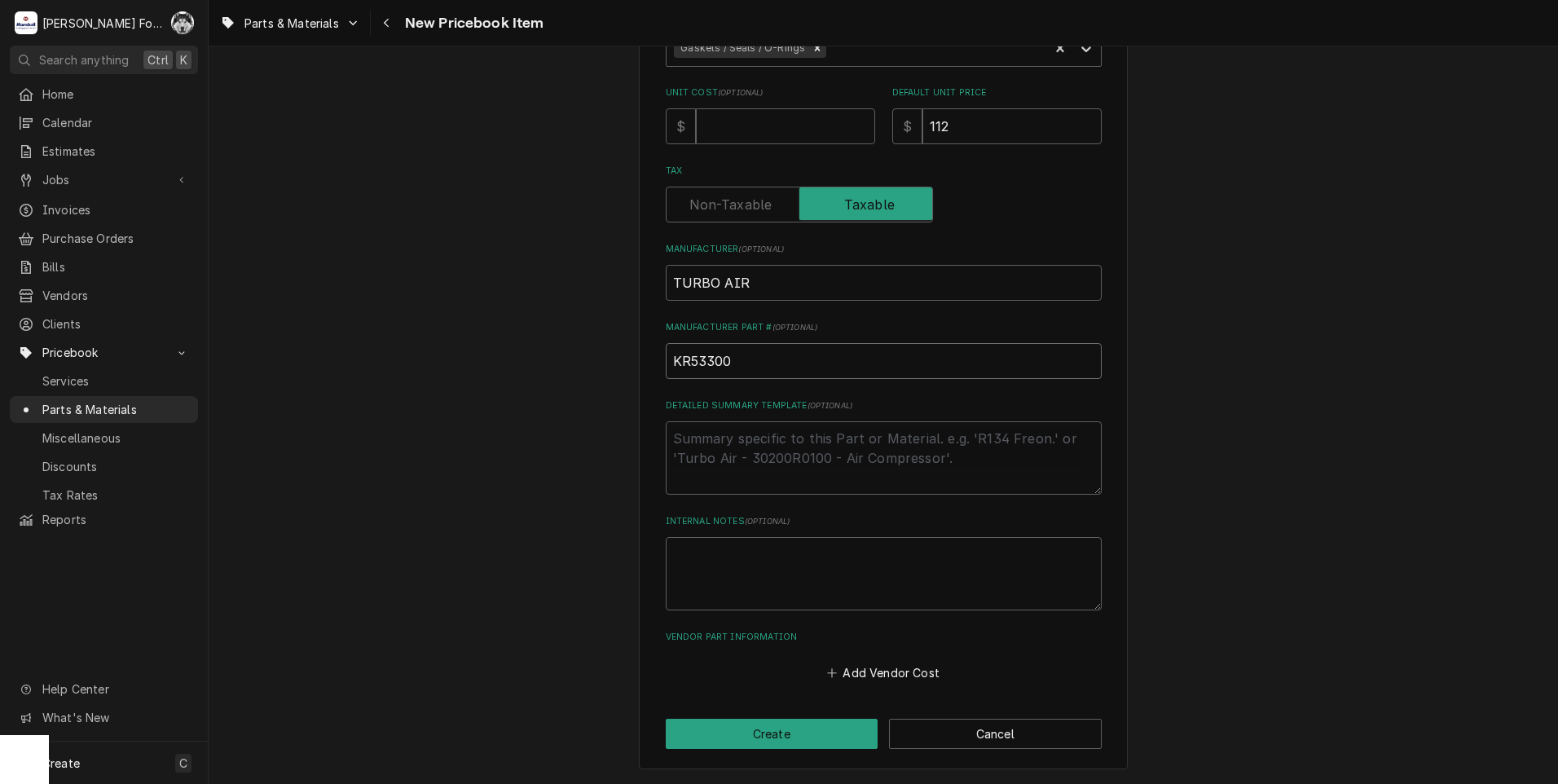
type input "KR533001"
type textarea "x"
type input "KR5330010"
type textarea "x"
type input "KR53300107"
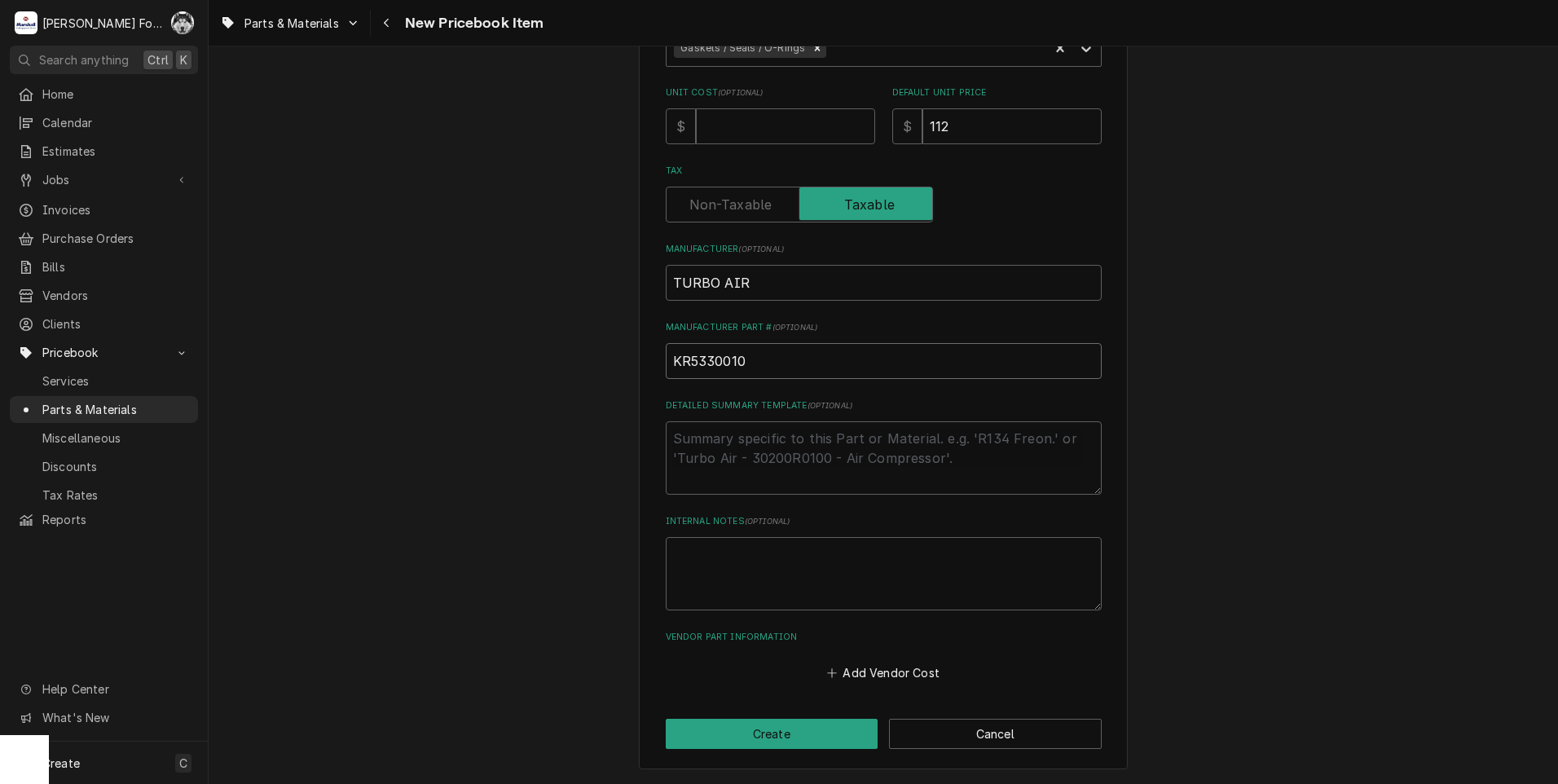
type textarea "x"
type input "KR53300107"
click at [767, 726] on button "Create" at bounding box center [771, 733] width 212 height 30
type textarea "x"
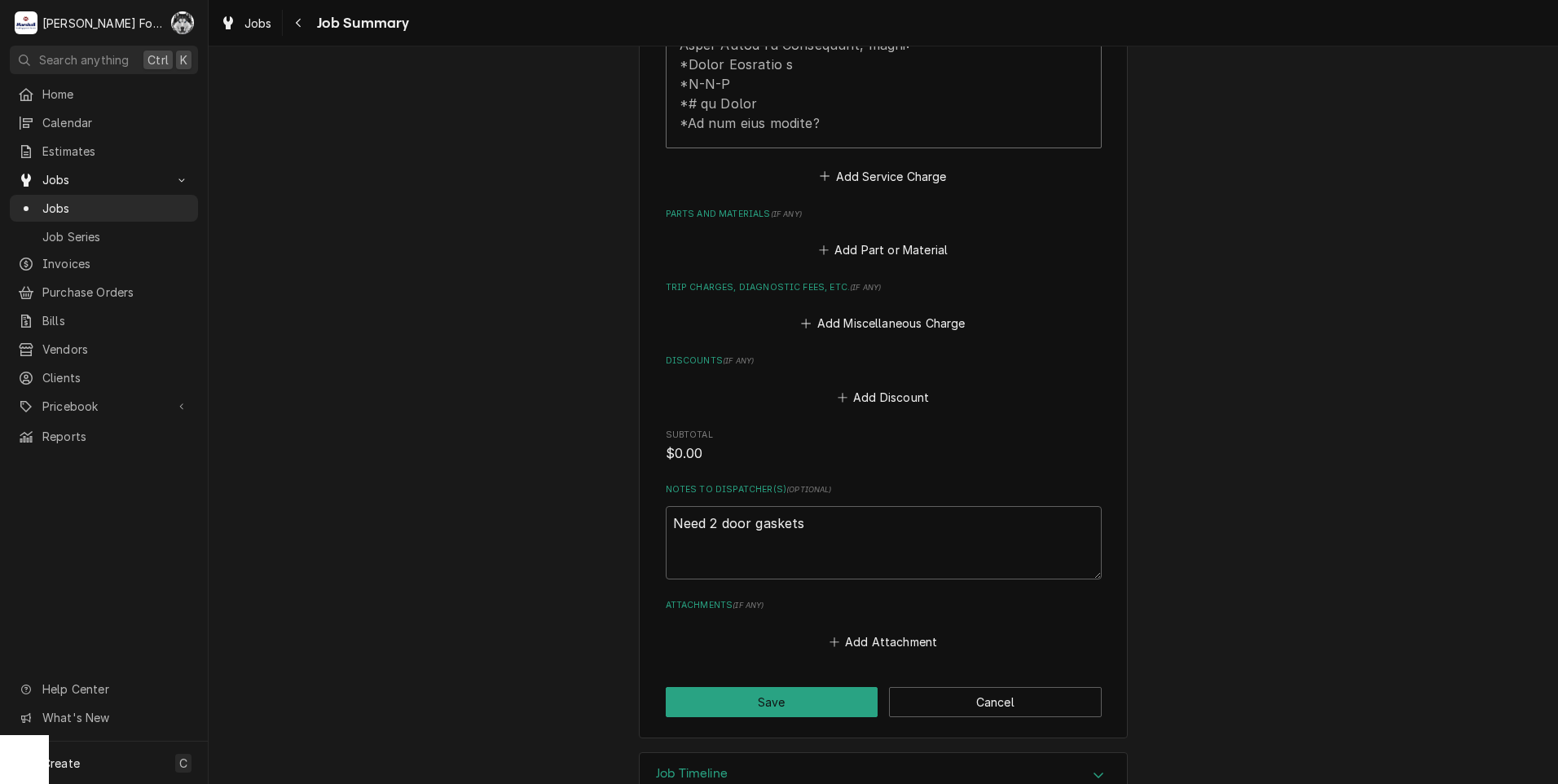
scroll to position [1014, 0]
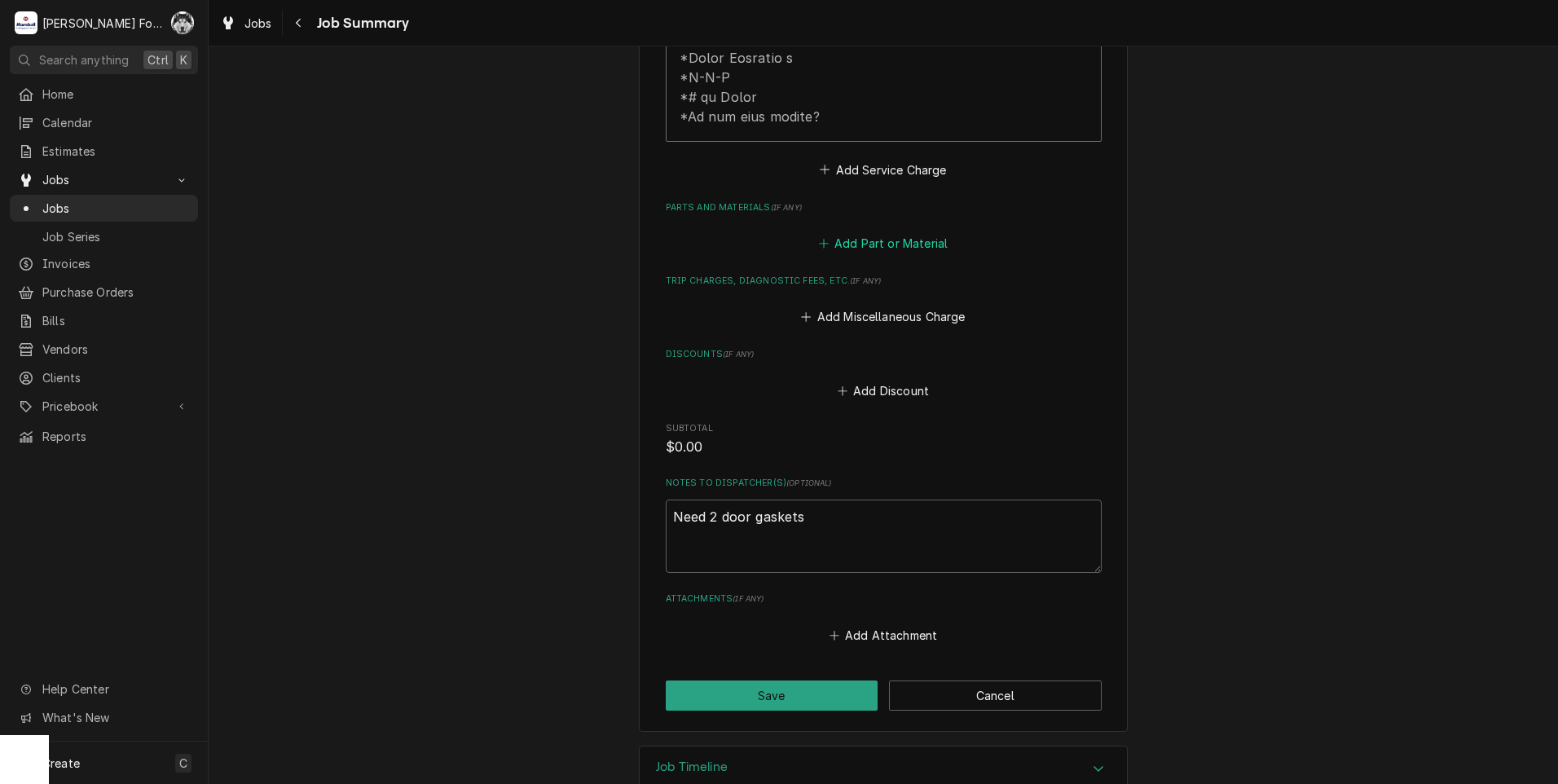
click at [882, 232] on button "Add Part or Material" at bounding box center [882, 243] width 135 height 23
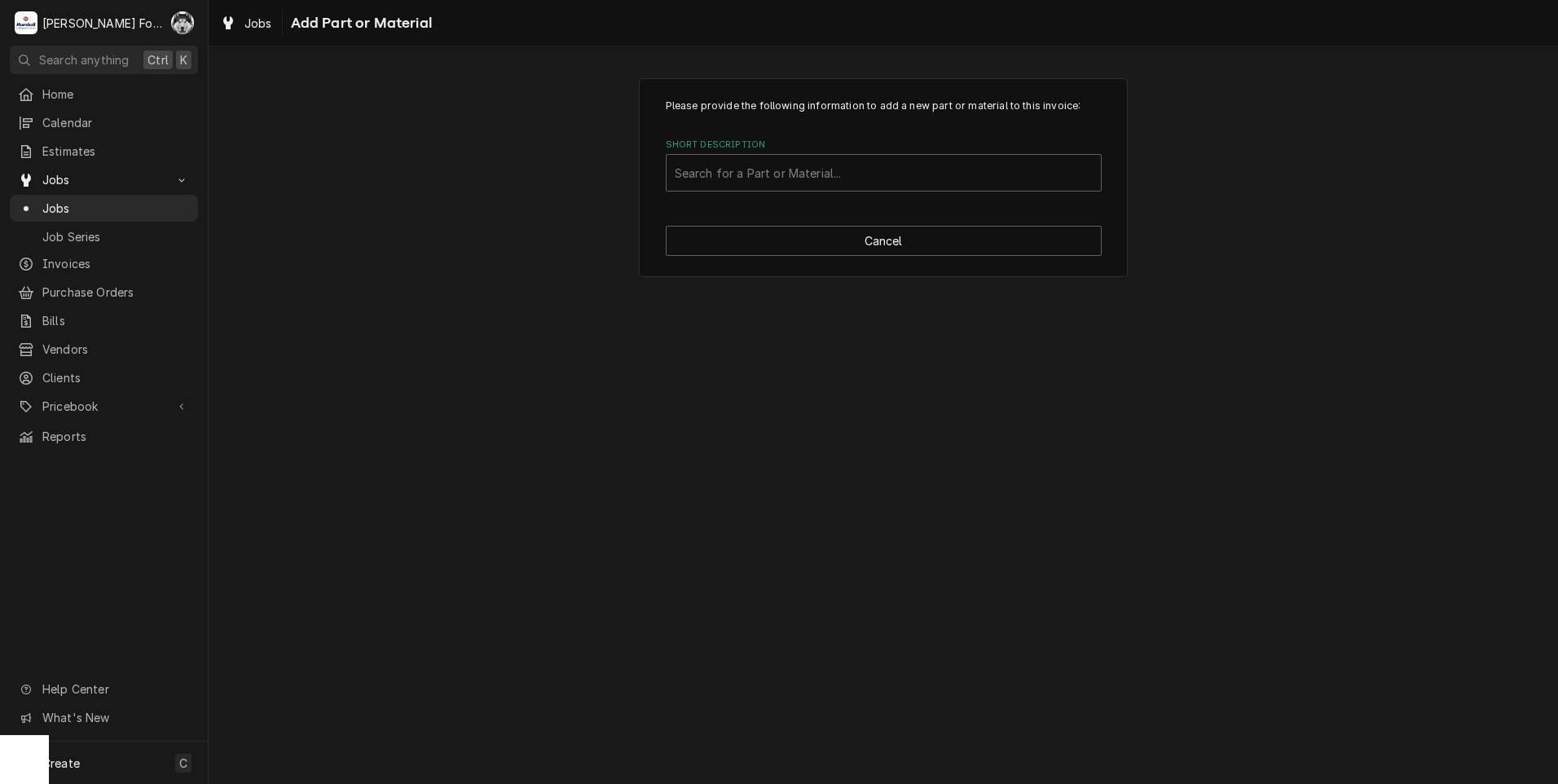
click at [888, 147] on label "Short Description" at bounding box center [883, 145] width 436 height 13
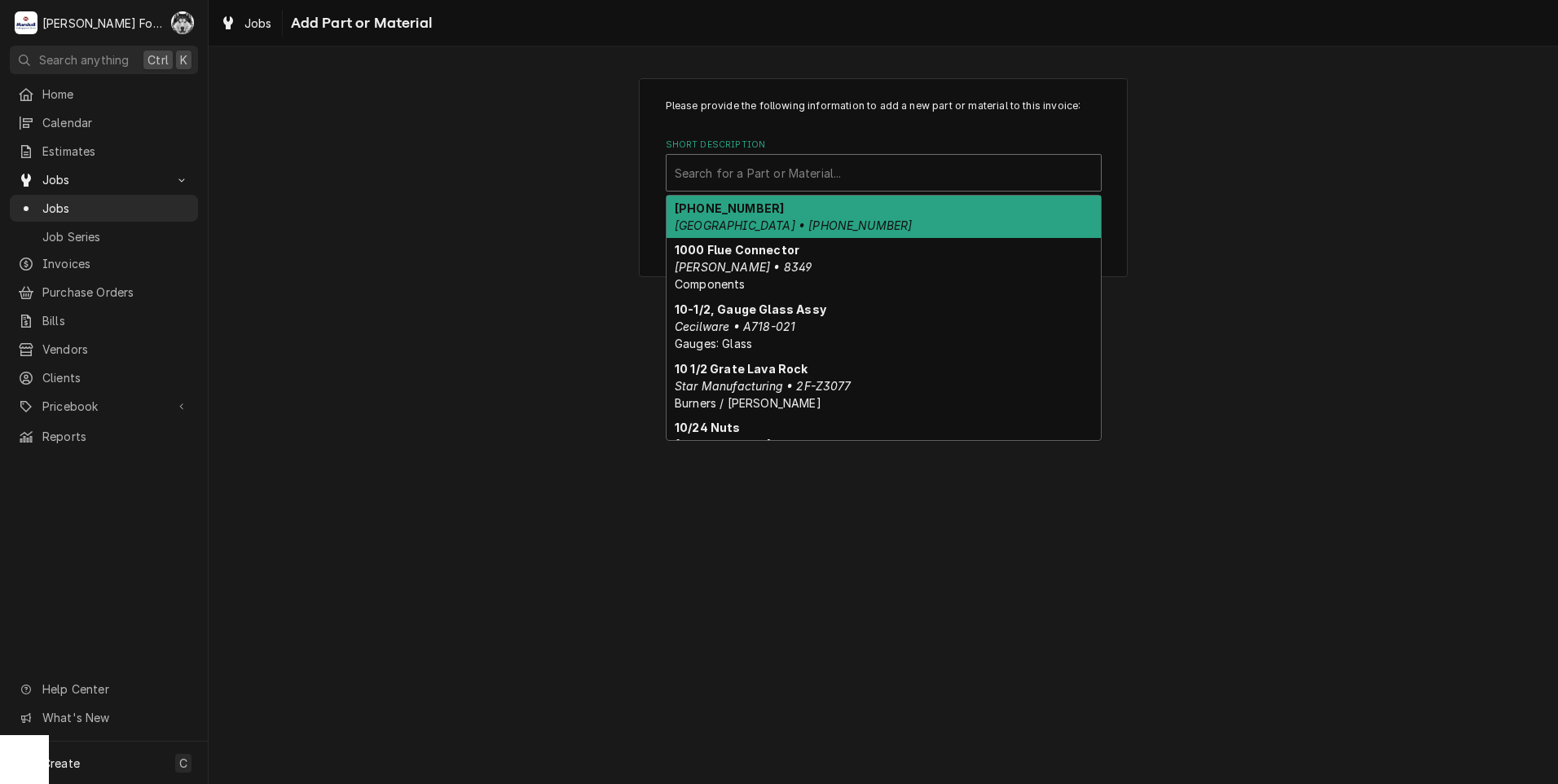
click at [894, 168] on div "Short Description" at bounding box center [883, 173] width 418 height 30
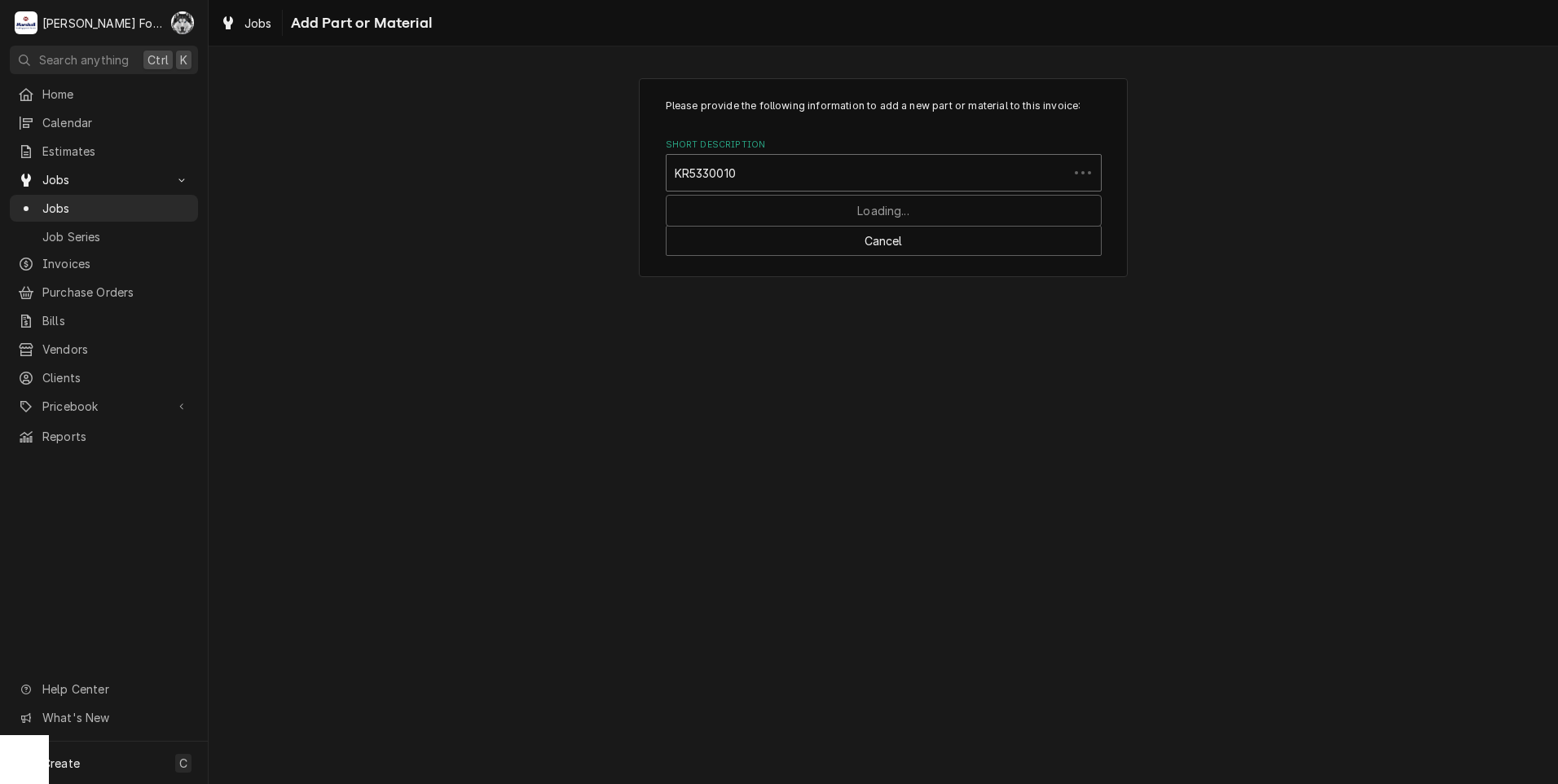
type input "KR53300107"
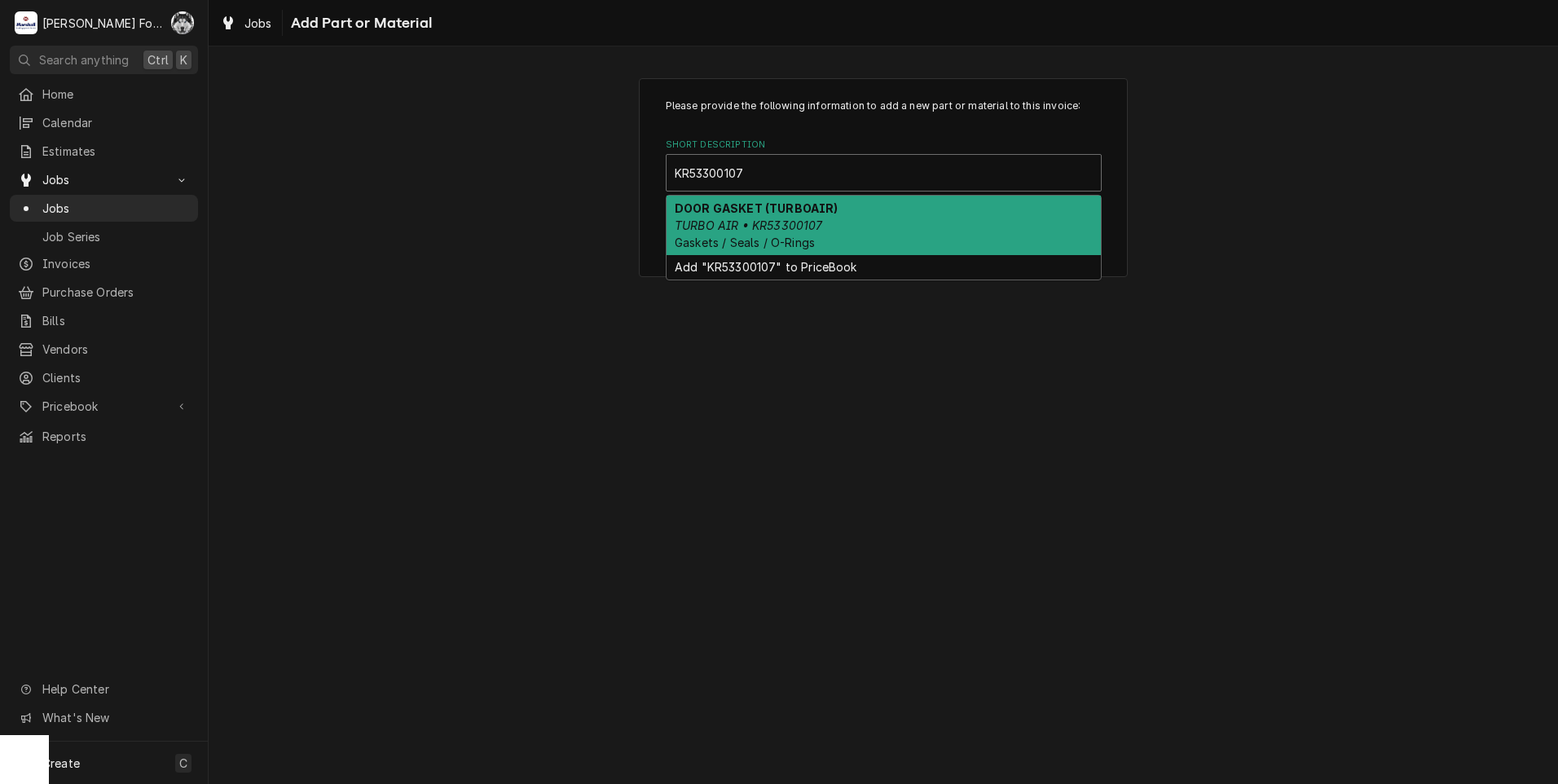
click at [845, 230] on div "DOOR GASKET (TURBOAIR) TURBO AIR • KR53300107 Gaskets / Seals / O-Rings" at bounding box center [883, 225] width 434 height 59
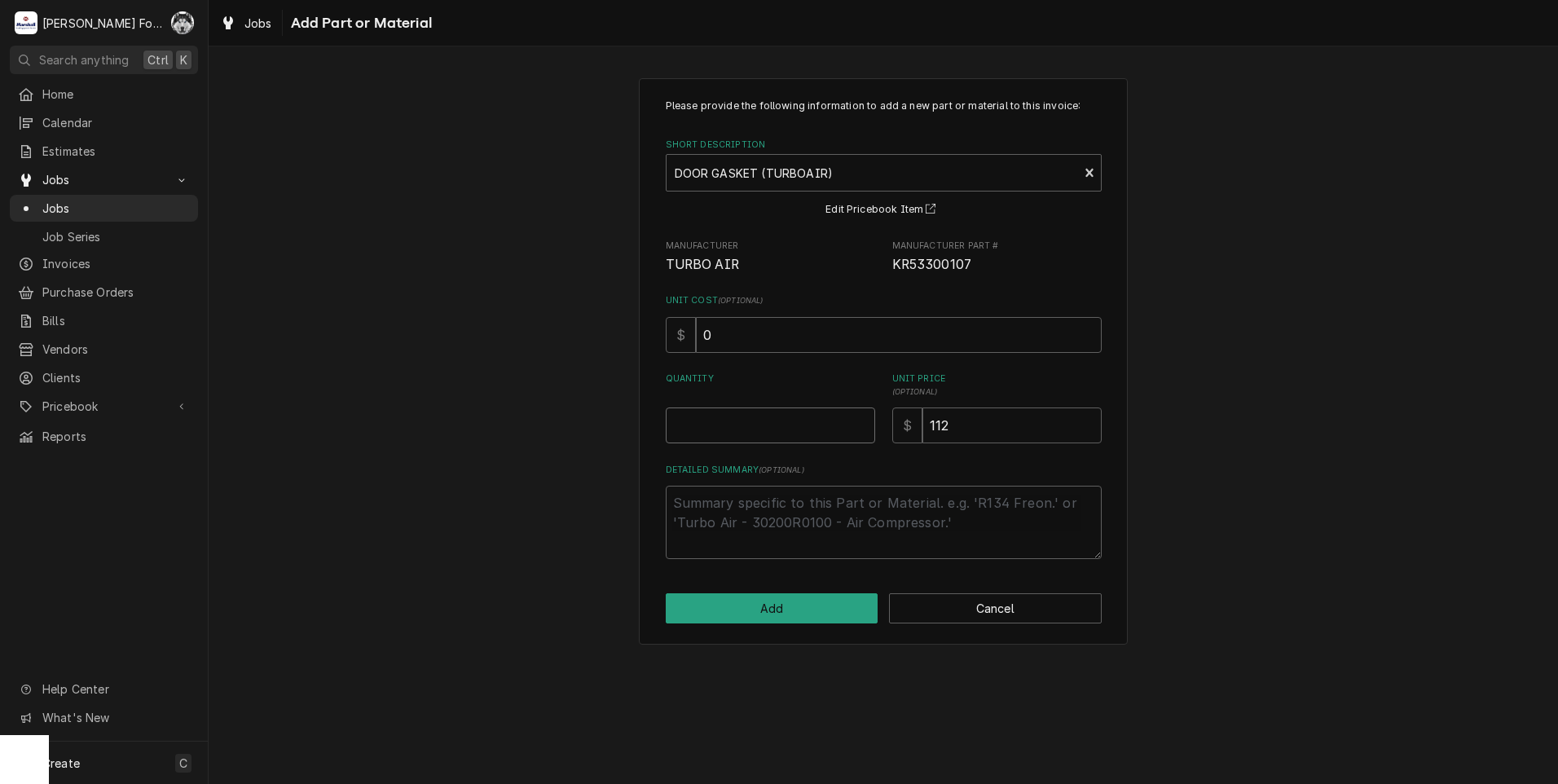
type textarea "x"
type input "0.5"
click at [859, 418] on input "0.5" at bounding box center [770, 425] width 210 height 36
type textarea "x"
type input "1"
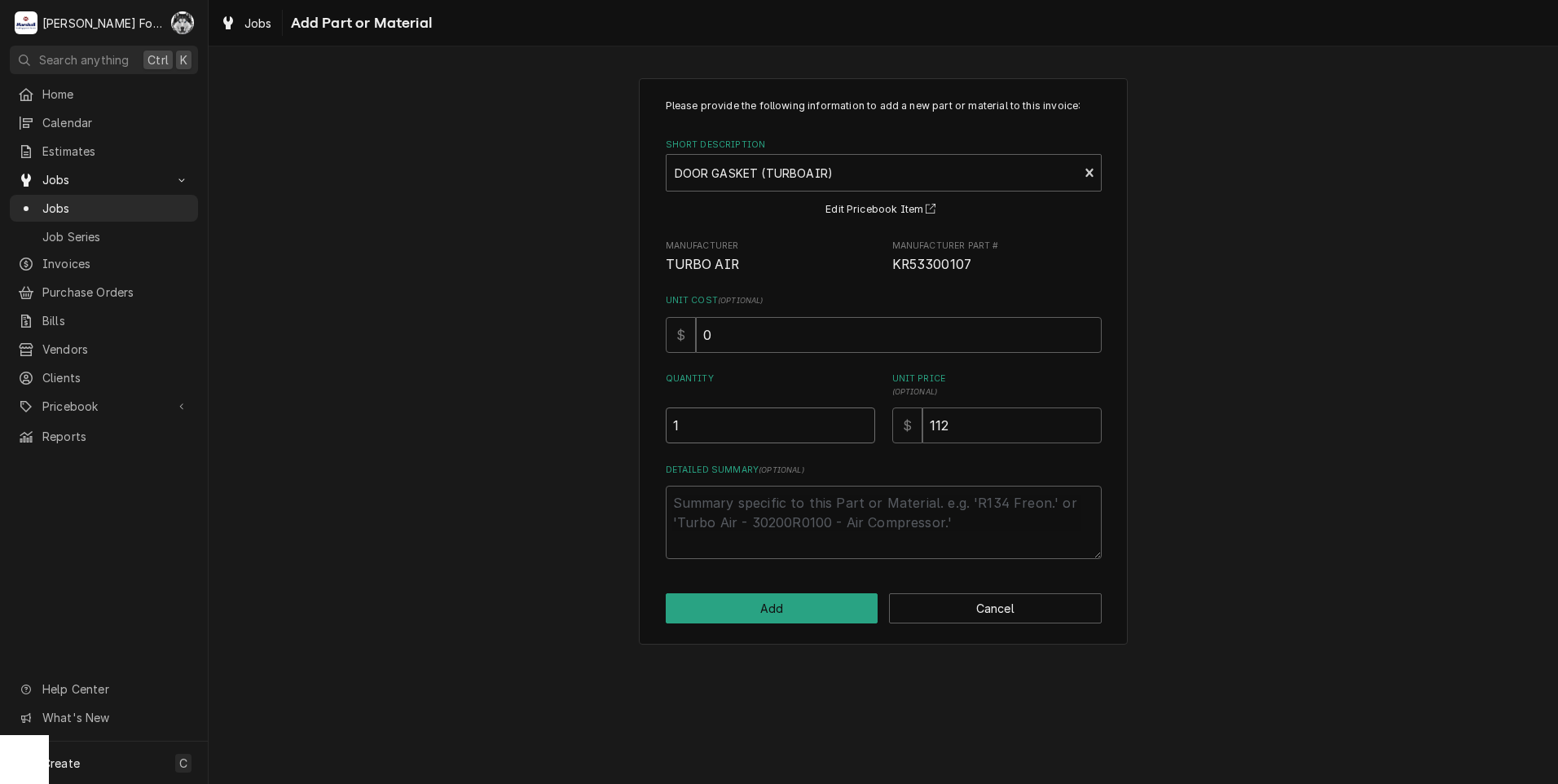
click at [859, 418] on input "1" at bounding box center [770, 425] width 210 height 36
type textarea "x"
type input "1.5"
click at [859, 418] on input "1.5" at bounding box center [770, 425] width 210 height 36
type textarea "x"
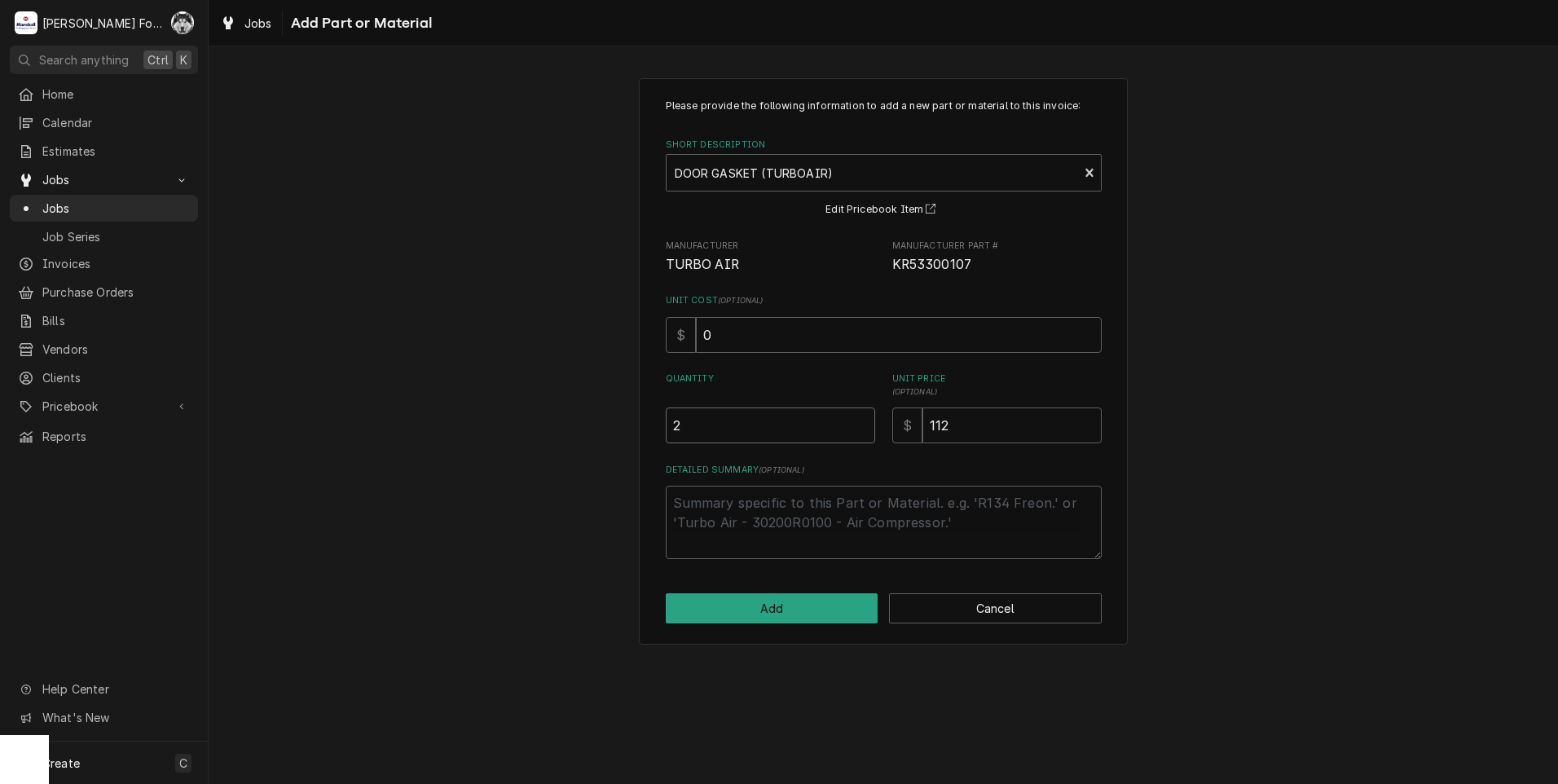
drag, startPoint x: 859, startPoint y: 418, endPoint x: 840, endPoint y: 437, distance: 26.9
type input "2"
click at [860, 418] on input "2" at bounding box center [770, 425] width 210 height 36
click at [815, 611] on button "Add" at bounding box center [771, 608] width 212 height 30
type textarea "x"
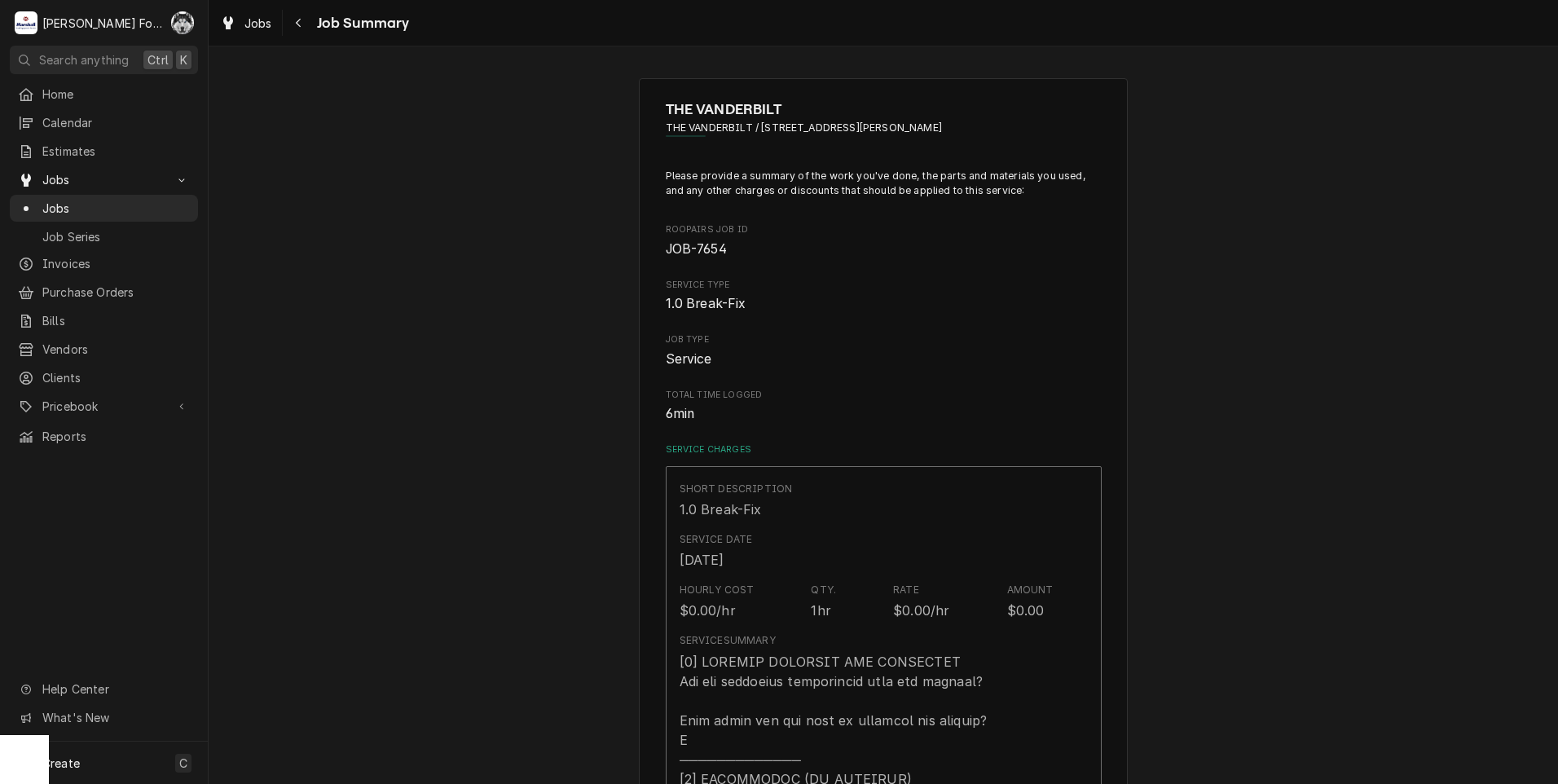
scroll to position [1014, 0]
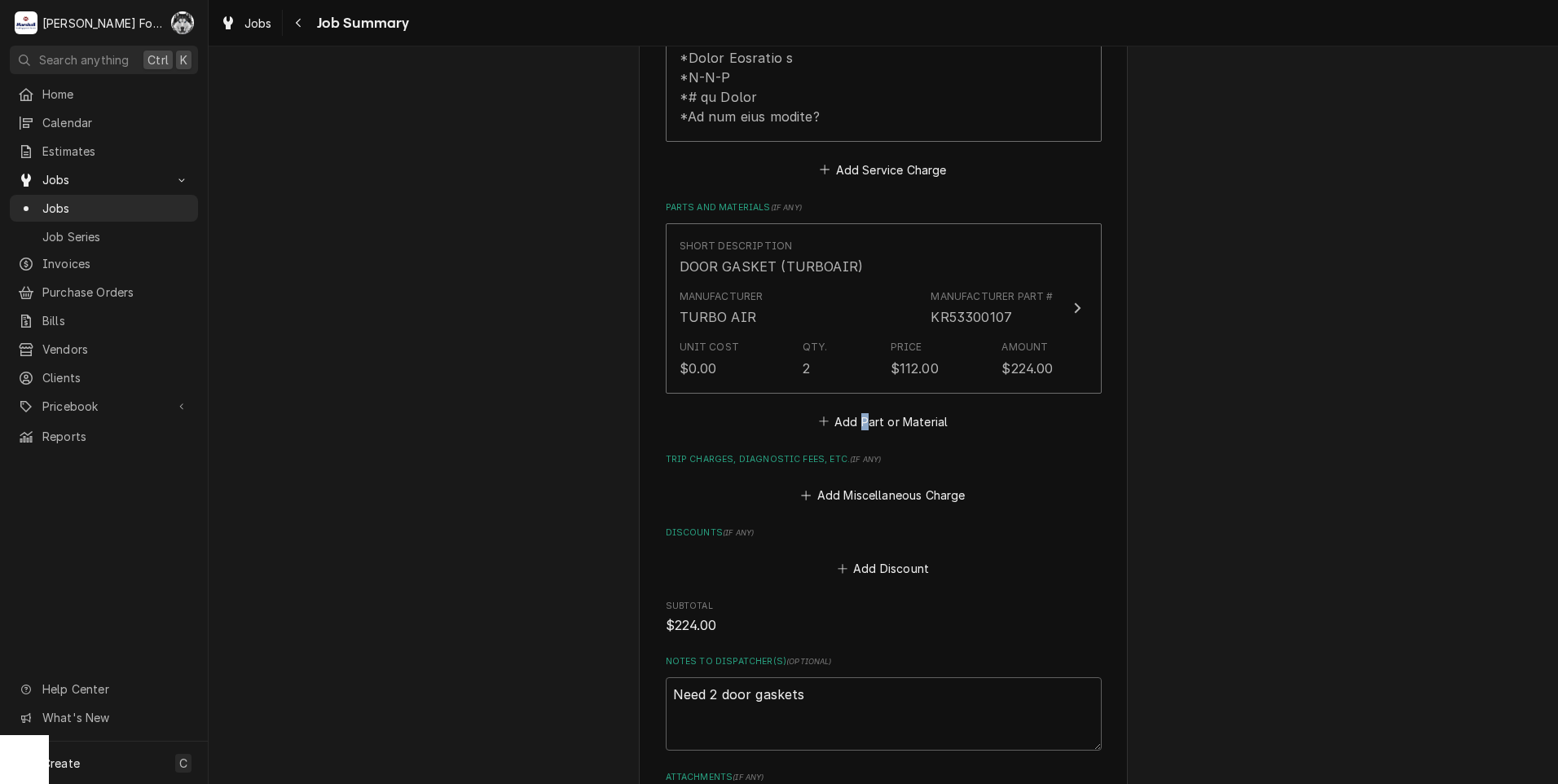
drag, startPoint x: 859, startPoint y: 394, endPoint x: 852, endPoint y: 400, distance: 9.2
click at [853, 410] on button "Add Part or Material" at bounding box center [882, 421] width 135 height 23
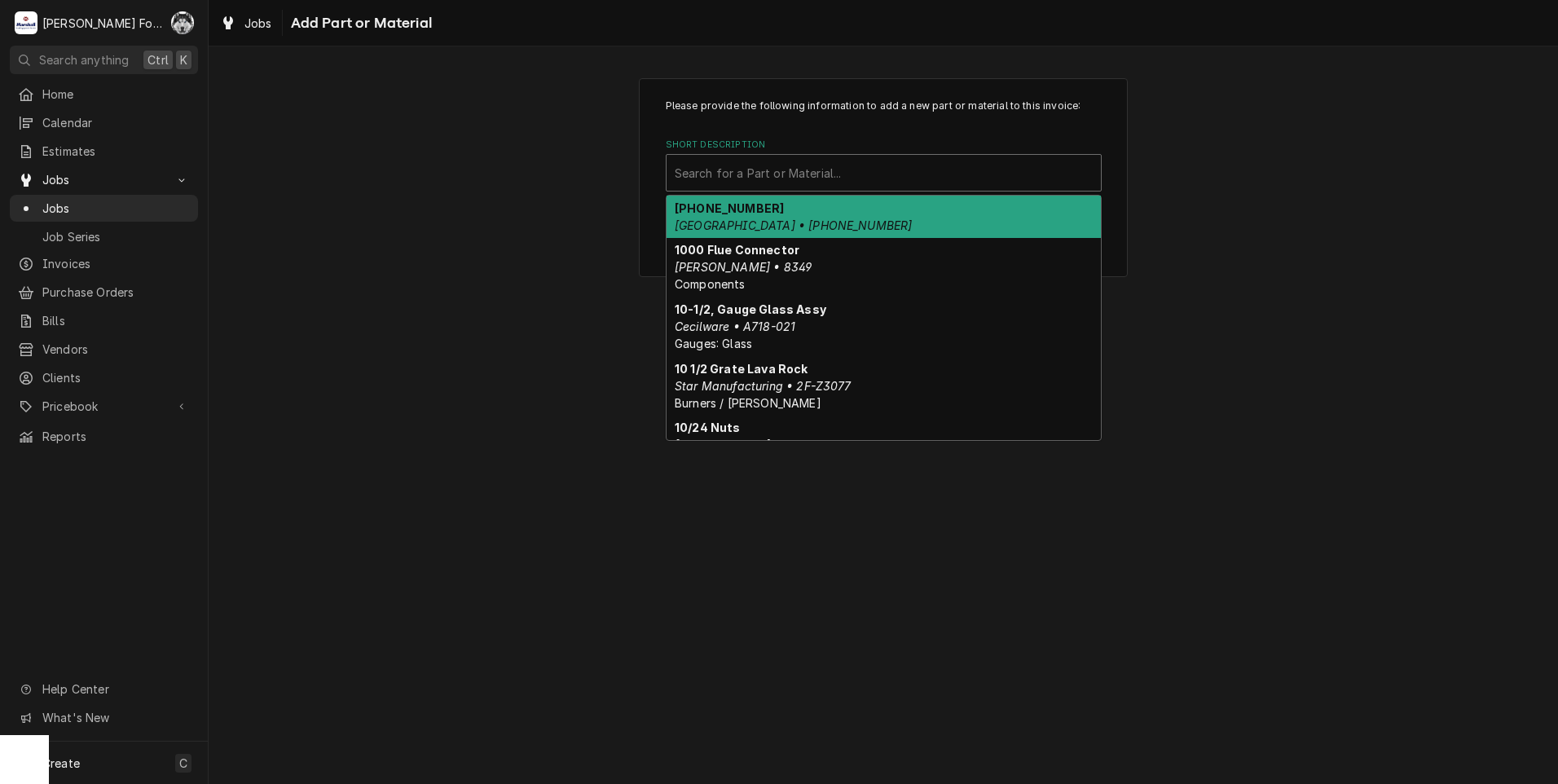
click at [831, 186] on div "Short Description" at bounding box center [883, 173] width 418 height 30
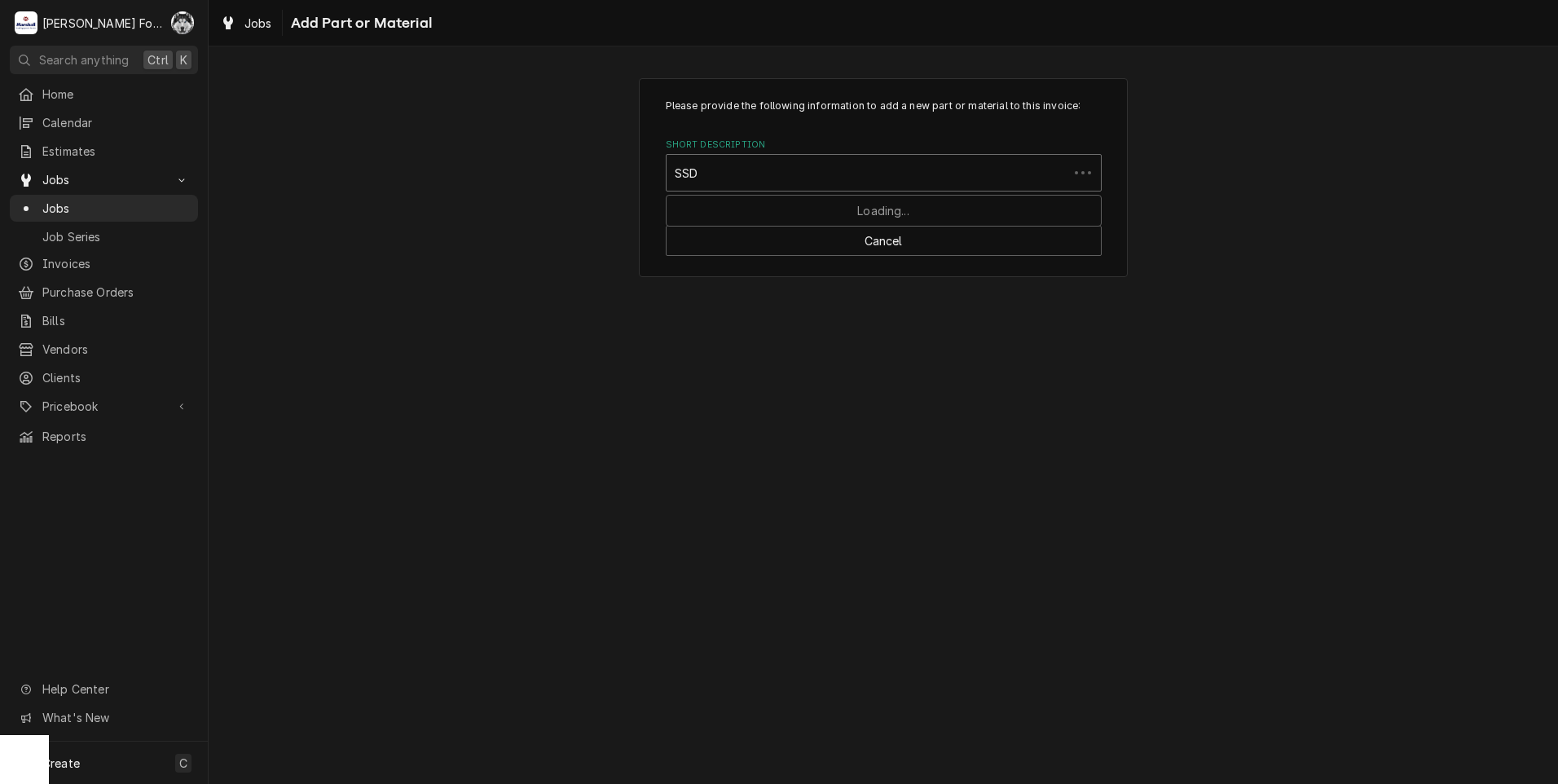
type input "SSDT"
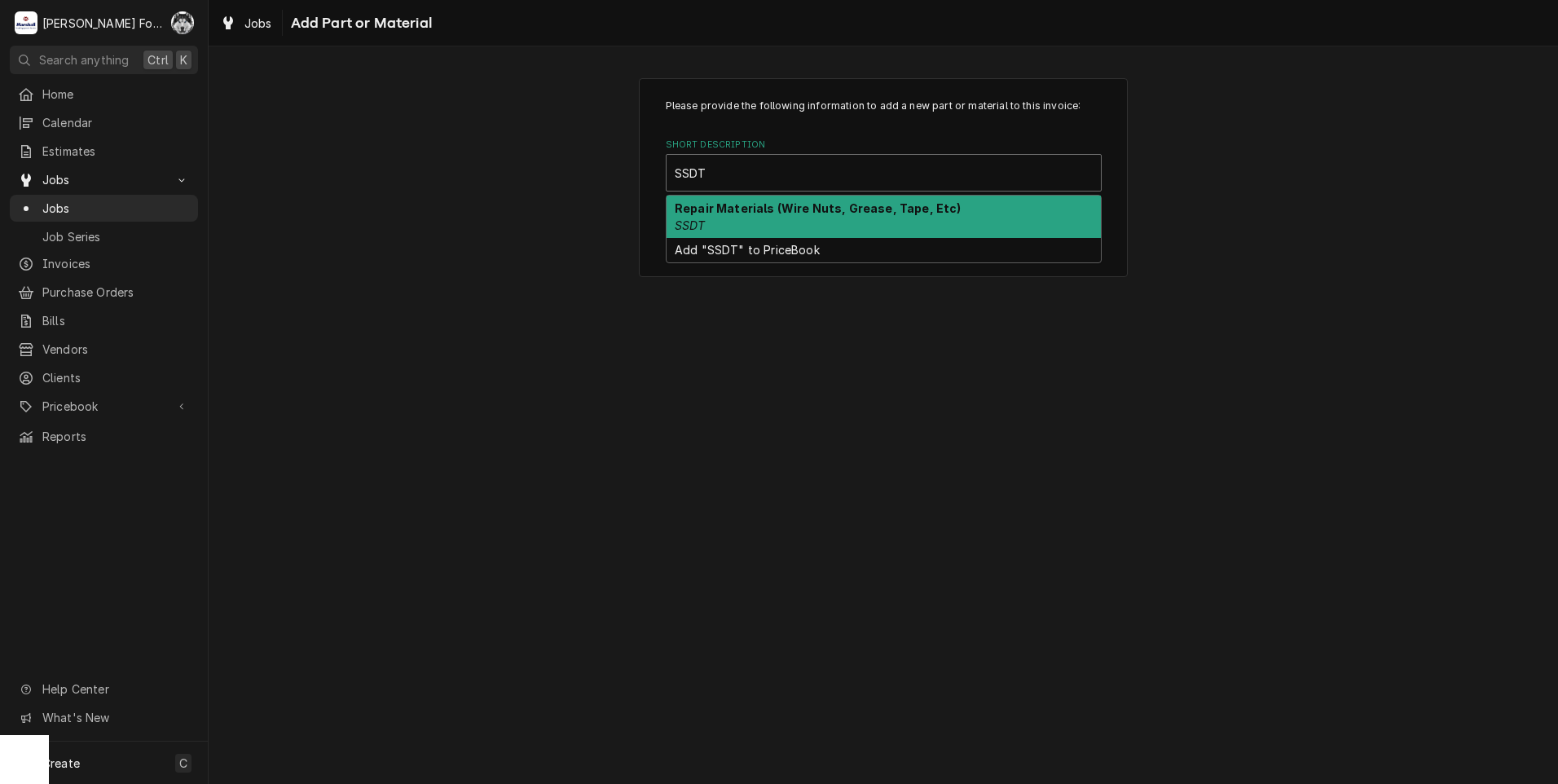
click at [798, 205] on strong "Repair Materials (Wire Nuts, Grease, Tape, Etc)" at bounding box center [818, 208] width 287 height 14
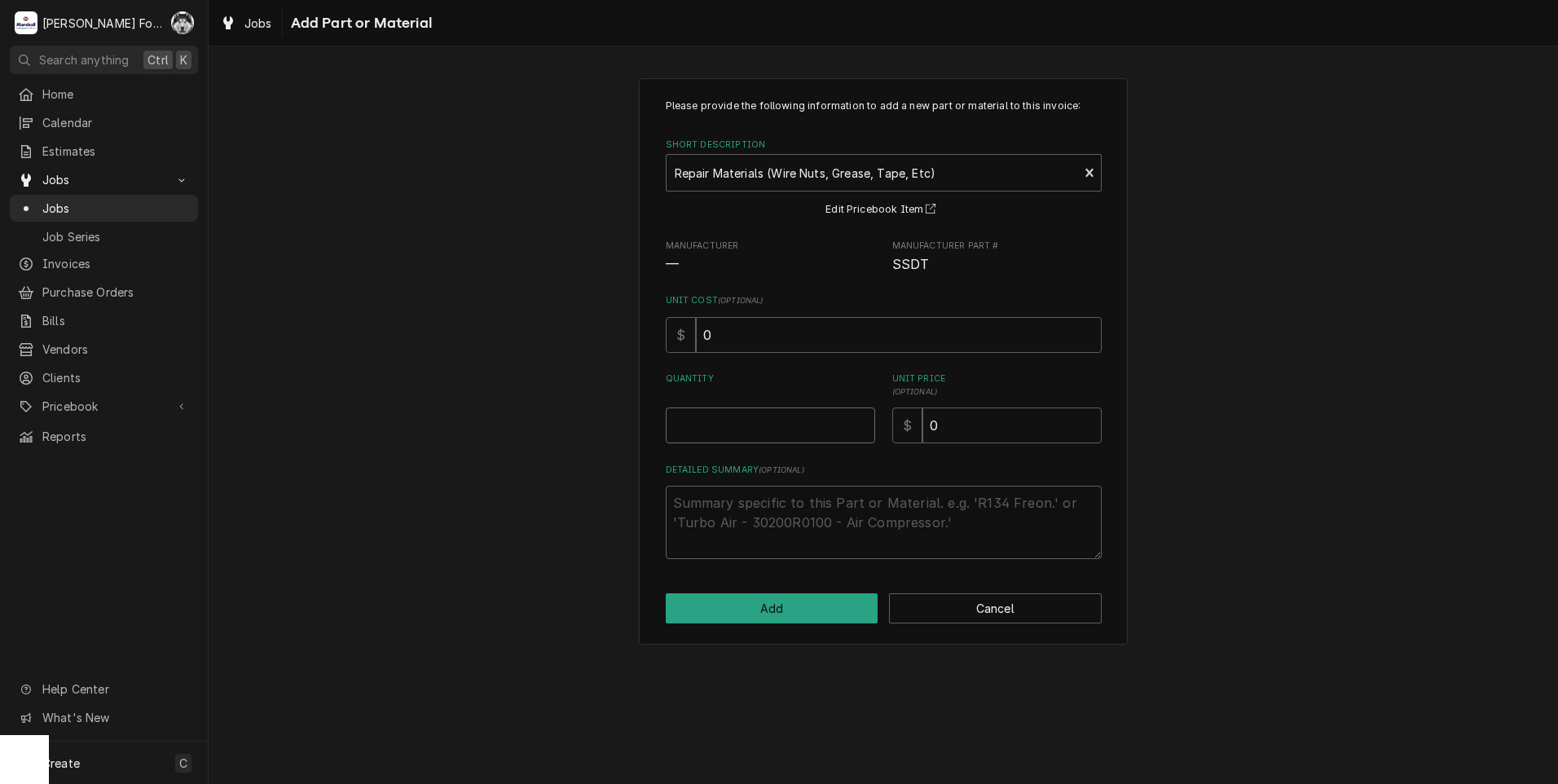
type textarea "x"
type input "0.5"
click at [862, 418] on input "0.5" at bounding box center [770, 425] width 210 height 36
type textarea "x"
type input "1"
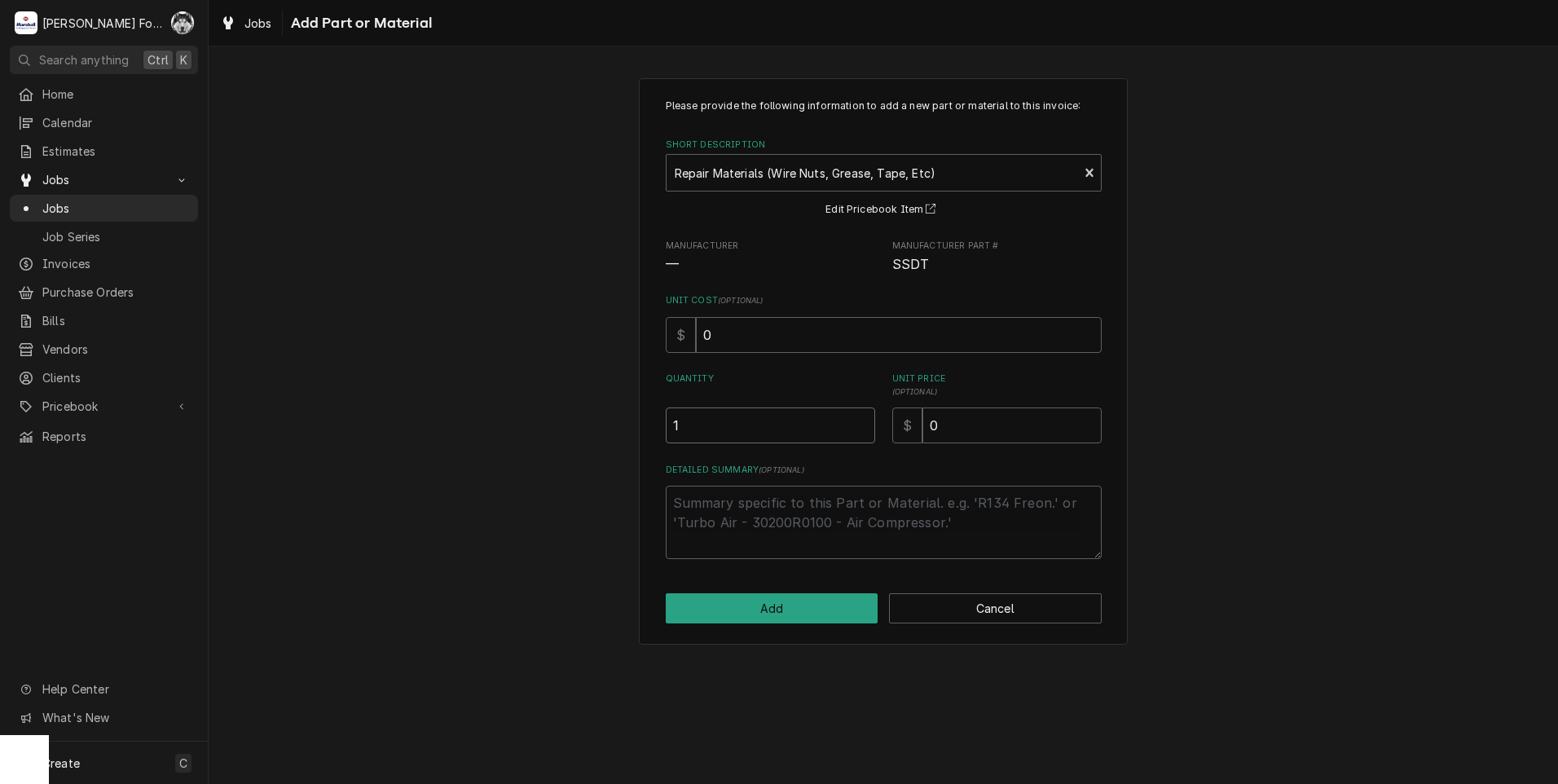
click at [862, 418] on input "1" at bounding box center [770, 425] width 210 height 36
drag, startPoint x: 947, startPoint y: 426, endPoint x: 818, endPoint y: 461, distance: 133.7
click at [818, 459] on div "Please provide the following information to add a new part or material to this …" at bounding box center [883, 328] width 436 height 460
type textarea "x"
type input "6"
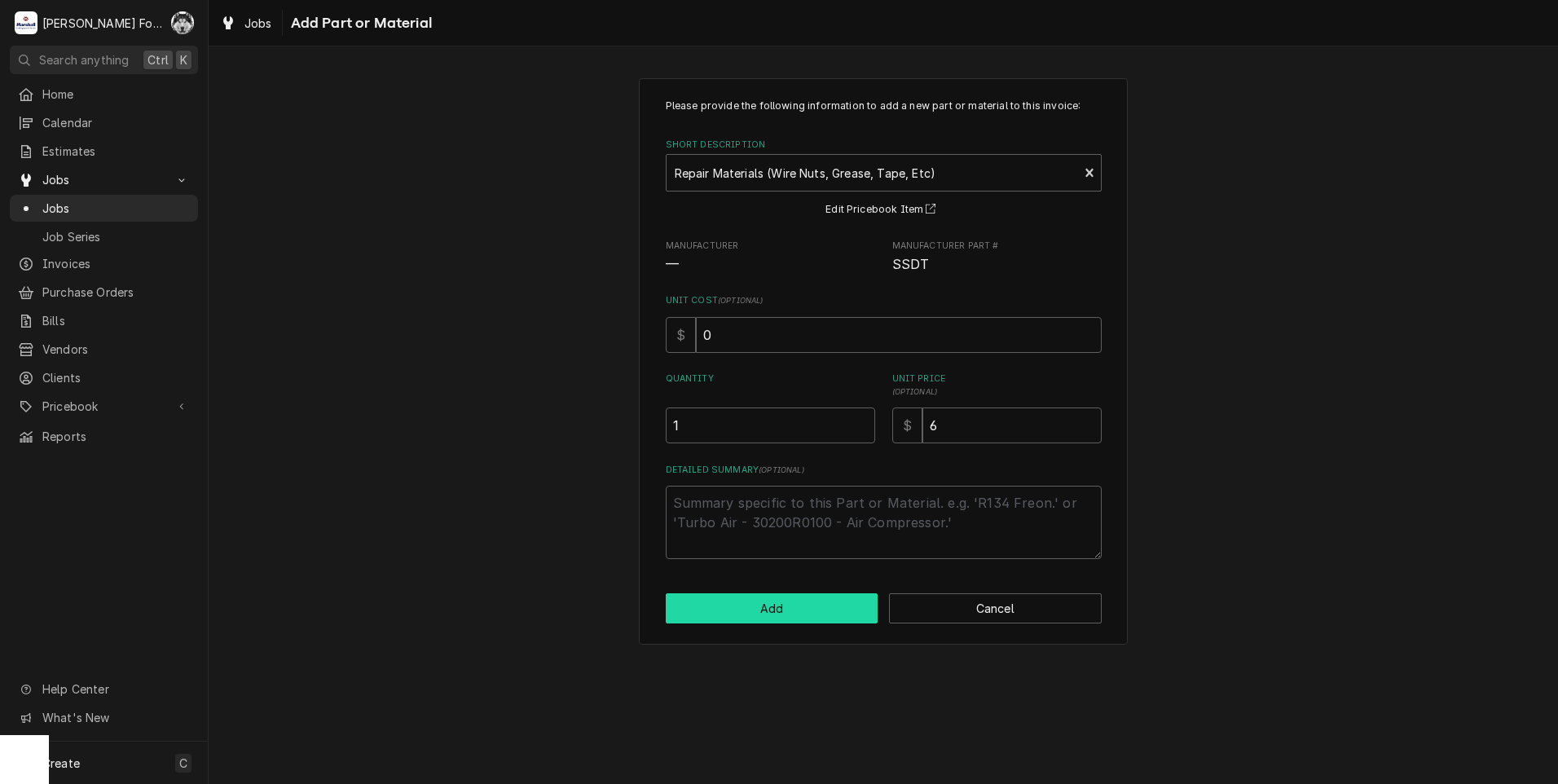
click at [783, 601] on button "Add" at bounding box center [771, 608] width 212 height 30
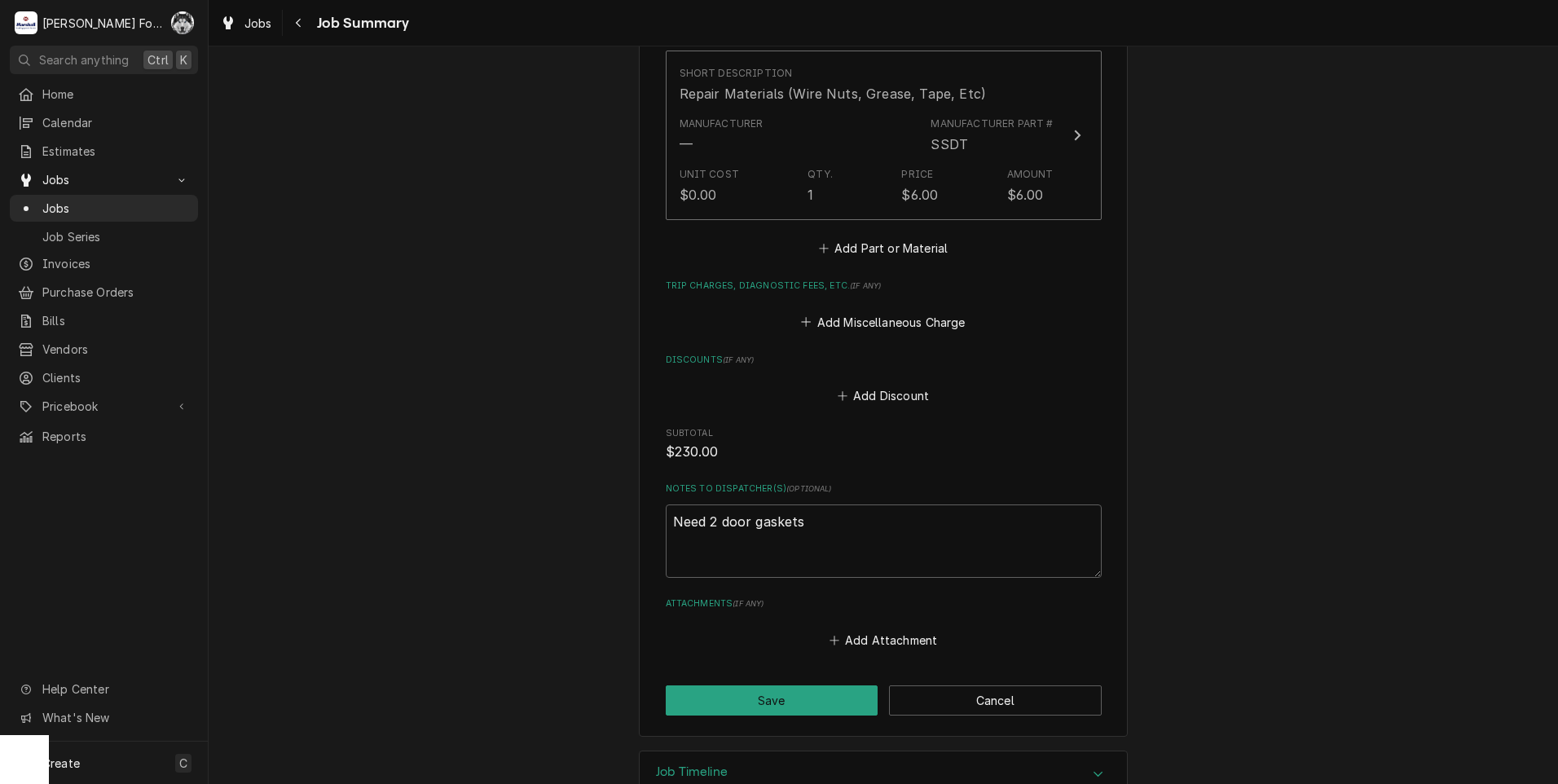
scroll to position [1370, 0]
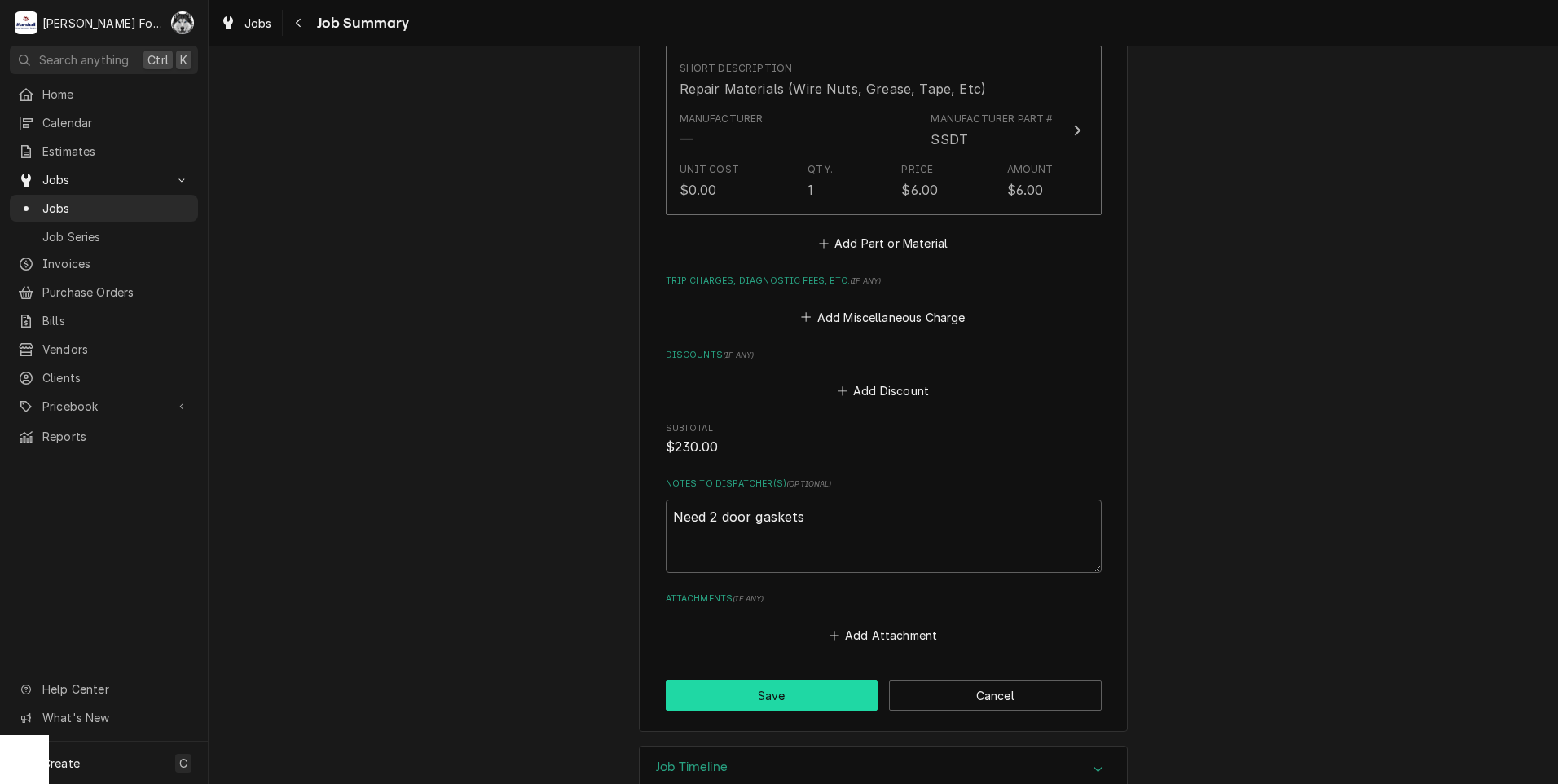
click at [754, 680] on button "Save" at bounding box center [771, 695] width 212 height 30
type textarea "x"
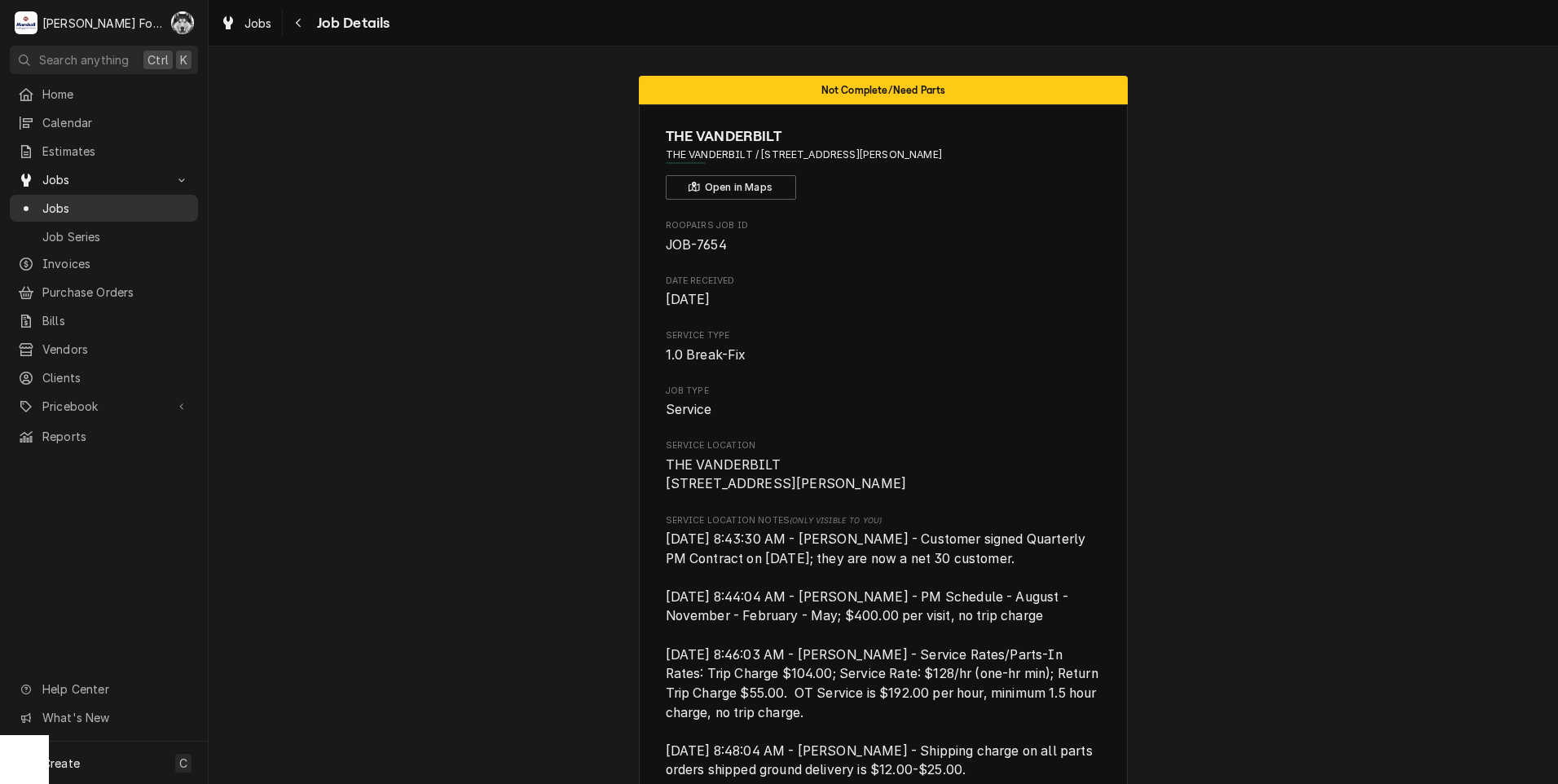
click at [48, 205] on span "Jobs" at bounding box center [116, 208] width 148 height 17
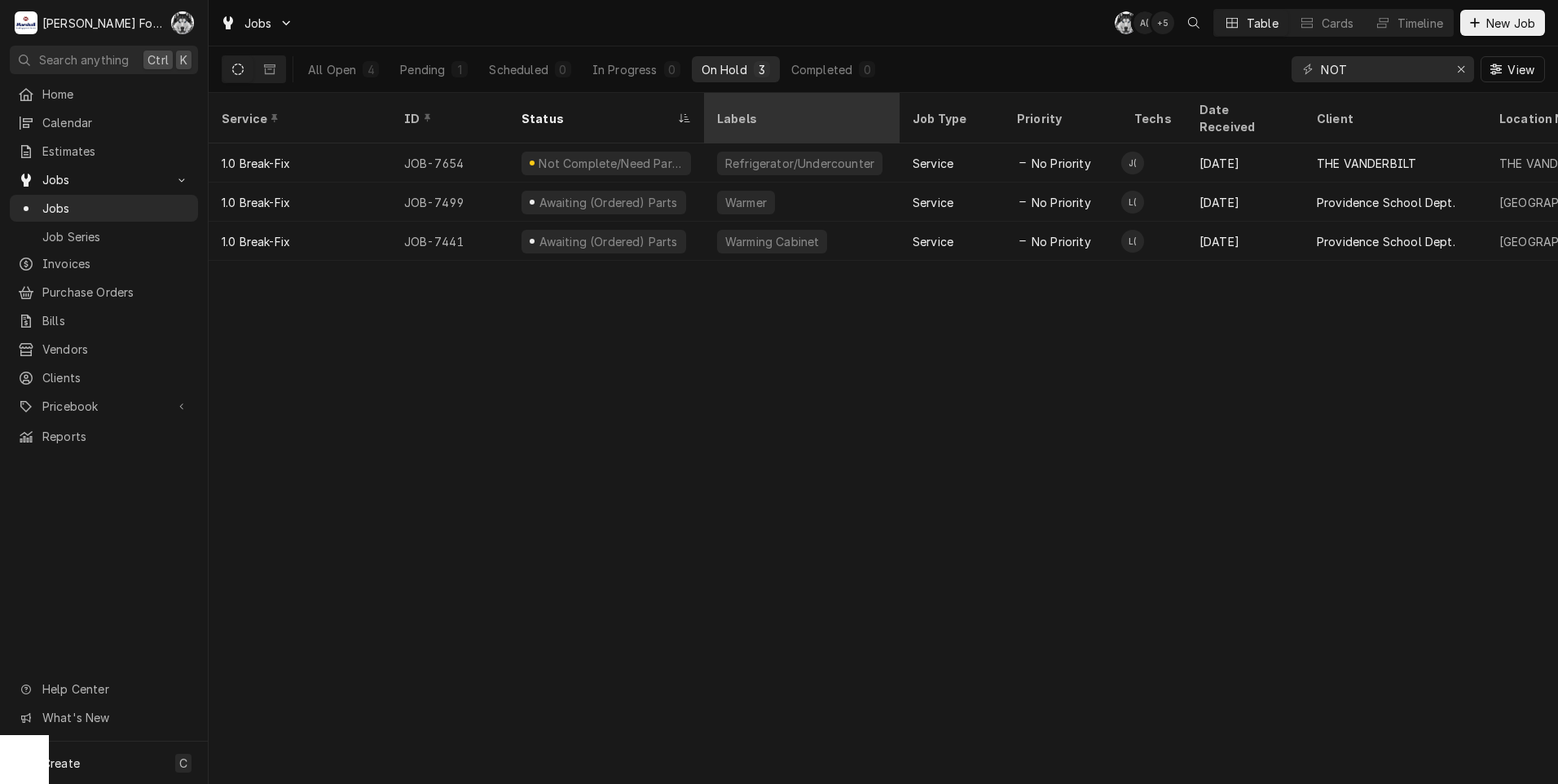
click at [886, 123] on th "Labels" at bounding box center [802, 118] width 196 height 50
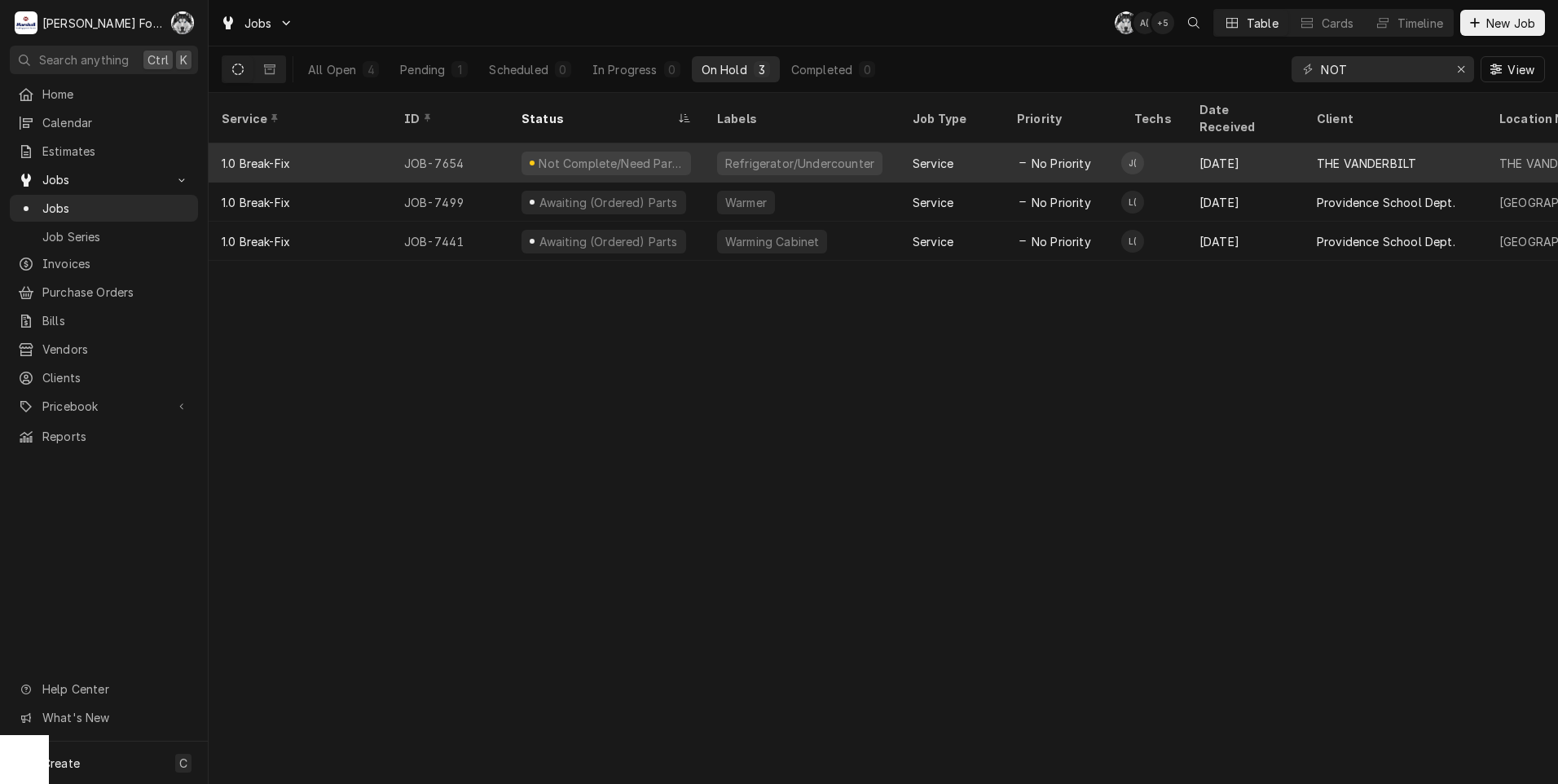
click at [884, 144] on div "Refrigerator/Undercounter" at bounding box center [802, 163] width 196 height 39
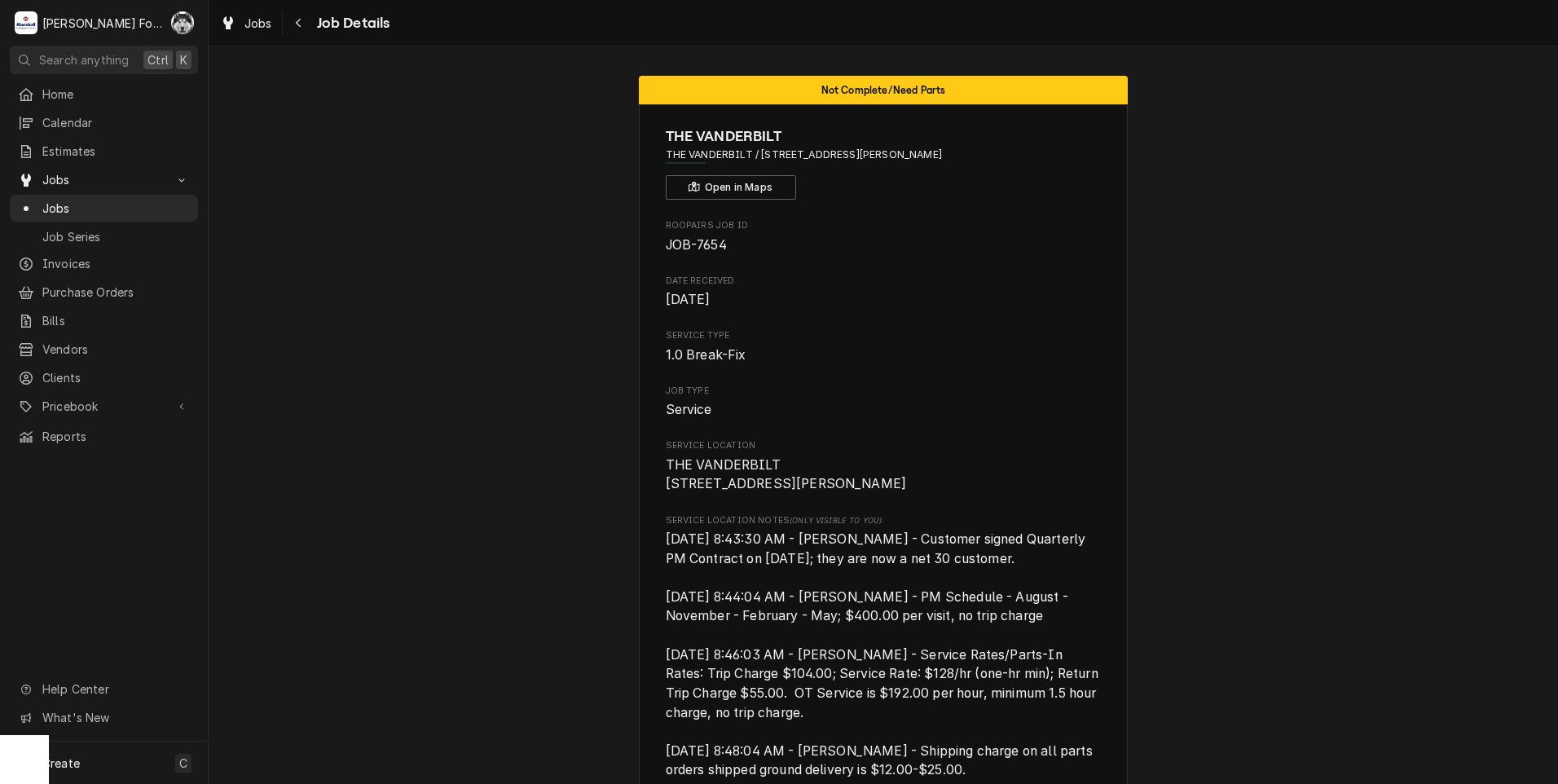
drag, startPoint x: 874, startPoint y: 518, endPoint x: 868, endPoint y: 526, distance: 10.0
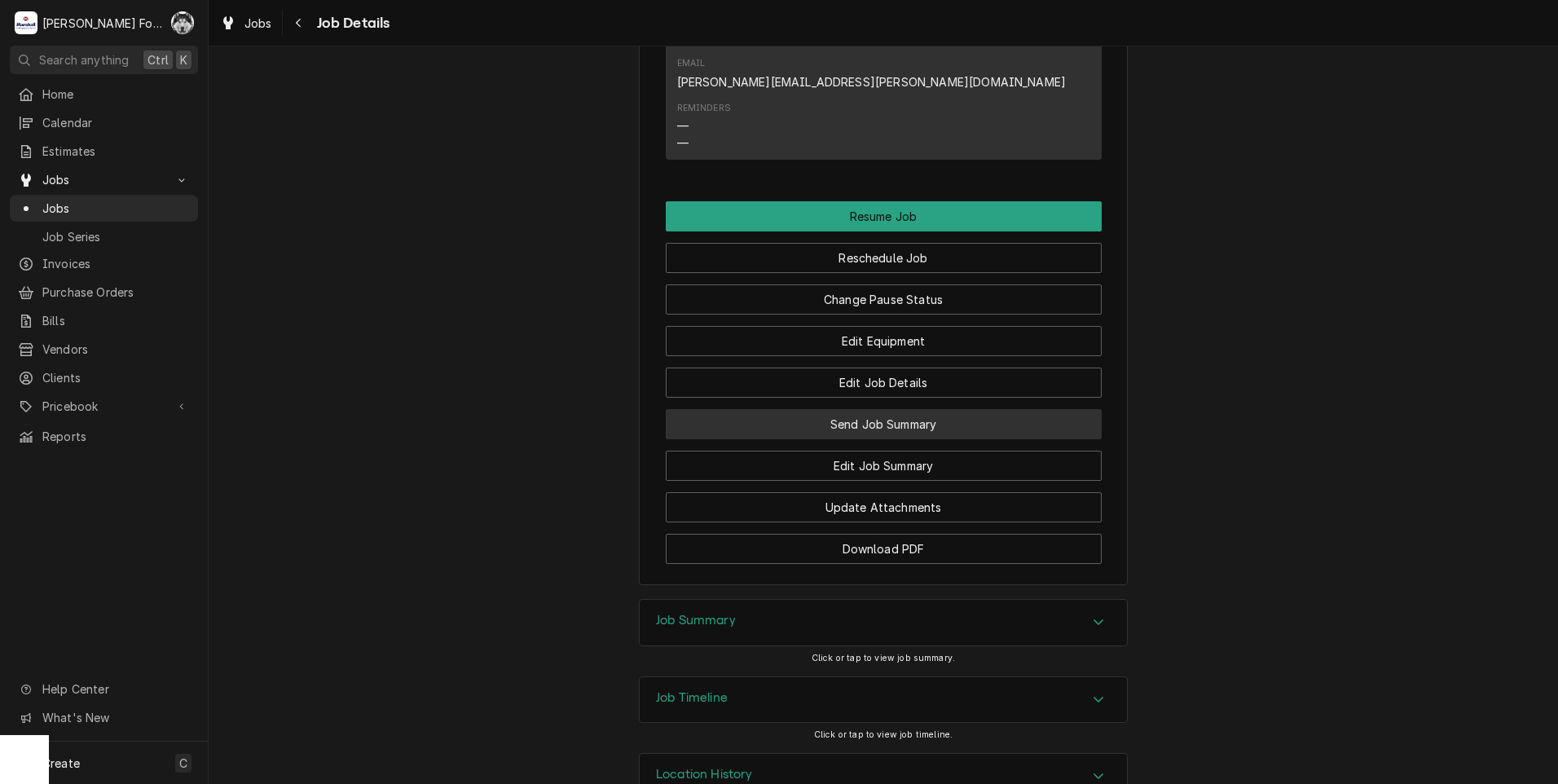
scroll to position [2163, 0]
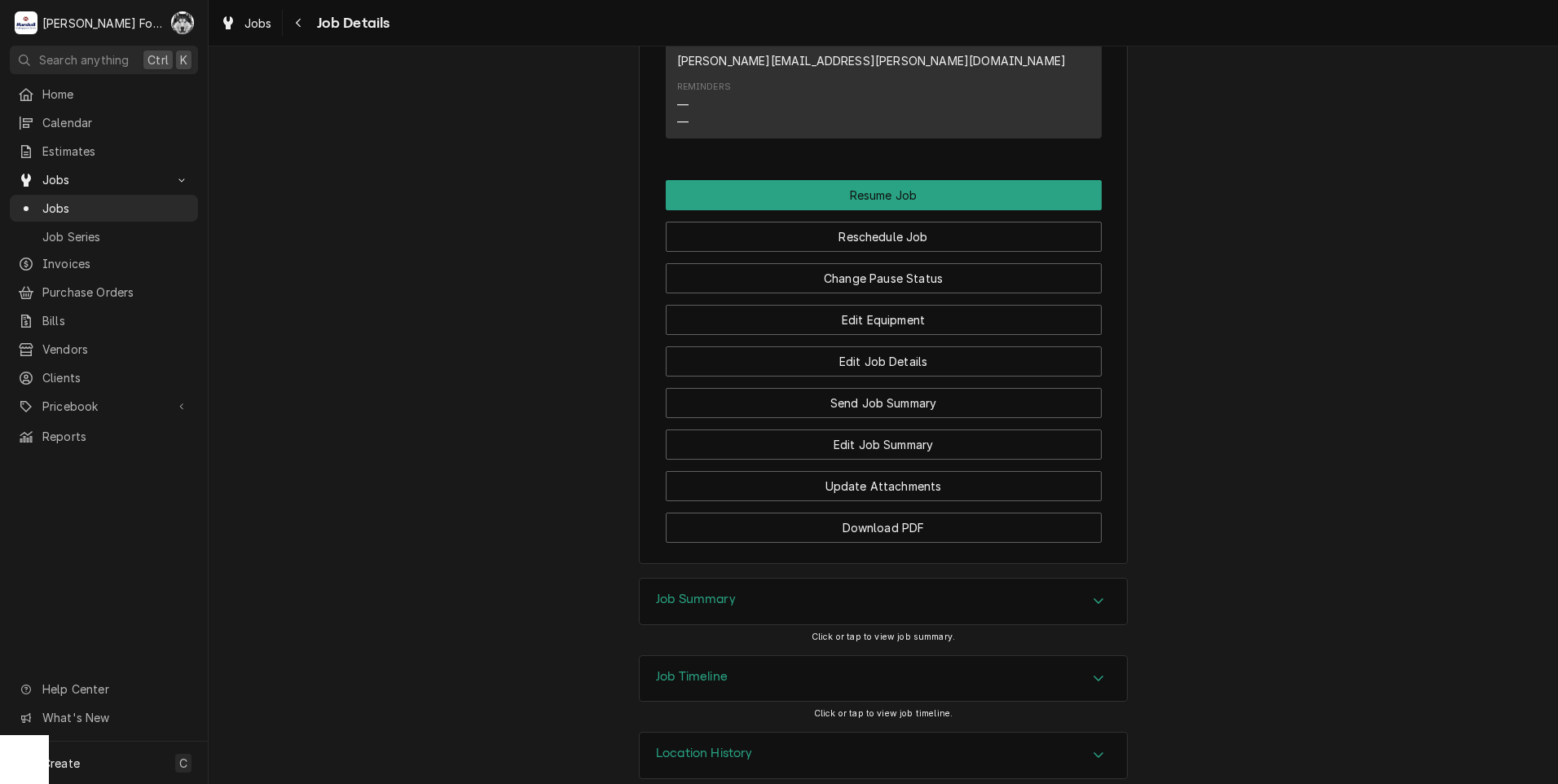
click at [831, 578] on div "Job Summary" at bounding box center [882, 600] width 487 height 45
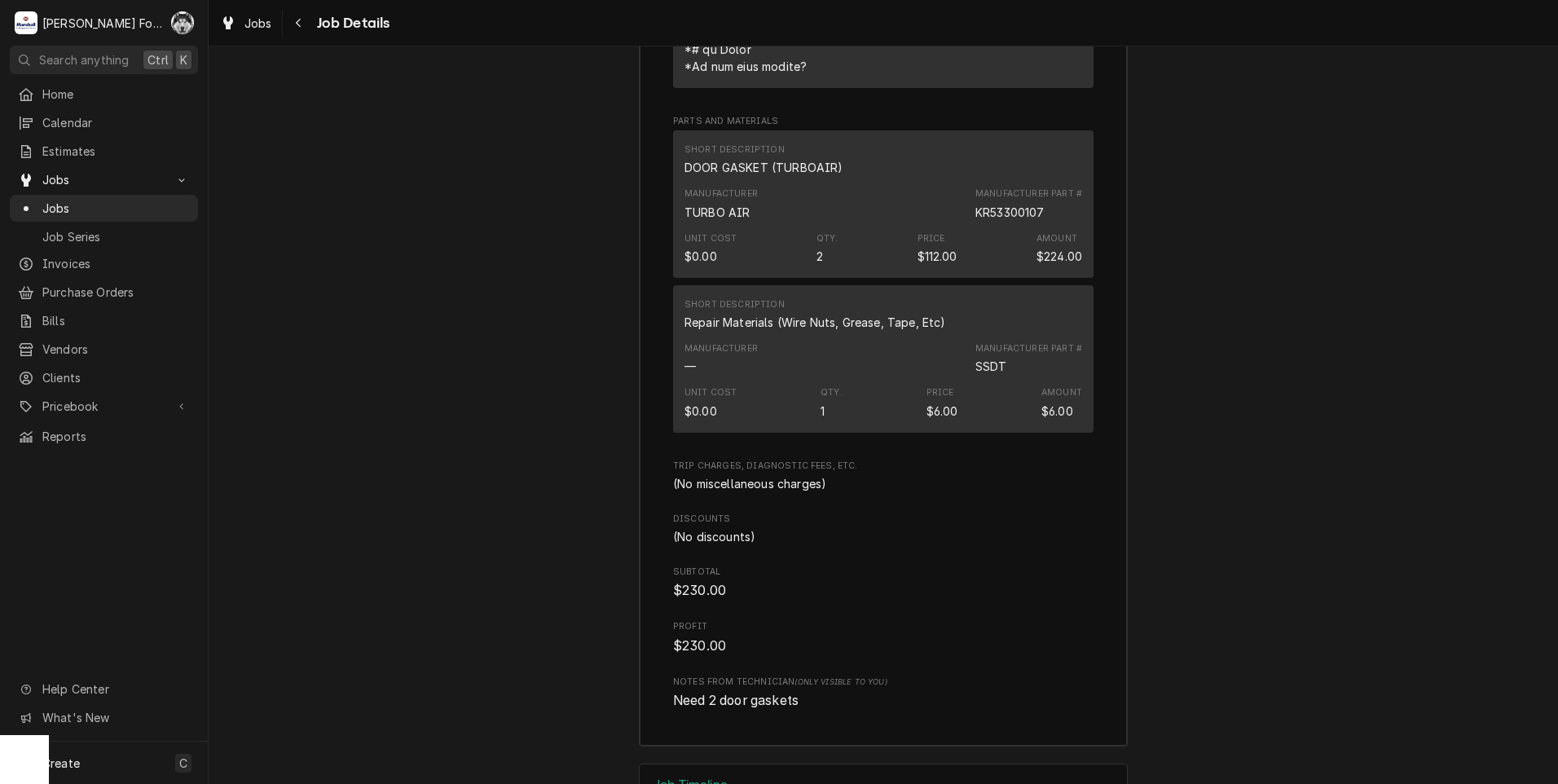
scroll to position [3629, 0]
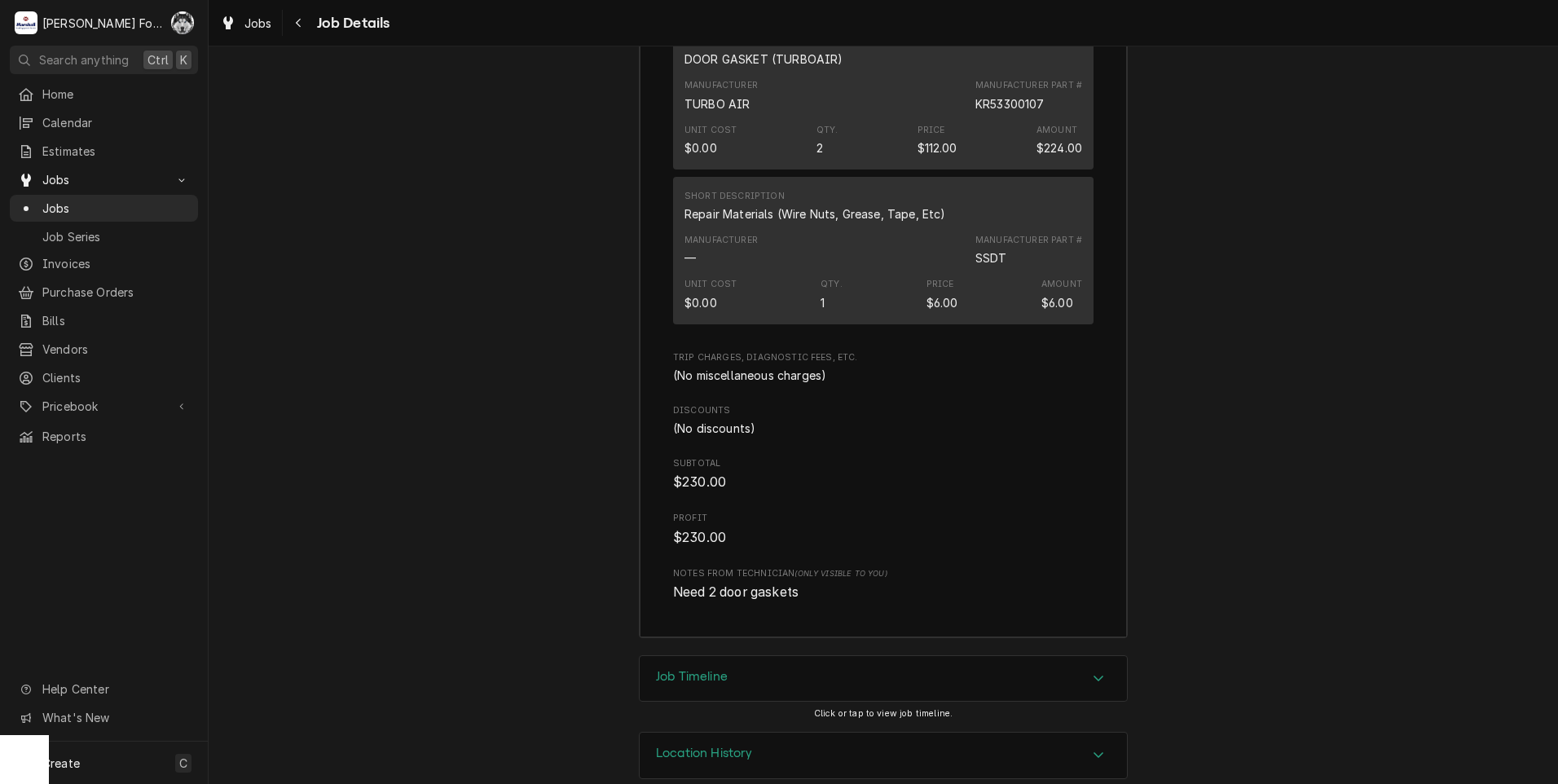
click at [831, 656] on div "Job Timeline" at bounding box center [882, 678] width 487 height 45
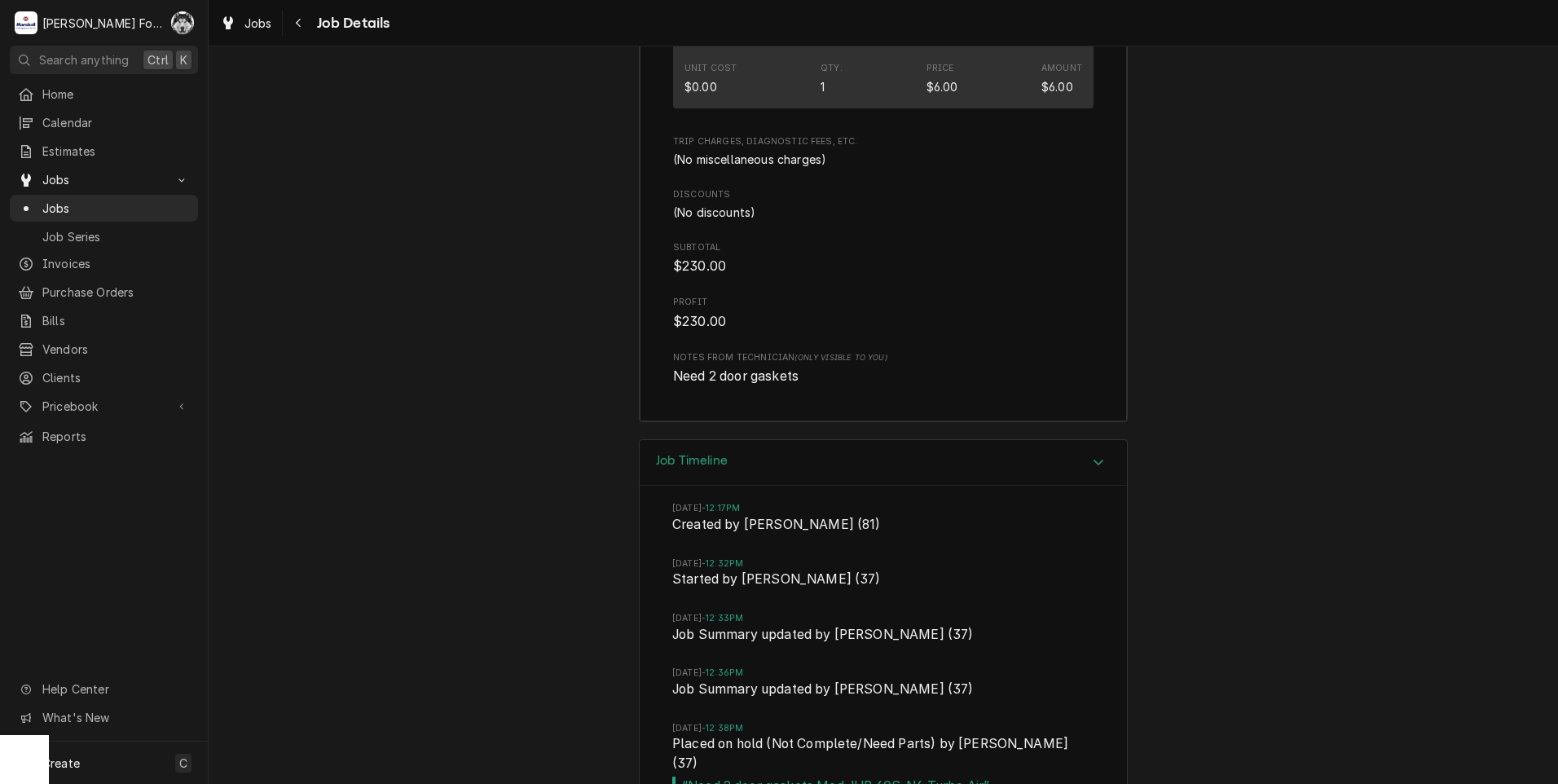
scroll to position [4017, 0]
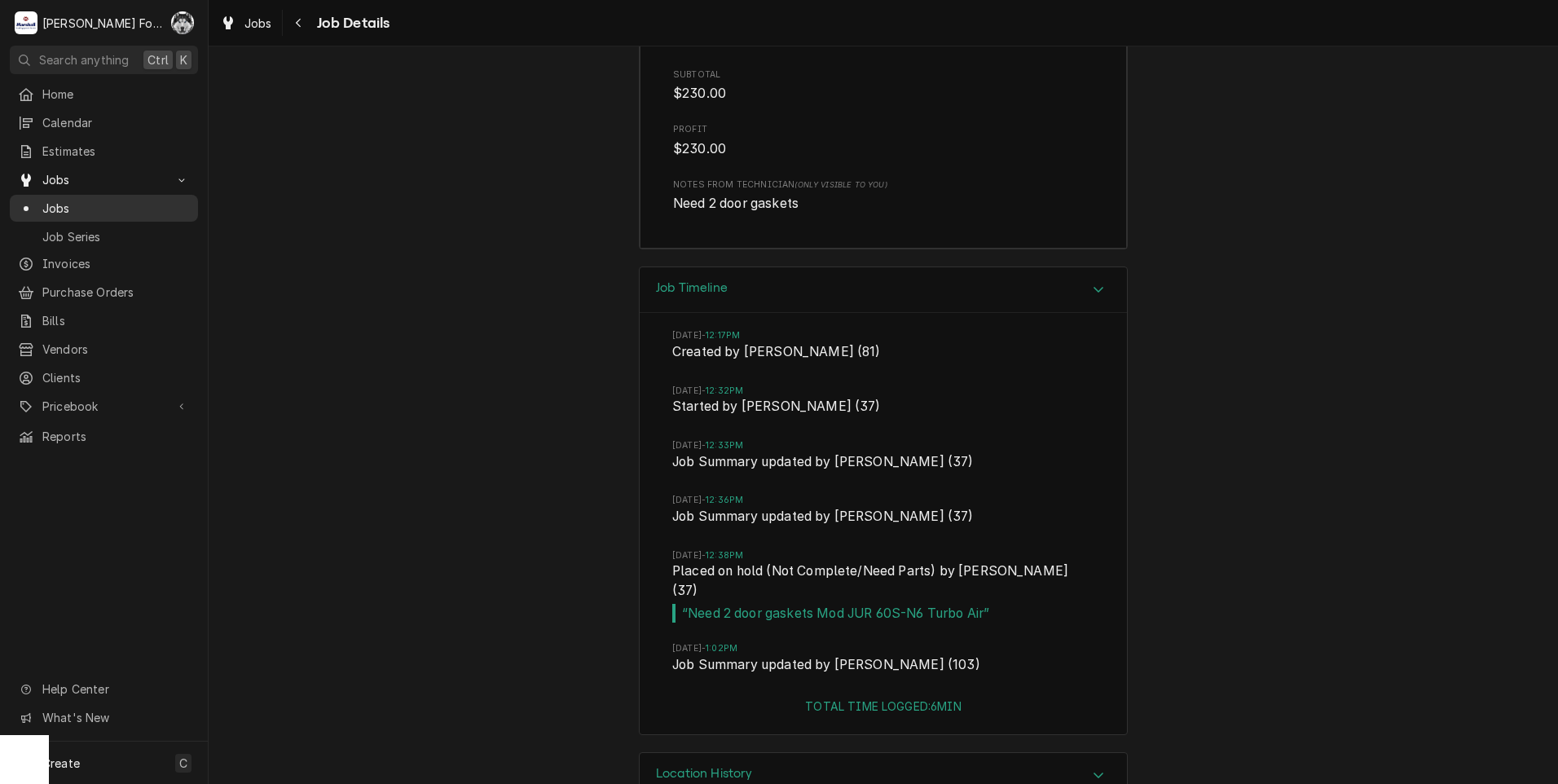
click at [69, 201] on span "Jobs" at bounding box center [116, 208] width 148 height 17
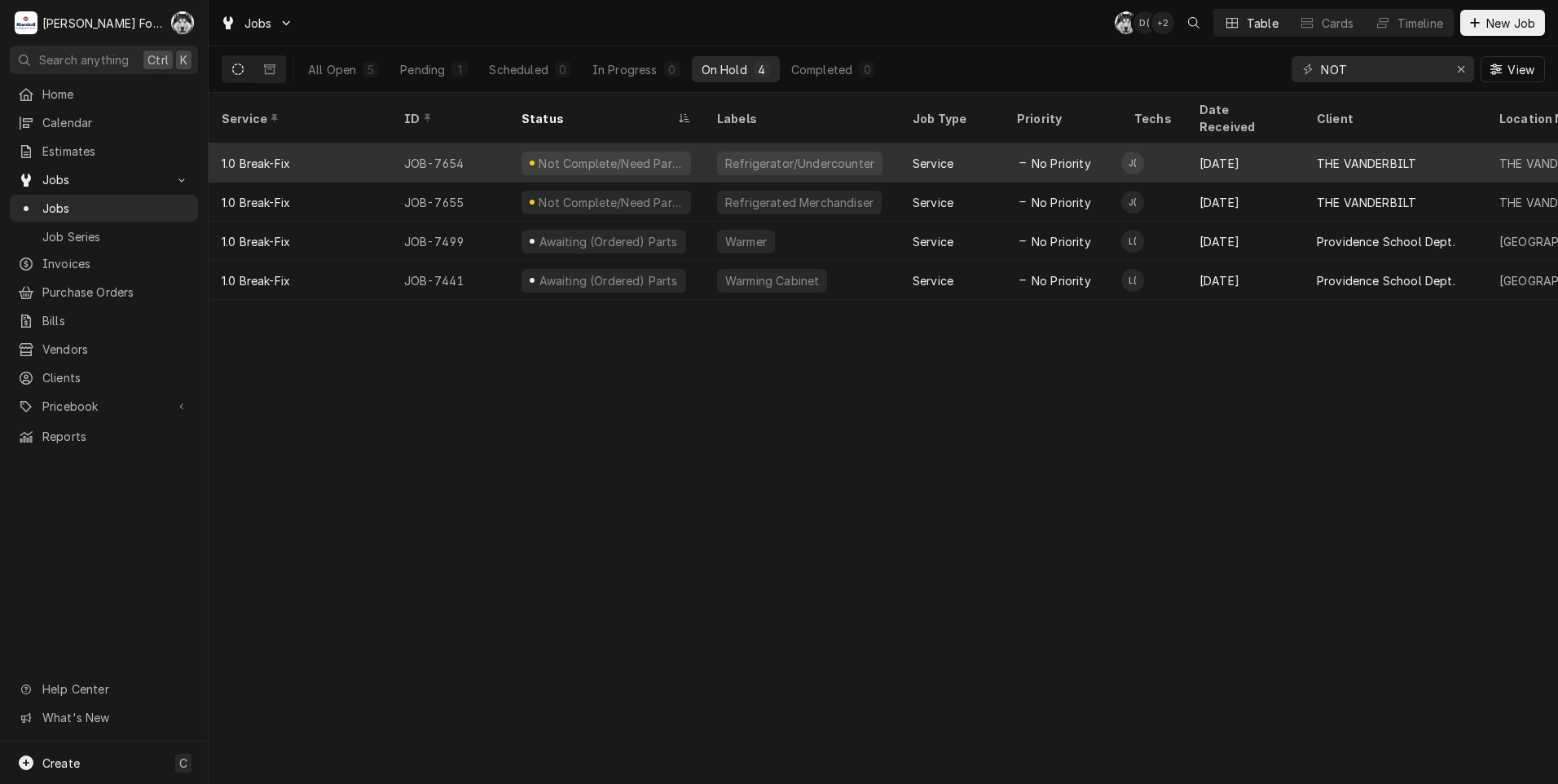
click at [736, 155] on div "Refrigerator/Undercounter" at bounding box center [800, 163] width 152 height 17
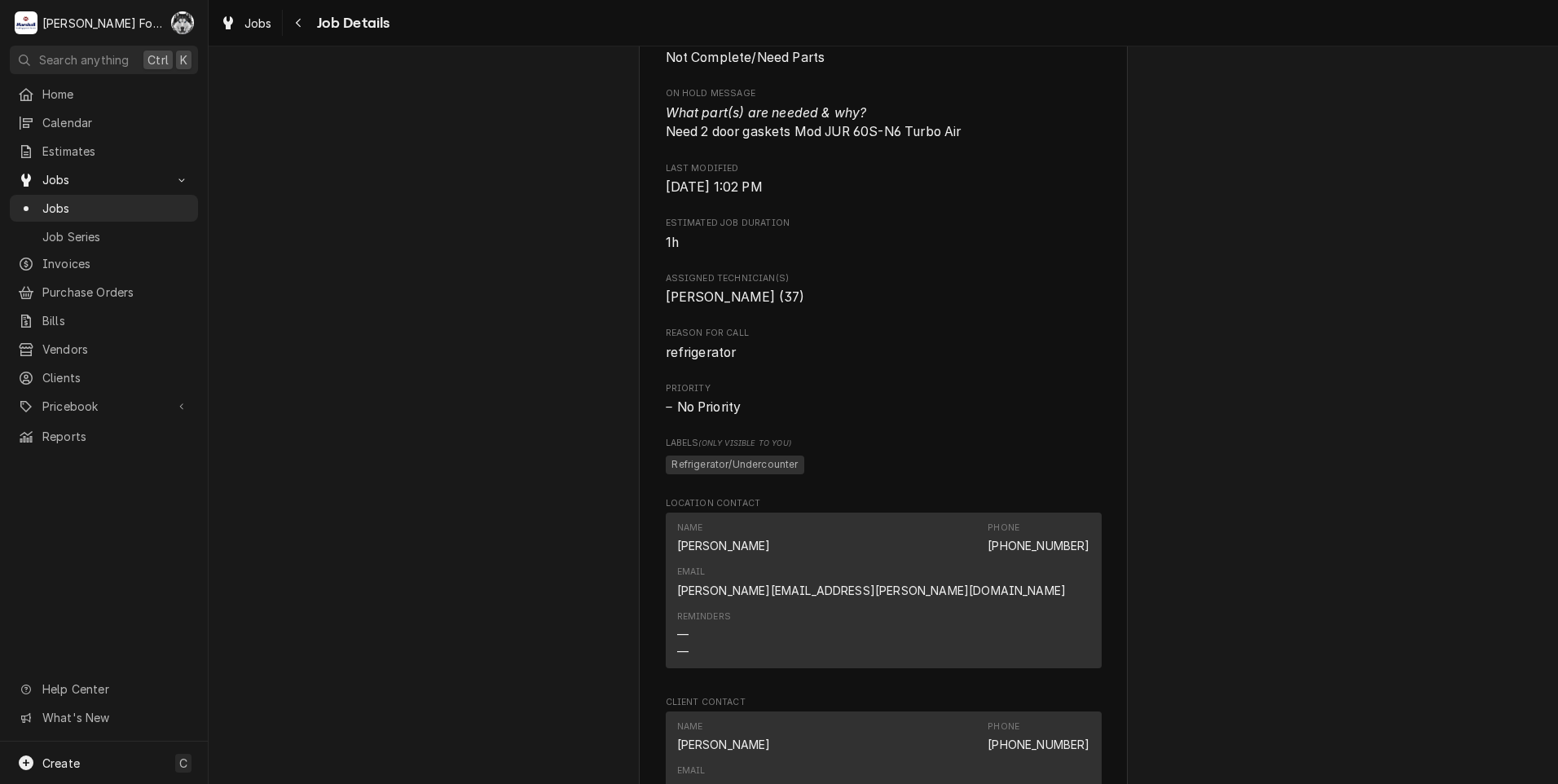
scroll to position [1493, 0]
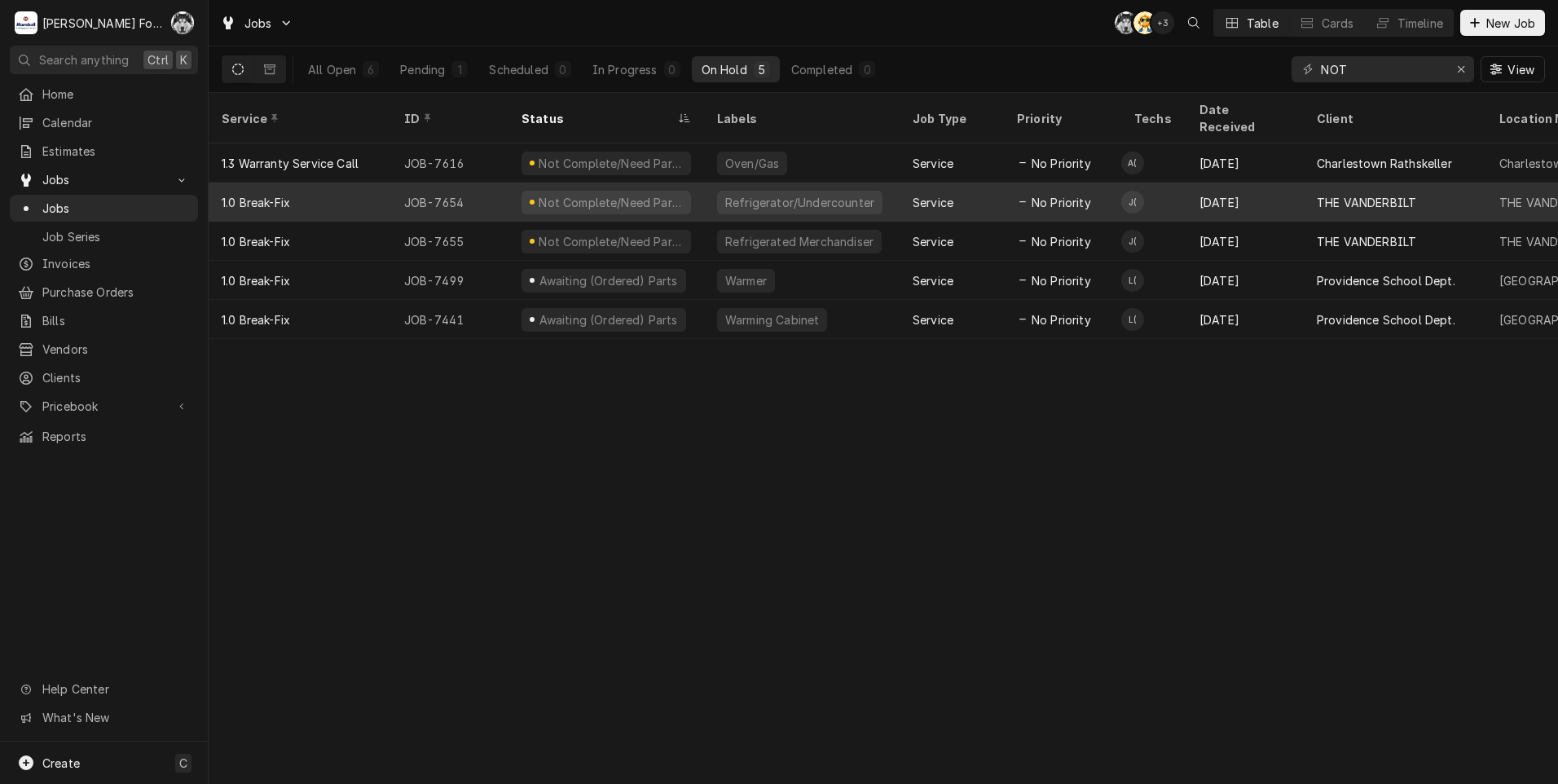
click at [711, 183] on div "Refrigerator/Undercounter" at bounding box center [802, 202] width 196 height 39
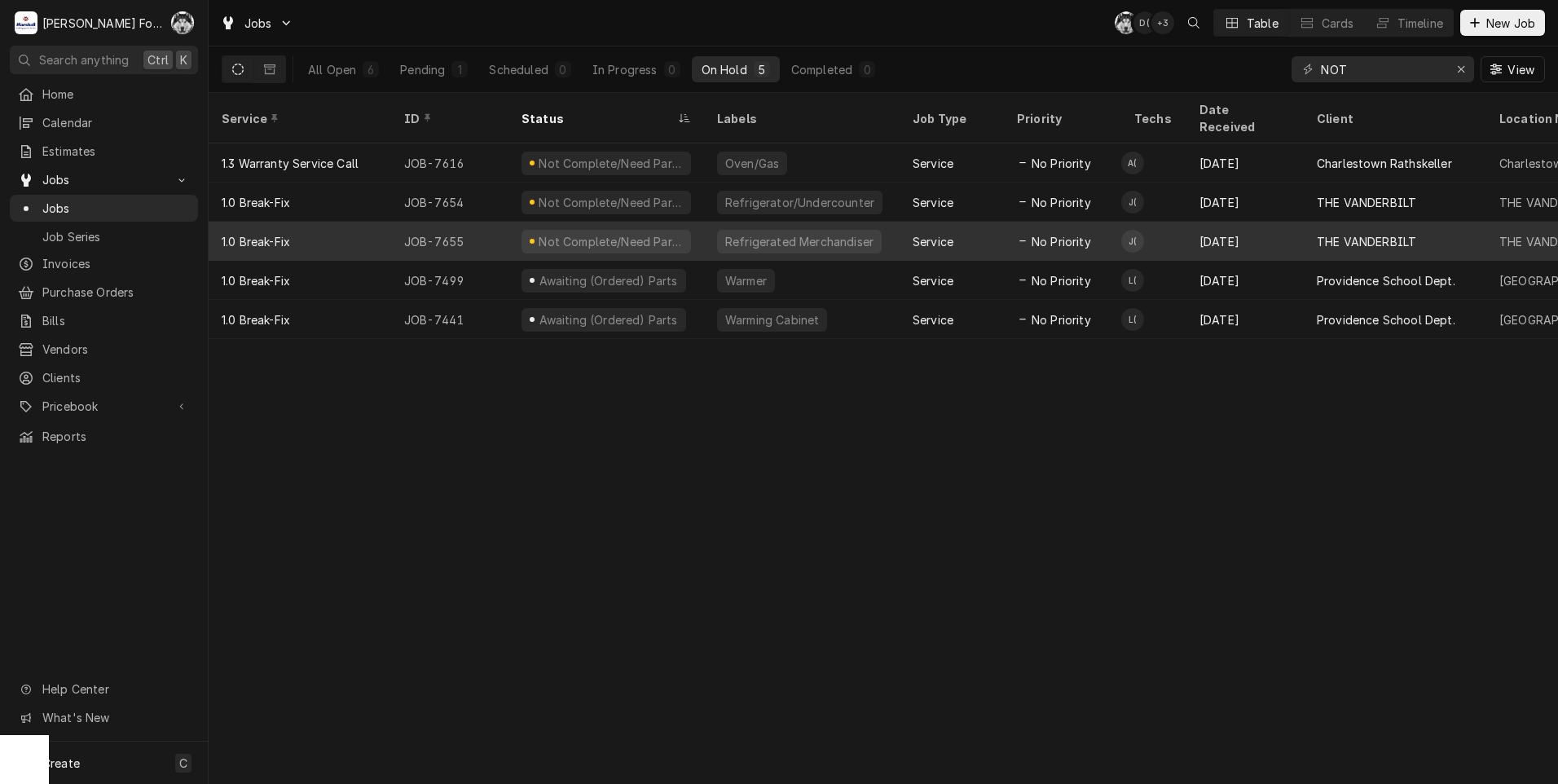
click at [612, 233] on div "Not Complete/Need Parts" at bounding box center [611, 241] width 148 height 17
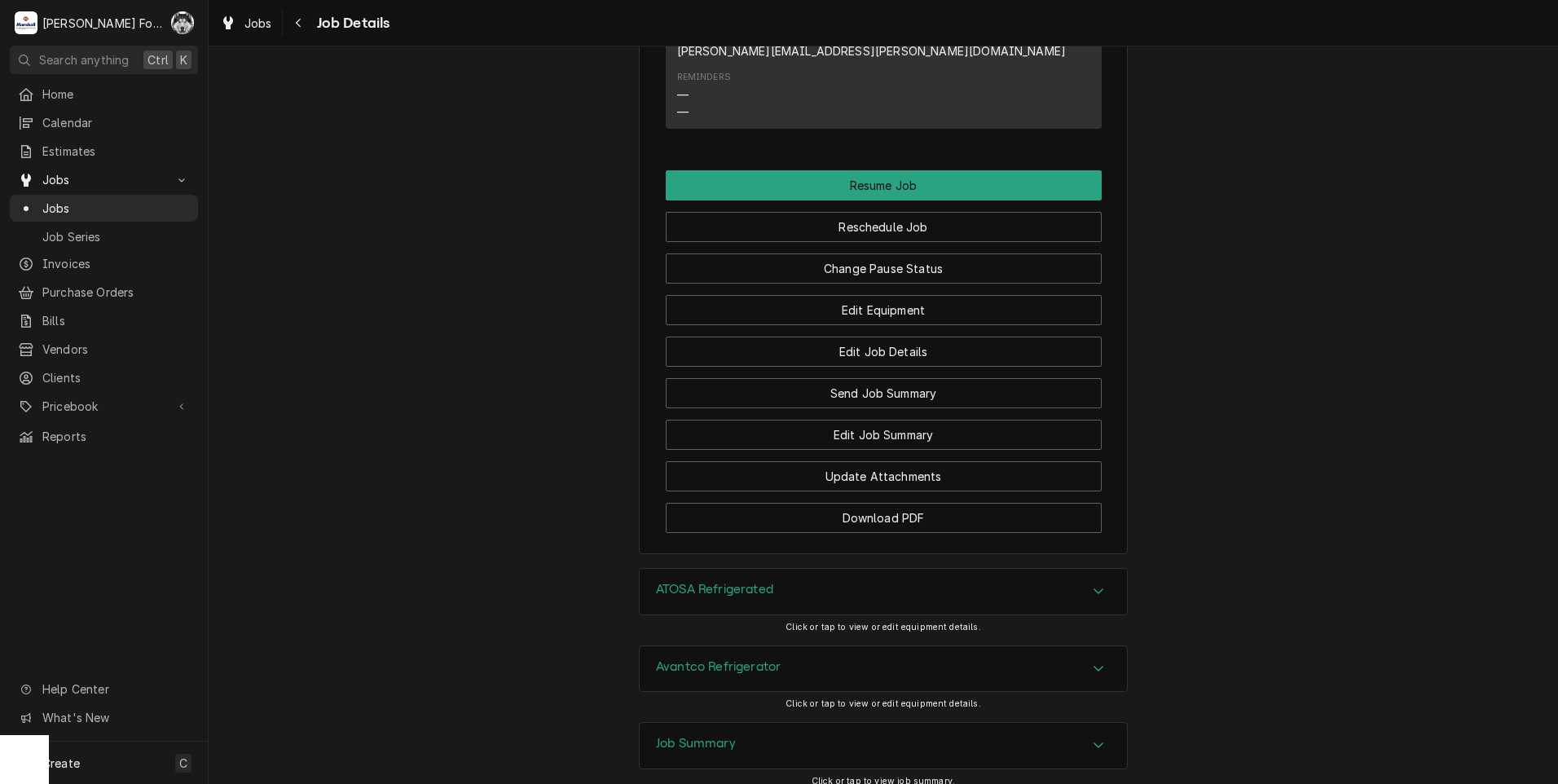
scroll to position [2307, 0]
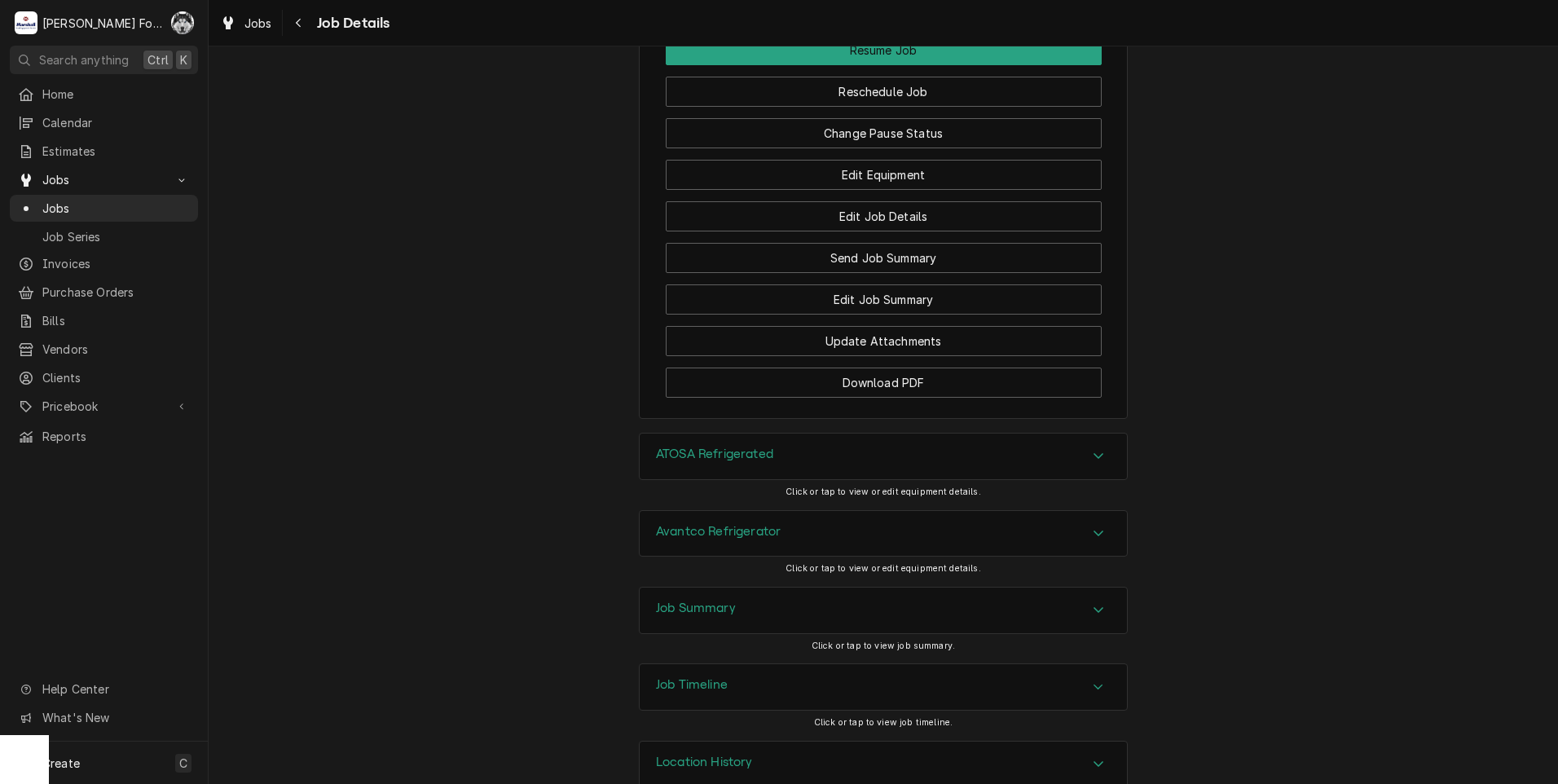
click at [715, 446] on h3 "ATOSA Refrigerated" at bounding box center [715, 454] width 117 height 16
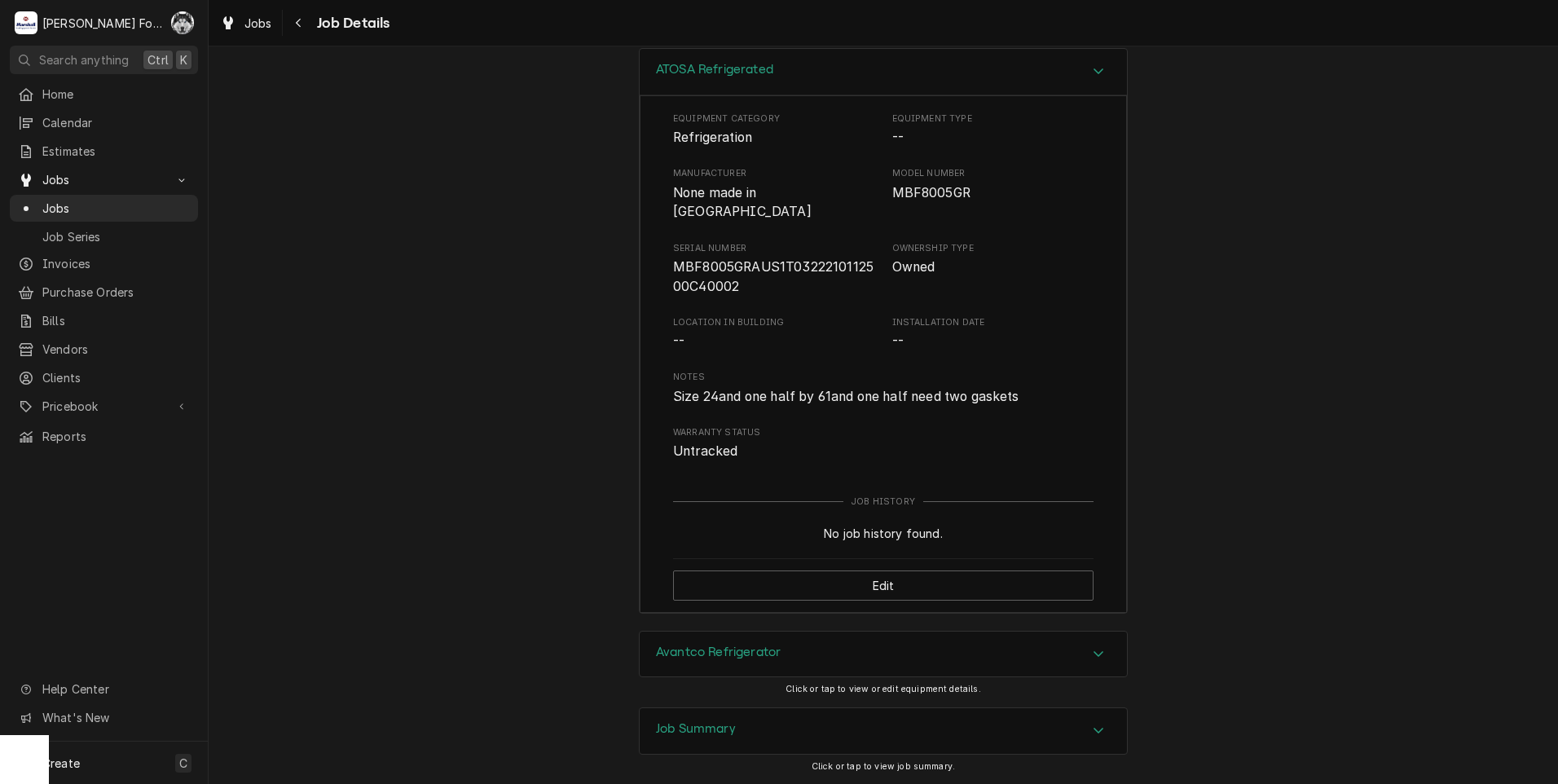
scroll to position [2715, 0]
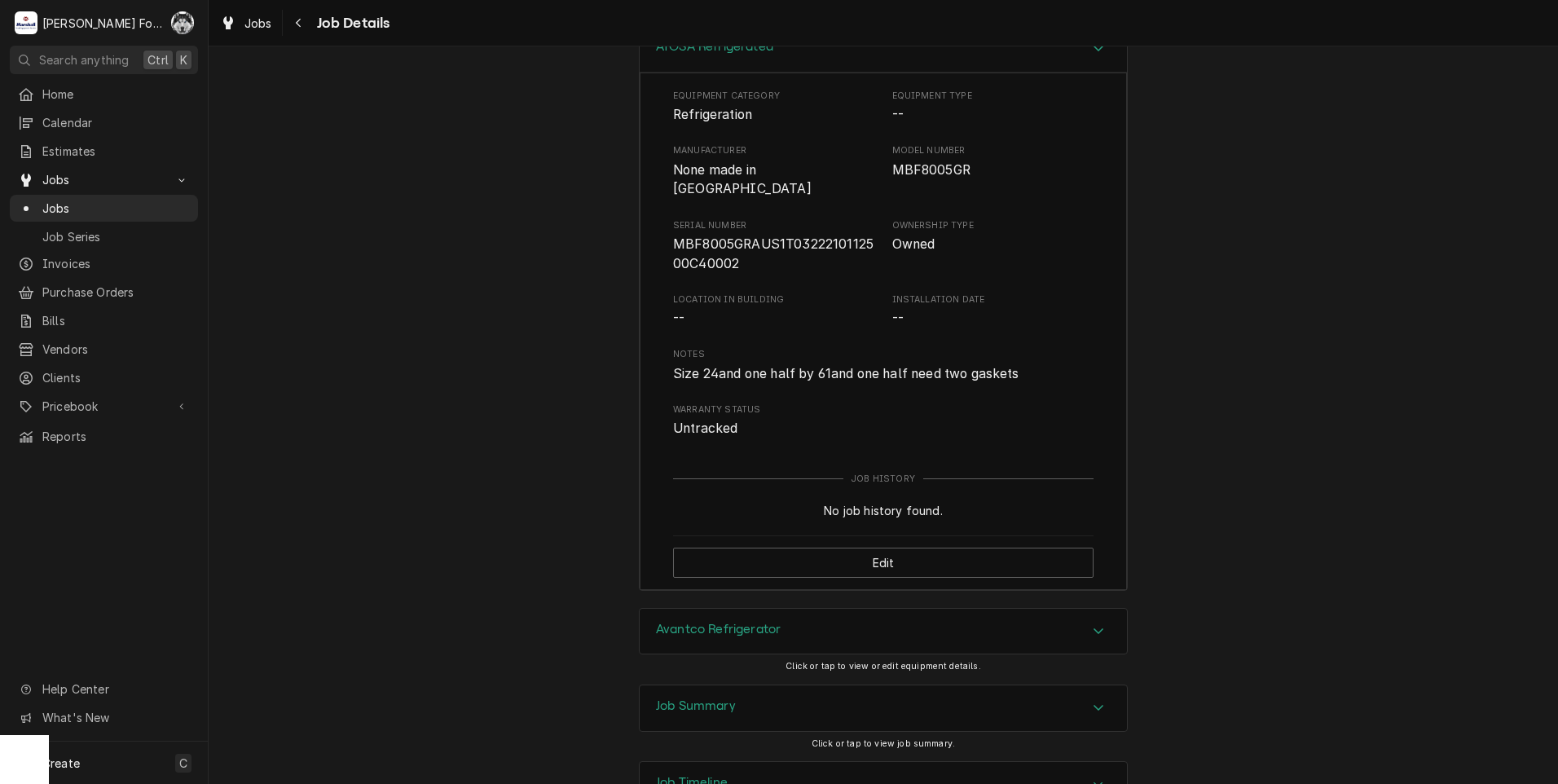
click at [735, 622] on h3 "Avantco Refrigerator" at bounding box center [718, 629] width 124 height 16
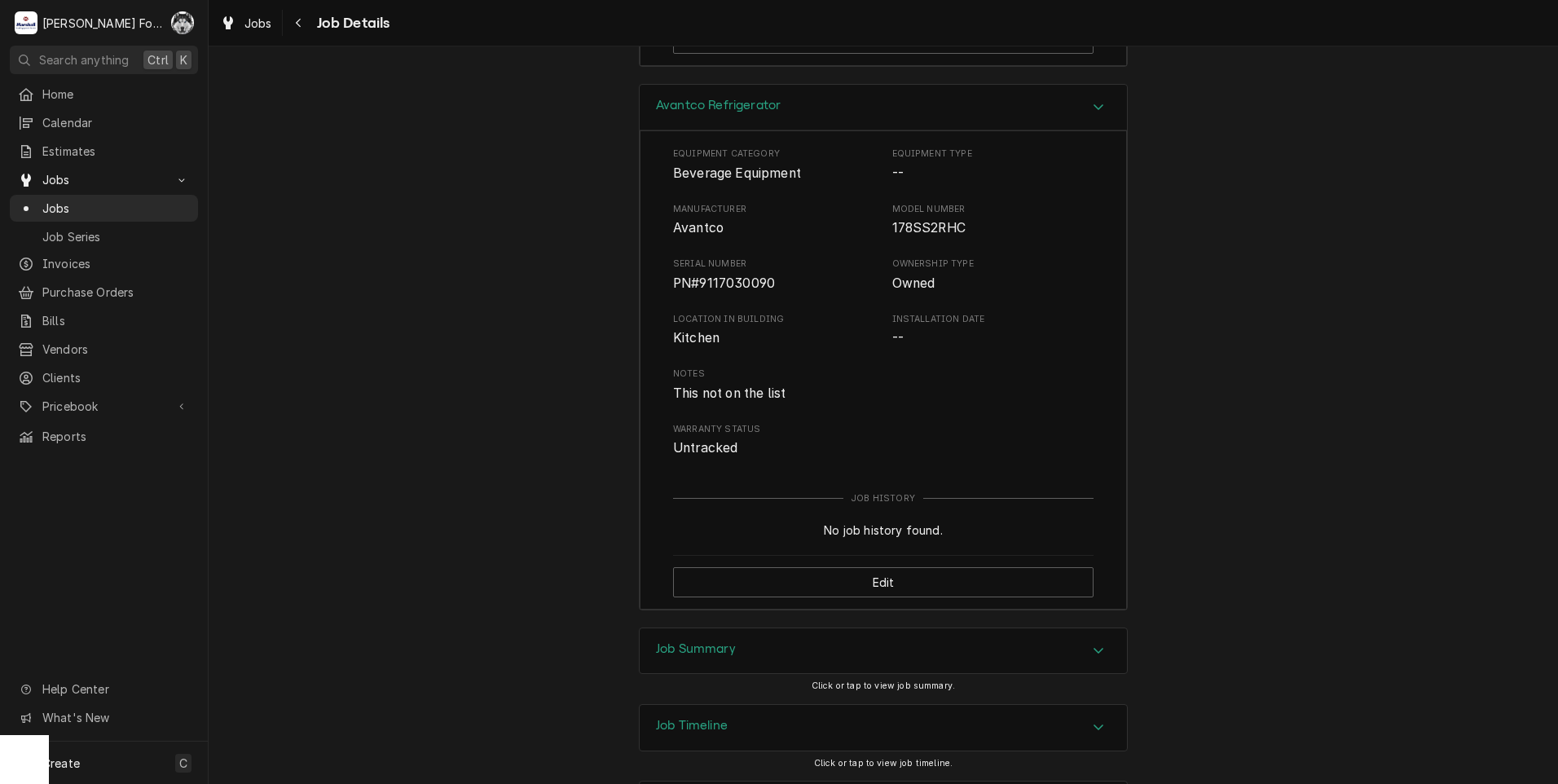
scroll to position [3268, 0]
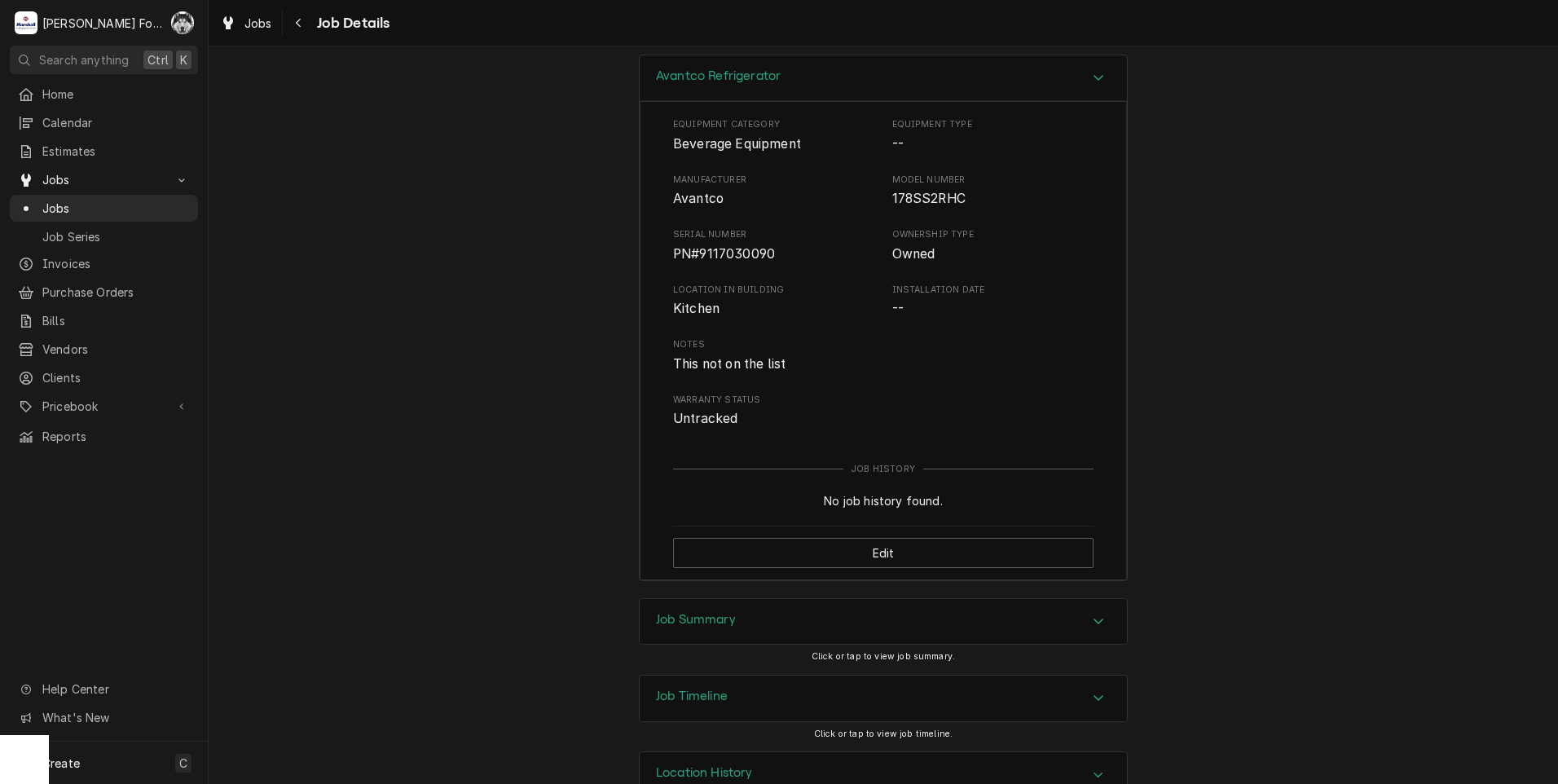
click at [739, 598] on div "Job Summary" at bounding box center [882, 621] width 487 height 45
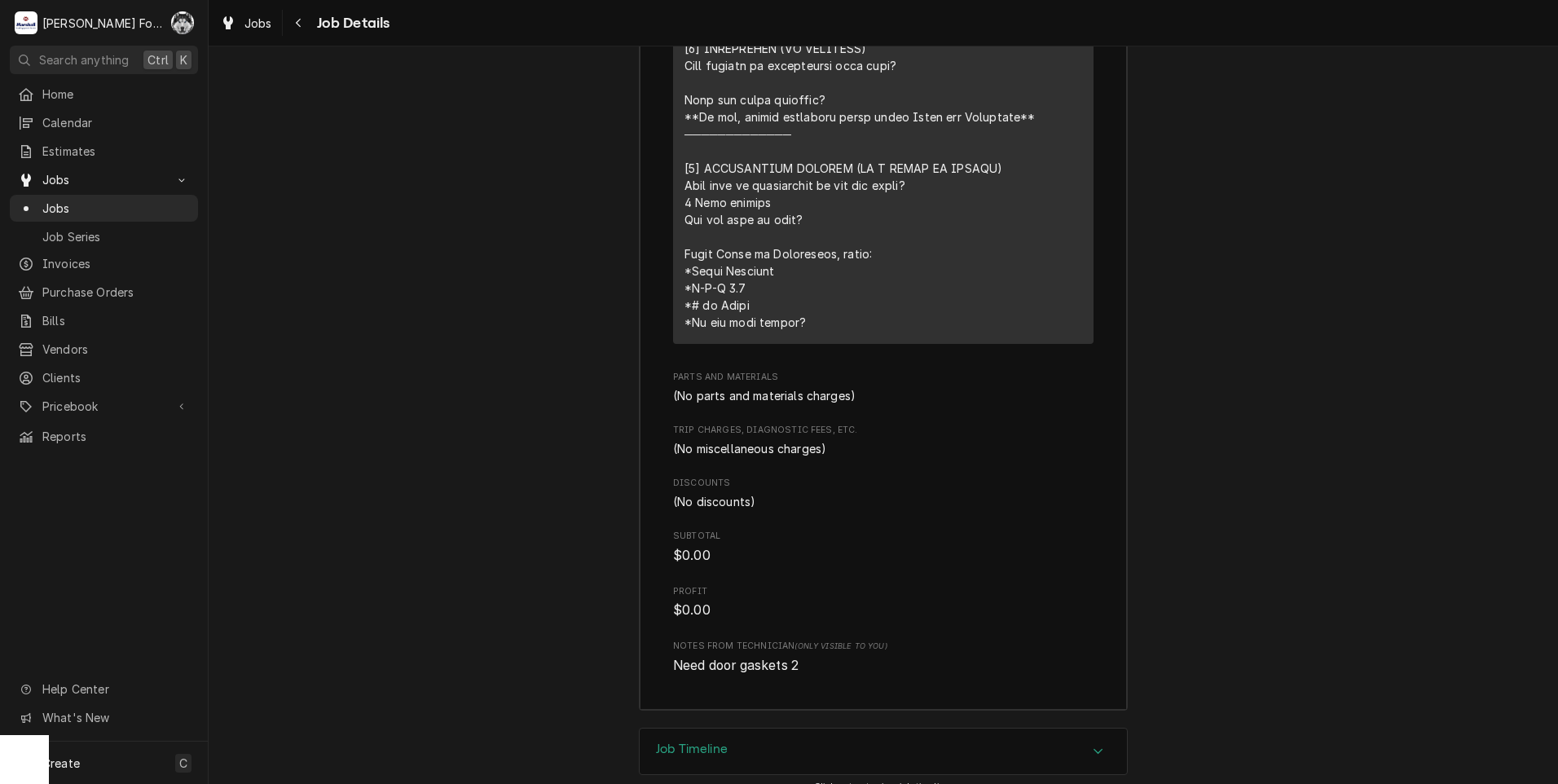
scroll to position [4443, 0]
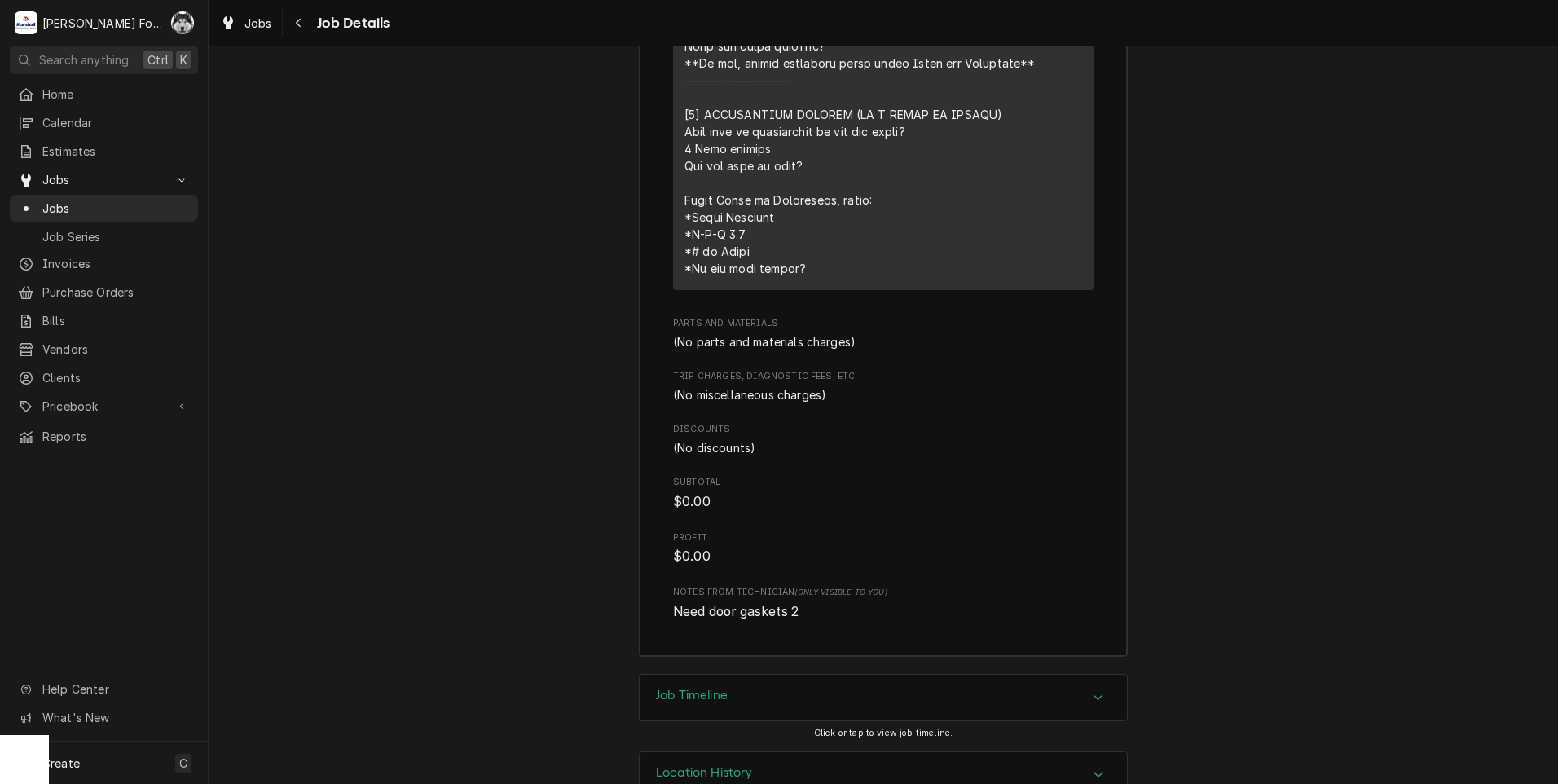
click at [754, 675] on div "Job Timeline" at bounding box center [882, 697] width 487 height 45
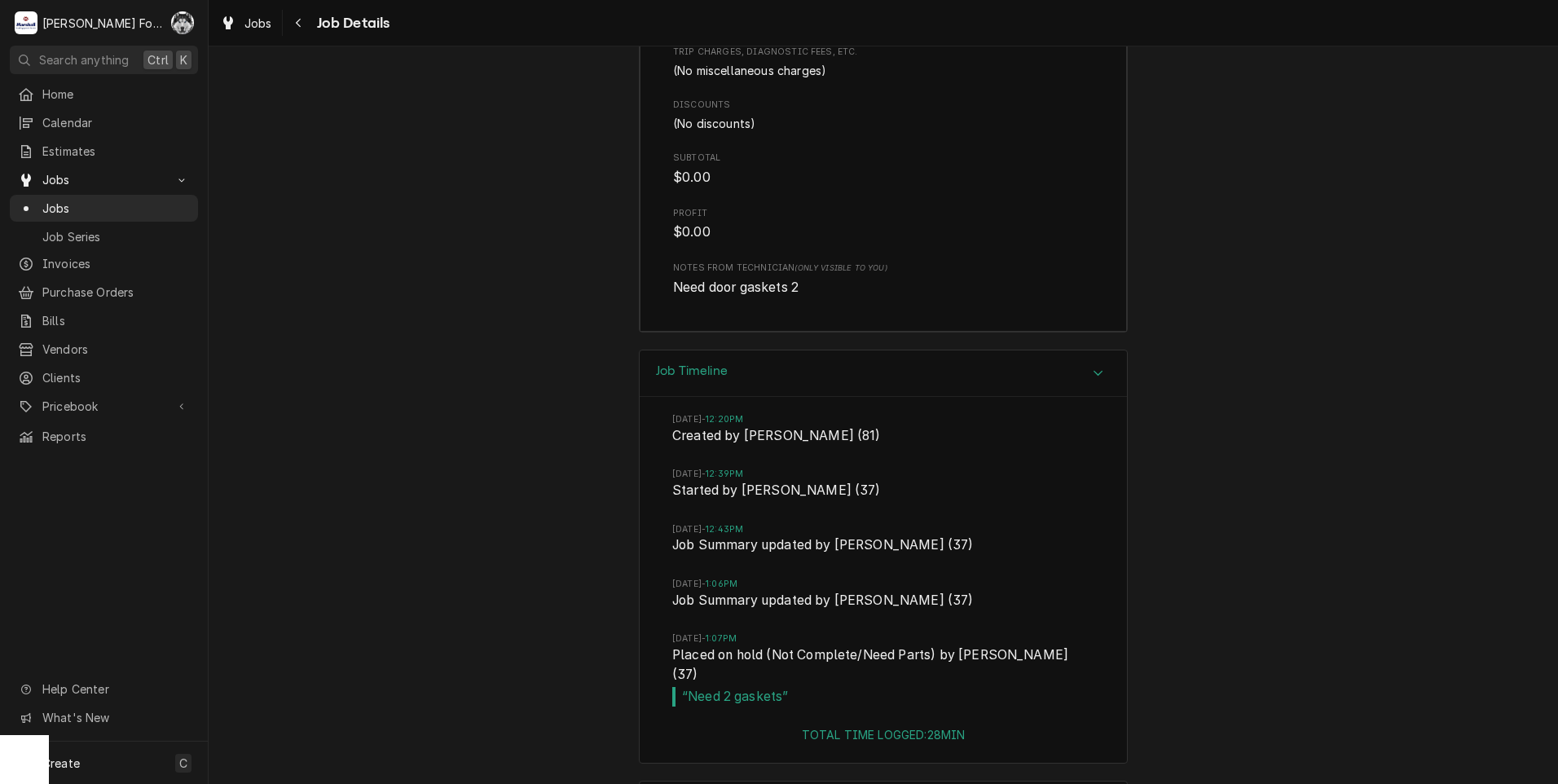
scroll to position [4777, 0]
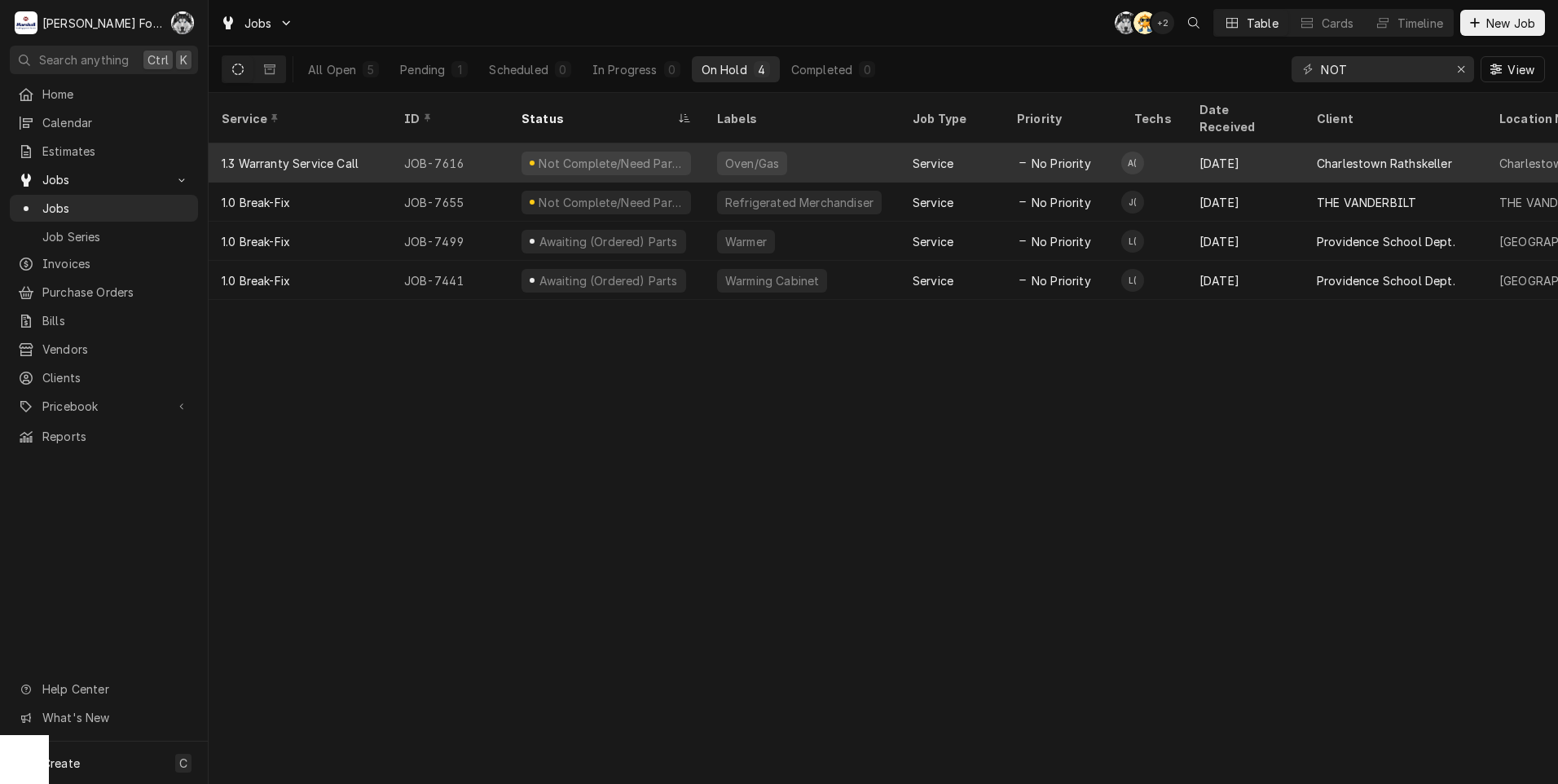
click at [703, 144] on div "Not Complete/Need Parts" at bounding box center [606, 163] width 196 height 39
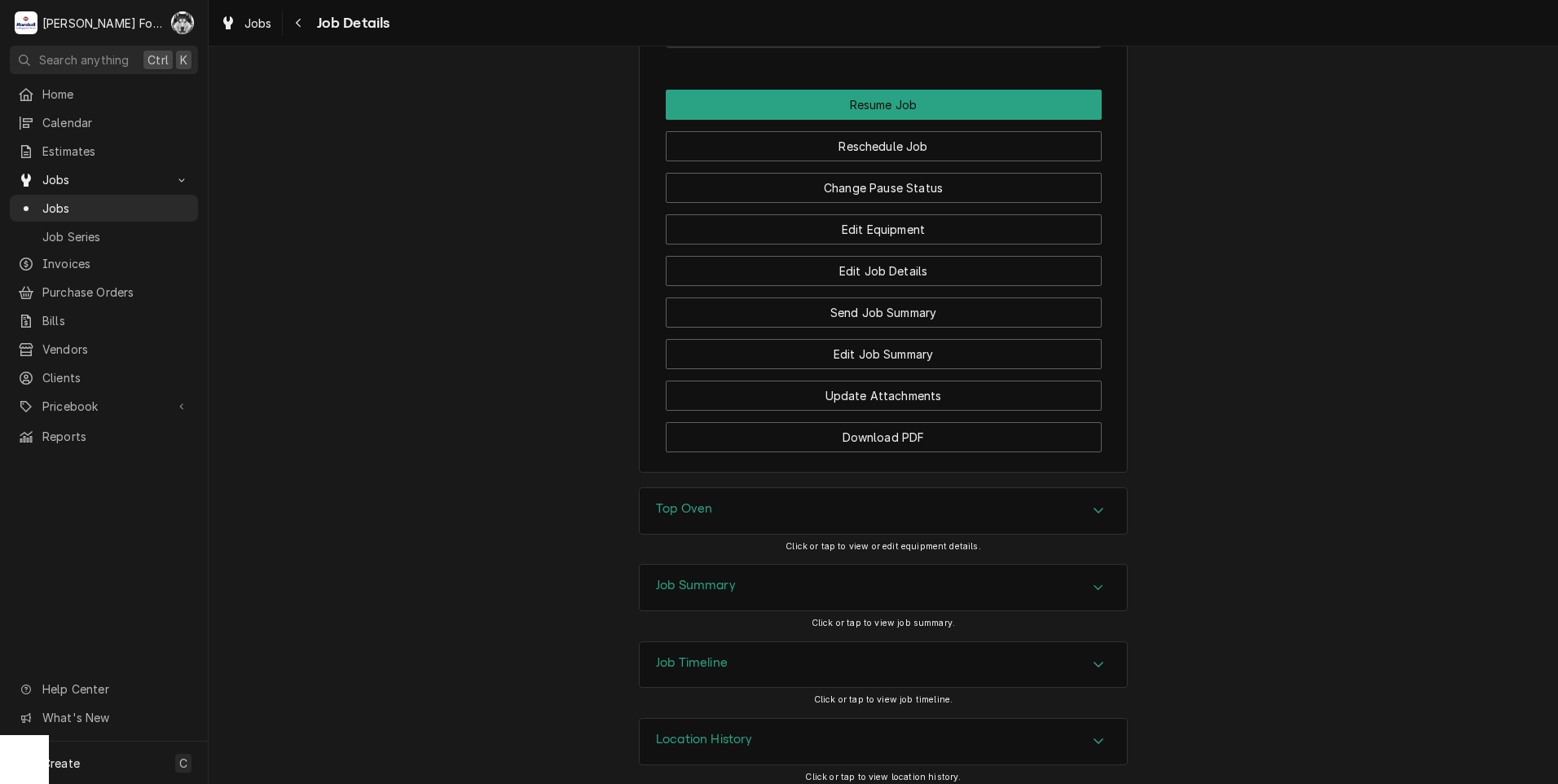
scroll to position [2203, 0]
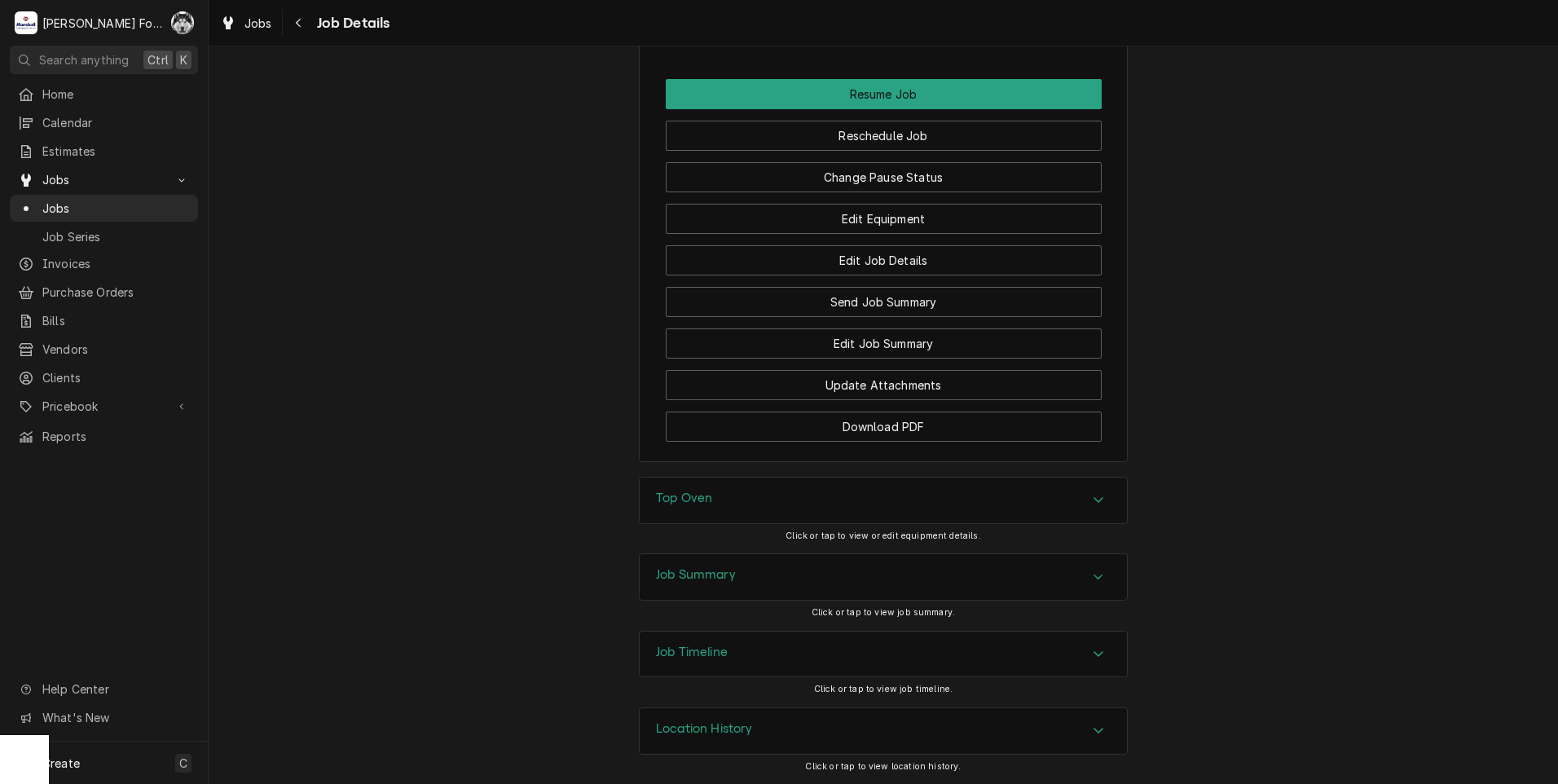
click at [711, 489] on div "Top Oven" at bounding box center [882, 500] width 487 height 45
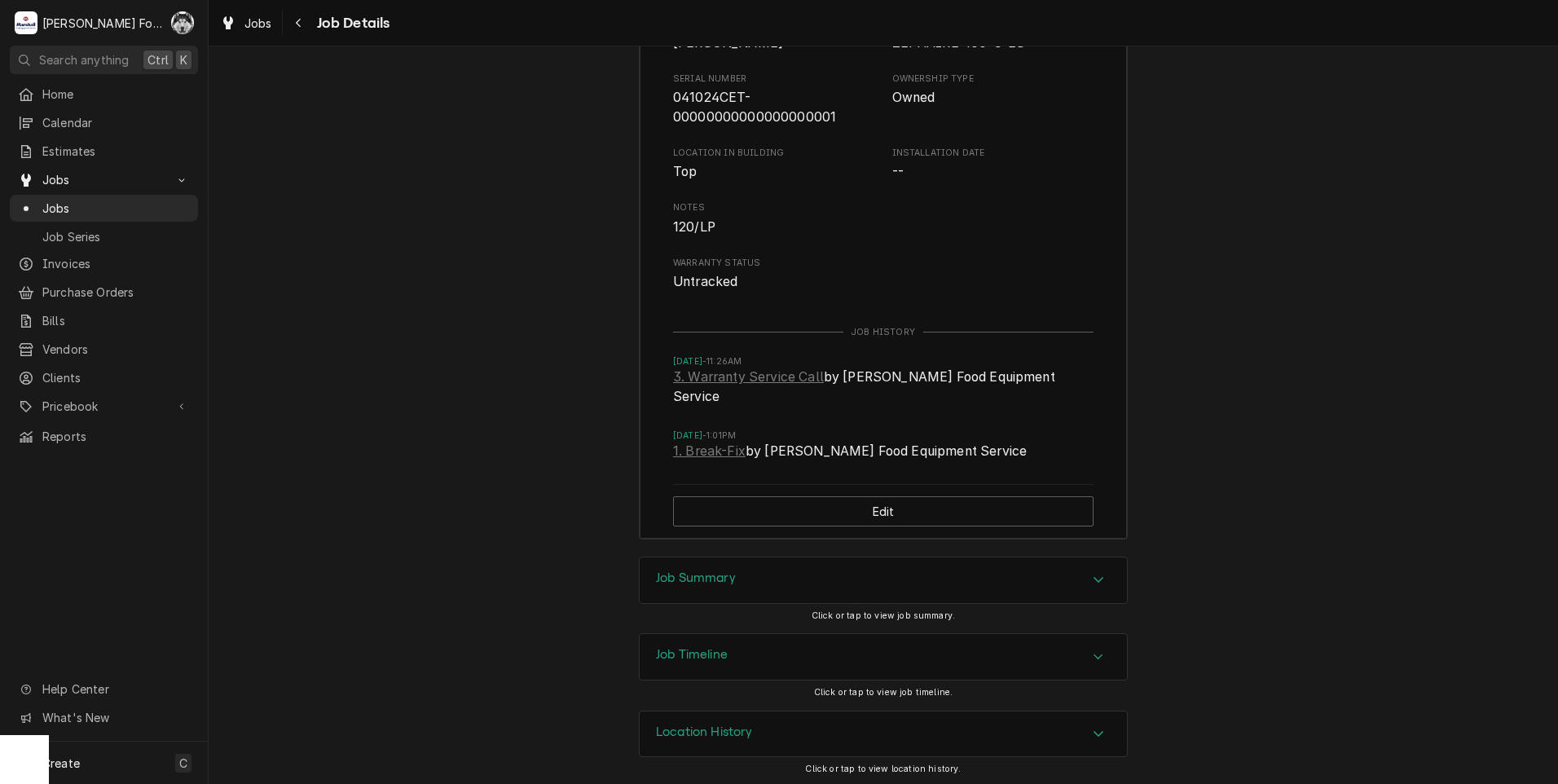
scroll to position [2765, 0]
click at [748, 567] on div "Job Summary" at bounding box center [882, 576] width 487 height 45
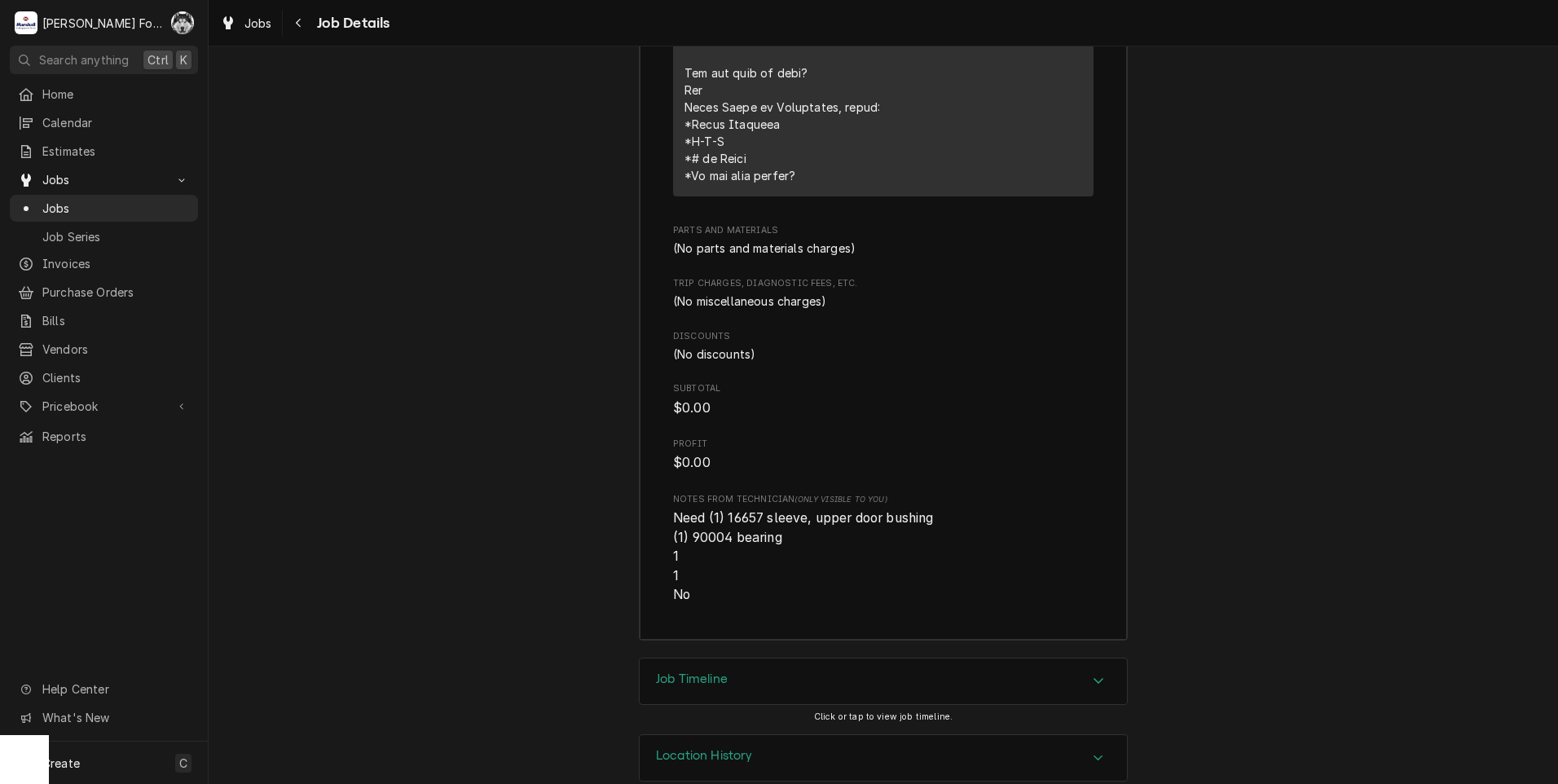
scroll to position [4068, 0]
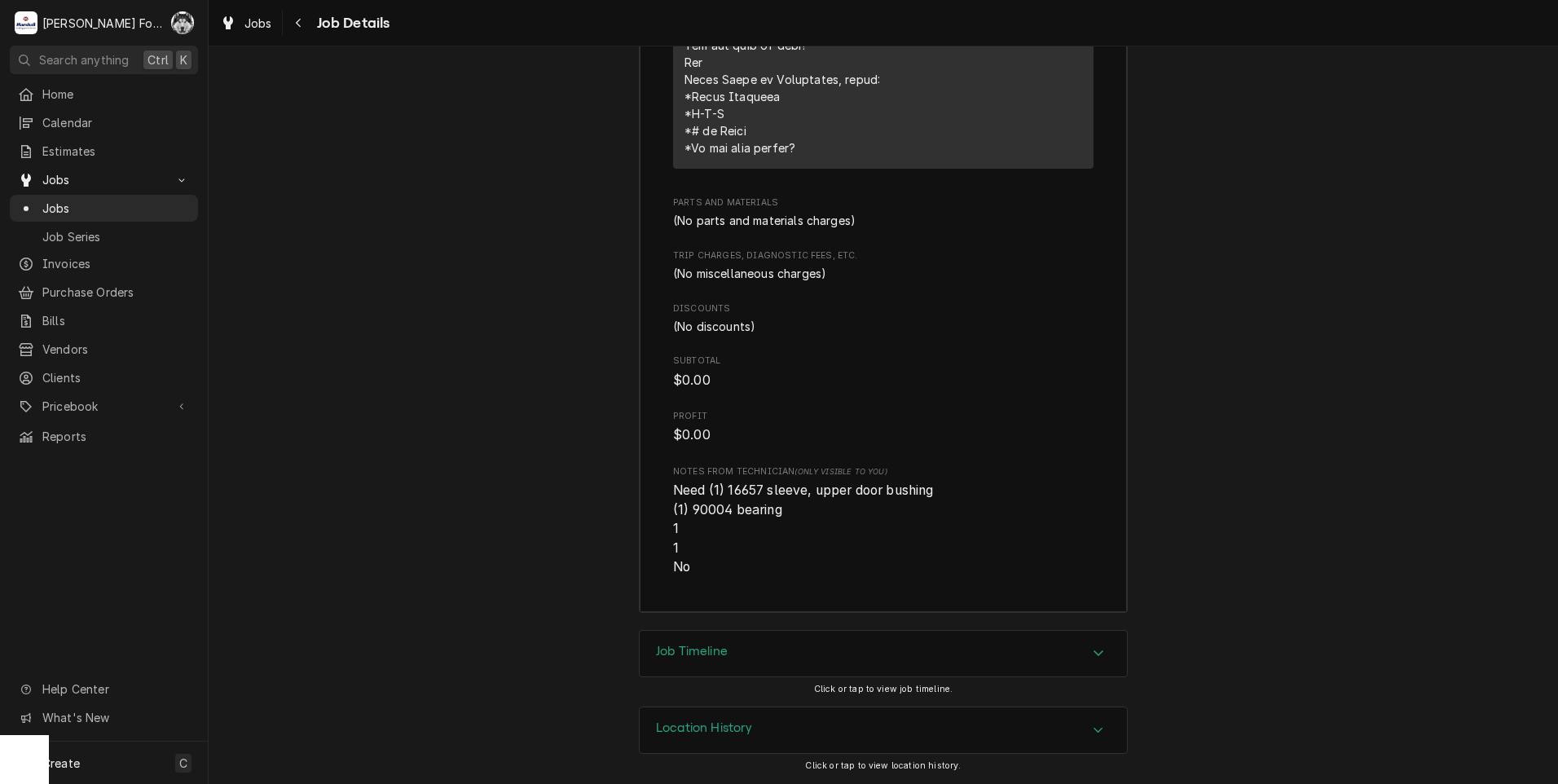
click at [758, 656] on div "Job Timeline" at bounding box center [882, 653] width 487 height 45
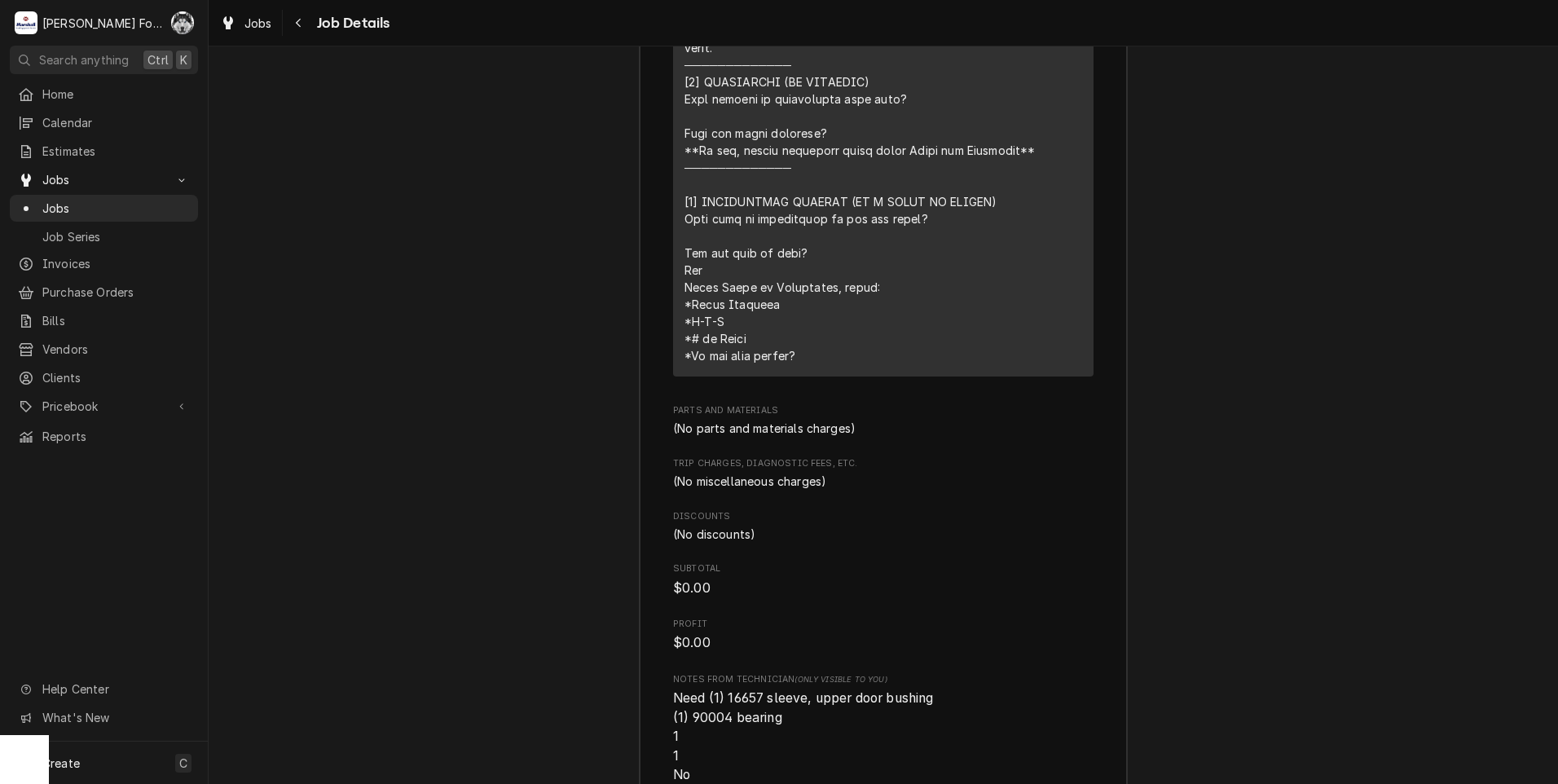
scroll to position [3896, 0]
